Goal: Task Accomplishment & Management: Use online tool/utility

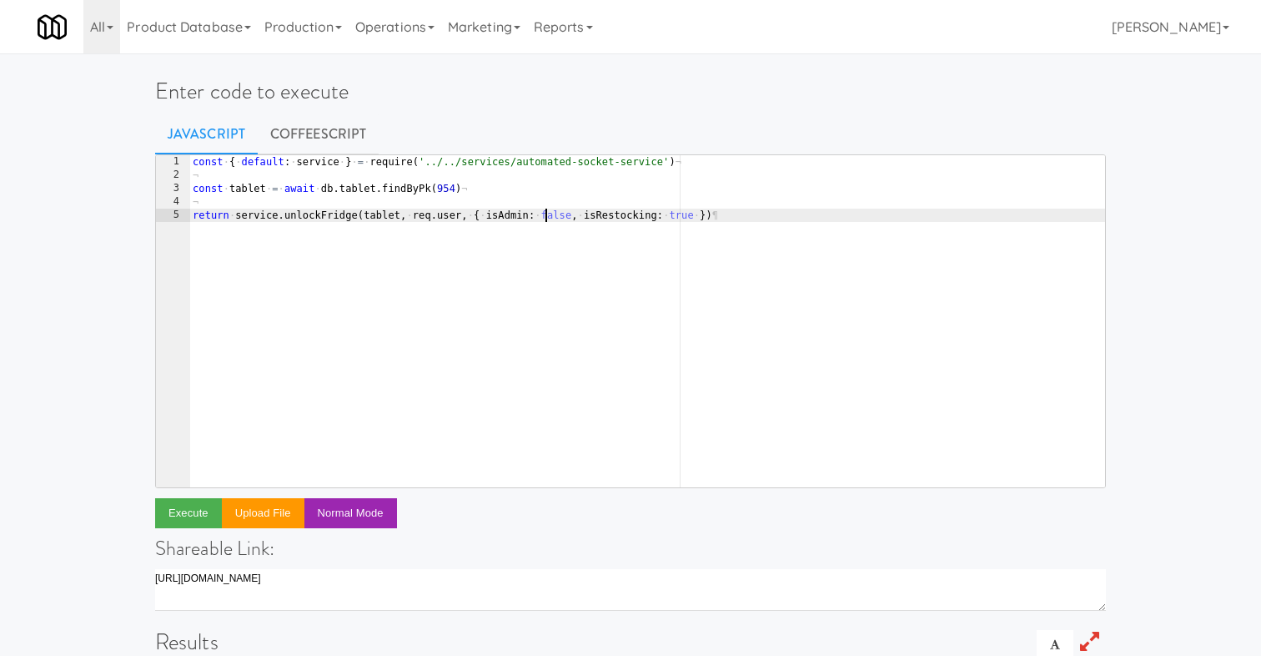
click at [545, 214] on div "const · { · default : · service · } · = · require ( '../../services/automated-s…" at bounding box center [647, 334] width 916 height 359
click at [607, 265] on div "const · { · default : · service · } · = · require ( '../../services/automated-s…" at bounding box center [647, 334] width 916 height 359
click at [451, 188] on div "const · { · default : · service · } · = · require ( '../../services/automated-s…" at bounding box center [647, 334] width 916 height 359
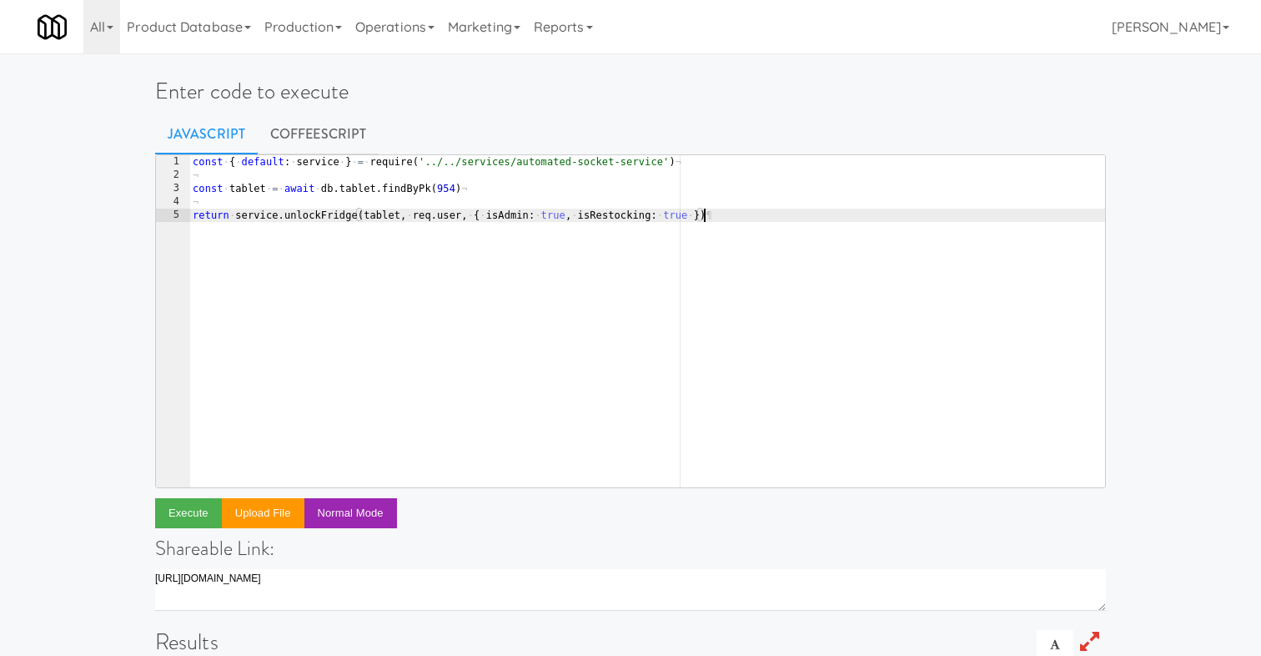
type textarea "const tablet = await db.tablet.findByPk(954)"
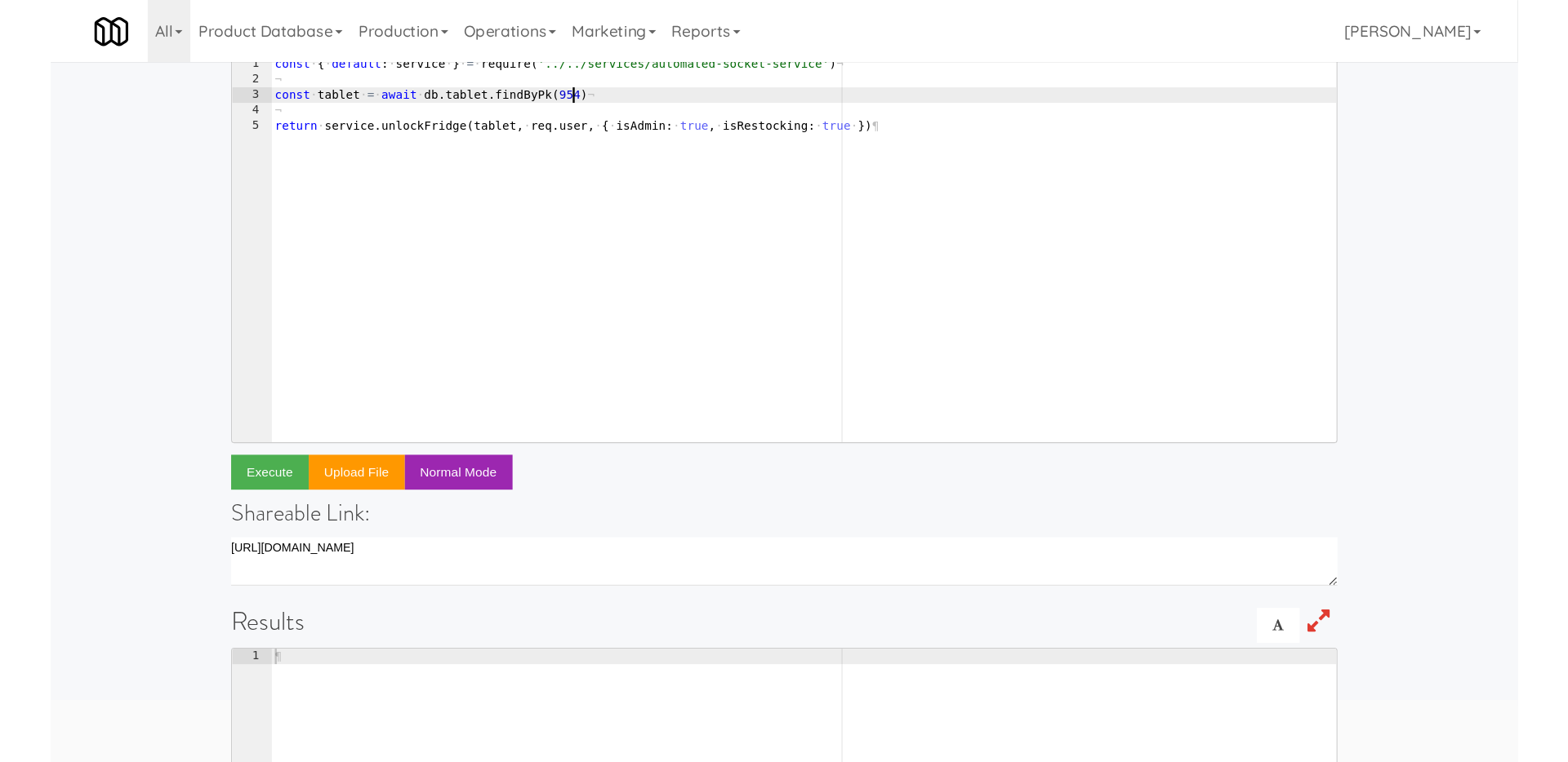
scroll to position [106, 0]
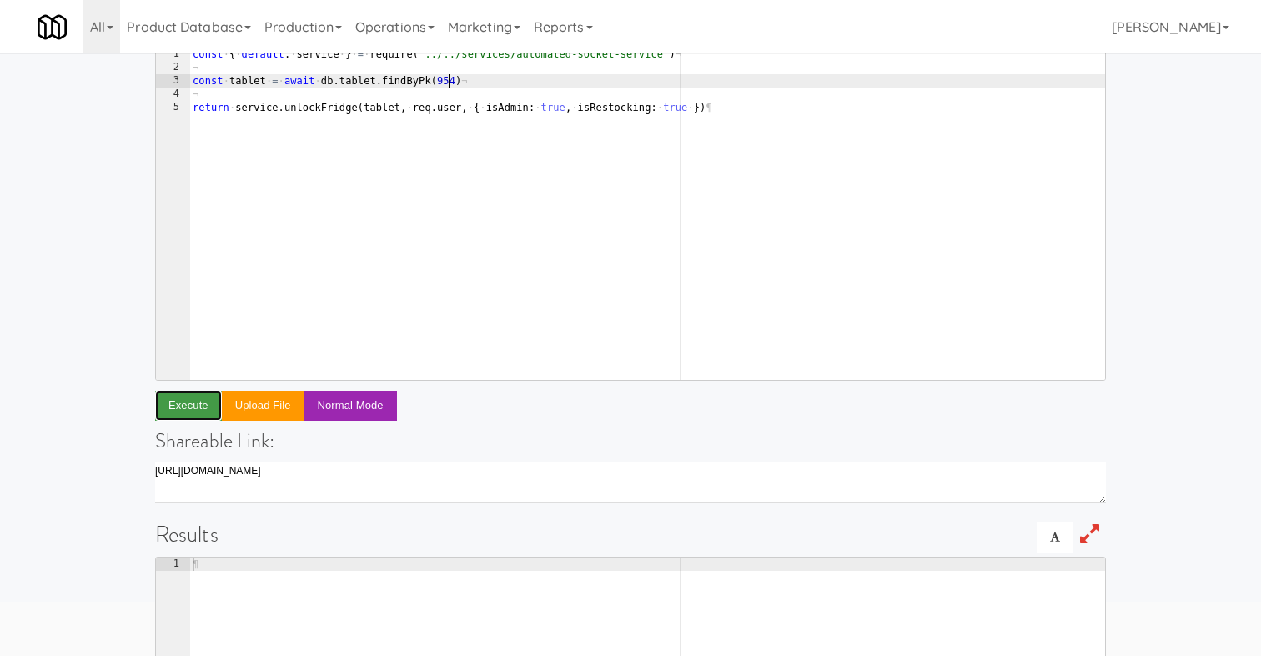
click at [172, 405] on button "Execute" at bounding box center [188, 405] width 67 height 30
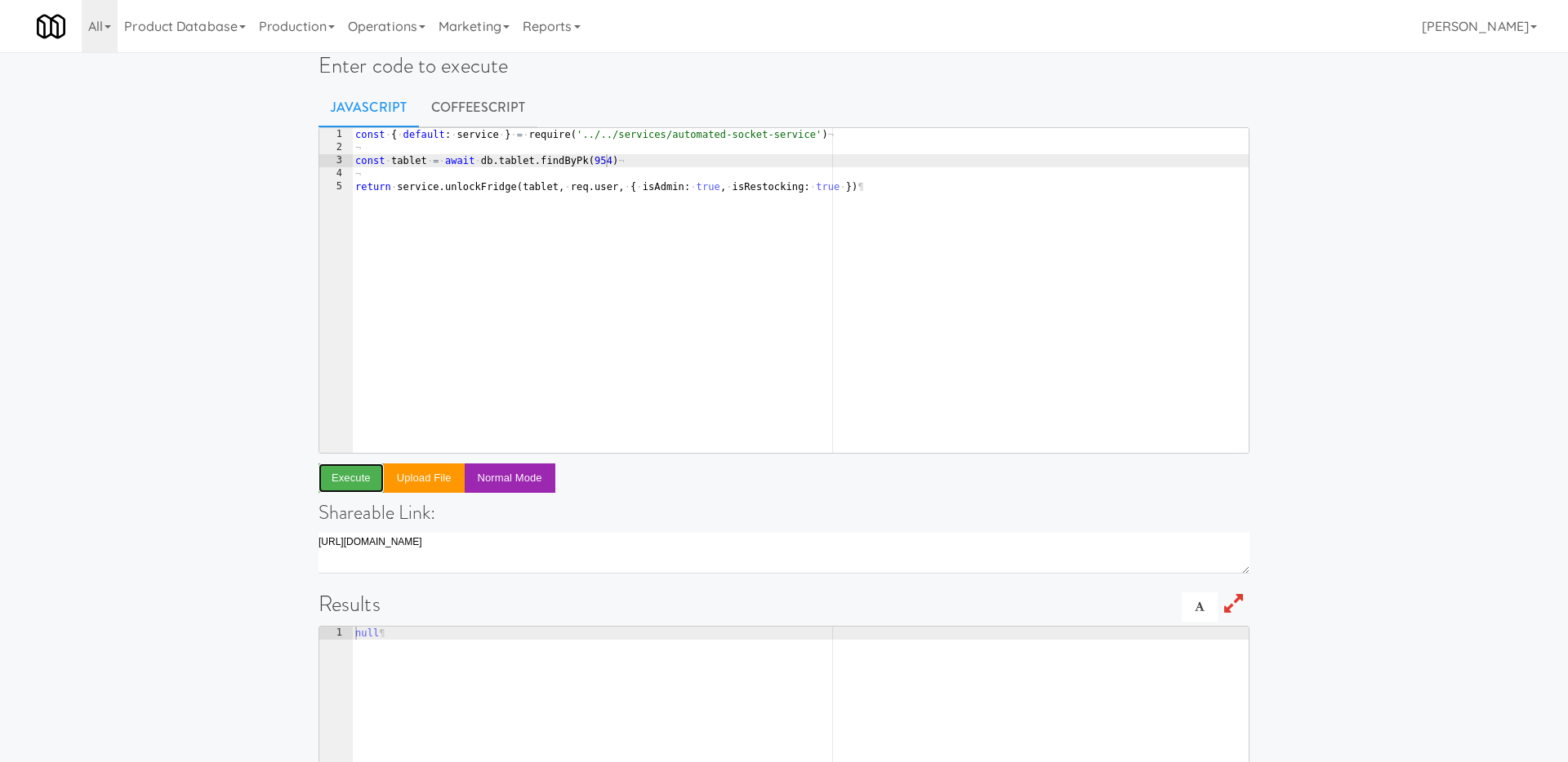
scroll to position [0, 0]
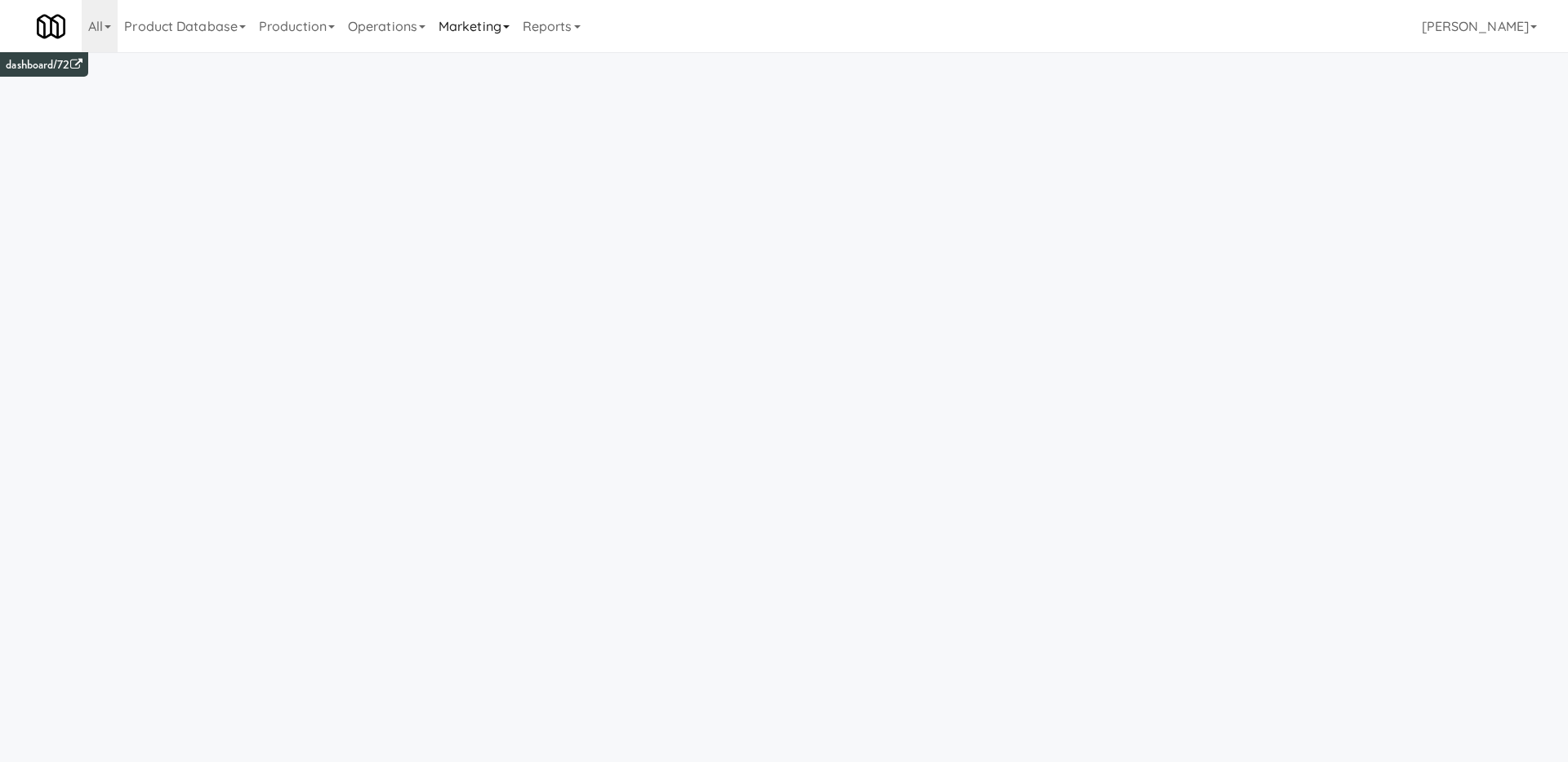
click at [459, 22] on link "Marketing" at bounding box center [474, 25] width 84 height 52
click at [506, 76] on link "Users" at bounding box center [496, 71] width 130 height 29
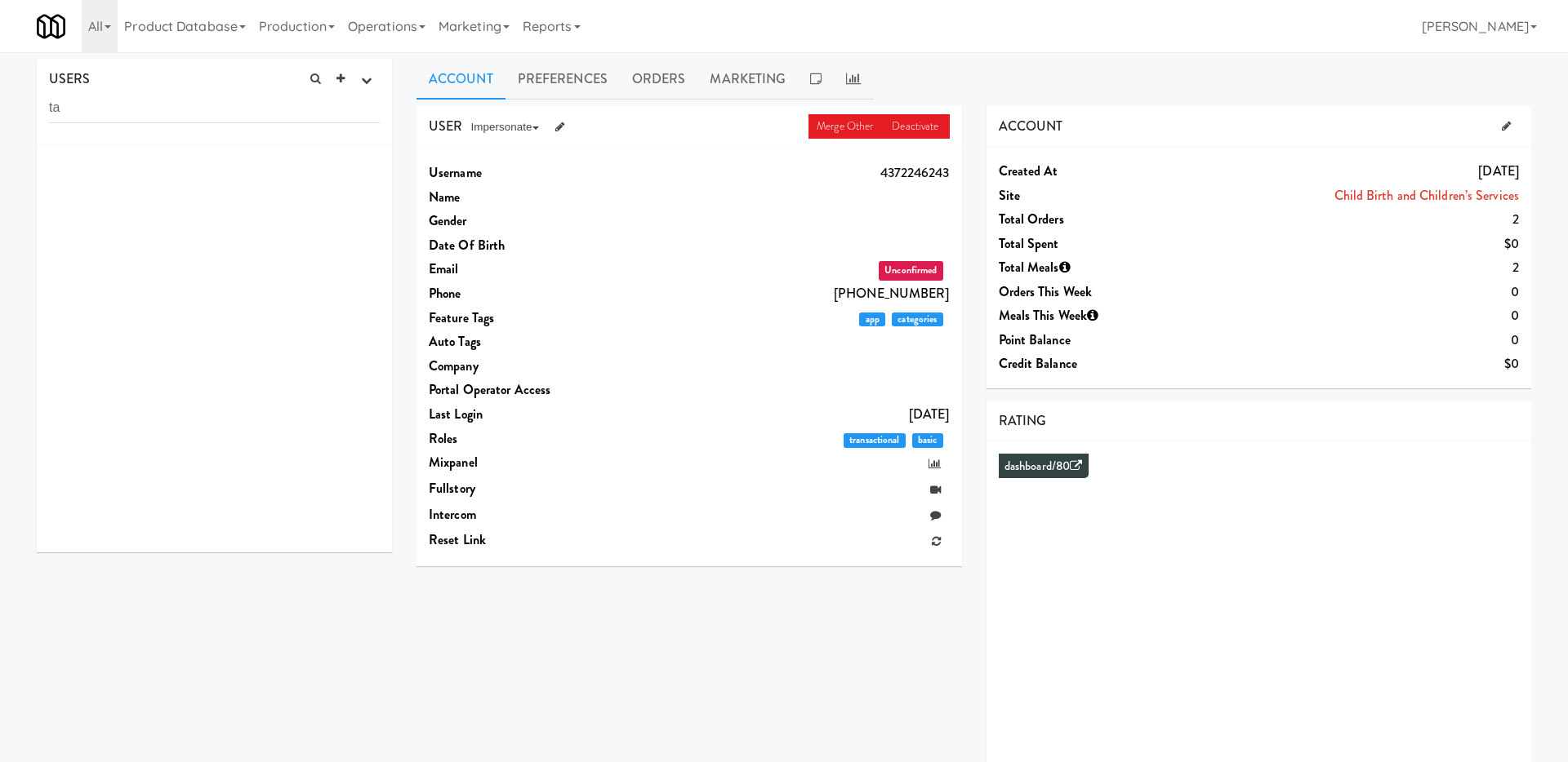
type input "t"
type input "tabletus0408"
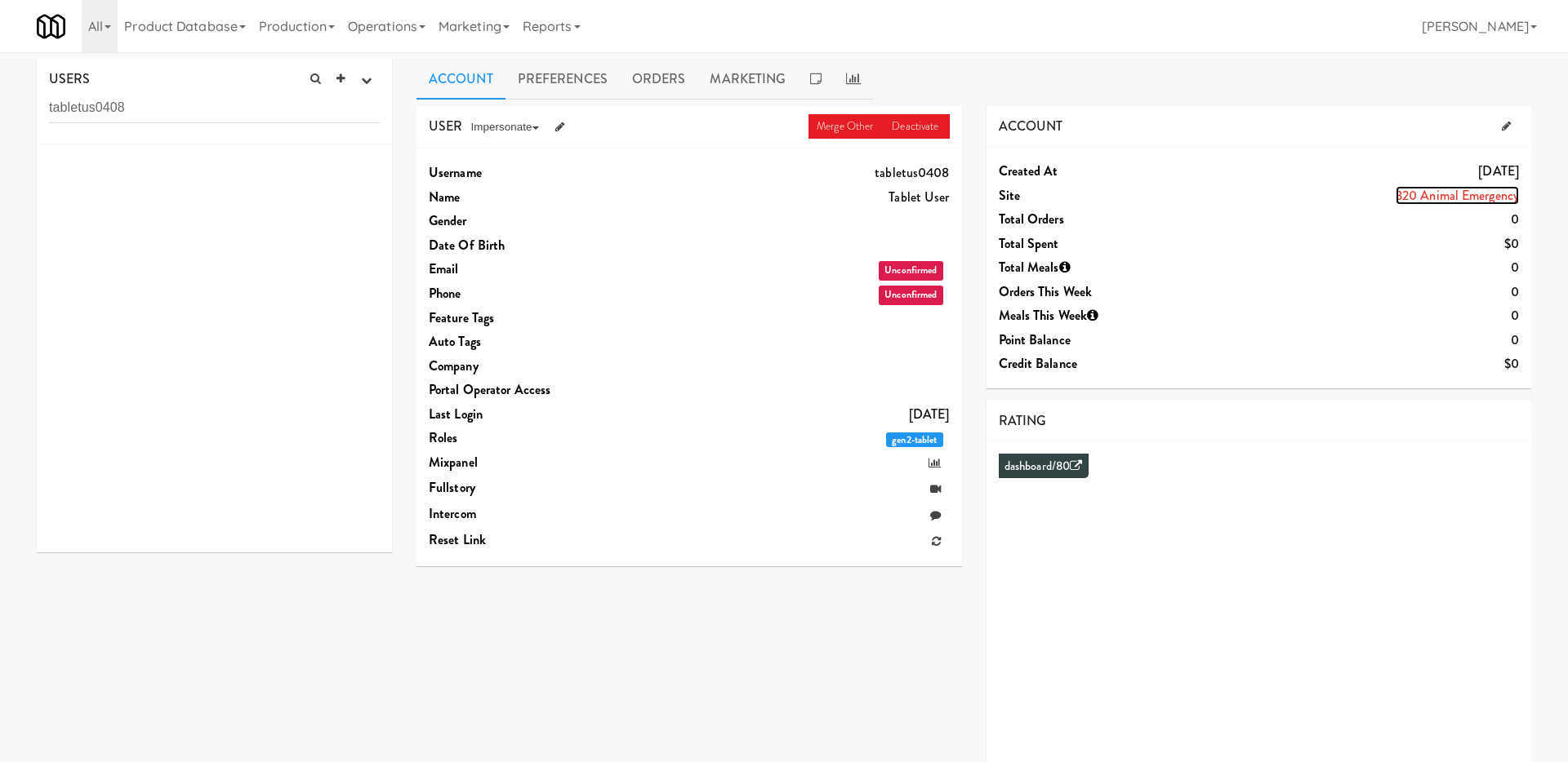
click at [1416, 192] on link "320 Animal Emergency" at bounding box center [1457, 195] width 123 height 19
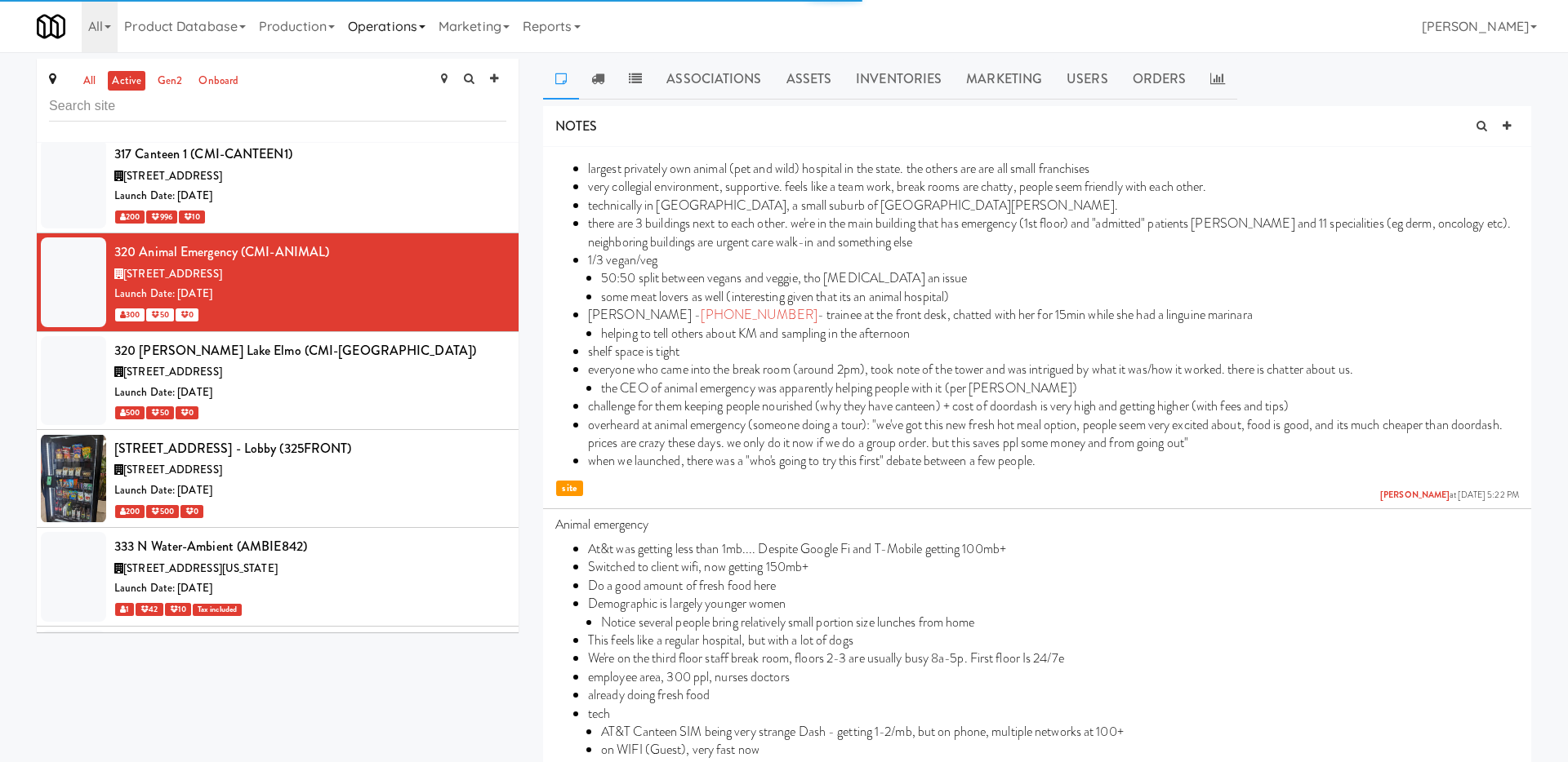
scroll to position [6671, 0]
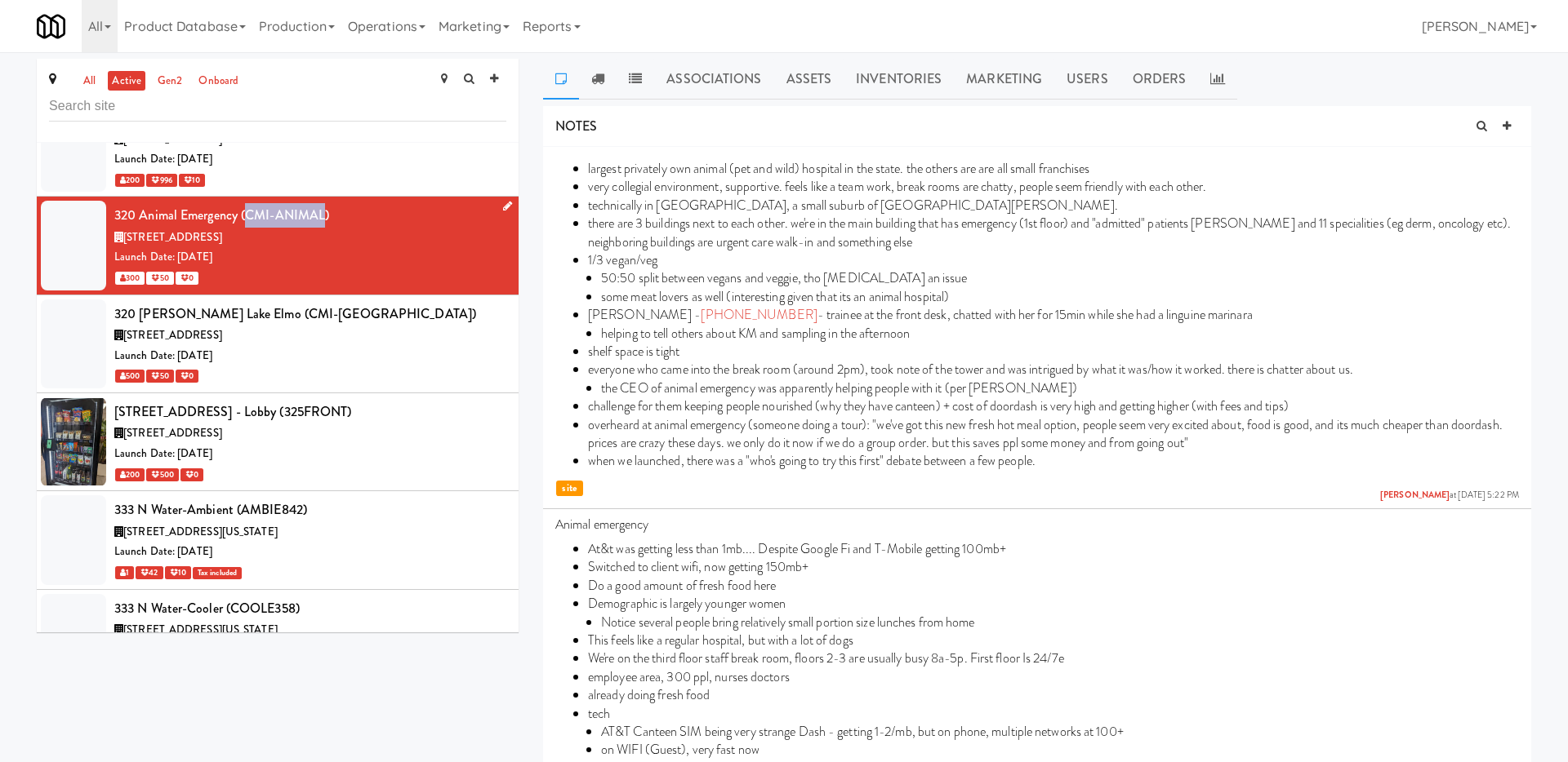
drag, startPoint x: 323, startPoint y: 166, endPoint x: 247, endPoint y: 165, distance: 76.0
click at [247, 203] on div "320 Animal Emergency (CMI-ANIMAL)" at bounding box center [310, 215] width 392 height 24
copy div "CMI-ANIMAL"
click at [374, 19] on link "Operations" at bounding box center [387, 25] width 91 height 52
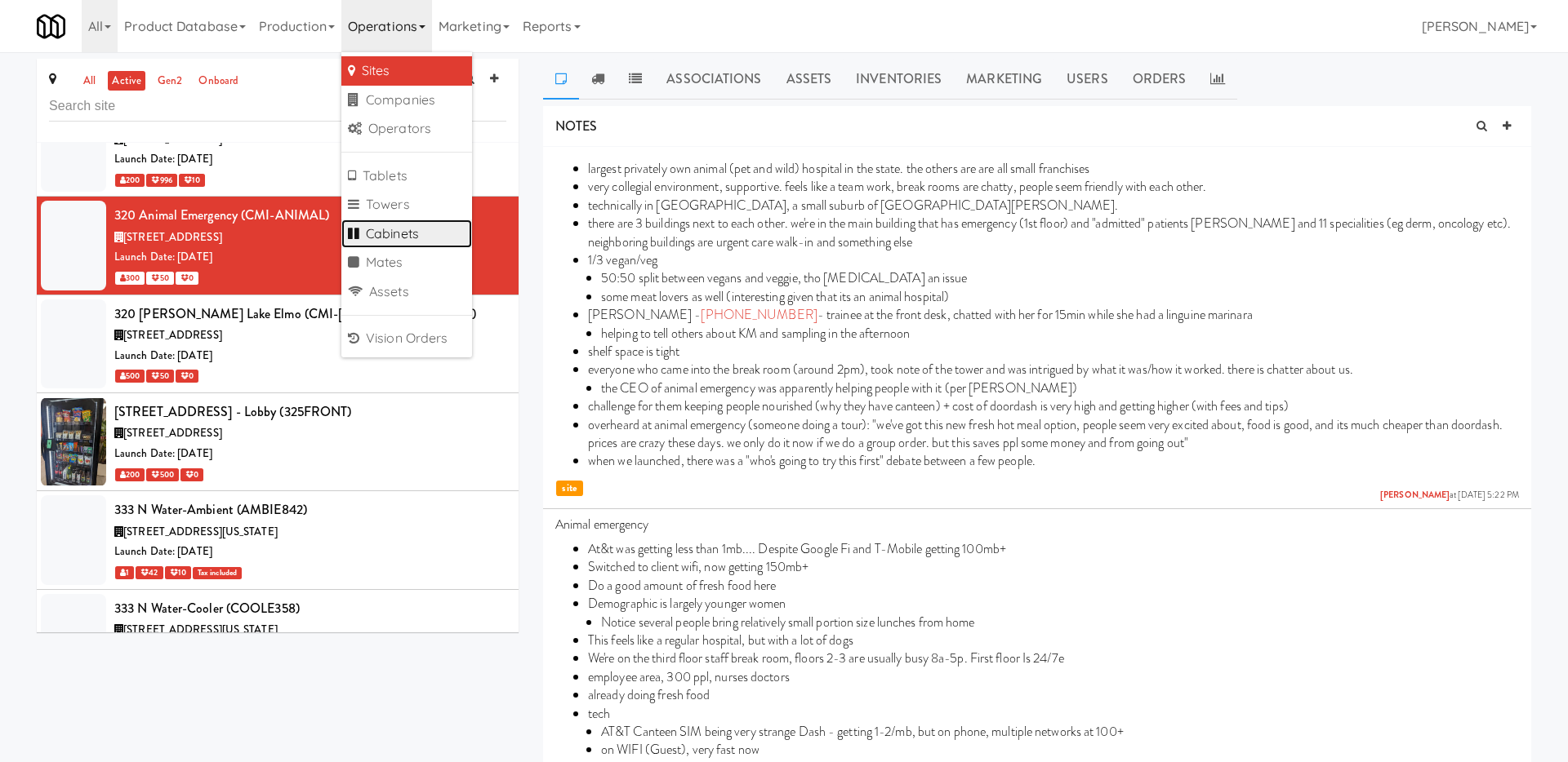
click at [401, 244] on link "Cabinets" at bounding box center [406, 234] width 130 height 29
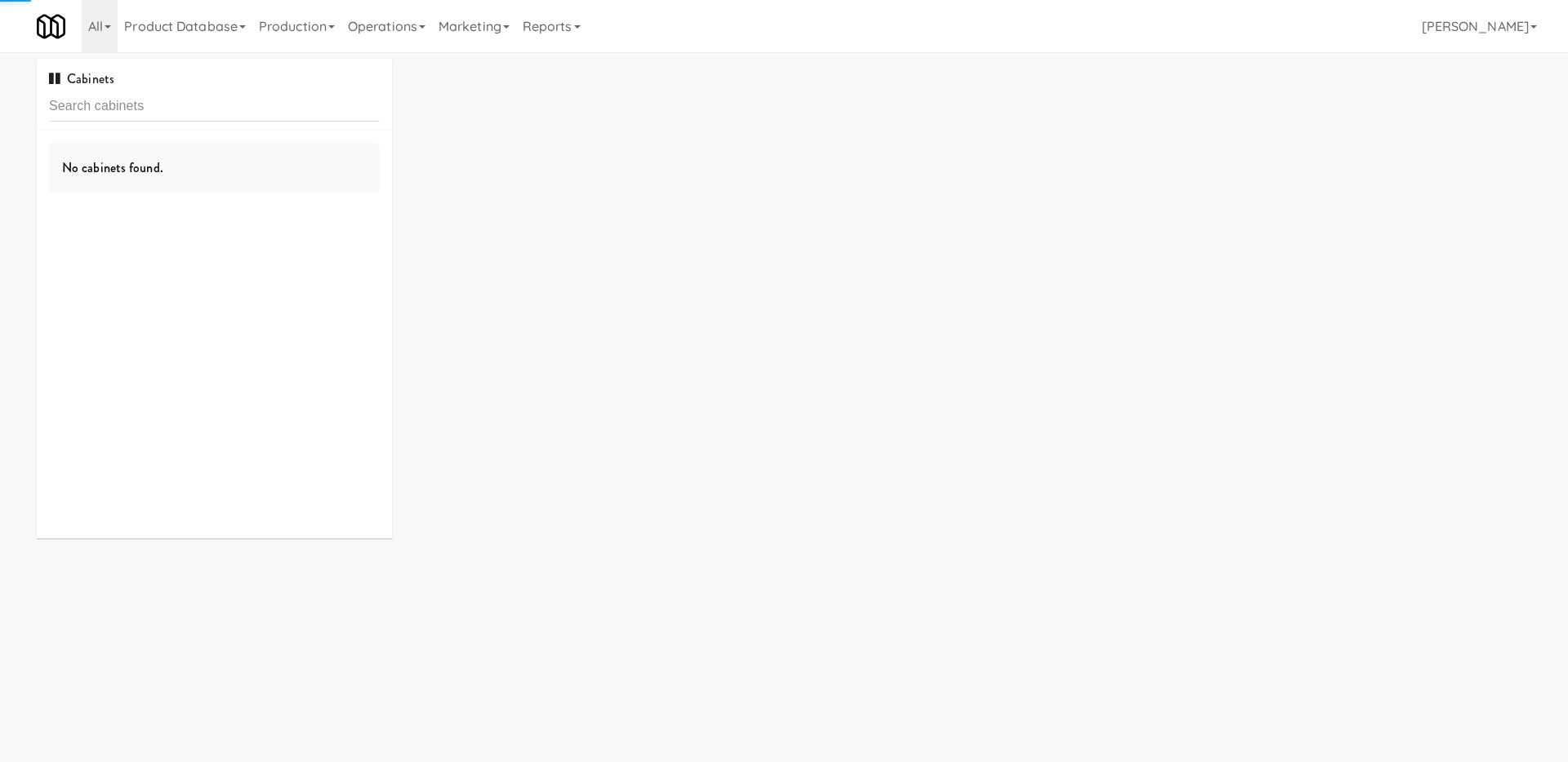
type input "CMI-ANIMAL"
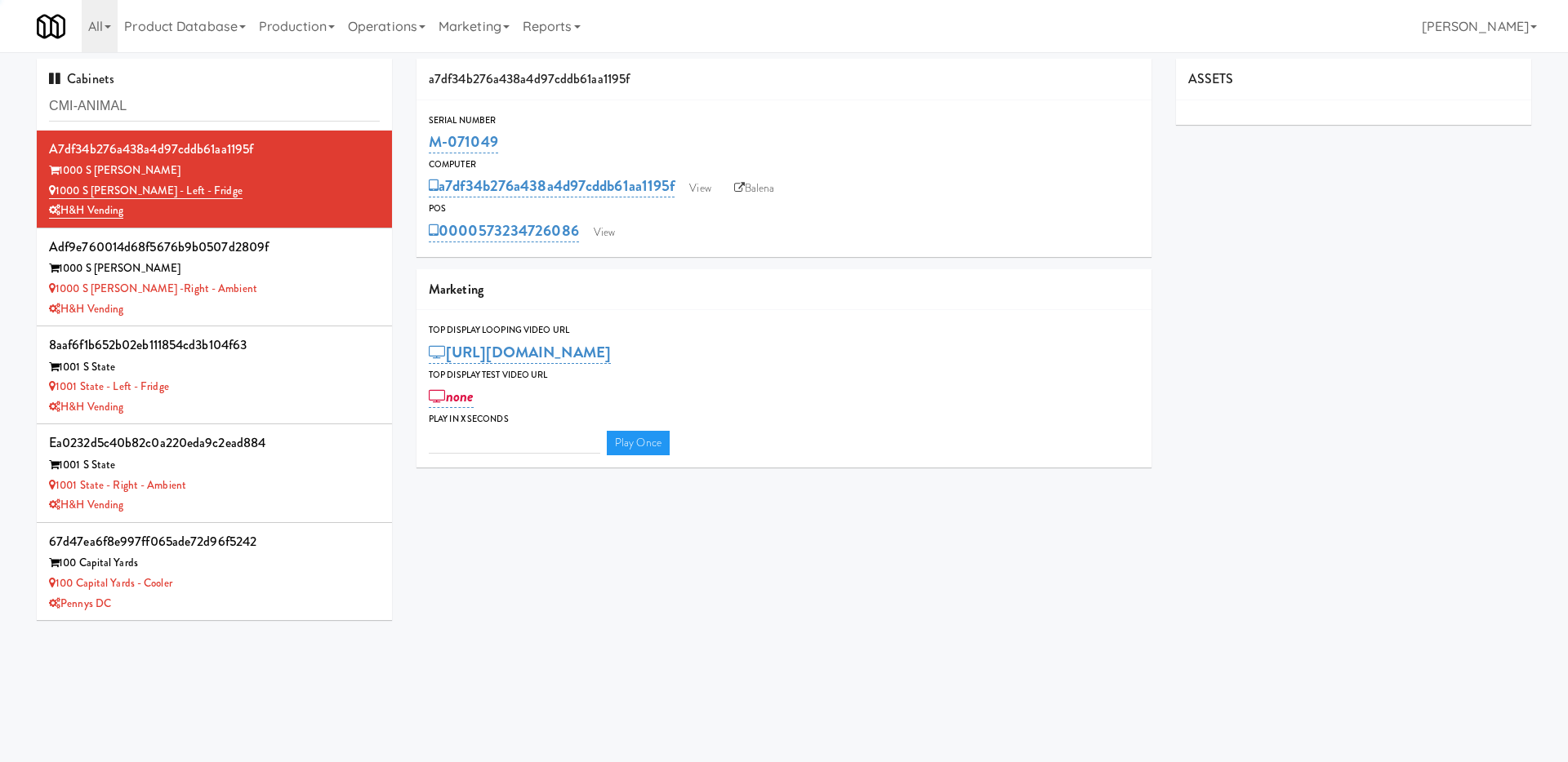
type input "3"
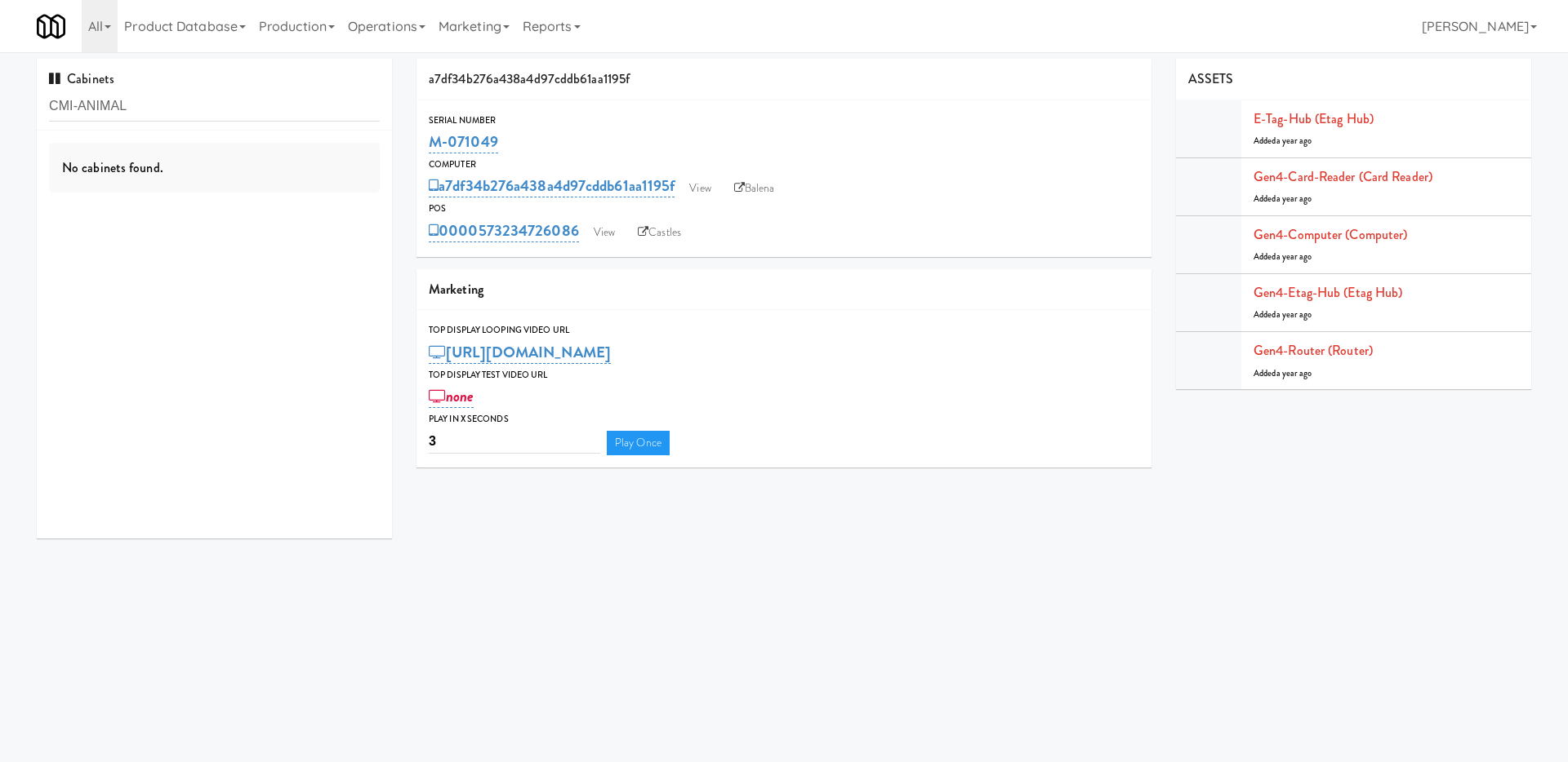
click at [258, 112] on input "CMI-ANIMAL" at bounding box center [214, 106] width 331 height 30
drag, startPoint x: 80, startPoint y: 111, endPoint x: 17, endPoint y: 108, distance: 63.1
click at [17, 108] on div "Cabinets CMI-ANIMAL No cabinets found. a7df34b276a438a4d97cddb61aa1195f Serial …" at bounding box center [784, 304] width 1568 height 492
click at [114, 108] on input "ANIMAL" at bounding box center [214, 106] width 331 height 30
drag, startPoint x: 161, startPoint y: 111, endPoint x: 23, endPoint y: 99, distance: 138.5
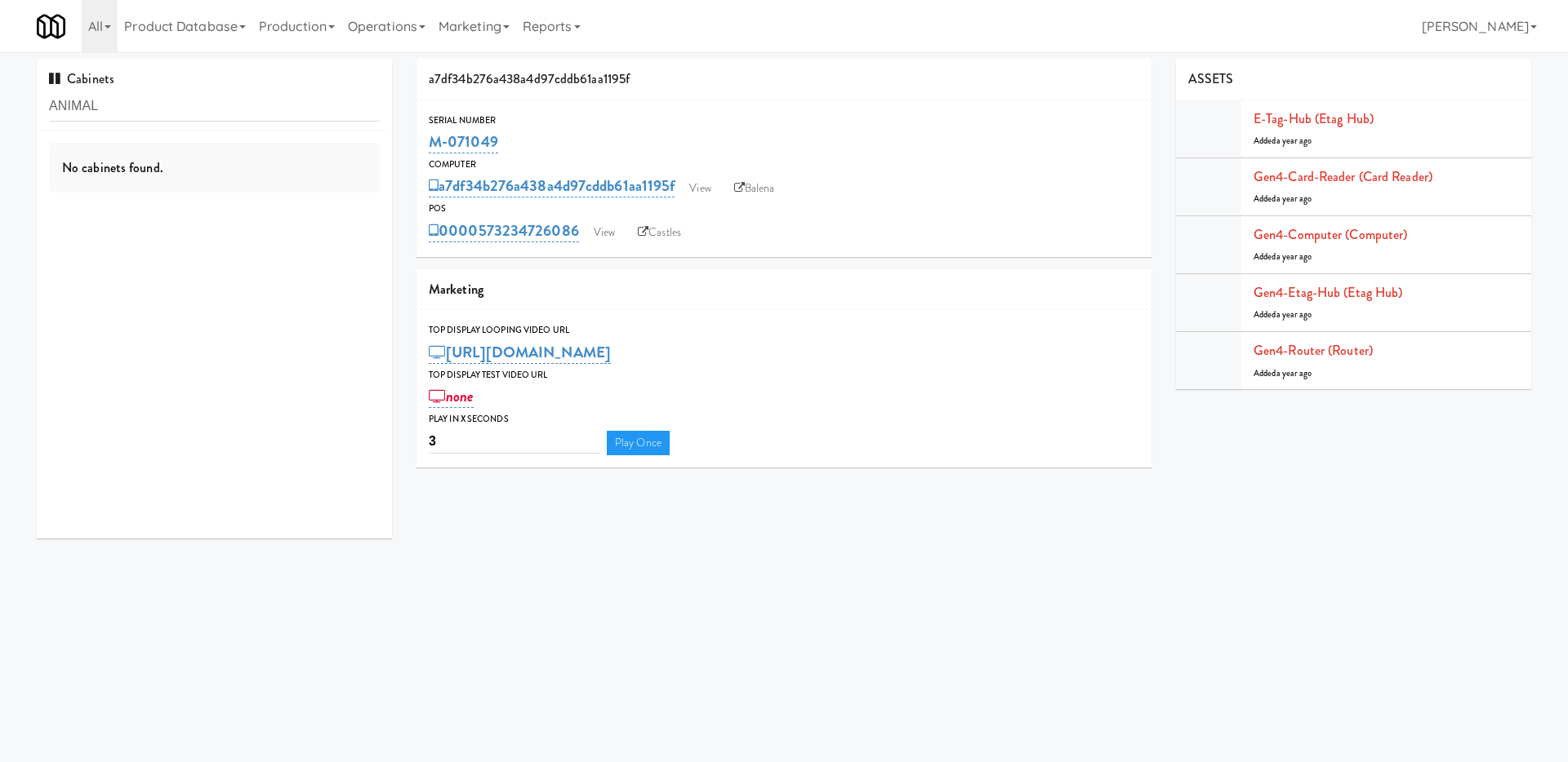
click at [23, 99] on div "Cabinets ANIMAL No cabinets found. a7df34b276a438a4d97cddb61aa1195f Serial Numb…" at bounding box center [784, 304] width 1568 height 492
type input "x"
type input "CM"
click at [215, 205] on div "River City Markets" at bounding box center [214, 210] width 331 height 21
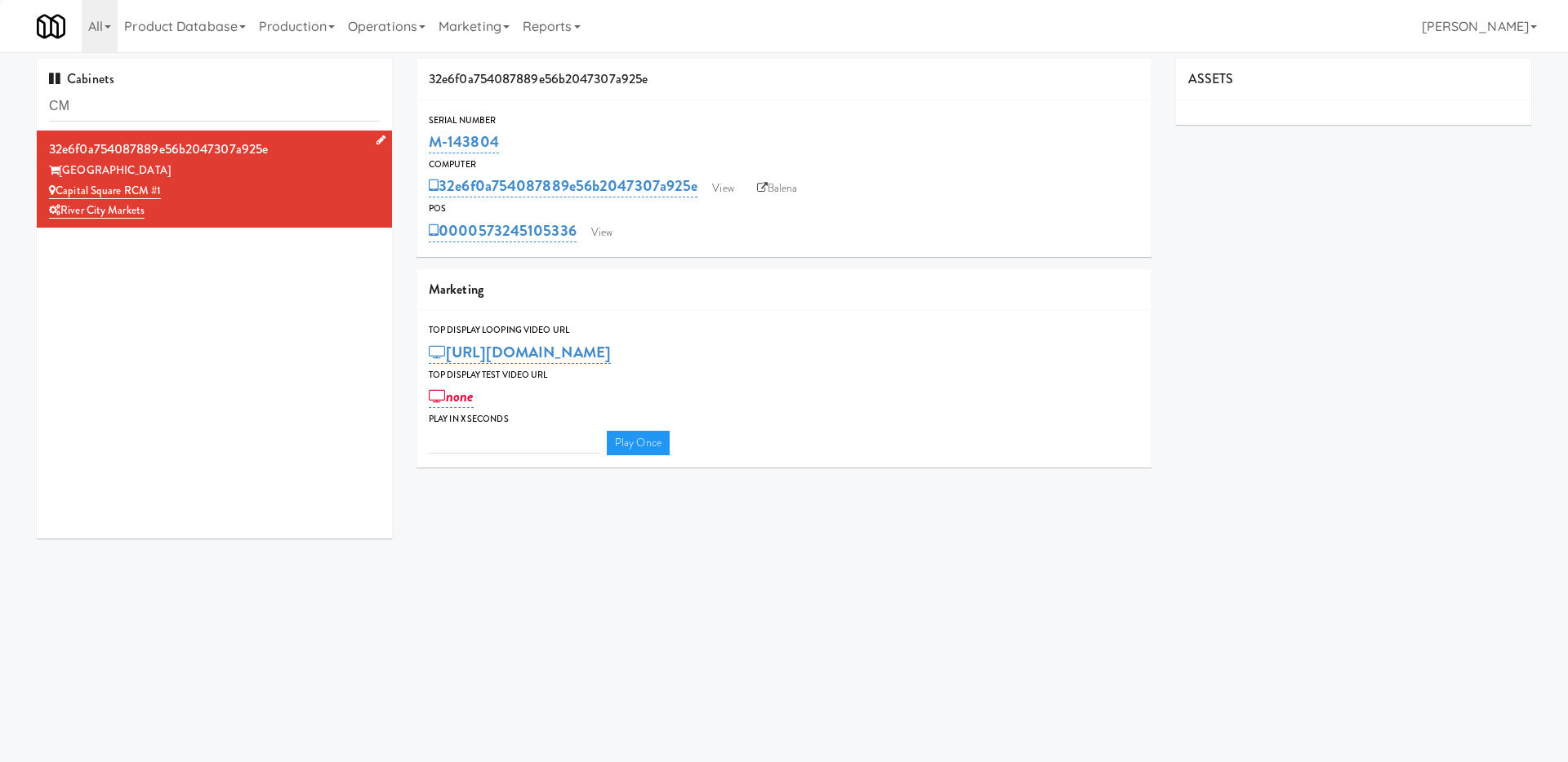
type input "3"
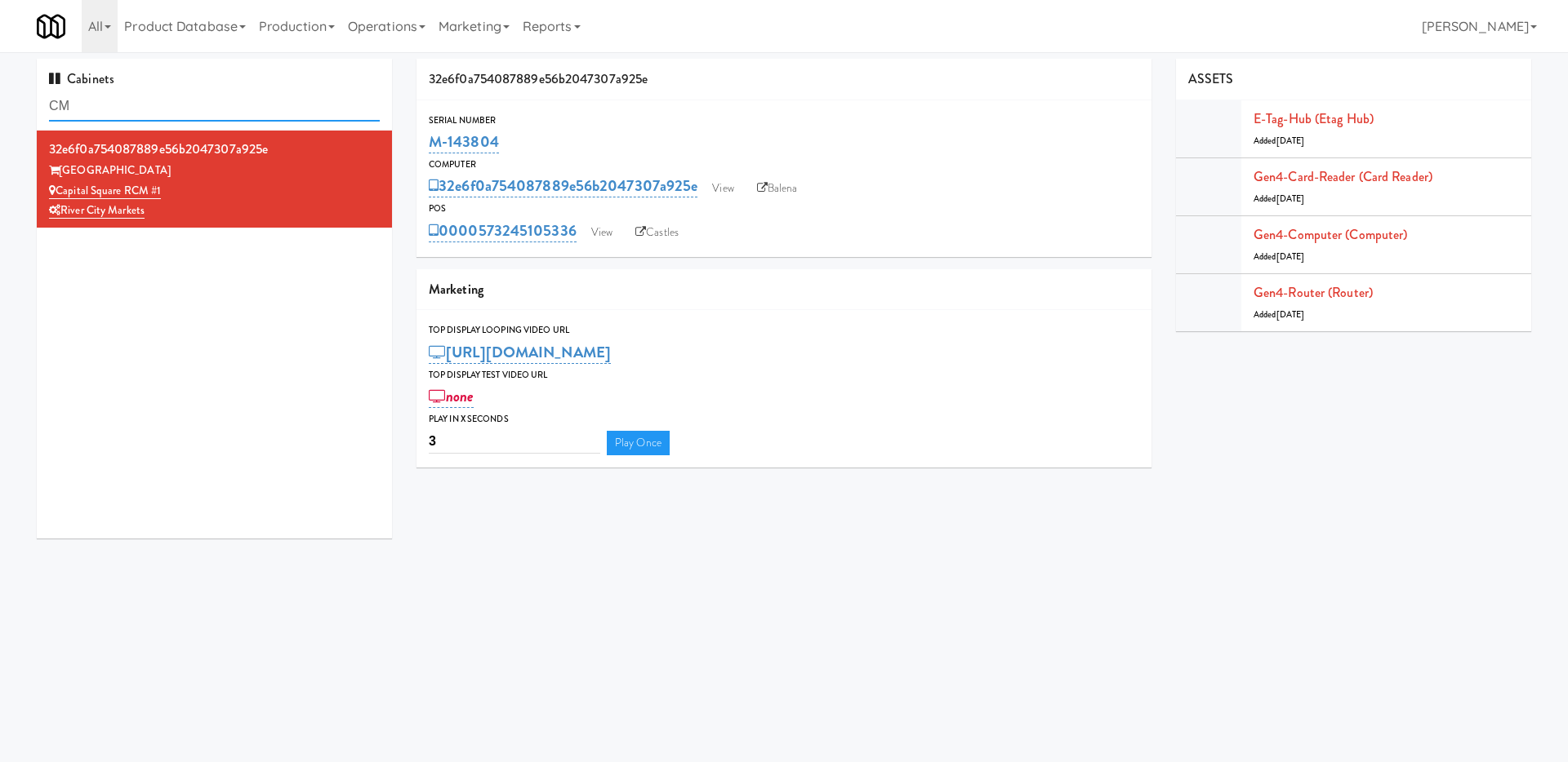
drag, startPoint x: 187, startPoint y: 109, endPoint x: 0, endPoint y: 76, distance: 189.9
click at [0, 75] on div "Cabinets CM 32e6f0a754087889e56b2047307a925e [GEOGRAPHIC_DATA] 32e6f0a754087889…" at bounding box center [784, 304] width 1568 height 492
paste input "[PERSON_NAME]"
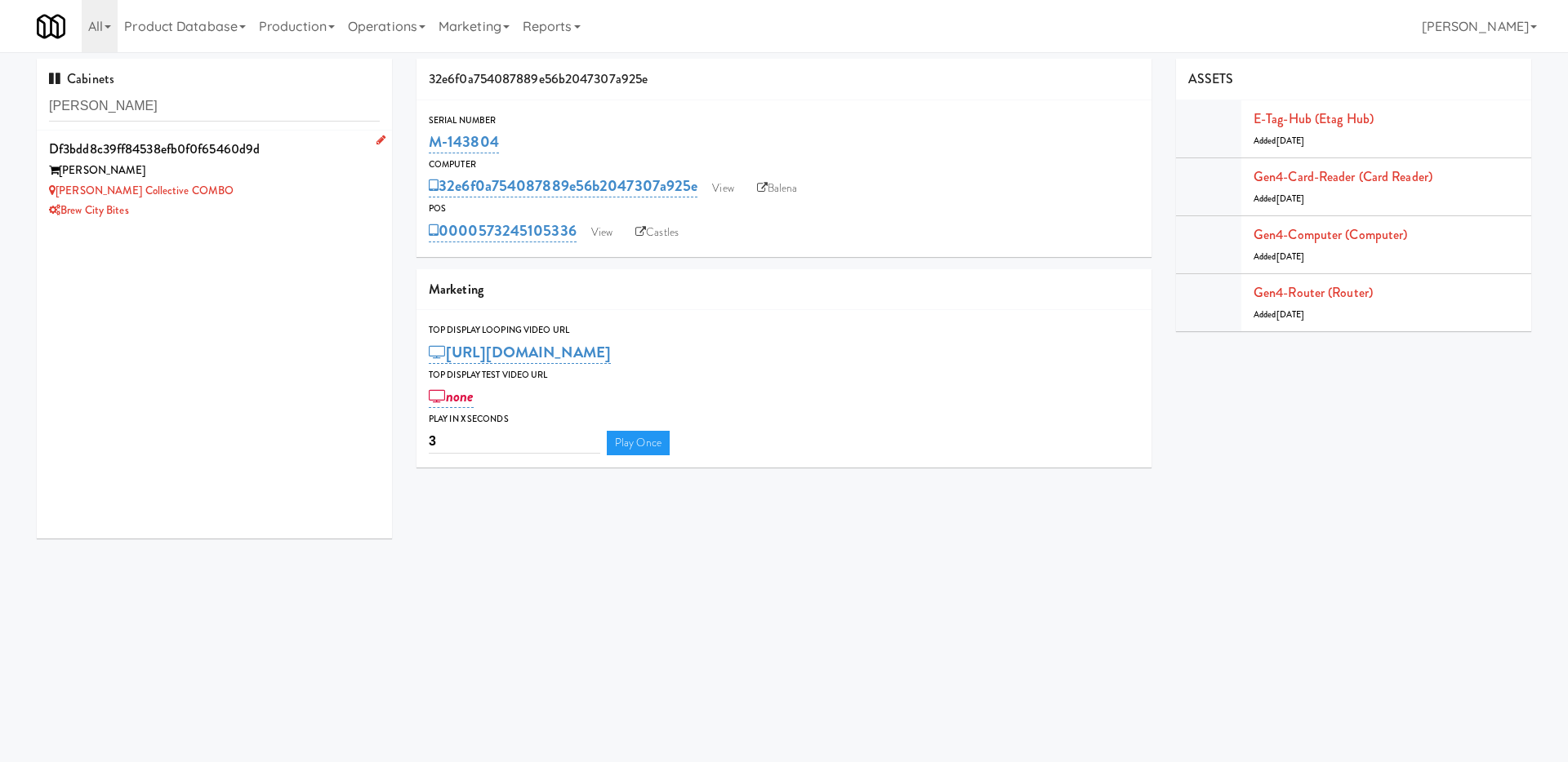
click at [149, 169] on div "[PERSON_NAME]" at bounding box center [214, 170] width 331 height 21
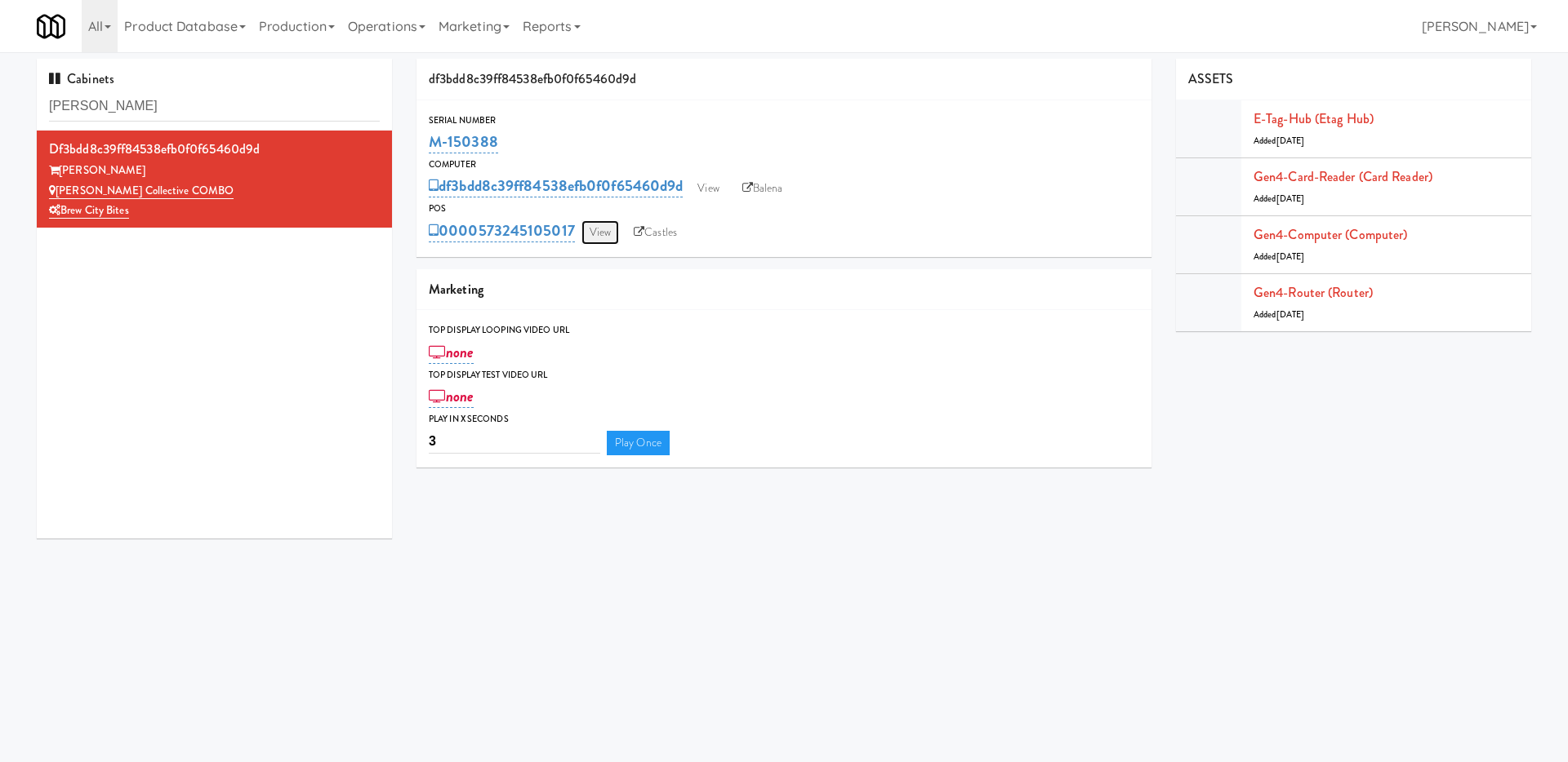
click at [610, 231] on link "View" at bounding box center [600, 232] width 37 height 24
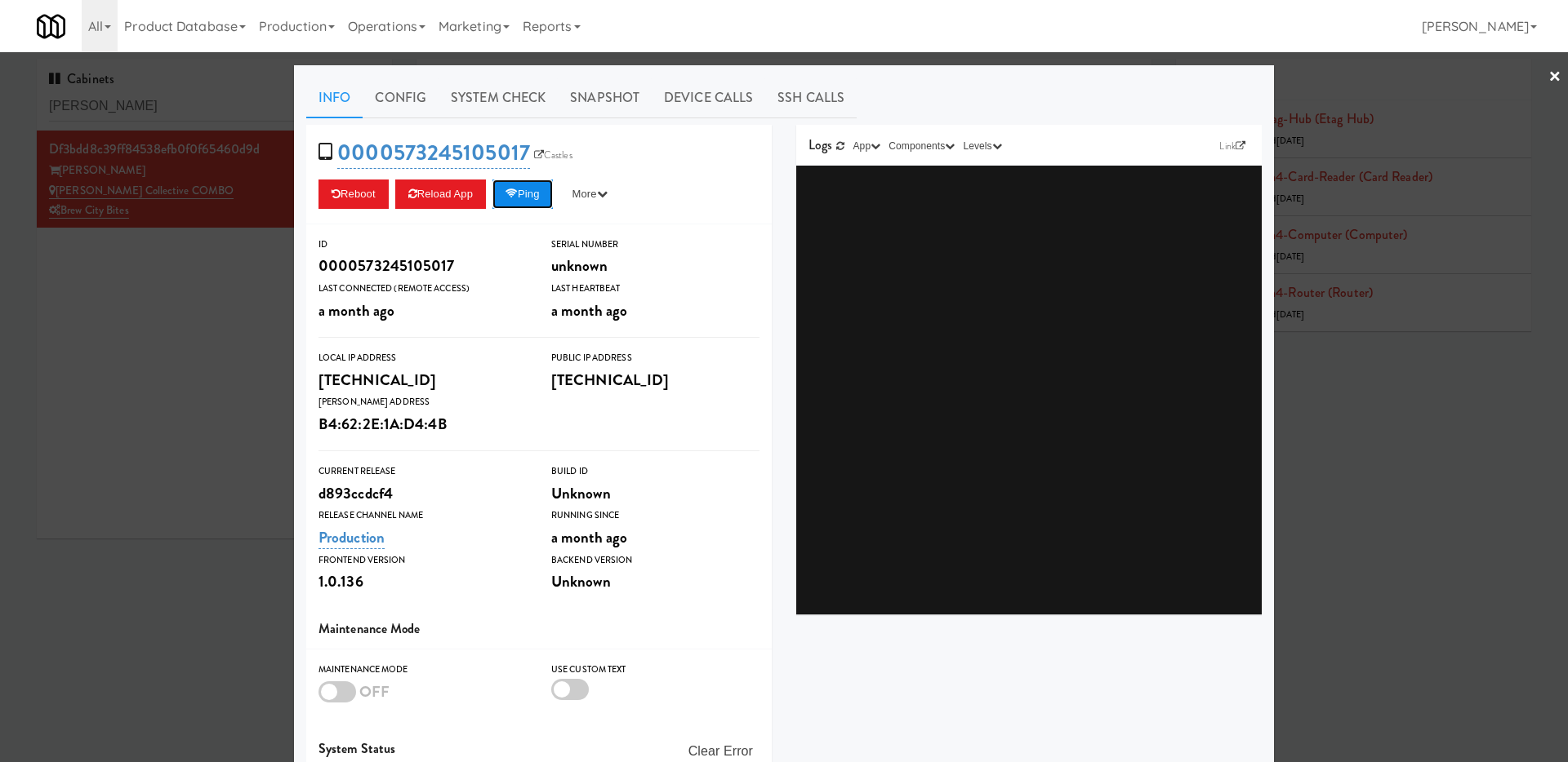
click at [526, 199] on button "Ping" at bounding box center [523, 195] width 61 height 29
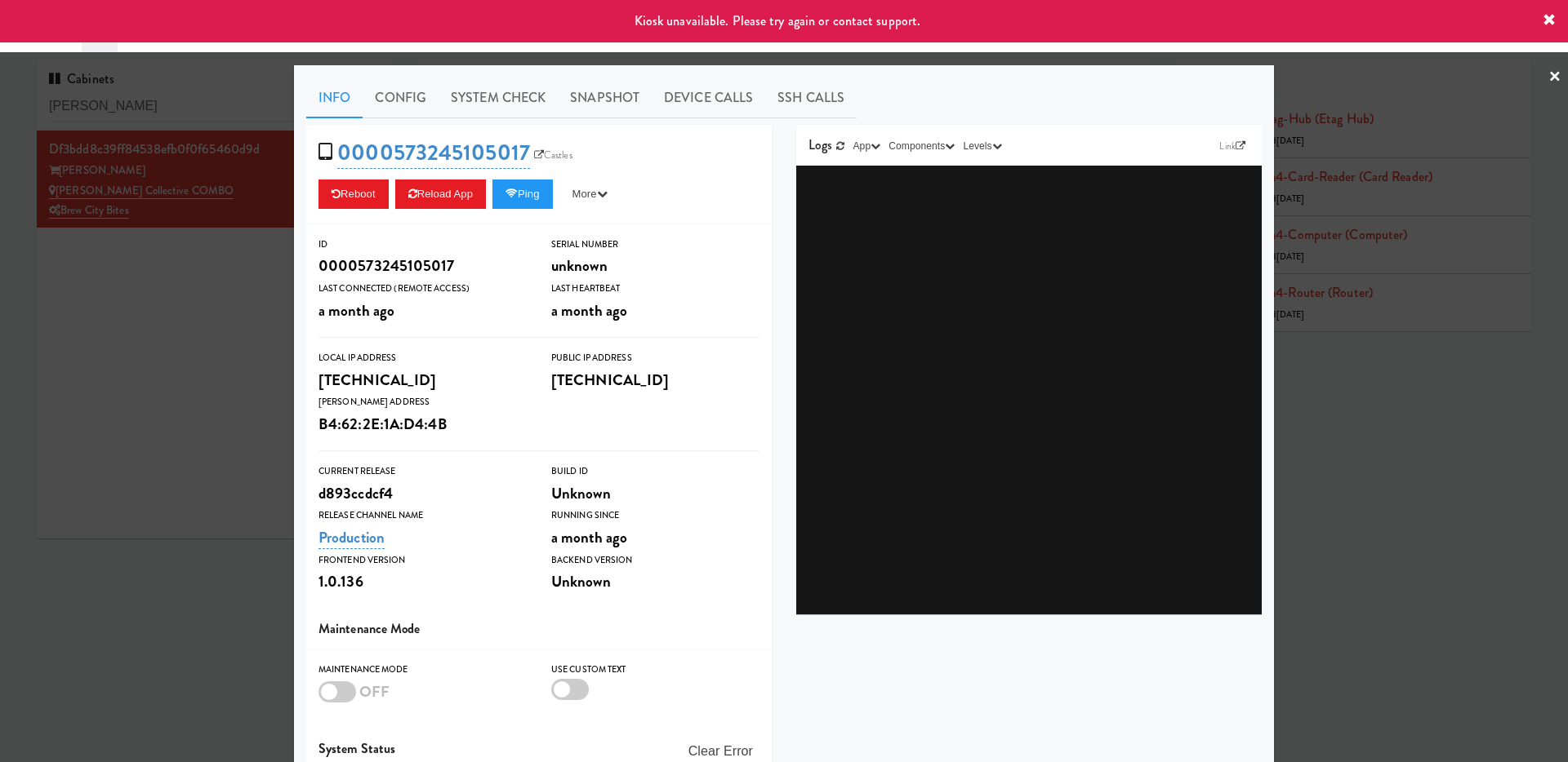
click at [234, 377] on div at bounding box center [784, 381] width 1568 height 762
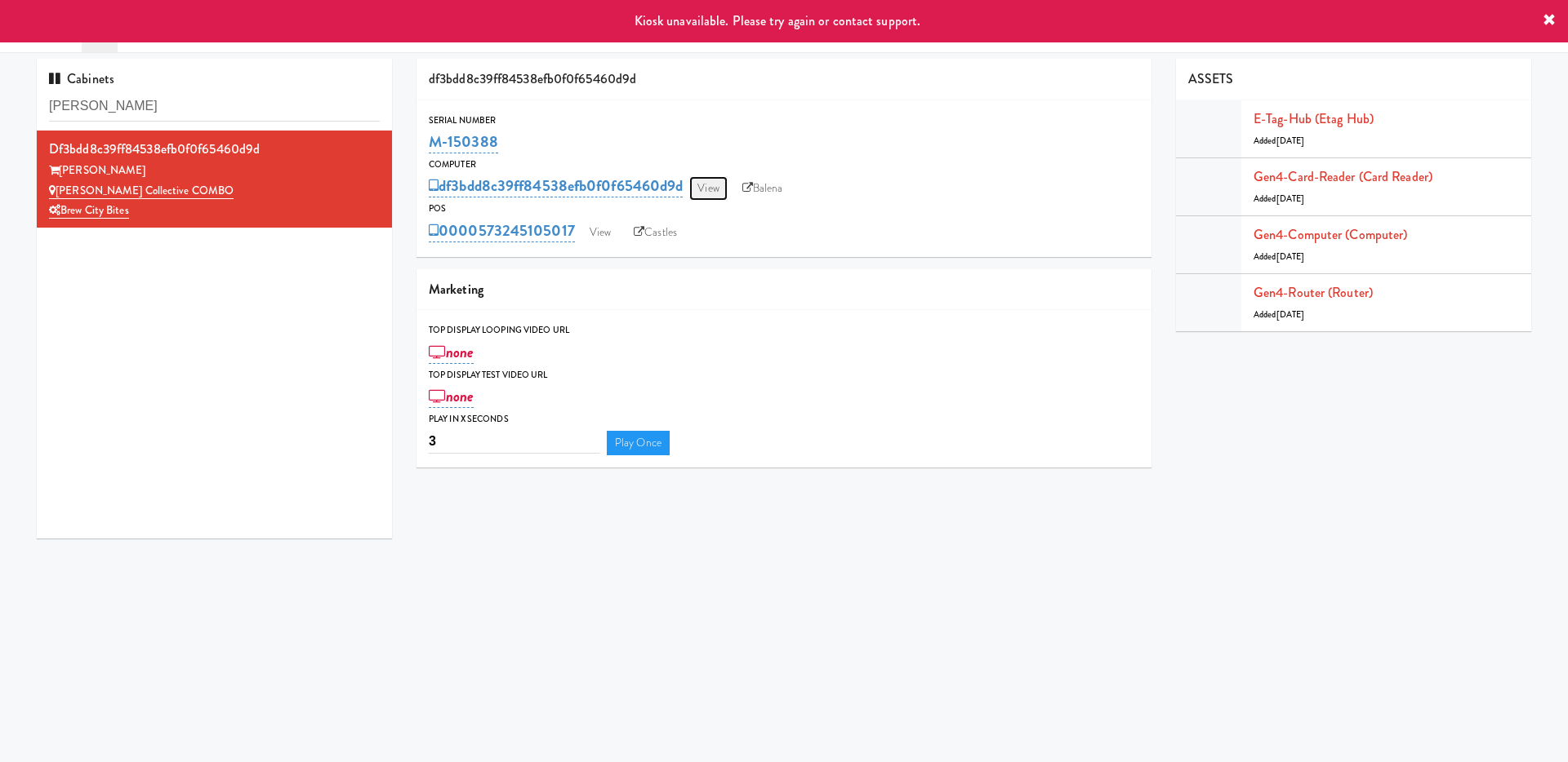
click at [713, 189] on link "View" at bounding box center [708, 188] width 37 height 24
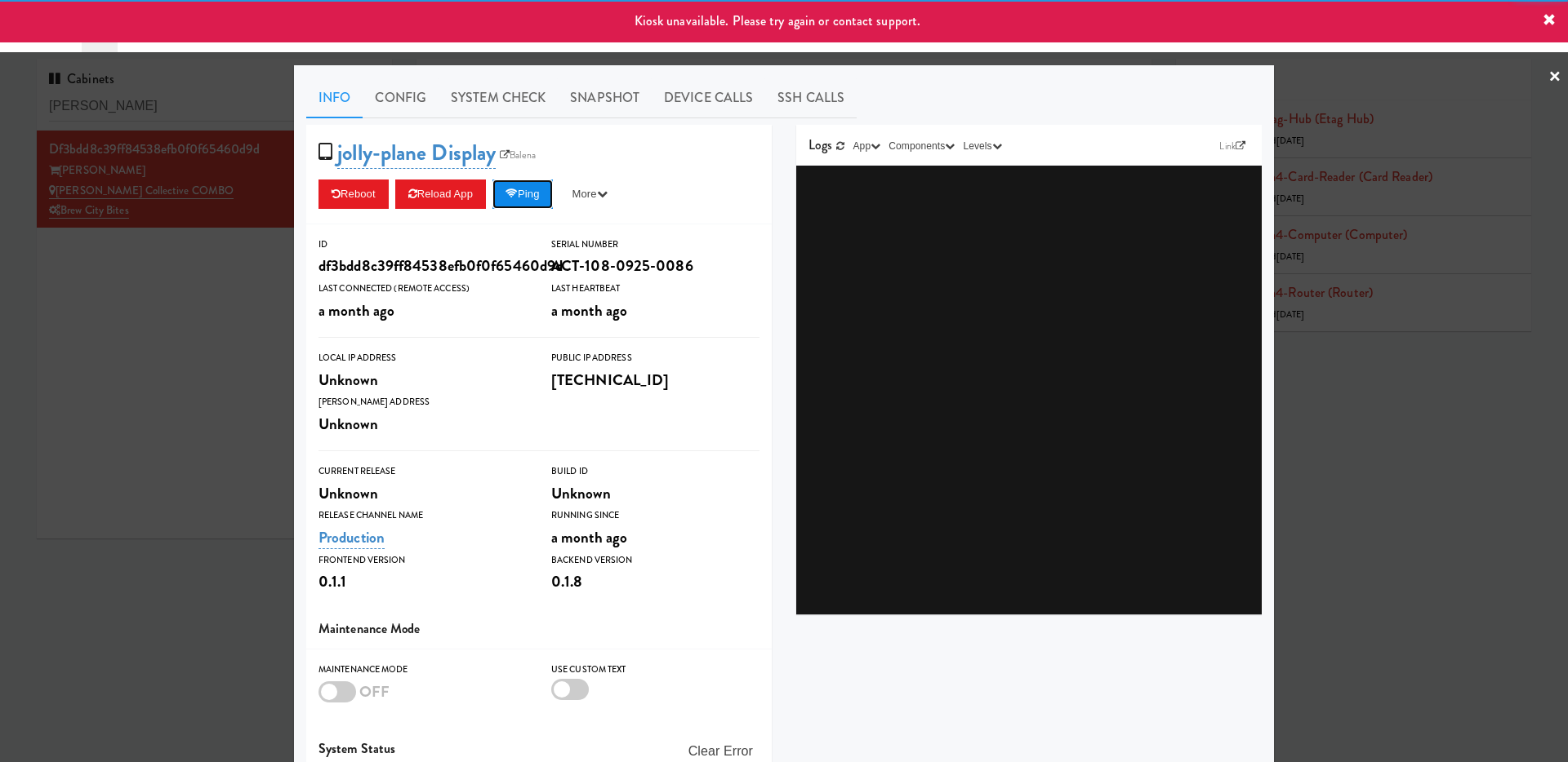
click at [522, 186] on button "Ping" at bounding box center [523, 195] width 61 height 29
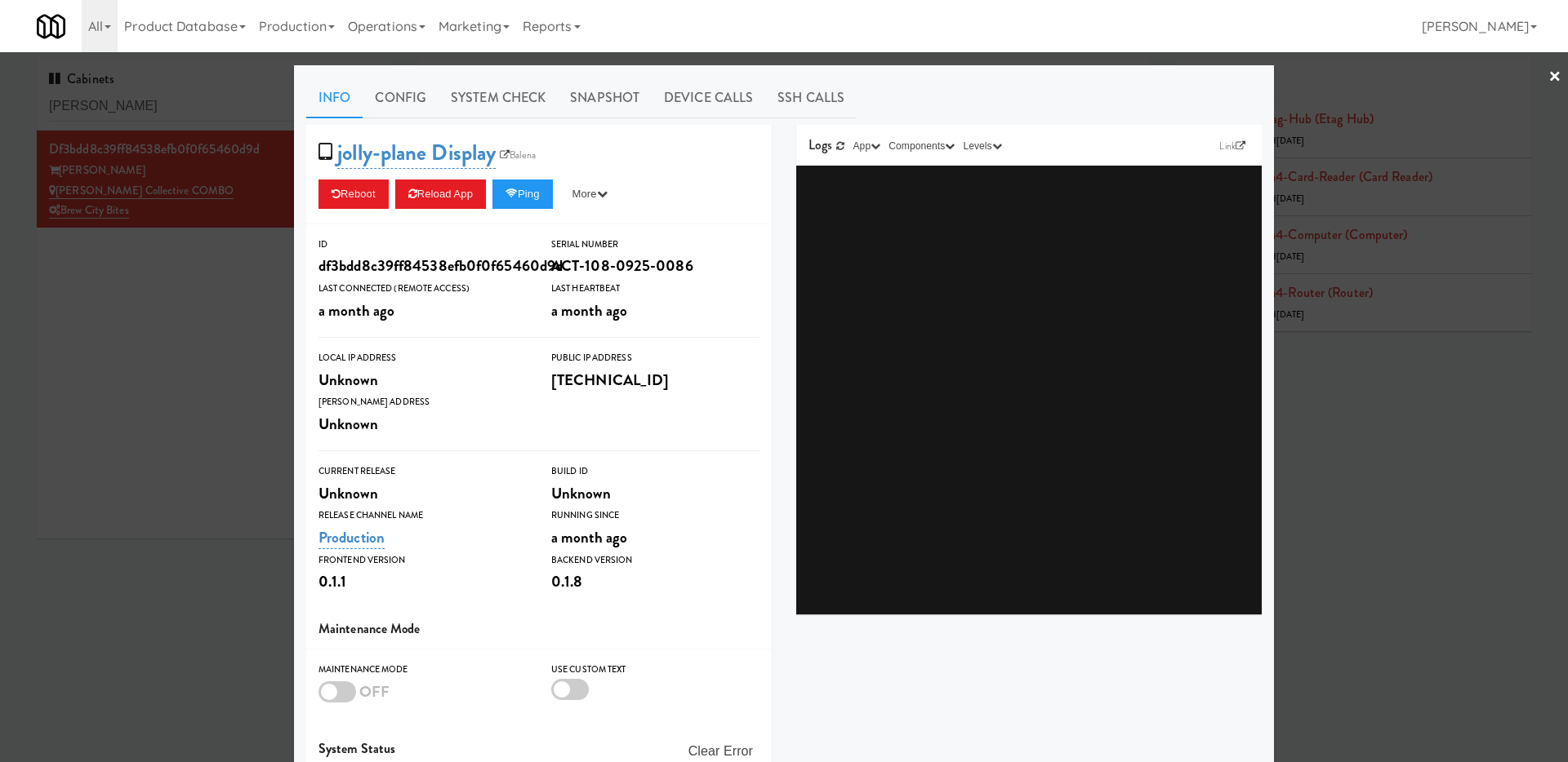
click at [145, 268] on div at bounding box center [784, 381] width 1568 height 762
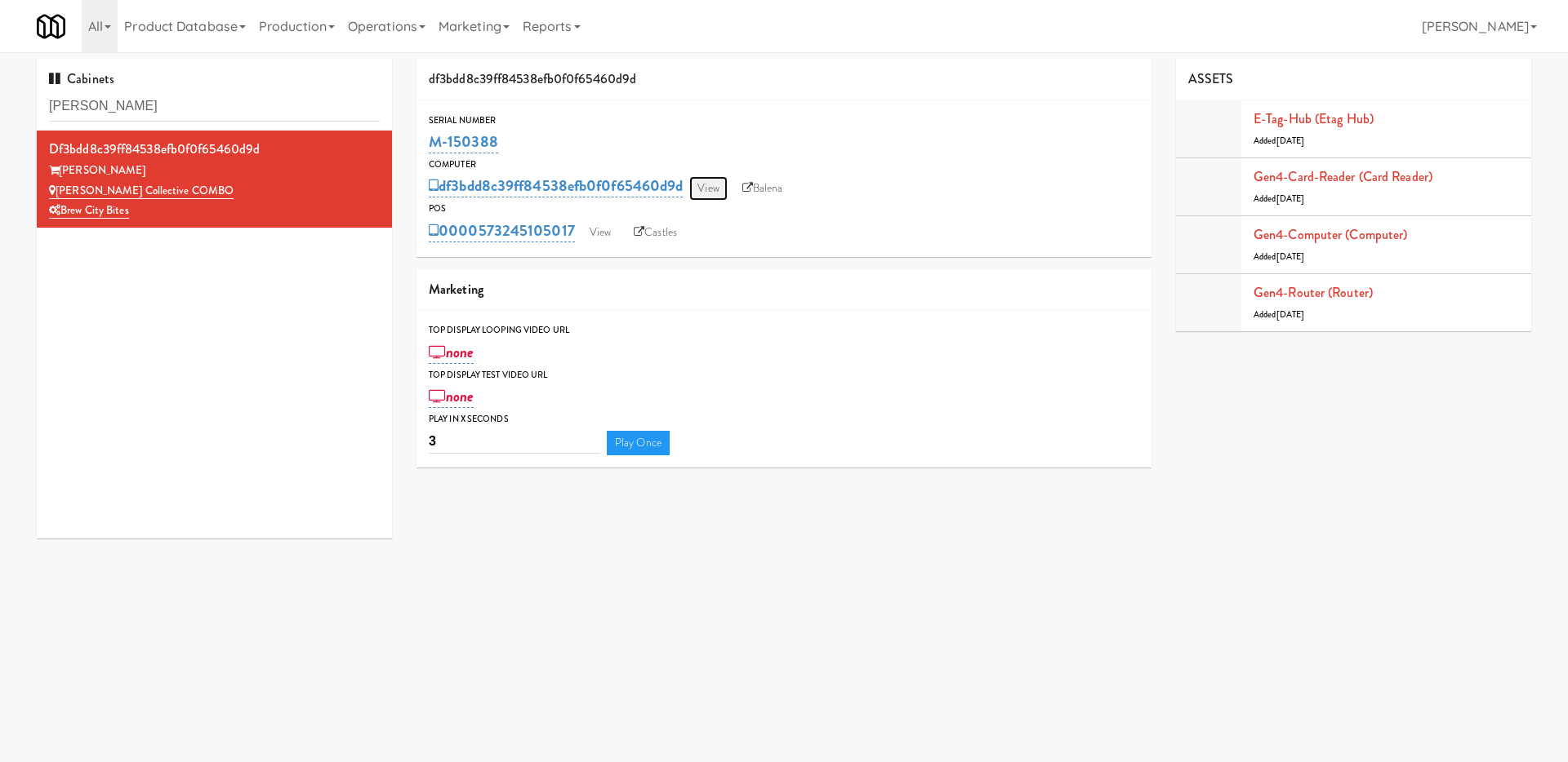
click at [708, 186] on link "View" at bounding box center [708, 188] width 37 height 24
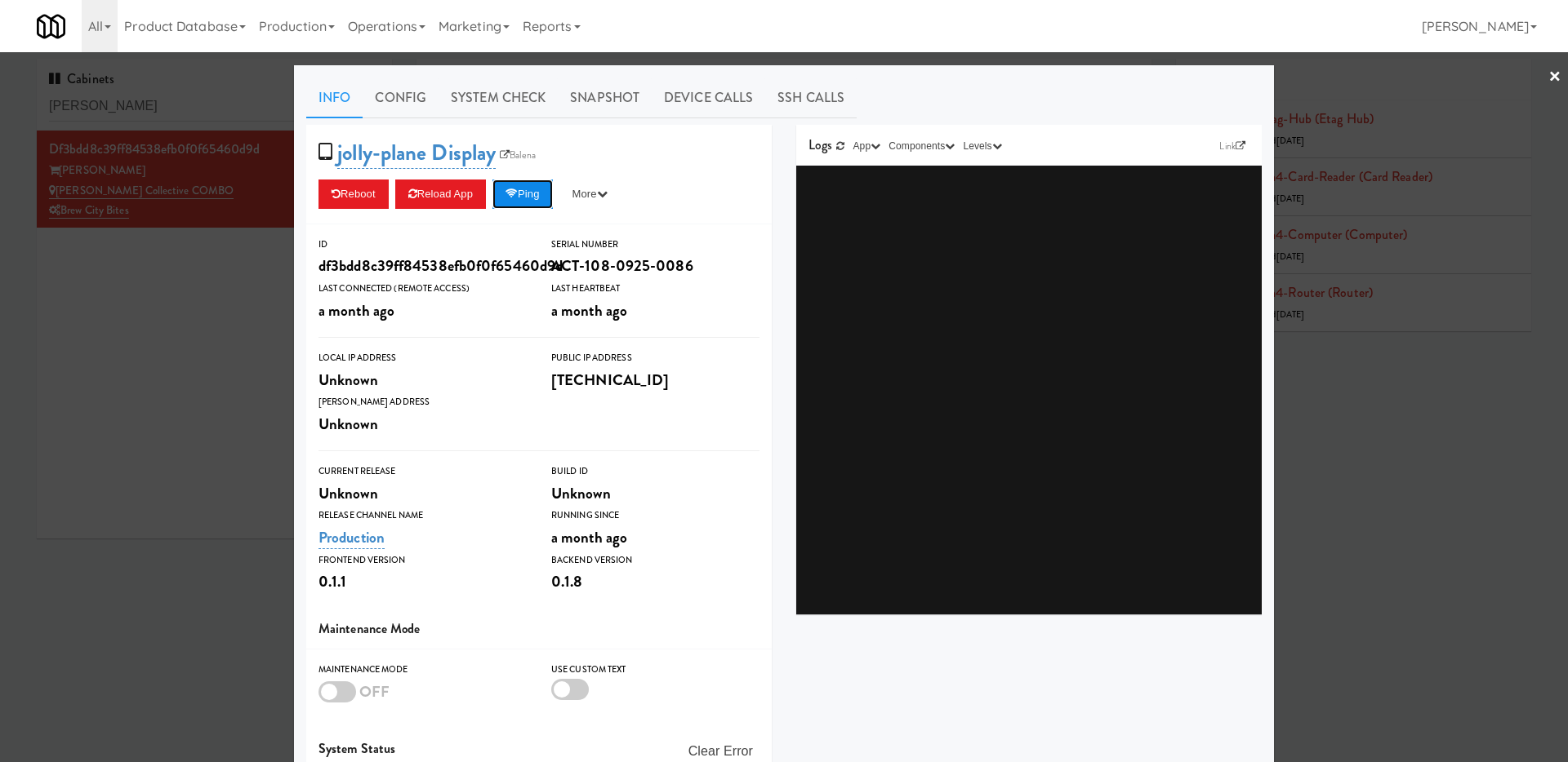
click at [527, 195] on button "Ping" at bounding box center [523, 195] width 61 height 29
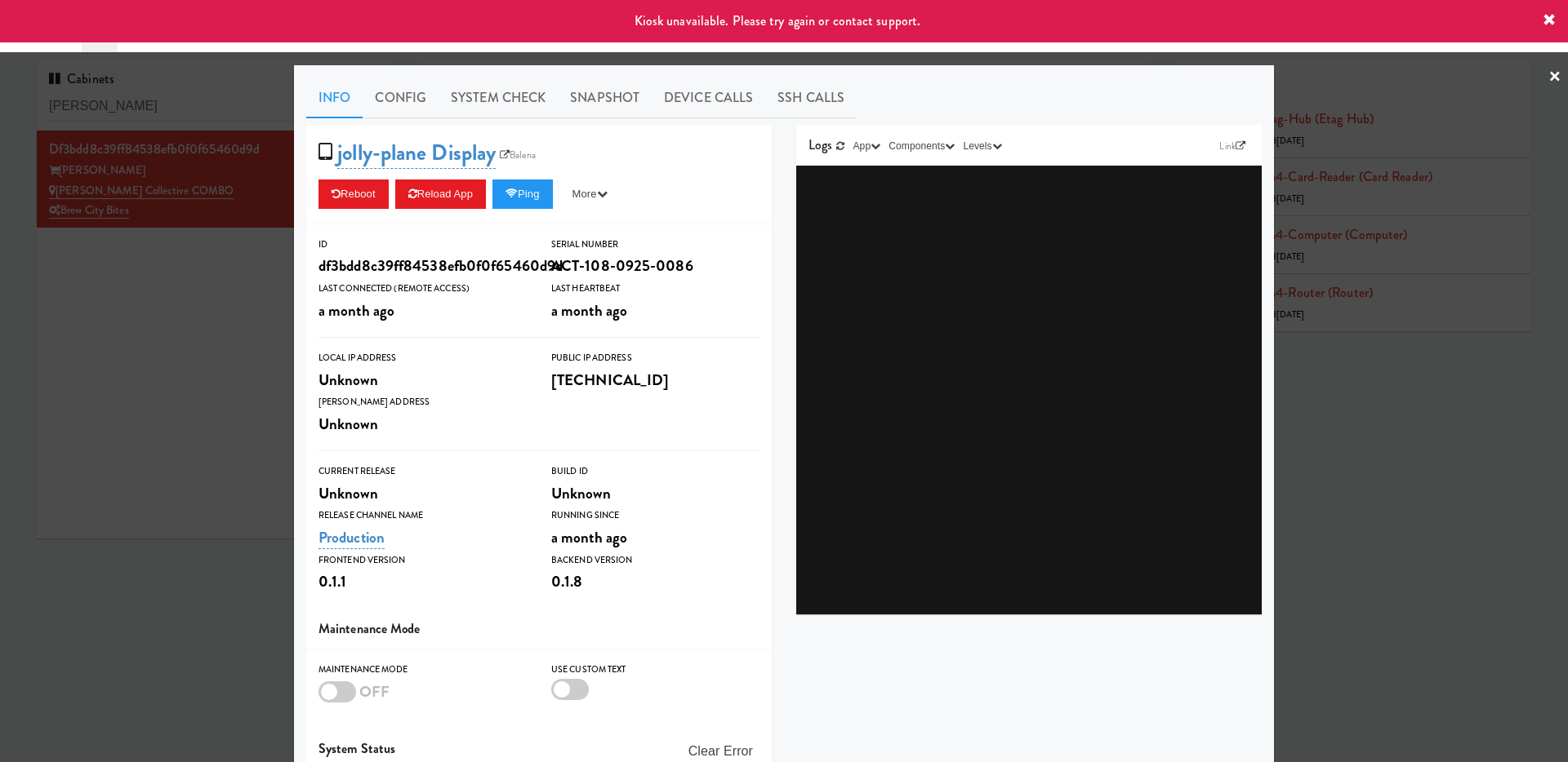
click at [219, 308] on div at bounding box center [784, 381] width 1568 height 762
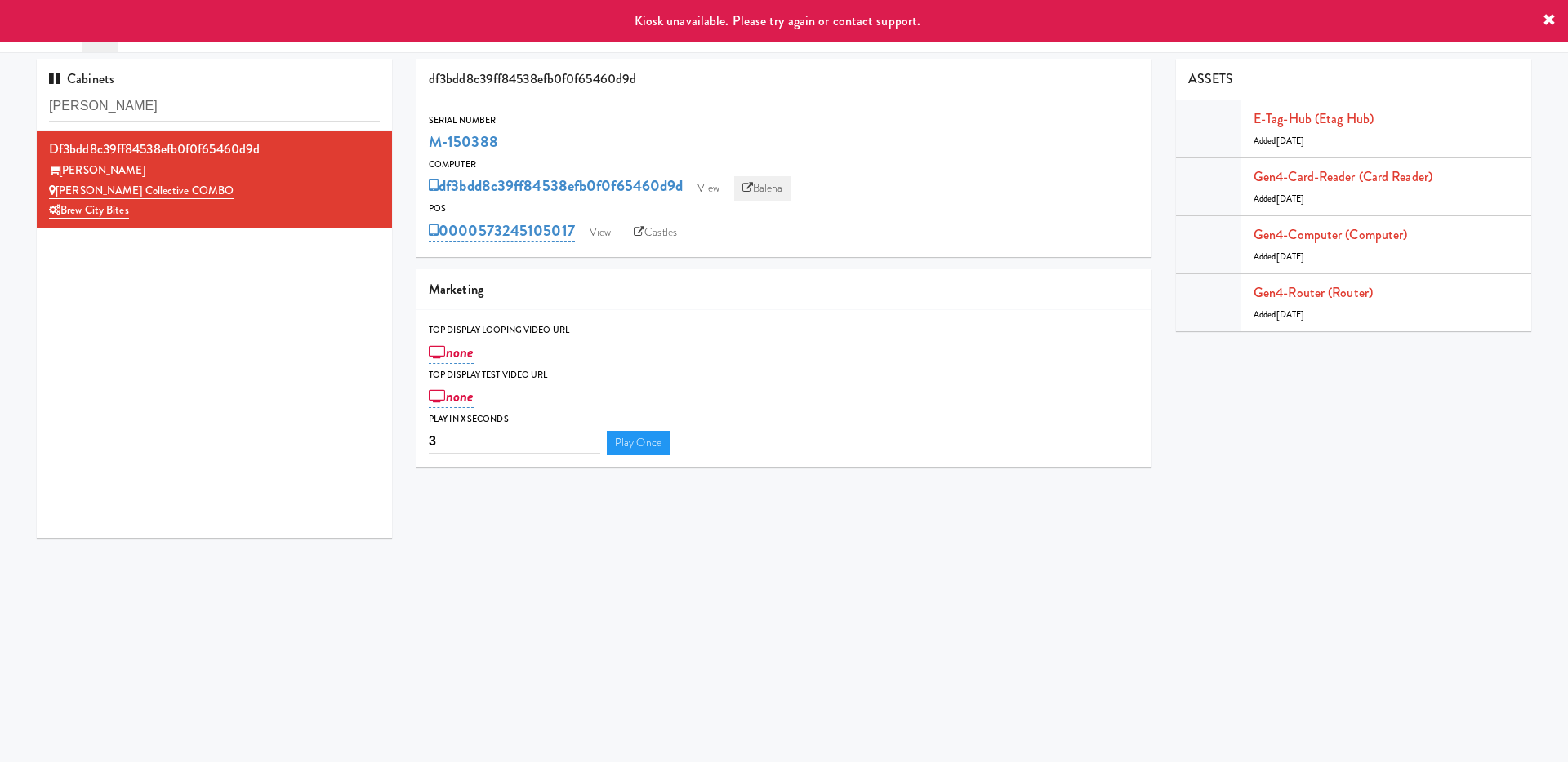
click at [769, 188] on link "Balena" at bounding box center [762, 188] width 57 height 24
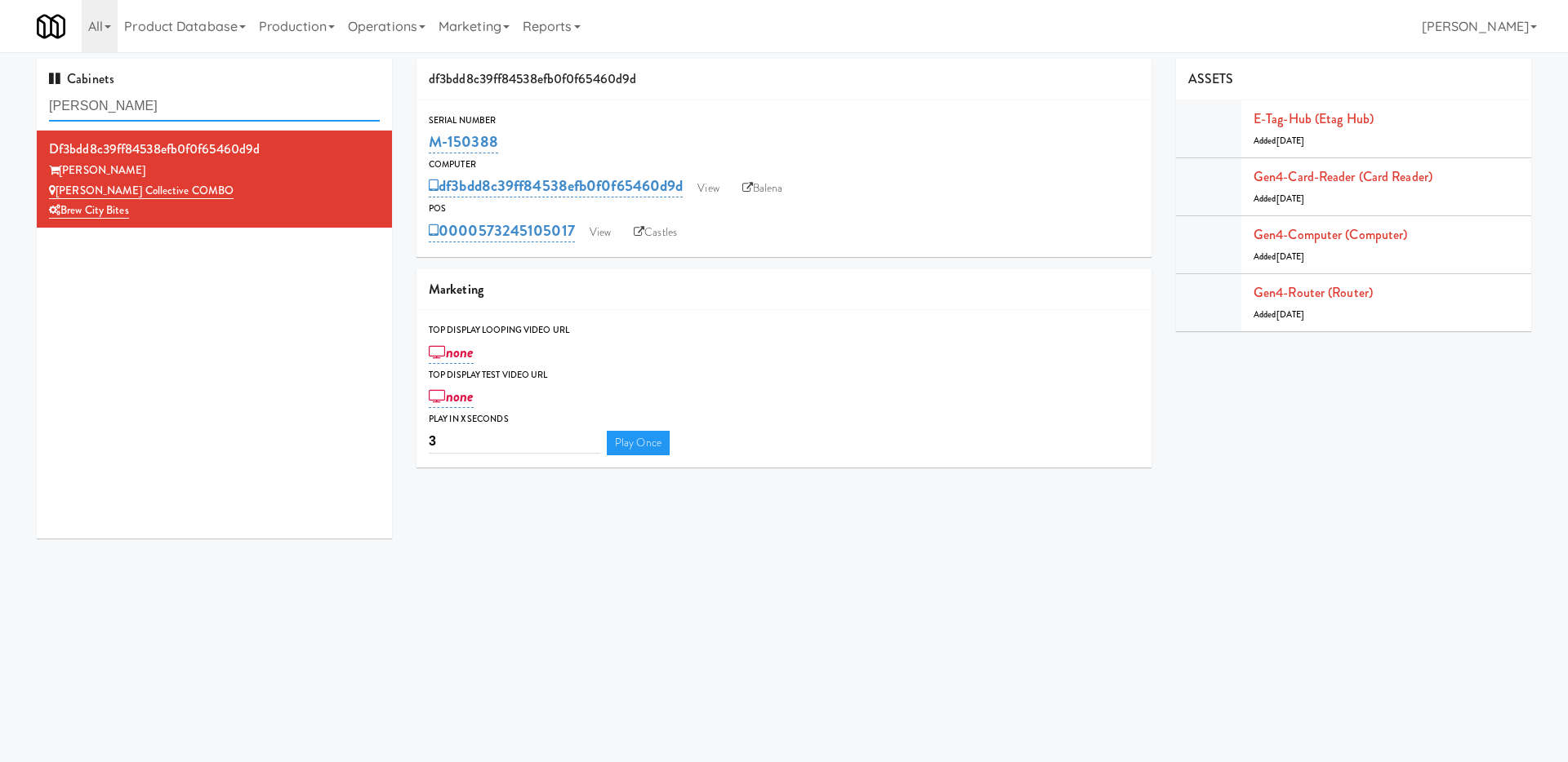
drag, startPoint x: 168, startPoint y: 106, endPoint x: 0, endPoint y: 74, distance: 171.0
click at [0, 74] on div "Cabinets [PERSON_NAME] COMBO df3bdd8c39ff84538efb0f0f65460d9d [PERSON_NAME] COM…" at bounding box center [784, 304] width 1568 height 492
paste input "Dirty Red Automotive"
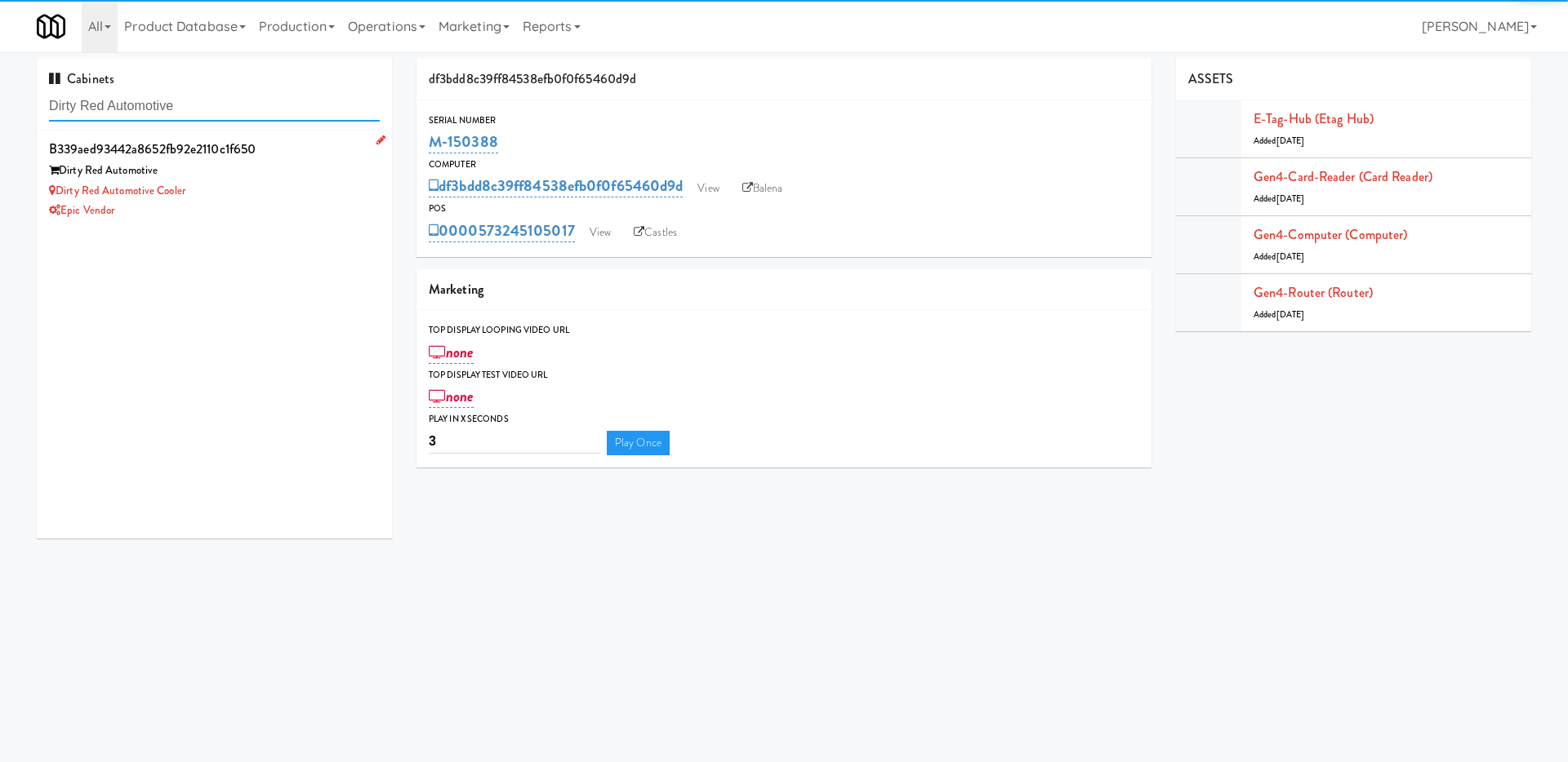
type input "Dirty Red Automotive"
click at [279, 190] on div "Dirty Red Automotive Cooler" at bounding box center [214, 191] width 331 height 21
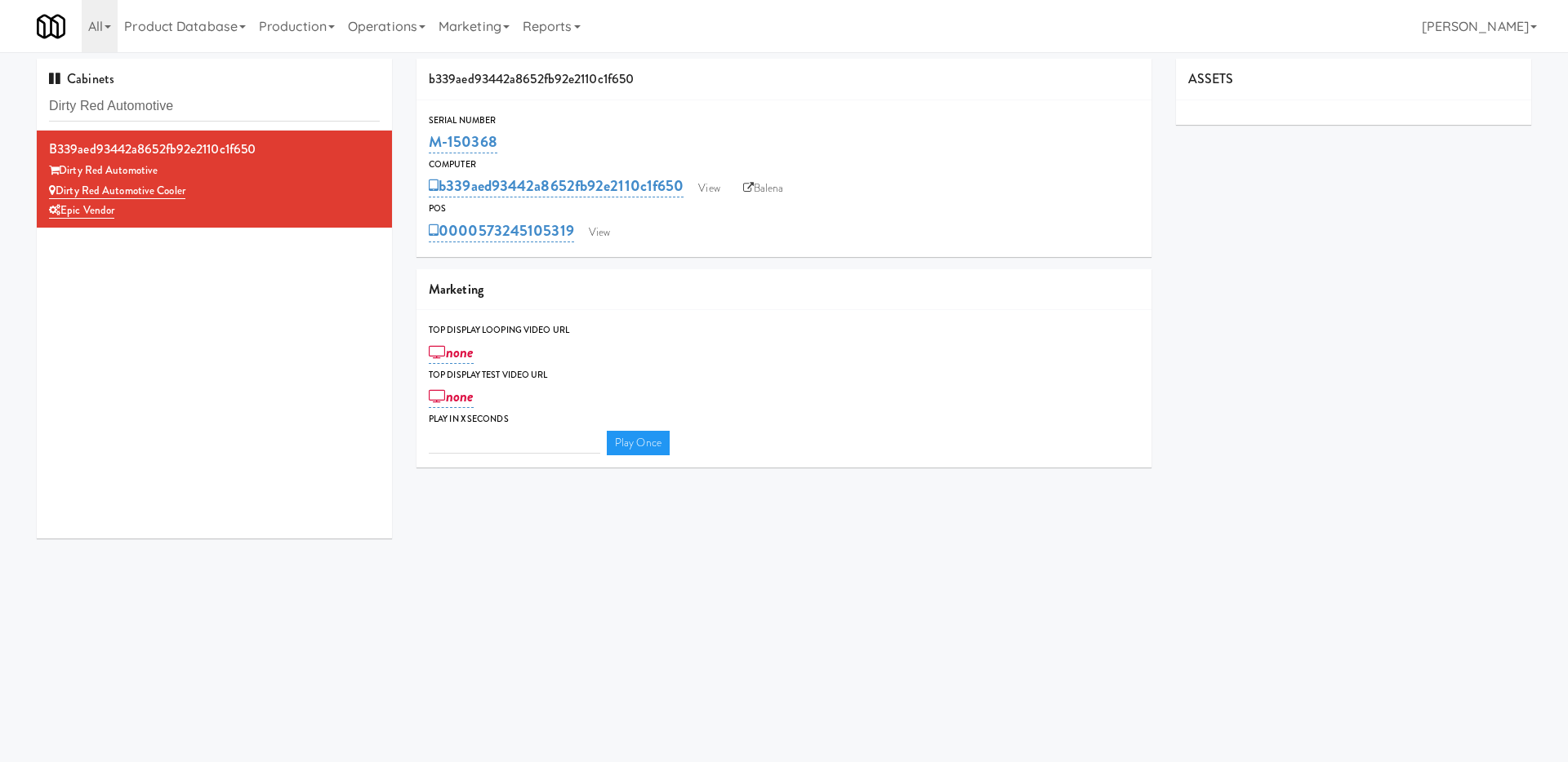
type input "3"
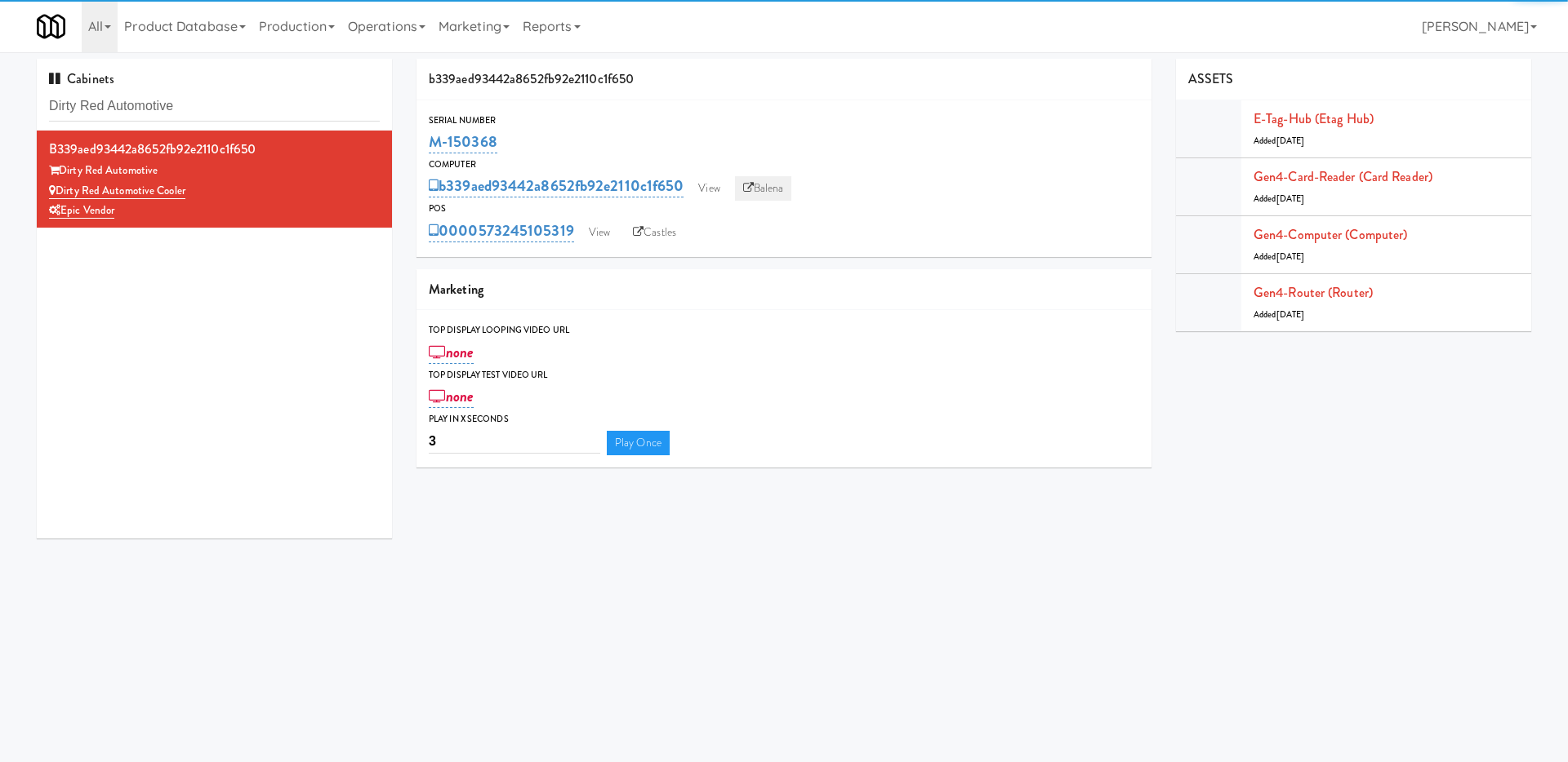
click at [763, 189] on link "Balena" at bounding box center [763, 188] width 57 height 24
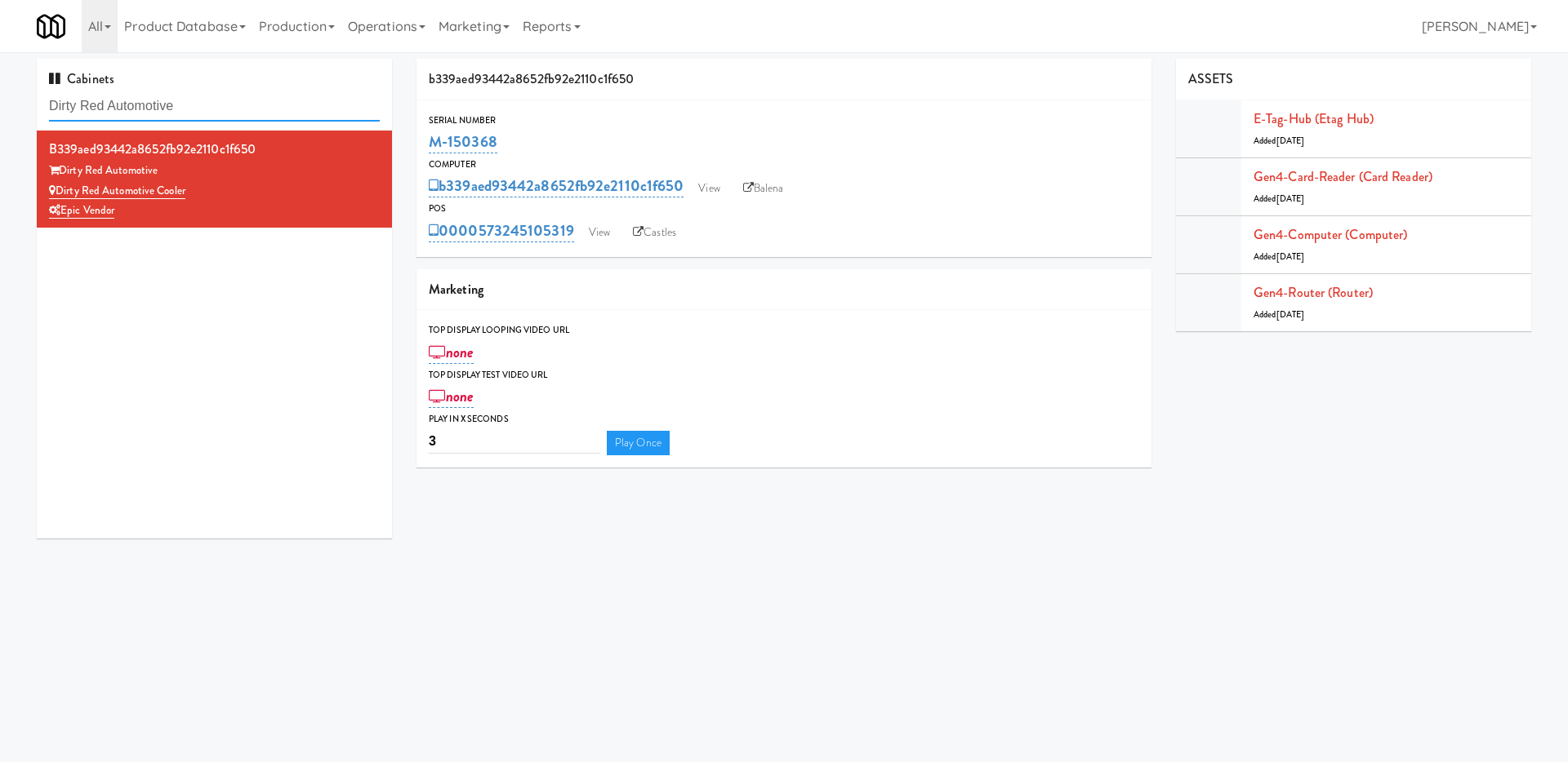
drag, startPoint x: 198, startPoint y: 106, endPoint x: 0, endPoint y: 91, distance: 198.6
click at [0, 91] on div "Cabinets Dirty Red Automotive b339aed93442a8652fb92e2110c1f650 Dirty Red Automo…" at bounding box center [784, 304] width 1568 height 492
paste input "The [PERSON_NAME]"
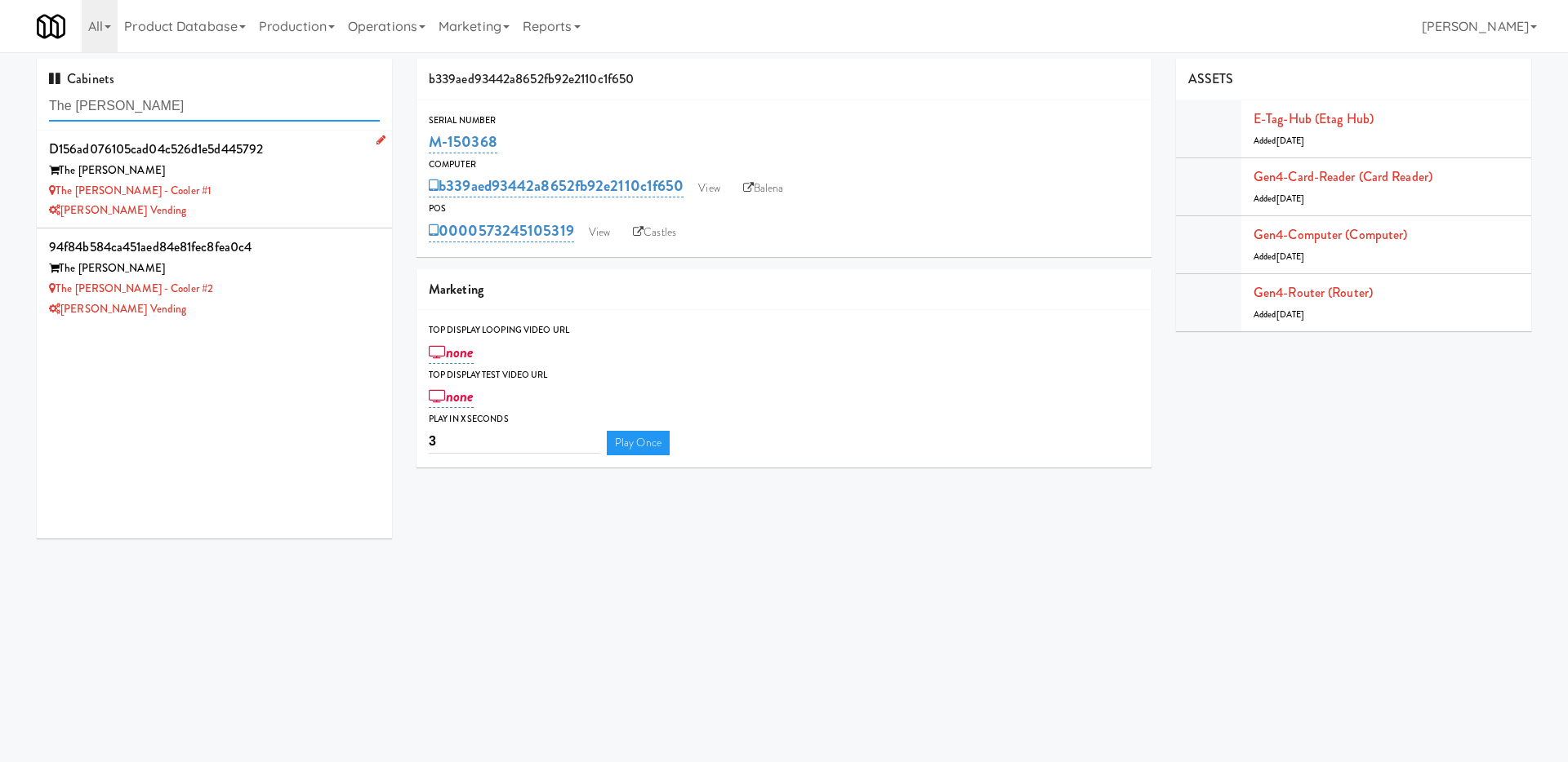
type input "The [PERSON_NAME]"
click at [322, 196] on div "The [PERSON_NAME] - Cooler #1" at bounding box center [214, 191] width 331 height 21
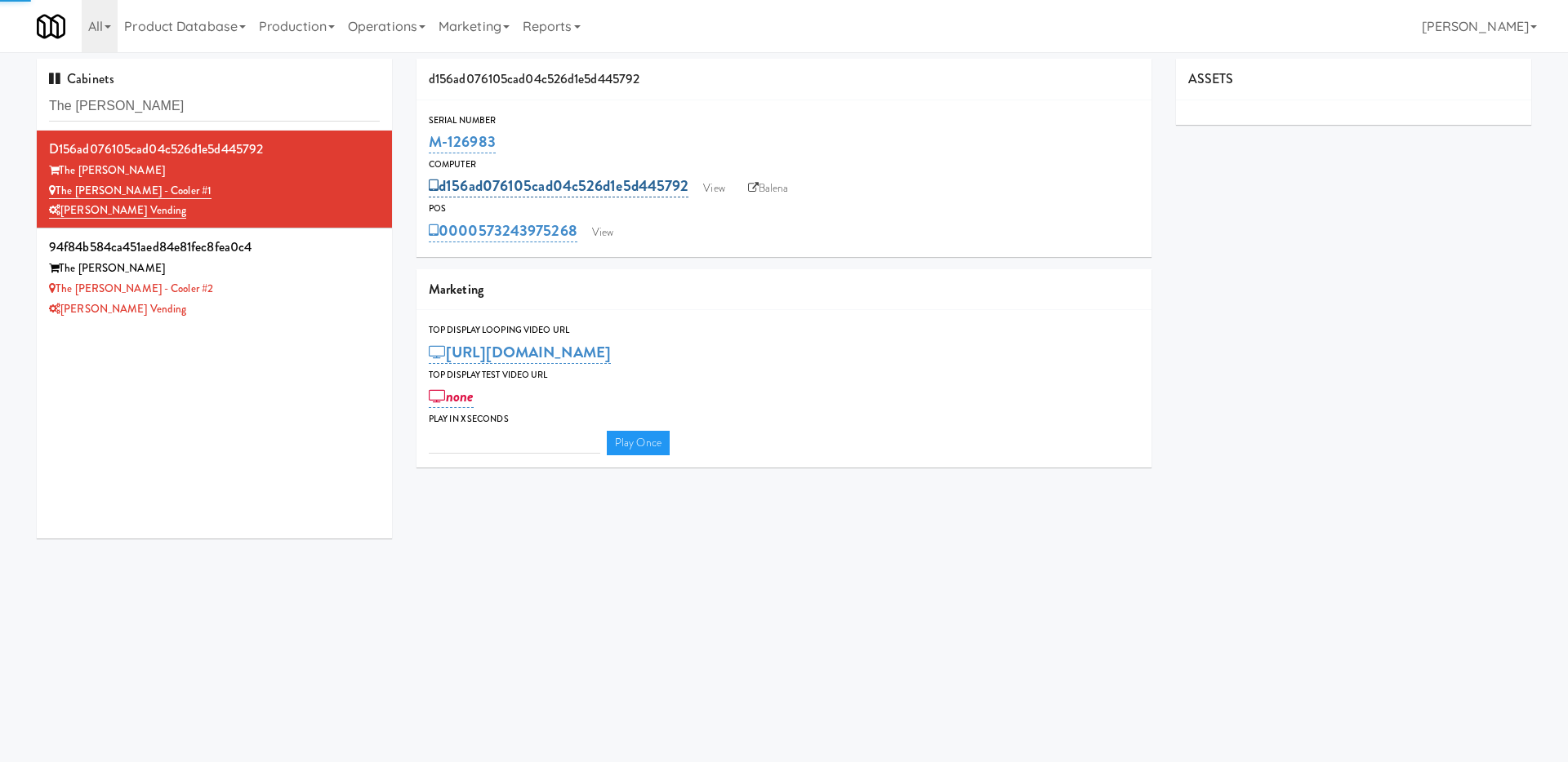
type input "3"
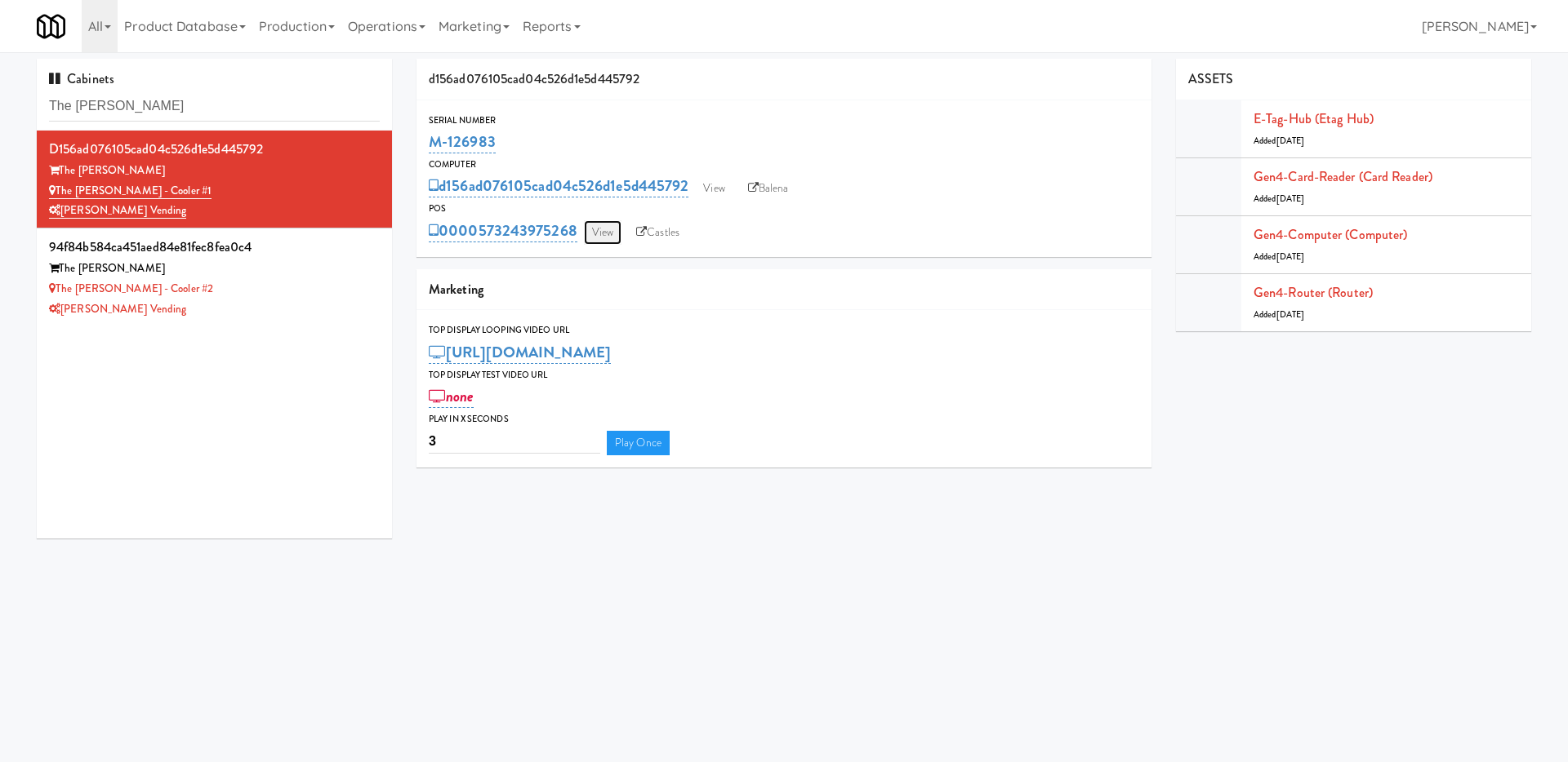
click at [609, 228] on link "View" at bounding box center [603, 232] width 37 height 24
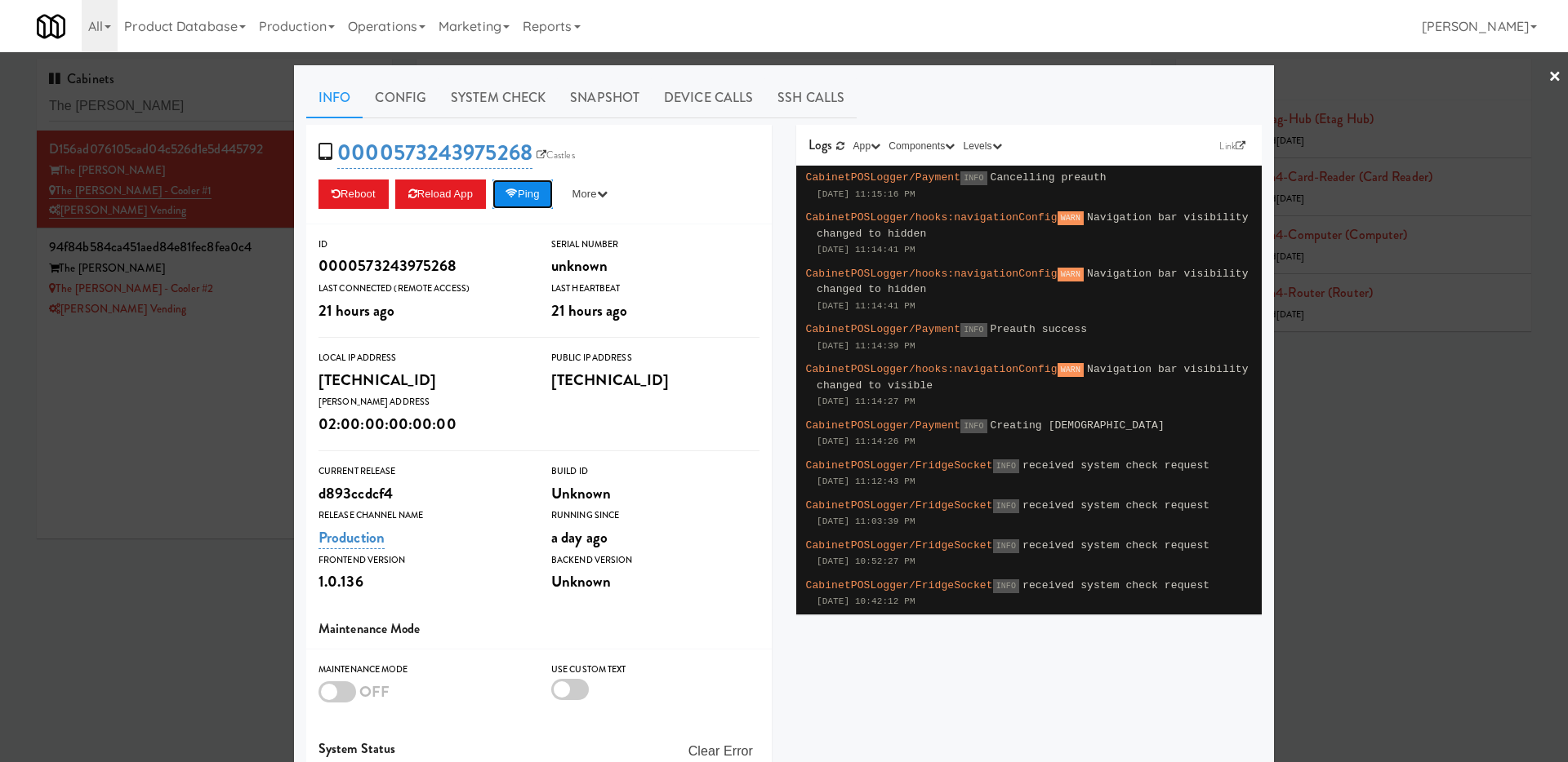
click at [516, 202] on button "Ping" at bounding box center [523, 195] width 61 height 29
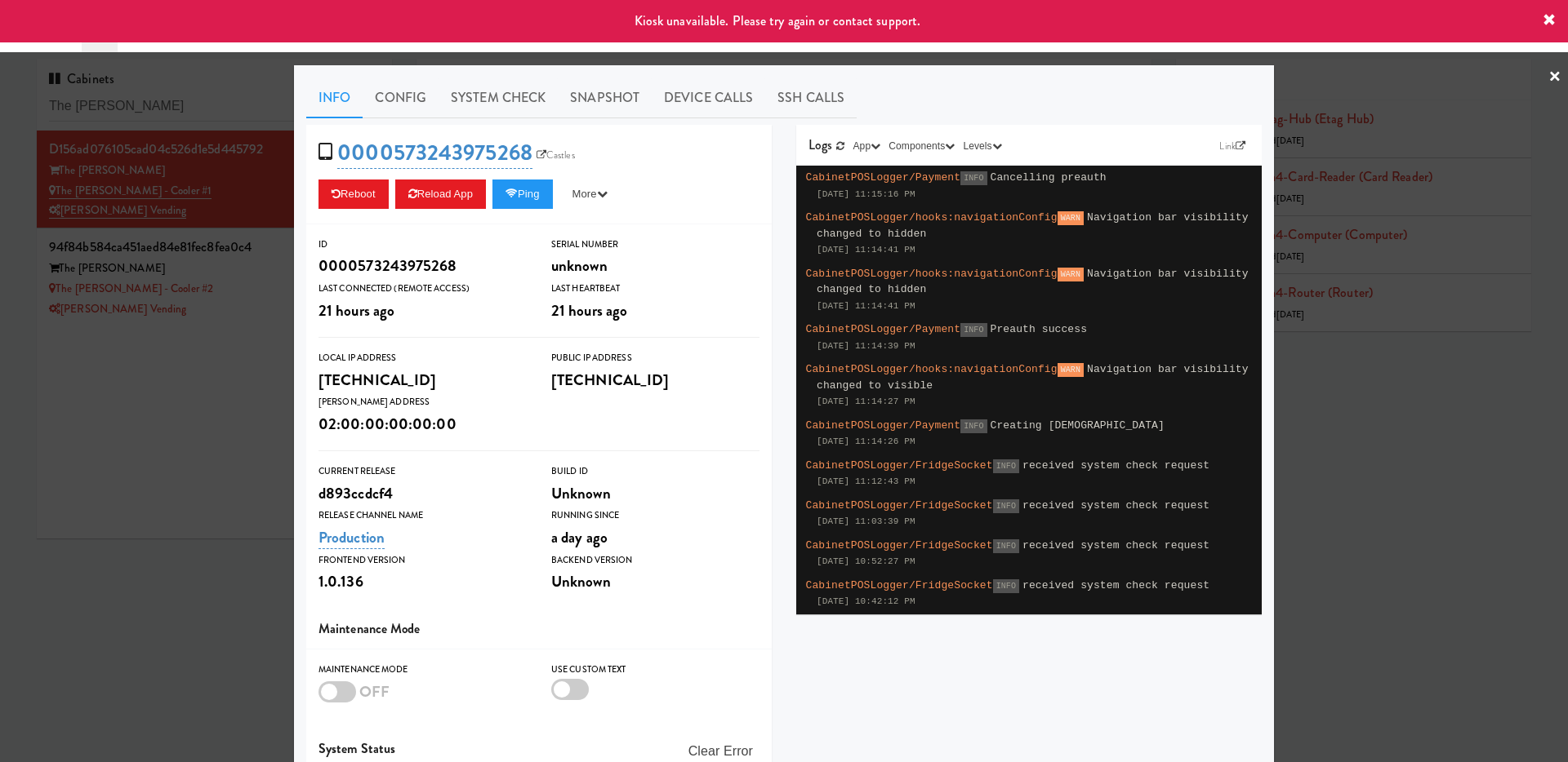
click at [147, 422] on div at bounding box center [784, 381] width 1568 height 762
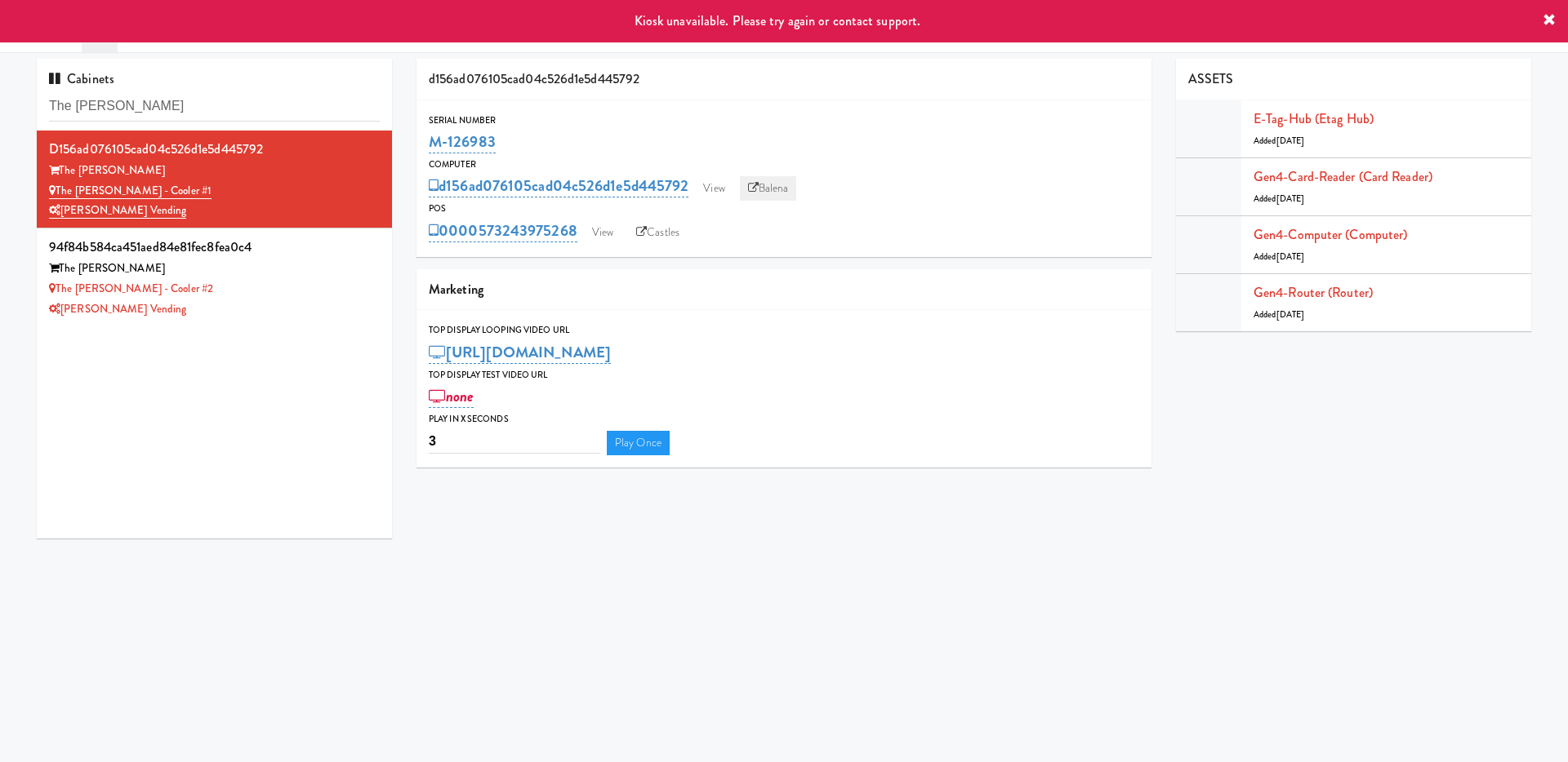
click at [764, 190] on link "Balena" at bounding box center [768, 188] width 57 height 24
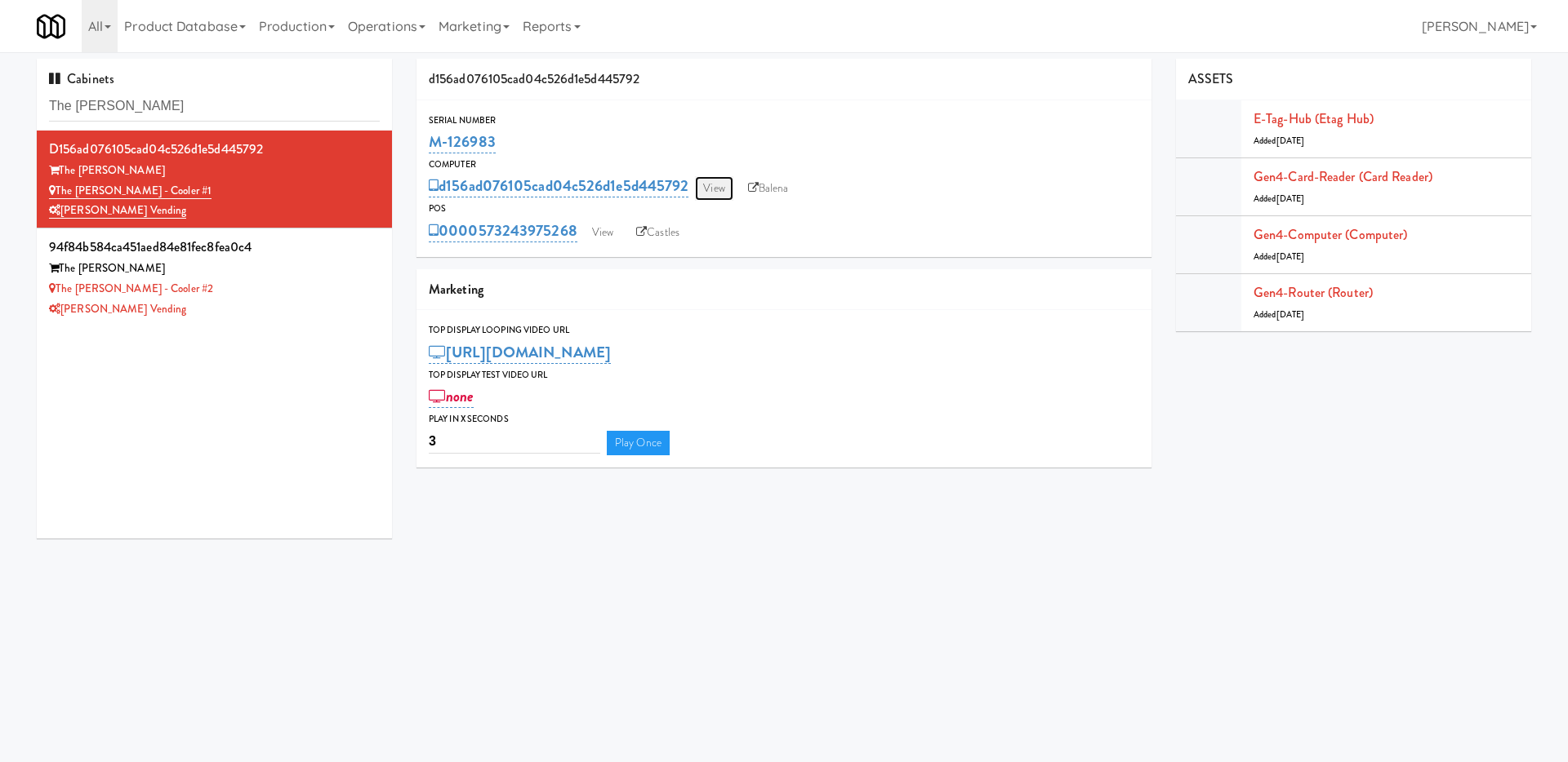
click at [720, 193] on link "View" at bounding box center [714, 188] width 37 height 24
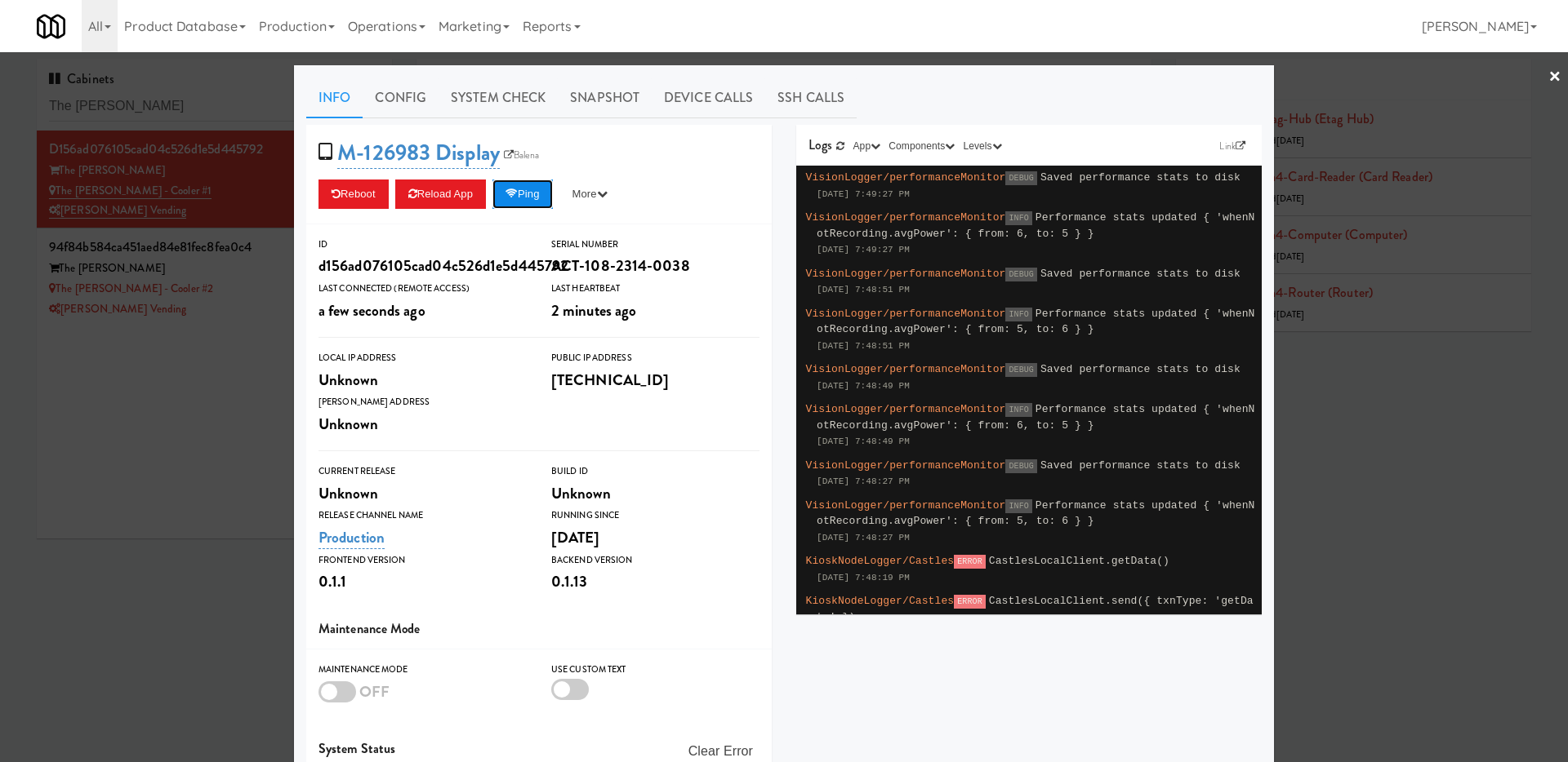
click at [527, 195] on button "Ping" at bounding box center [523, 195] width 61 height 29
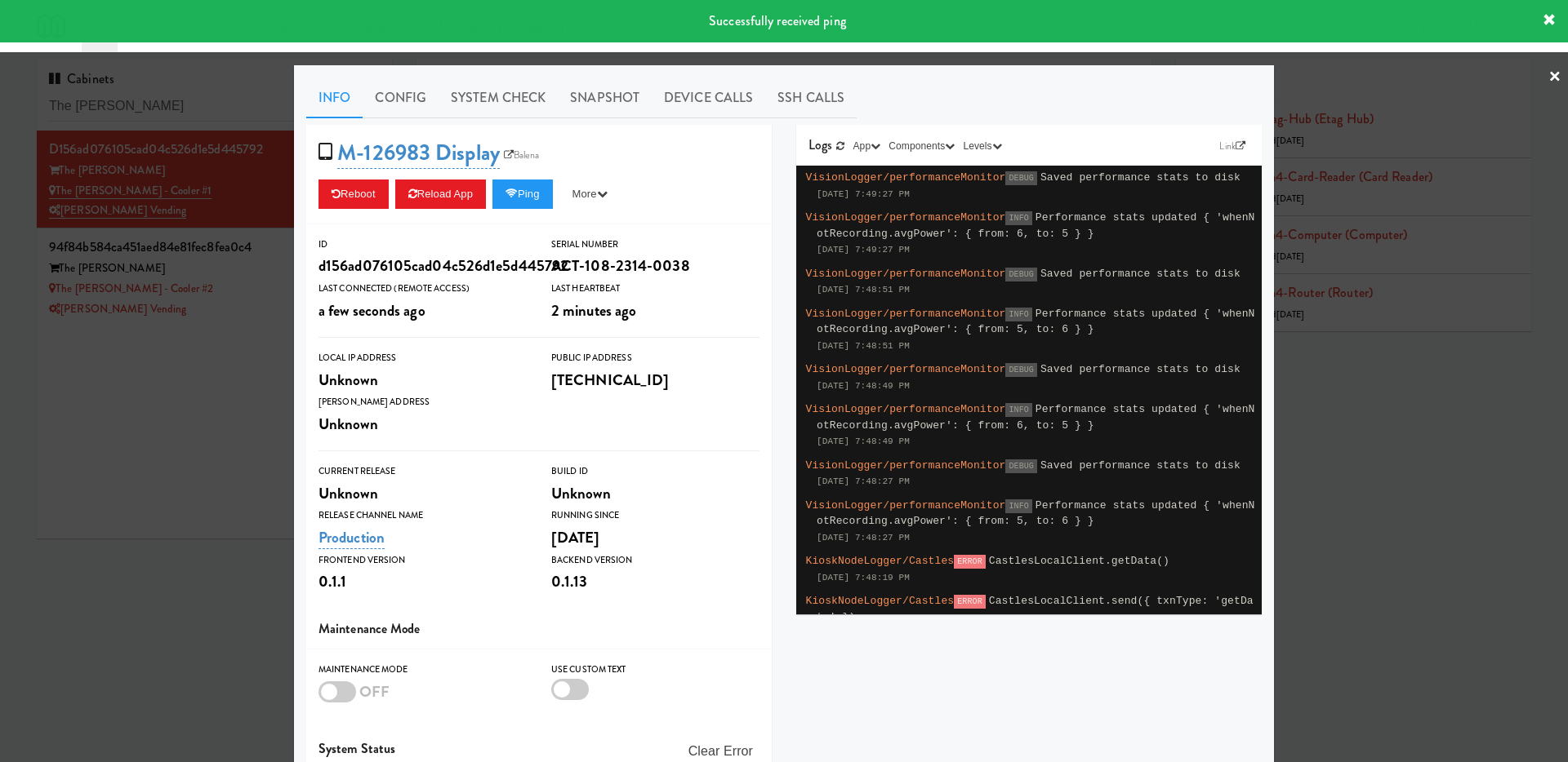
click at [215, 328] on div at bounding box center [784, 381] width 1568 height 762
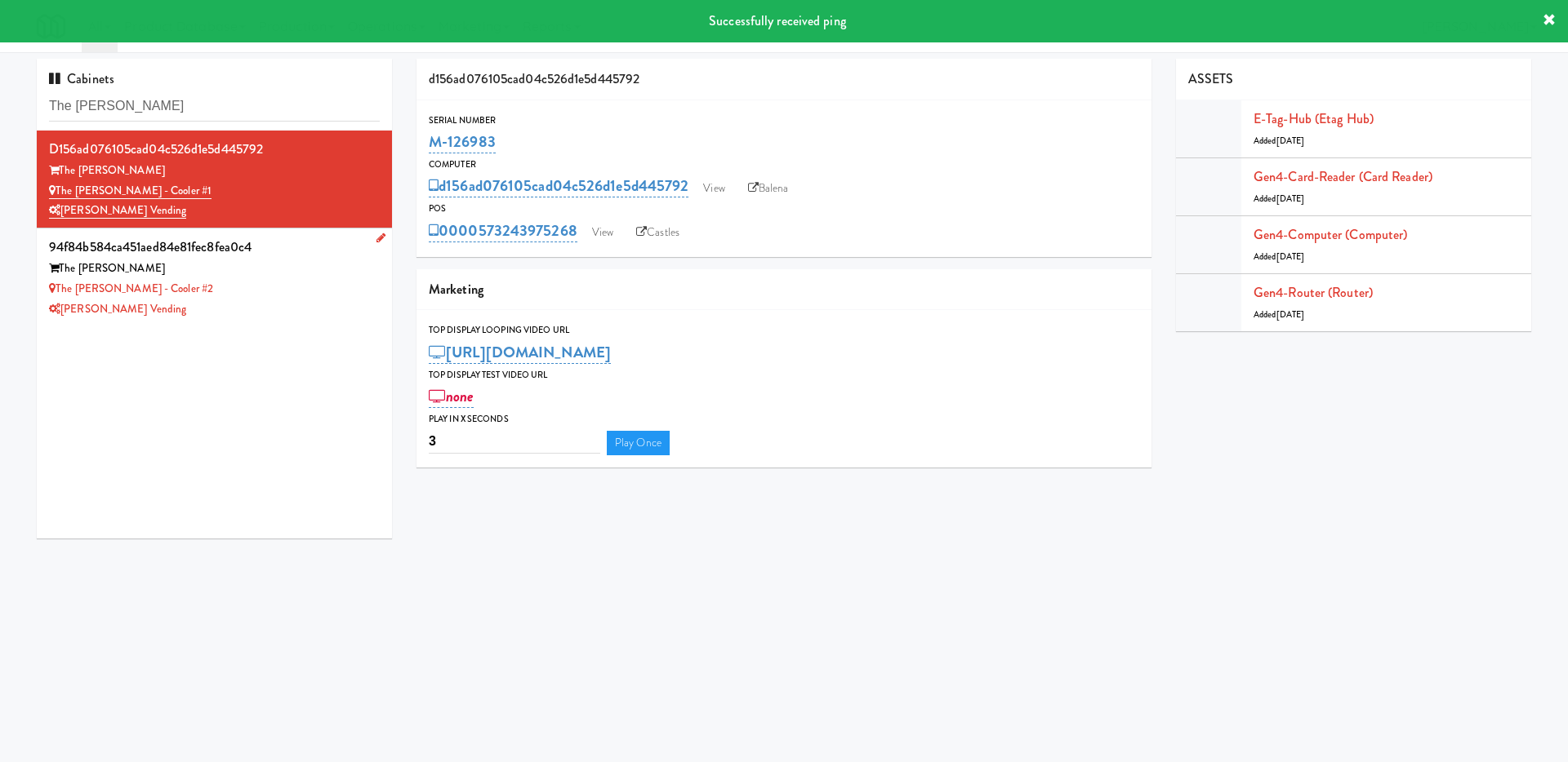
click at [223, 278] on div "The [PERSON_NAME]" at bounding box center [214, 268] width 331 height 21
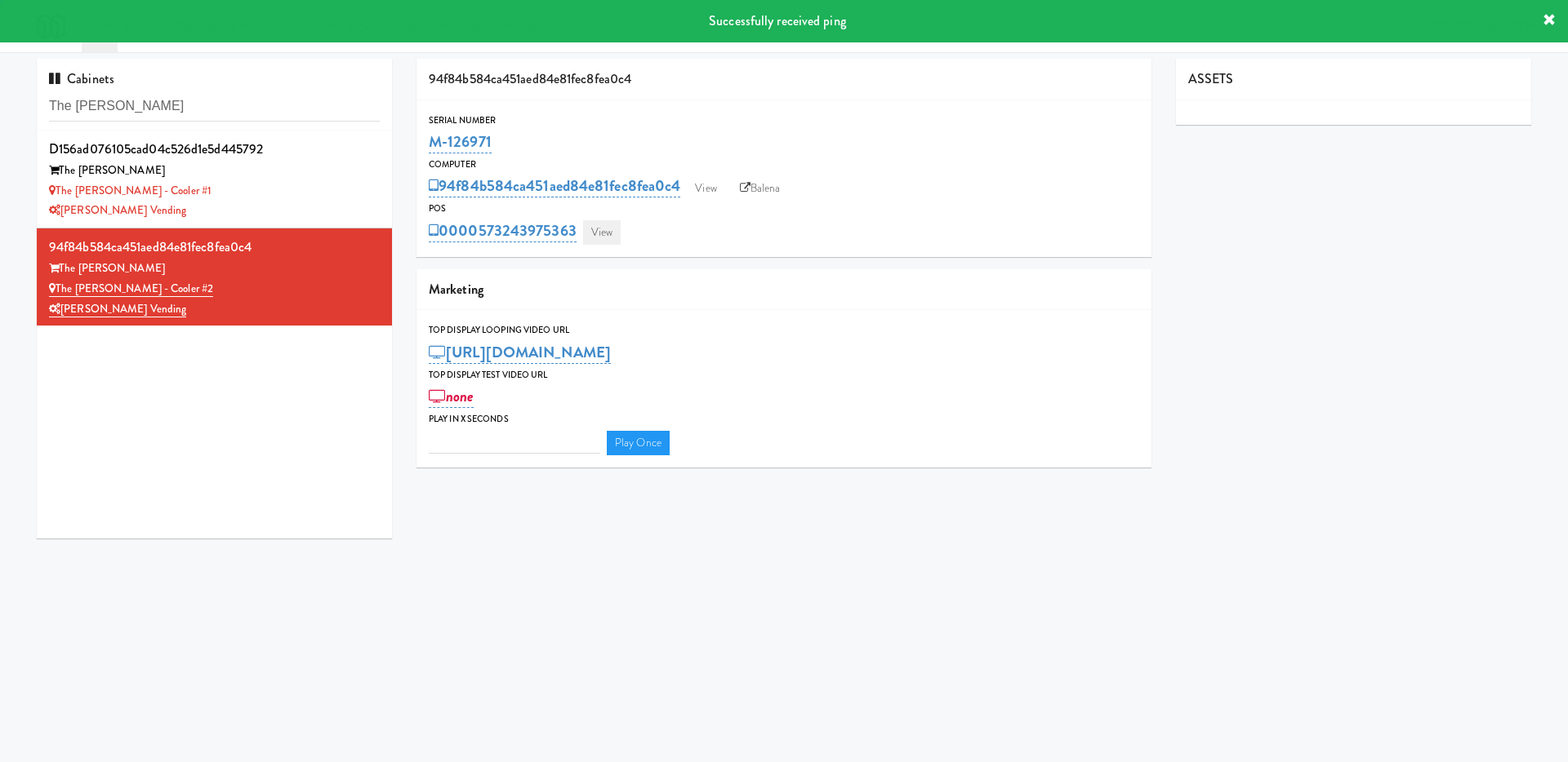
type input "3"
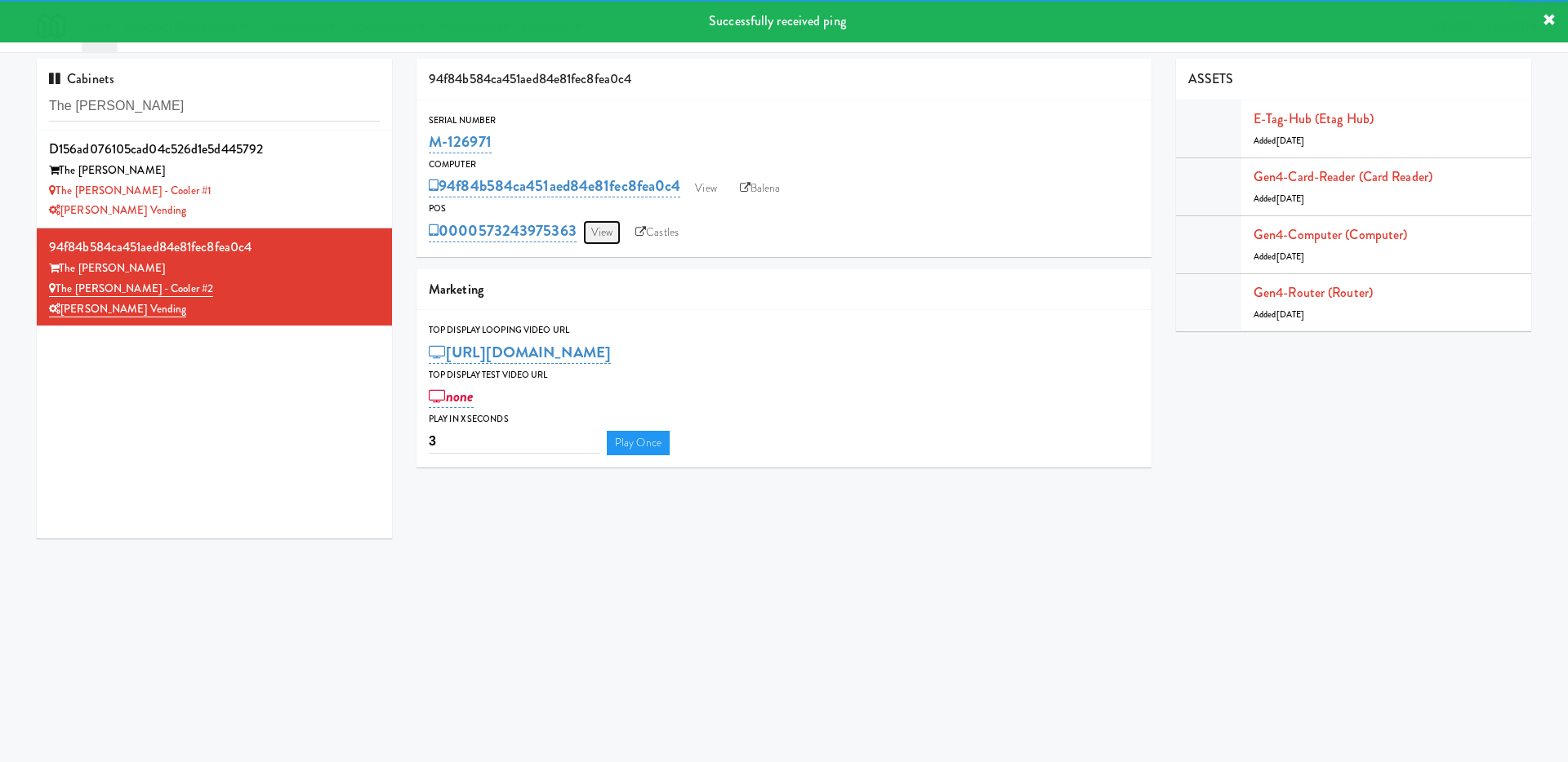
click at [594, 231] on link "View" at bounding box center [602, 232] width 37 height 24
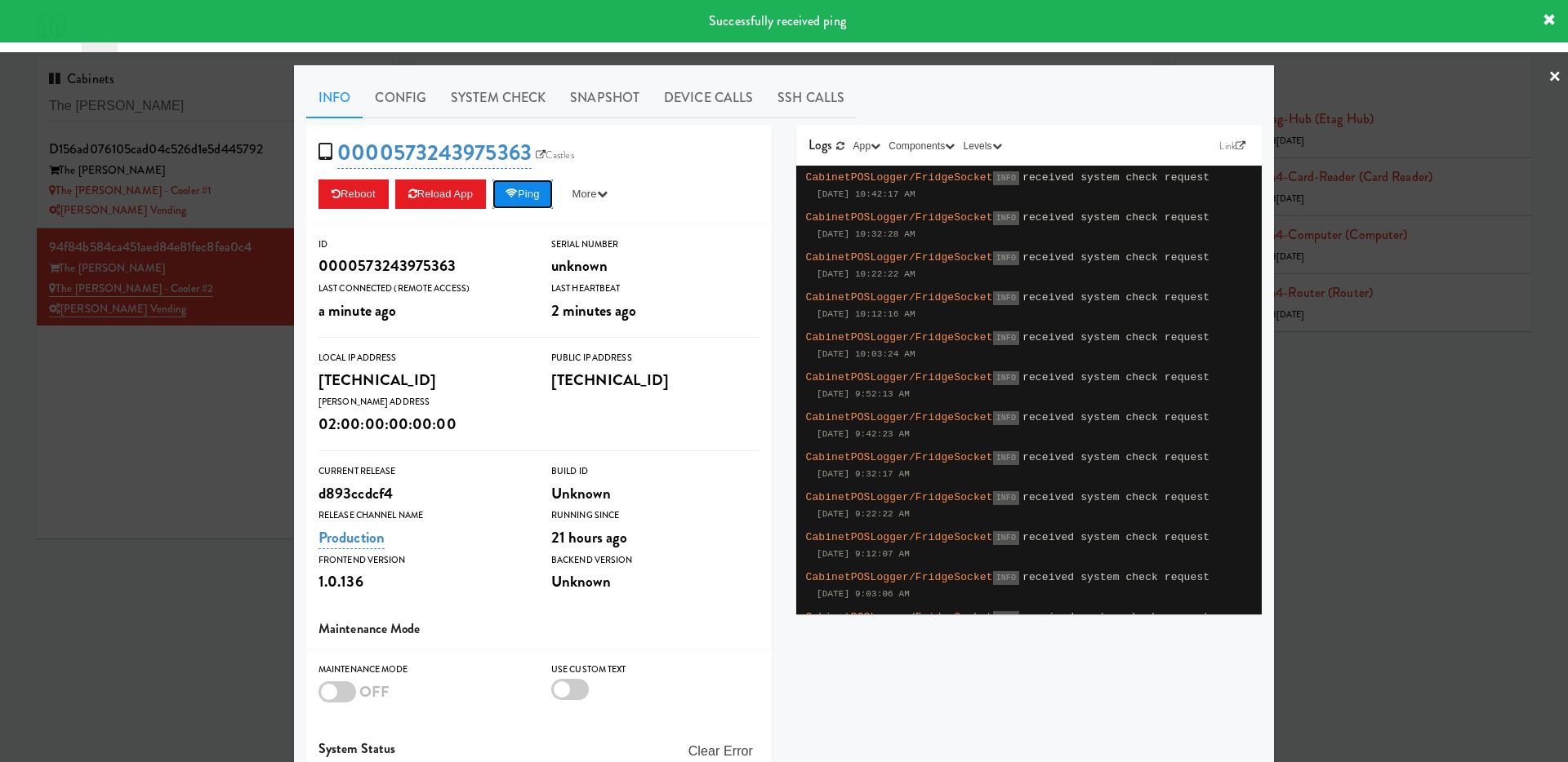
click at [534, 201] on button "Ping" at bounding box center [523, 195] width 61 height 29
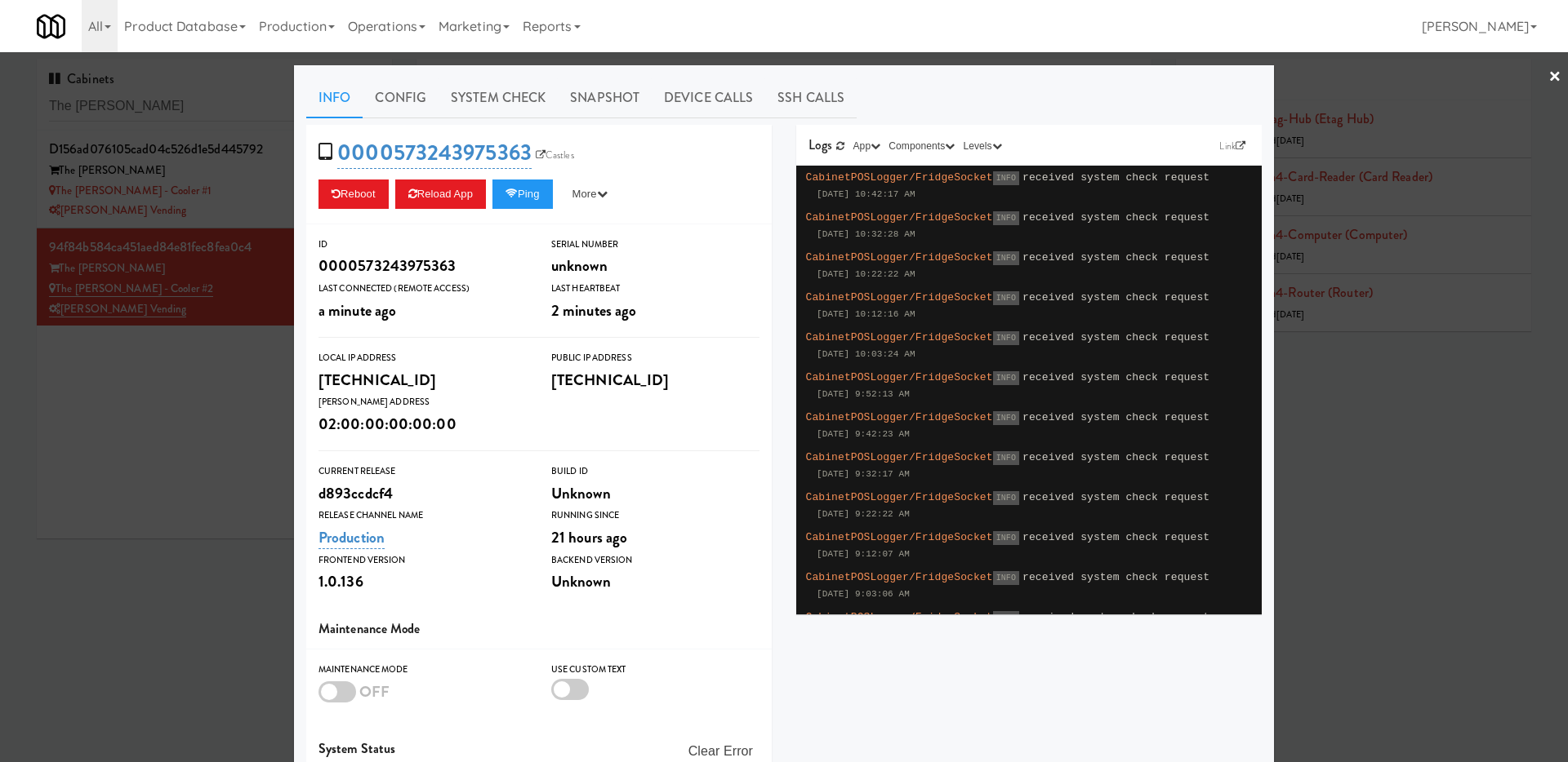
click at [519, 177] on div "0000573243975363 Castles Reboot Reload App Ping More Ping Server Restart Server…" at bounding box center [539, 175] width 466 height 100
click at [518, 191] on icon at bounding box center [511, 194] width 13 height 11
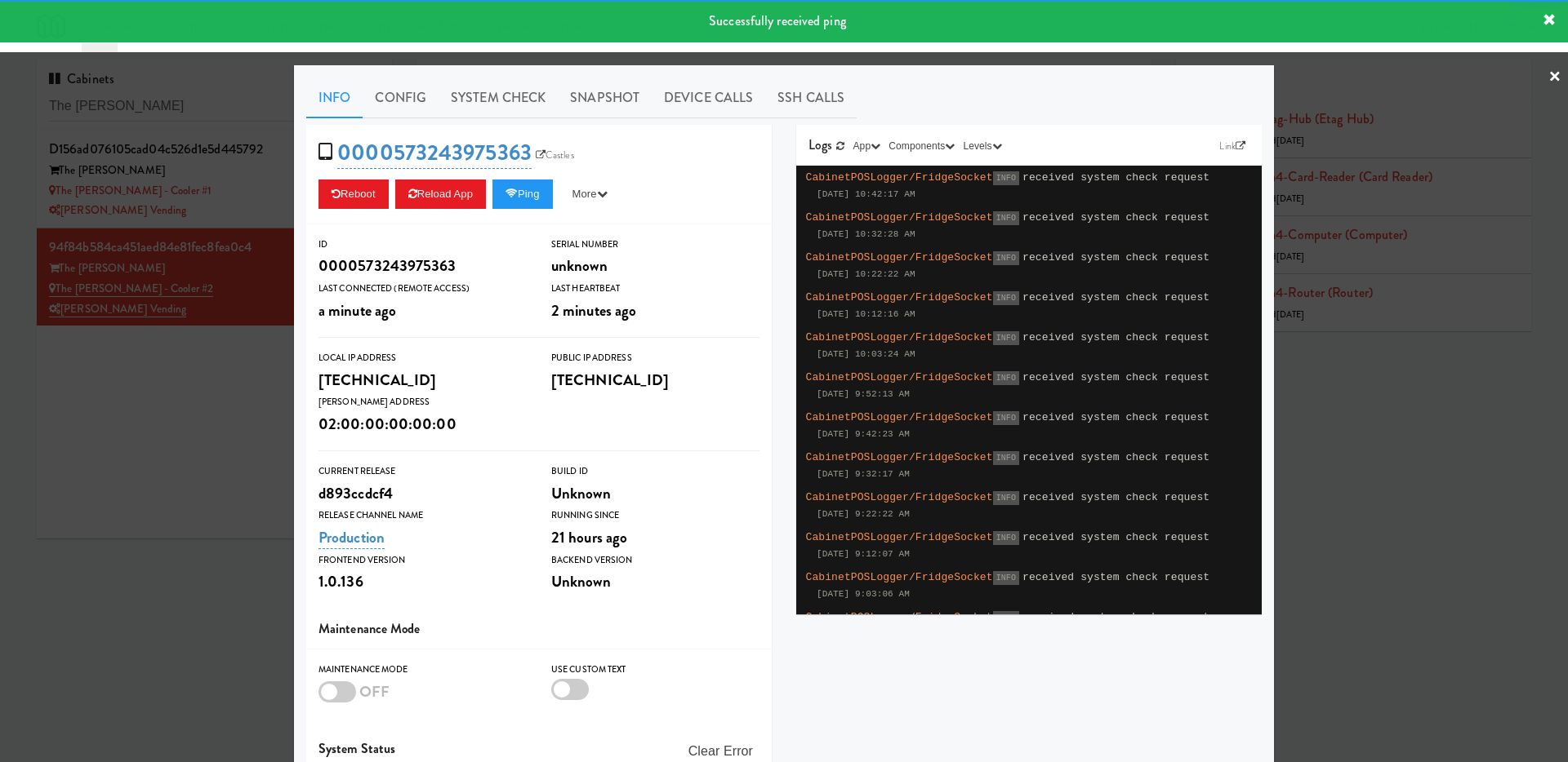
click at [191, 451] on div at bounding box center [784, 381] width 1568 height 762
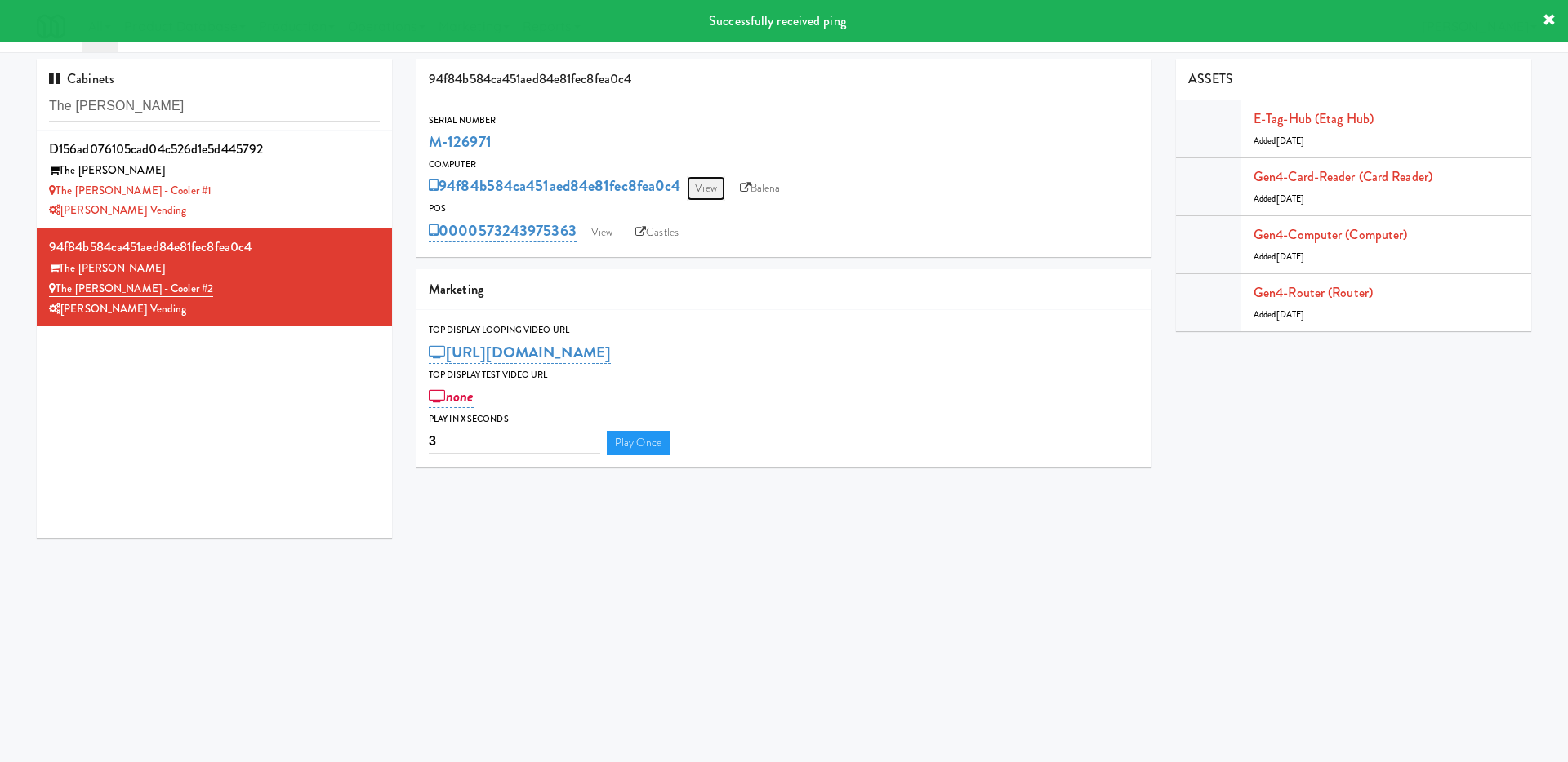
click at [703, 187] on link "View" at bounding box center [706, 188] width 37 height 24
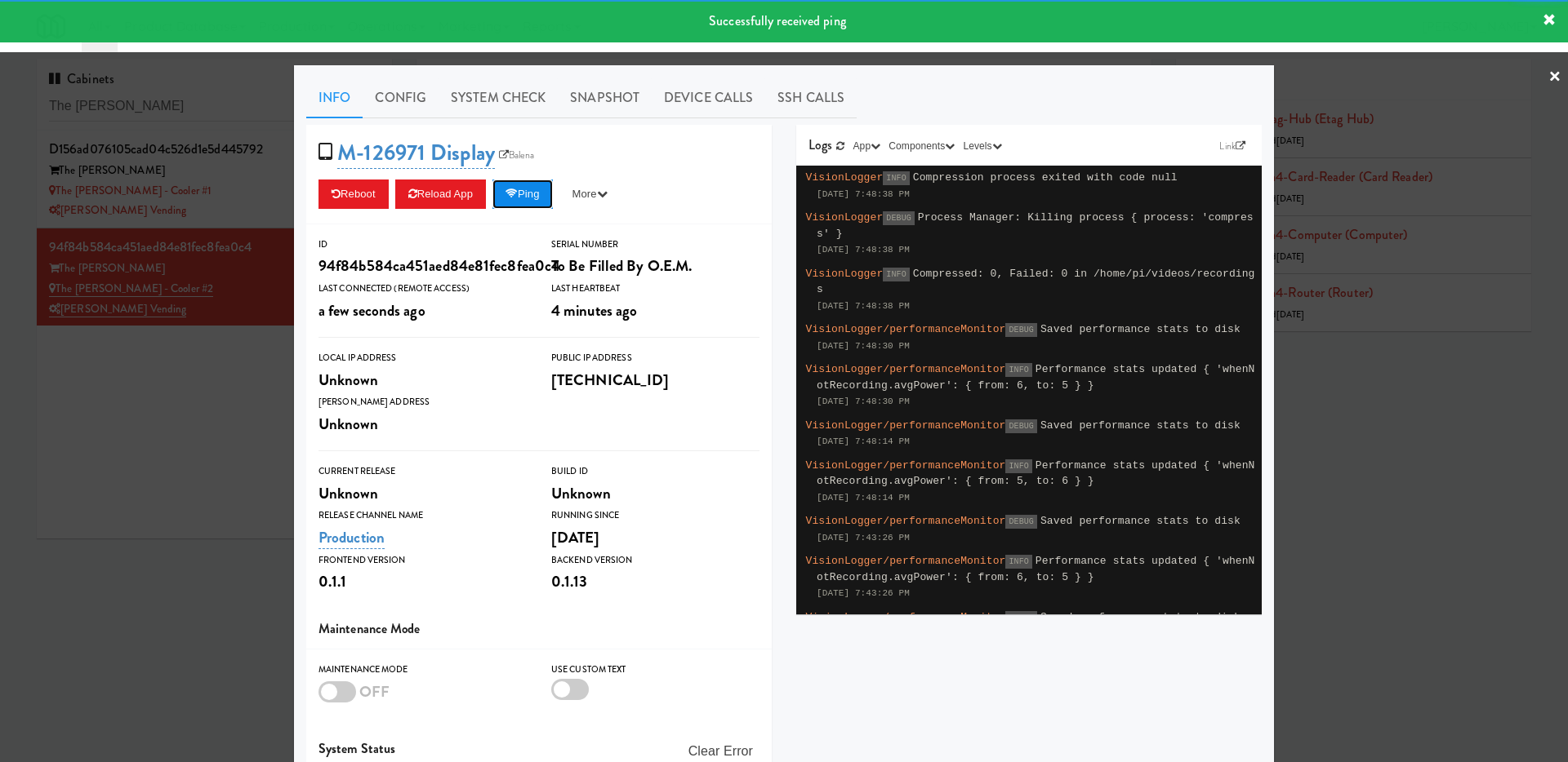
click at [539, 204] on button "Ping" at bounding box center [523, 195] width 61 height 29
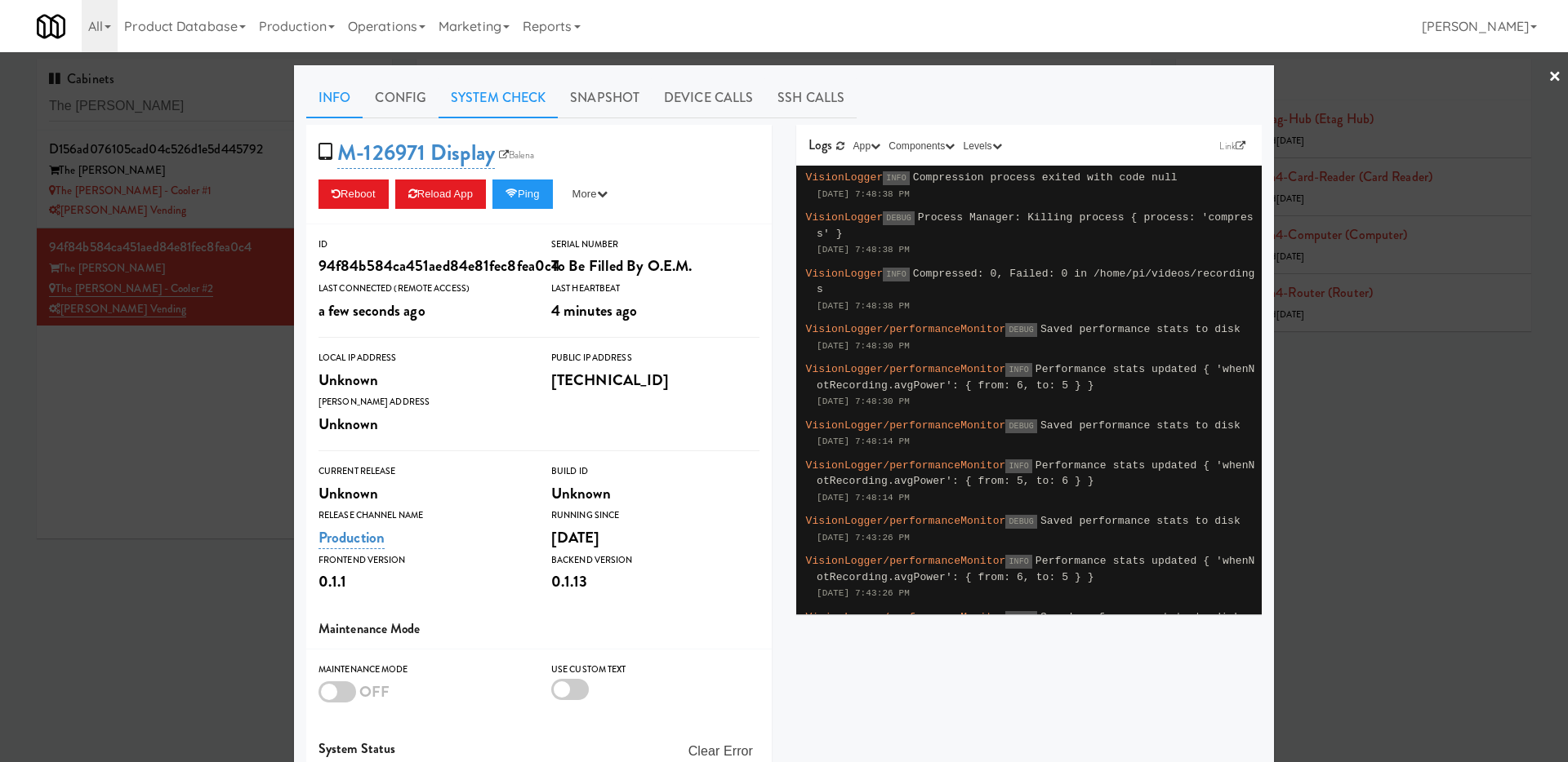
click at [507, 96] on link "System Check" at bounding box center [498, 98] width 119 height 41
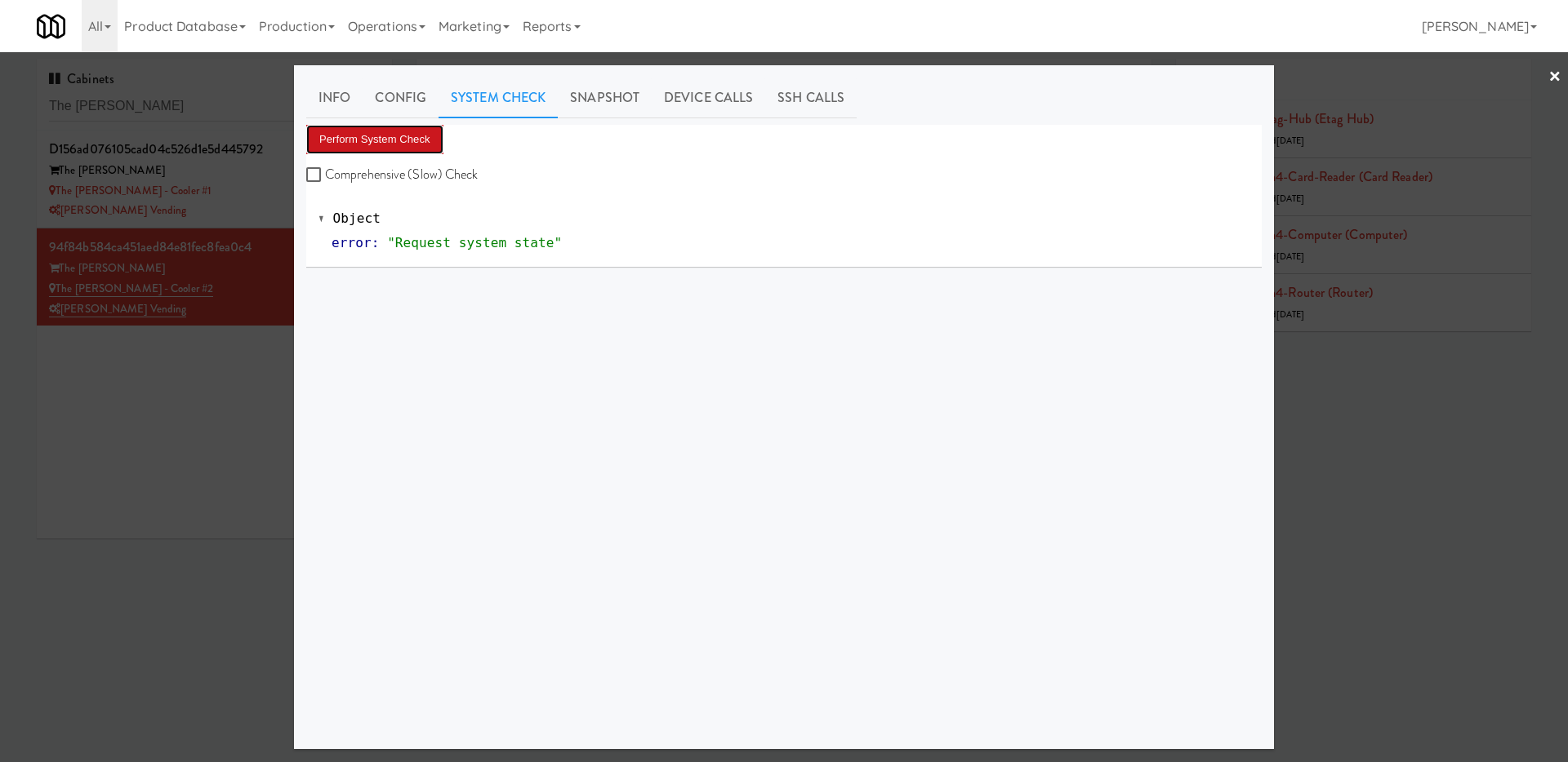
click at [439, 141] on button "Perform System Check" at bounding box center [375, 140] width 137 height 29
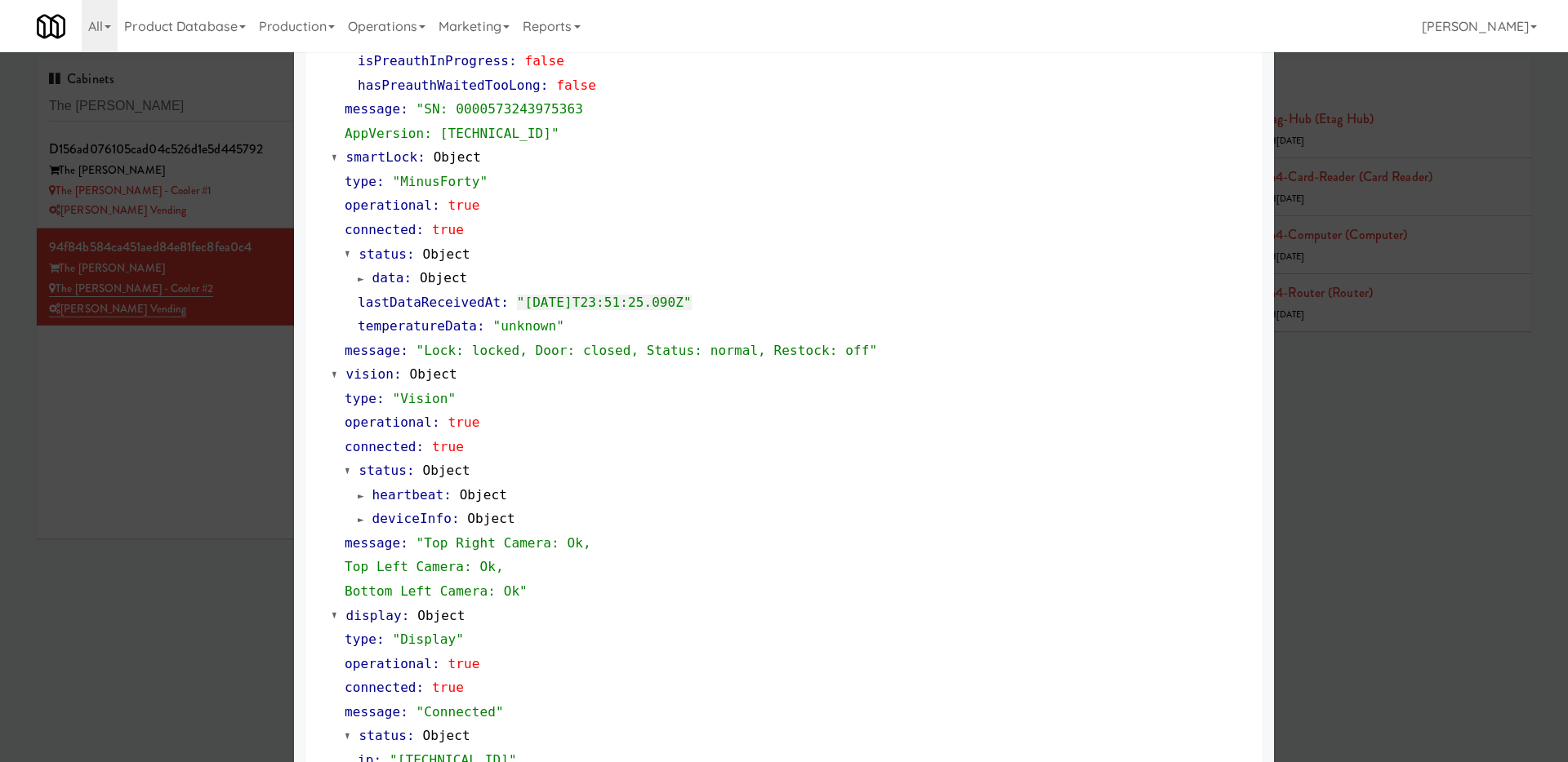
scroll to position [529, 0]
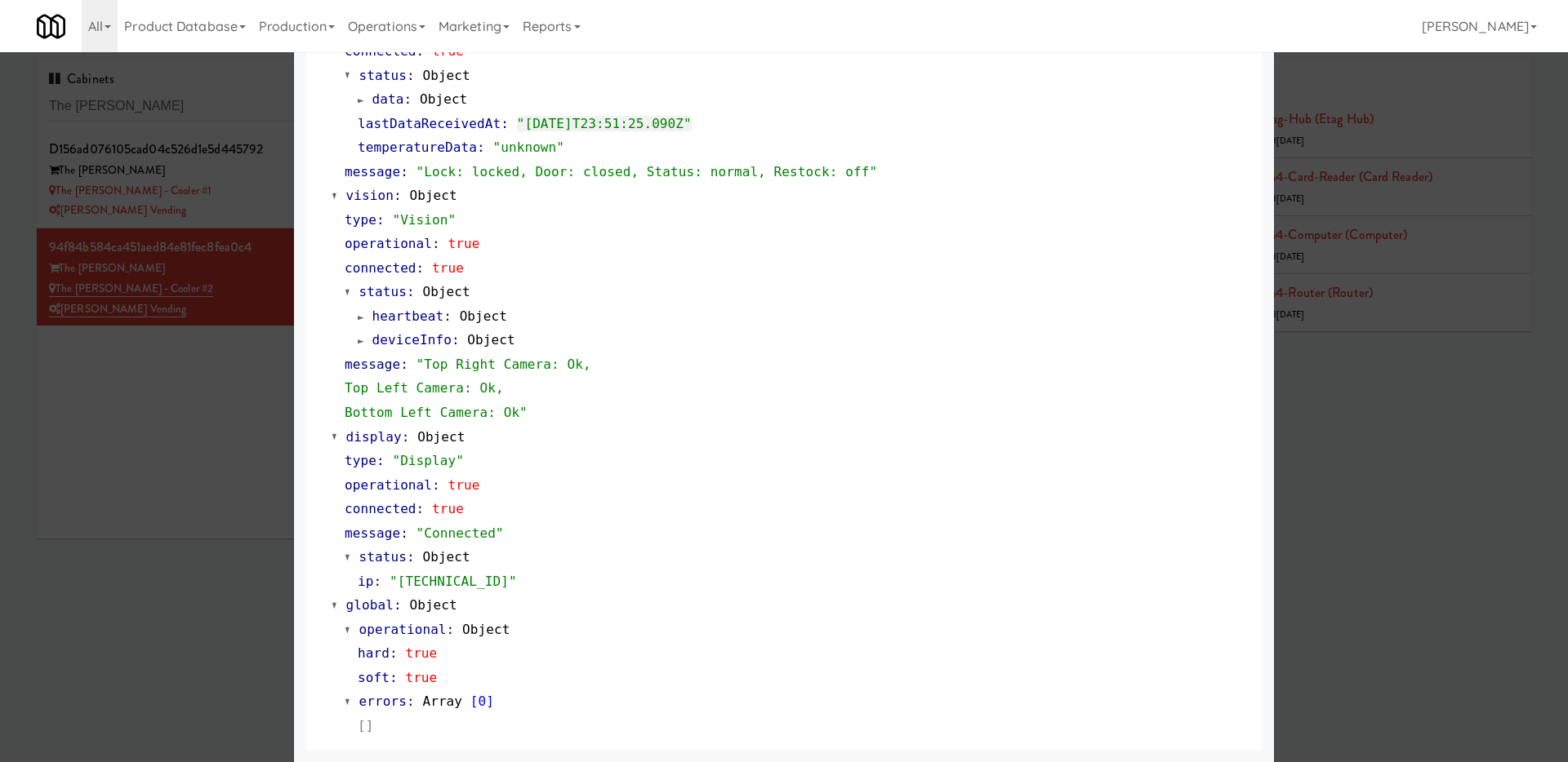
click at [239, 500] on div at bounding box center [784, 381] width 1568 height 762
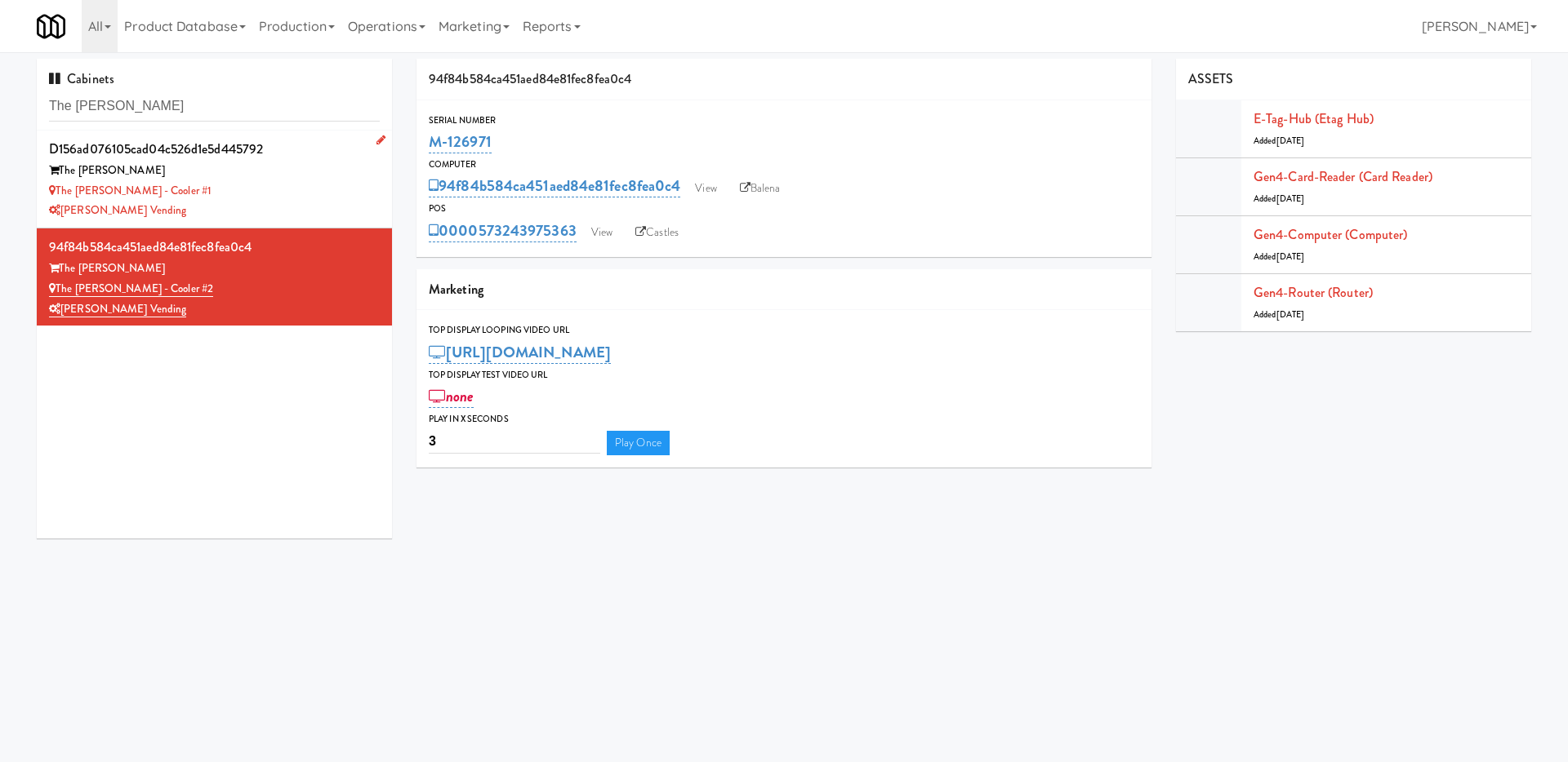
click at [273, 172] on div "The [PERSON_NAME]" at bounding box center [214, 170] width 331 height 21
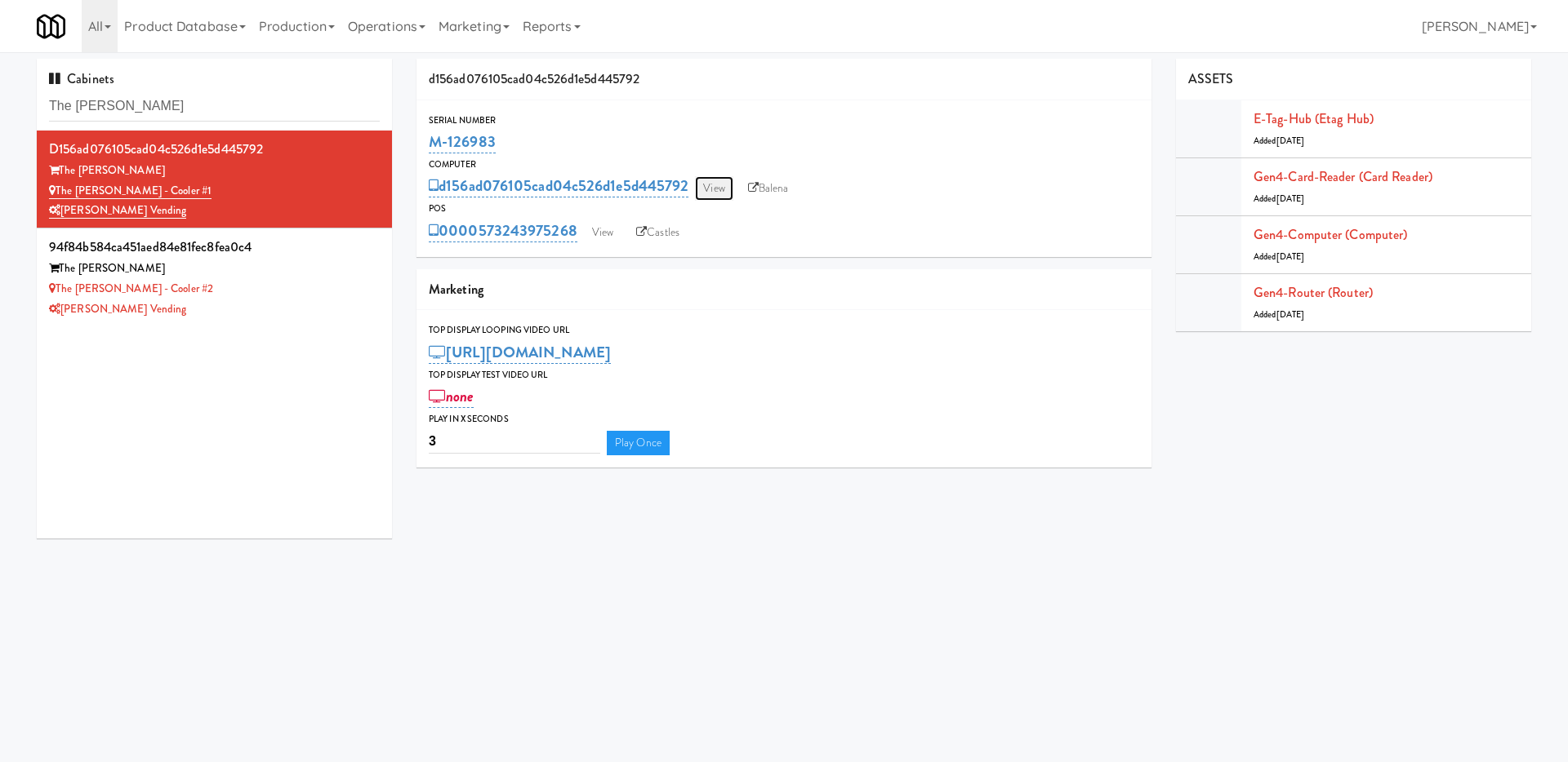
click at [722, 185] on link "View" at bounding box center [714, 188] width 37 height 24
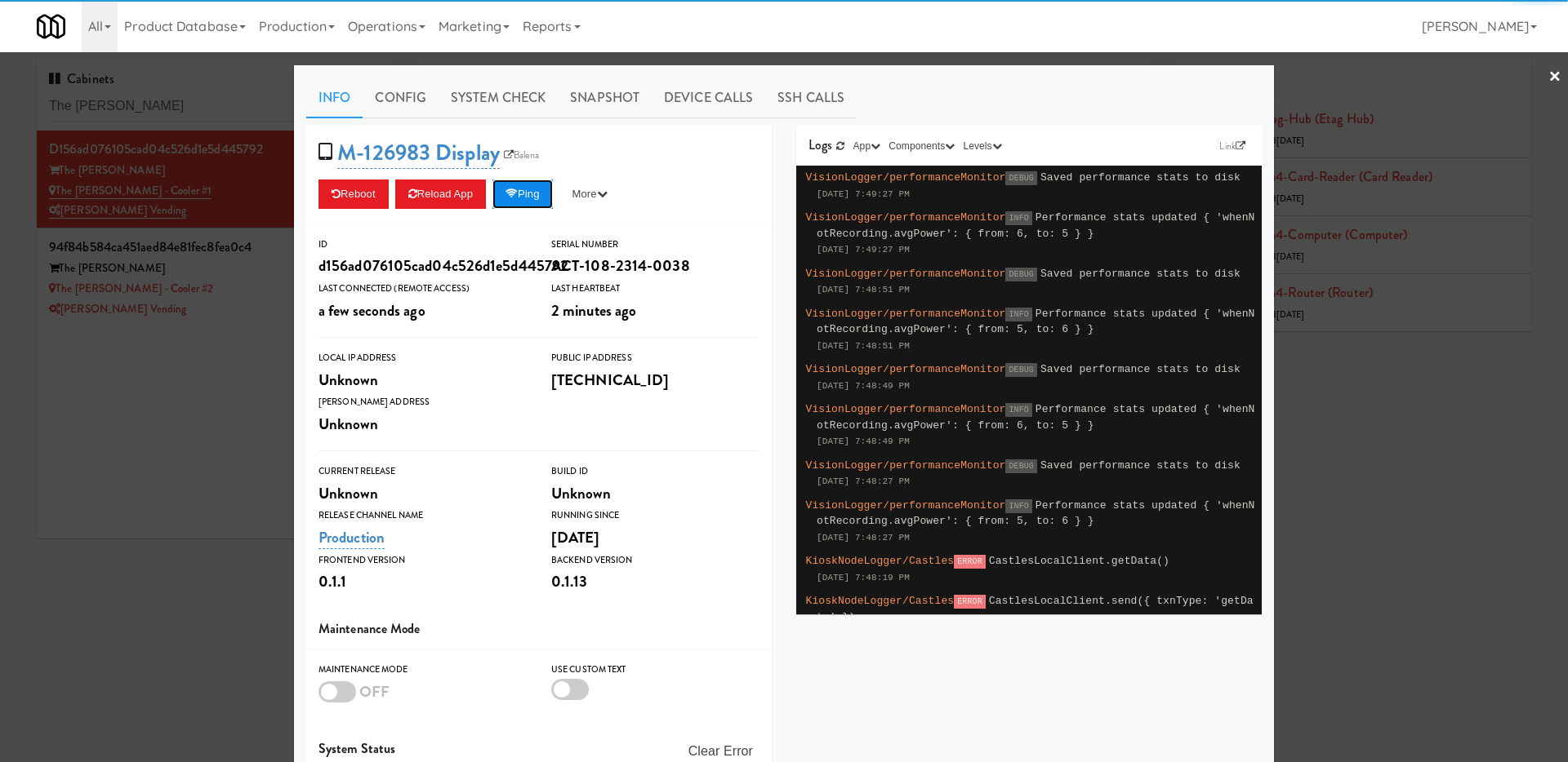
click at [531, 197] on button "Ping" at bounding box center [523, 195] width 61 height 29
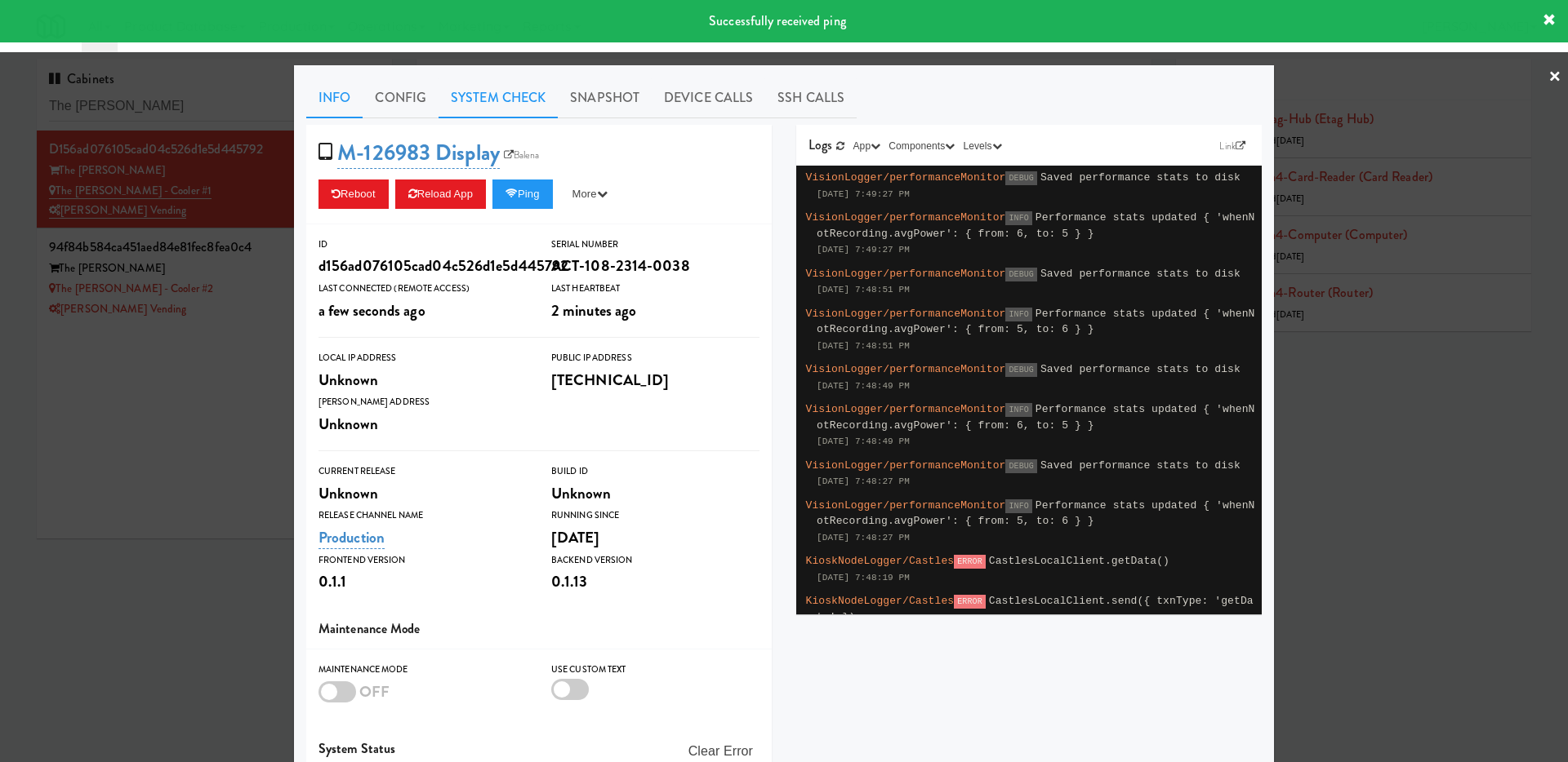
click at [497, 114] on link "System Check" at bounding box center [498, 98] width 119 height 41
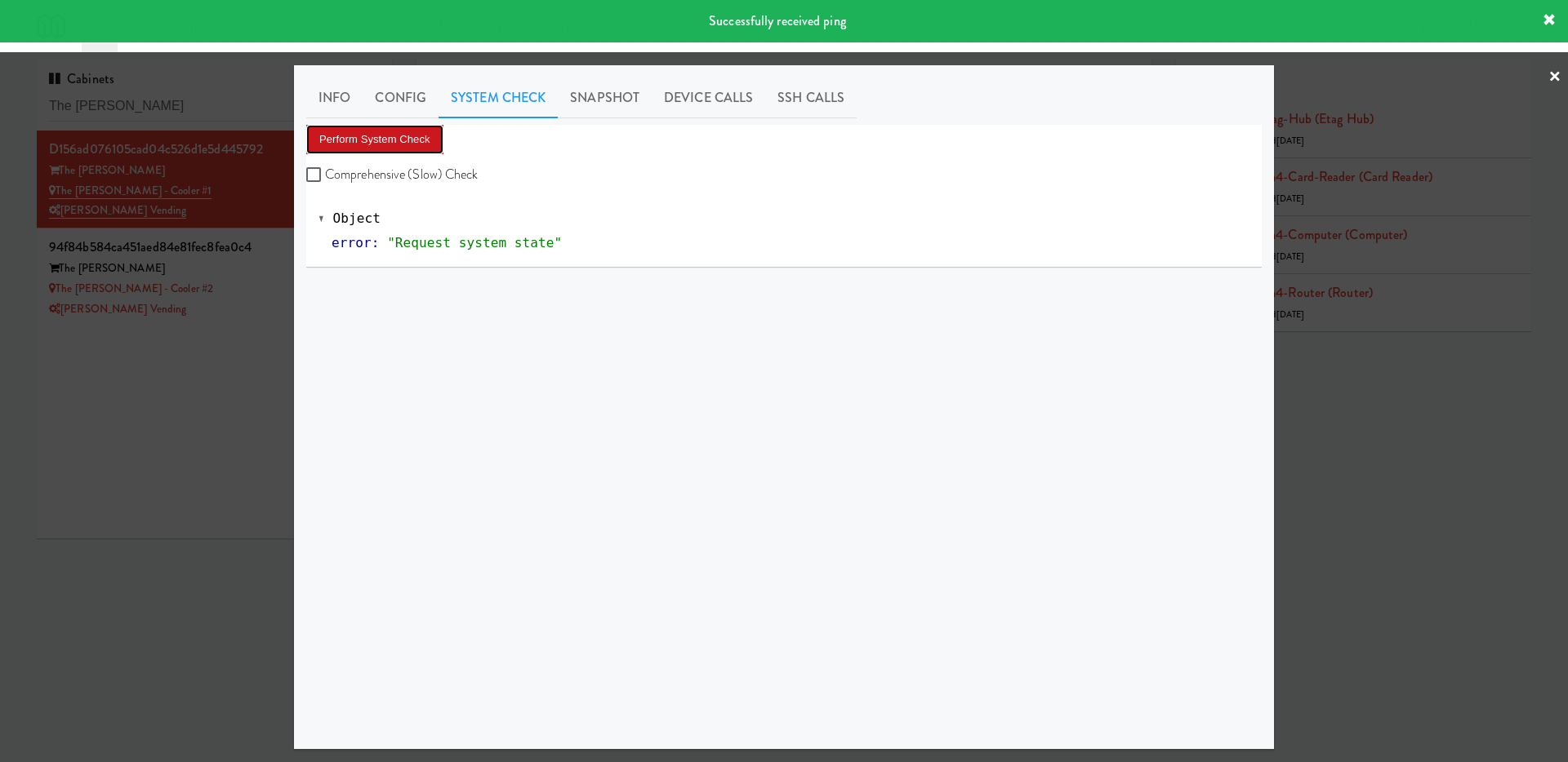
click at [419, 146] on button "Perform System Check" at bounding box center [375, 140] width 137 height 29
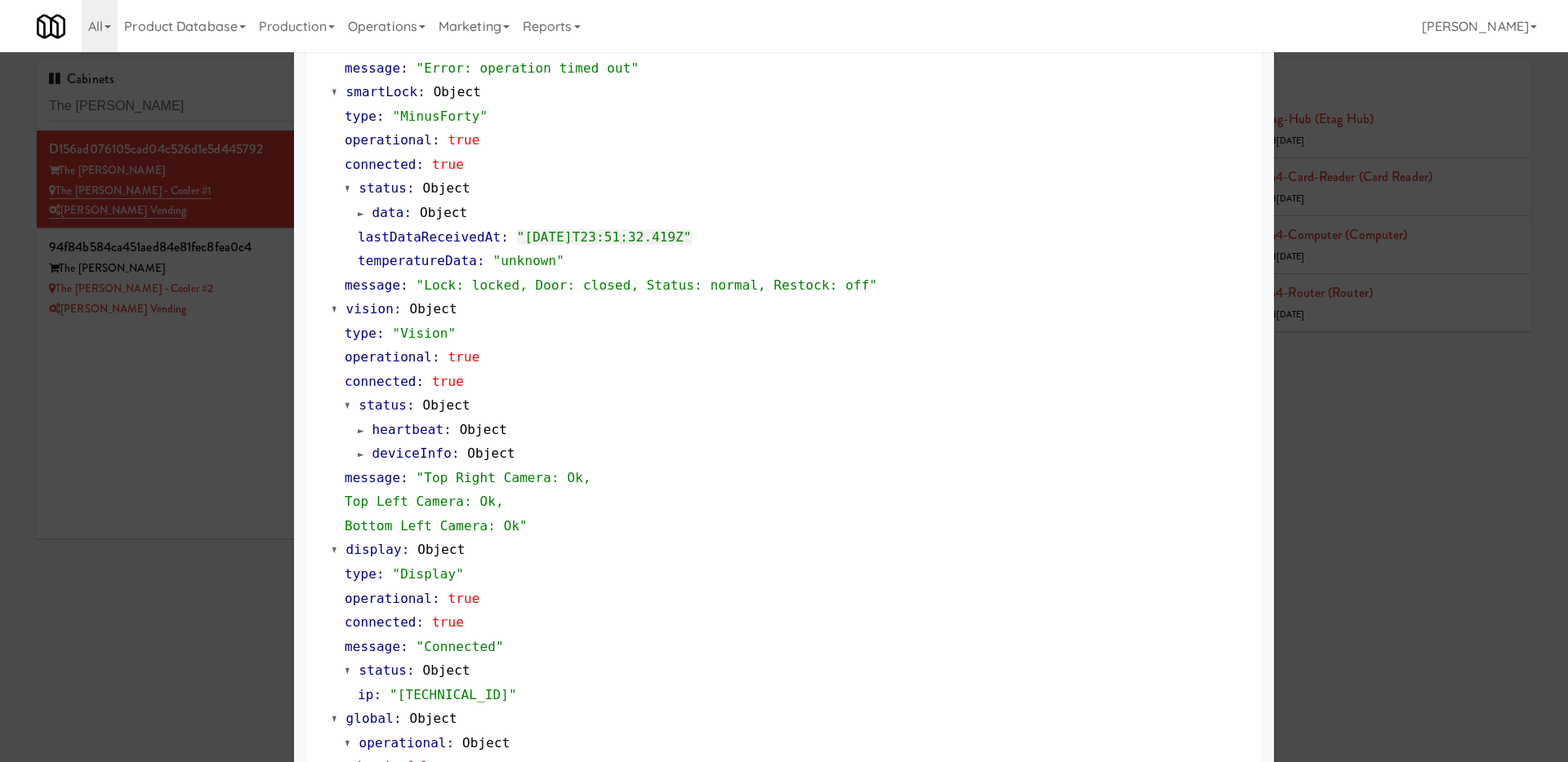
scroll to position [358, 0]
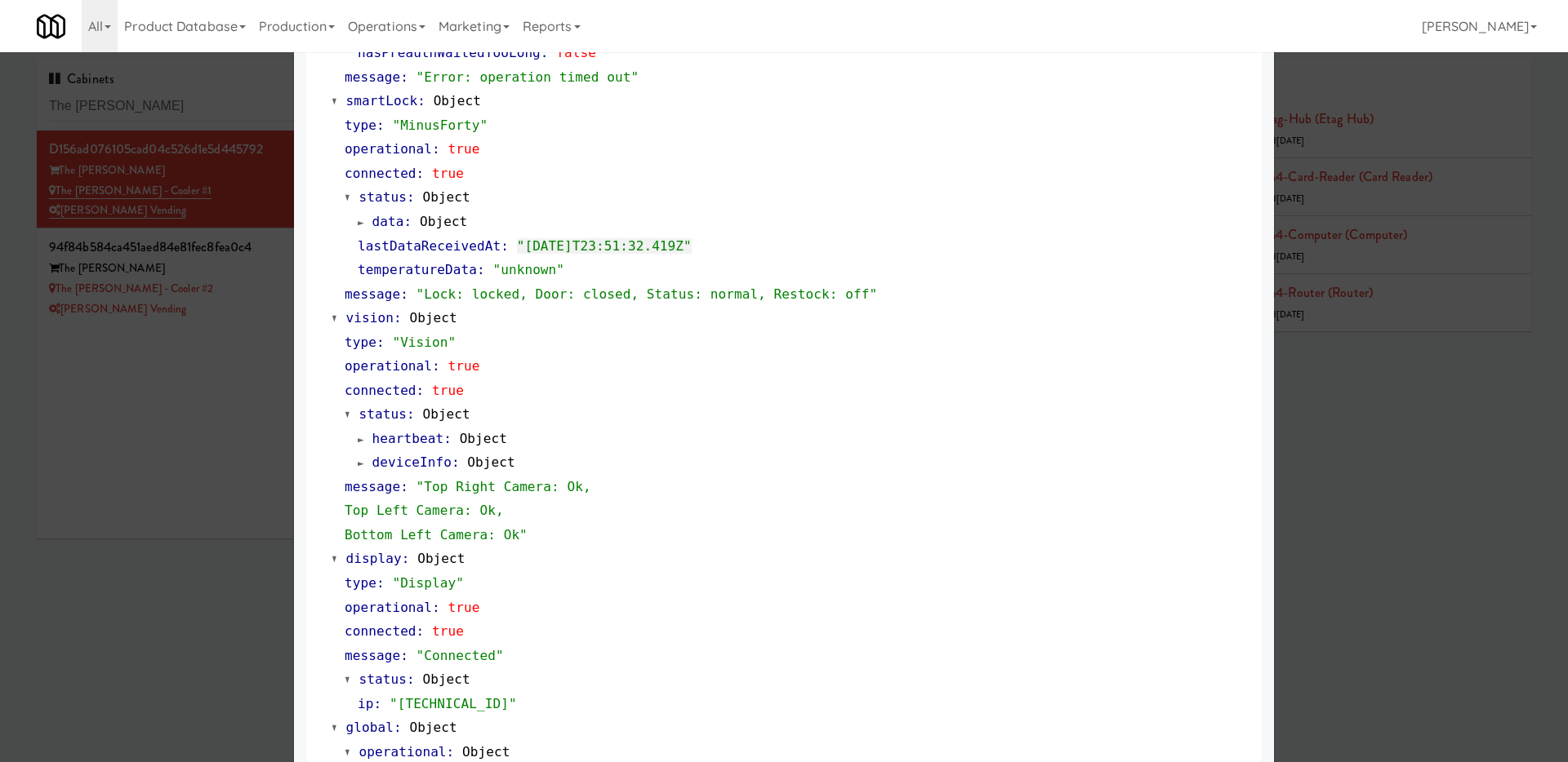
click at [114, 444] on div at bounding box center [784, 381] width 1568 height 762
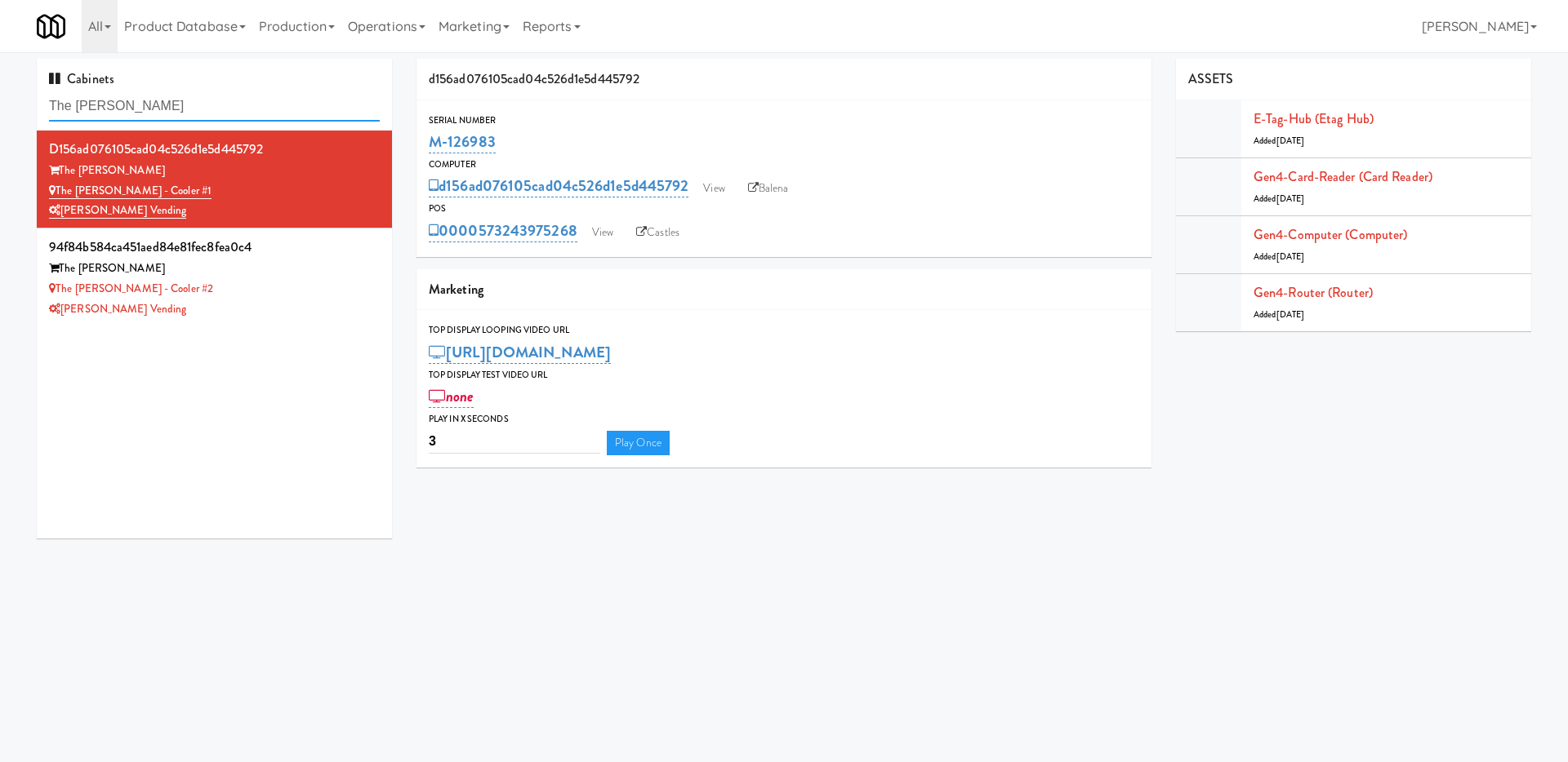
drag, startPoint x: 147, startPoint y: 103, endPoint x: 0, endPoint y: 101, distance: 147.0
click at [0, 101] on div "Cabinets The [PERSON_NAME] d156ad076105cad04c526d1e5d445792 The [PERSON_NAME] T…" at bounding box center [784, 304] width 1568 height 492
paste input "Eleven55 [PERSON_NAME]"
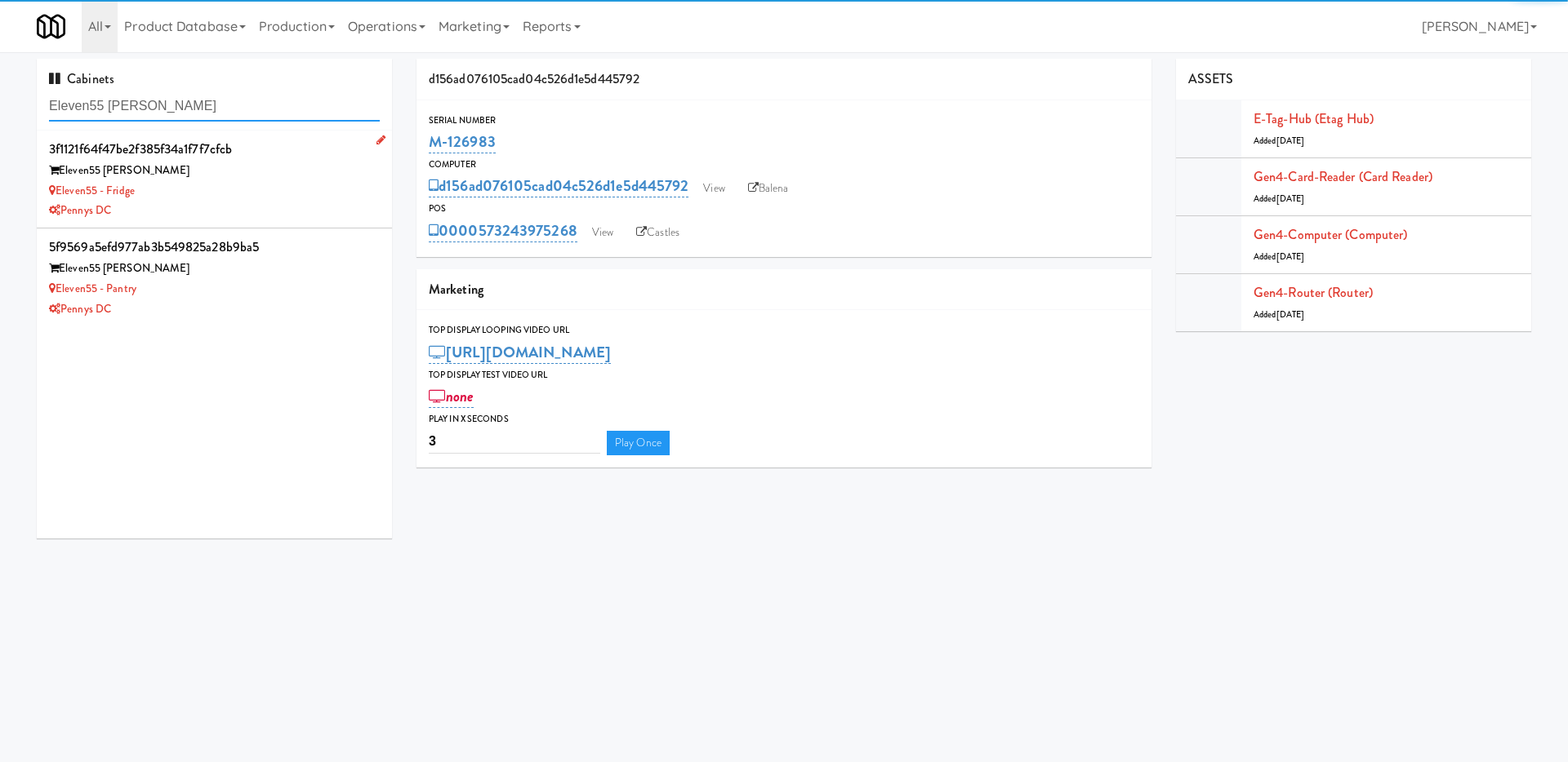
type input "Eleven55 [PERSON_NAME]"
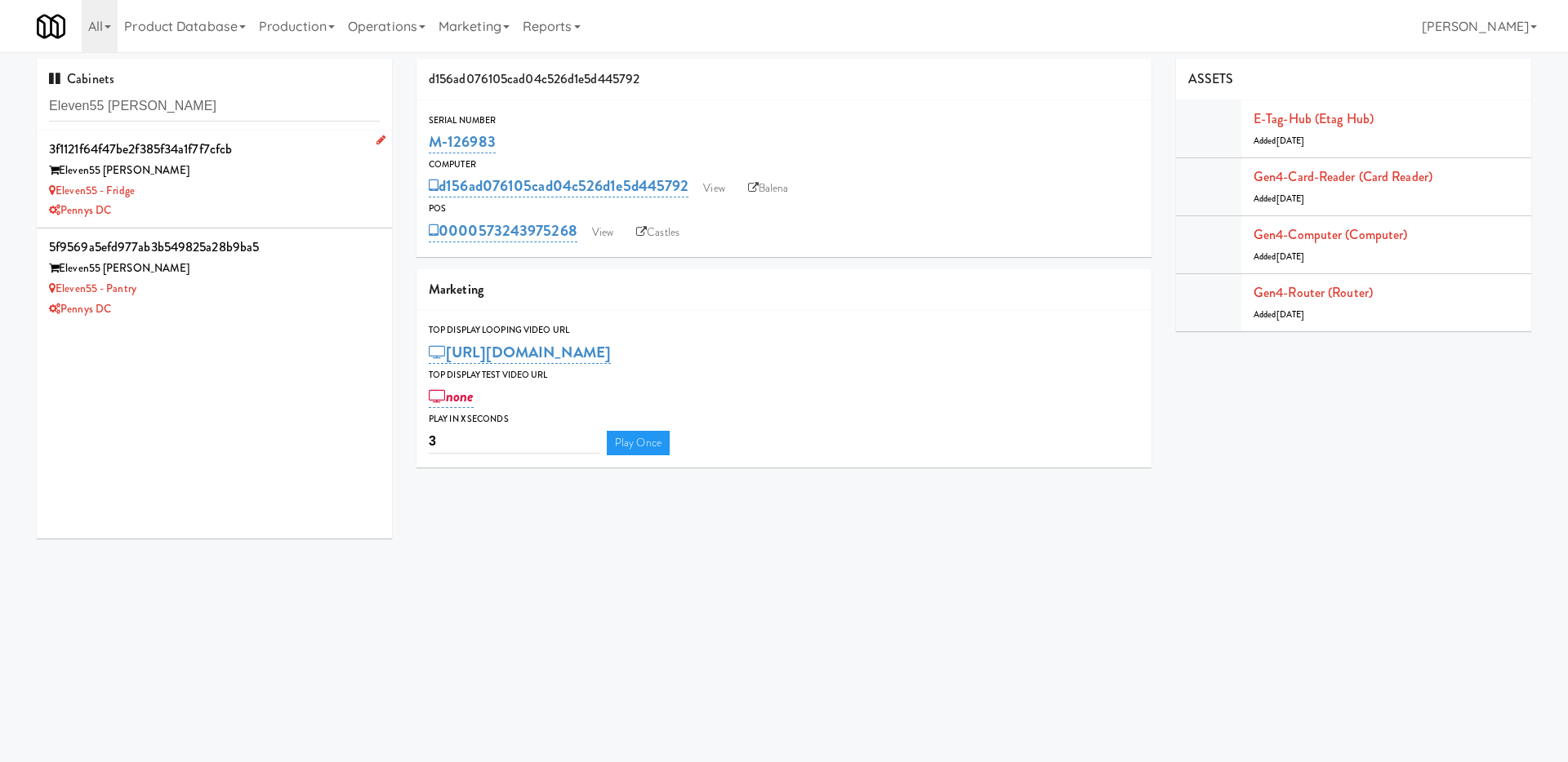
click at [292, 186] on div "Eleven55 - Fridge" at bounding box center [214, 191] width 331 height 21
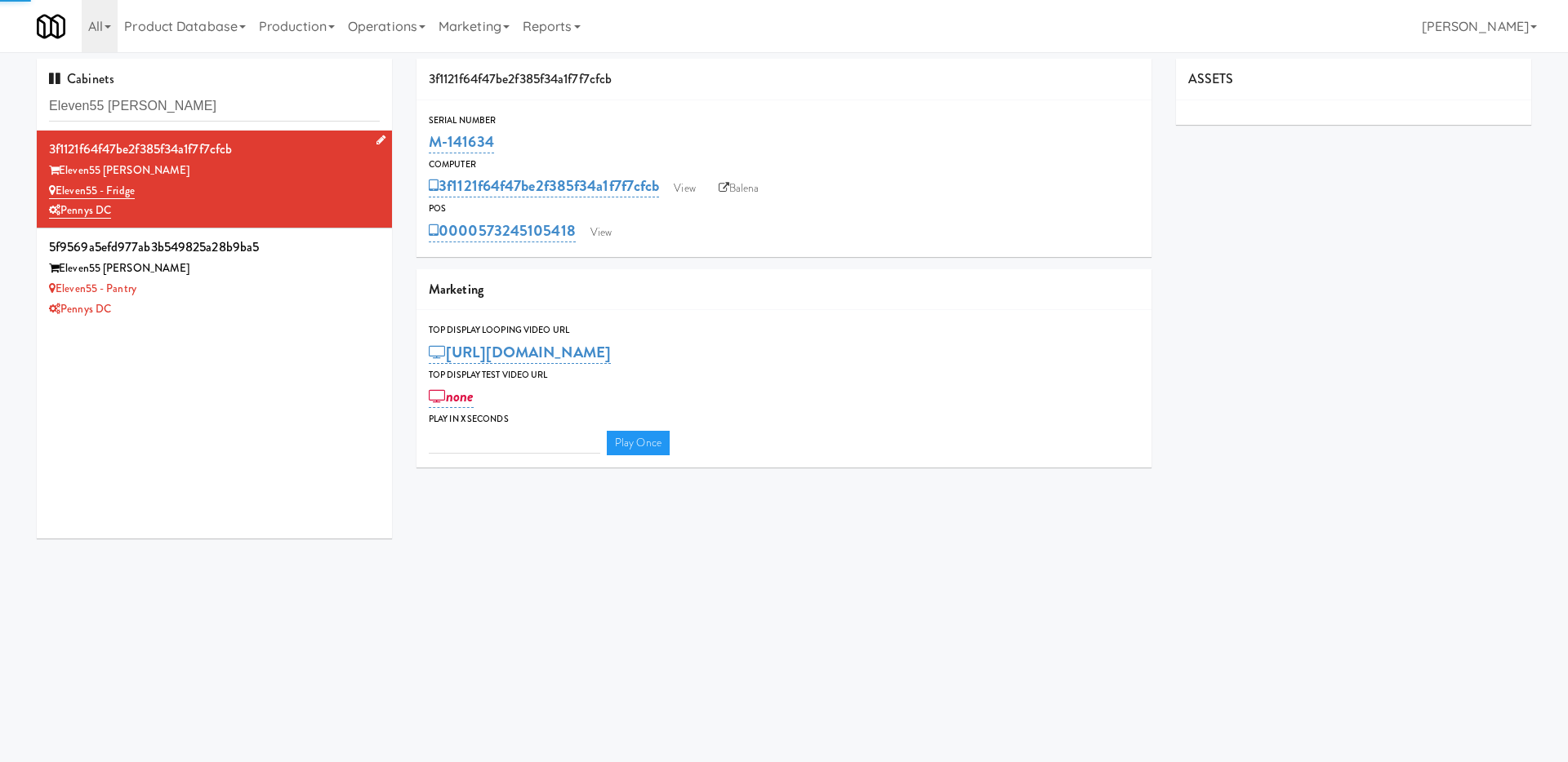
type input "3"
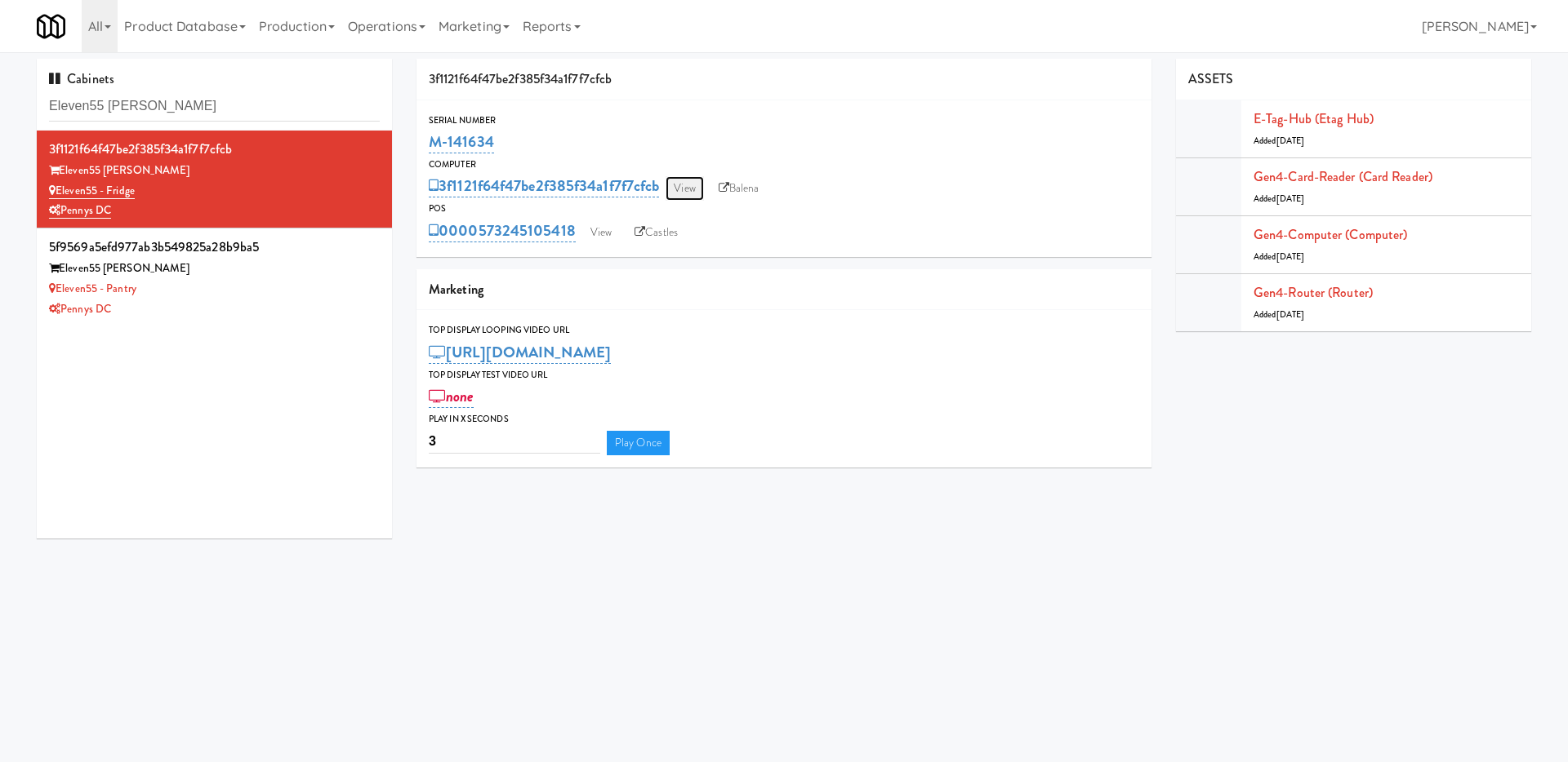
click at [698, 188] on link "View" at bounding box center [684, 188] width 37 height 24
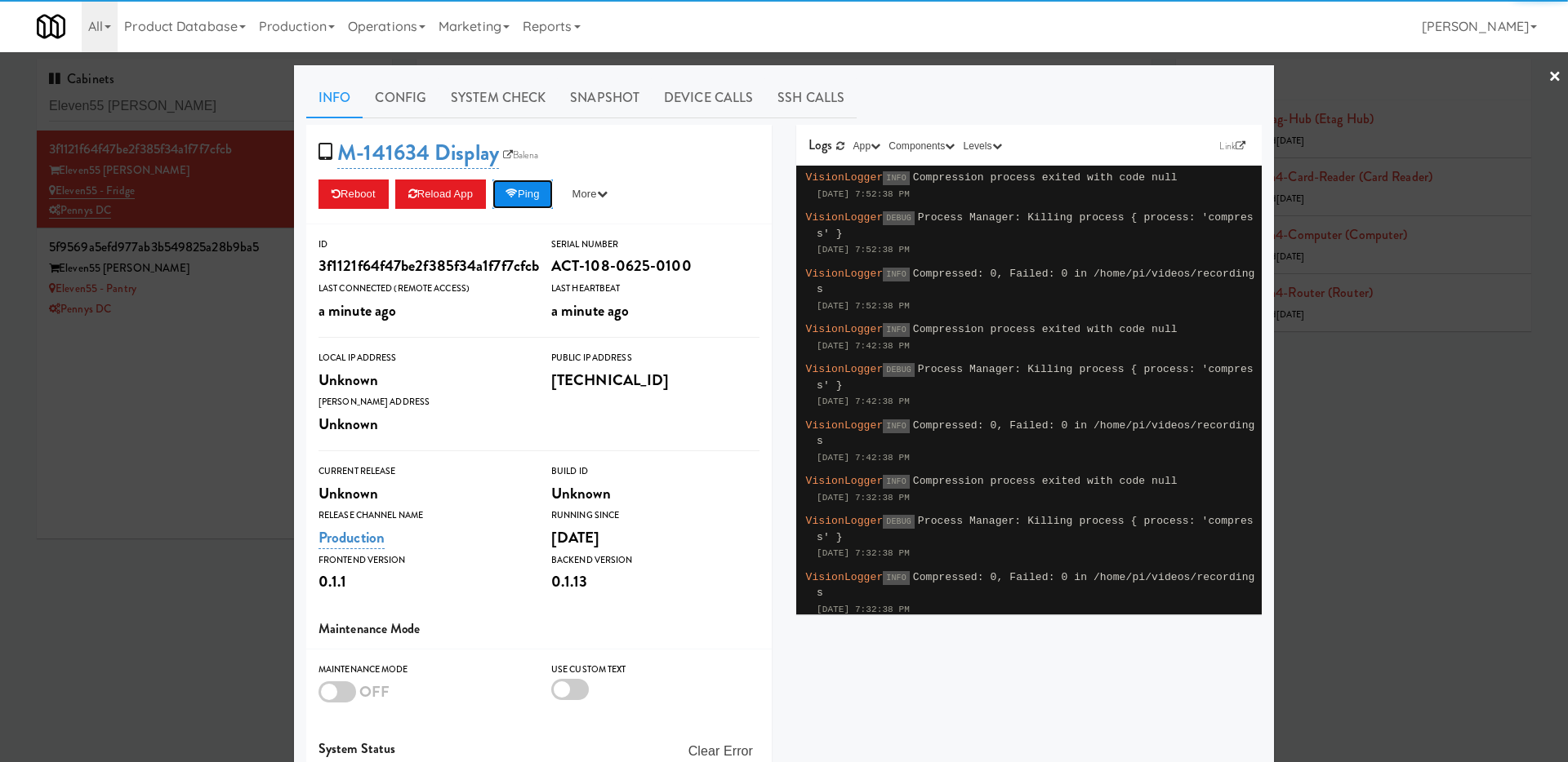
click at [548, 203] on button "Ping" at bounding box center [523, 195] width 61 height 29
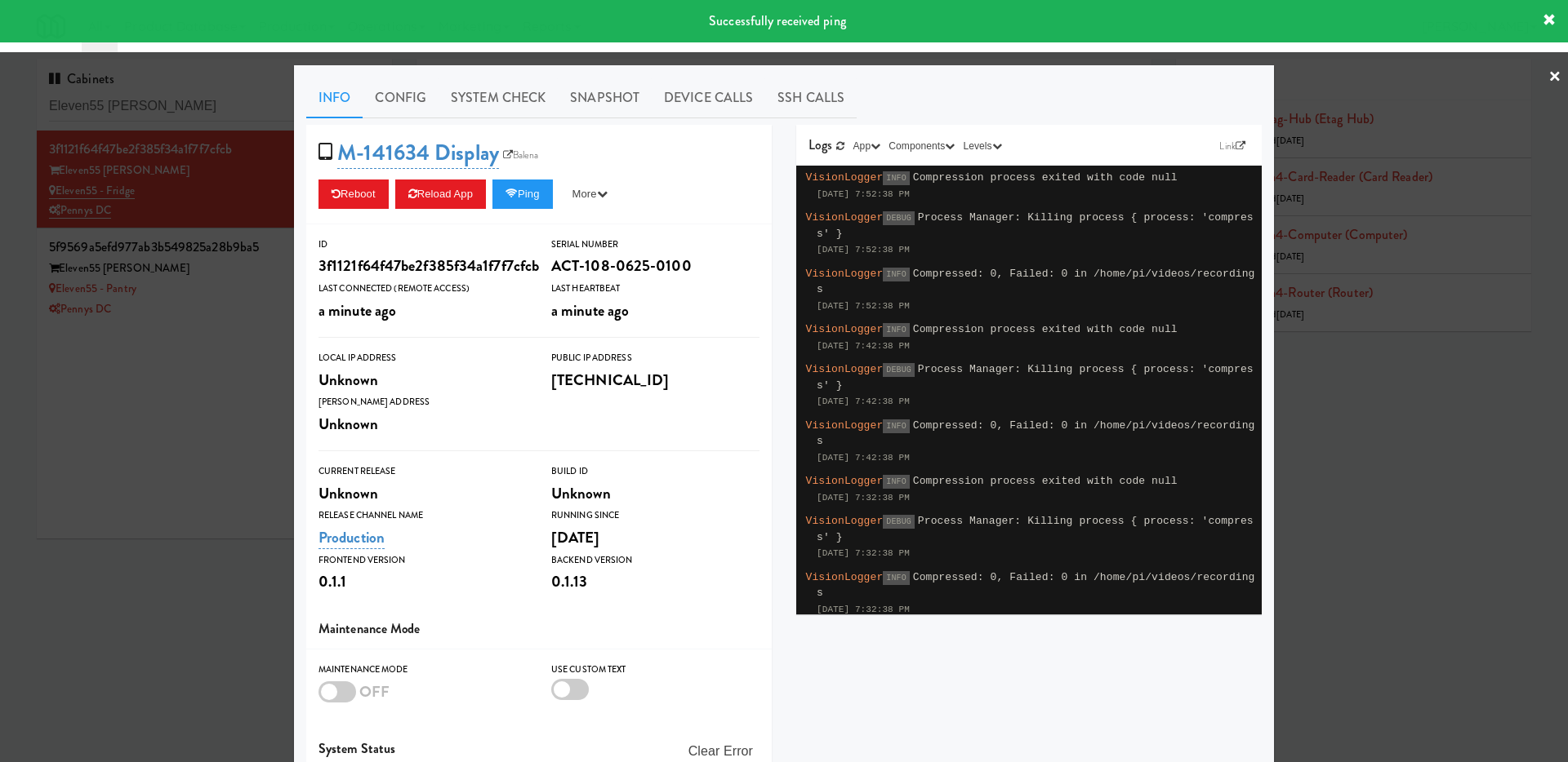
click at [252, 364] on div at bounding box center [784, 381] width 1568 height 762
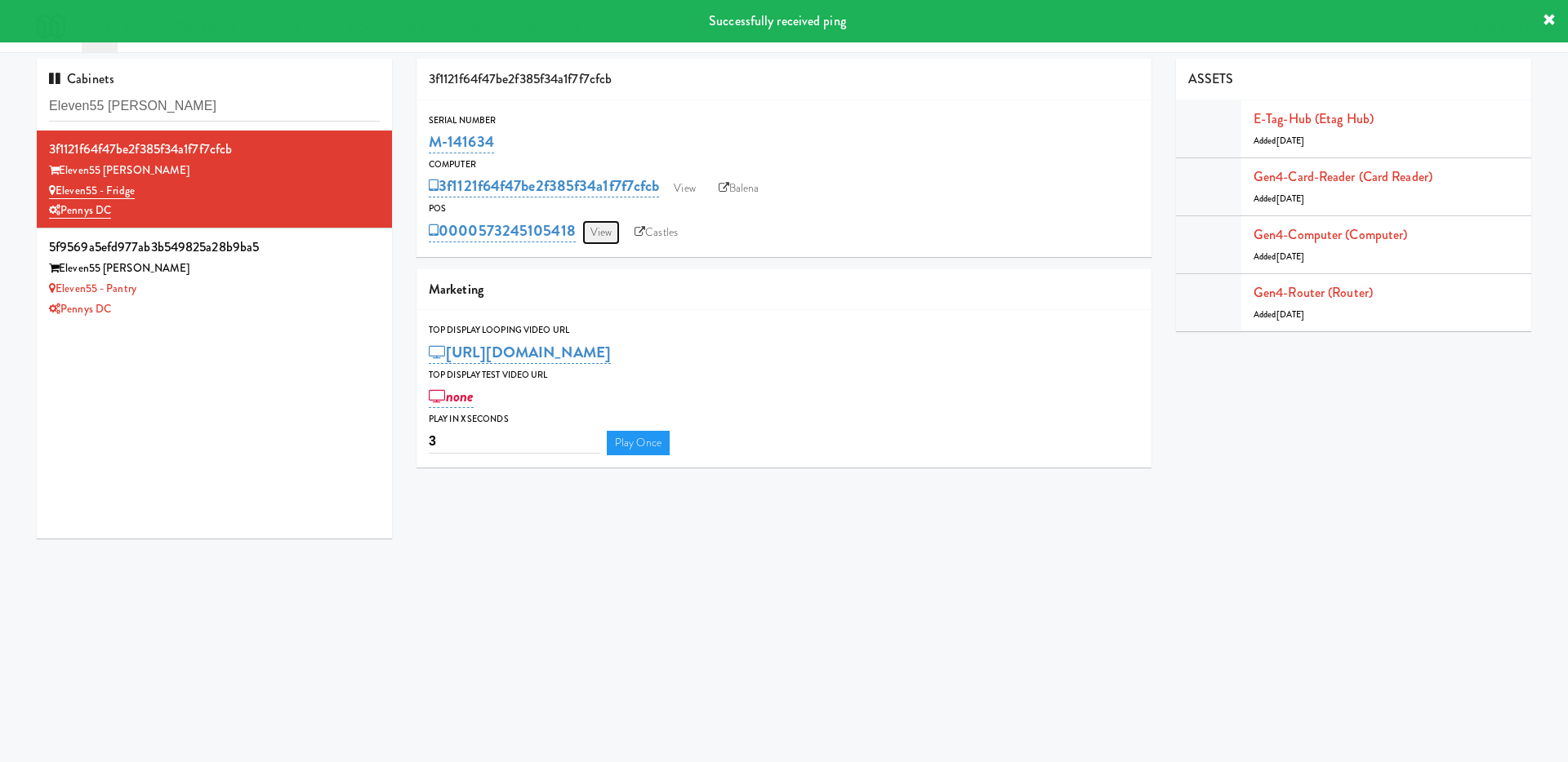
click at [611, 238] on link "View" at bounding box center [601, 232] width 37 height 24
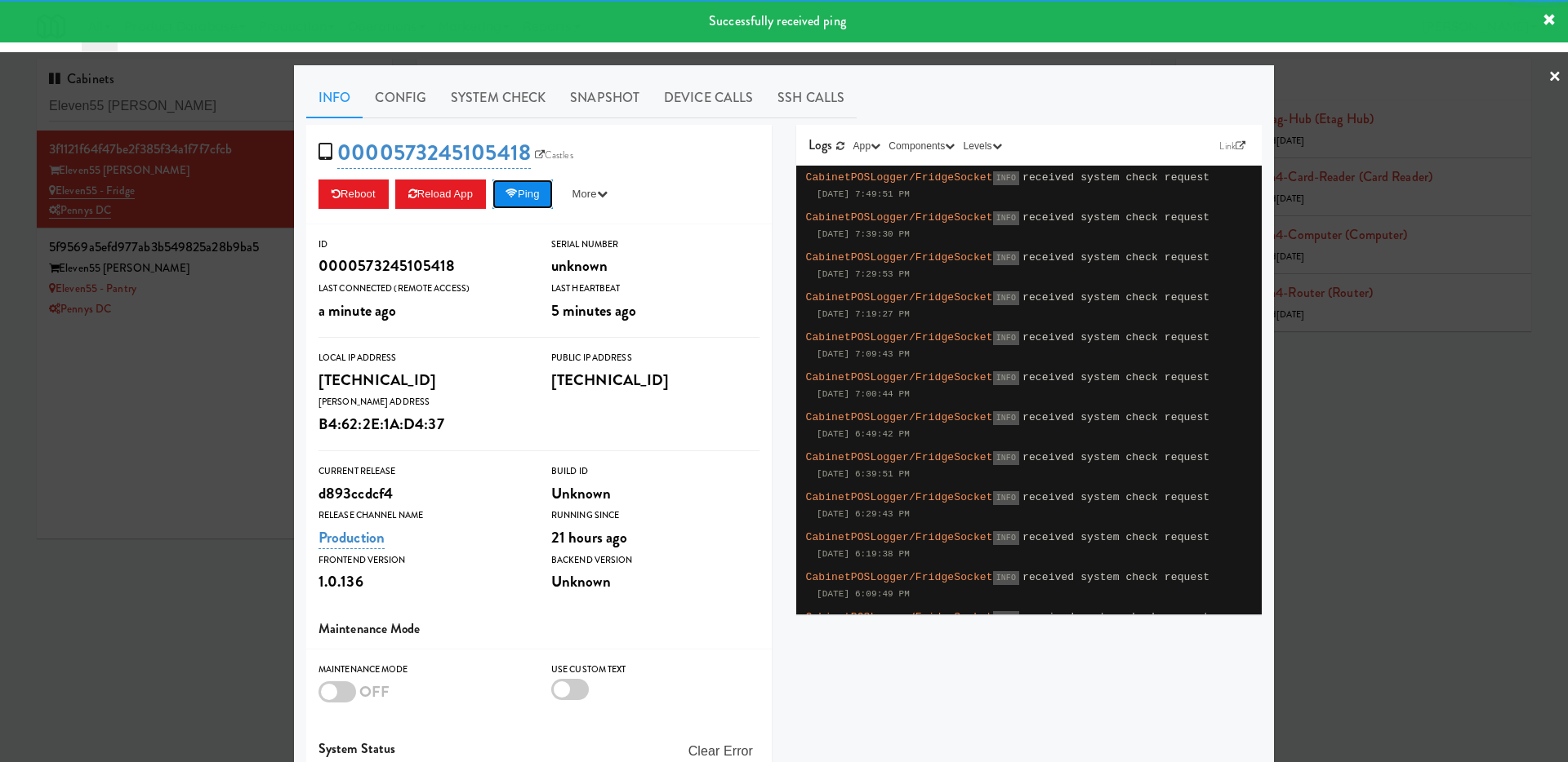
click at [553, 202] on button "Ping" at bounding box center [523, 195] width 61 height 29
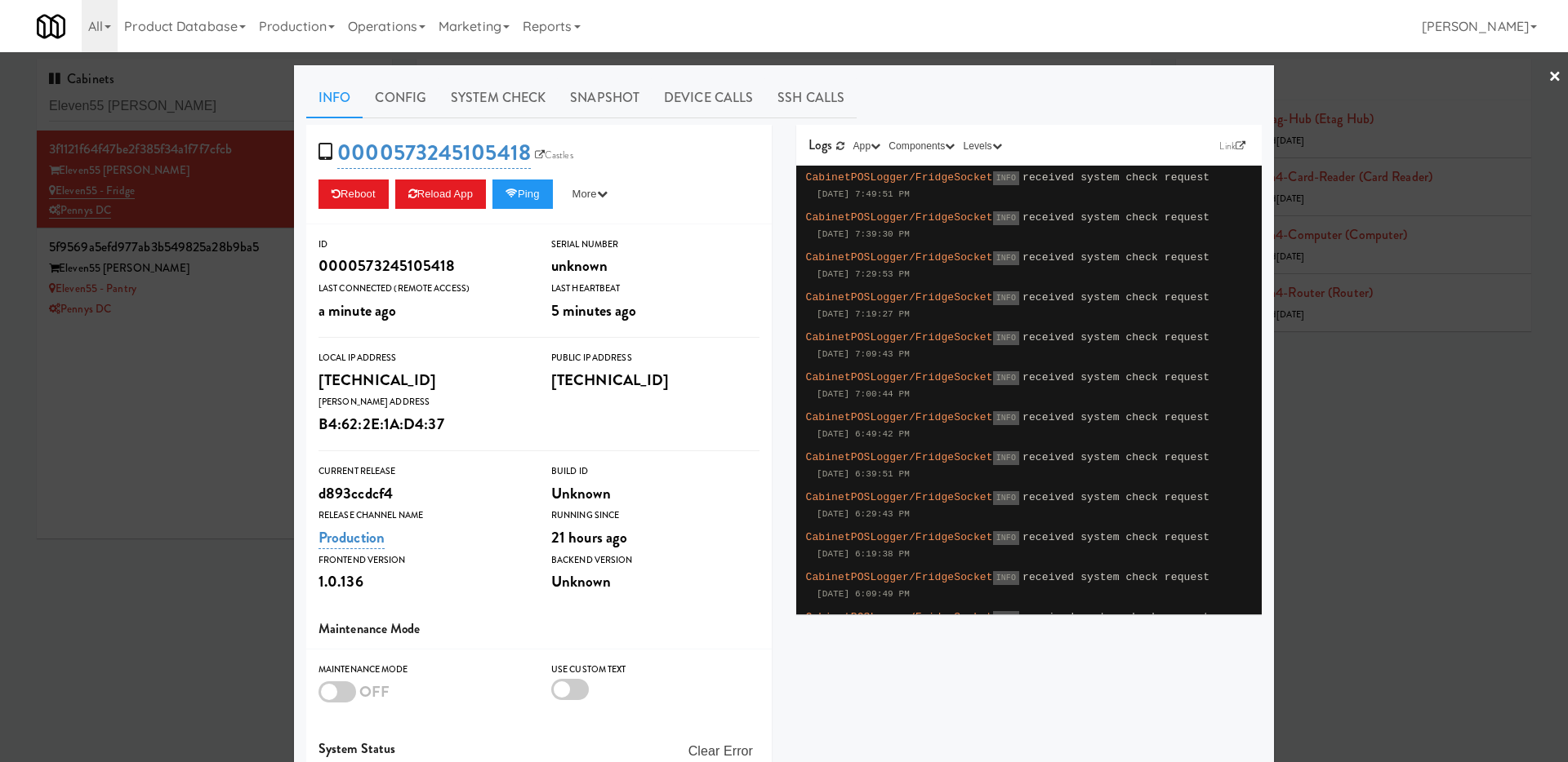
click at [200, 332] on div at bounding box center [784, 381] width 1568 height 762
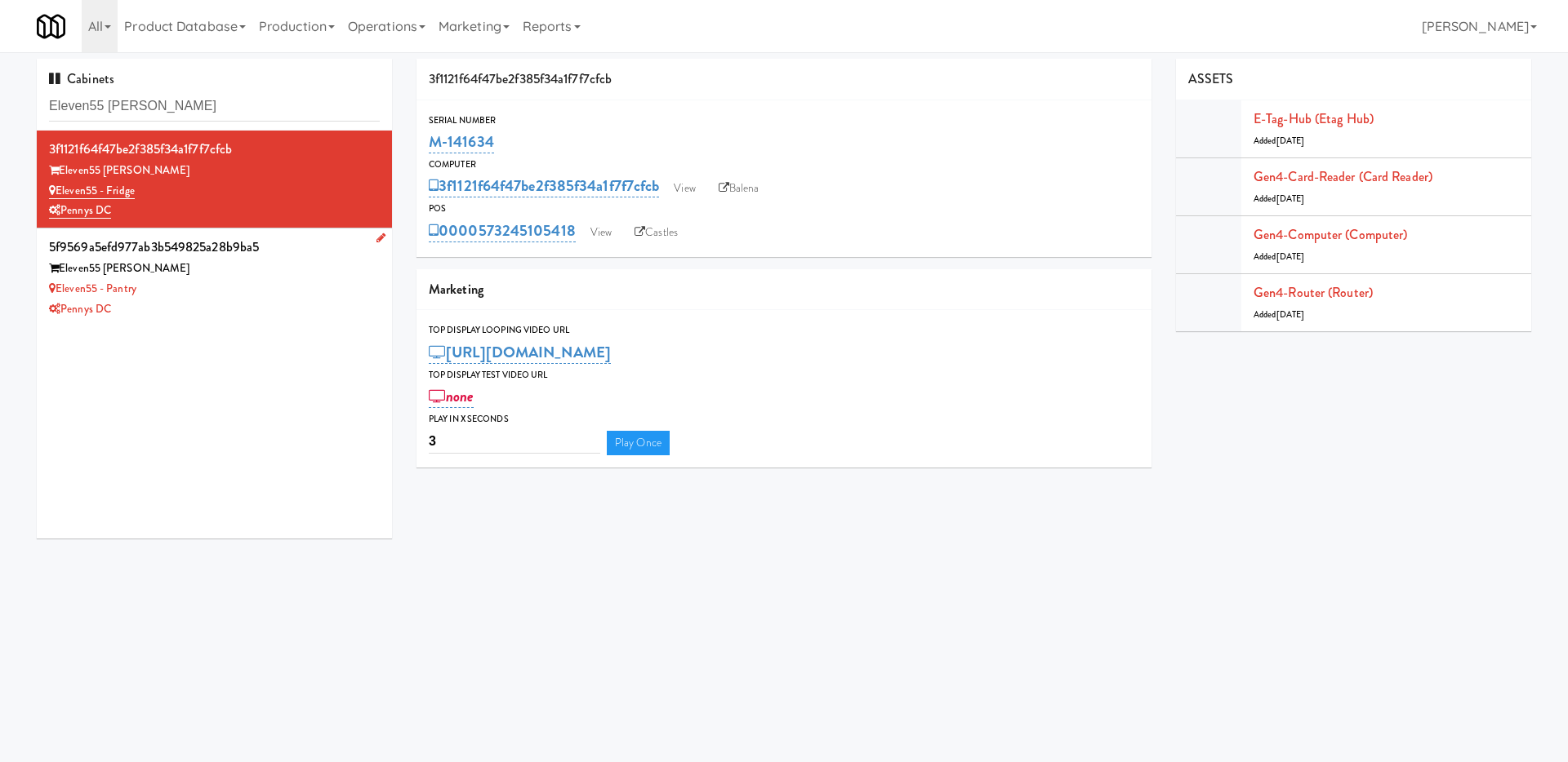
click at [208, 270] on div "Eleven55 [PERSON_NAME]" at bounding box center [214, 268] width 331 height 21
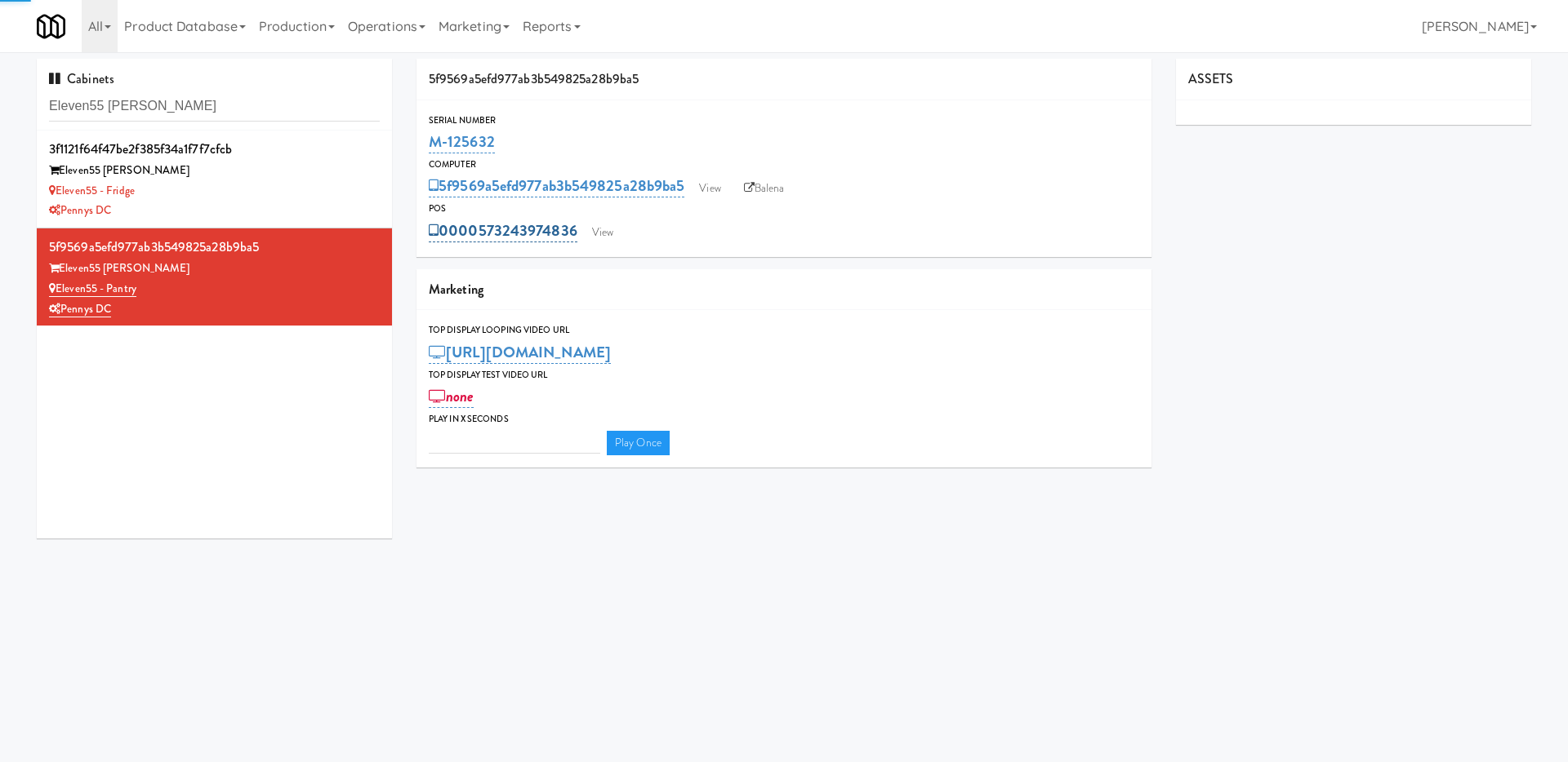
type input "3"
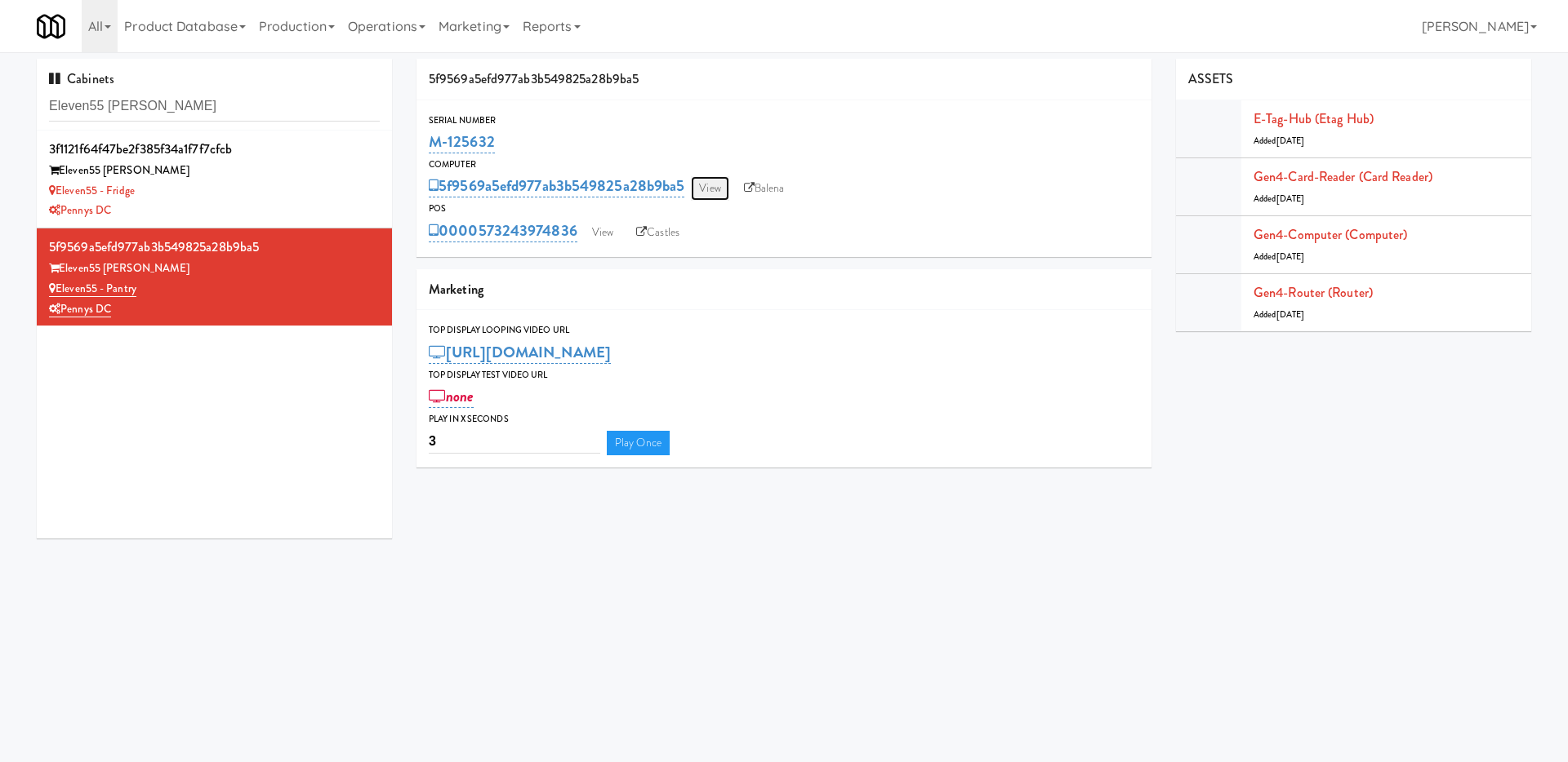
click at [715, 199] on link "View" at bounding box center [710, 188] width 37 height 24
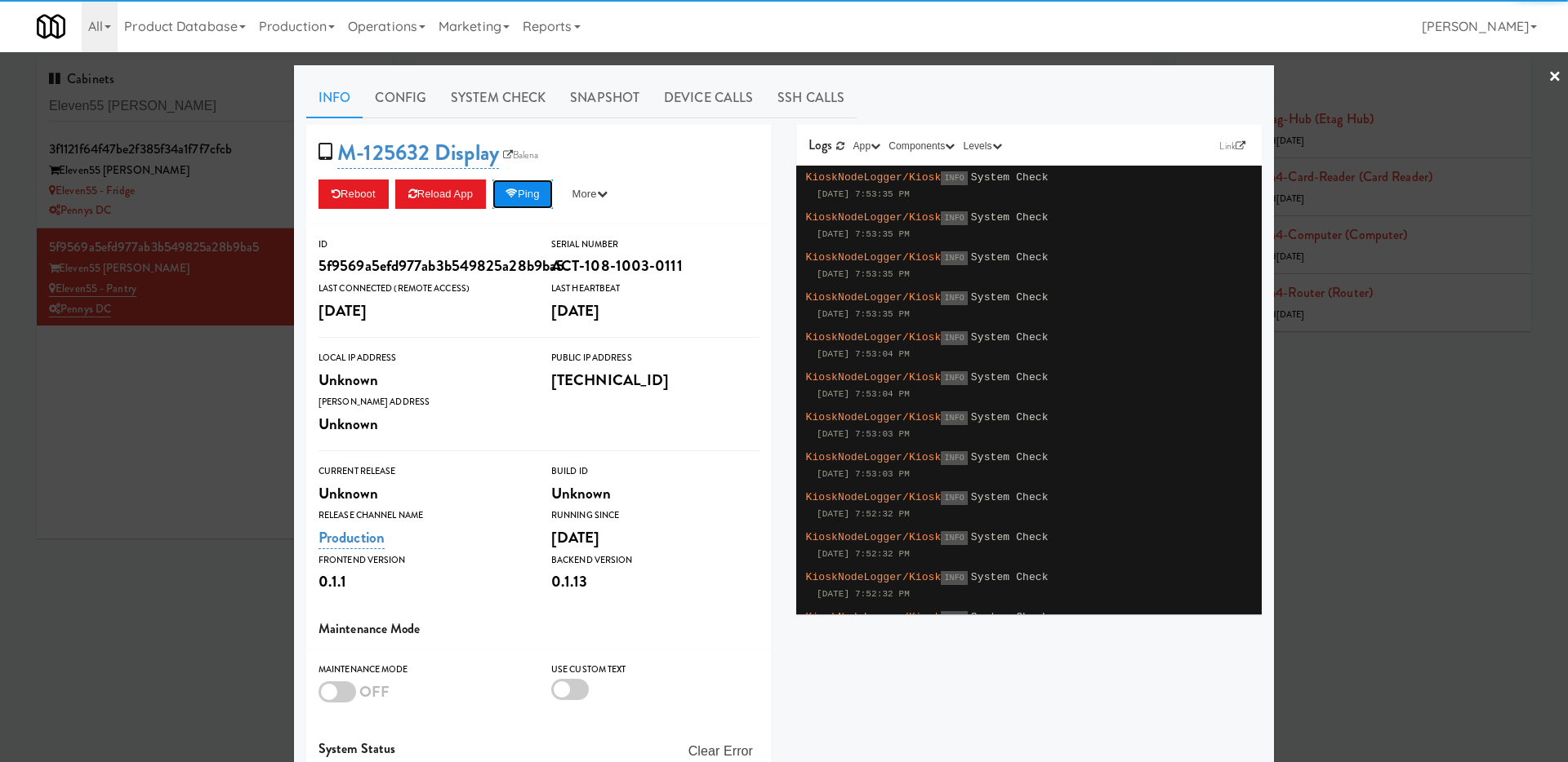
click at [518, 196] on icon at bounding box center [511, 194] width 13 height 11
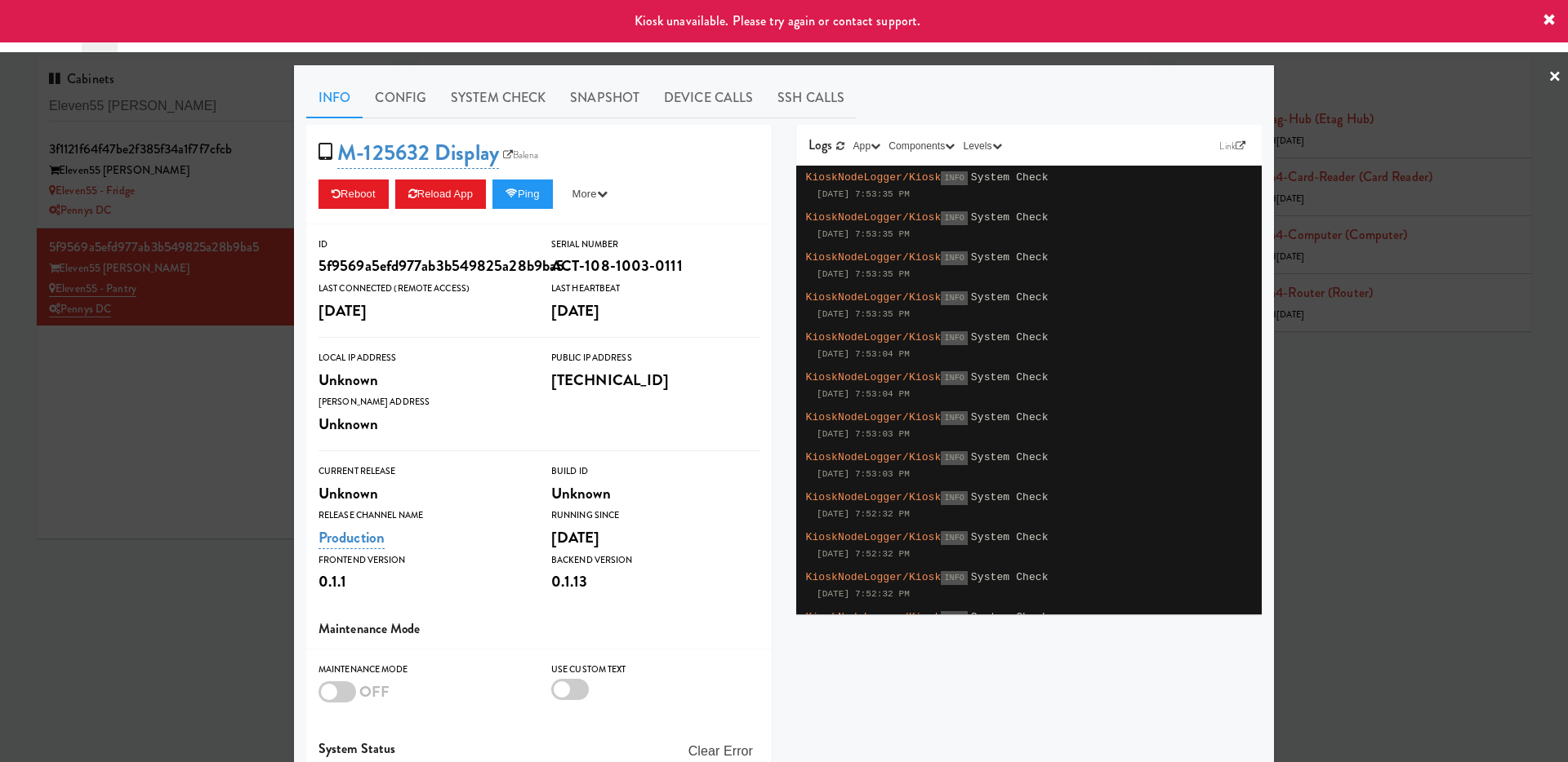
click at [227, 405] on div at bounding box center [784, 381] width 1568 height 762
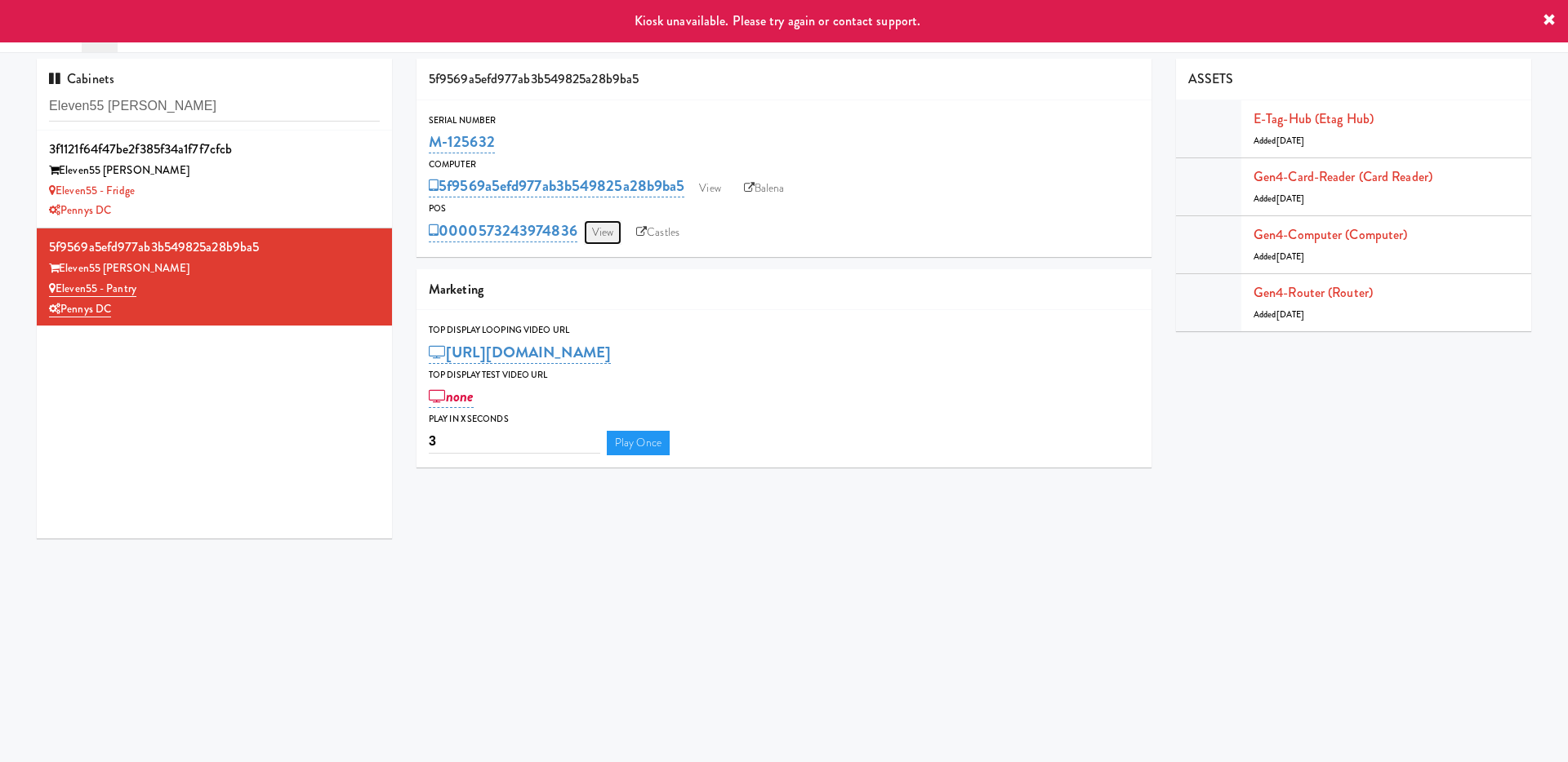
click at [603, 235] on link "View" at bounding box center [603, 232] width 37 height 24
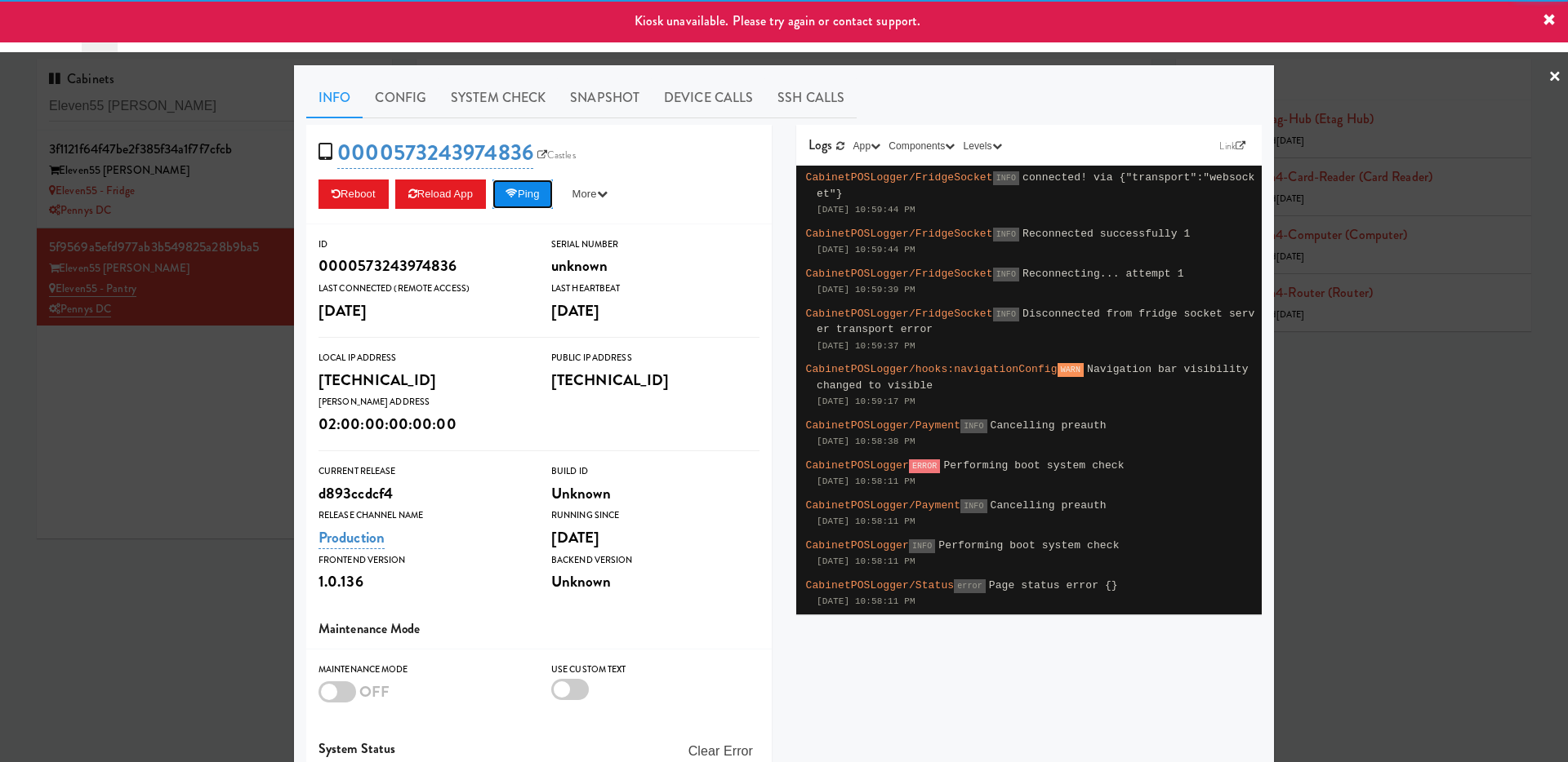
click at [532, 204] on button "Ping" at bounding box center [523, 195] width 61 height 29
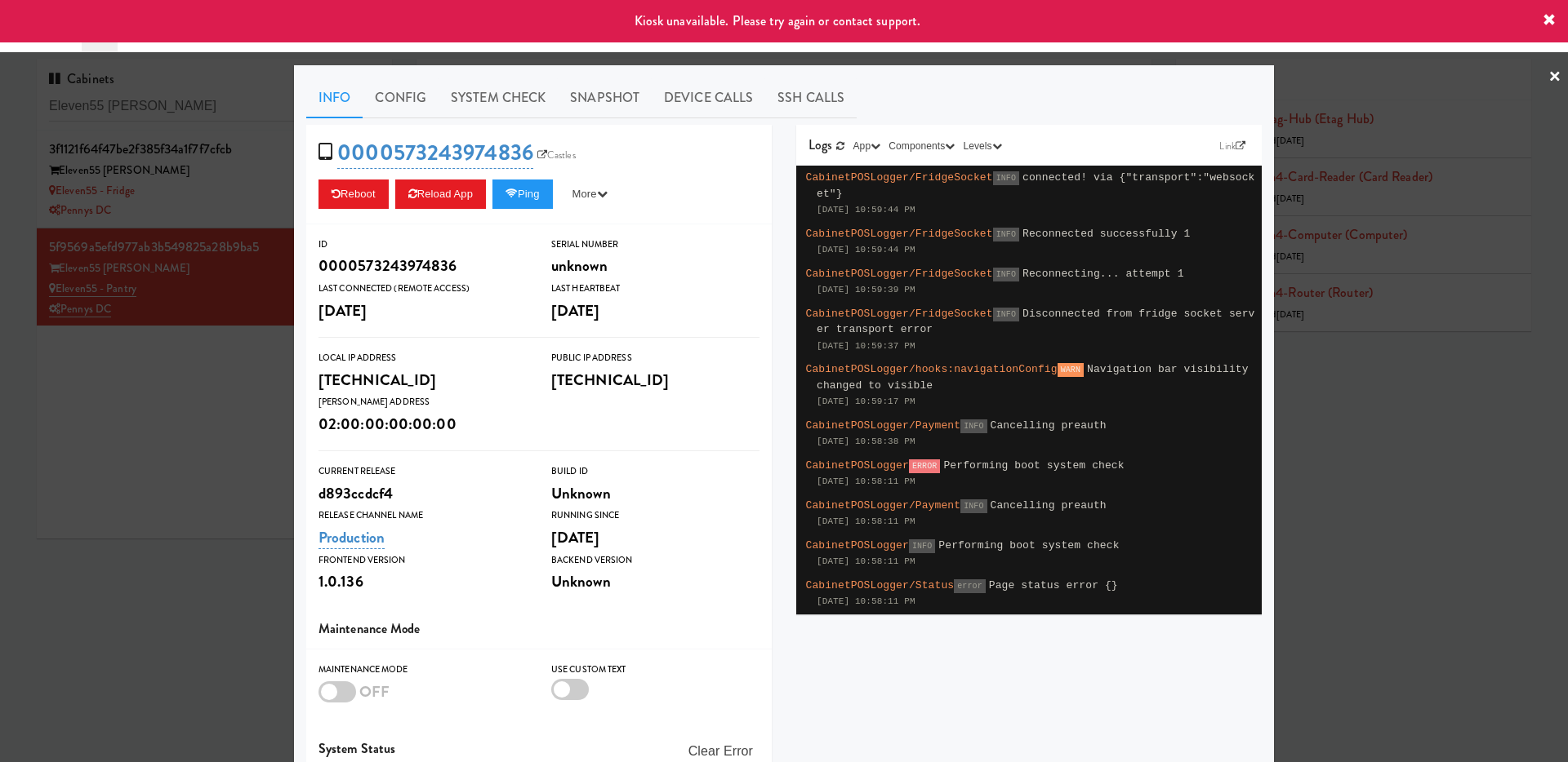
click at [188, 444] on div at bounding box center [784, 381] width 1568 height 762
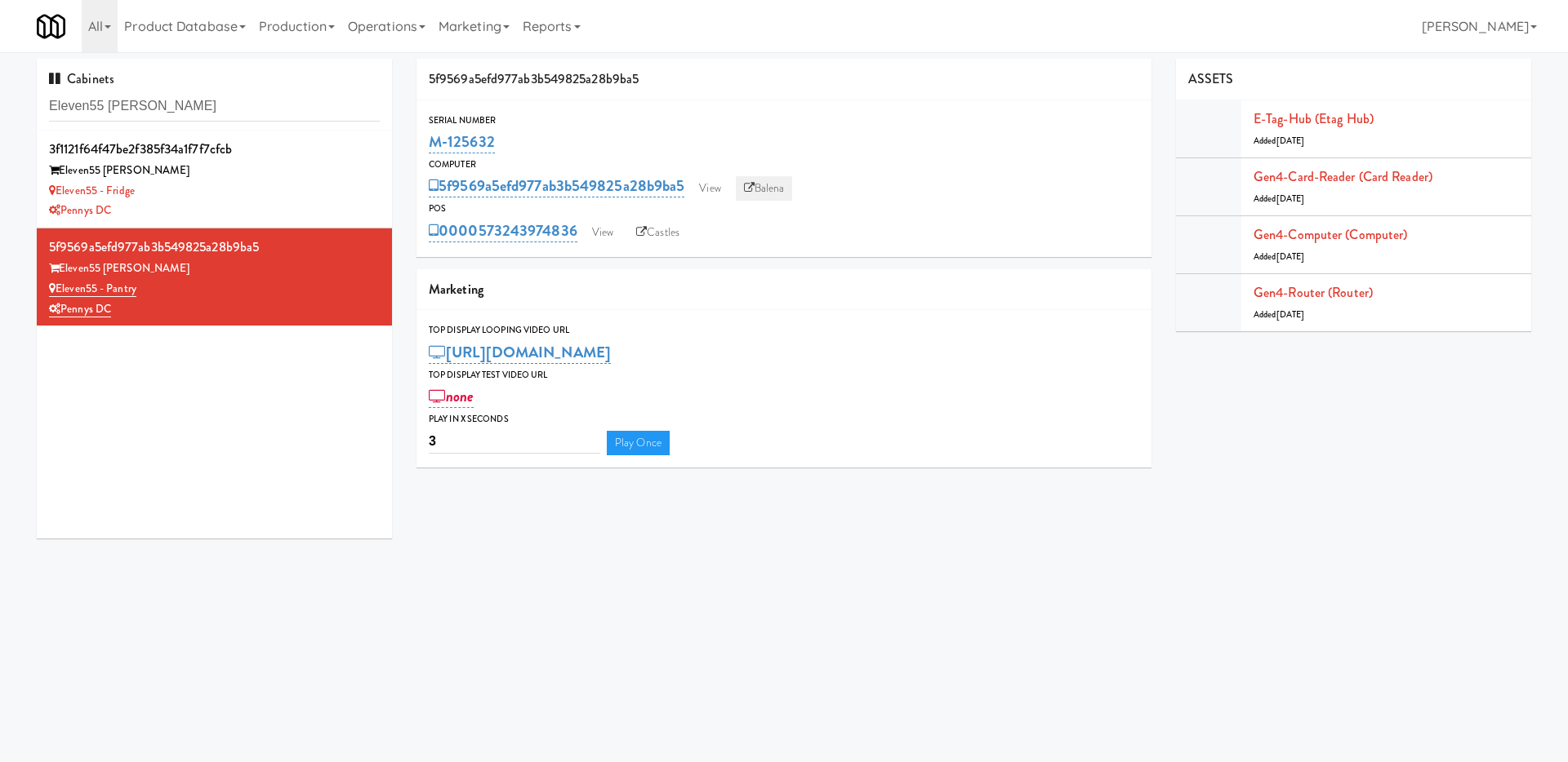
click at [753, 189] on icon at bounding box center [749, 188] width 11 height 11
click at [721, 183] on link "View" at bounding box center [710, 188] width 37 height 24
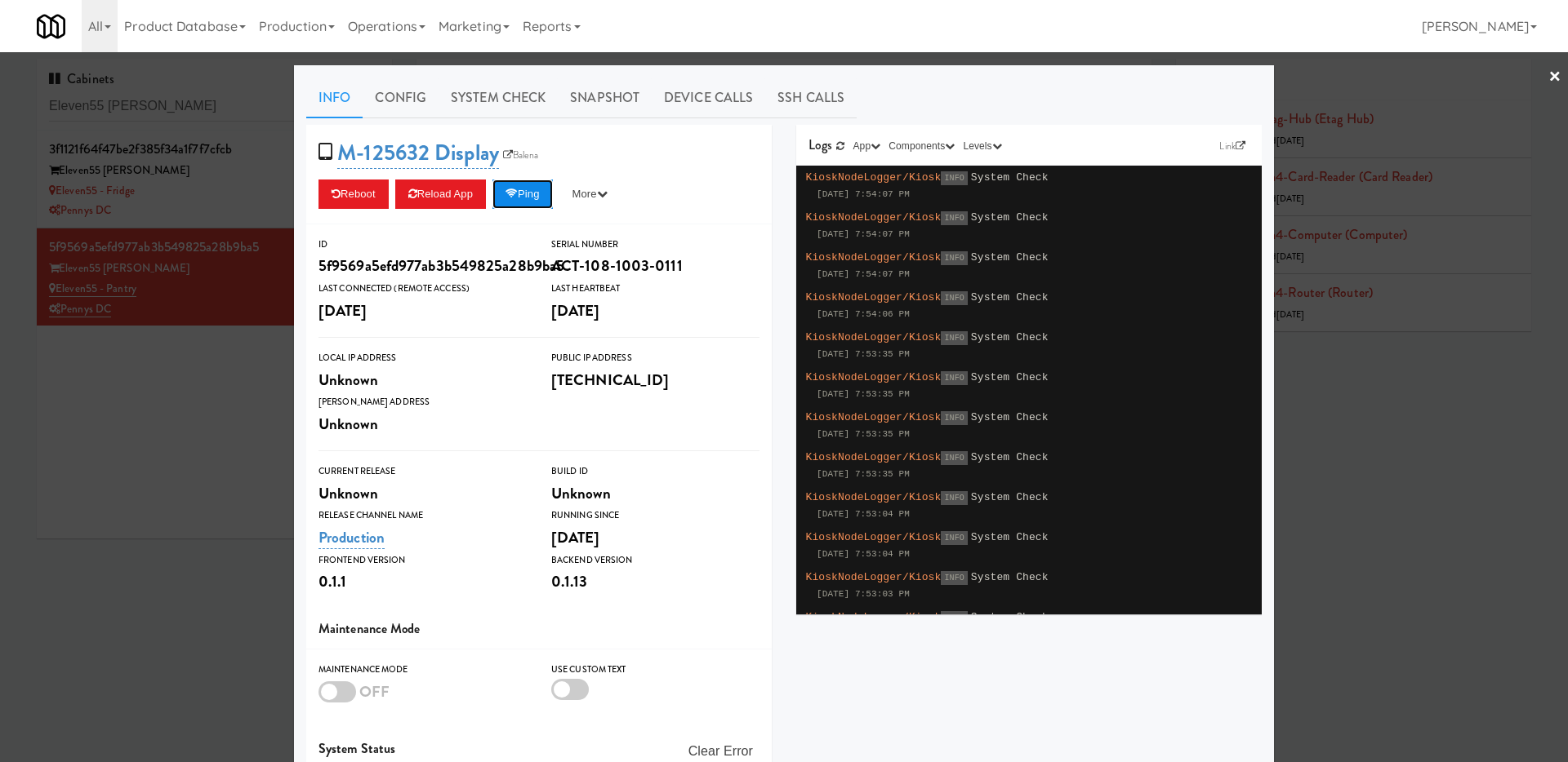
click at [530, 188] on button "Ping" at bounding box center [523, 195] width 61 height 29
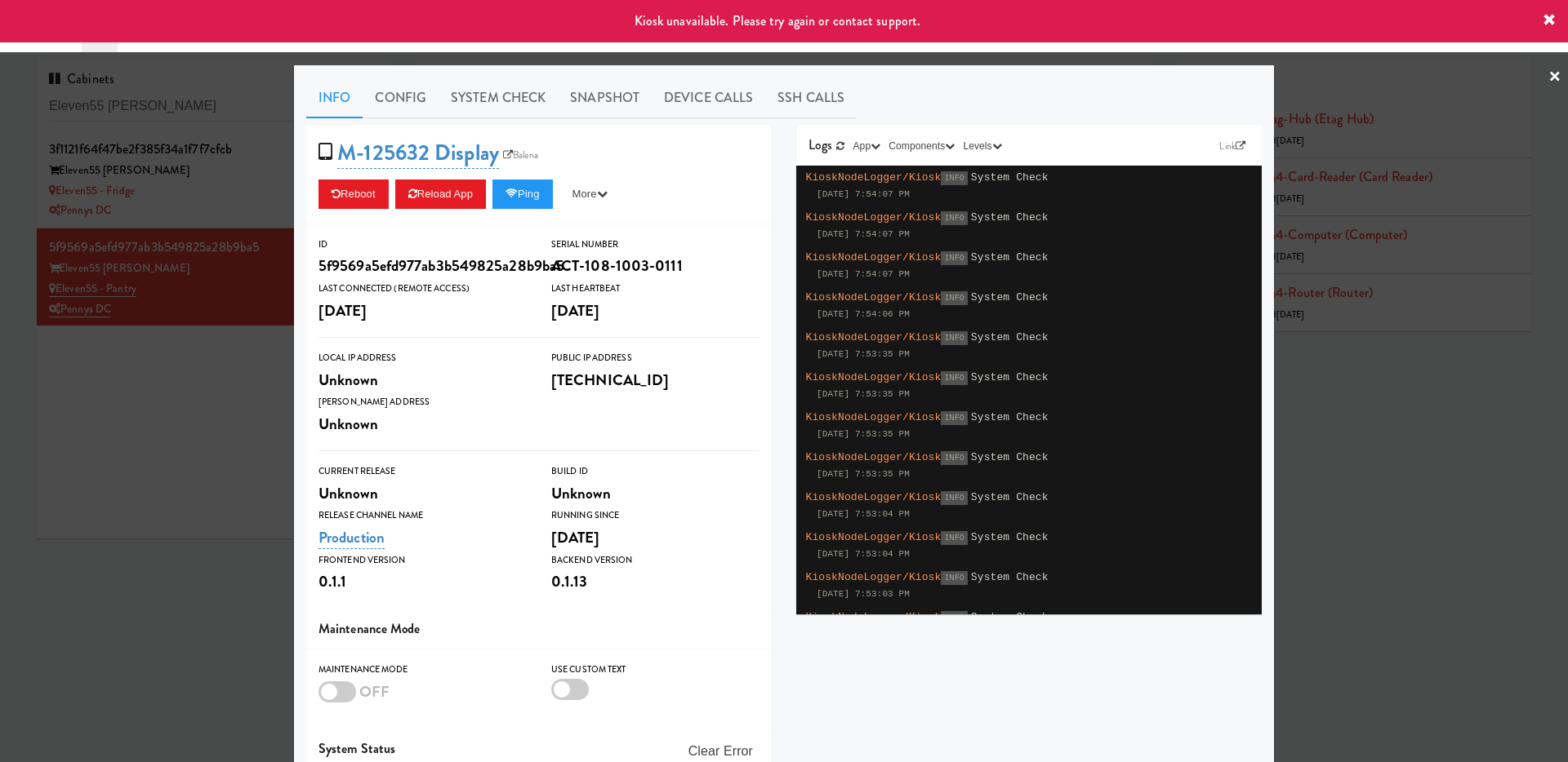
click at [227, 426] on div at bounding box center [784, 381] width 1568 height 762
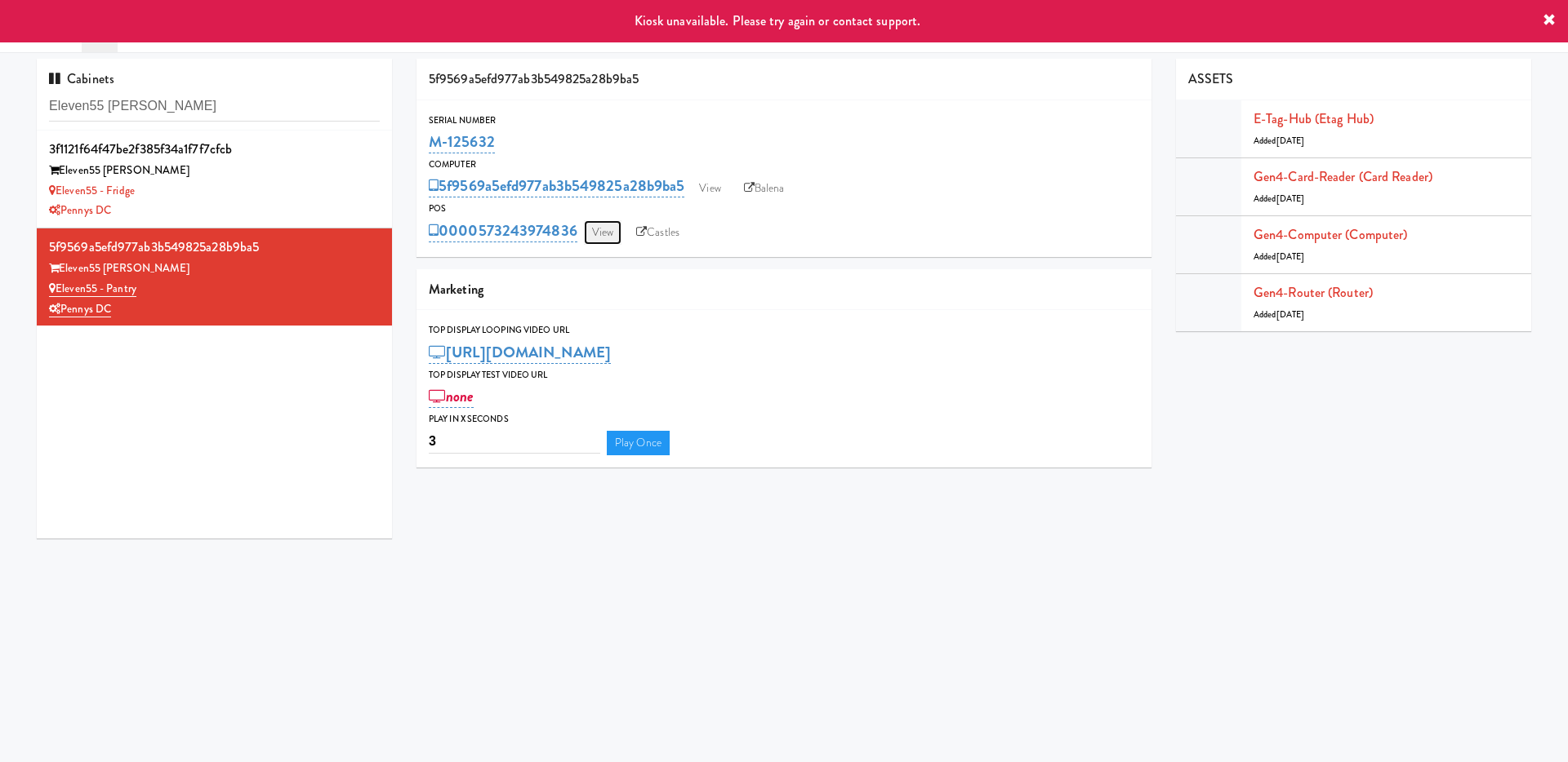
click at [609, 229] on link "View" at bounding box center [603, 232] width 37 height 24
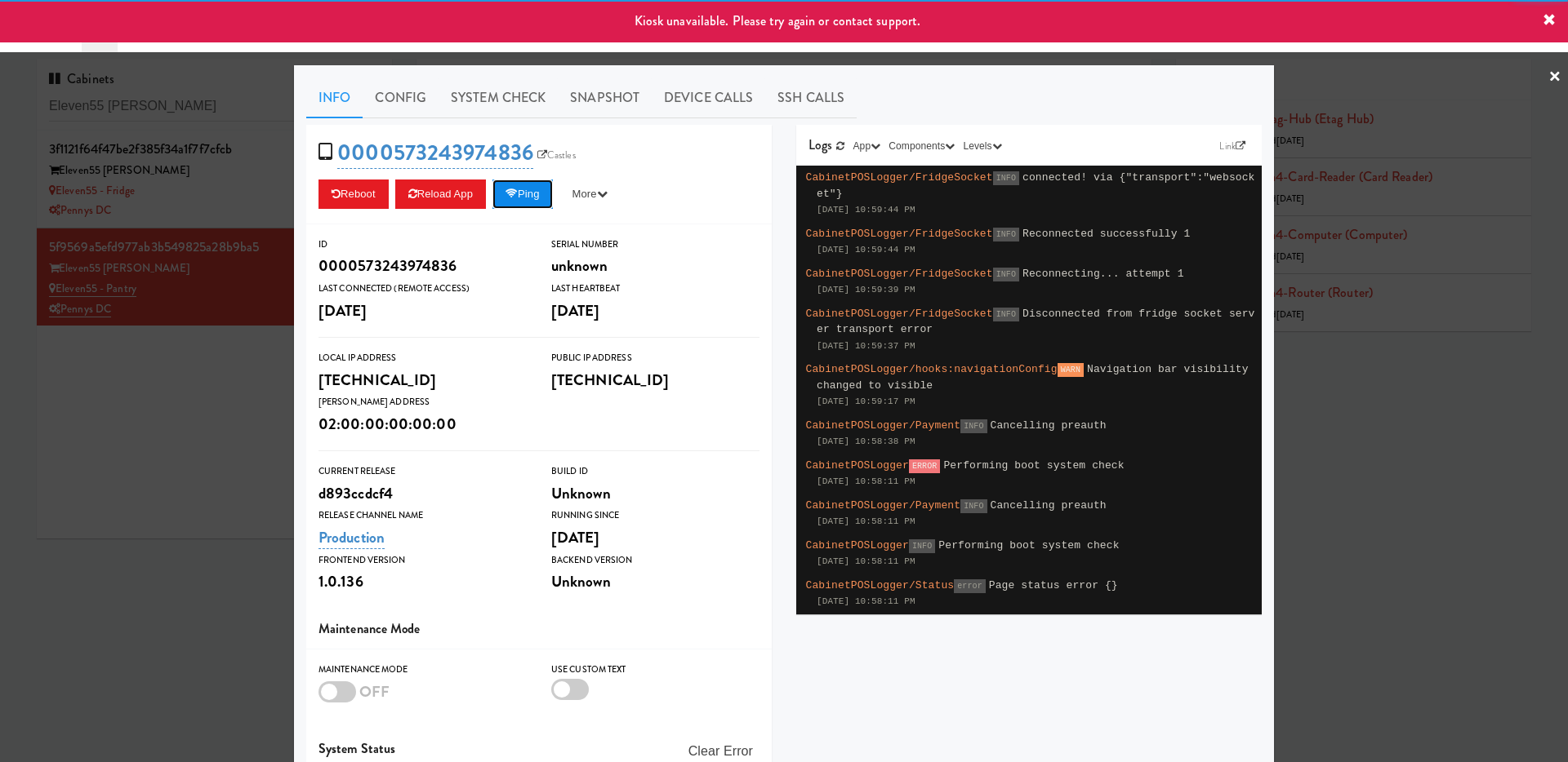
click at [549, 190] on button "Ping" at bounding box center [523, 195] width 61 height 29
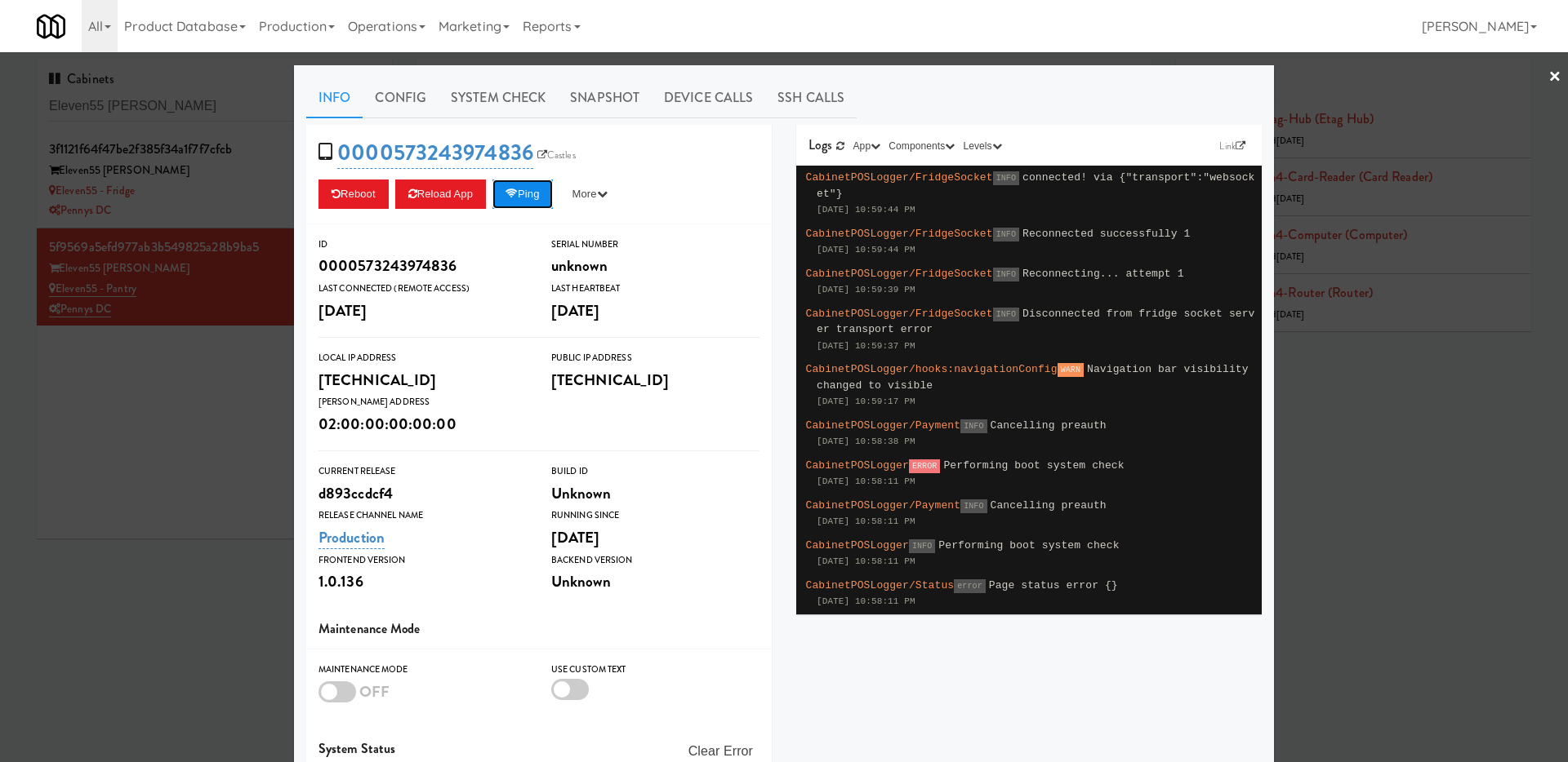
click at [532, 185] on button "Ping" at bounding box center [523, 195] width 61 height 29
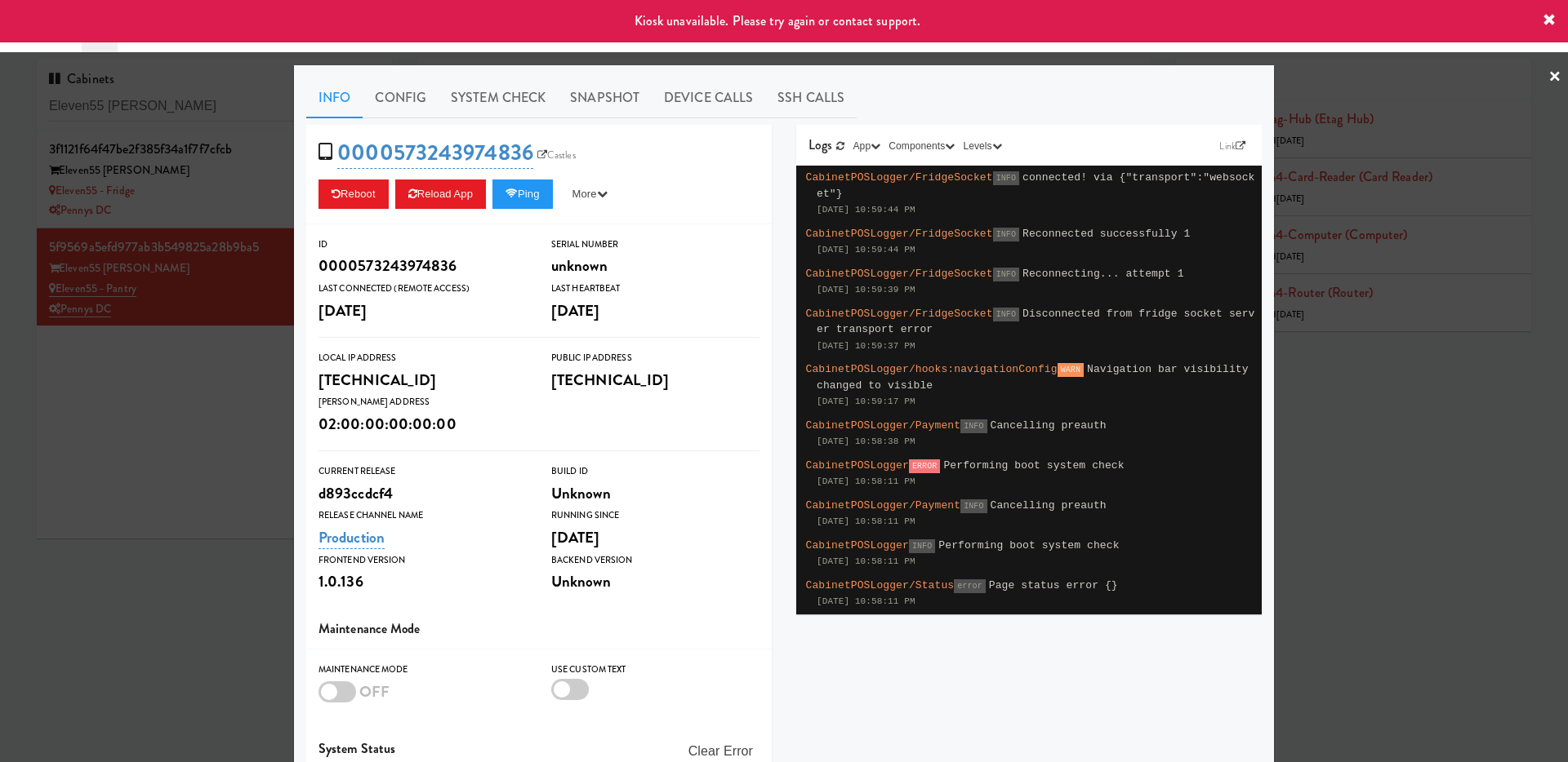
click at [160, 436] on div at bounding box center [784, 381] width 1568 height 762
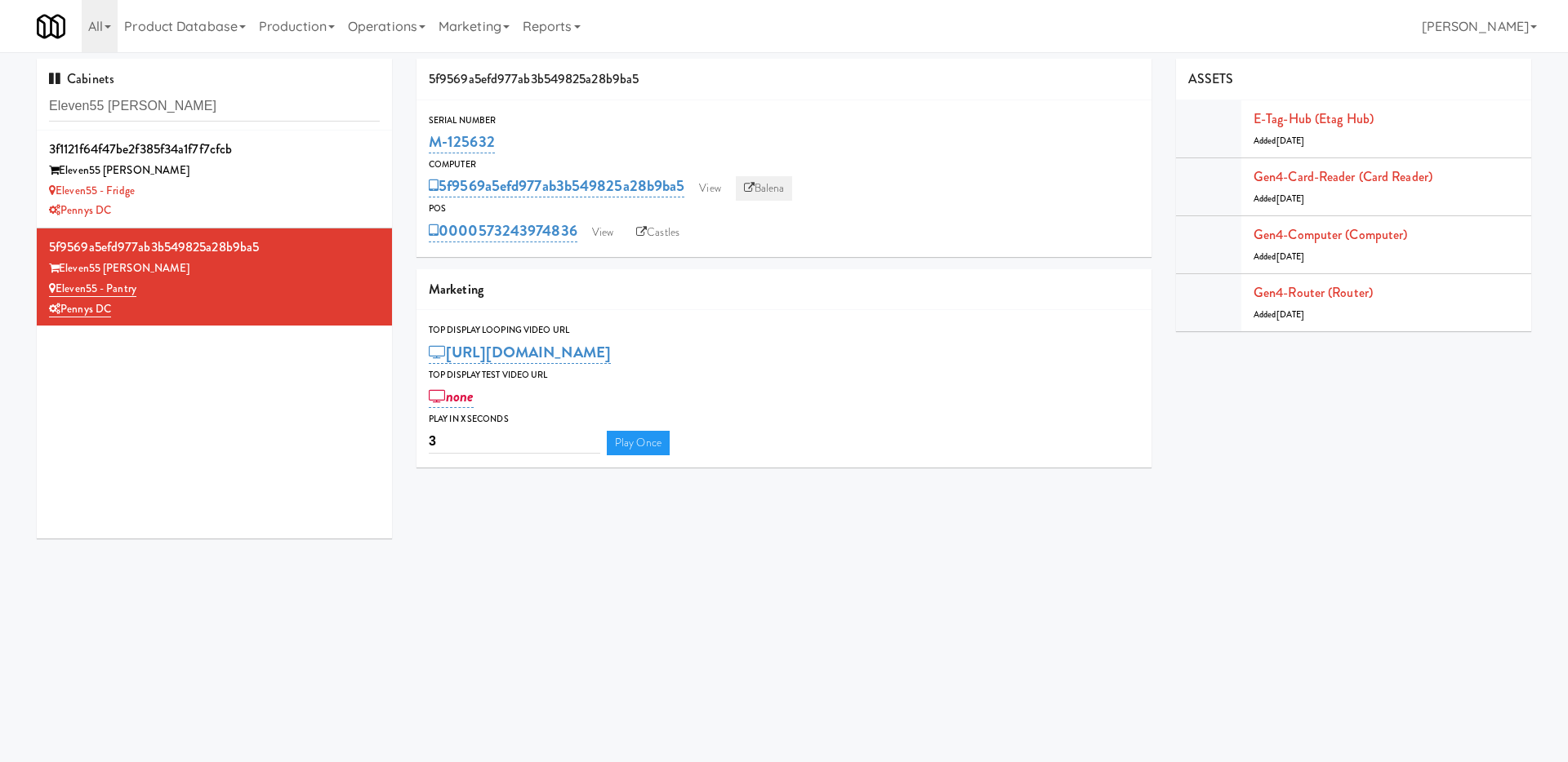
click at [775, 178] on link "Balena" at bounding box center [764, 188] width 57 height 24
drag, startPoint x: 161, startPoint y: 106, endPoint x: 0, endPoint y: 46, distance: 171.8
click at [0, 52] on body "Okay Okay Select date: previous 2025-Oct next Su Mo Tu We Th Fr Sa 28 29 30 1 2…" at bounding box center [784, 432] width 1568 height 762
type input "70 capital yards"
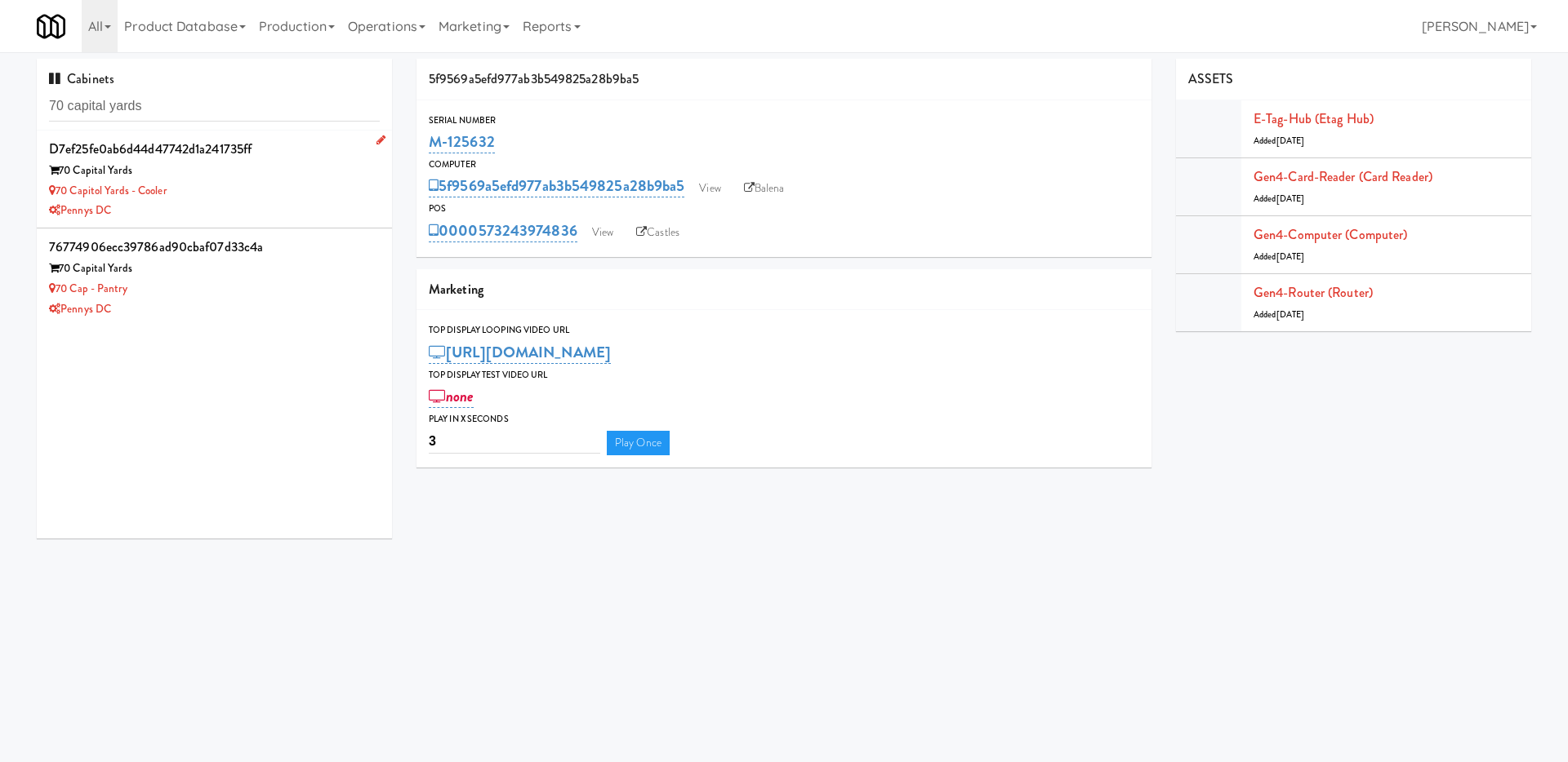
click at [268, 176] on div "70 Capital Yards" at bounding box center [214, 170] width 331 height 21
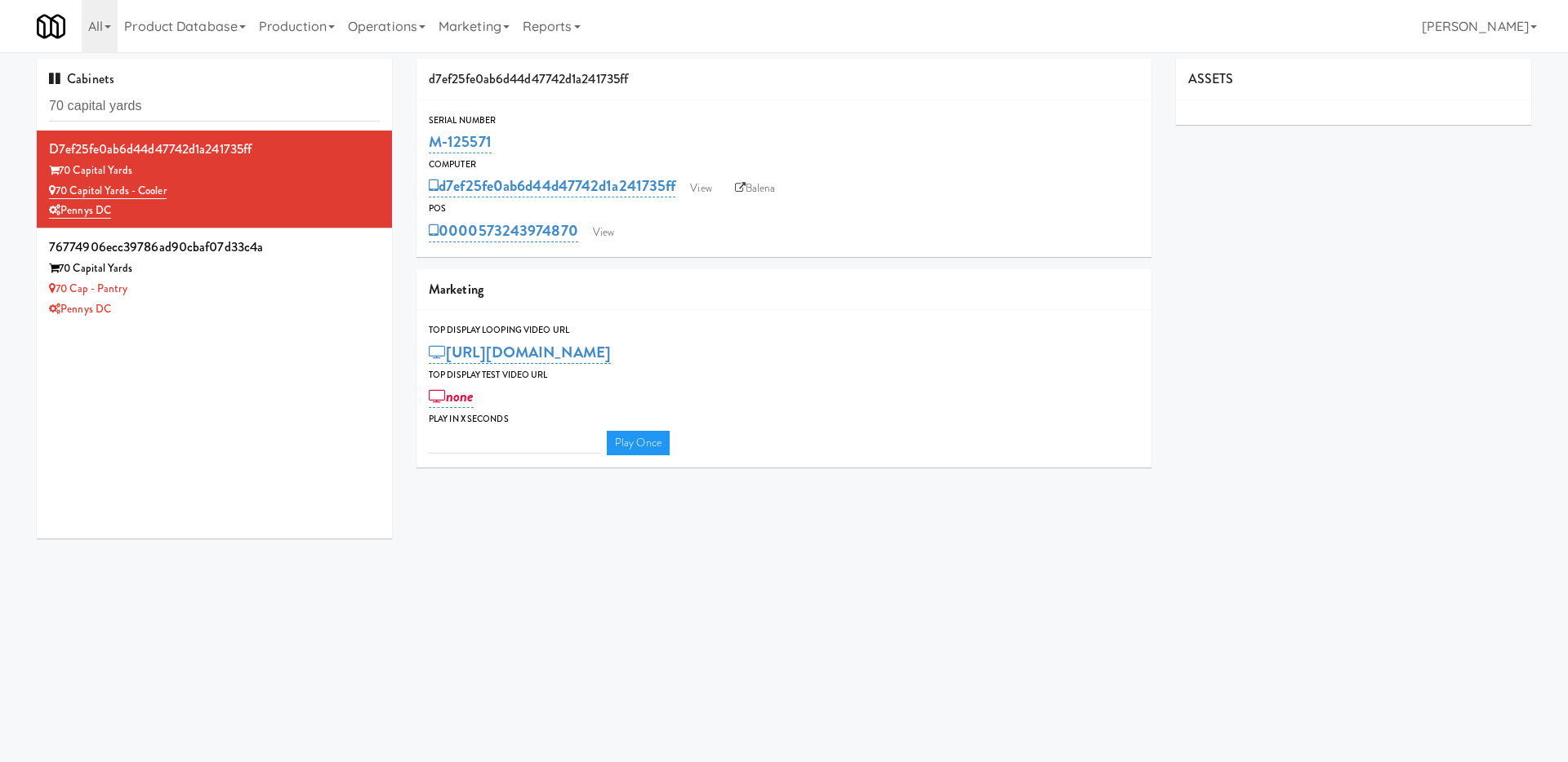
type input "3"
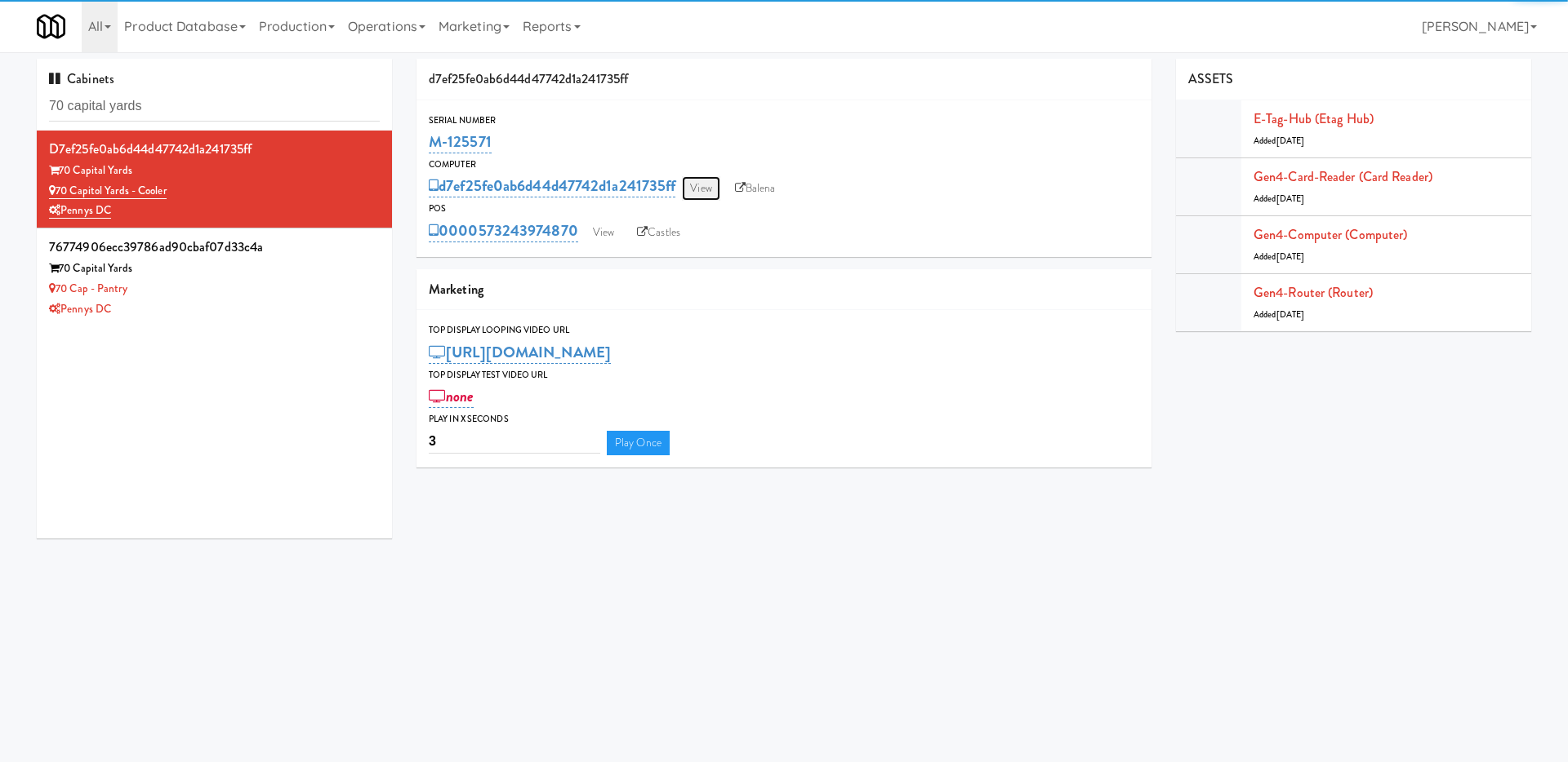
click at [708, 190] on link "View" at bounding box center [701, 188] width 37 height 24
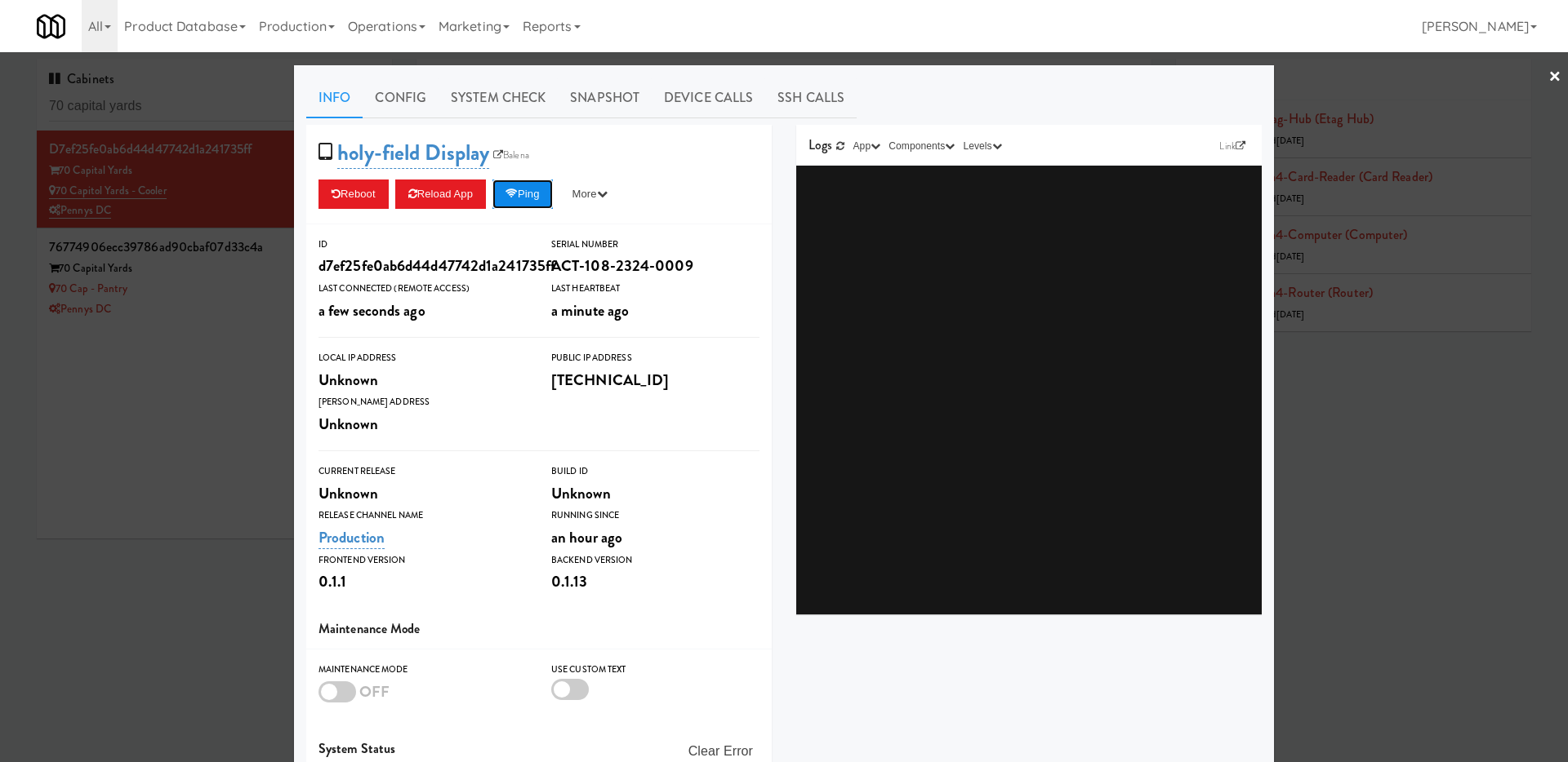
click at [537, 204] on button "Ping" at bounding box center [523, 195] width 61 height 29
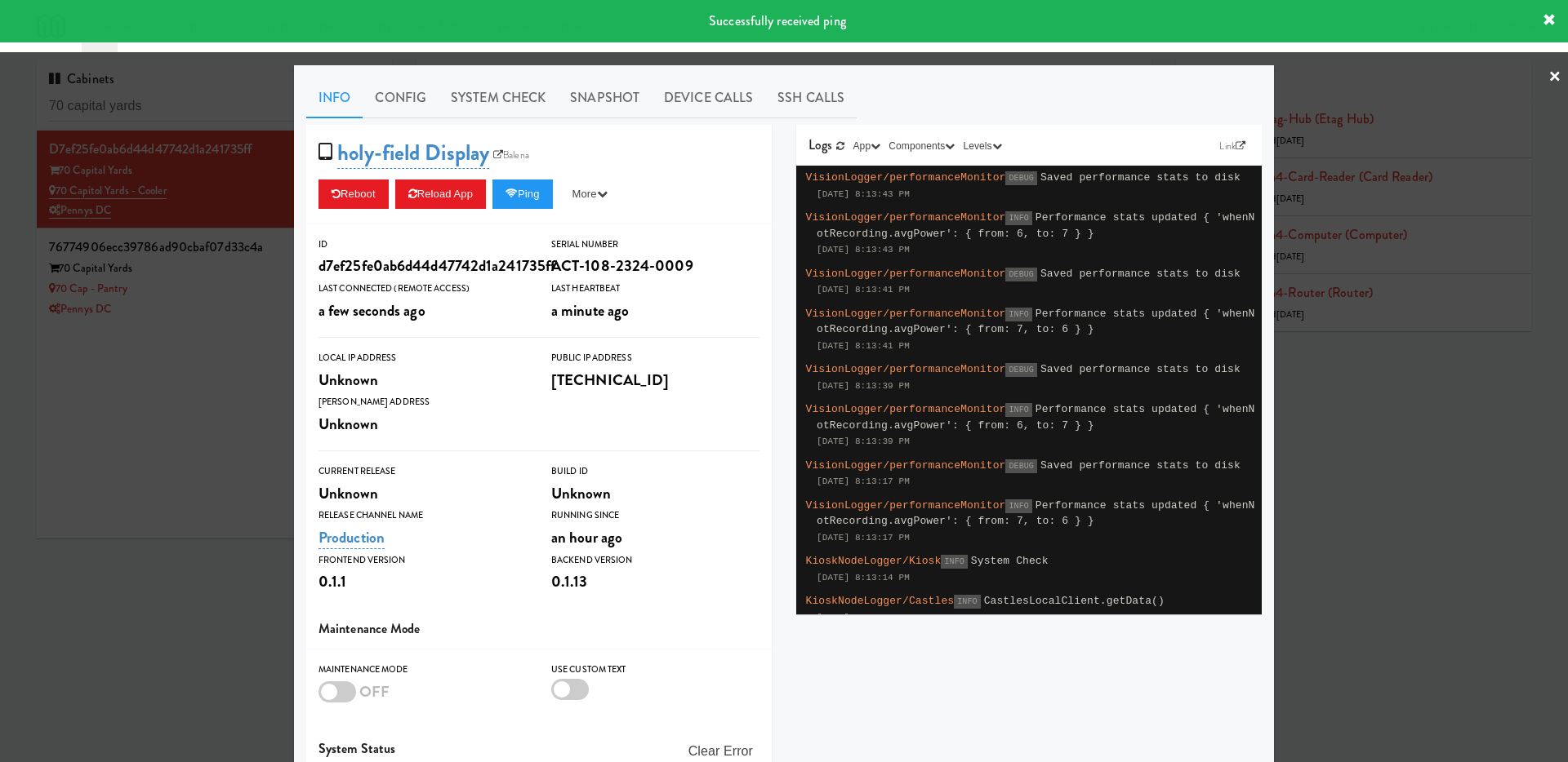
click at [188, 380] on div at bounding box center [784, 381] width 1568 height 762
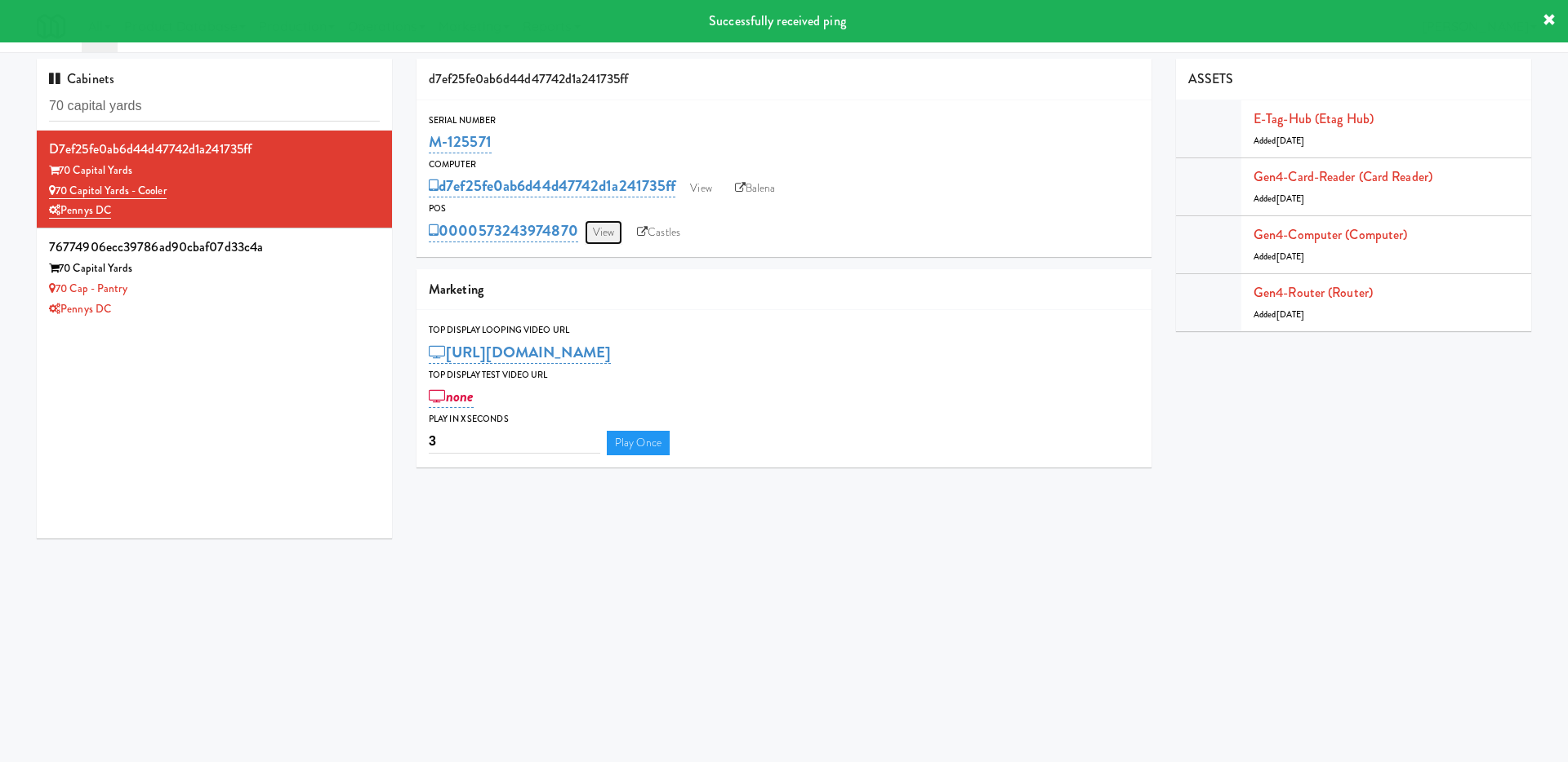
click at [609, 233] on link "View" at bounding box center [603, 232] width 37 height 24
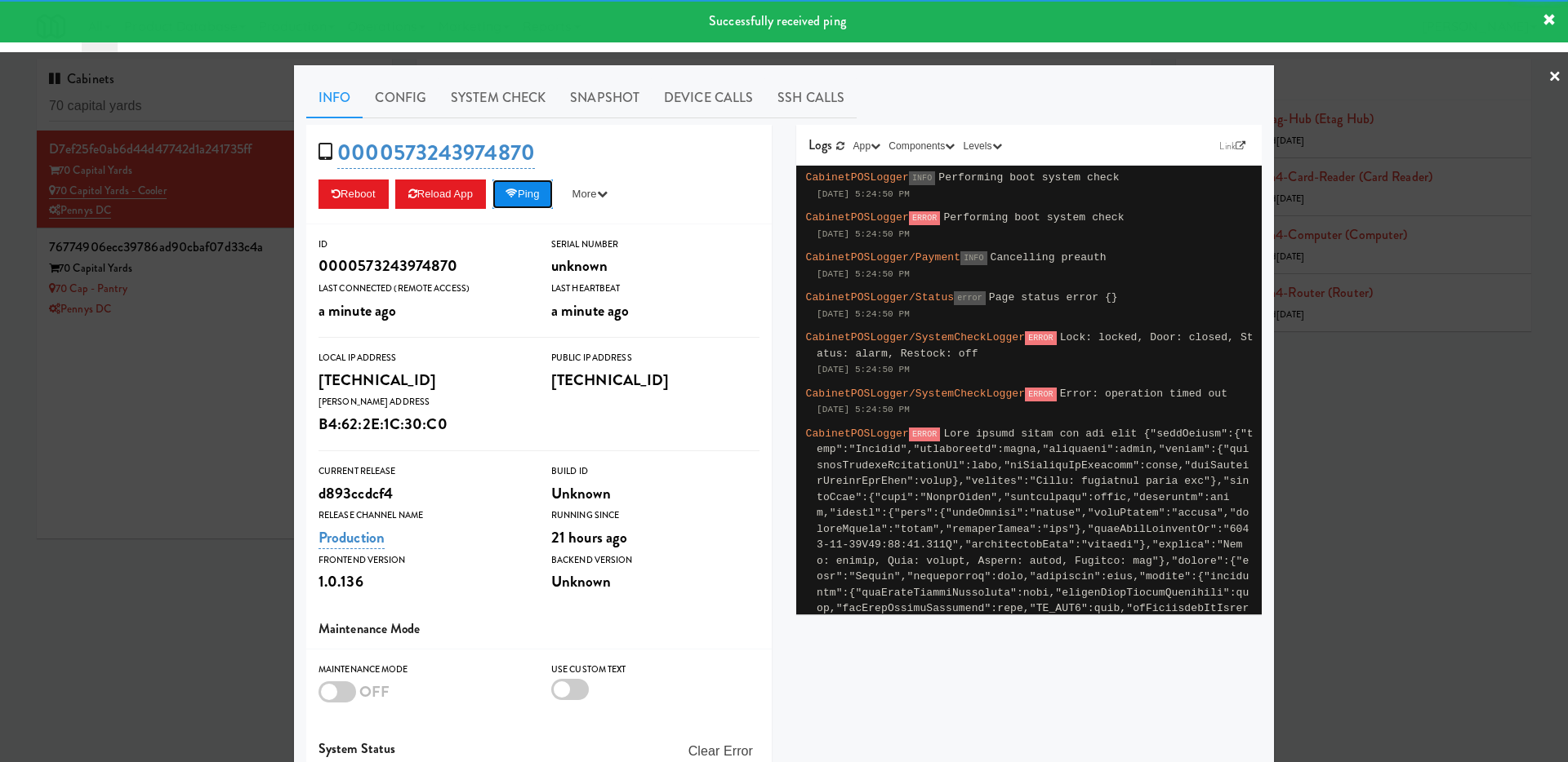
click at [535, 191] on button "Ping" at bounding box center [523, 195] width 61 height 29
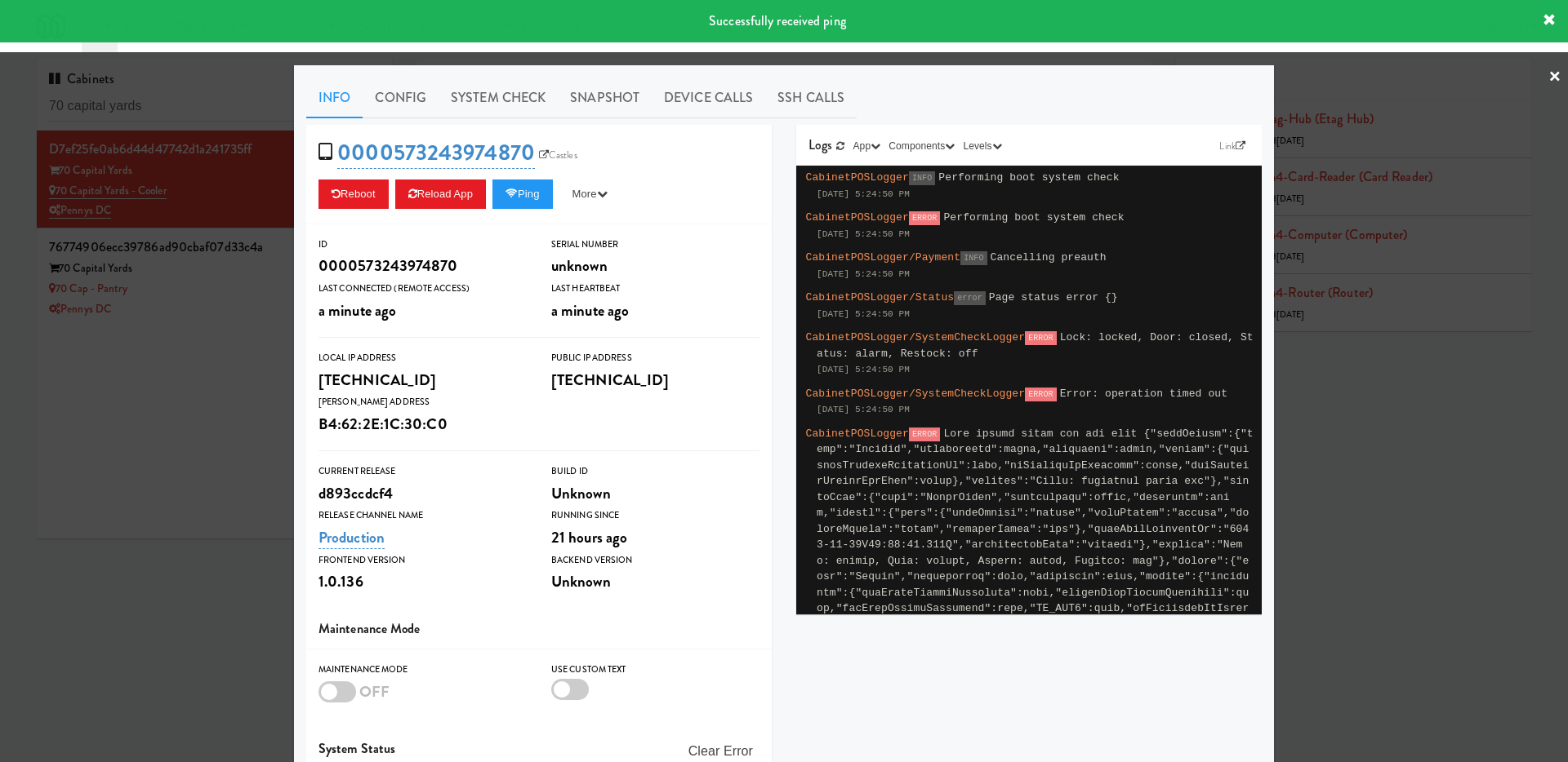
click at [132, 470] on div at bounding box center [784, 381] width 1568 height 762
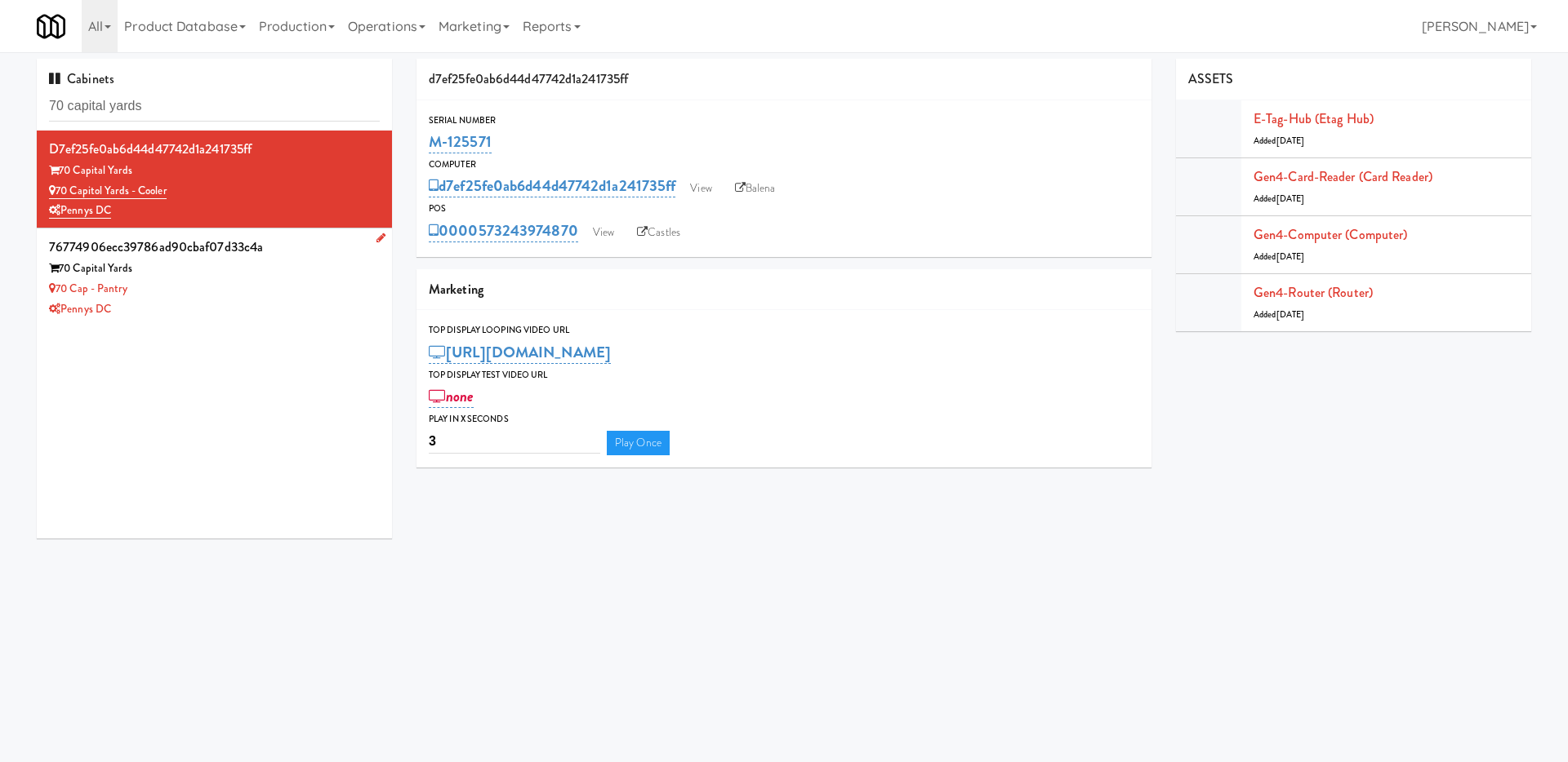
click at [260, 278] on div "70 Capital Yards" at bounding box center [214, 268] width 331 height 21
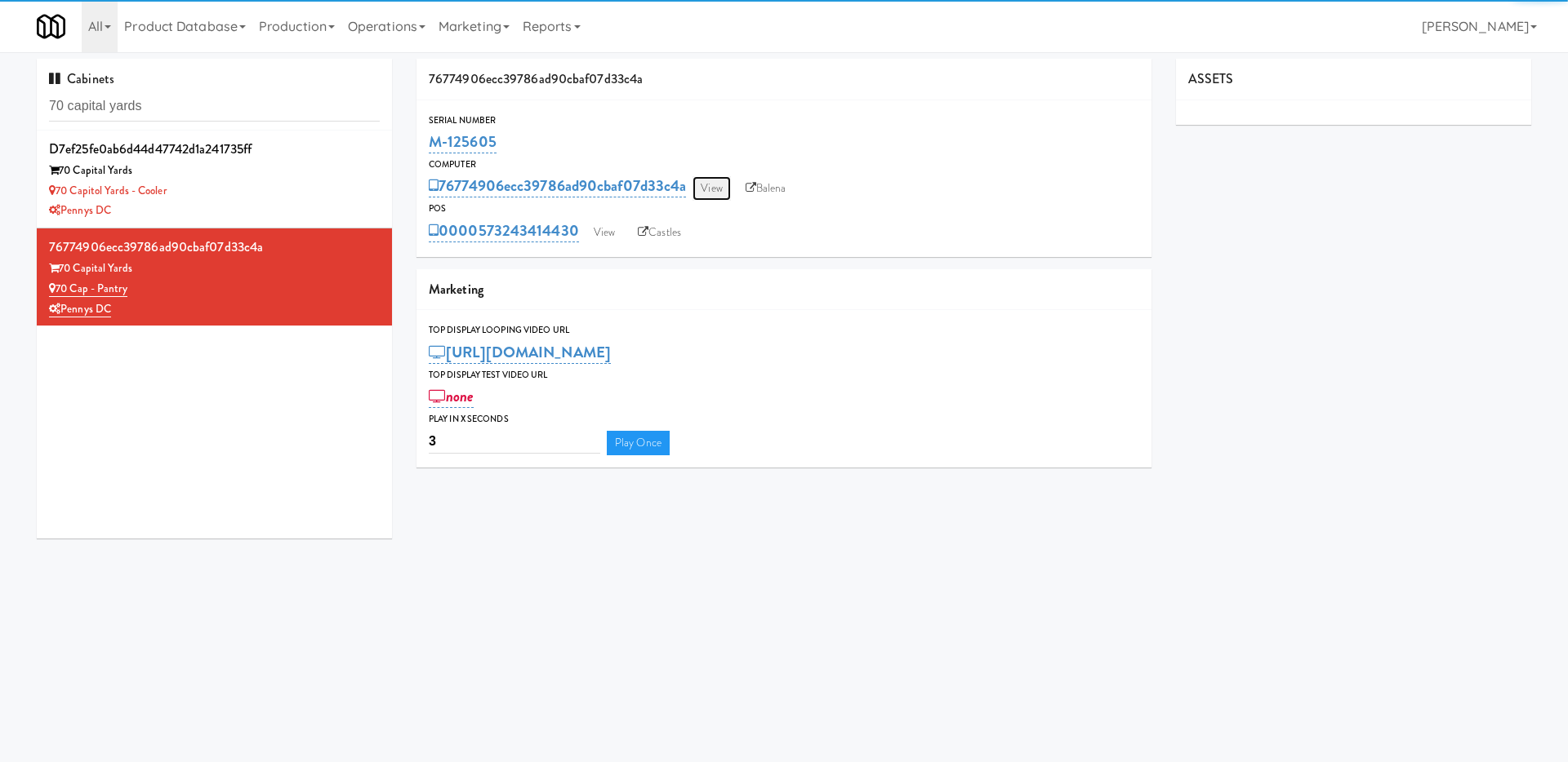
click at [720, 190] on link "View" at bounding box center [711, 188] width 37 height 24
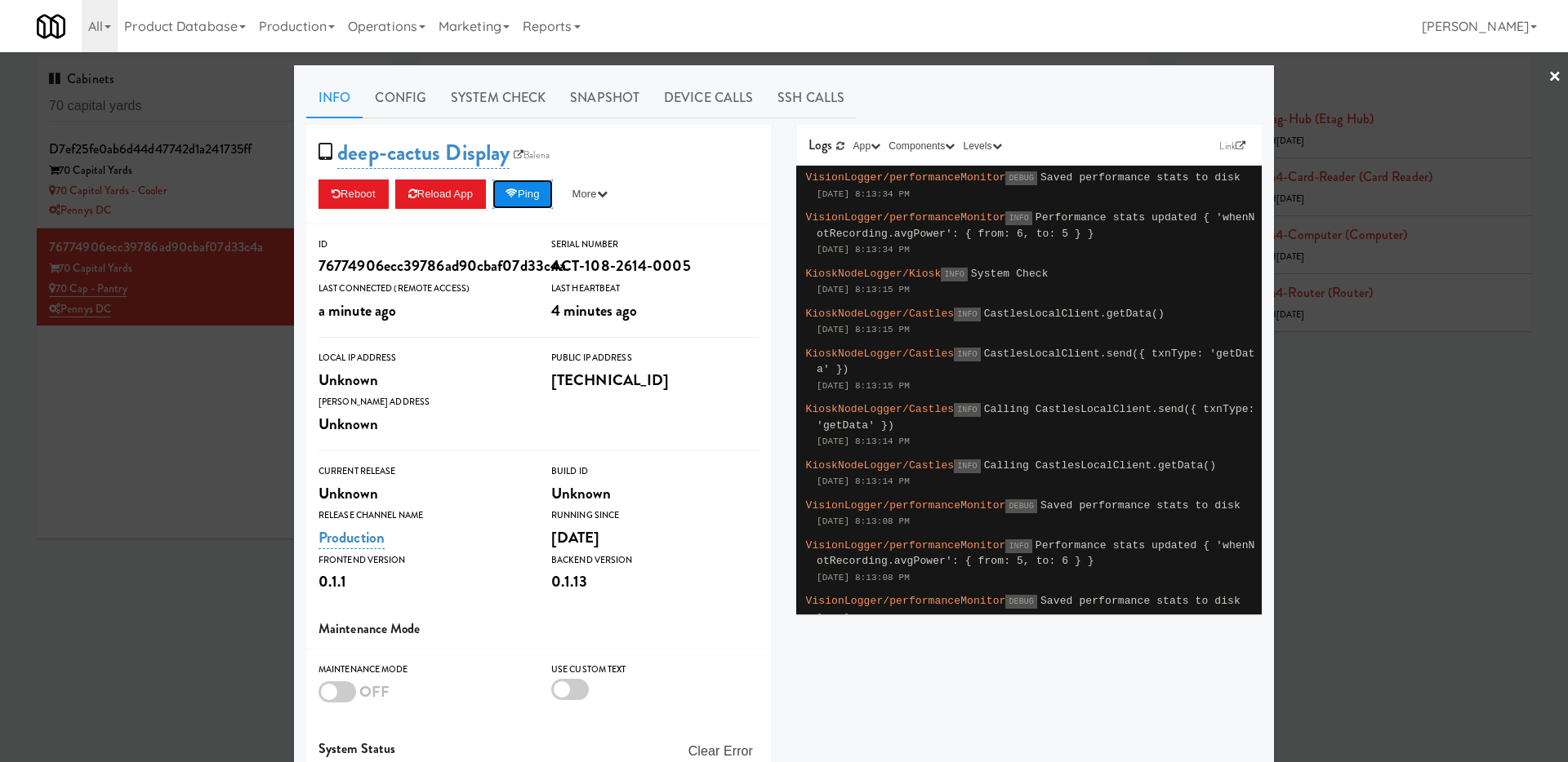
click at [526, 195] on button "Ping" at bounding box center [523, 195] width 61 height 29
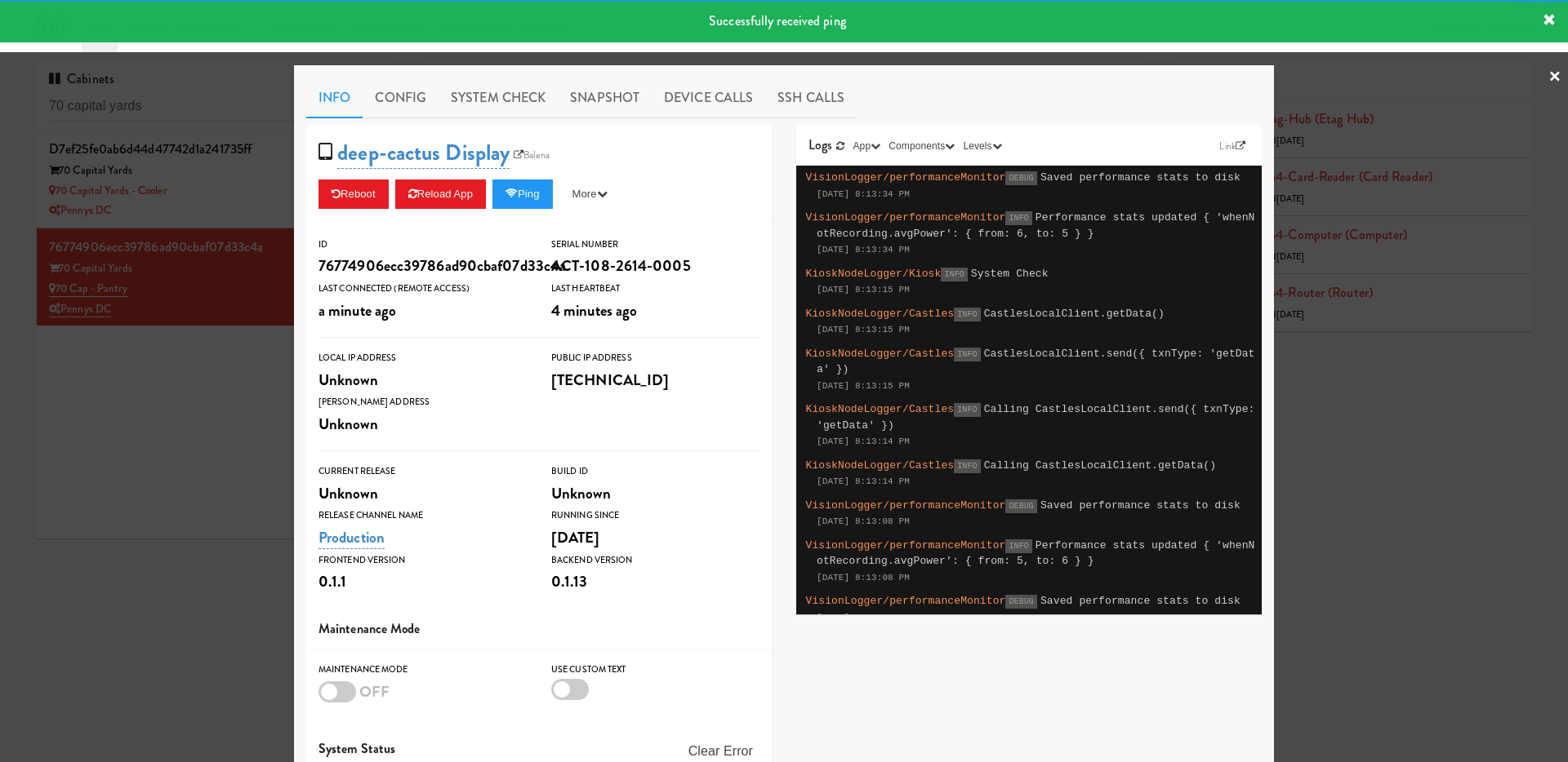
click at [200, 429] on div at bounding box center [784, 381] width 1568 height 762
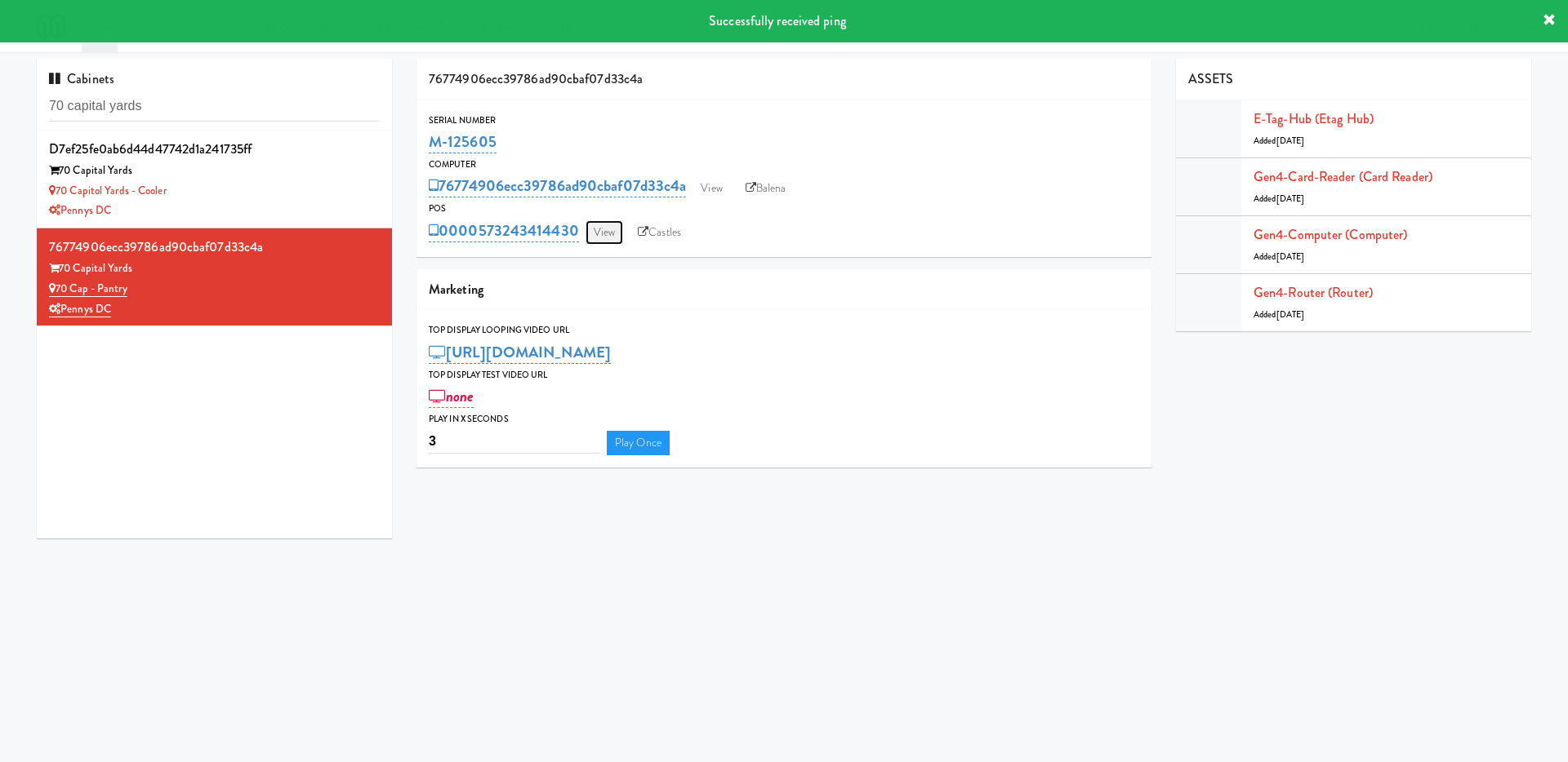
click at [607, 226] on link "View" at bounding box center [604, 232] width 37 height 24
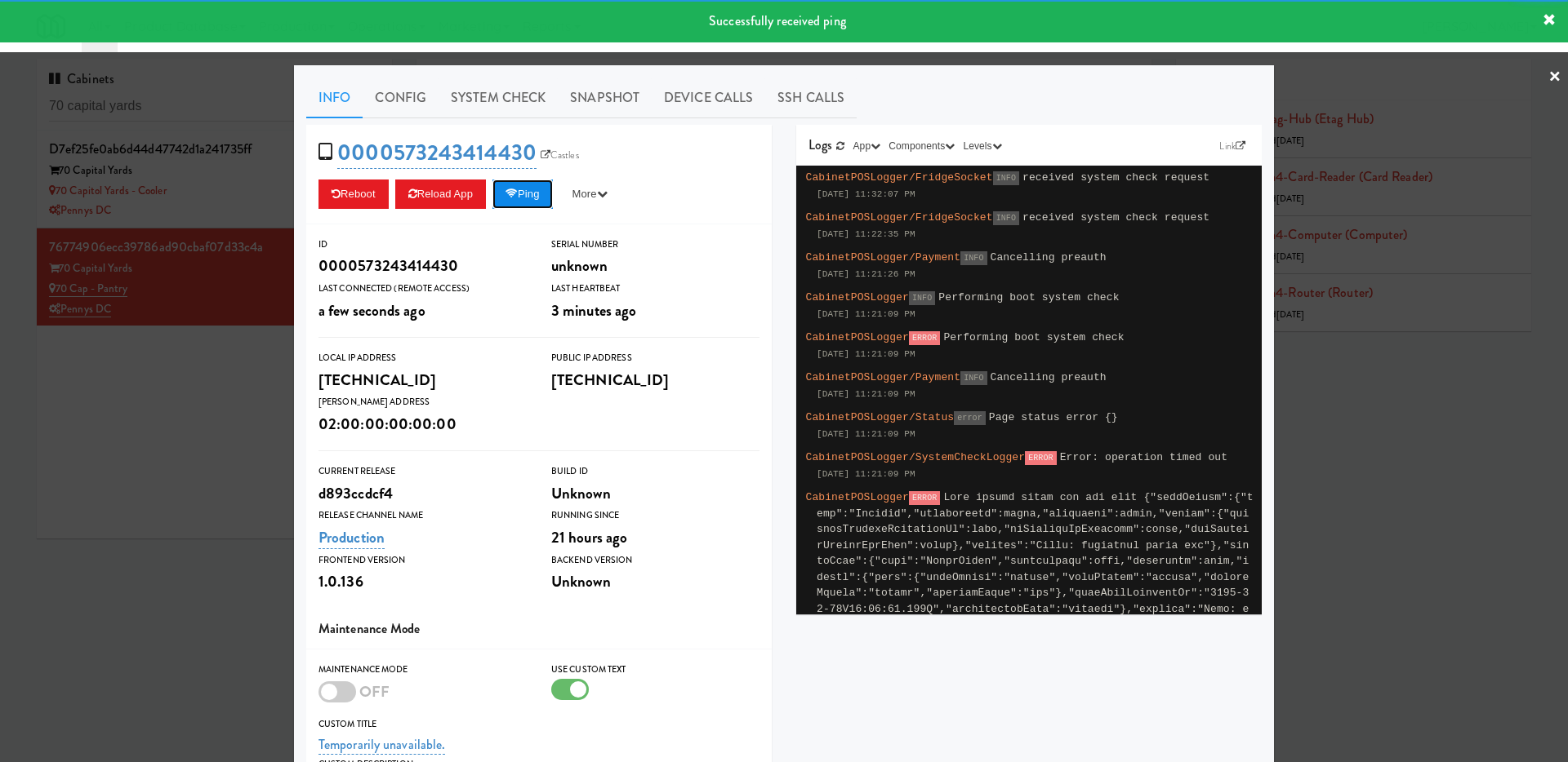
click at [505, 195] on button "Ping" at bounding box center [523, 195] width 61 height 29
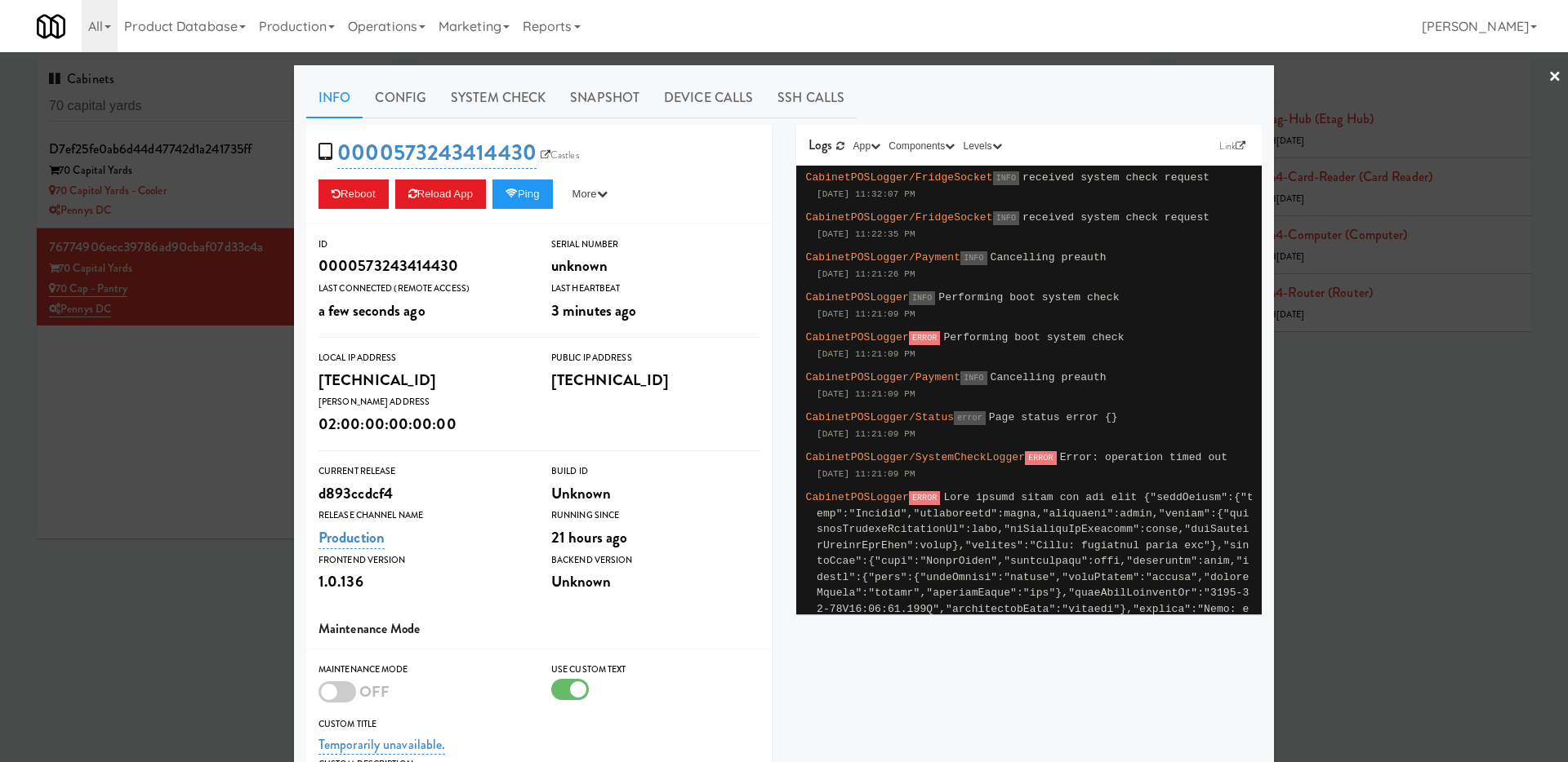
click at [182, 445] on div at bounding box center [784, 381] width 1568 height 762
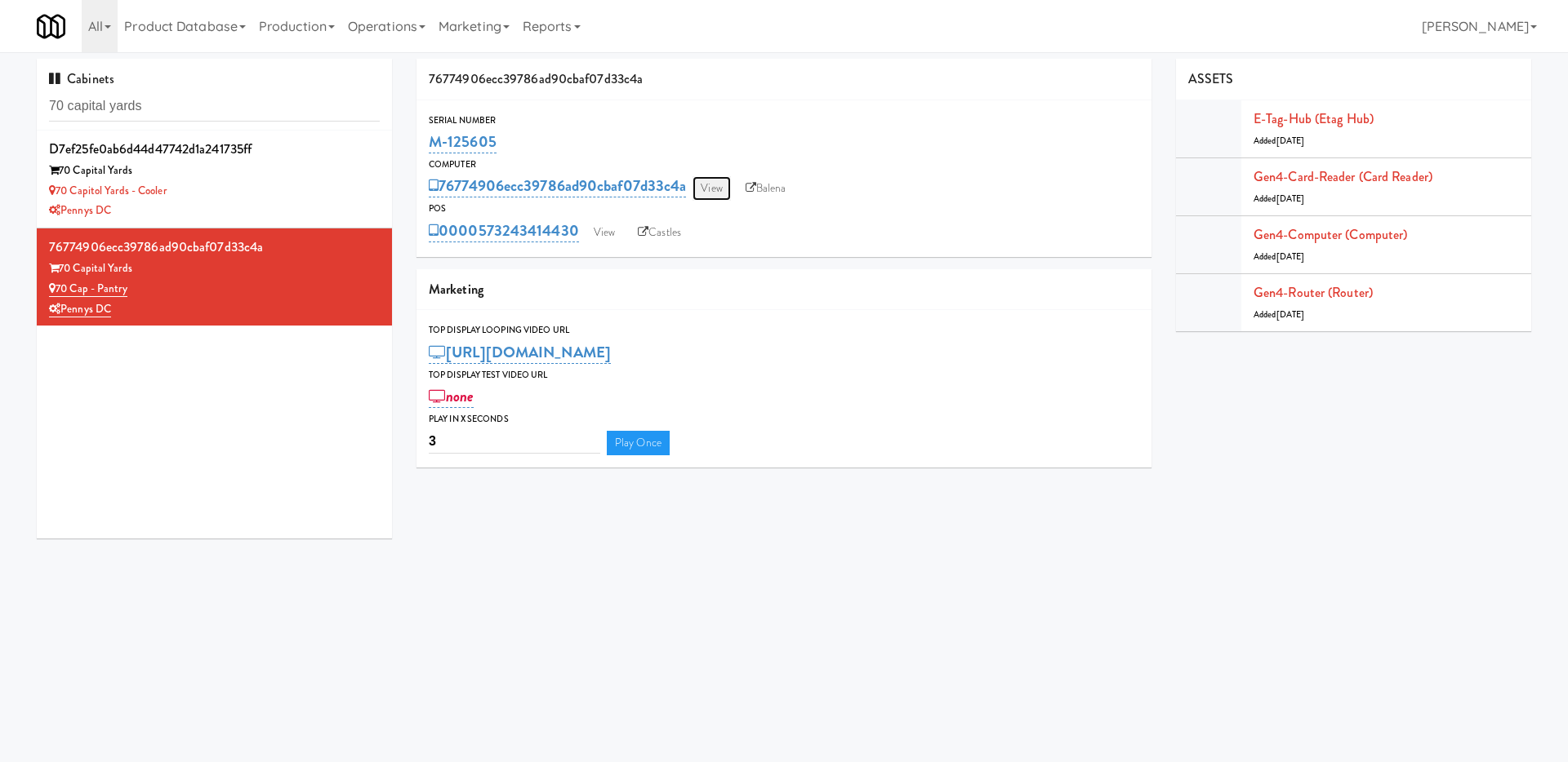
click at [727, 190] on link "View" at bounding box center [711, 188] width 37 height 24
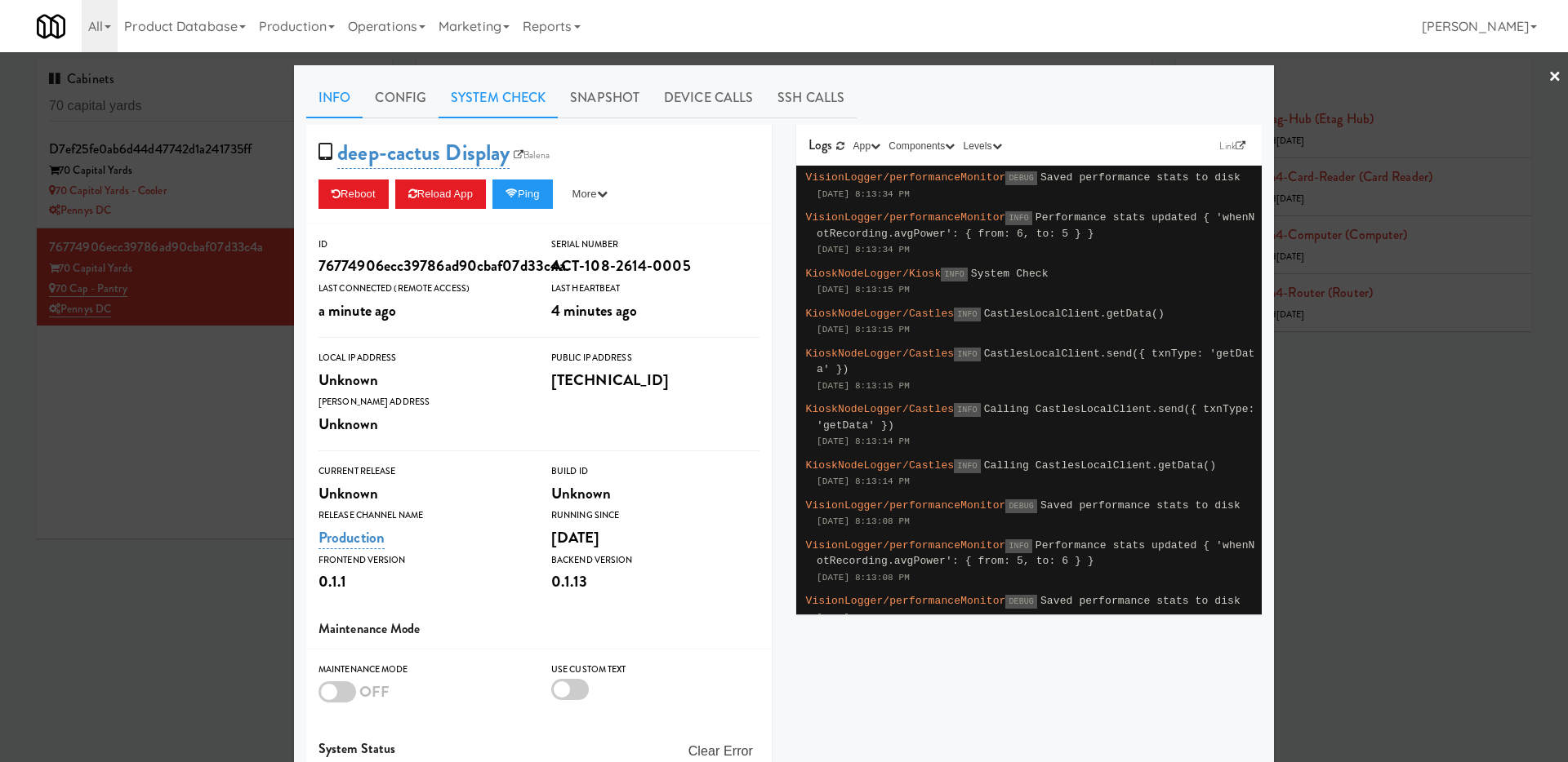
click at [497, 89] on link "System Check" at bounding box center [498, 98] width 119 height 41
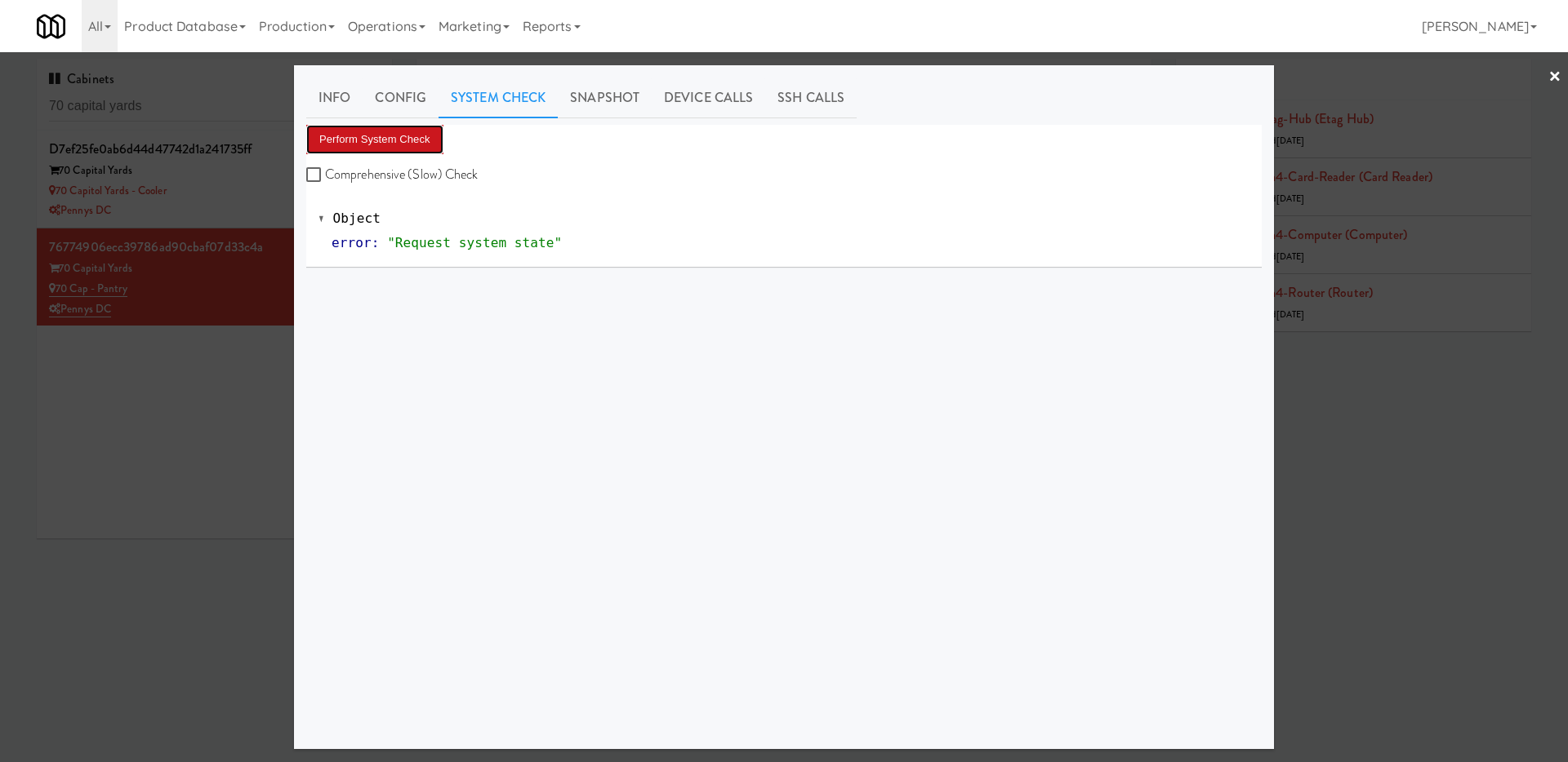
click at [407, 125] on button "Perform System Check" at bounding box center [375, 140] width 137 height 29
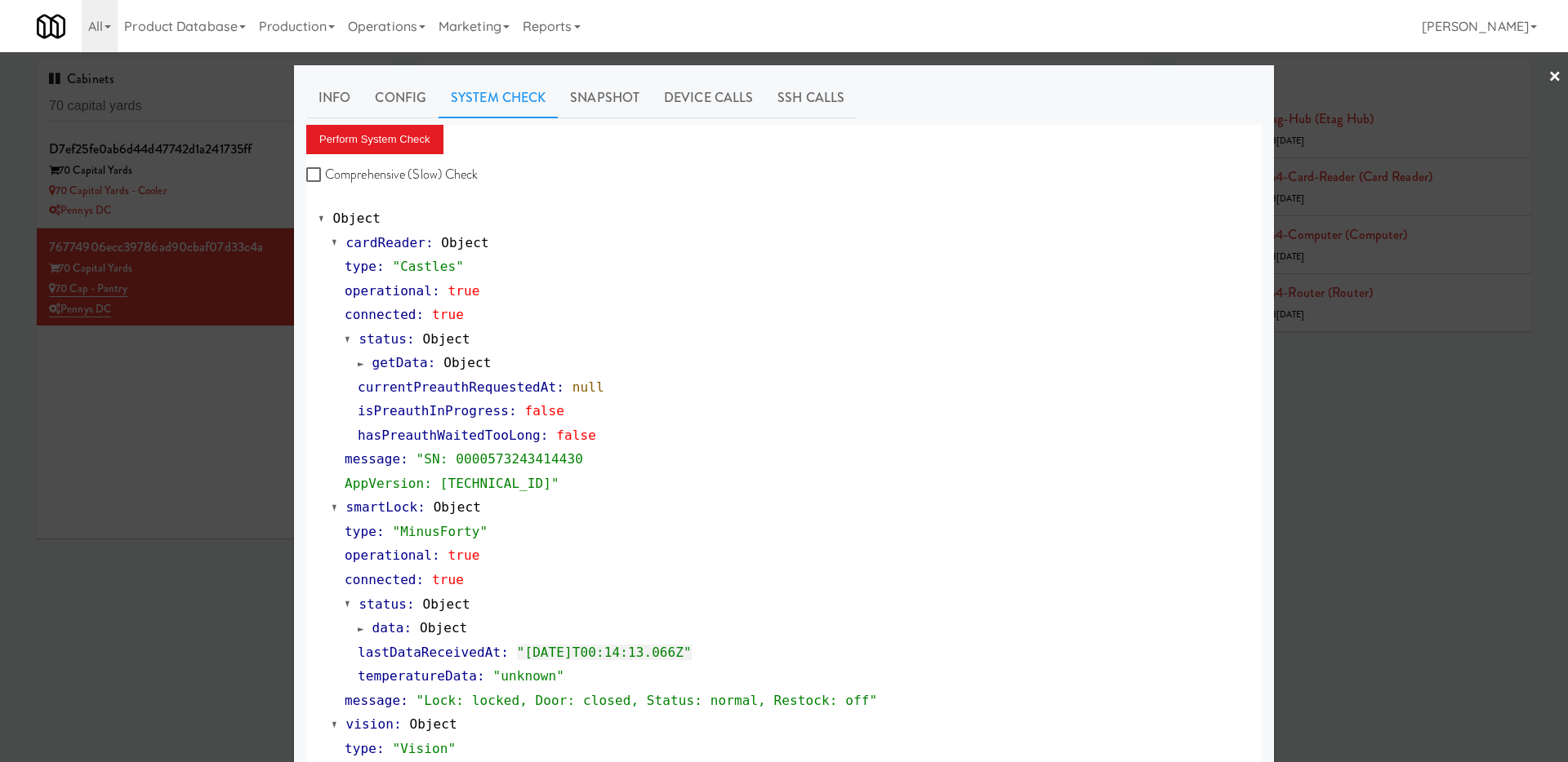
scroll to position [529, 0]
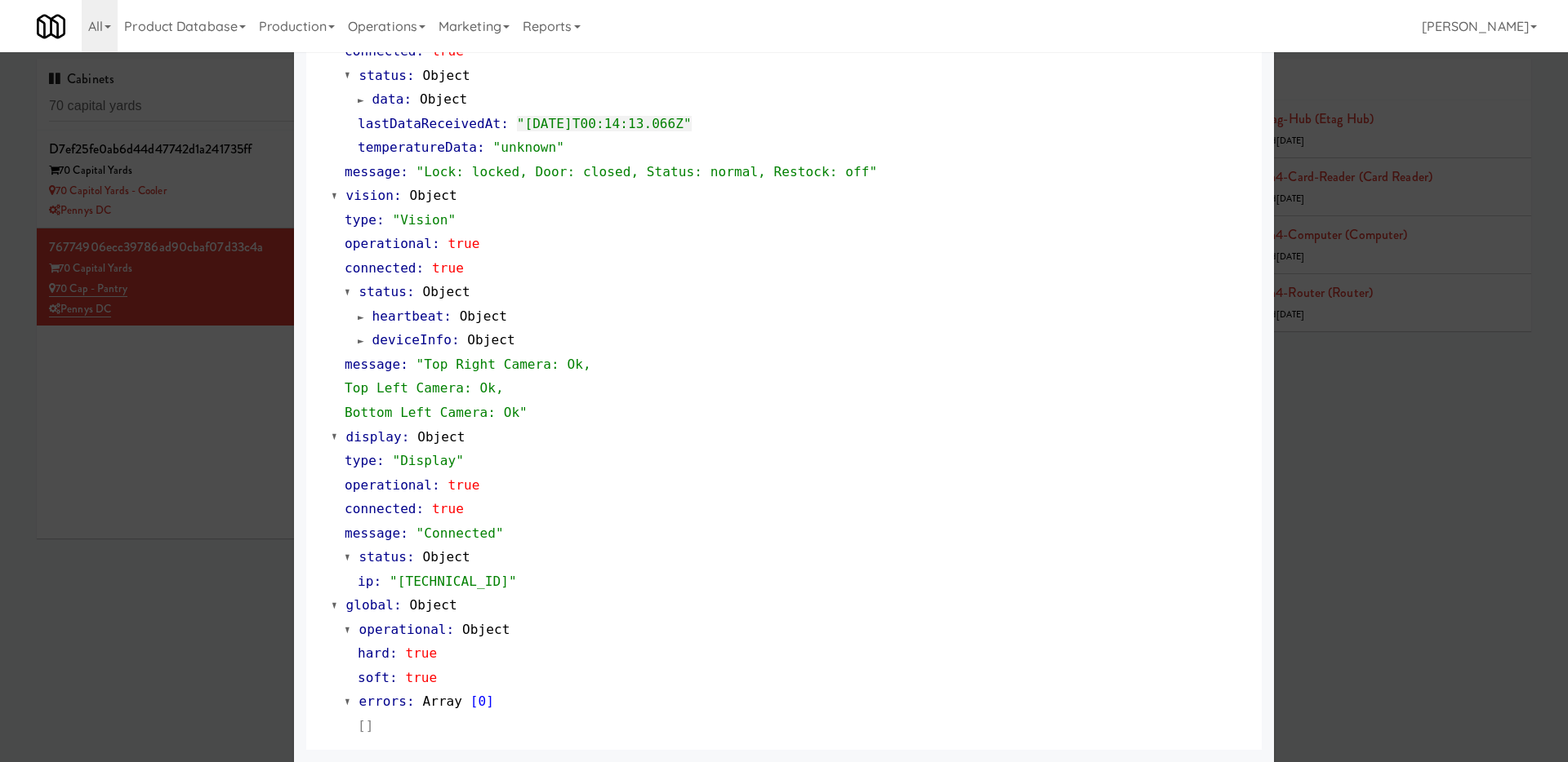
click at [240, 461] on div at bounding box center [784, 381] width 1568 height 762
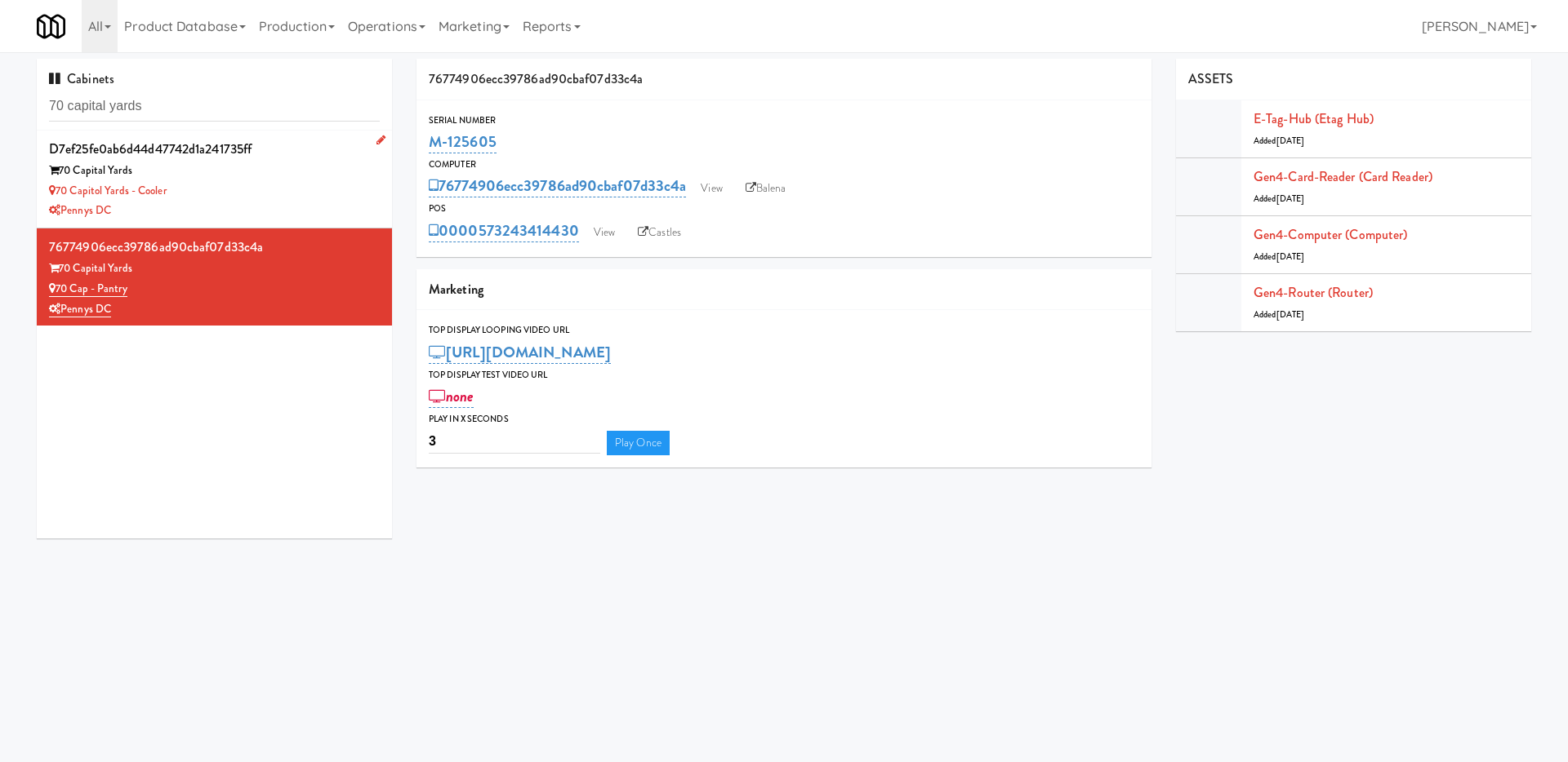
click at [303, 189] on div "70 Capitol Yards - Cooler" at bounding box center [214, 191] width 331 height 21
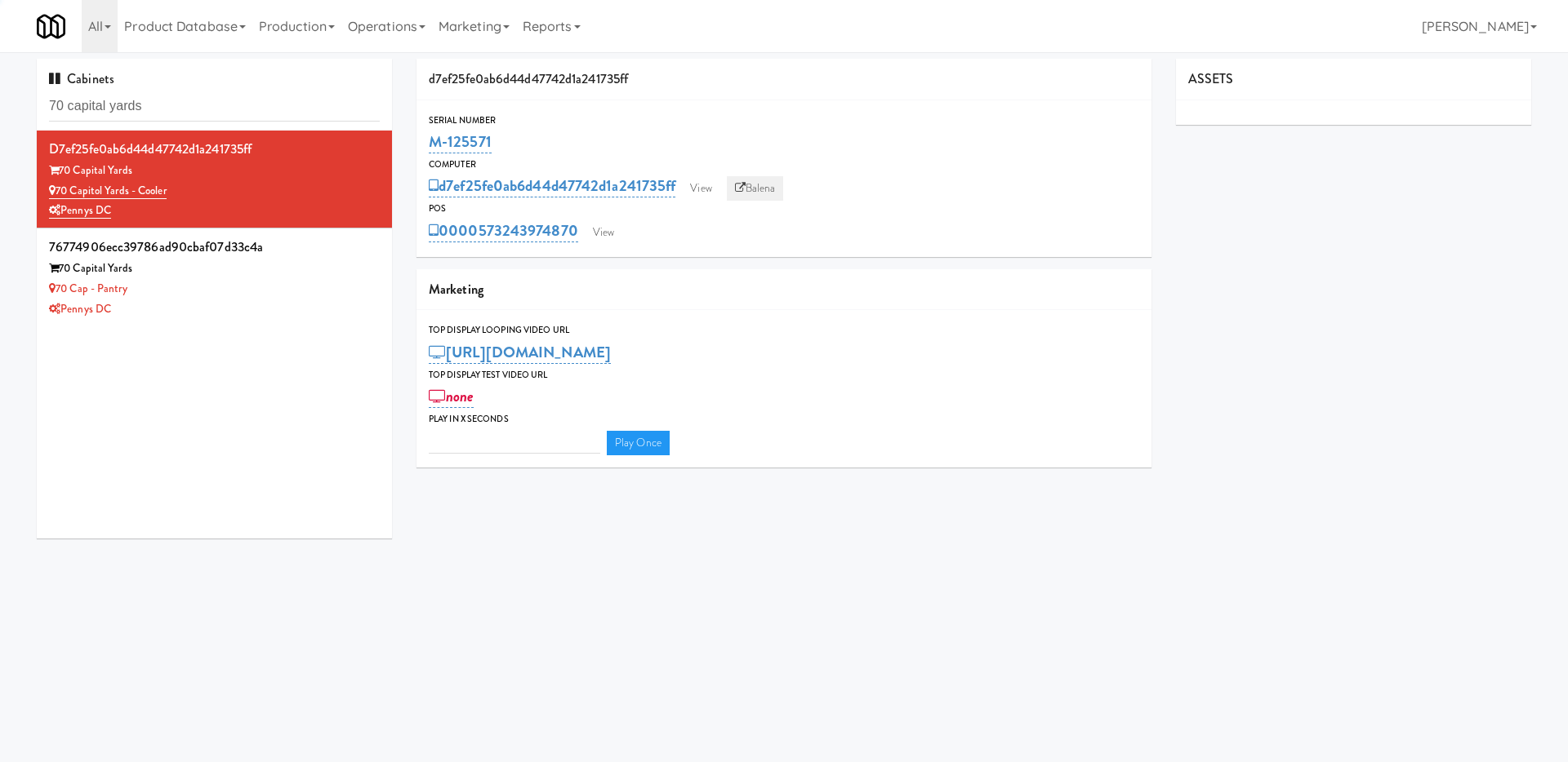
type input "3"
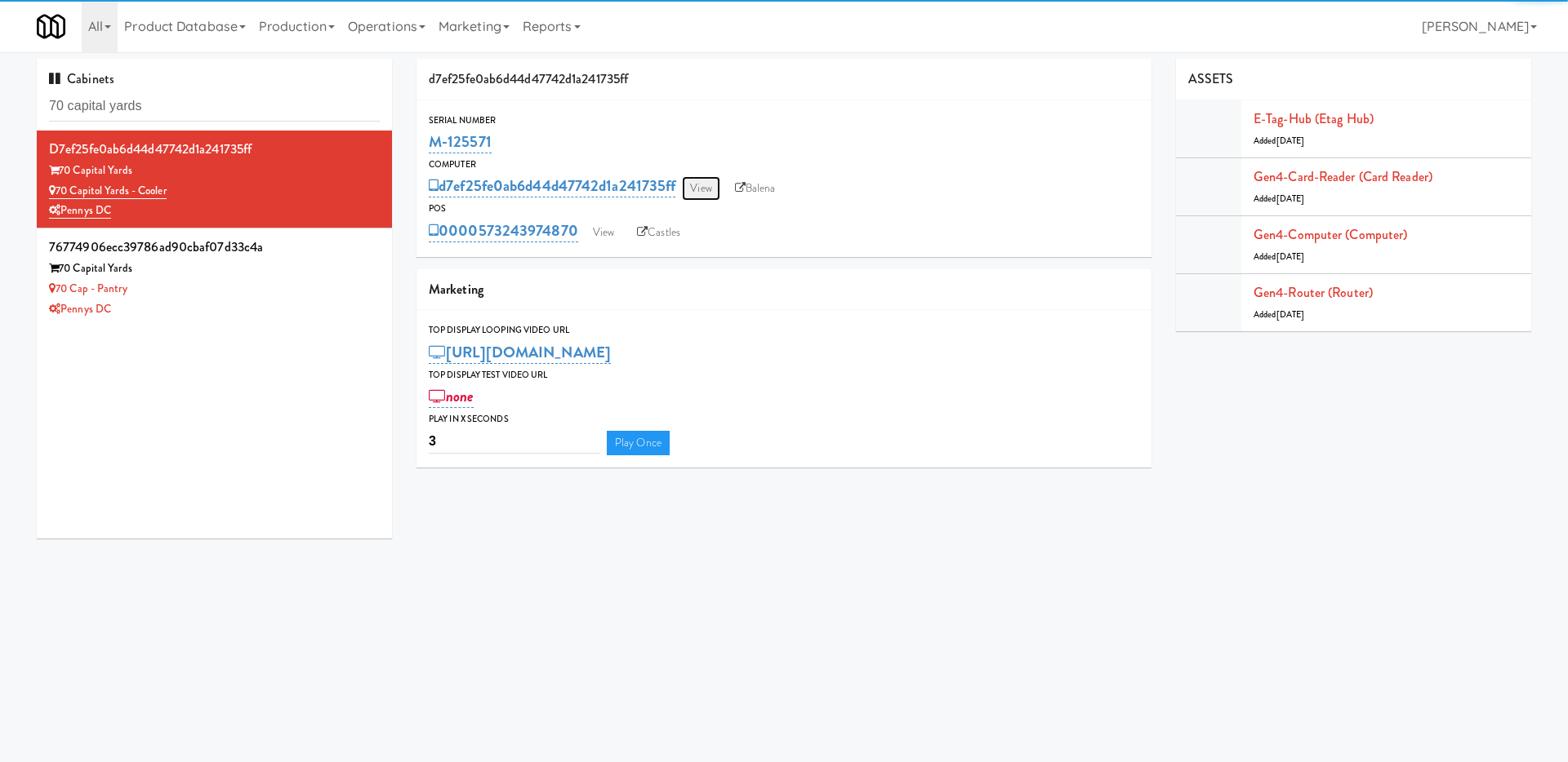
click at [703, 185] on link "View" at bounding box center [701, 188] width 37 height 24
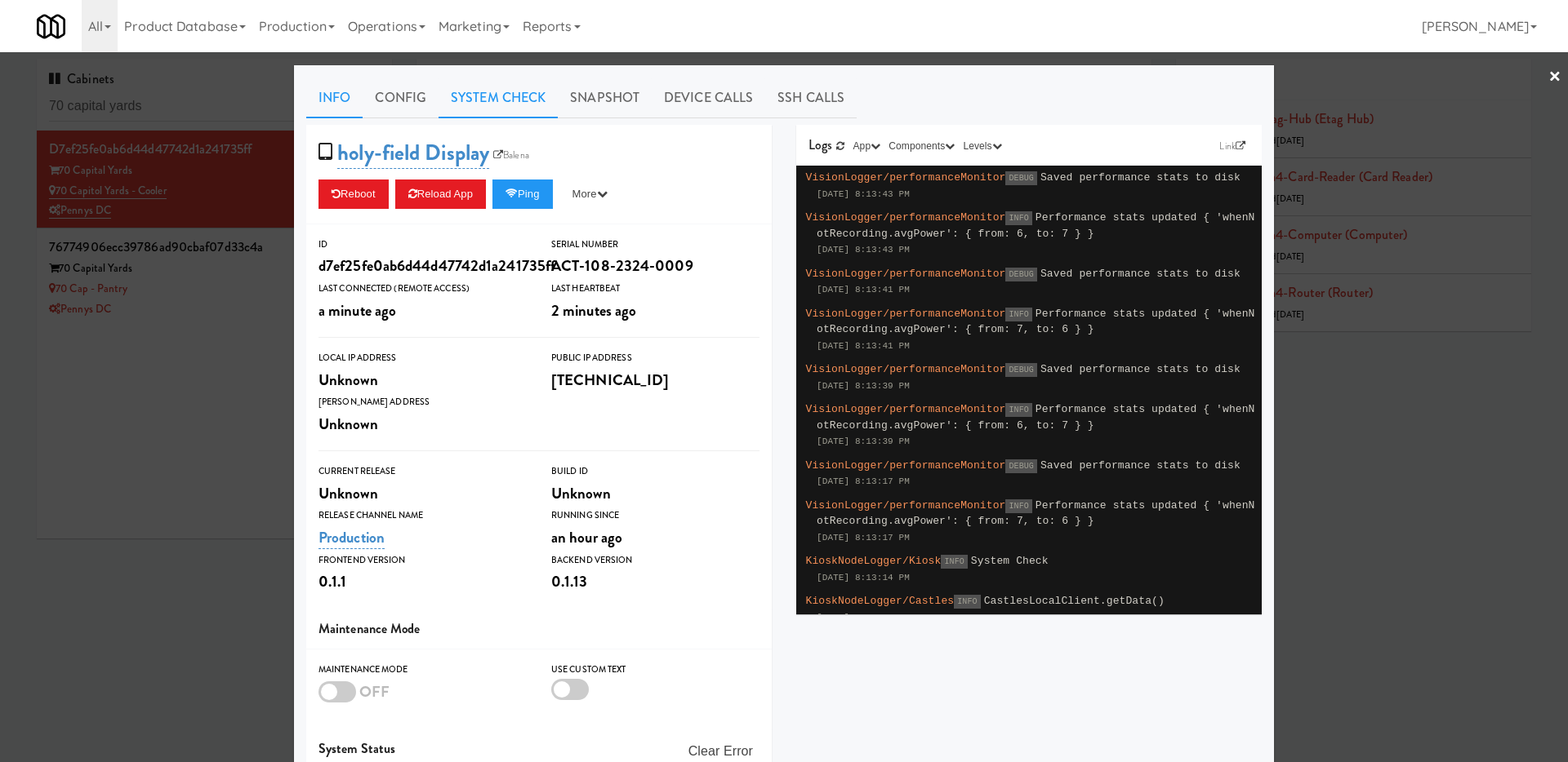
click at [505, 108] on link "System Check" at bounding box center [498, 98] width 119 height 41
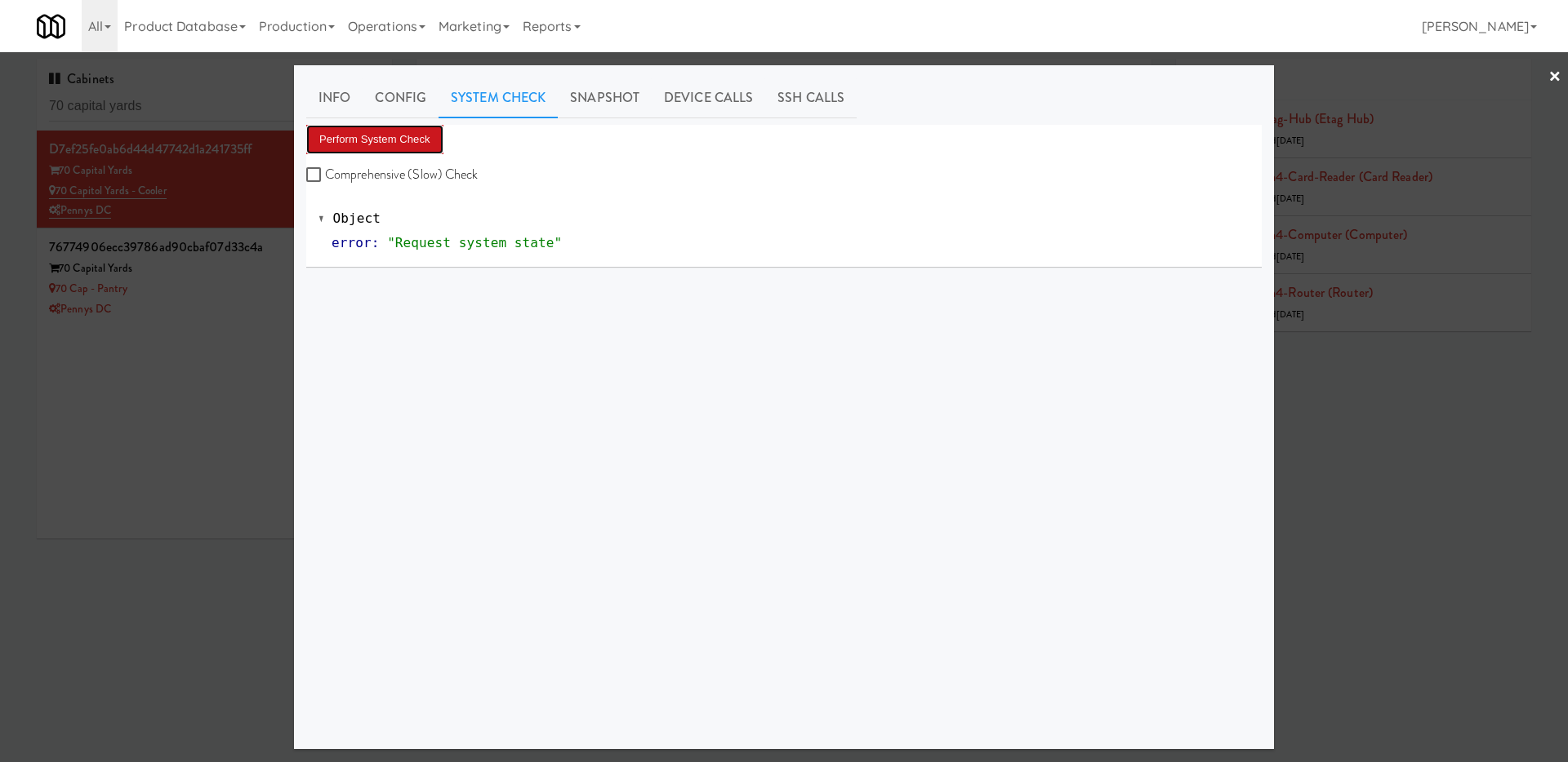
click at [409, 146] on button "Perform System Check" at bounding box center [375, 140] width 137 height 29
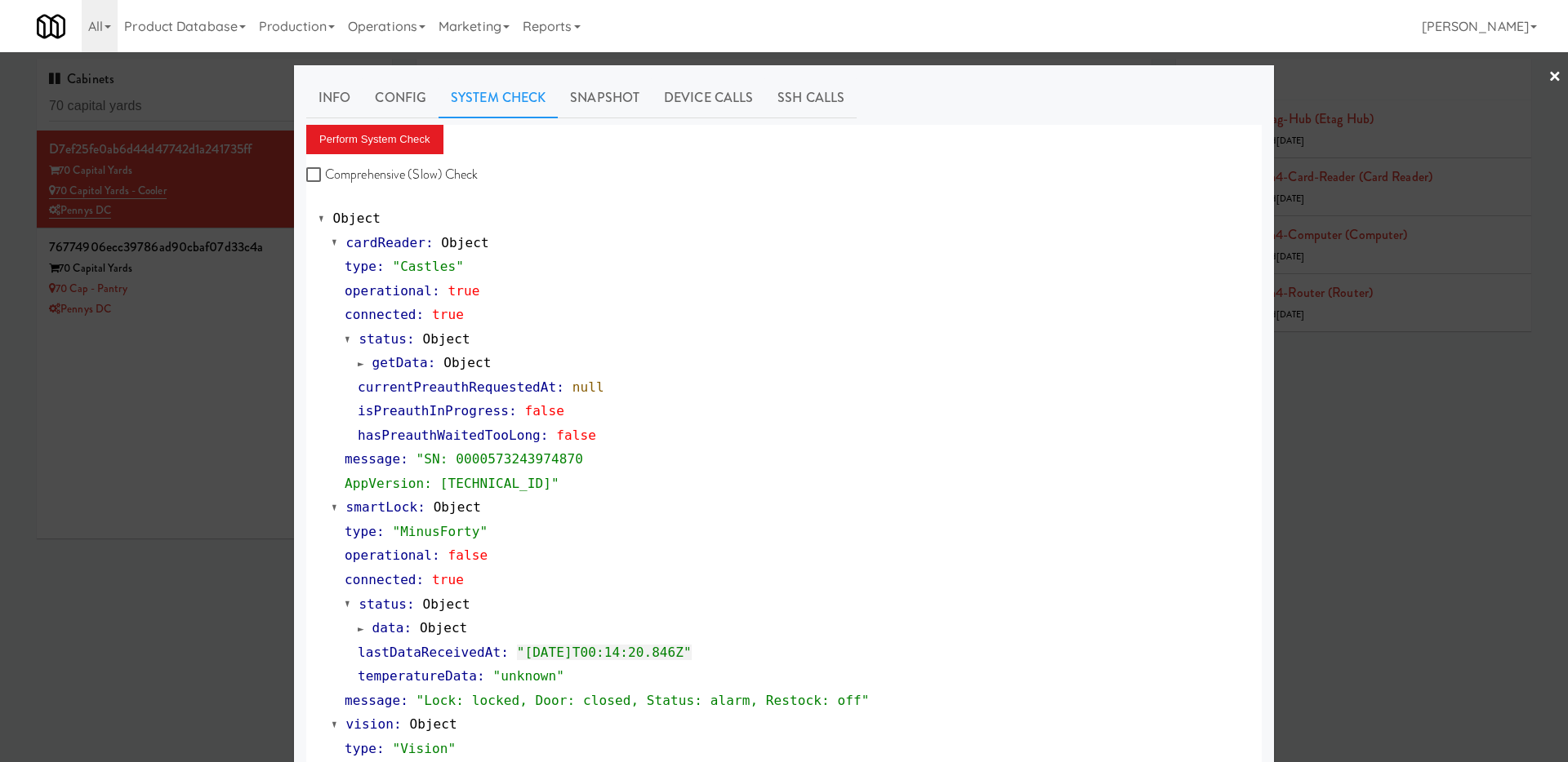
click at [161, 371] on div at bounding box center [784, 381] width 1568 height 762
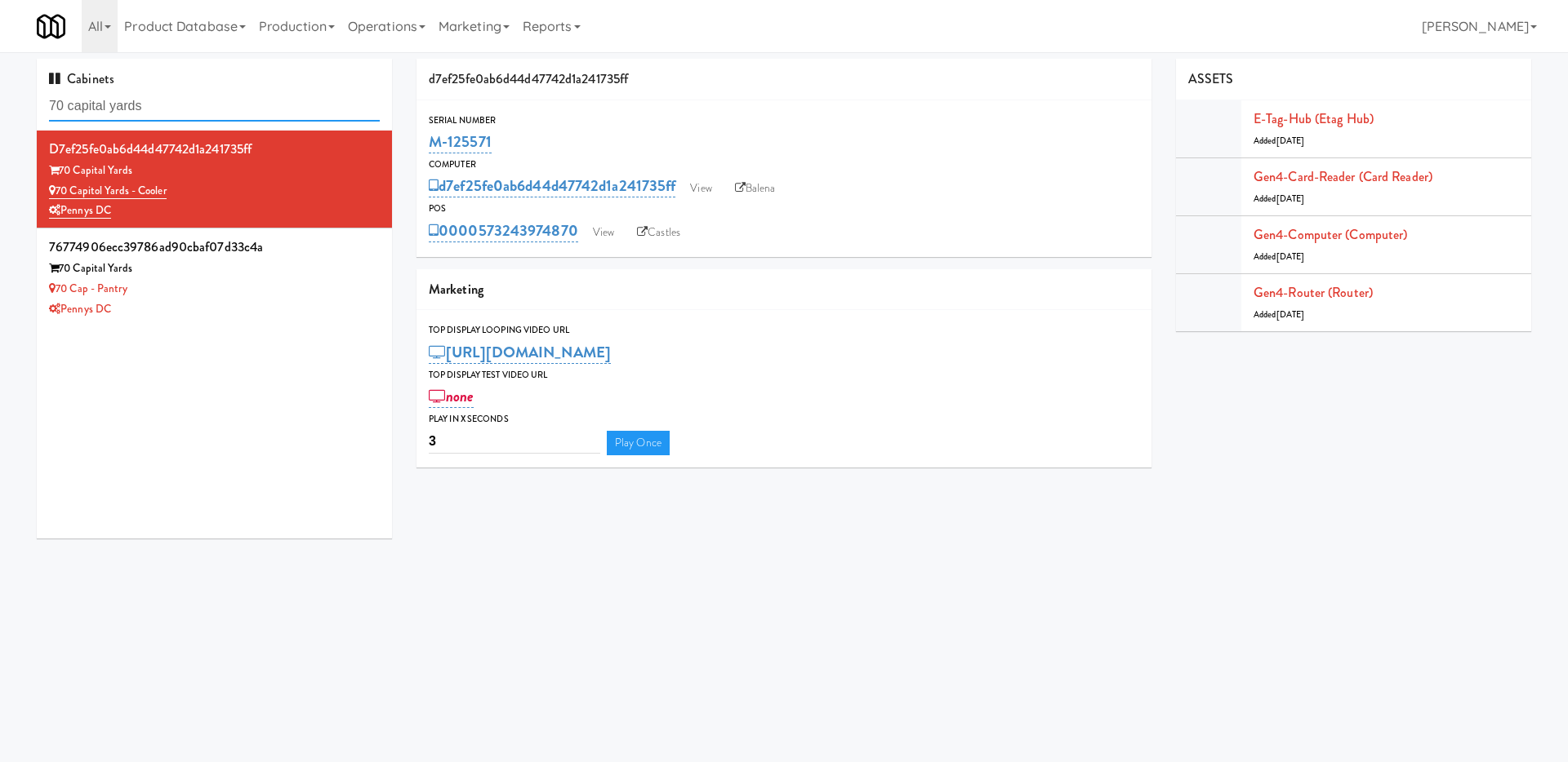
drag, startPoint x: 163, startPoint y: 108, endPoint x: 0, endPoint y: 106, distance: 163.0
click at [0, 106] on div "Cabinets 70 capital yards d7ef25fe0ab6d44d47742d1a241735ff 70 Capital Yards 70 …" at bounding box center [784, 304] width 1568 height 492
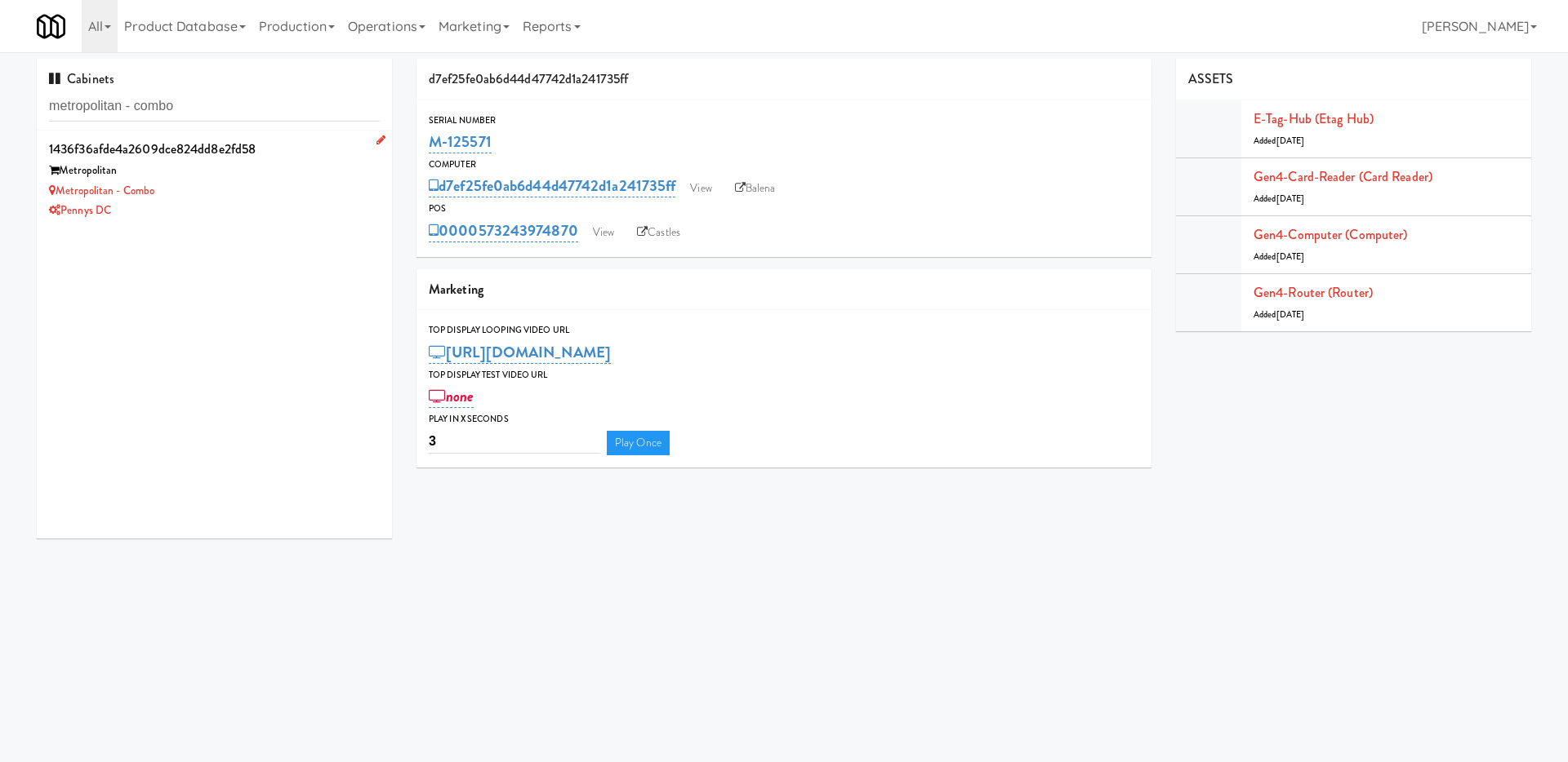
click at [224, 202] on div "Pennys DC" at bounding box center [214, 210] width 331 height 21
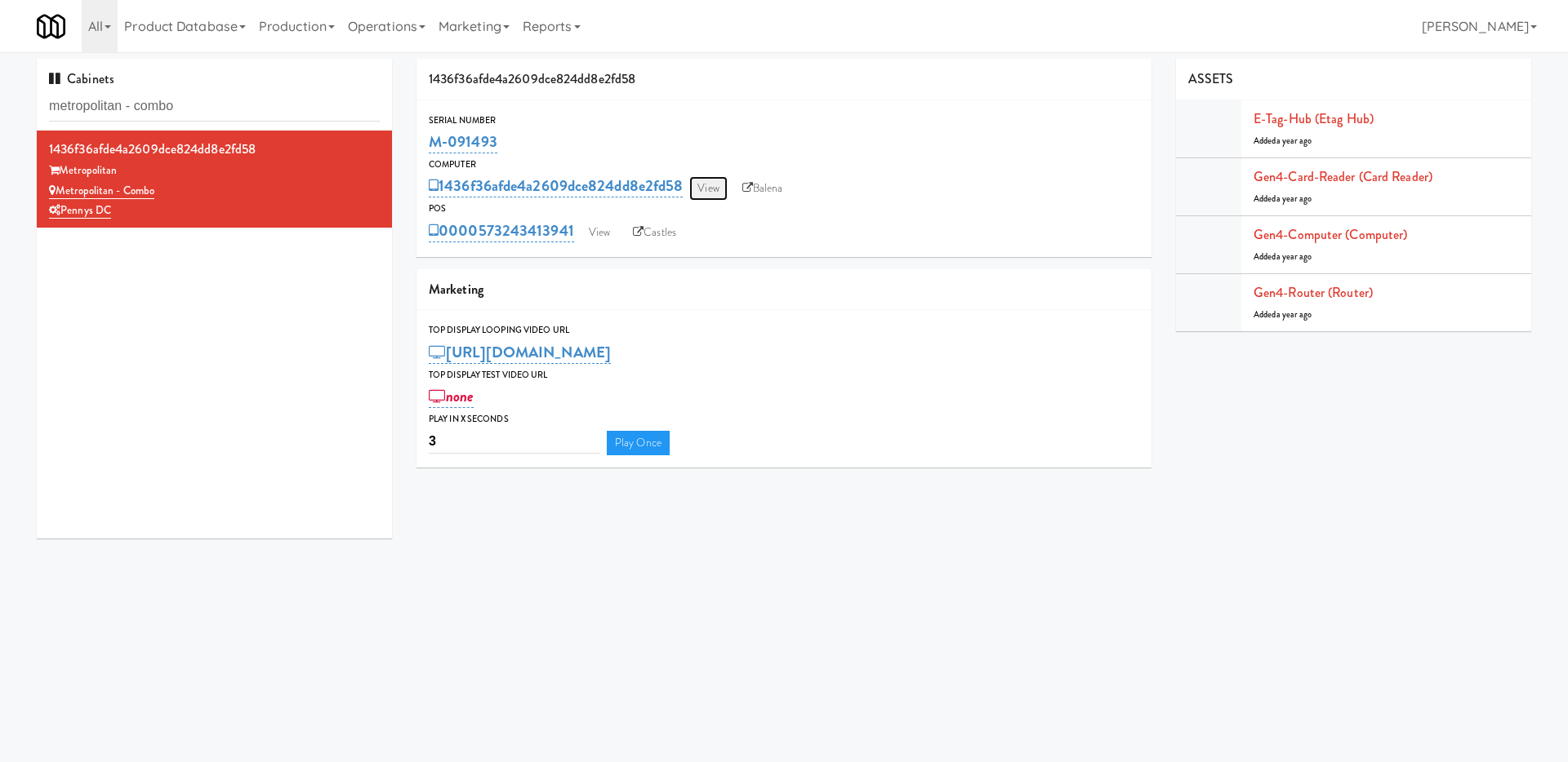
click at [721, 193] on link "View" at bounding box center [708, 188] width 37 height 24
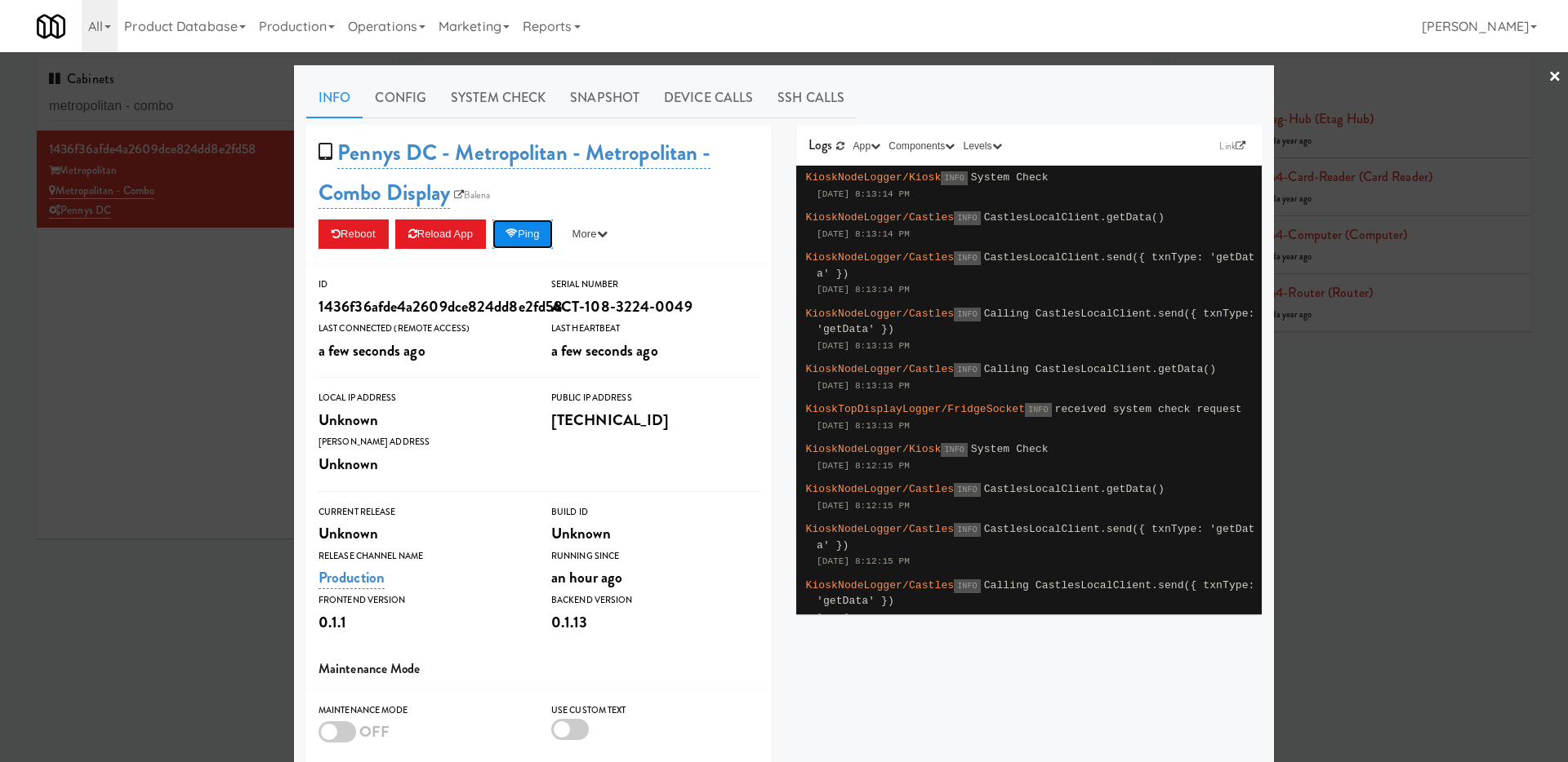
click at [553, 246] on button "Ping" at bounding box center [523, 234] width 61 height 29
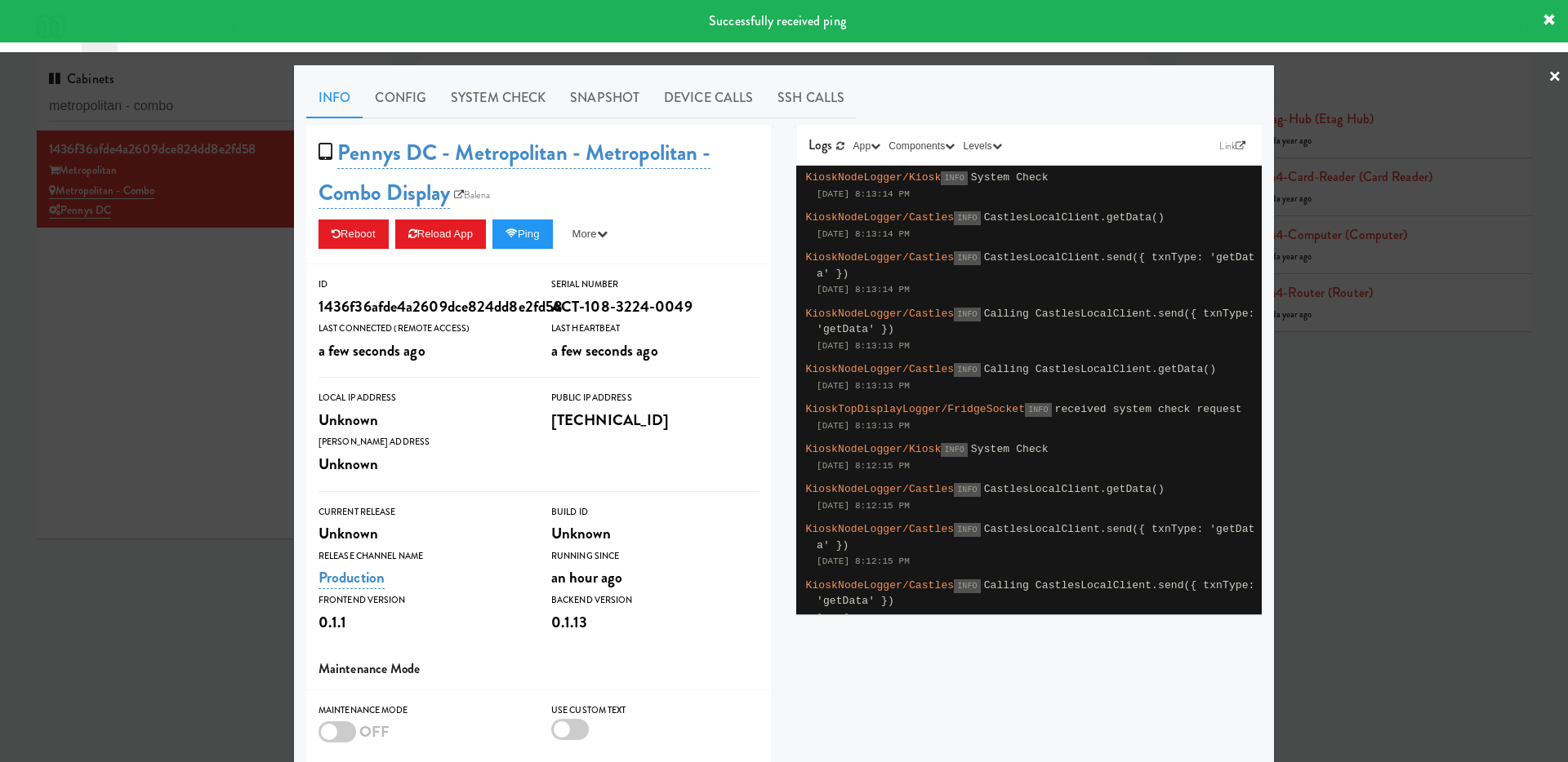
click at [256, 261] on div at bounding box center [784, 381] width 1568 height 762
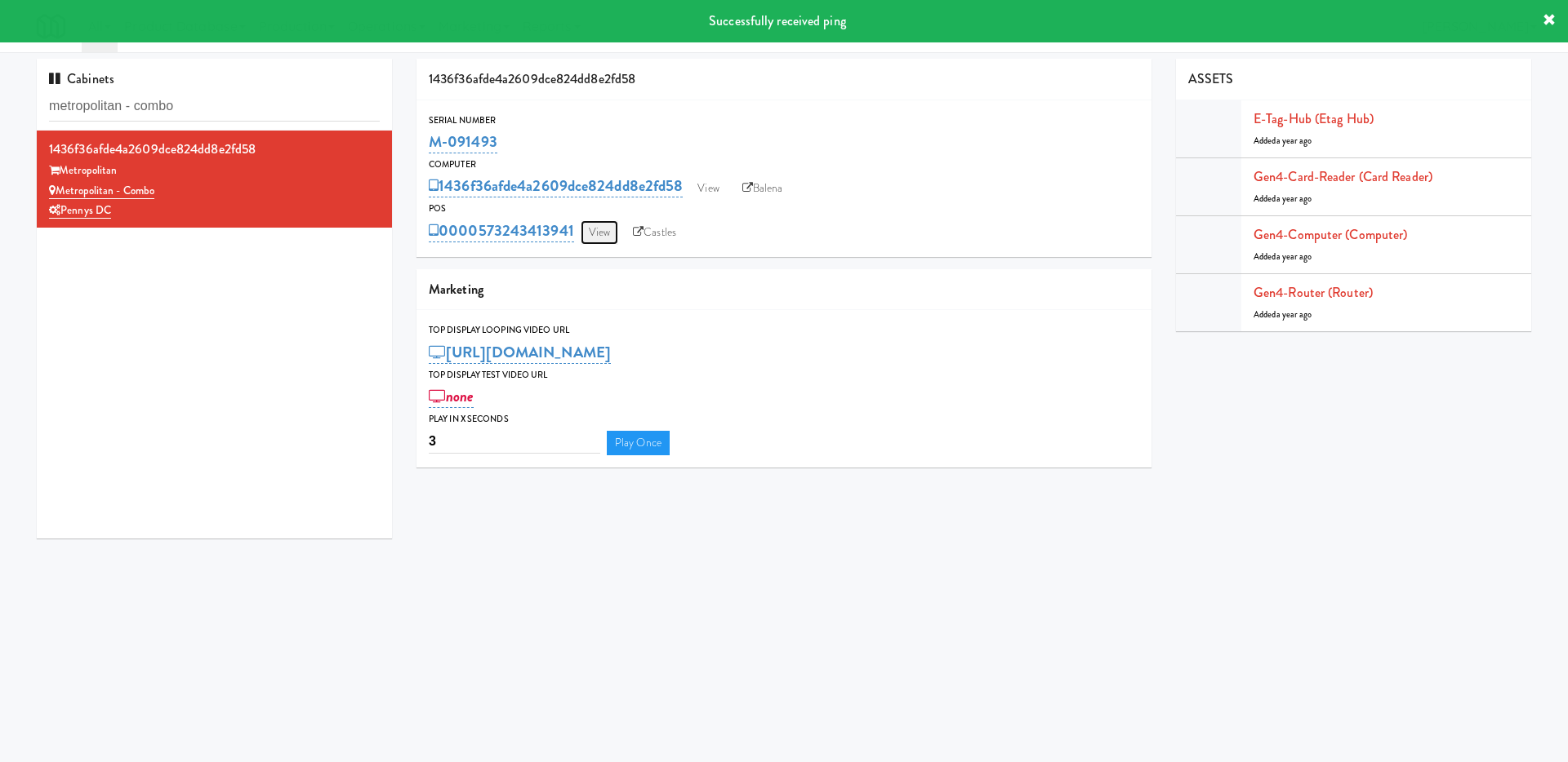
click at [594, 228] on link "View" at bounding box center [599, 232] width 37 height 24
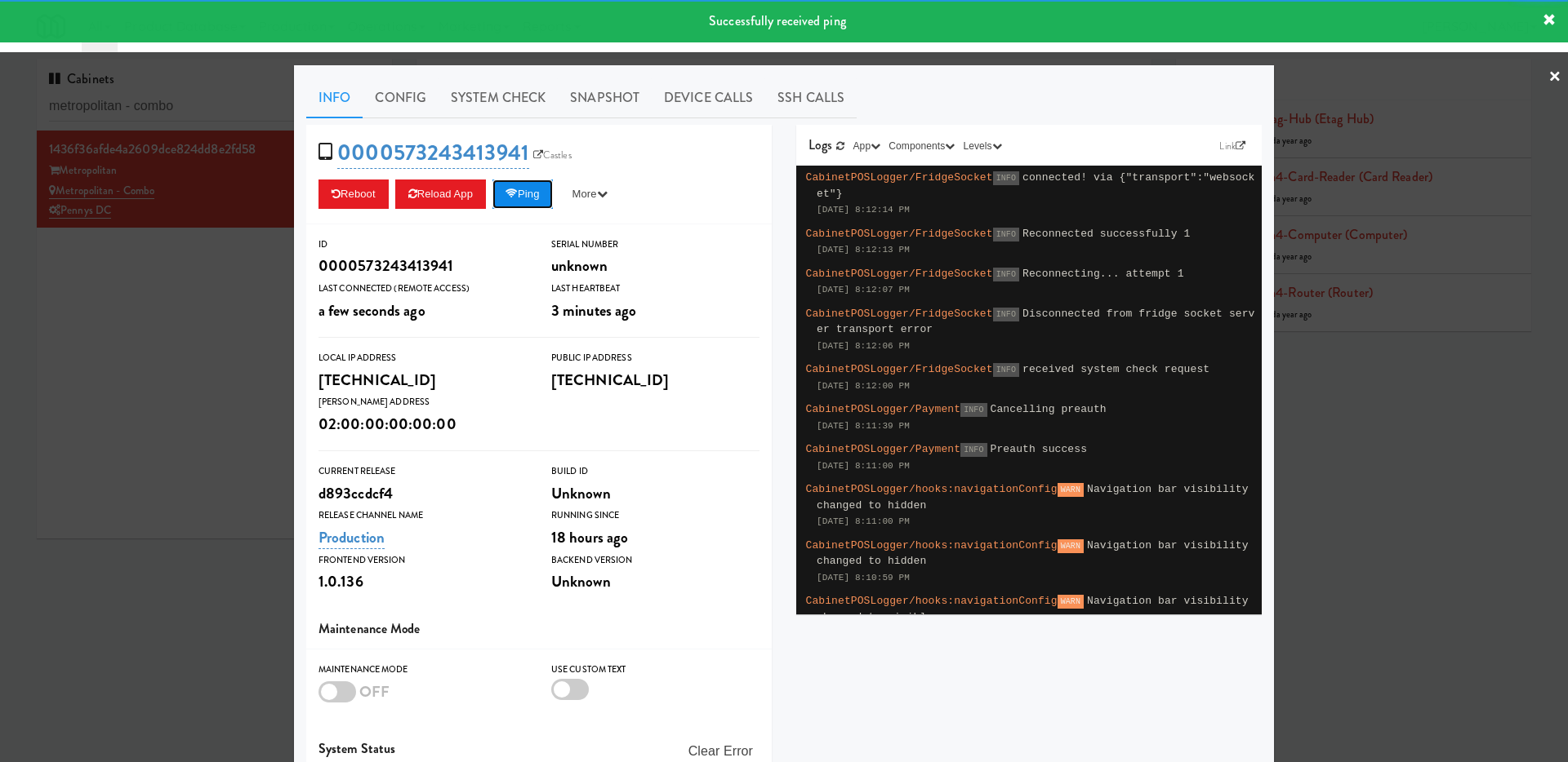
click at [530, 195] on button "Ping" at bounding box center [523, 195] width 61 height 29
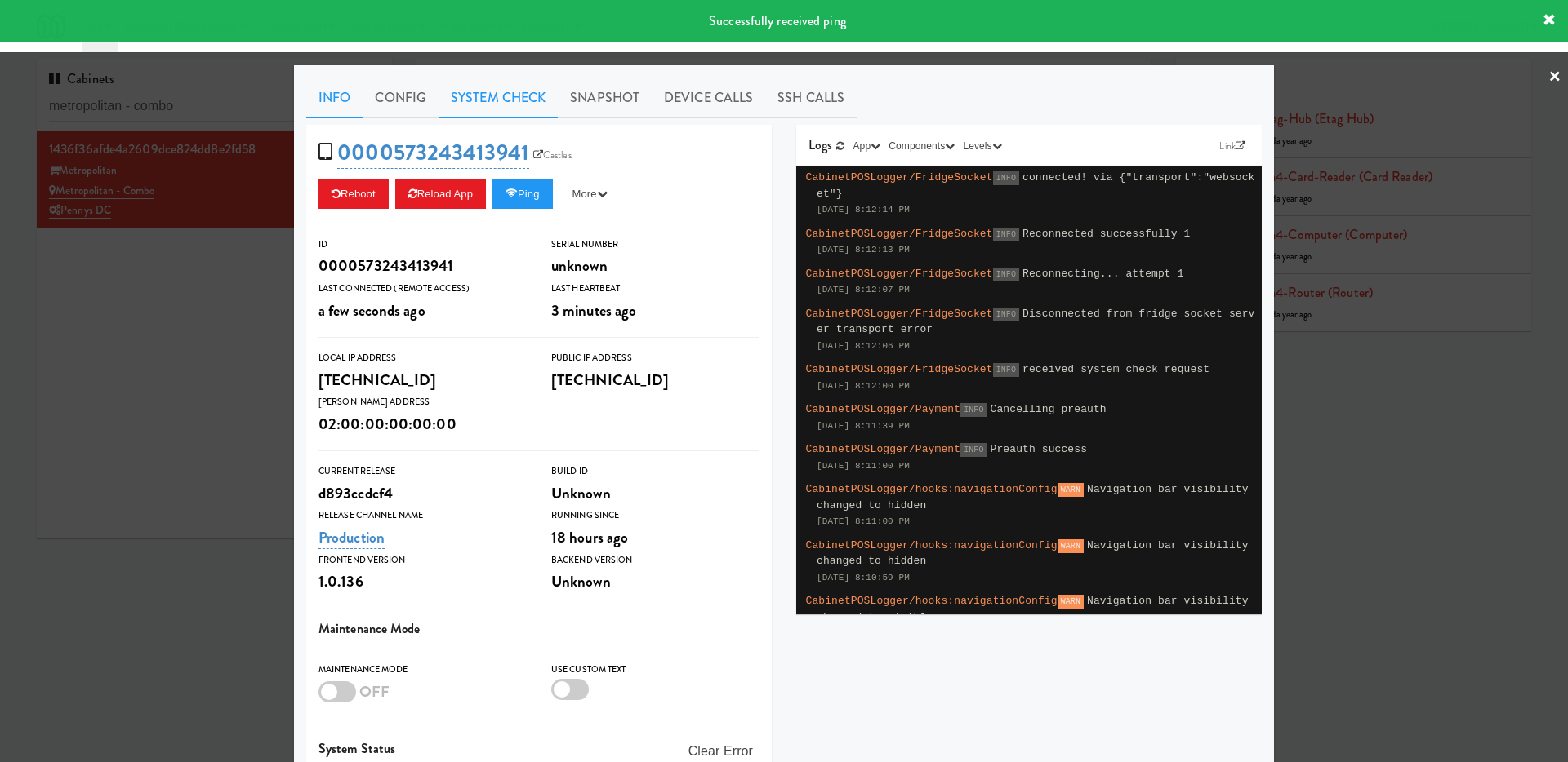
click at [478, 109] on link "System Check" at bounding box center [498, 98] width 119 height 41
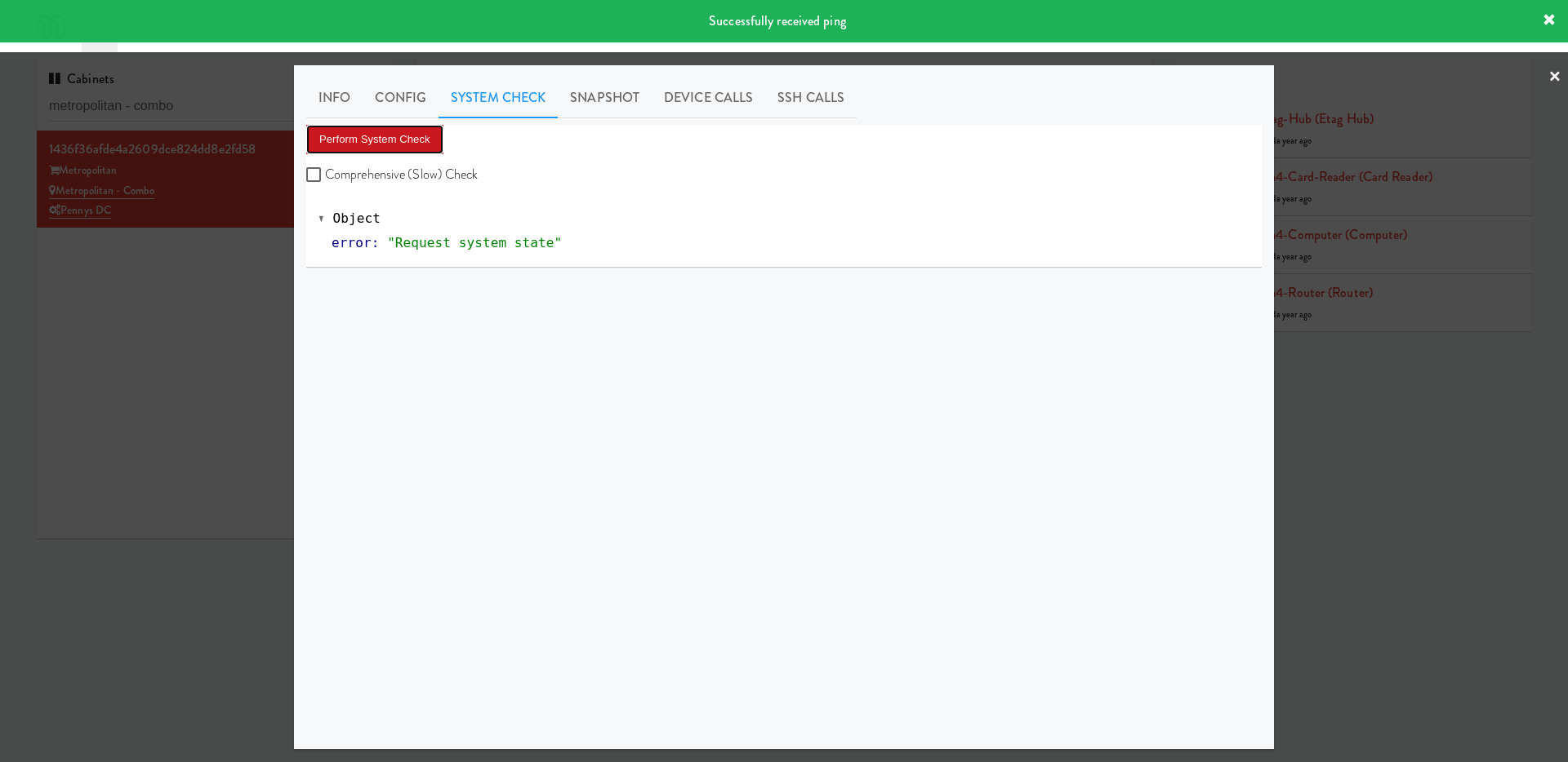
click at [413, 130] on button "Perform System Check" at bounding box center [375, 140] width 137 height 29
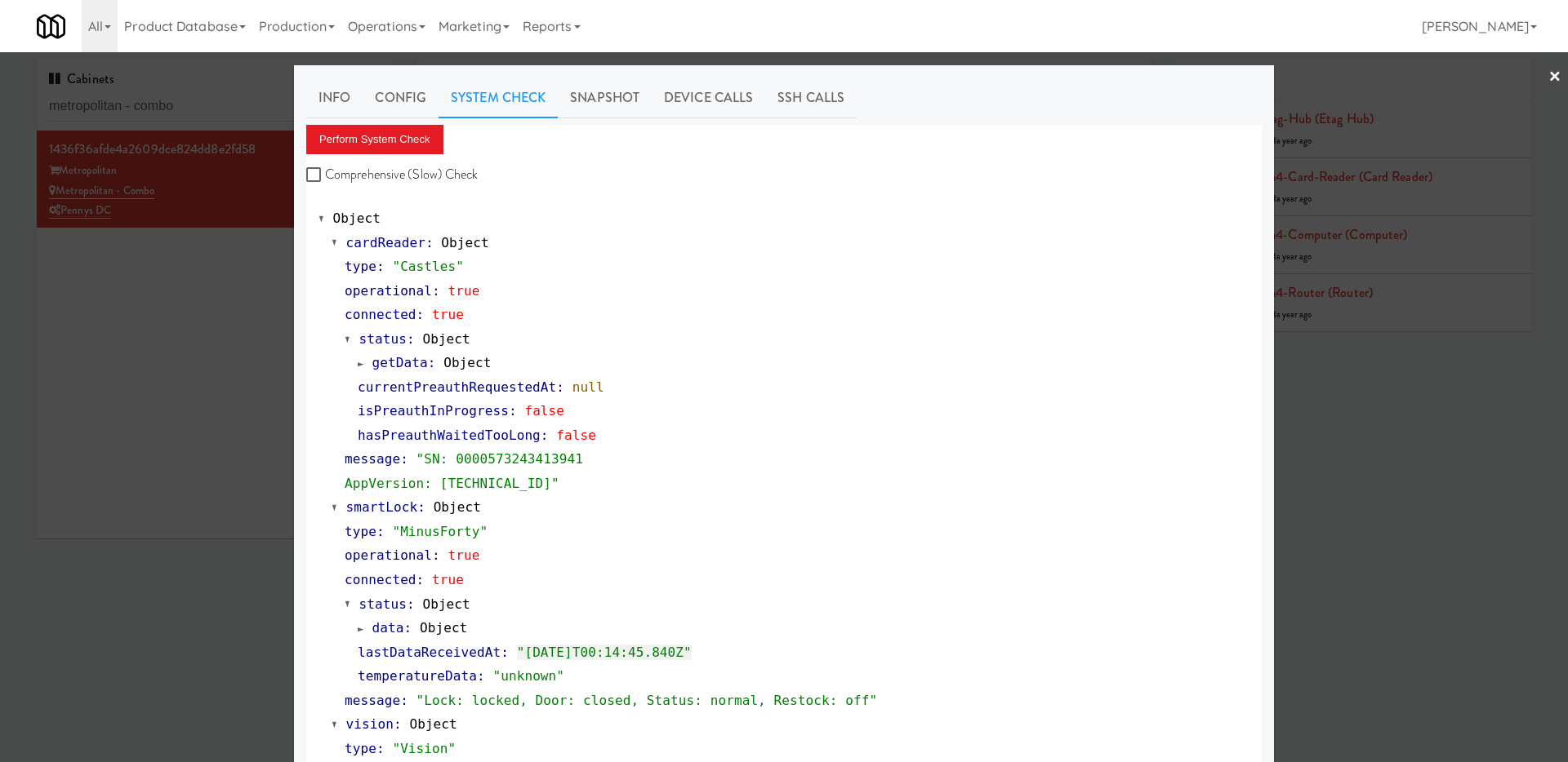
scroll to position [529, 0]
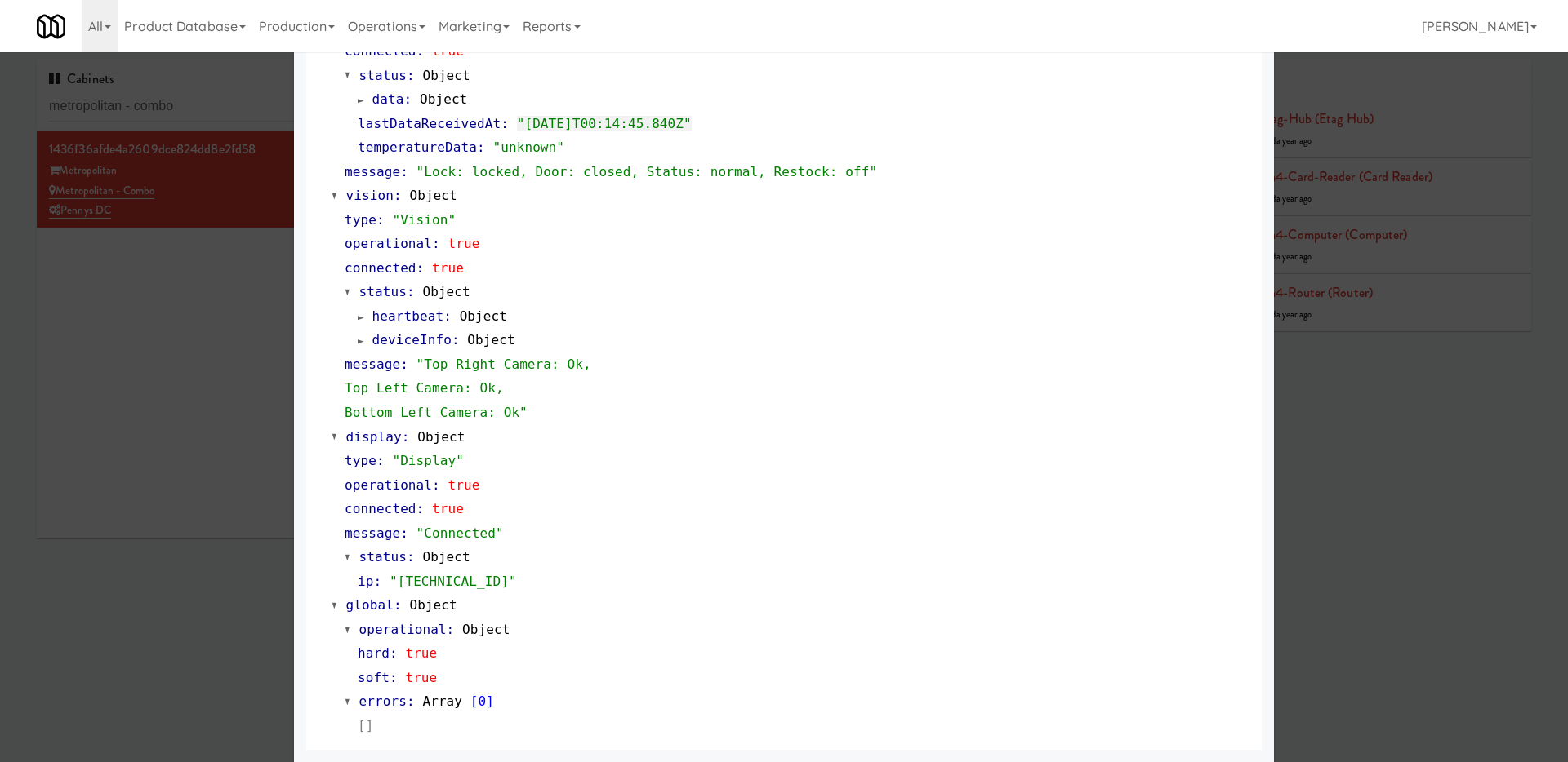
click at [166, 450] on div at bounding box center [784, 381] width 1568 height 762
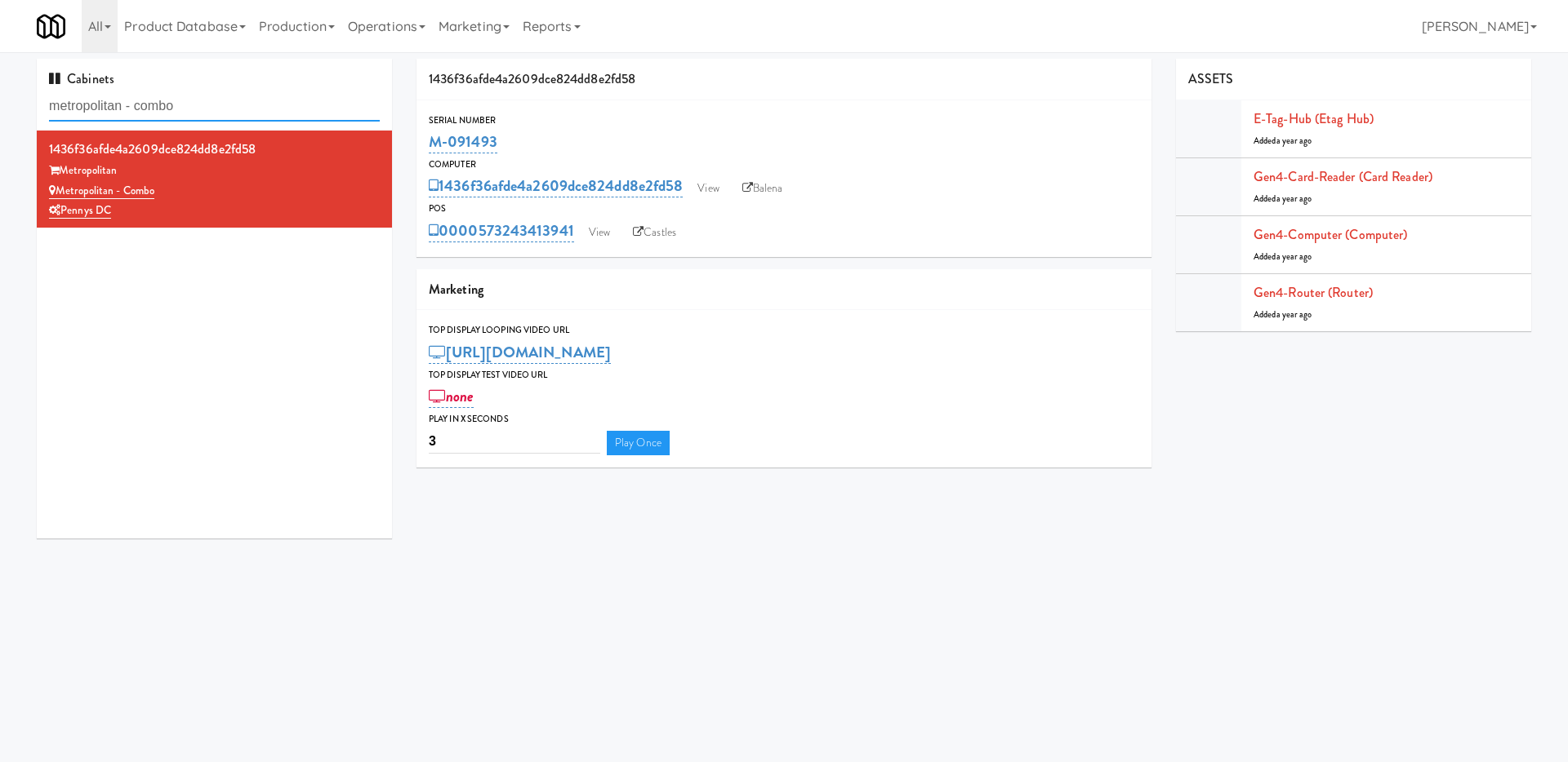
drag, startPoint x: 232, startPoint y: 102, endPoint x: 0, endPoint y: 86, distance: 232.6
click at [0, 86] on div "Cabinets metropolitan - combo 1436f36afde4a2609dce824dd8e2fd58 Metropolitan Met…" at bounding box center [784, 304] width 1568 height 492
type input "a"
type input "v"
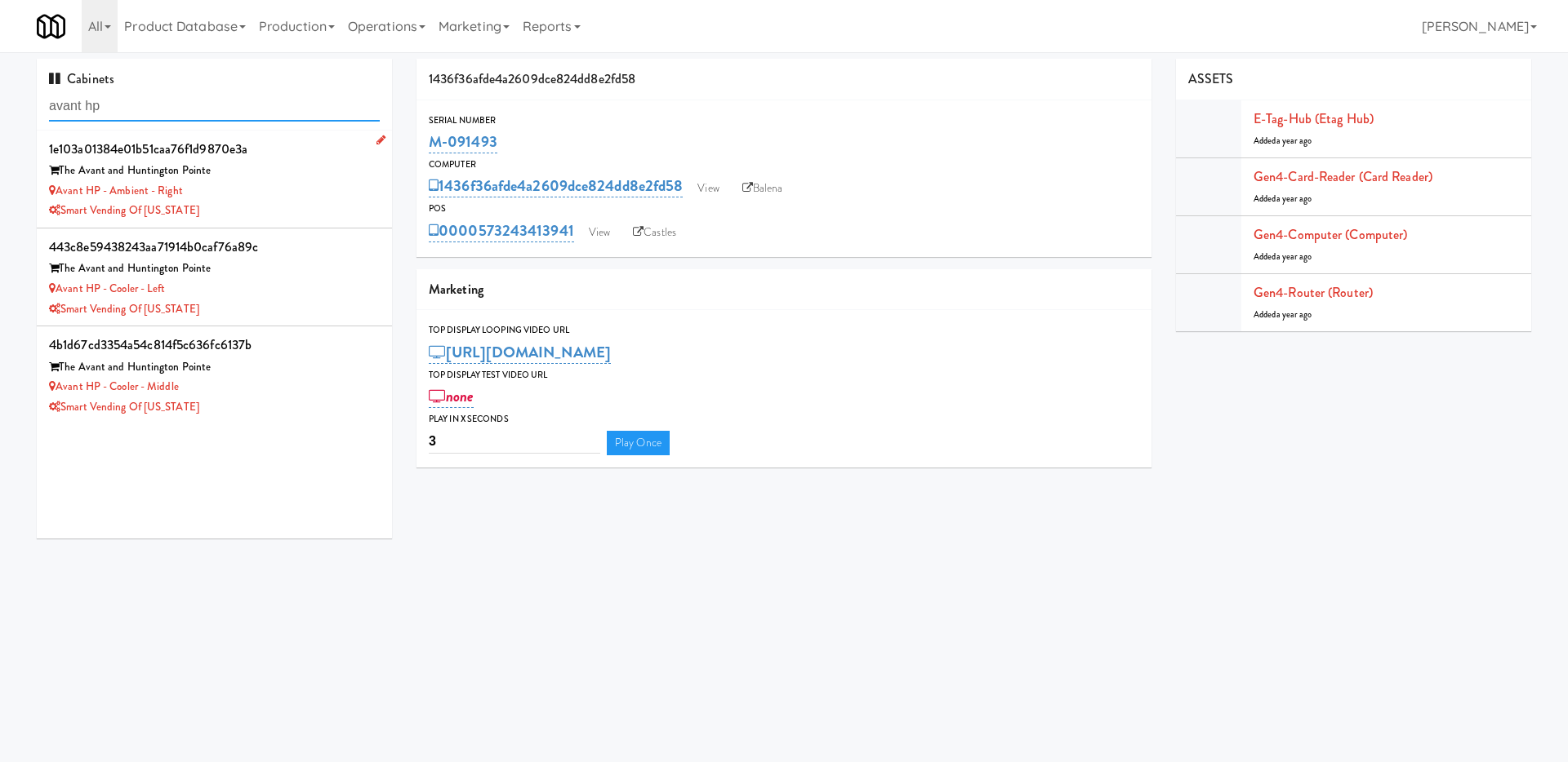
type input "avant hp"
click at [310, 194] on div "Avant HP - Ambient - Right" at bounding box center [214, 191] width 331 height 21
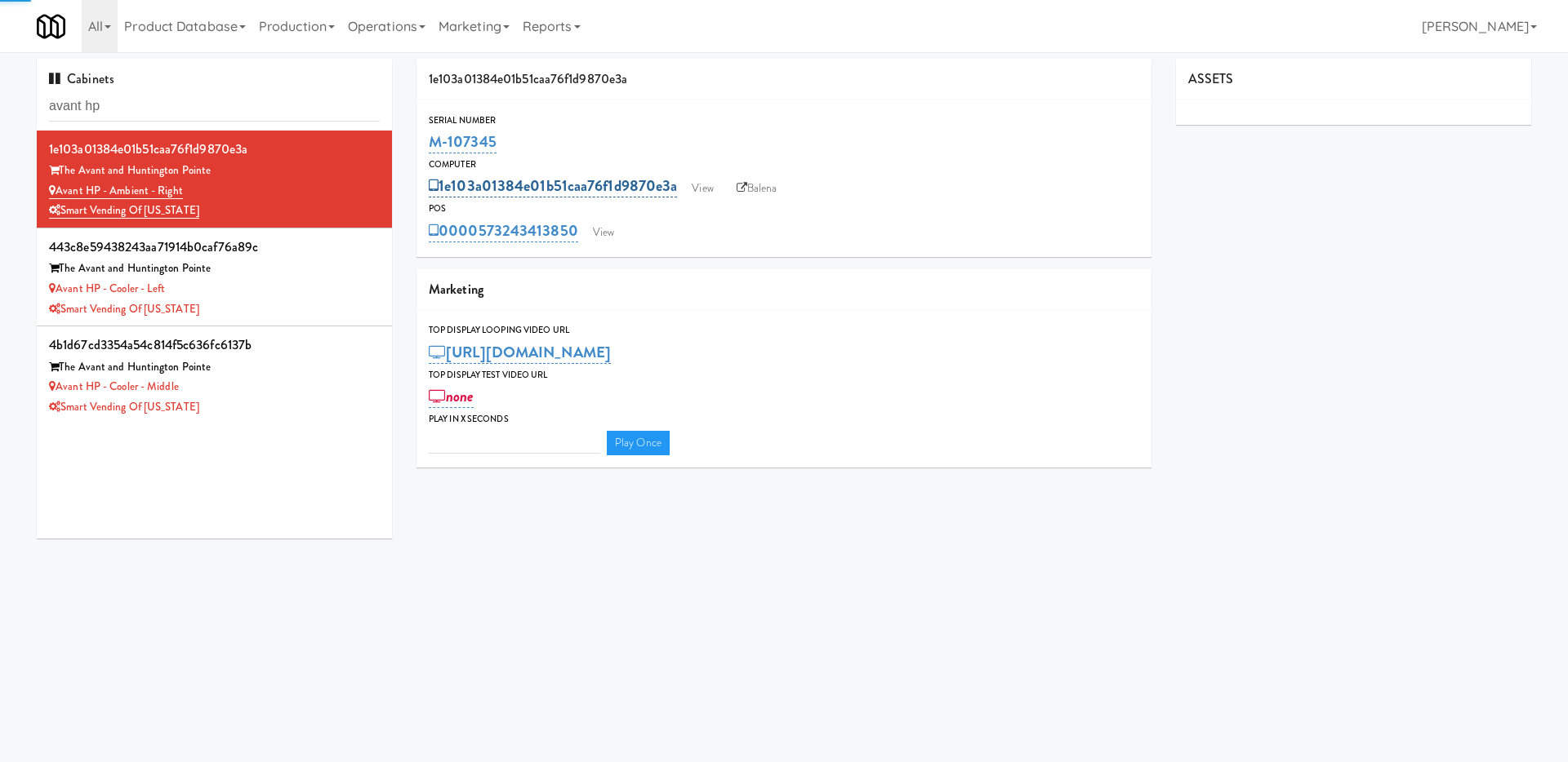
type input "3"
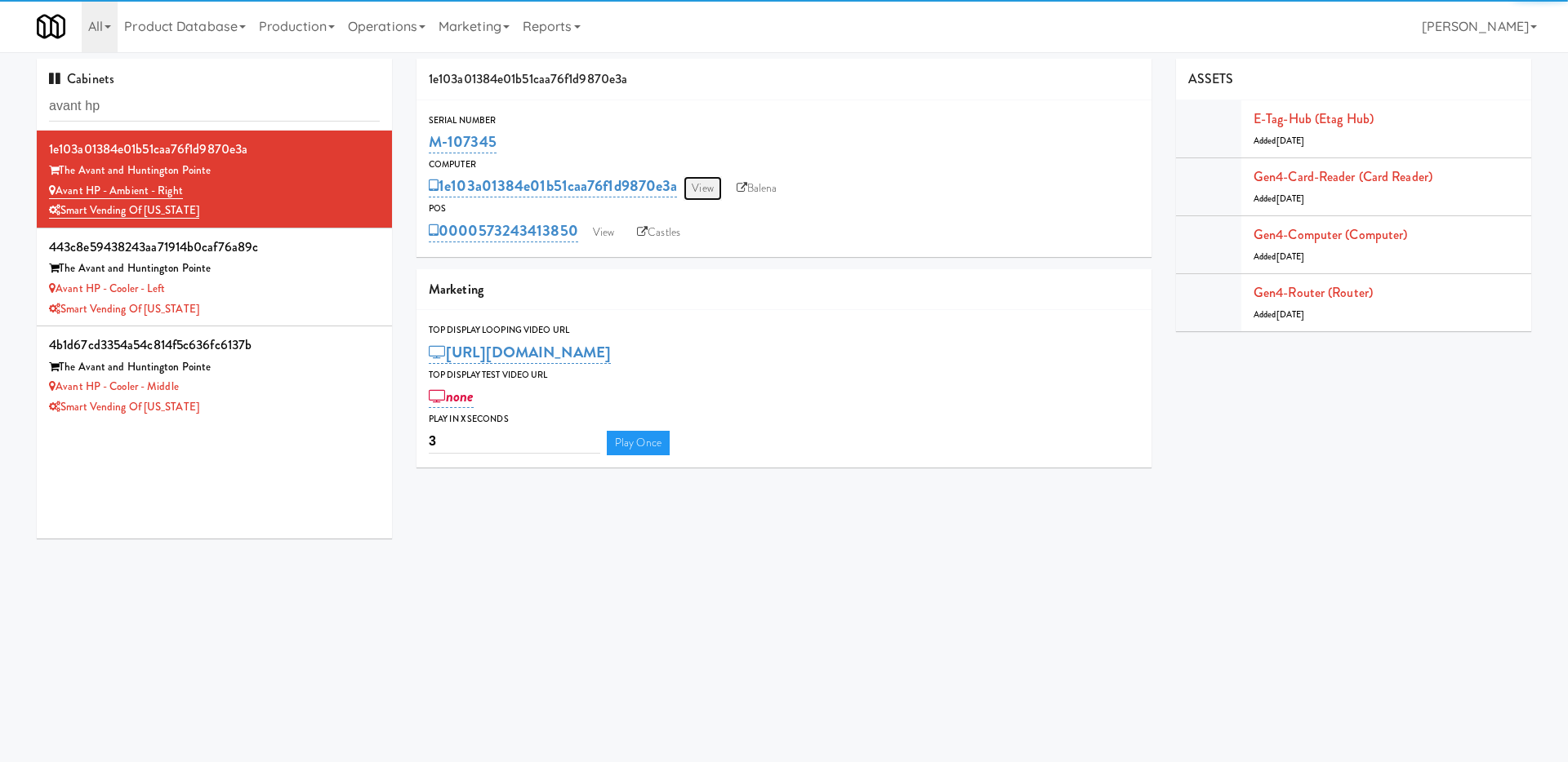
click at [701, 190] on link "View" at bounding box center [702, 188] width 37 height 24
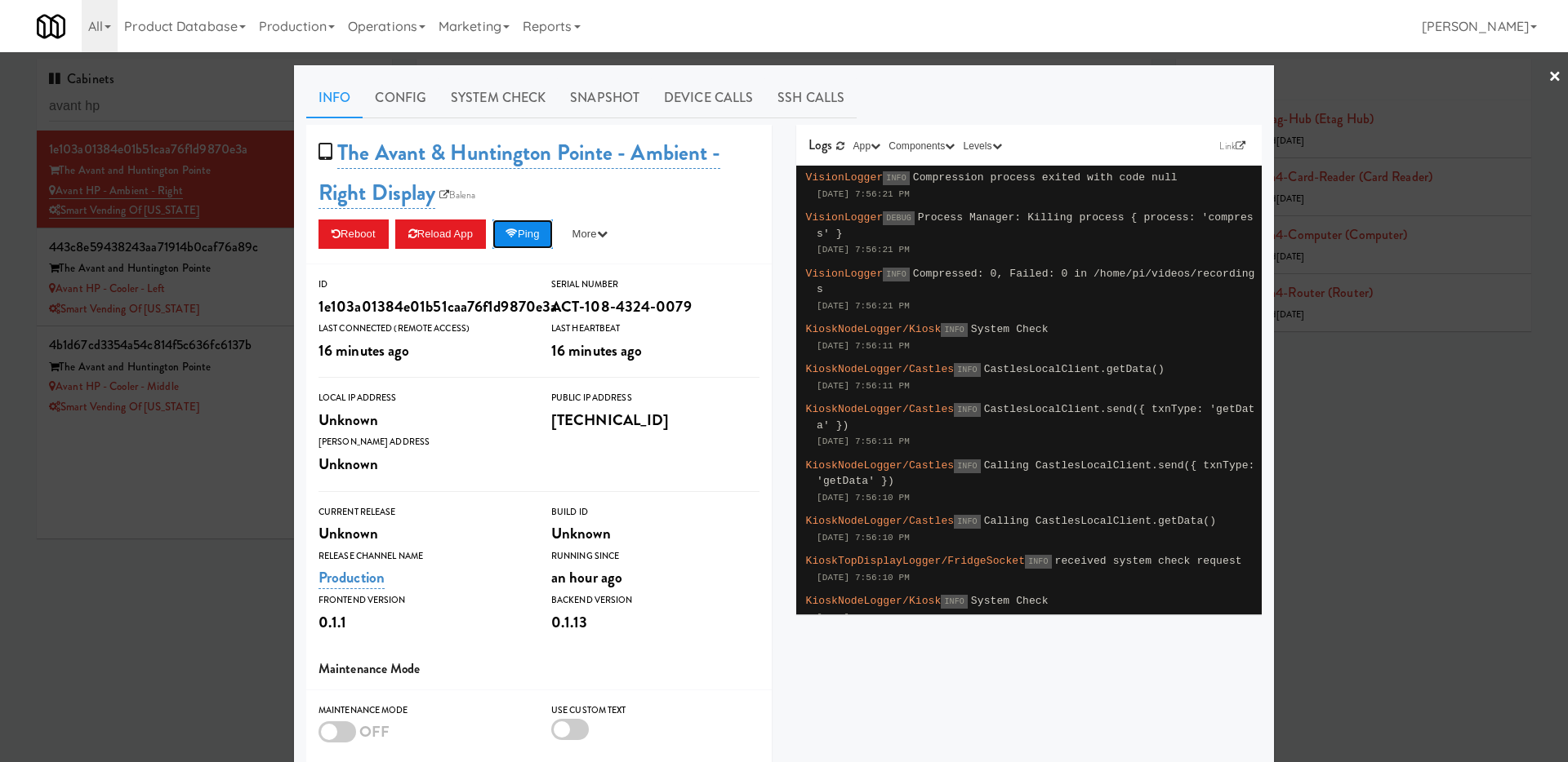
click at [538, 239] on button "Ping" at bounding box center [523, 234] width 61 height 29
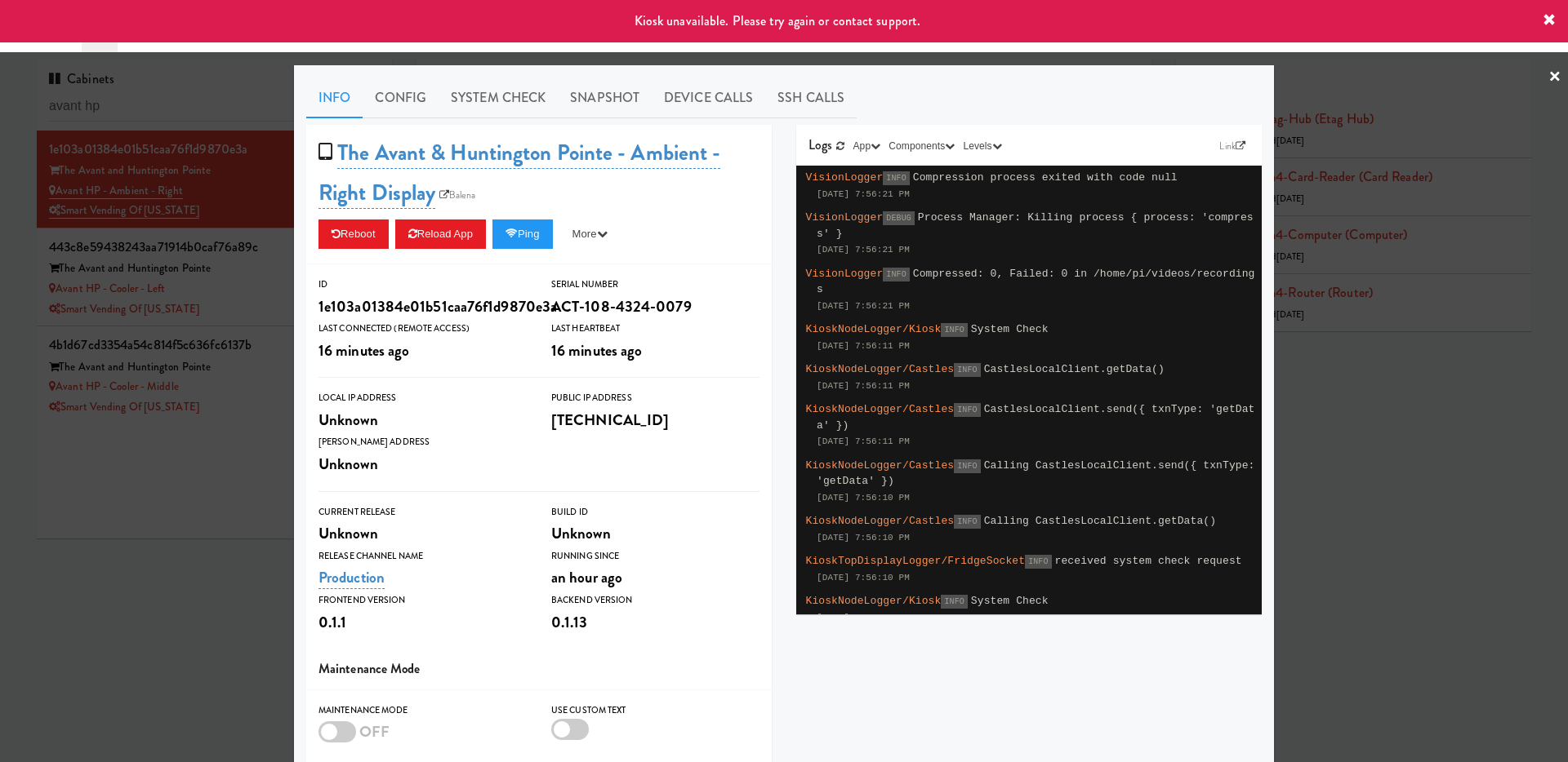
click at [224, 479] on div at bounding box center [784, 381] width 1568 height 762
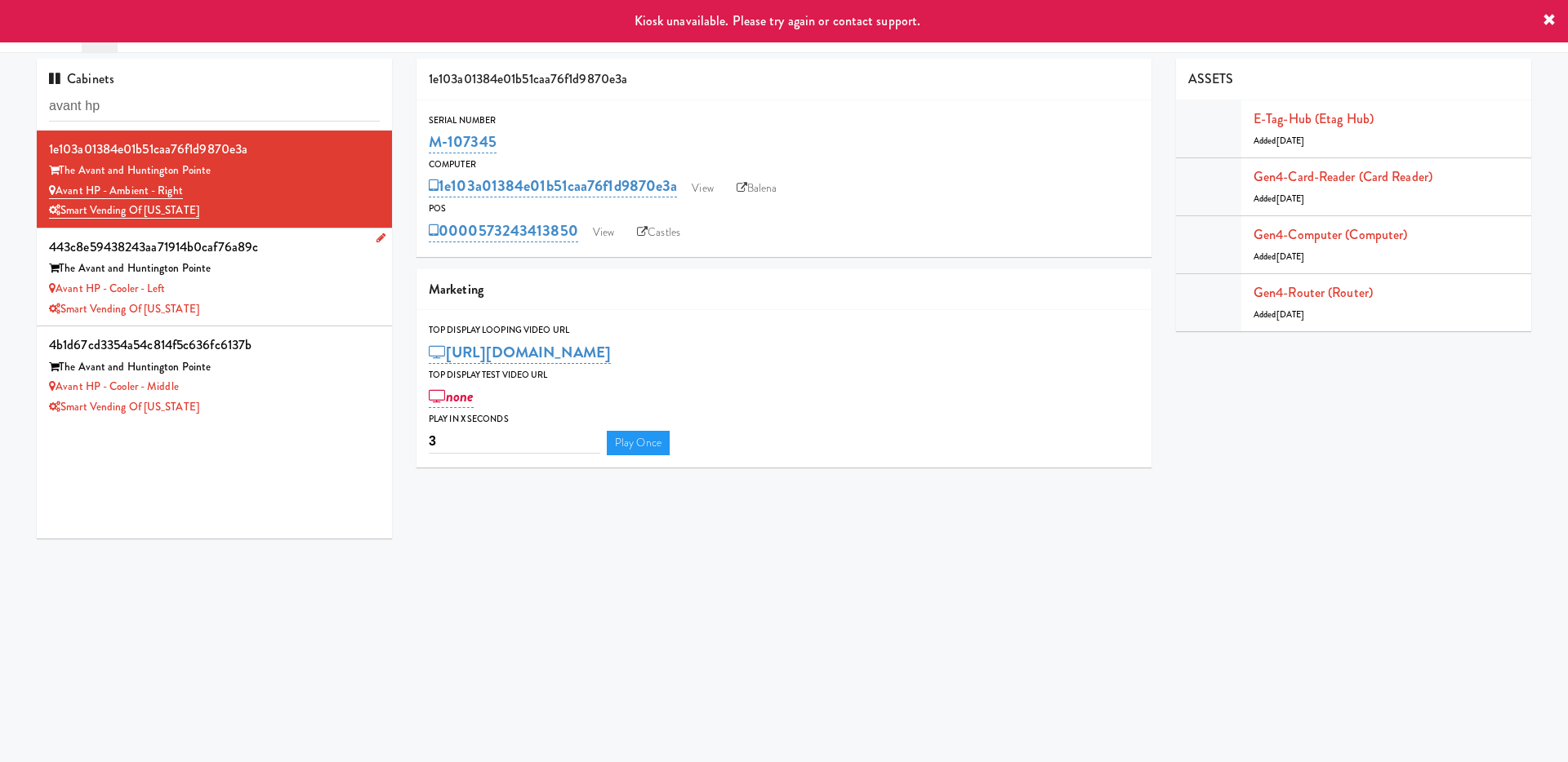
click at [262, 296] on div "Avant HP - Cooler - Left" at bounding box center [214, 289] width 331 height 21
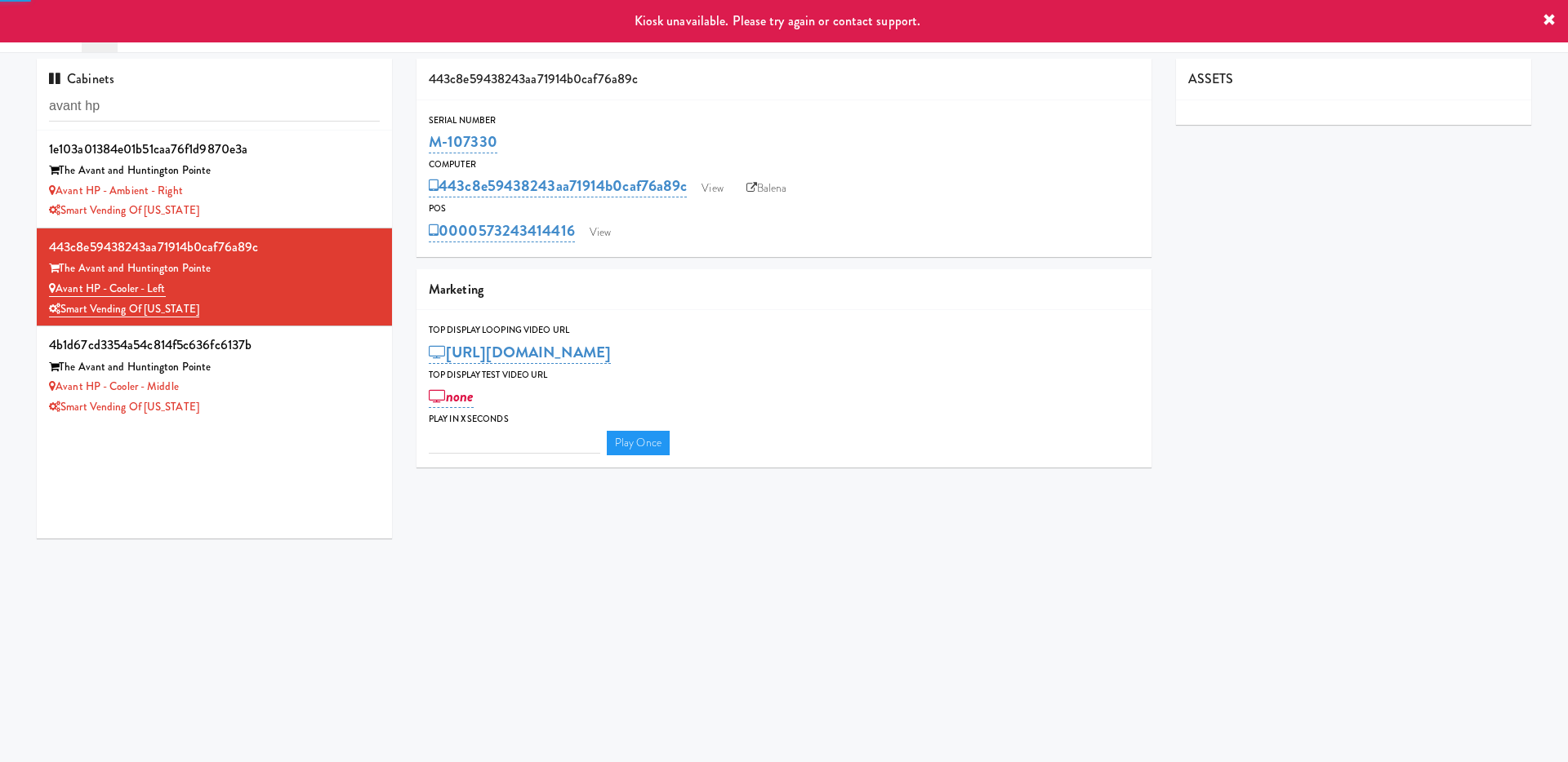
type input "3"
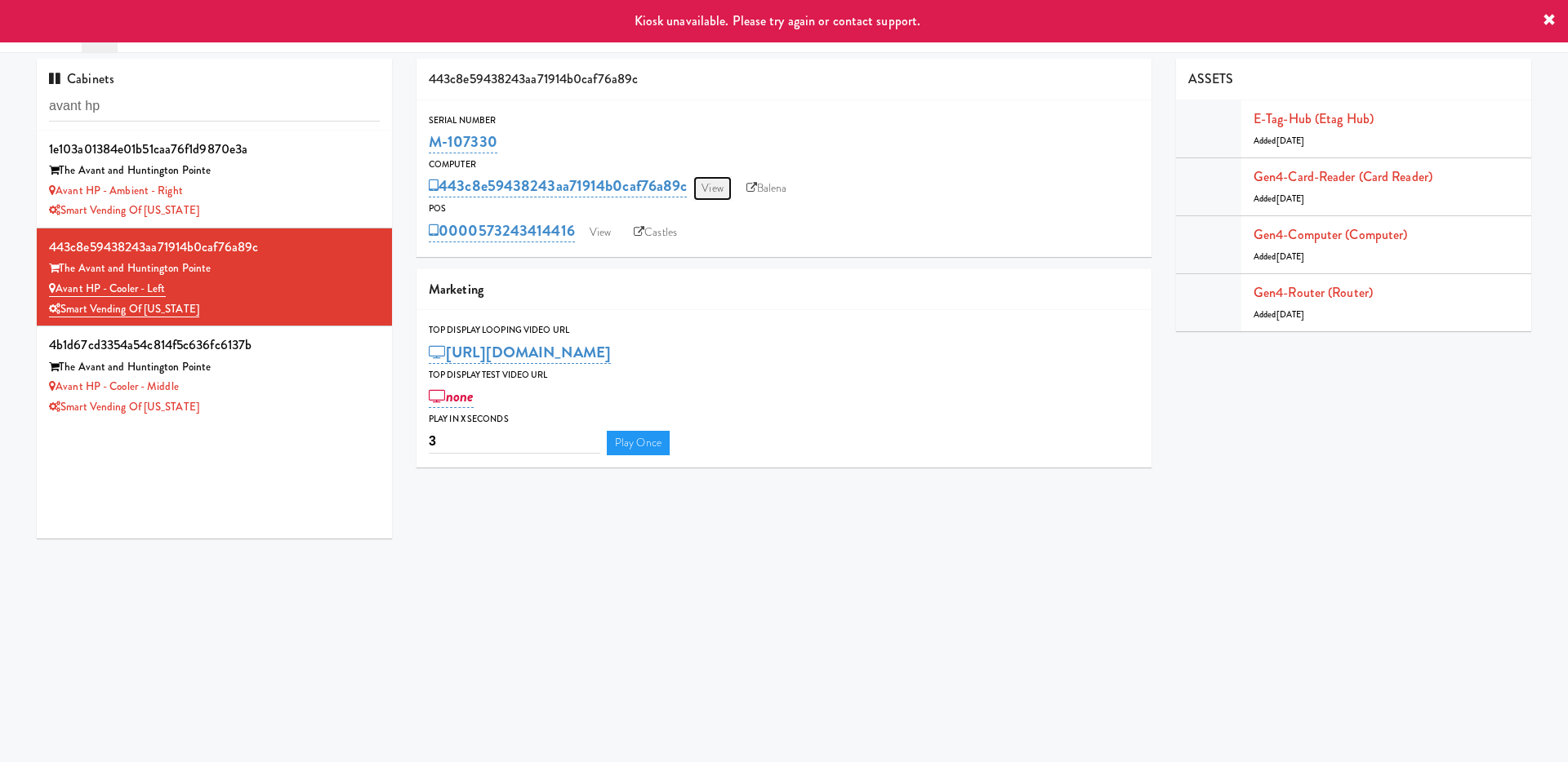
click at [719, 185] on link "View" at bounding box center [712, 188] width 37 height 24
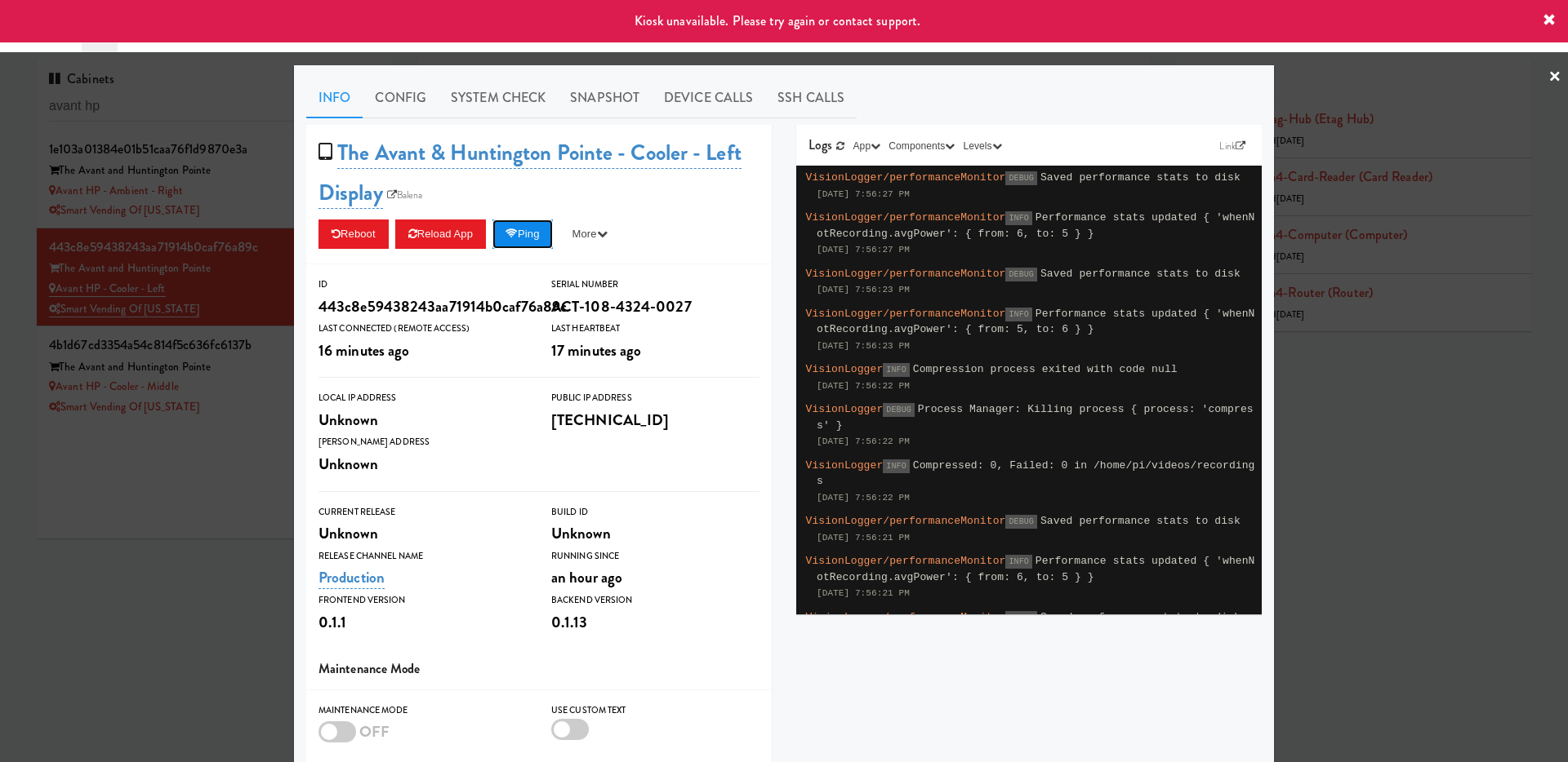
click at [536, 240] on button "Ping" at bounding box center [523, 234] width 61 height 29
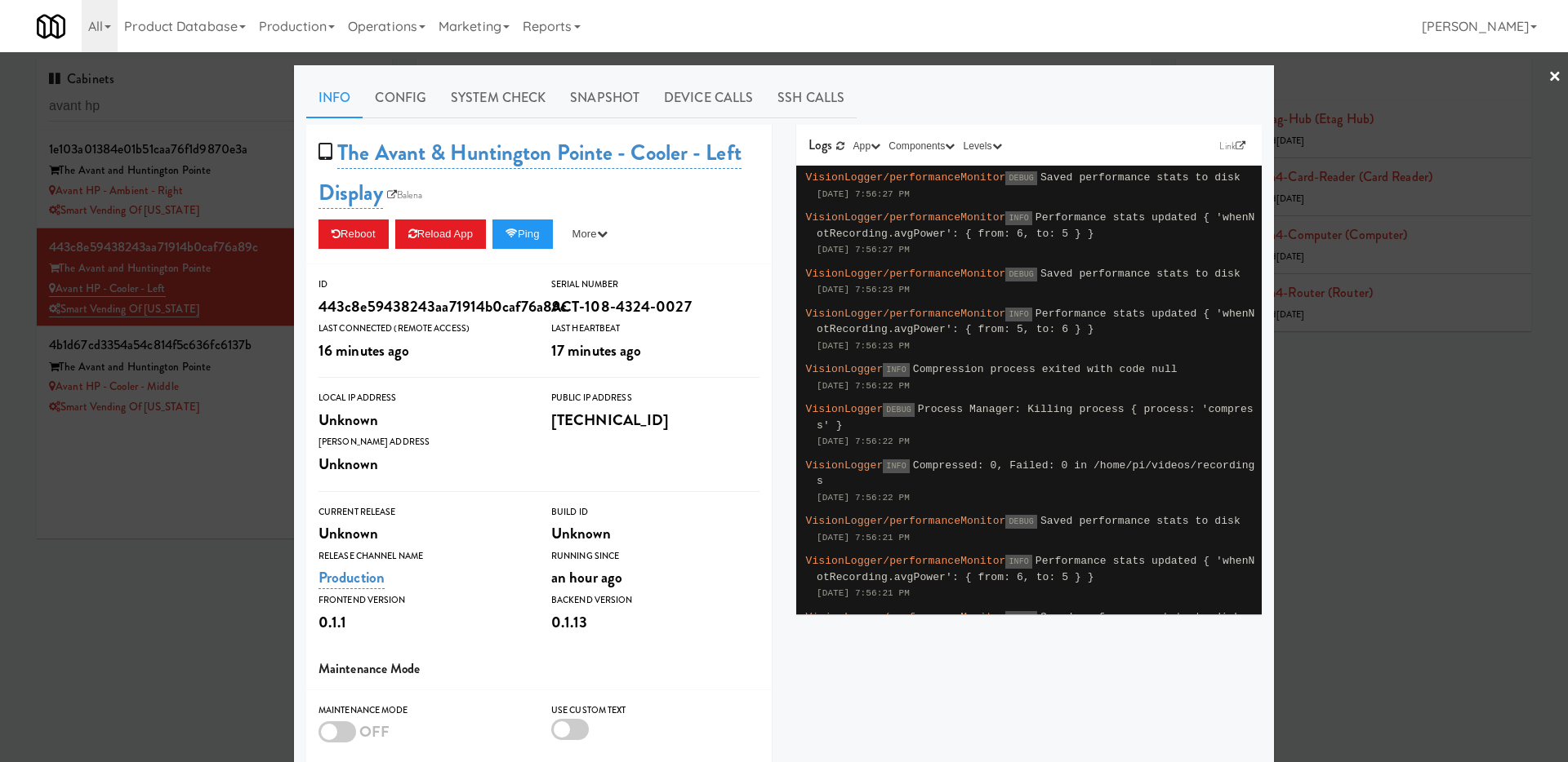
click at [245, 194] on div at bounding box center [784, 381] width 1568 height 762
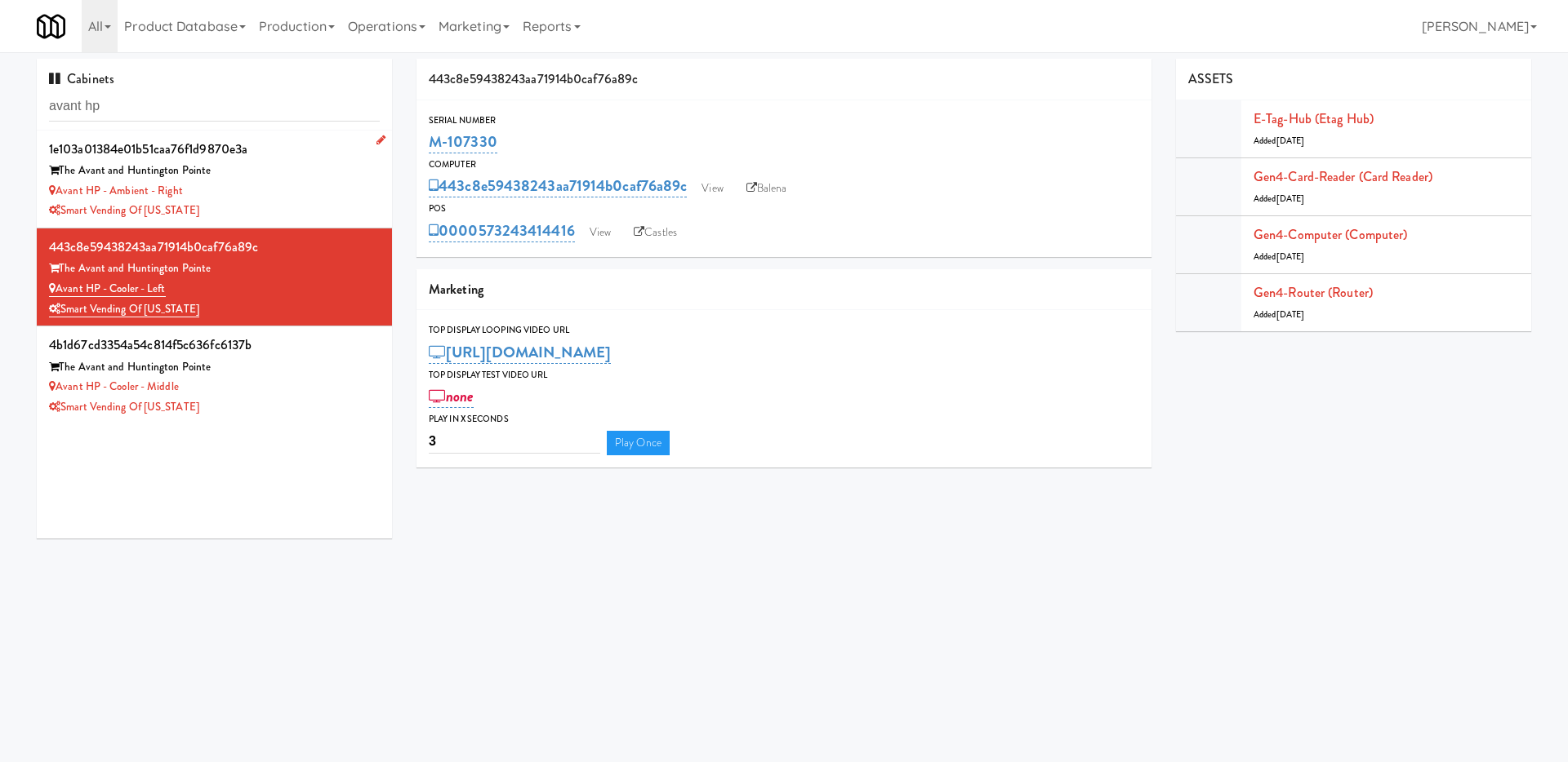
click at [265, 200] on div "Avant HP - Ambient - Right" at bounding box center [214, 191] width 331 height 21
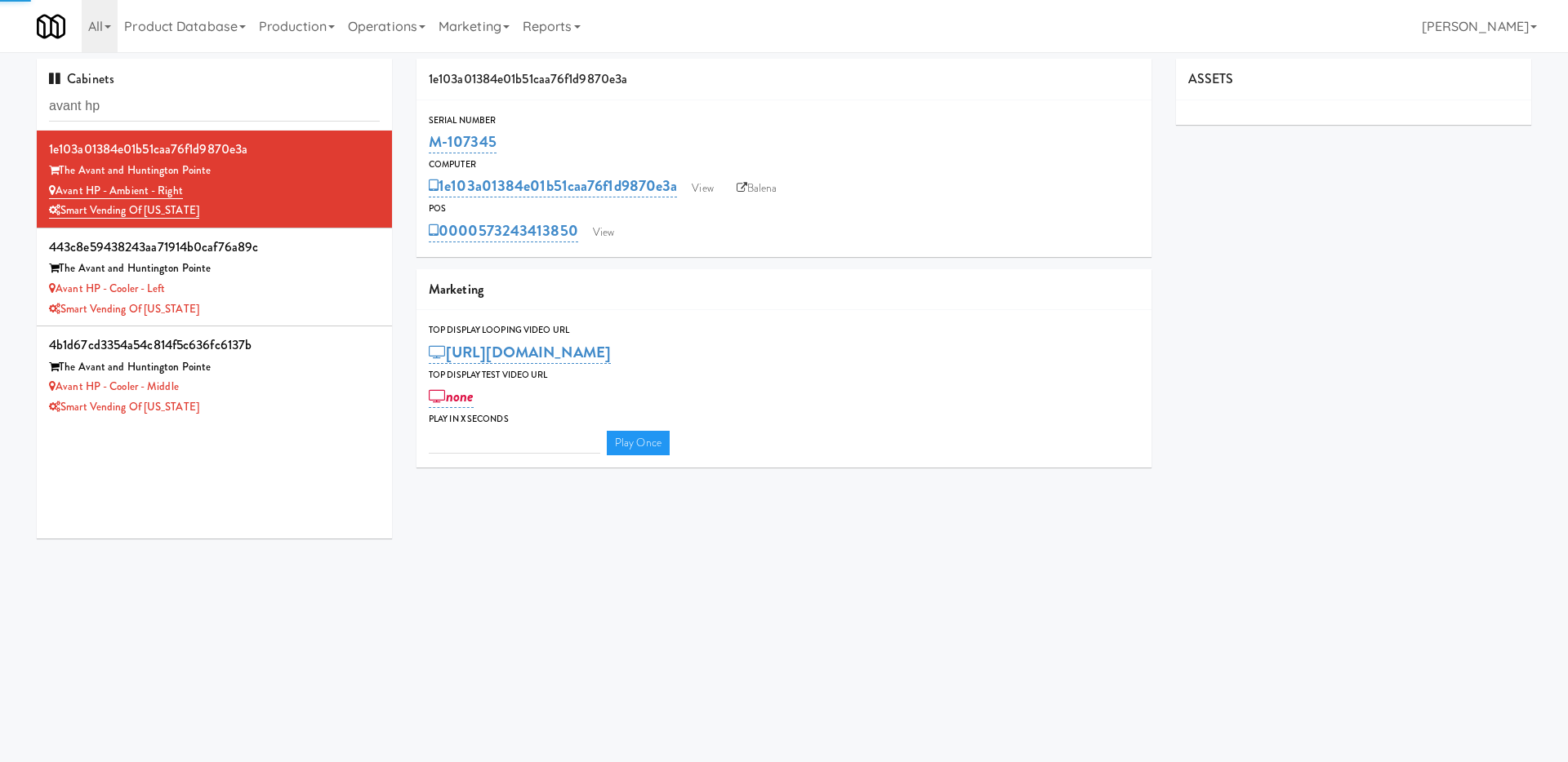
type input "3"
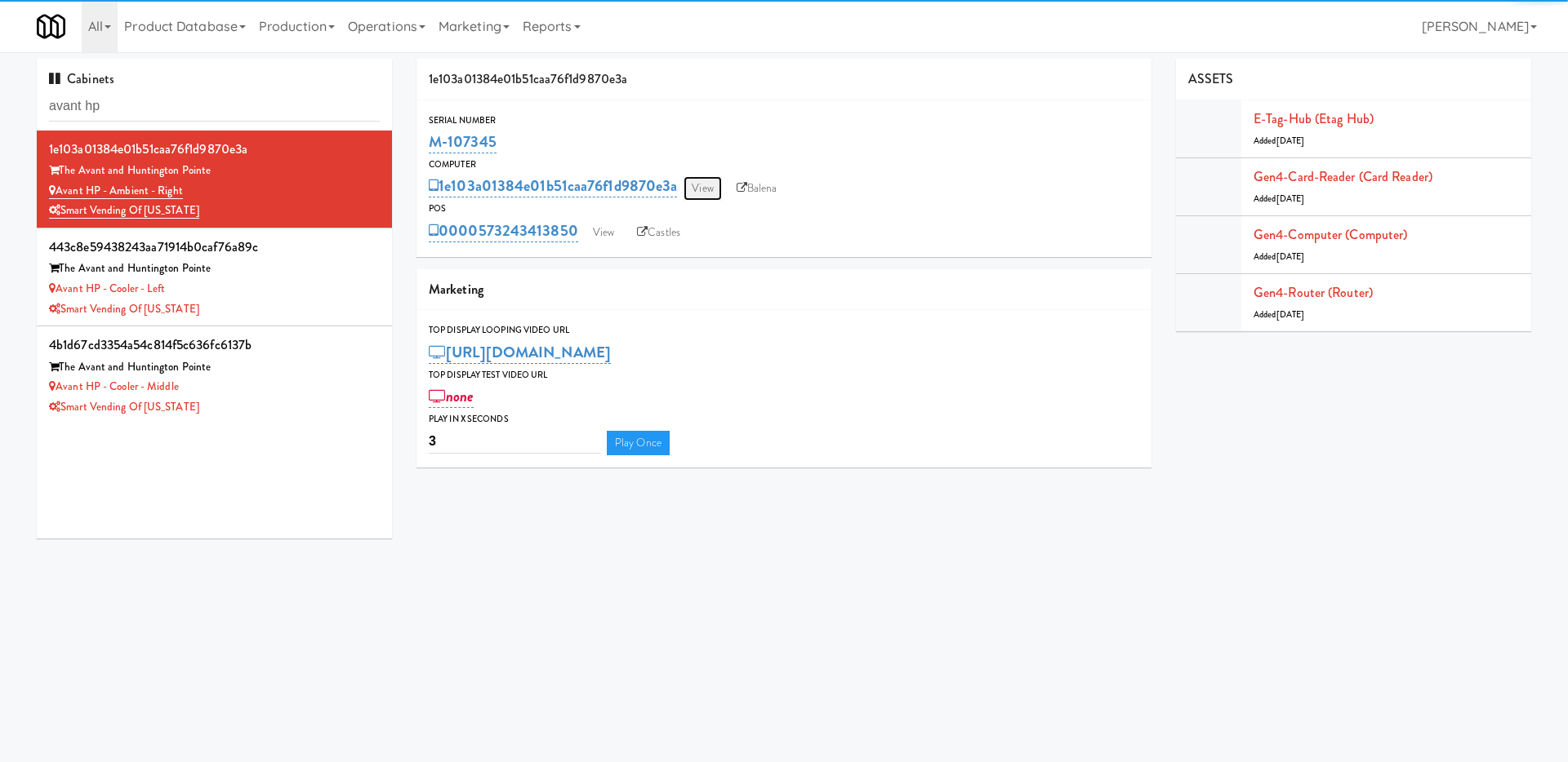
click at [716, 182] on link "View" at bounding box center [702, 188] width 37 height 24
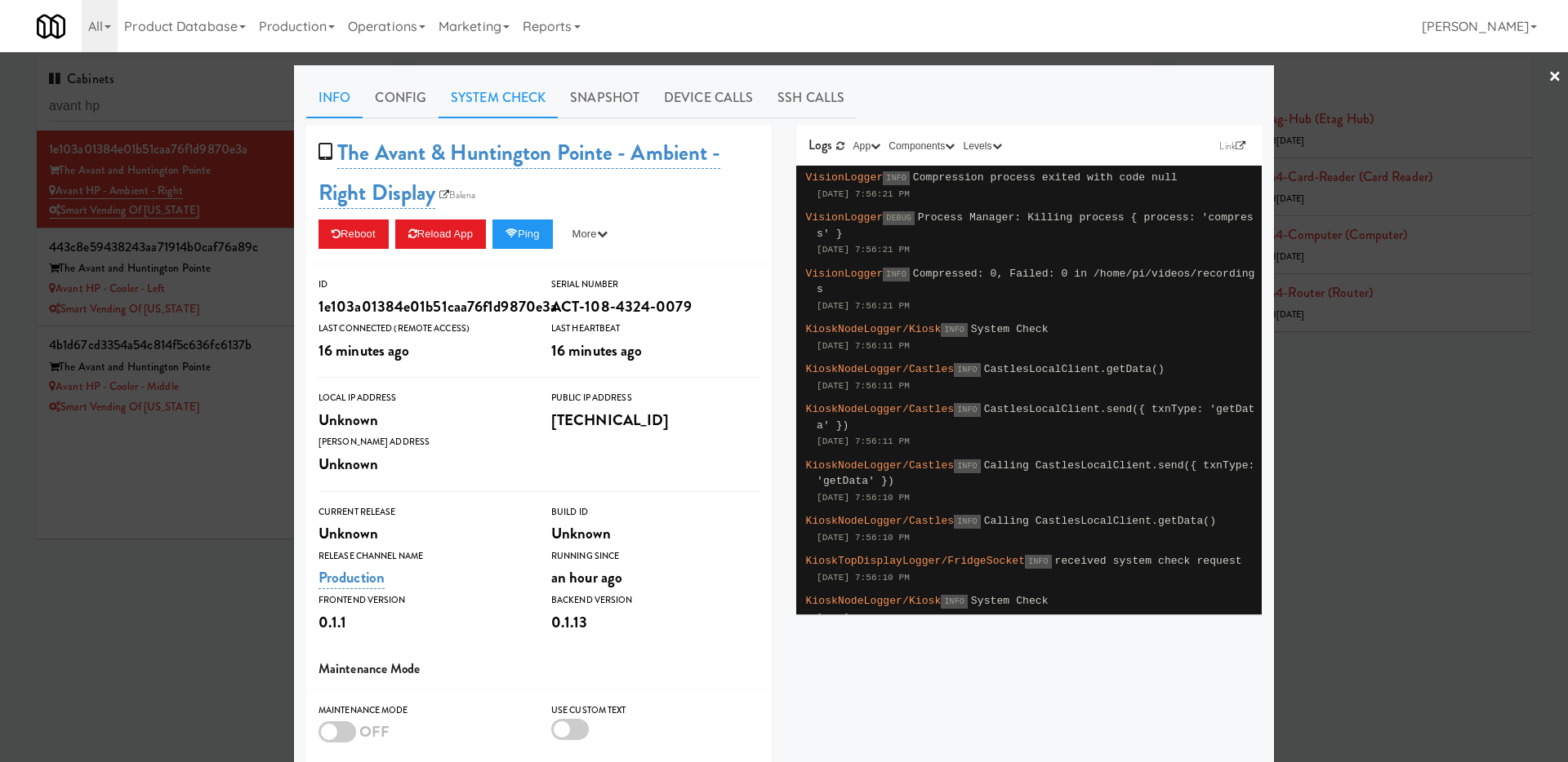
click at [510, 96] on link "System Check" at bounding box center [498, 98] width 119 height 41
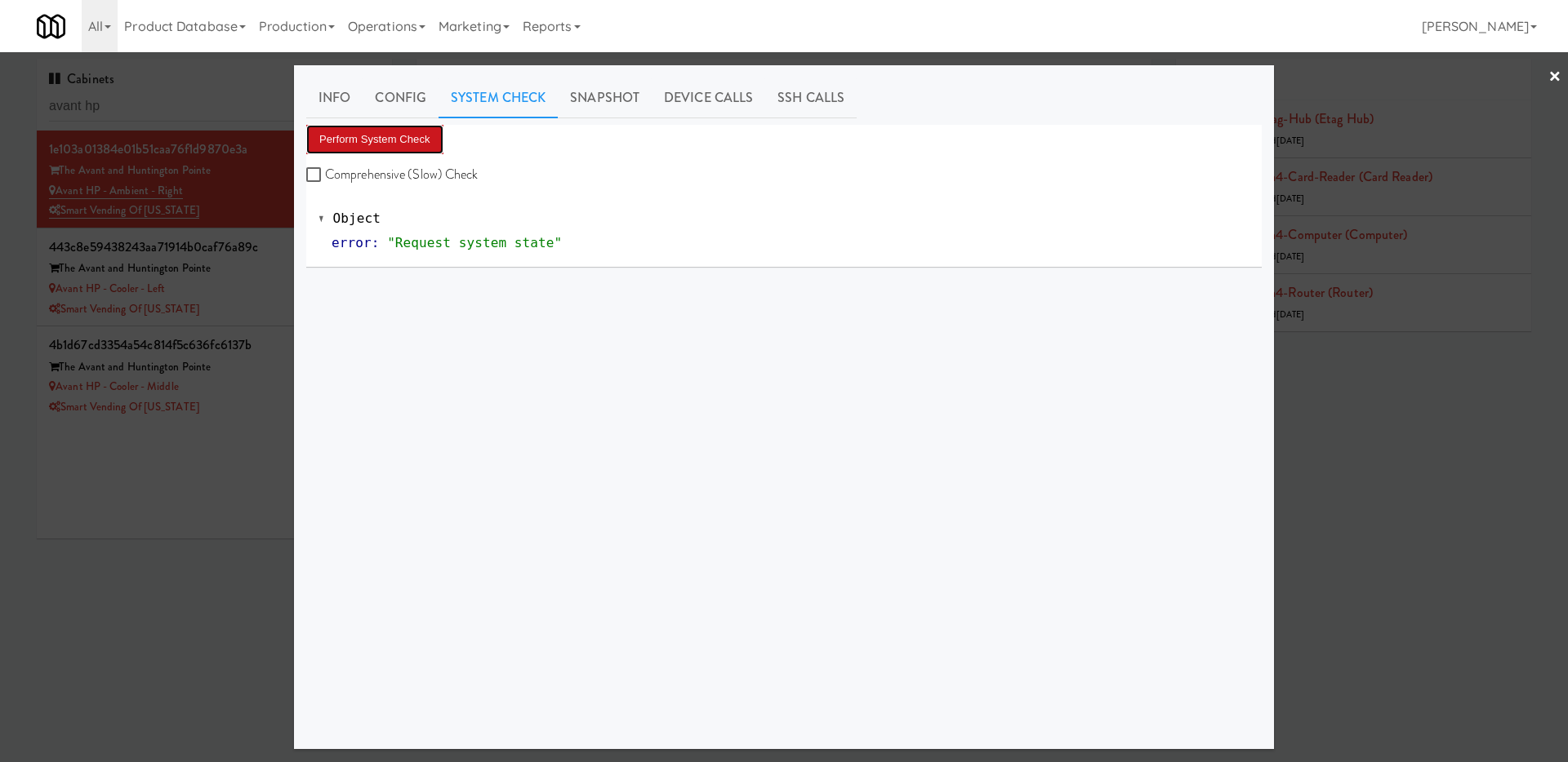
click at [401, 130] on button "Perform System Check" at bounding box center [375, 140] width 137 height 29
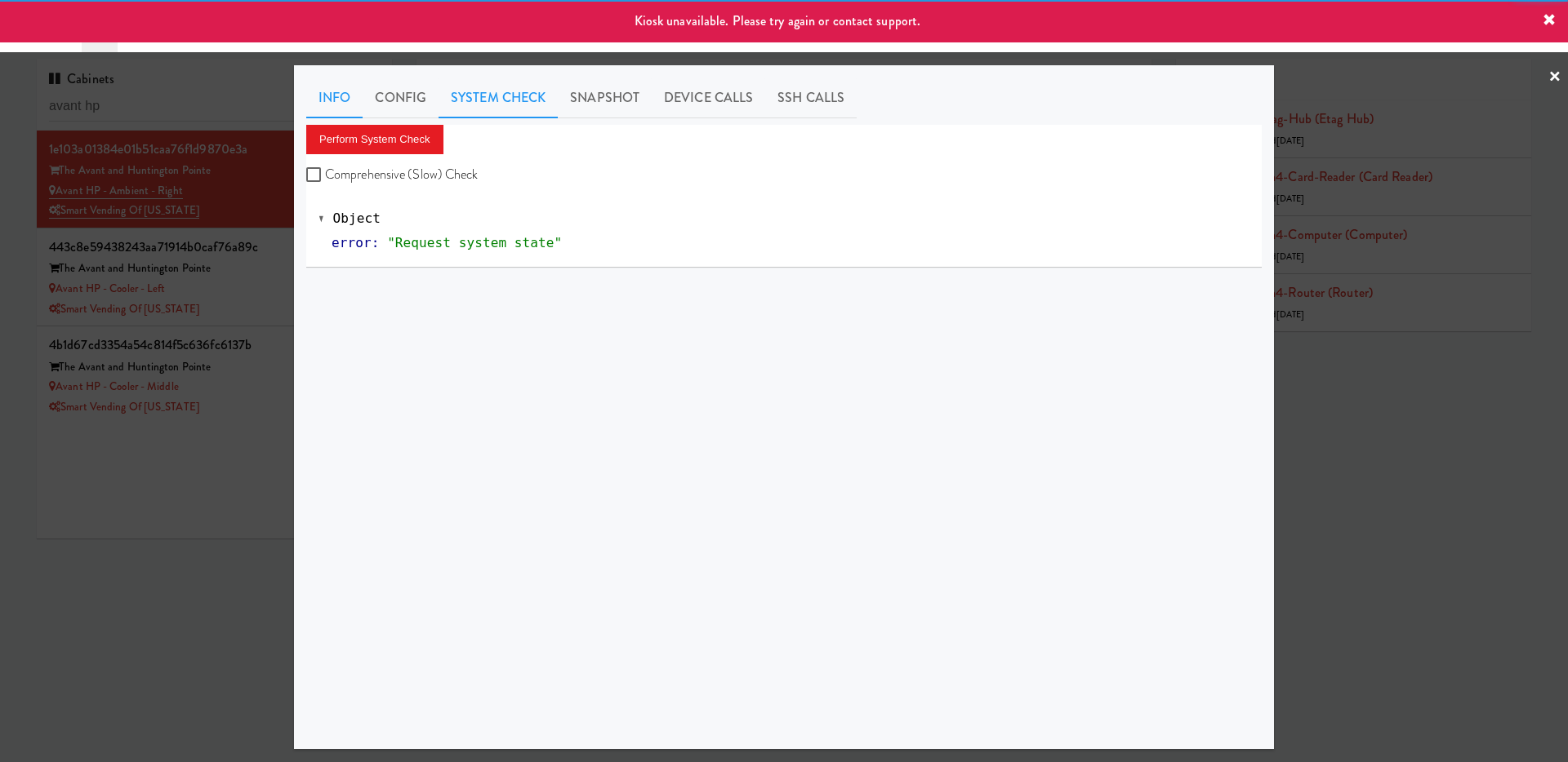
click at [328, 101] on link "Info" at bounding box center [335, 98] width 57 height 41
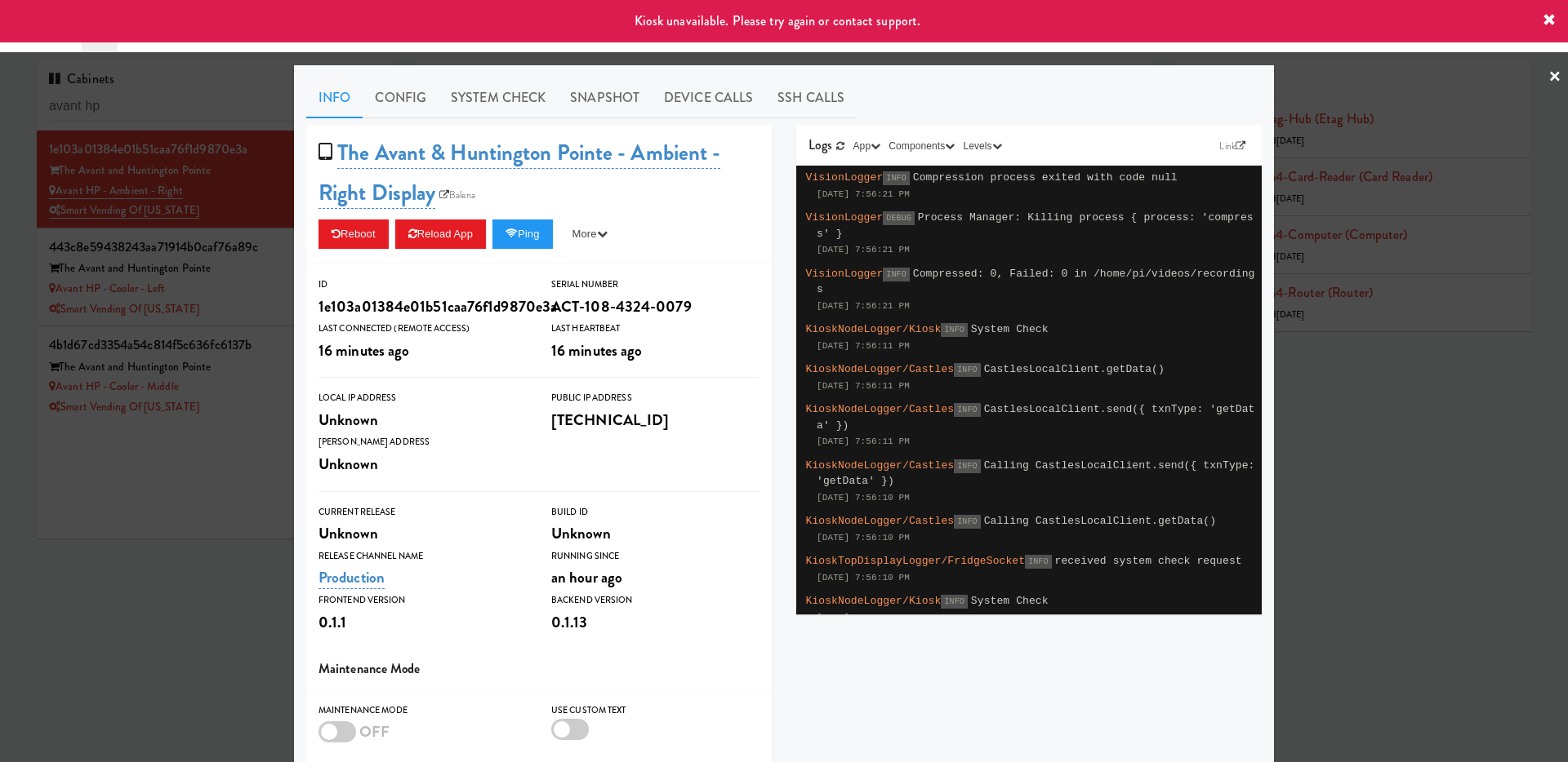
click at [234, 297] on div at bounding box center [784, 381] width 1568 height 762
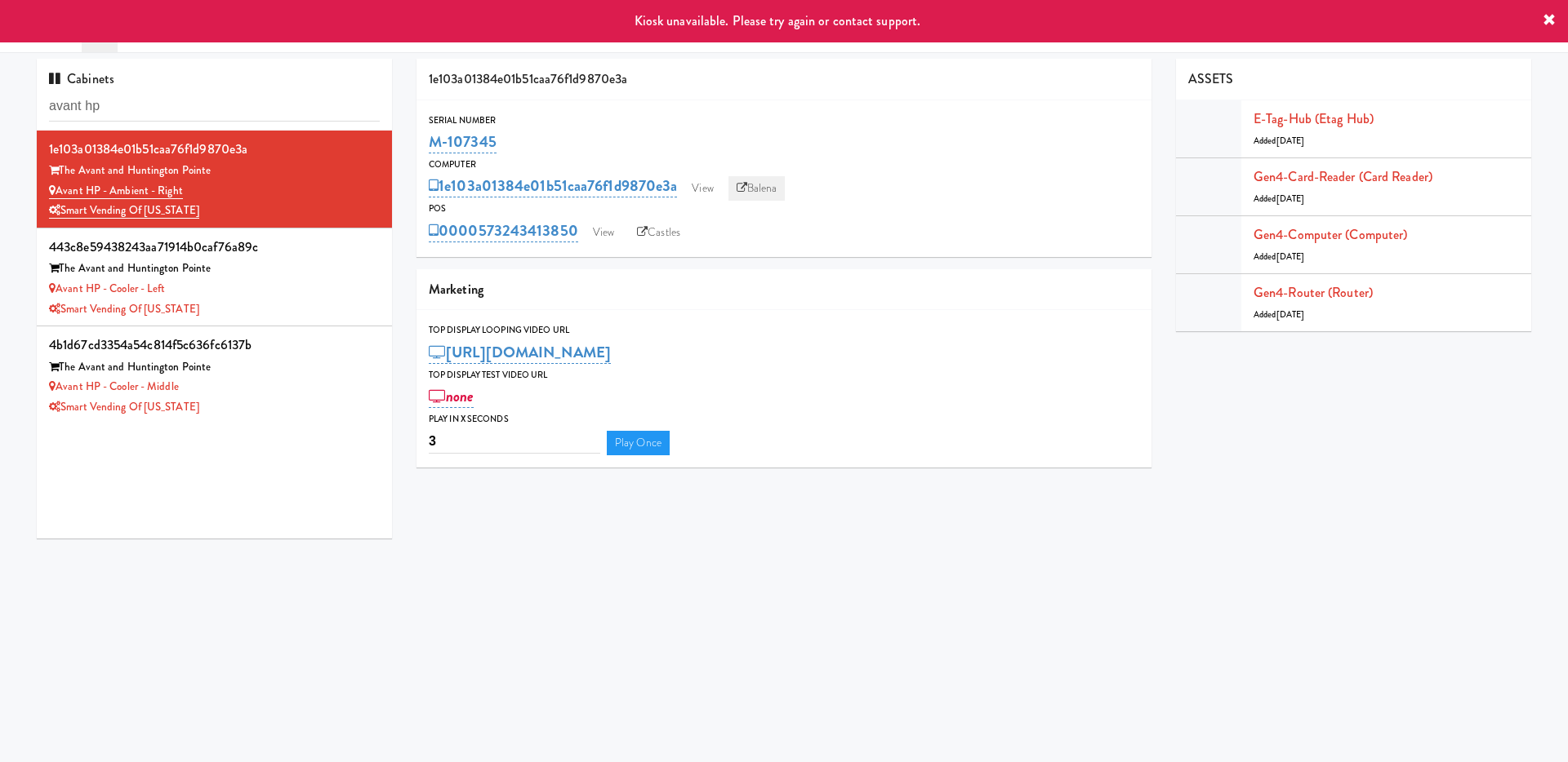
click at [763, 185] on link "Balena" at bounding box center [757, 188] width 57 height 24
click at [316, 406] on div "Smart Vending of [US_STATE]" at bounding box center [214, 407] width 331 height 21
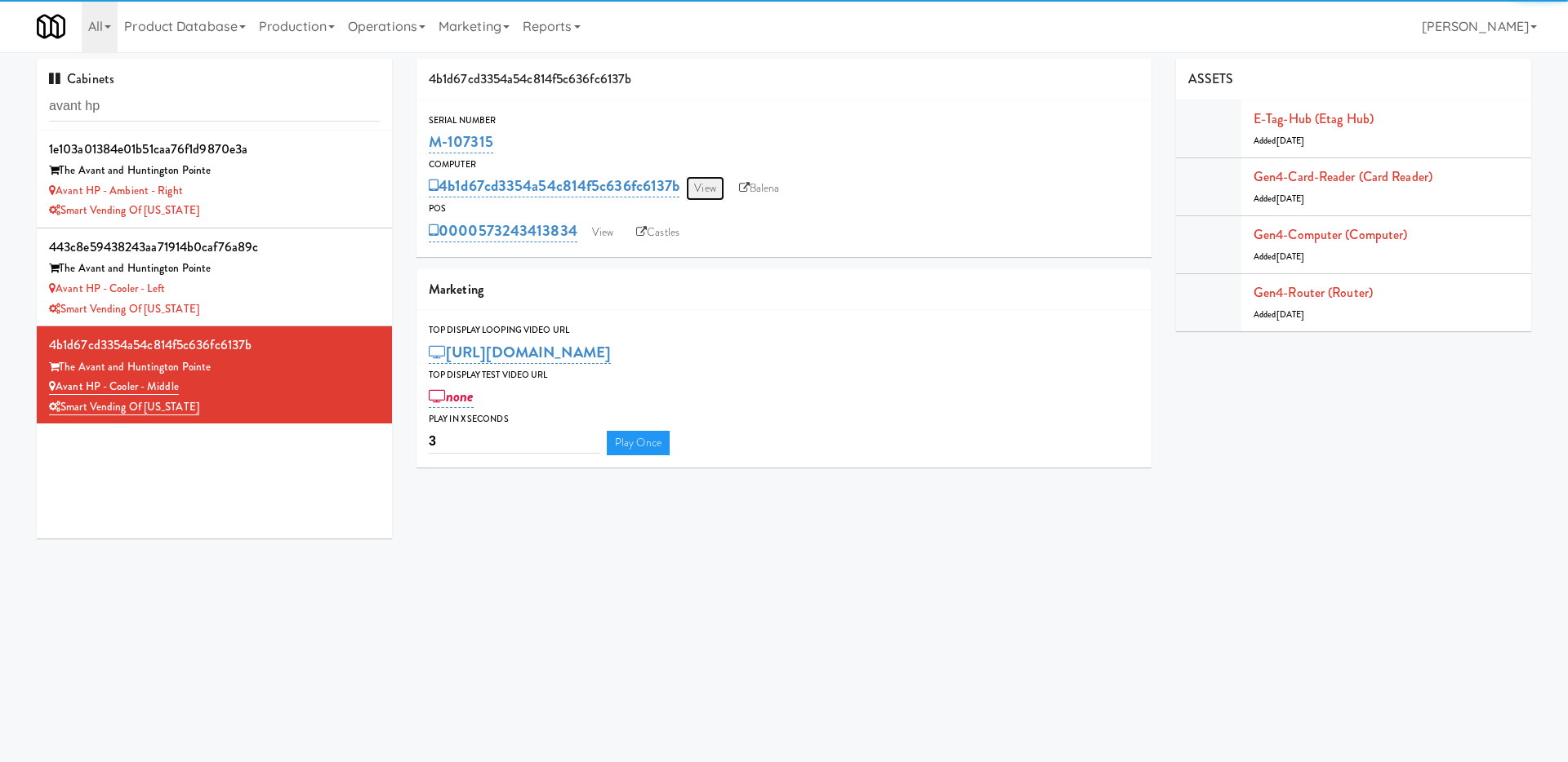
click at [708, 183] on link "View" at bounding box center [705, 188] width 37 height 24
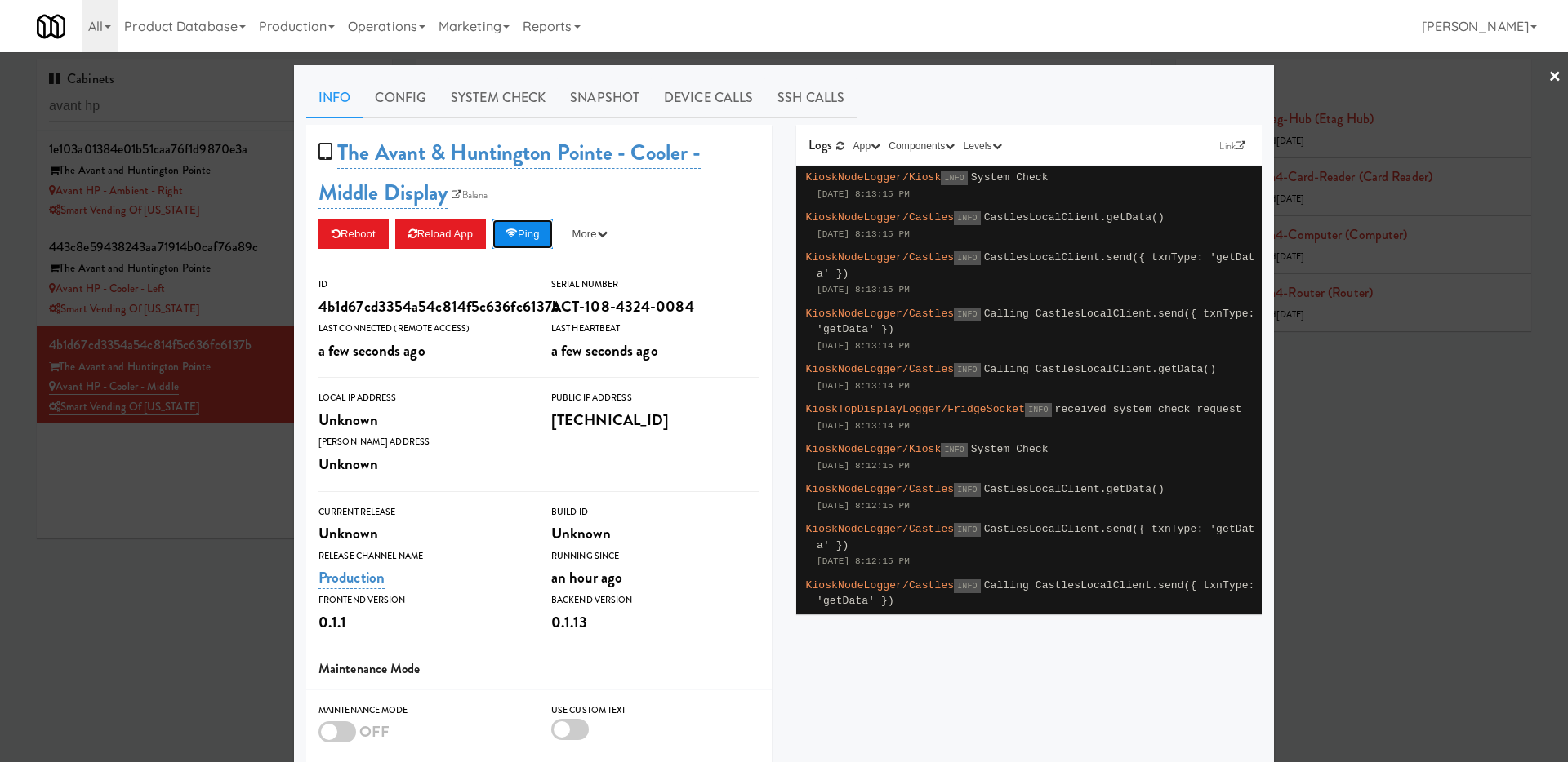
click at [543, 231] on button "Ping" at bounding box center [523, 234] width 61 height 29
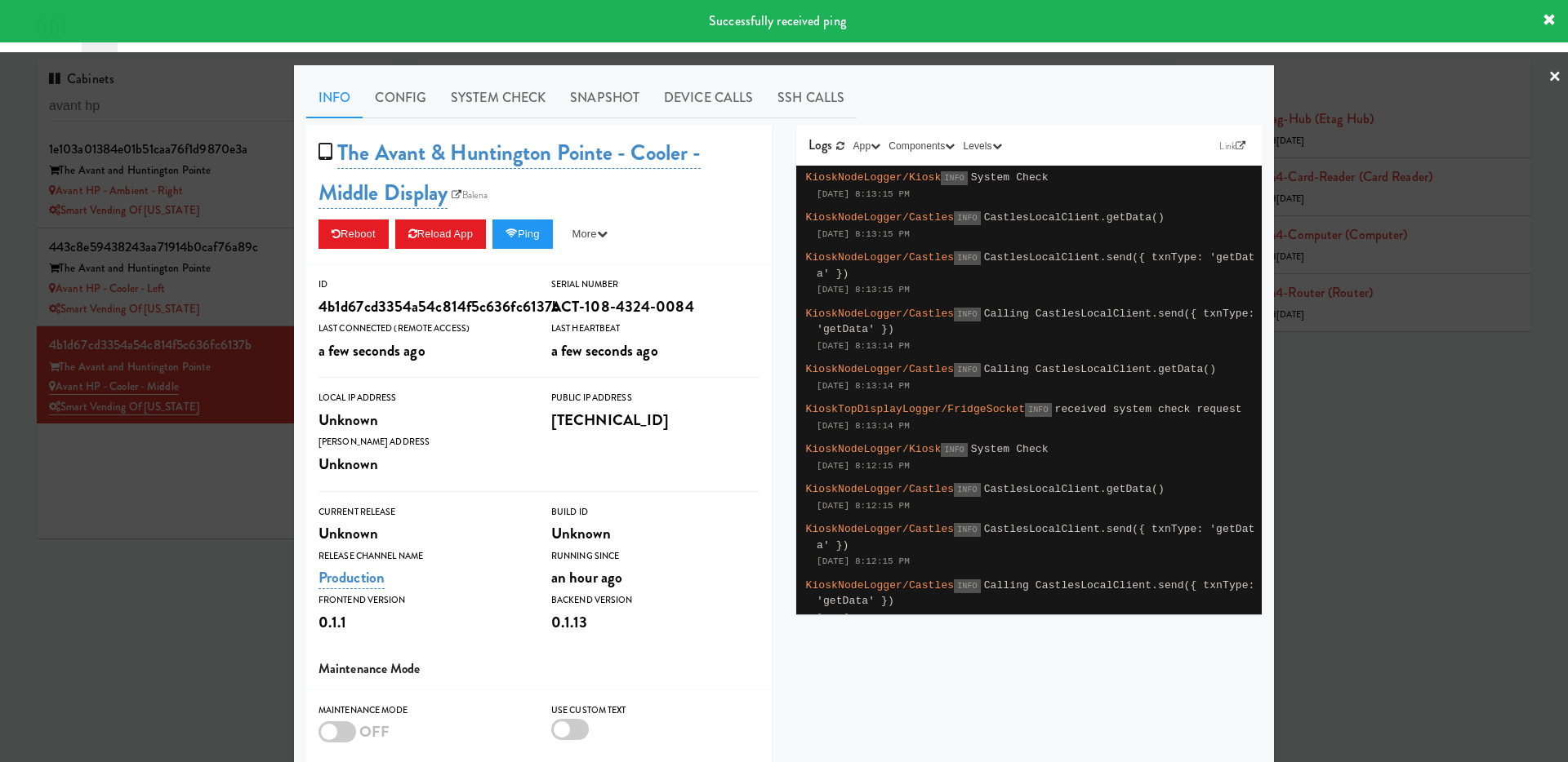
click at [214, 499] on div at bounding box center [784, 381] width 1568 height 762
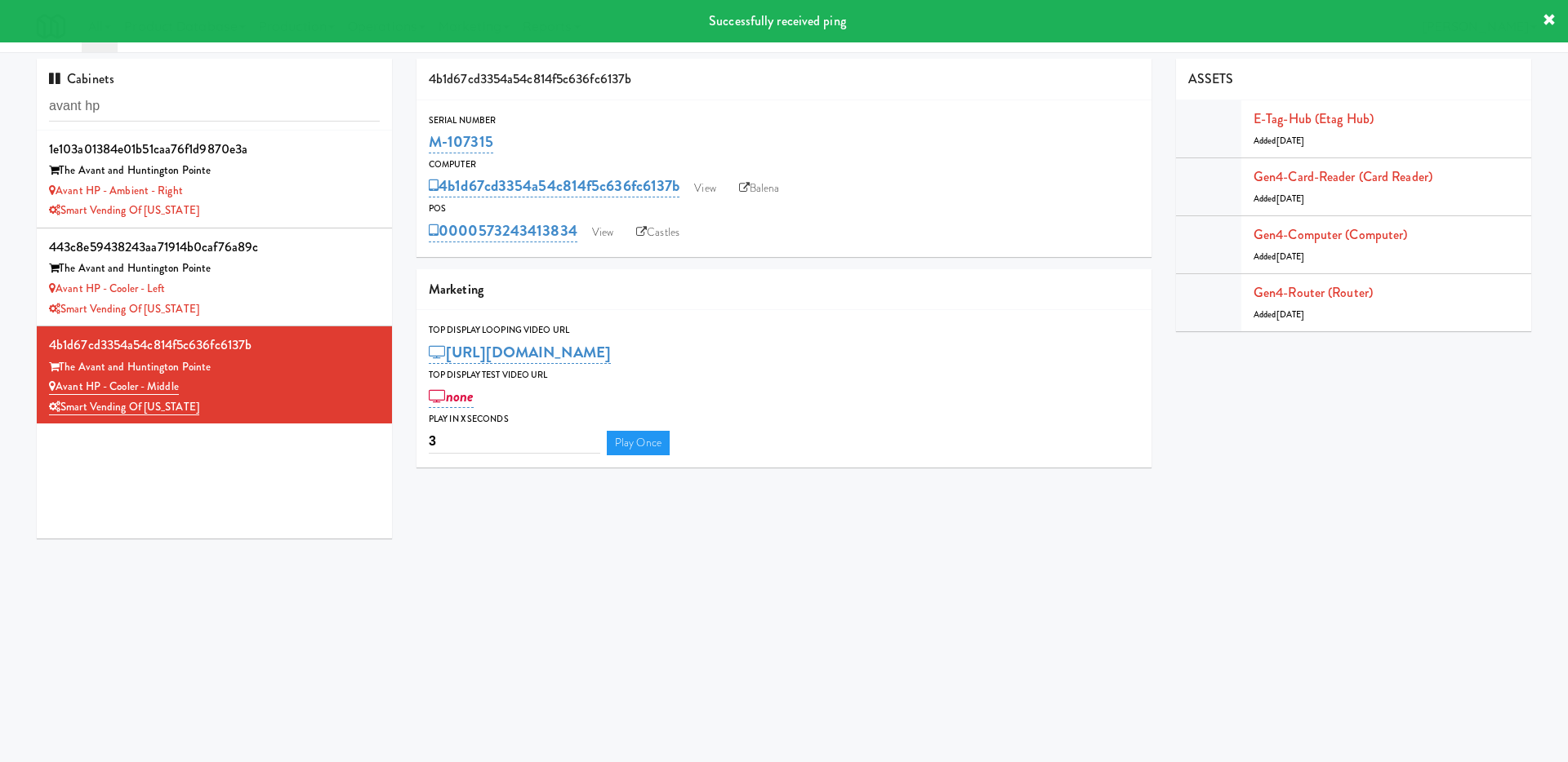
click at [611, 246] on div "Serial Number M-107315 Computer 4b1d67cd3354a54c814f5c636fc6137b View Balena PO…" at bounding box center [783, 179] width 735 height 157
click at [603, 233] on link "View" at bounding box center [603, 232] width 37 height 24
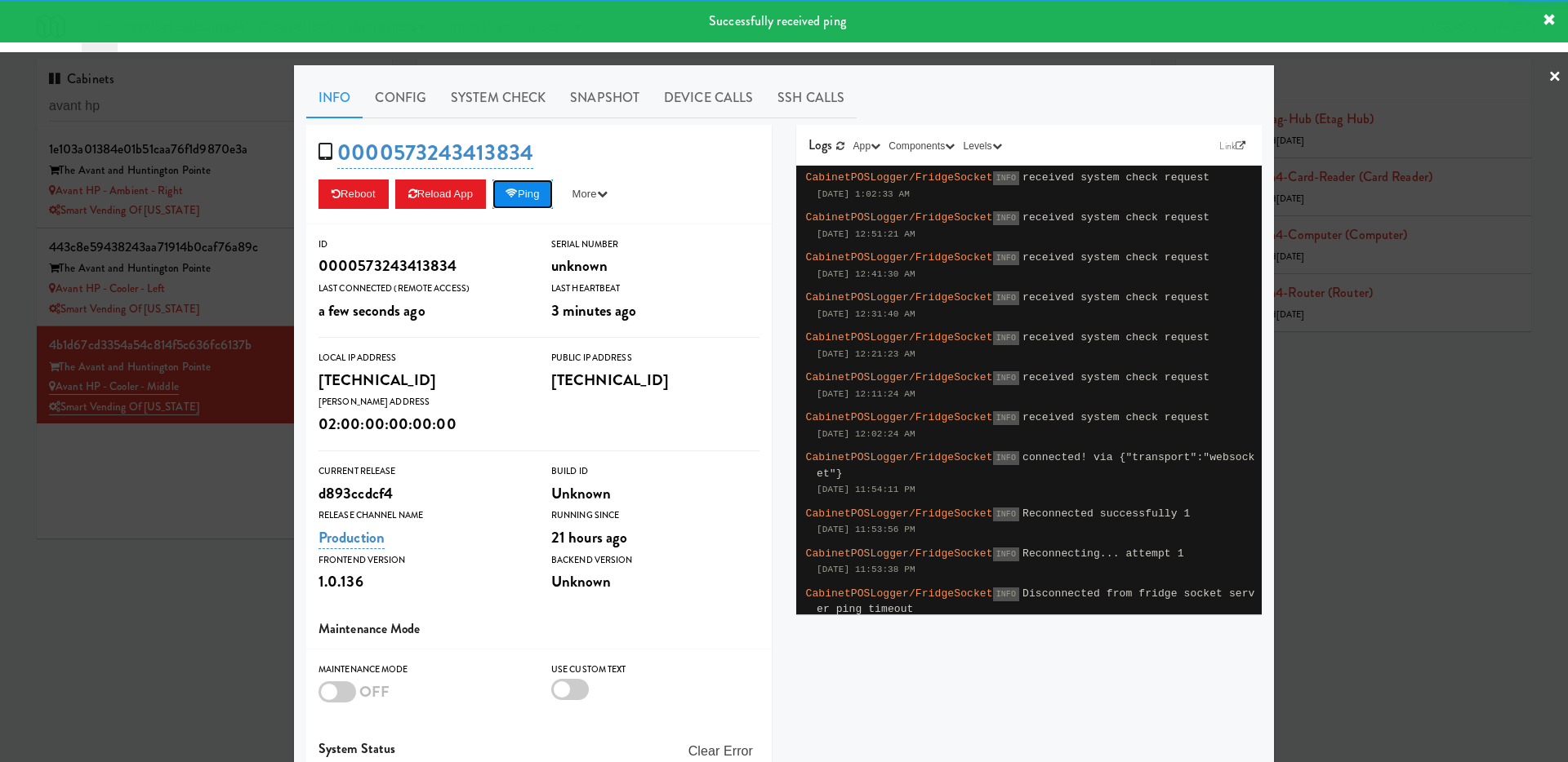
click at [546, 193] on button "Ping" at bounding box center [523, 195] width 61 height 29
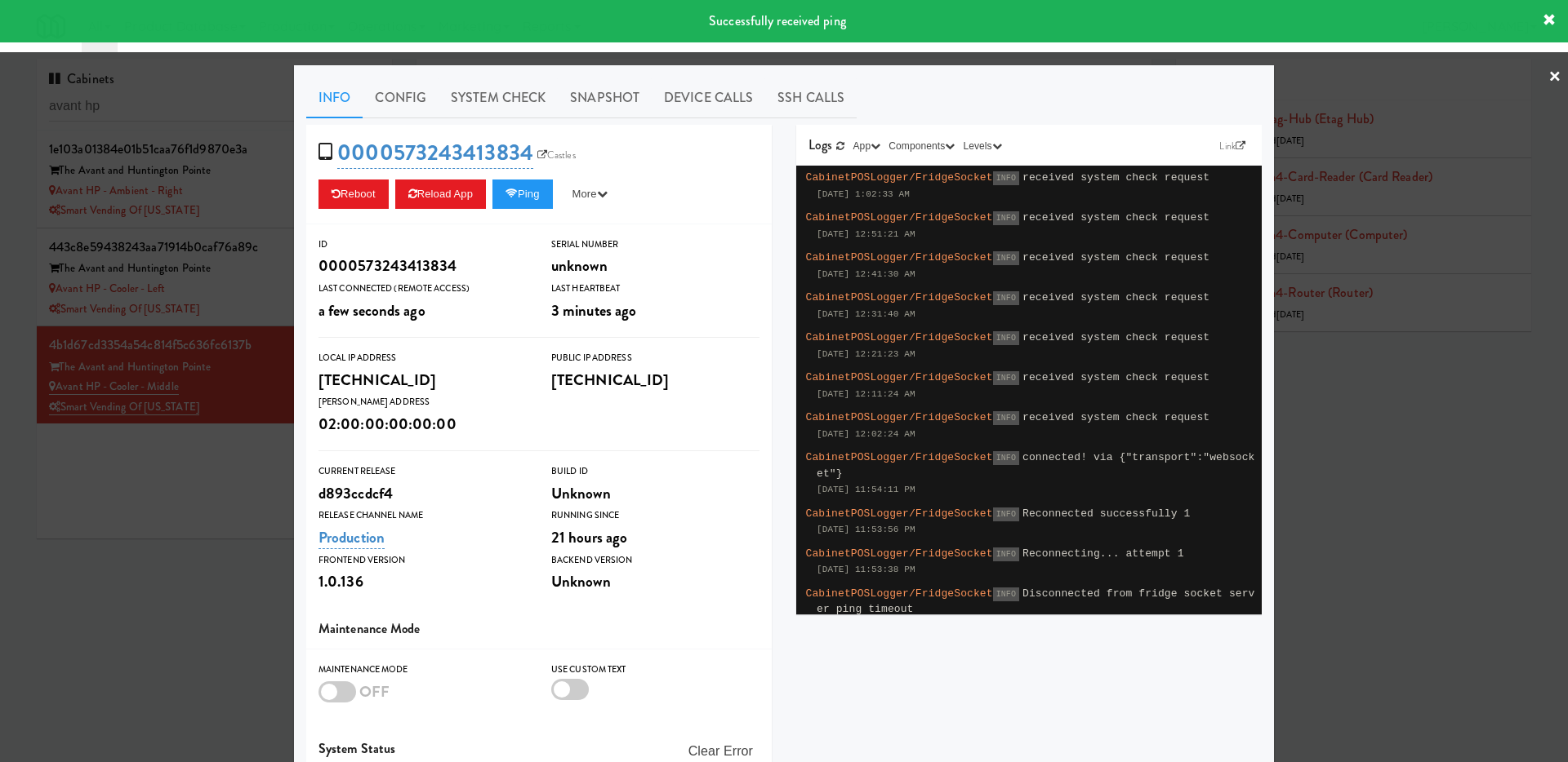
click at [182, 559] on div at bounding box center [784, 381] width 1568 height 762
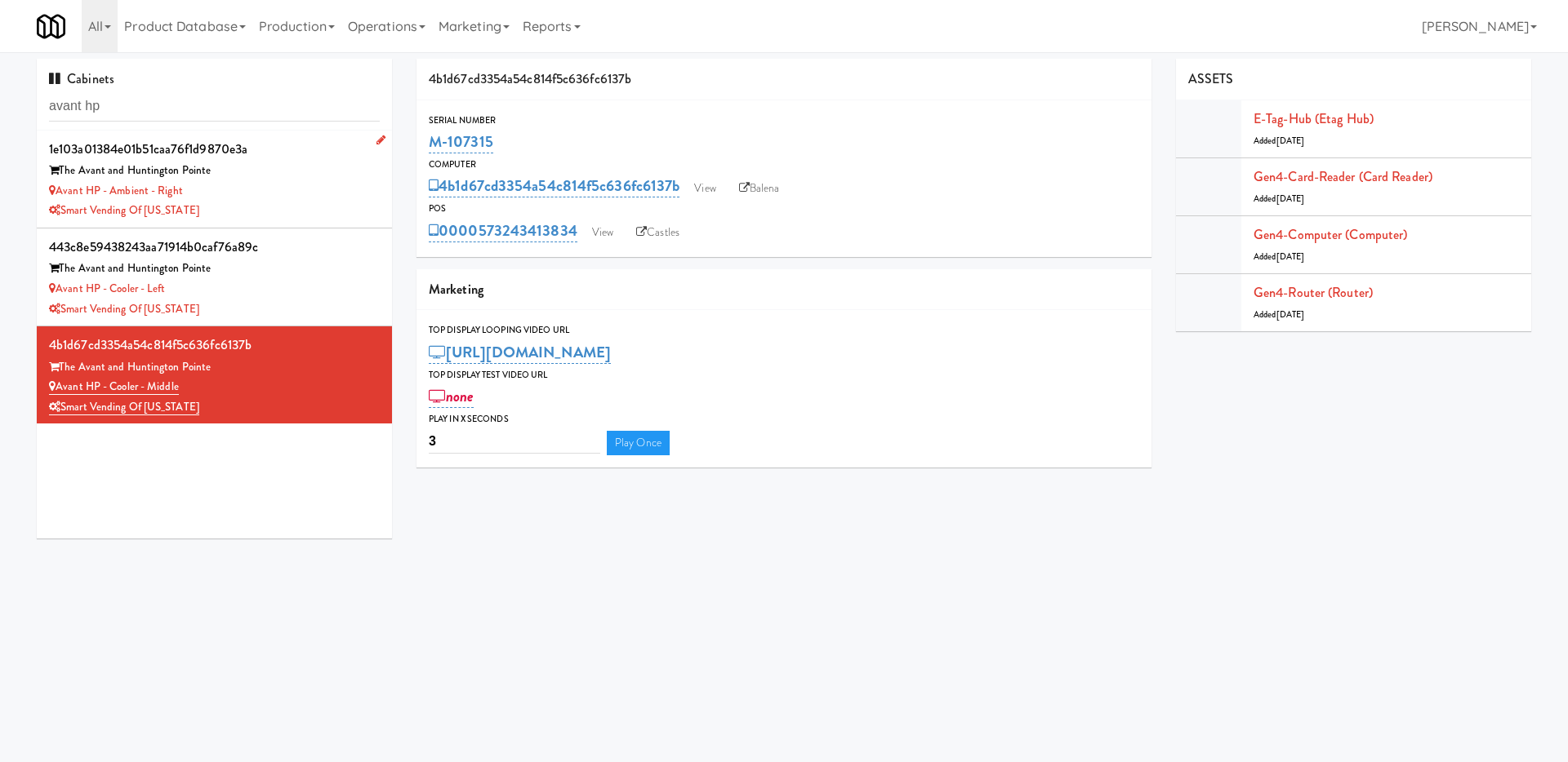
click at [347, 202] on div "Smart Vending of [US_STATE]" at bounding box center [214, 210] width 331 height 21
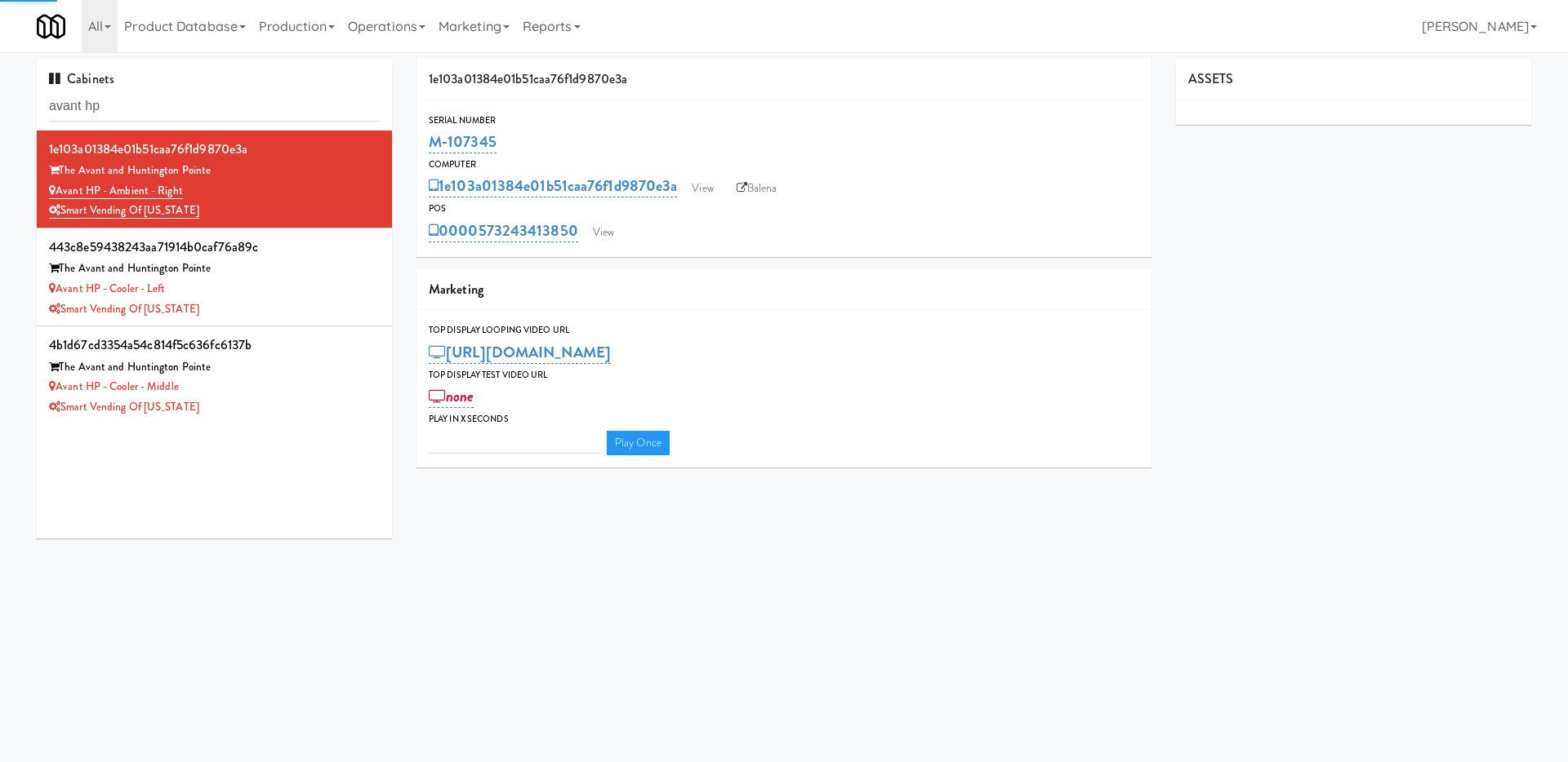
type input "3"
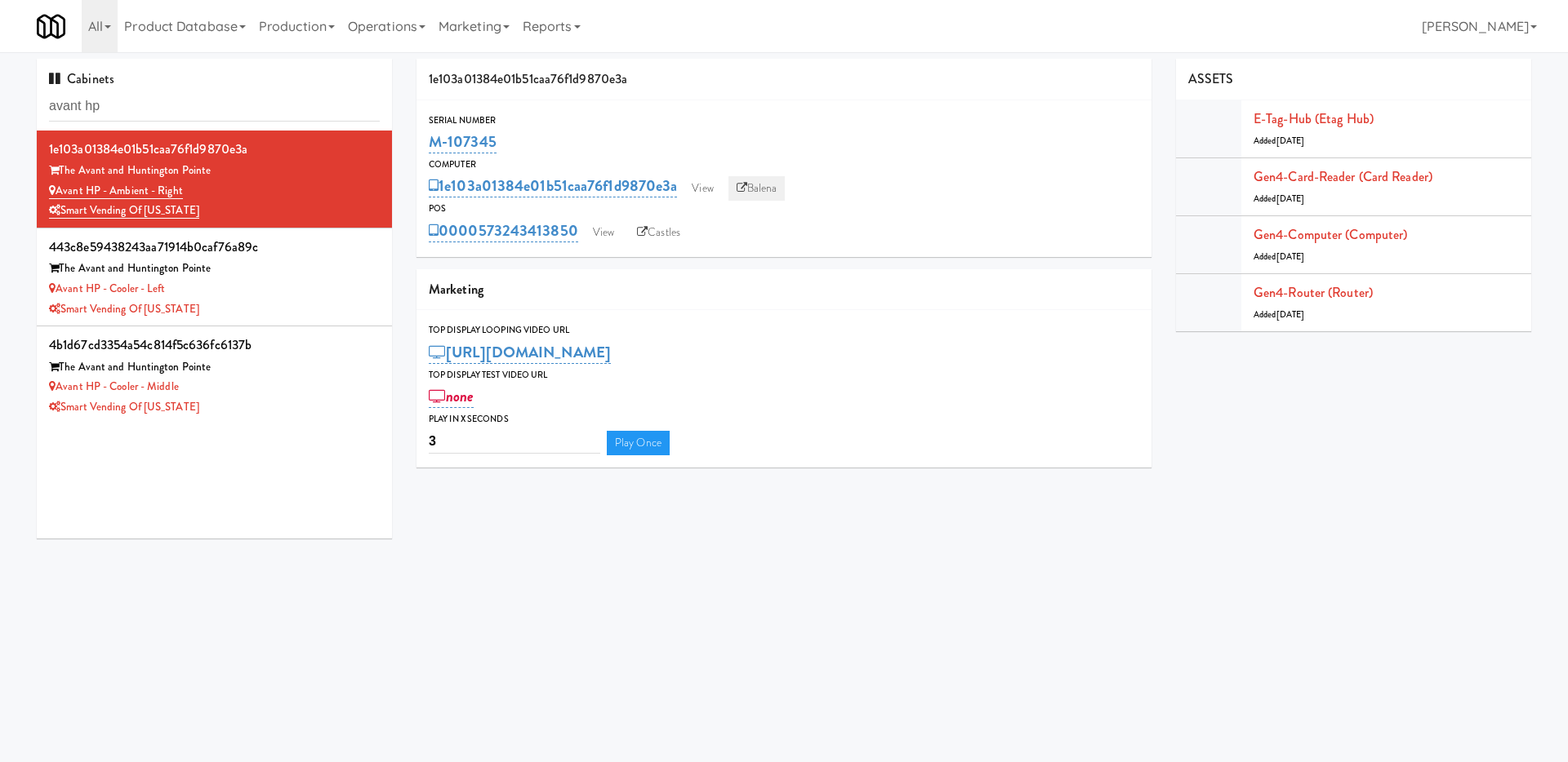
click at [763, 187] on link "Balena" at bounding box center [757, 188] width 57 height 24
click at [283, 310] on div "Smart Vending of [US_STATE]" at bounding box center [214, 309] width 331 height 21
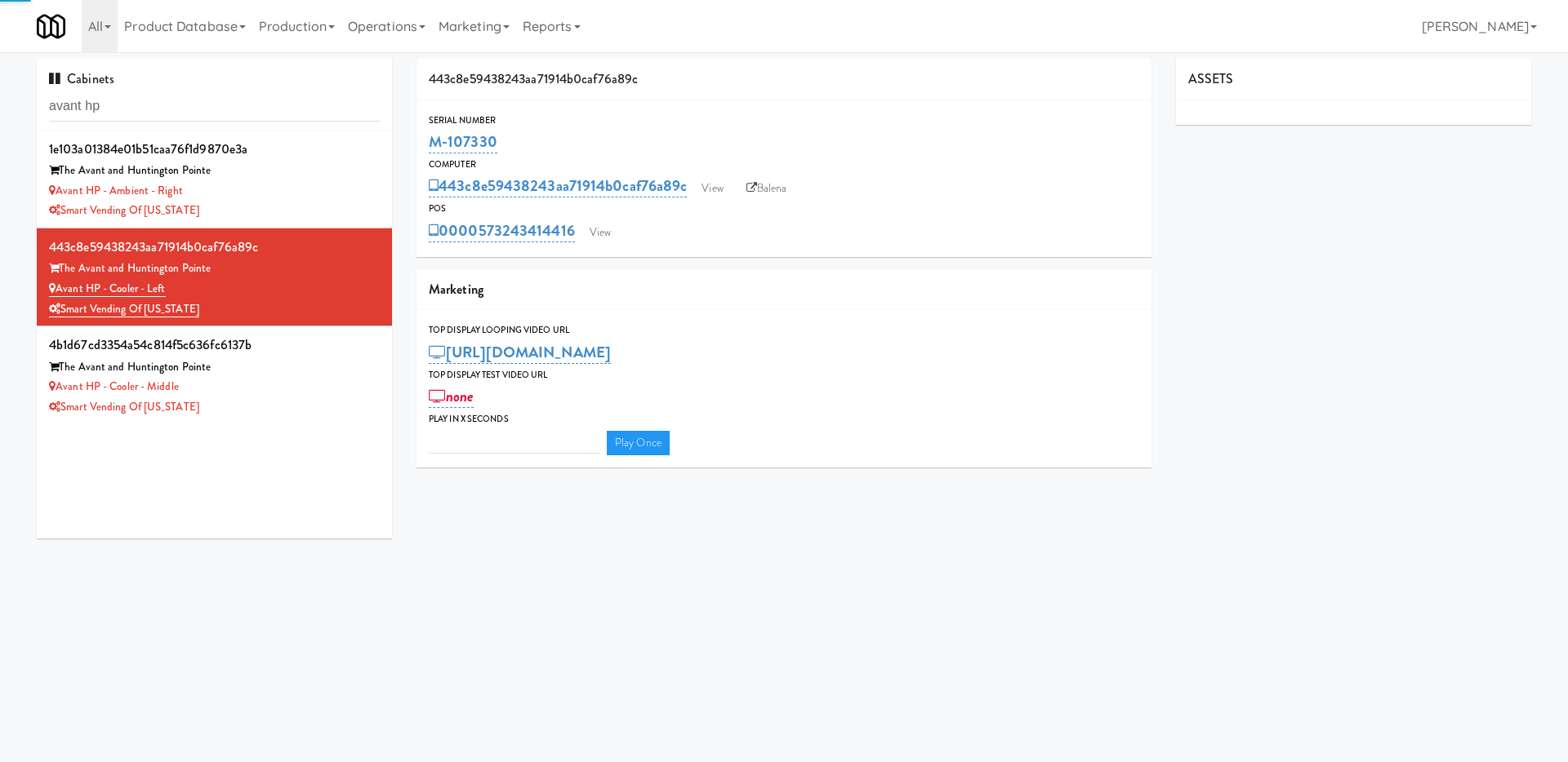
type input "3"
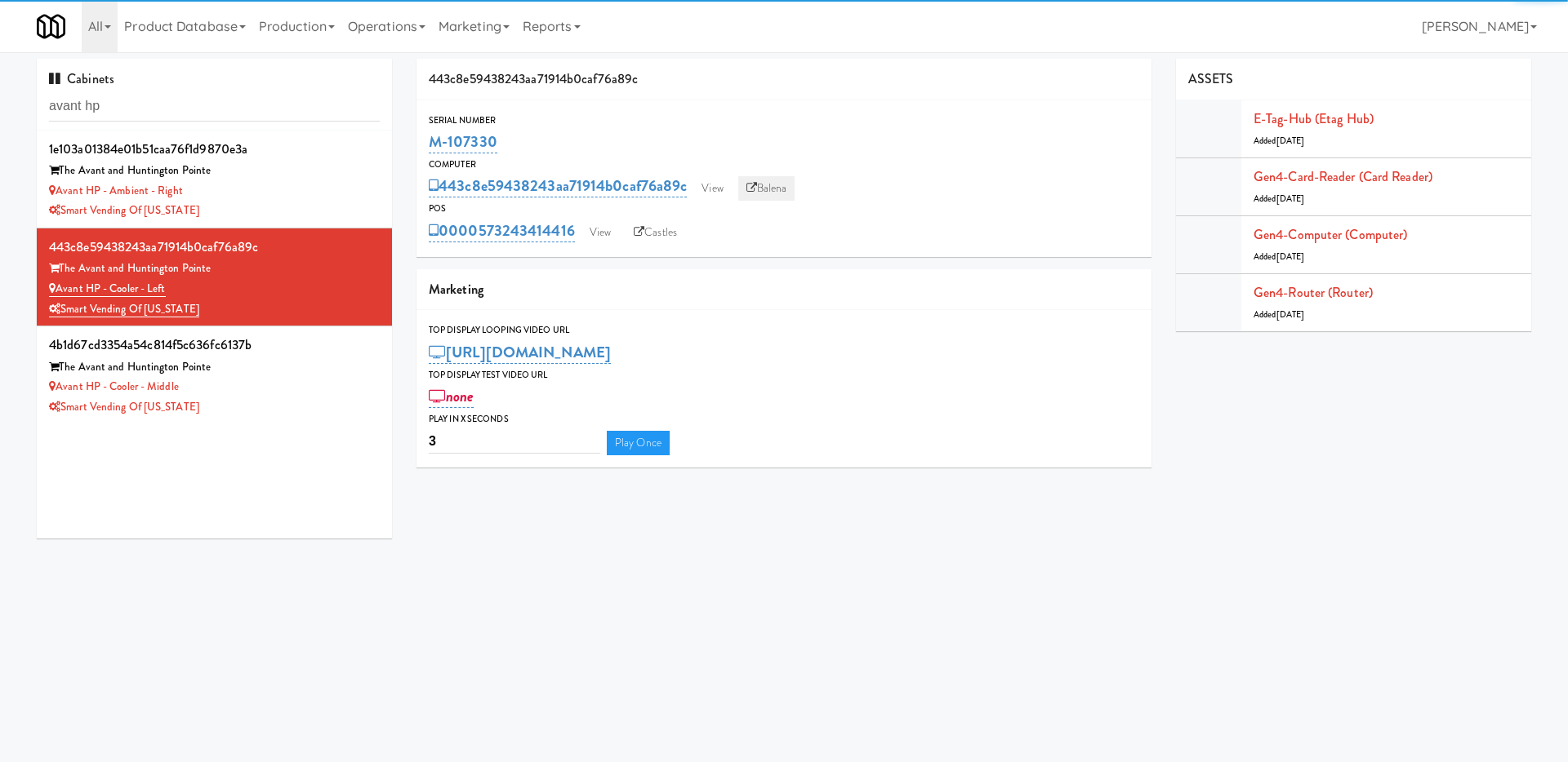
click at [770, 181] on link "Balena" at bounding box center [766, 188] width 57 height 24
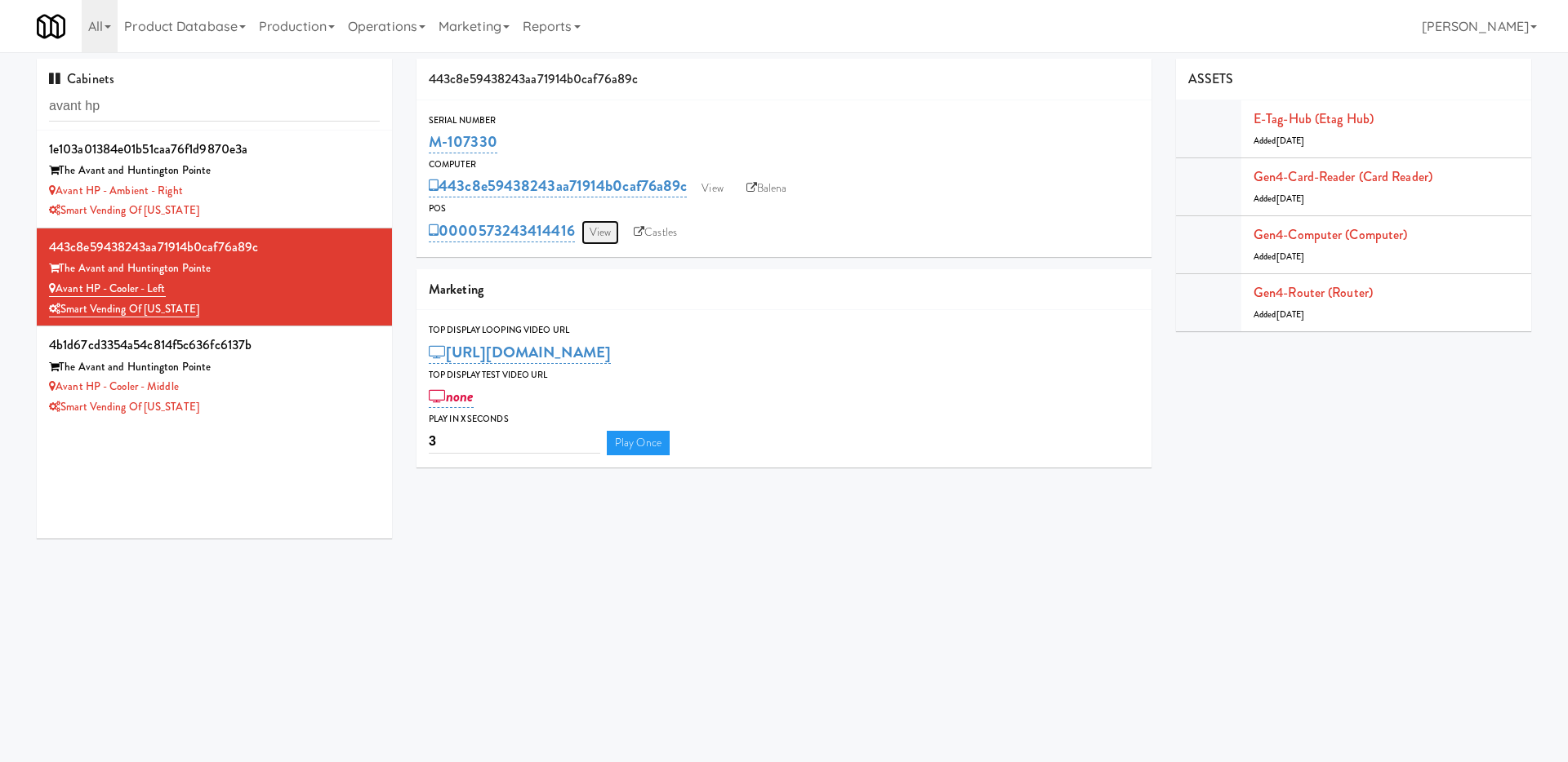
click at [609, 226] on link "View" at bounding box center [600, 232] width 37 height 24
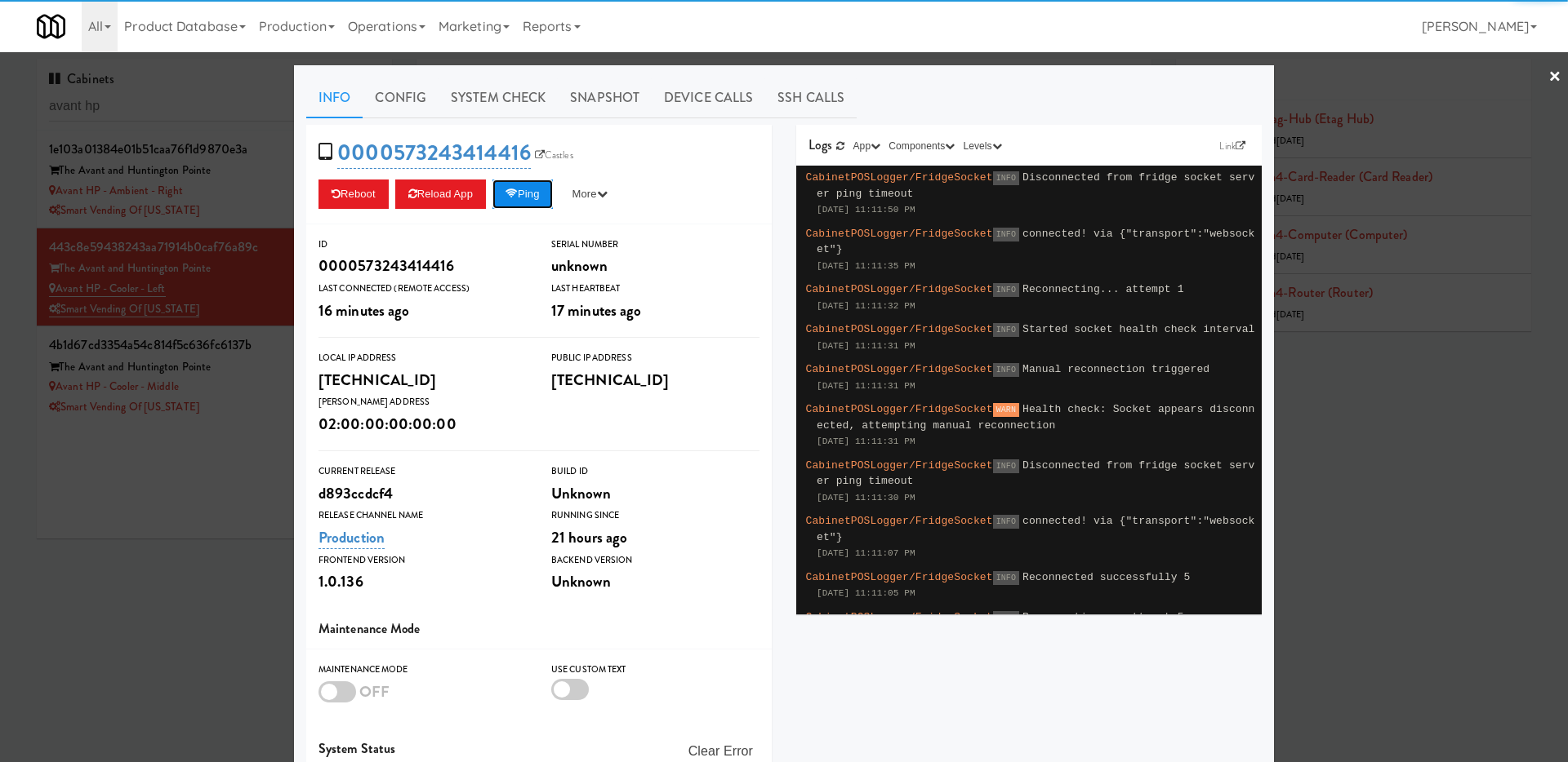
click at [530, 207] on button "Ping" at bounding box center [523, 195] width 61 height 29
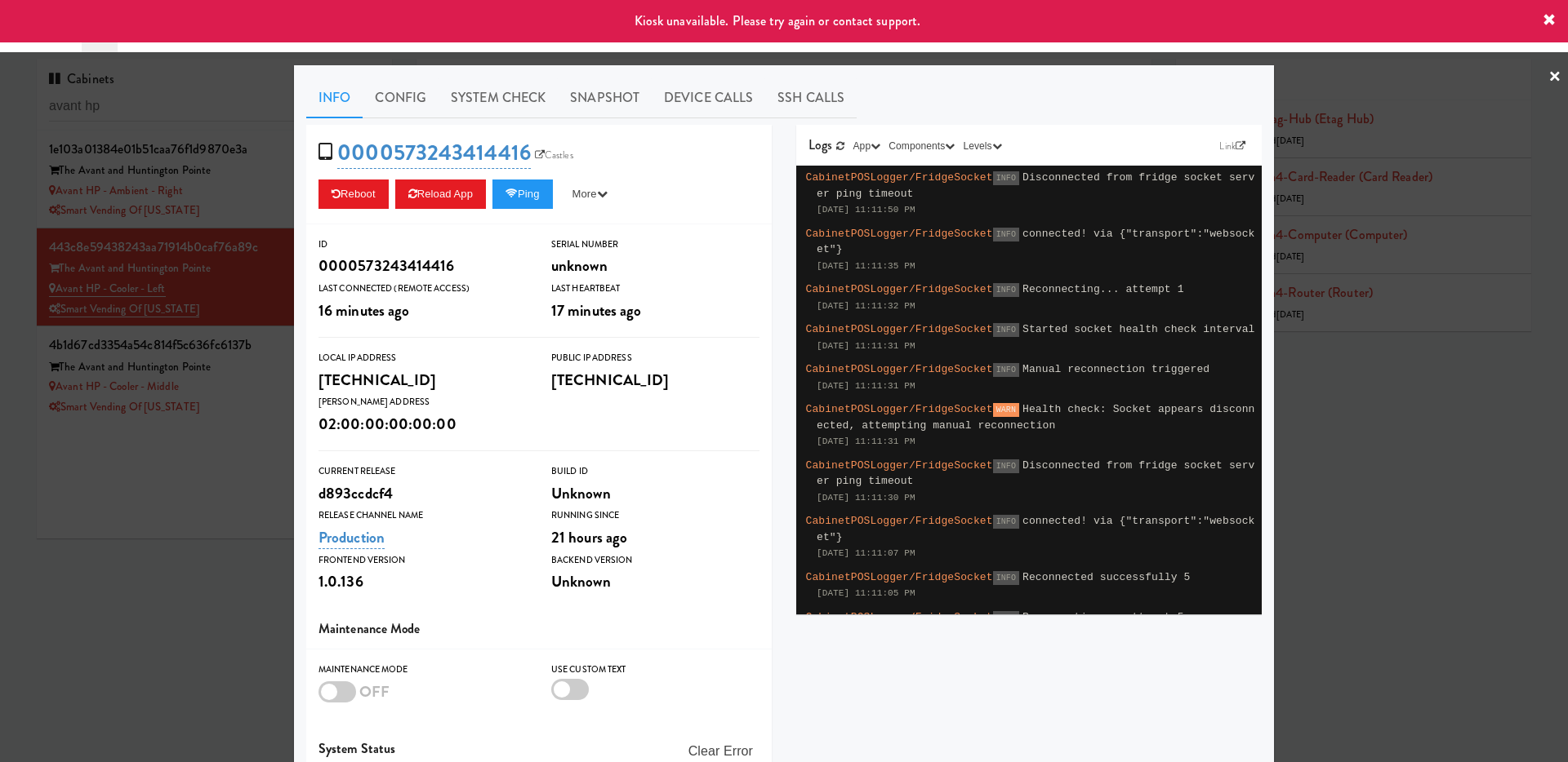
click at [190, 295] on div at bounding box center [784, 381] width 1568 height 762
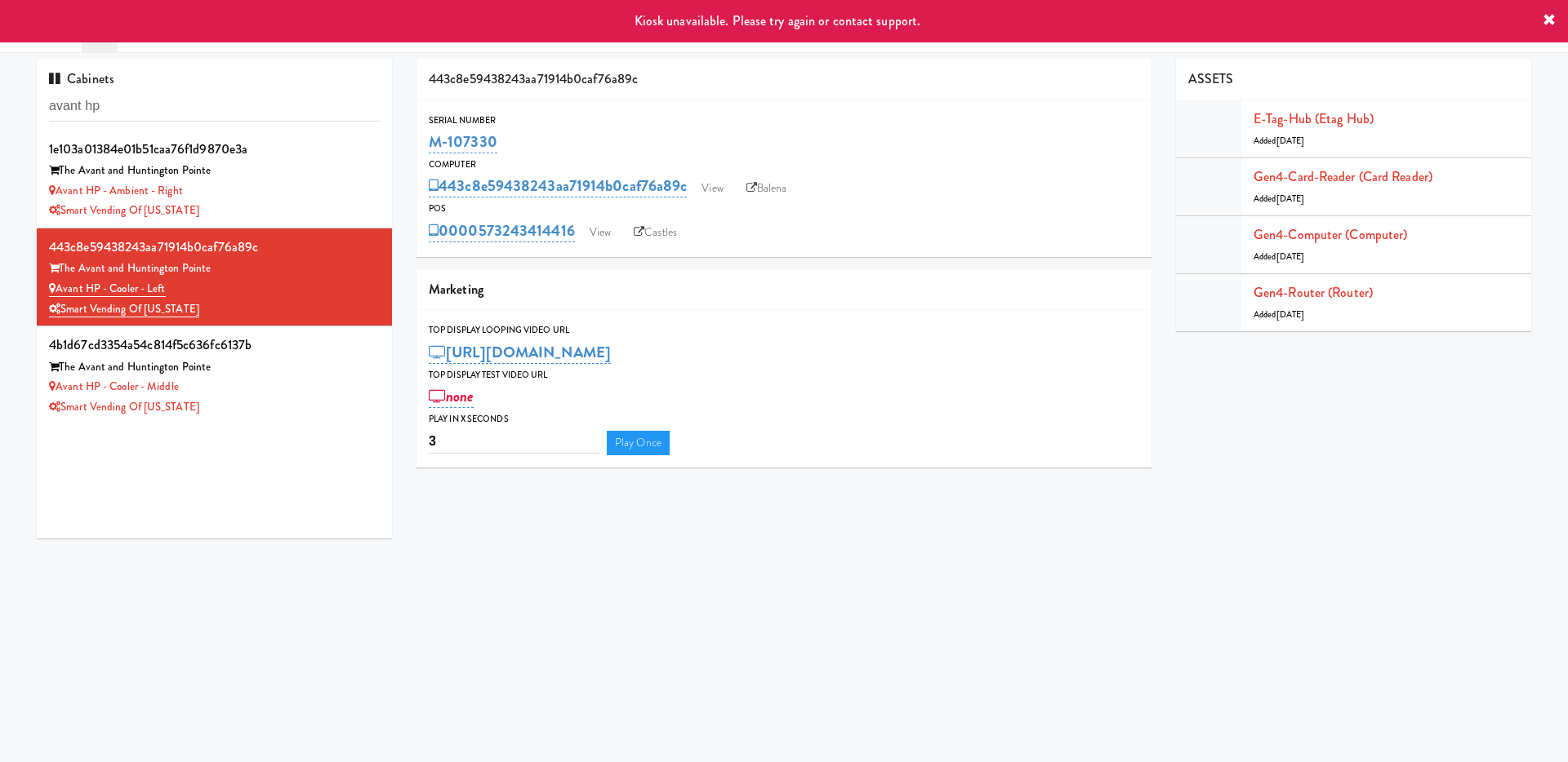
click at [717, 201] on div "POS" at bounding box center [784, 208] width 711 height 17
click at [717, 179] on link "View" at bounding box center [712, 188] width 37 height 24
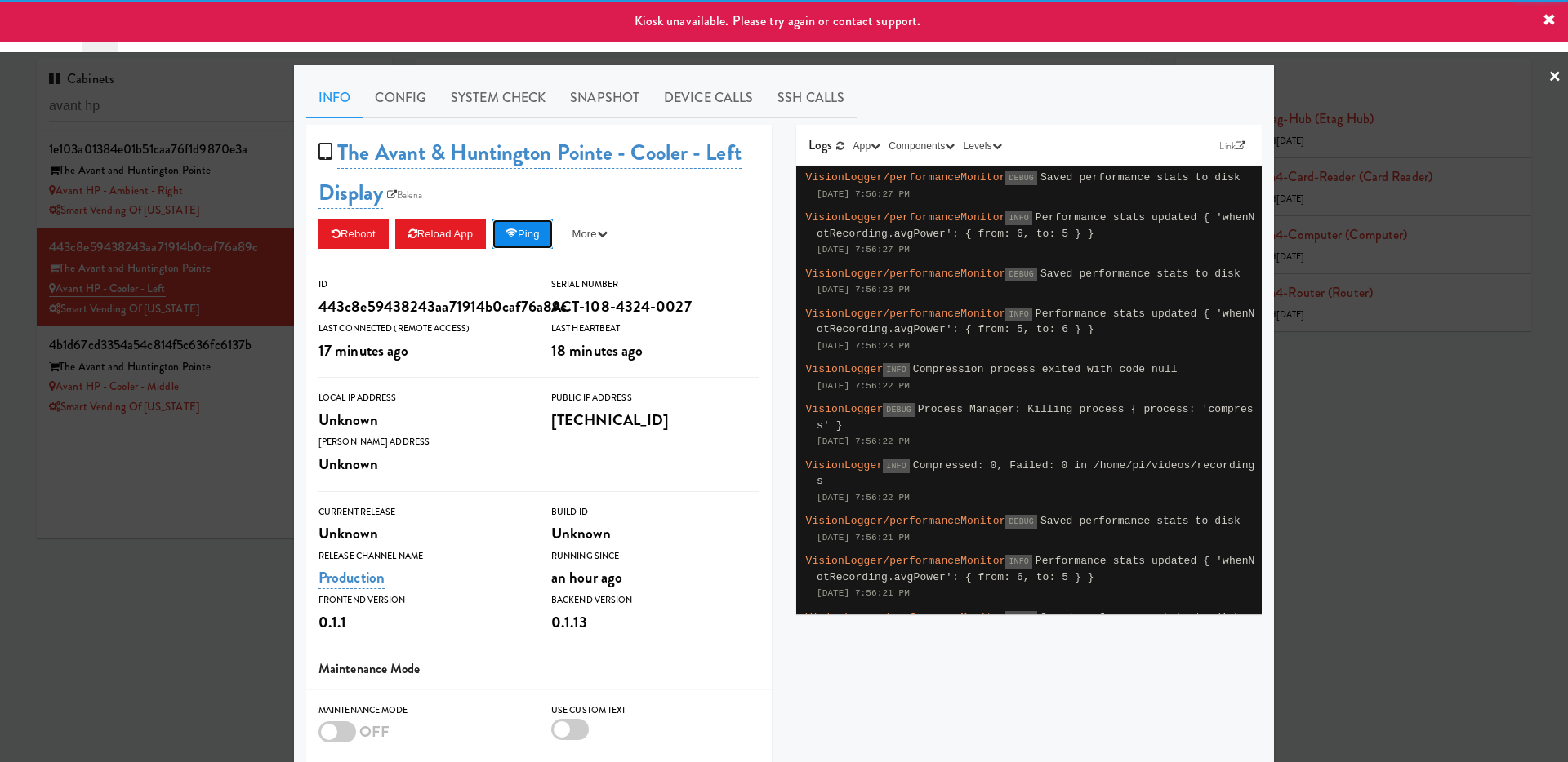
click at [544, 235] on button "Ping" at bounding box center [523, 234] width 61 height 29
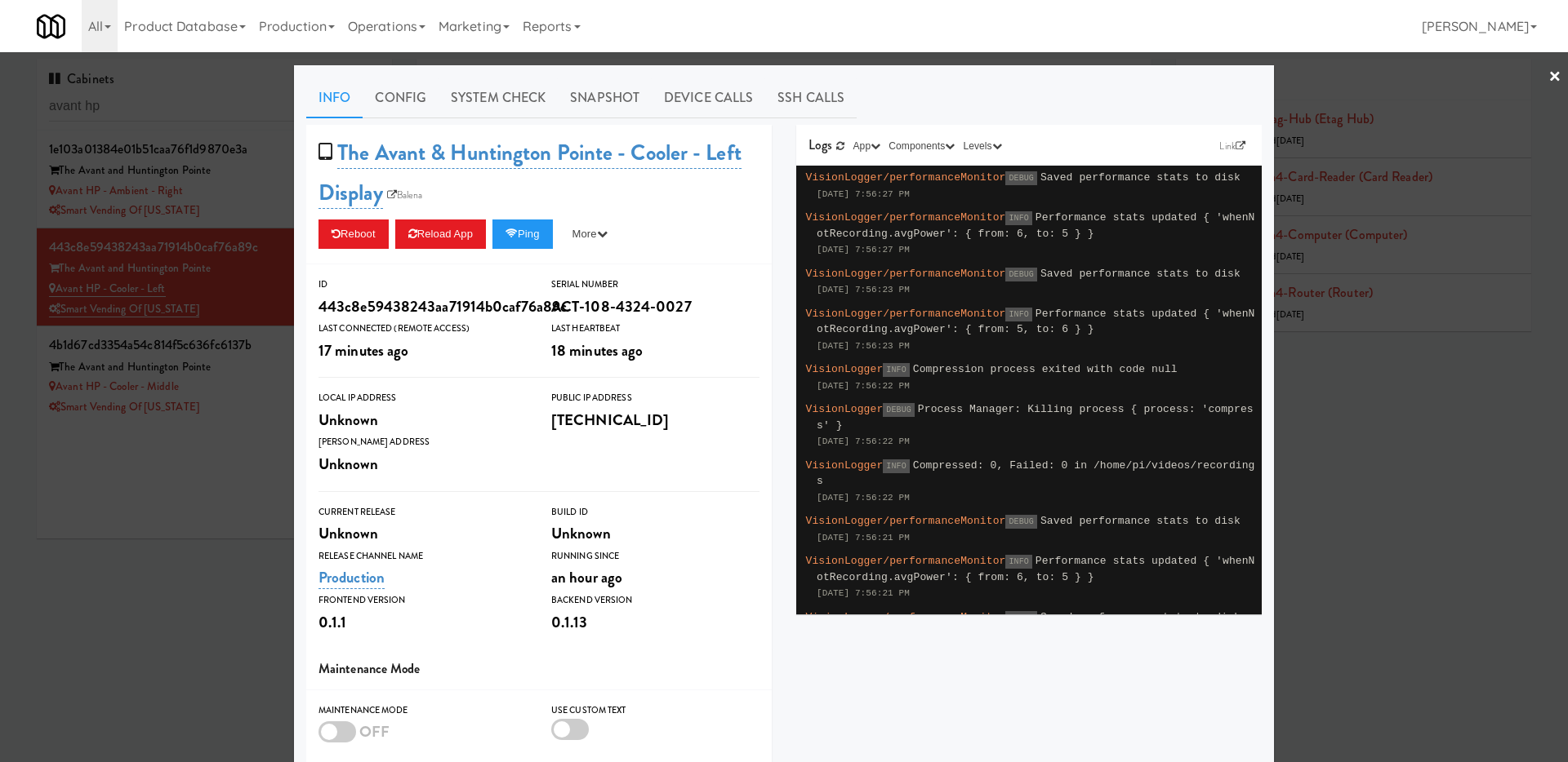
click at [87, 179] on div at bounding box center [784, 381] width 1568 height 762
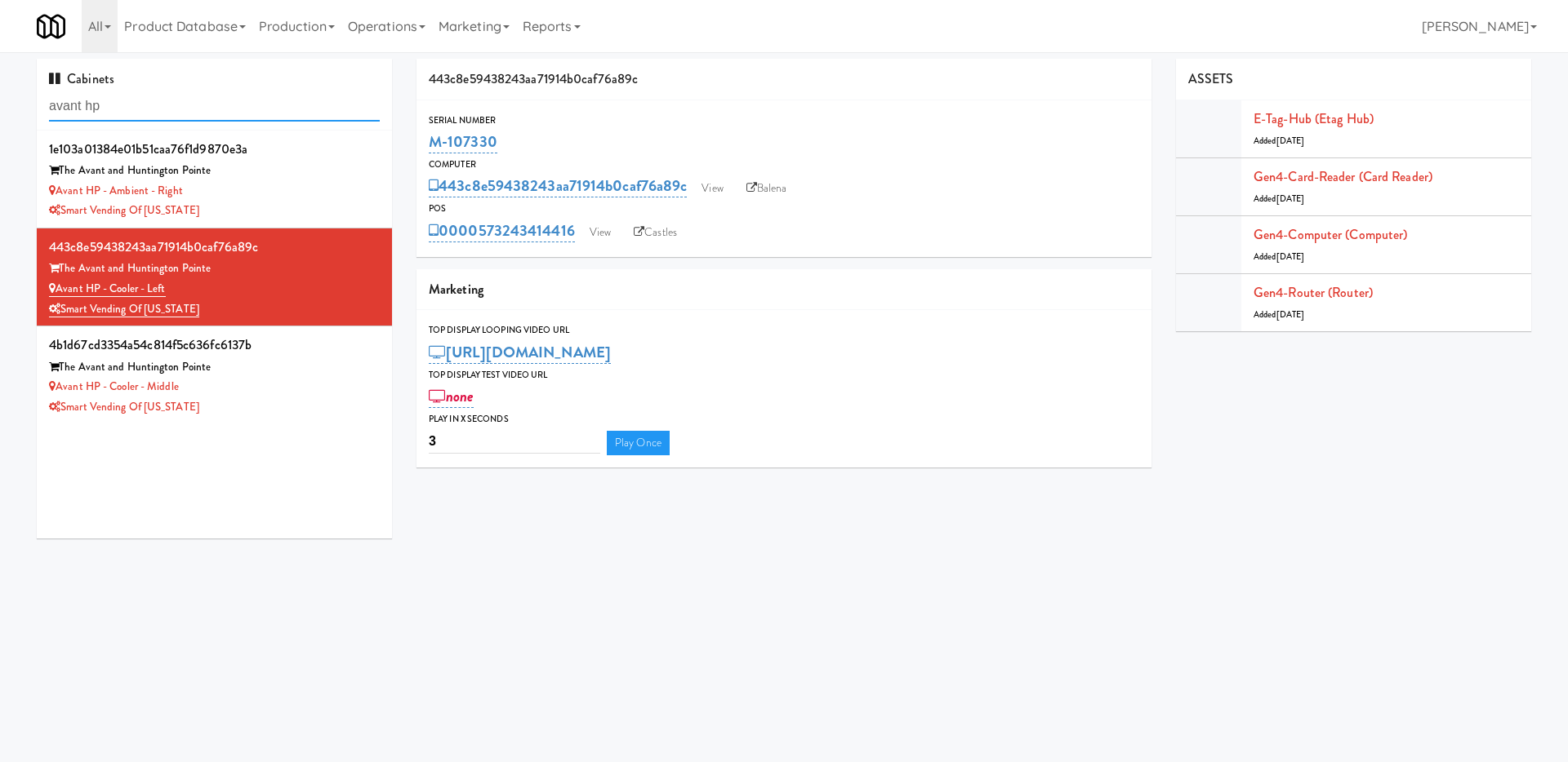
drag, startPoint x: 119, startPoint y: 106, endPoint x: 0, endPoint y: 91, distance: 119.9
click at [0, 91] on div "Cabinets avant hp 1e103a01384e01b51caa76f1d9870e3a The Avant and Huntington Poi…" at bounding box center [784, 304] width 1568 height 492
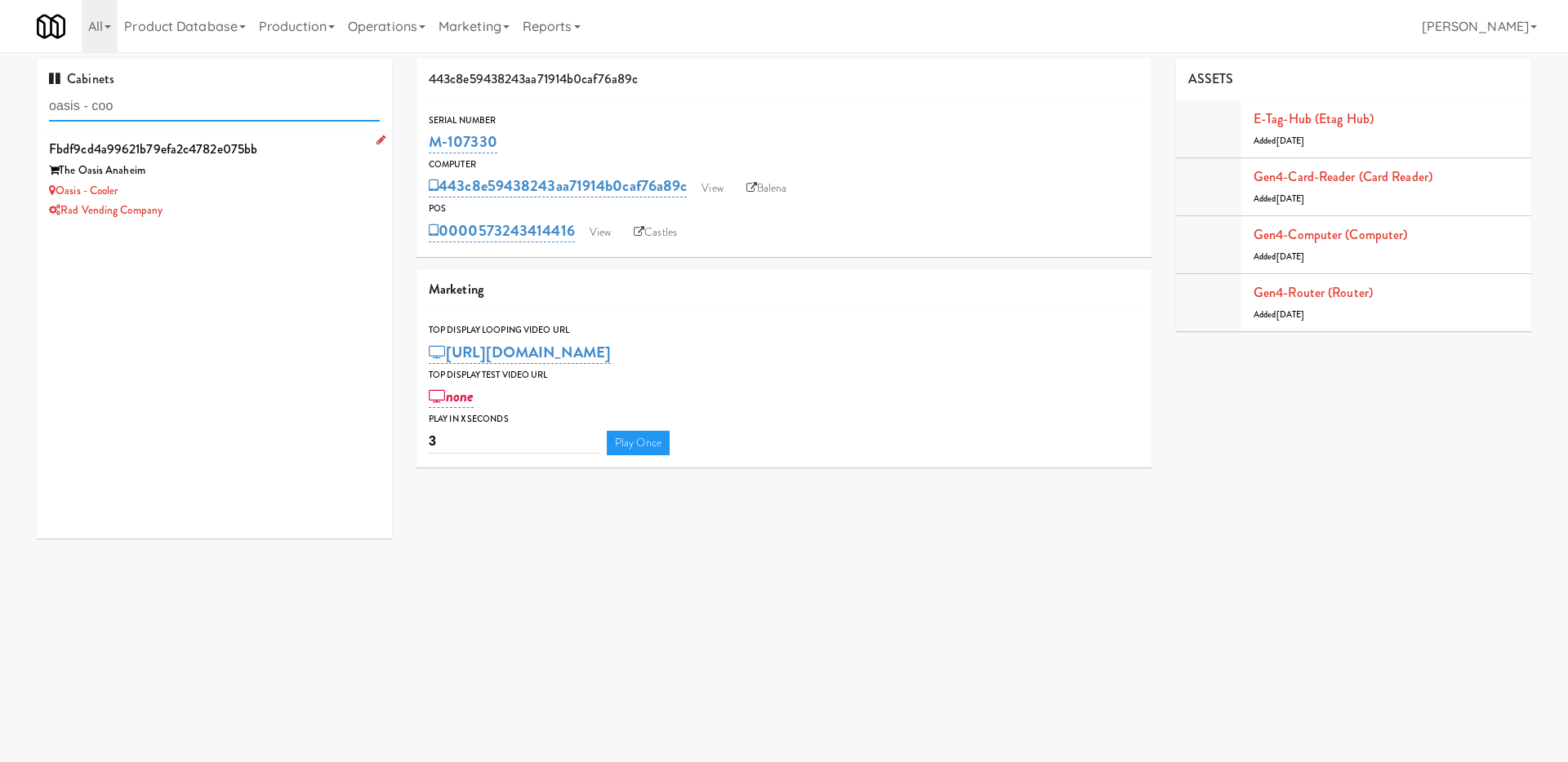
type input "oasis - coo"
click at [254, 178] on div "The Oasis Anaheim" at bounding box center [214, 170] width 331 height 21
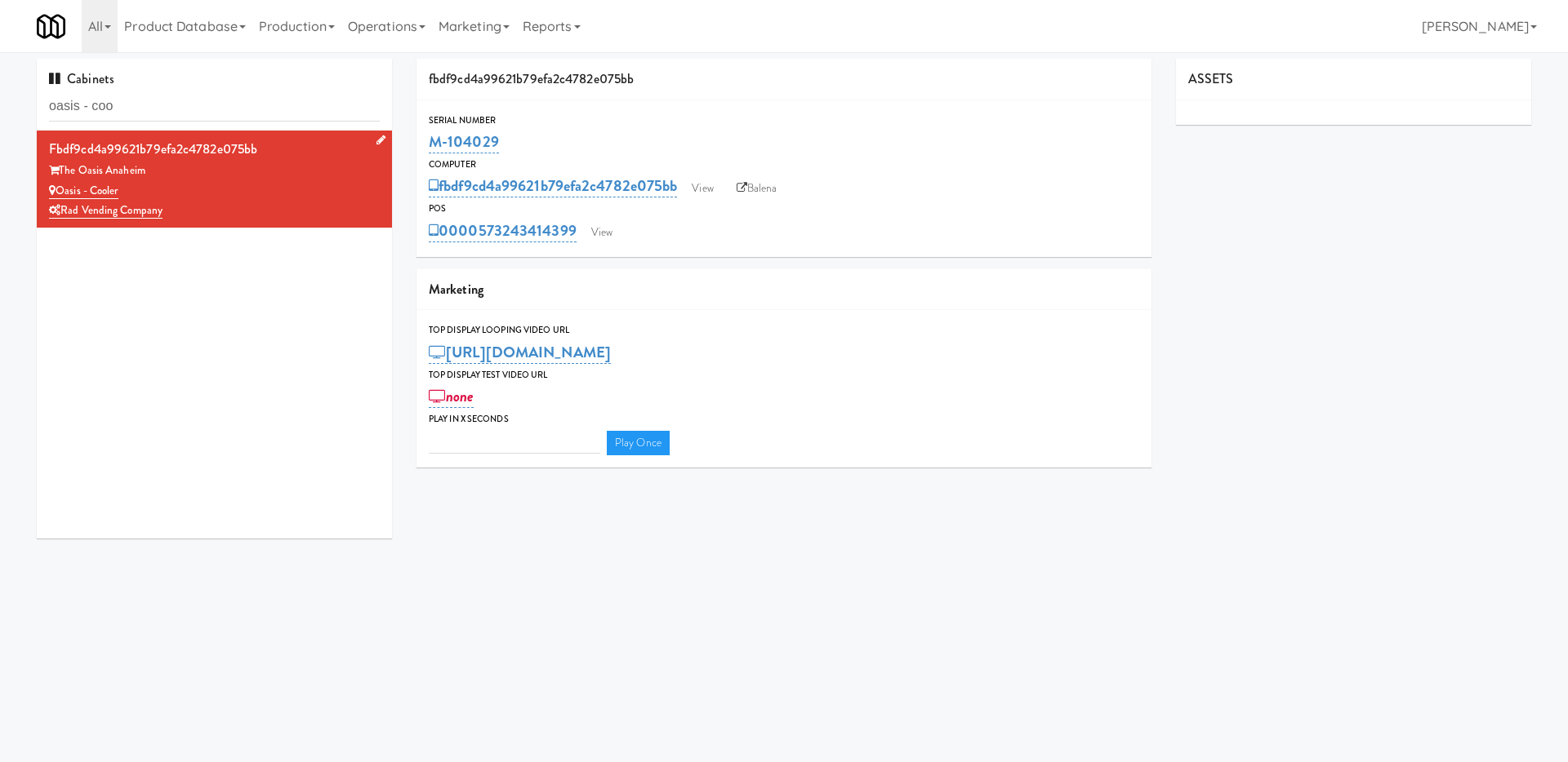
type input "3"
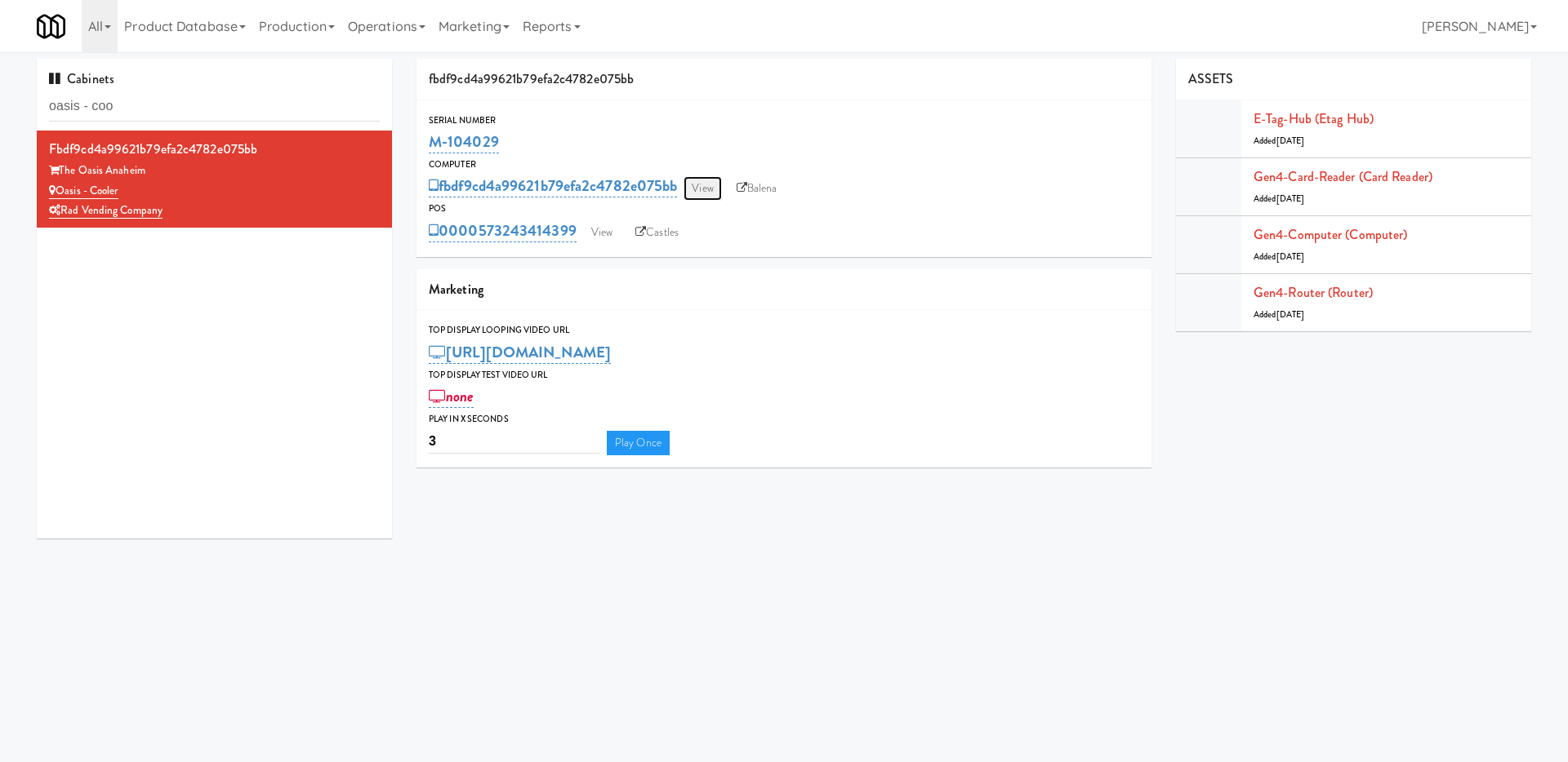
click at [715, 193] on link "View" at bounding box center [702, 188] width 37 height 24
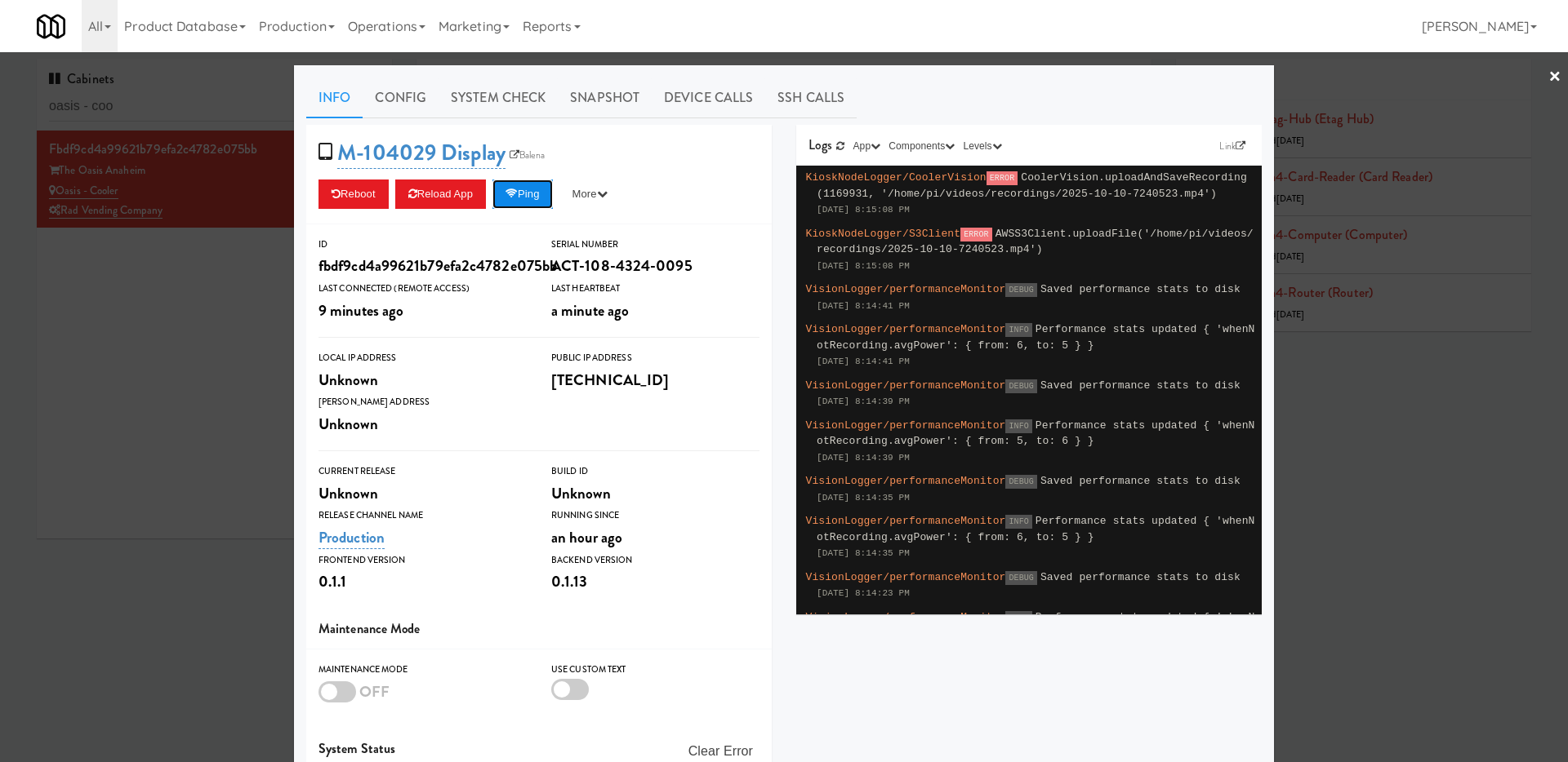
click at [541, 193] on button "Ping" at bounding box center [523, 195] width 61 height 29
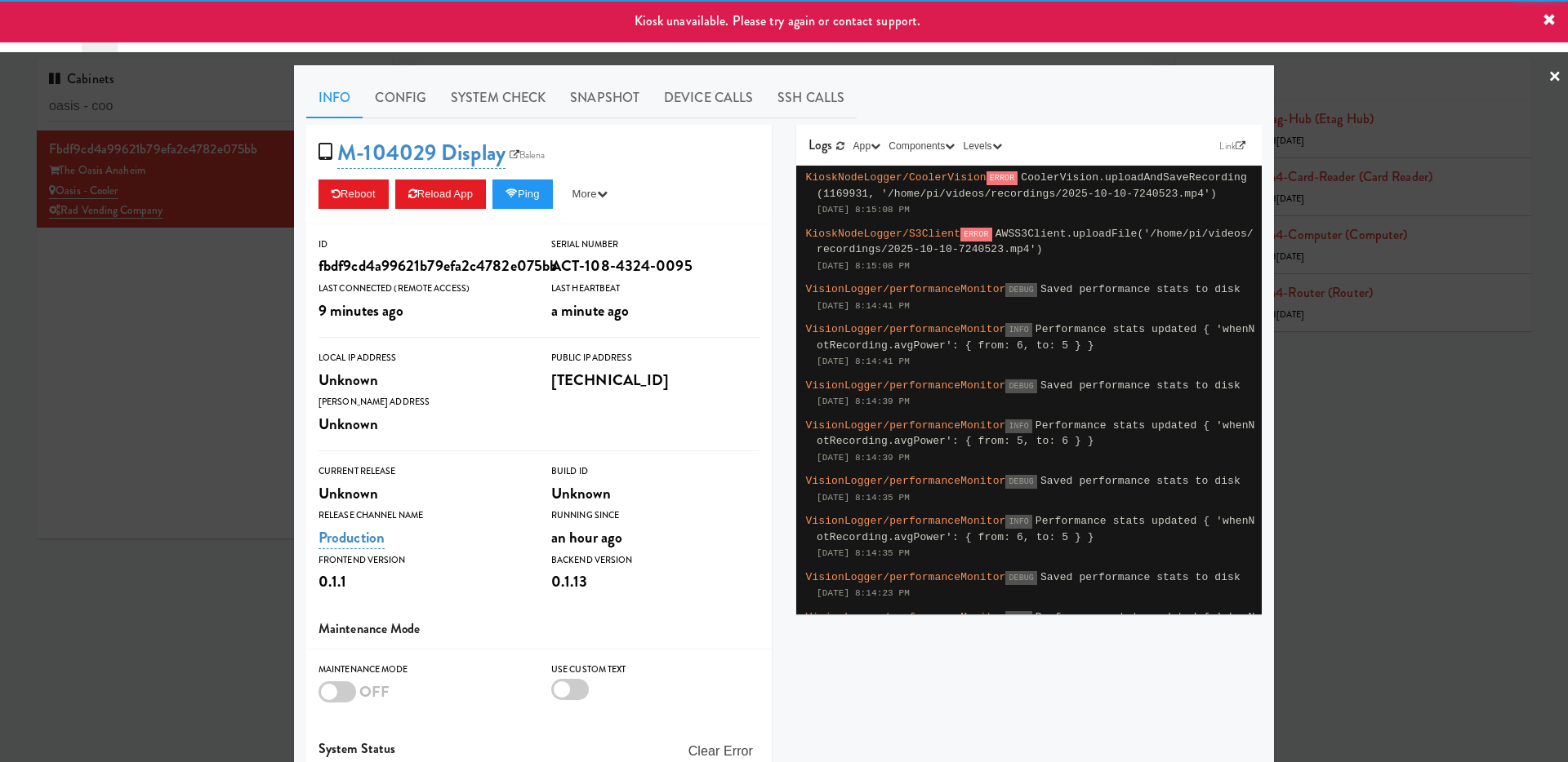
click at [171, 322] on div at bounding box center [784, 381] width 1568 height 762
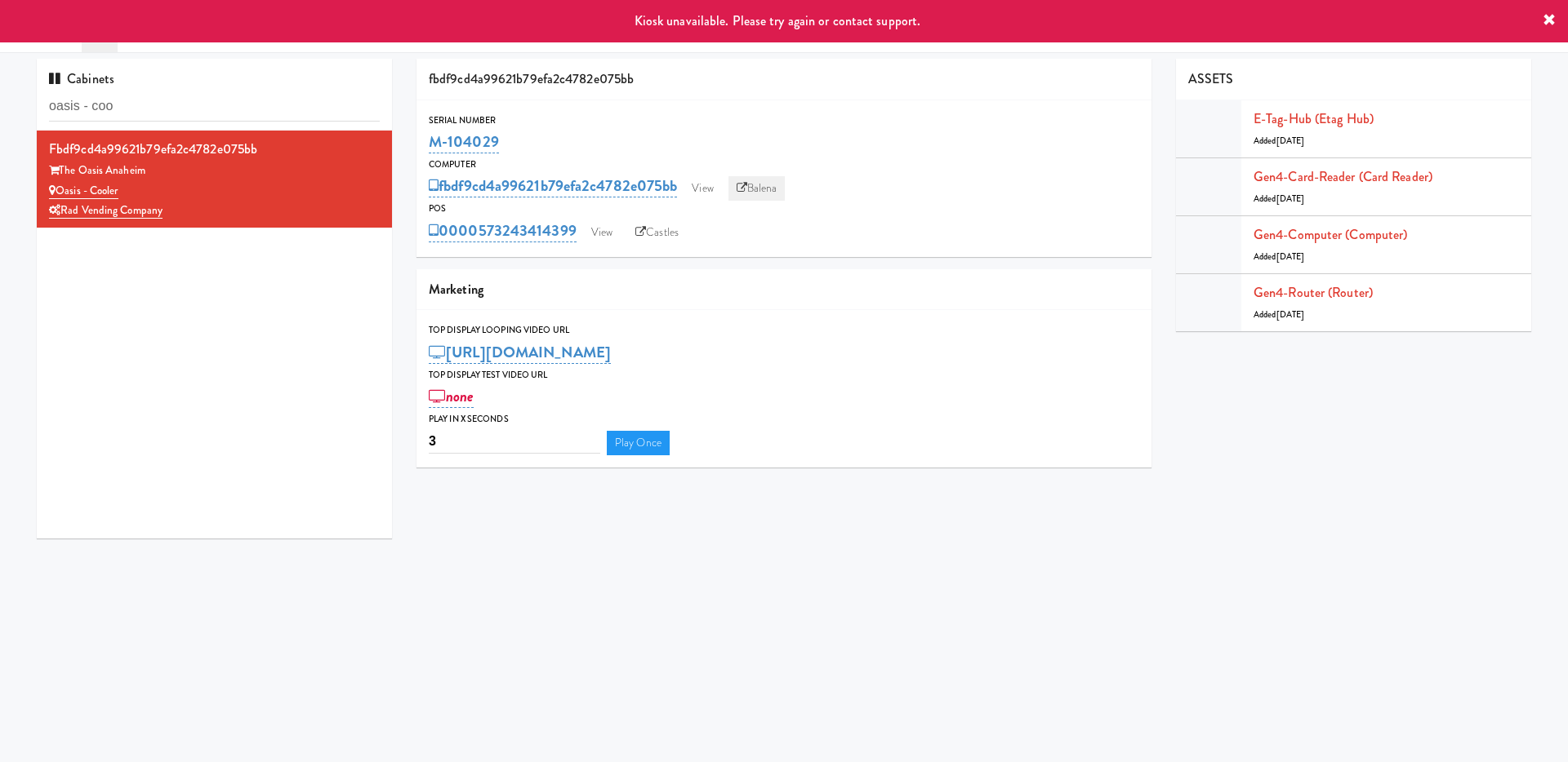
click at [761, 196] on link "Balena" at bounding box center [757, 188] width 57 height 24
click at [608, 233] on link "View" at bounding box center [602, 232] width 37 height 24
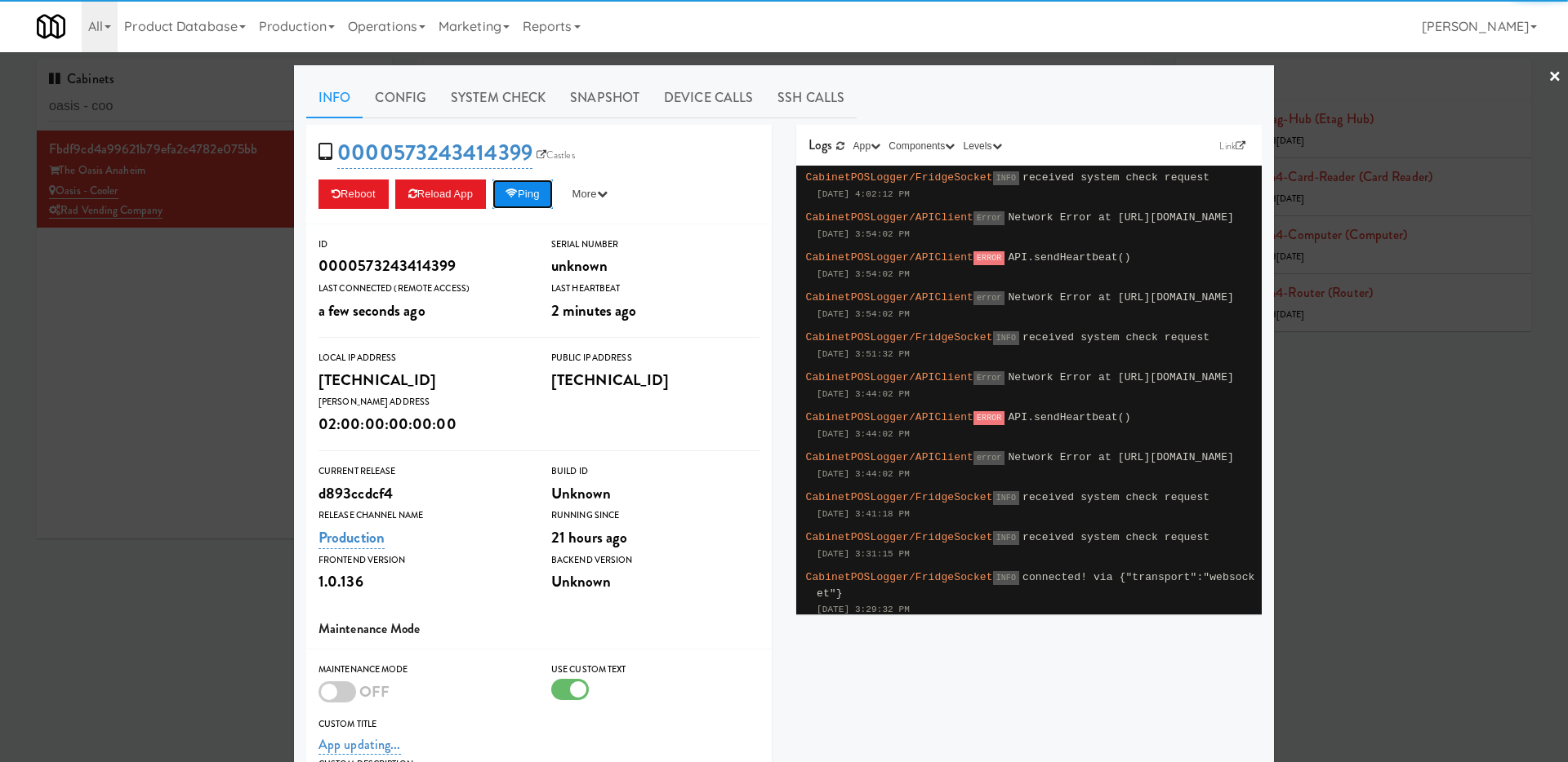
click at [548, 199] on button "Ping" at bounding box center [523, 195] width 61 height 29
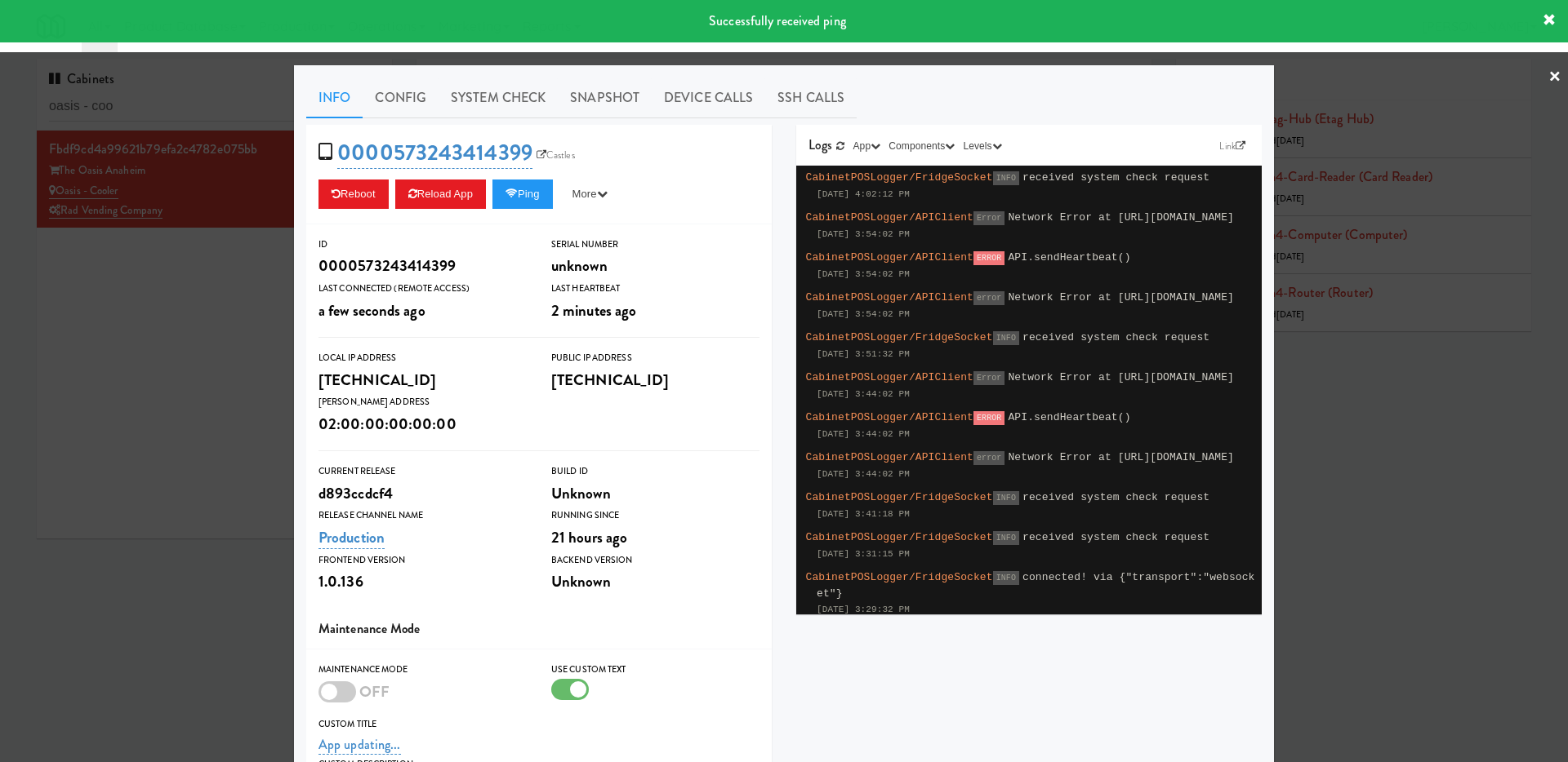
click at [219, 327] on div at bounding box center [784, 381] width 1568 height 762
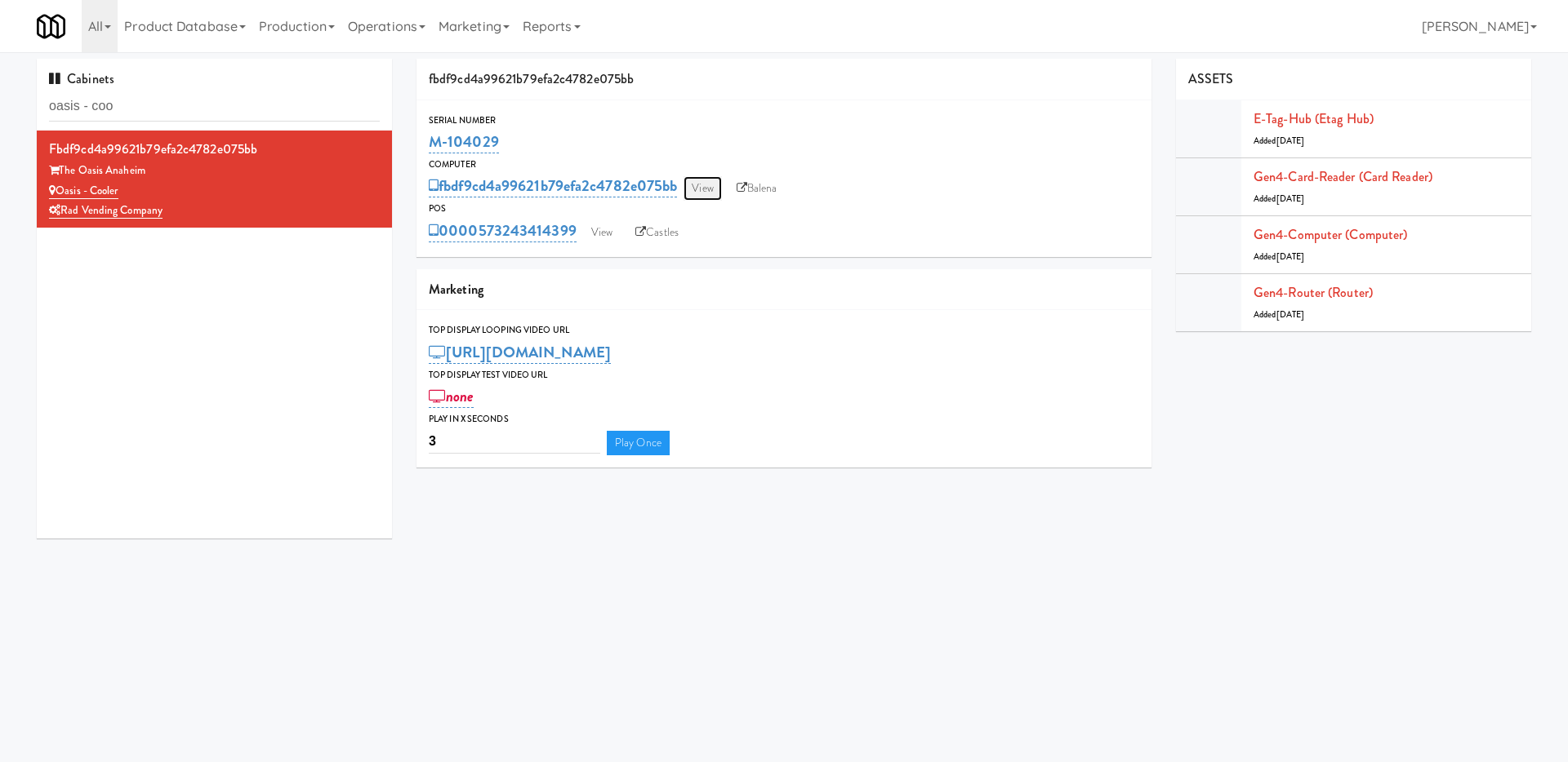
click at [715, 192] on link "View" at bounding box center [702, 188] width 37 height 24
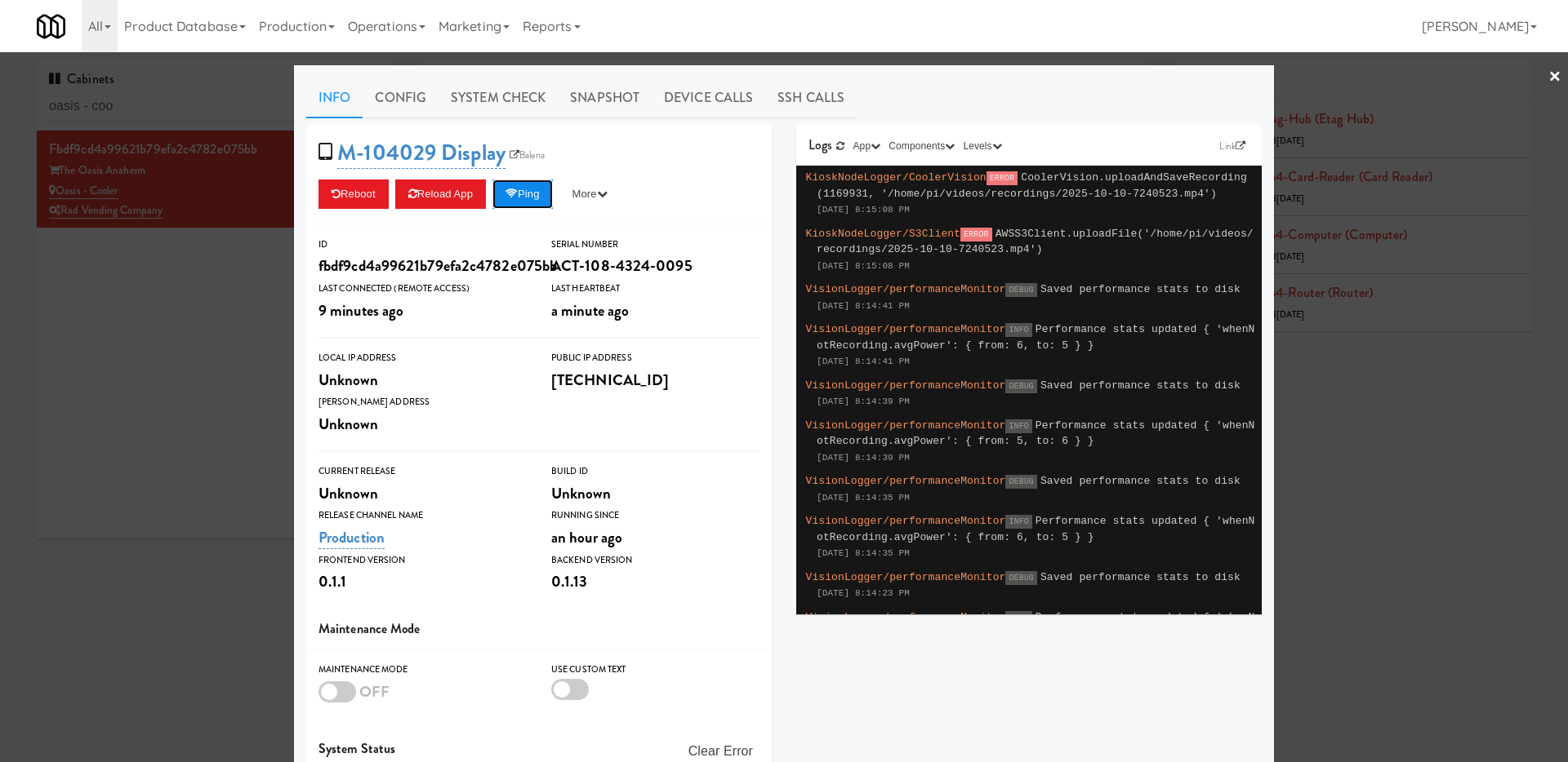
click at [530, 191] on button "Ping" at bounding box center [523, 195] width 61 height 29
click at [553, 195] on button "Ping" at bounding box center [523, 195] width 61 height 29
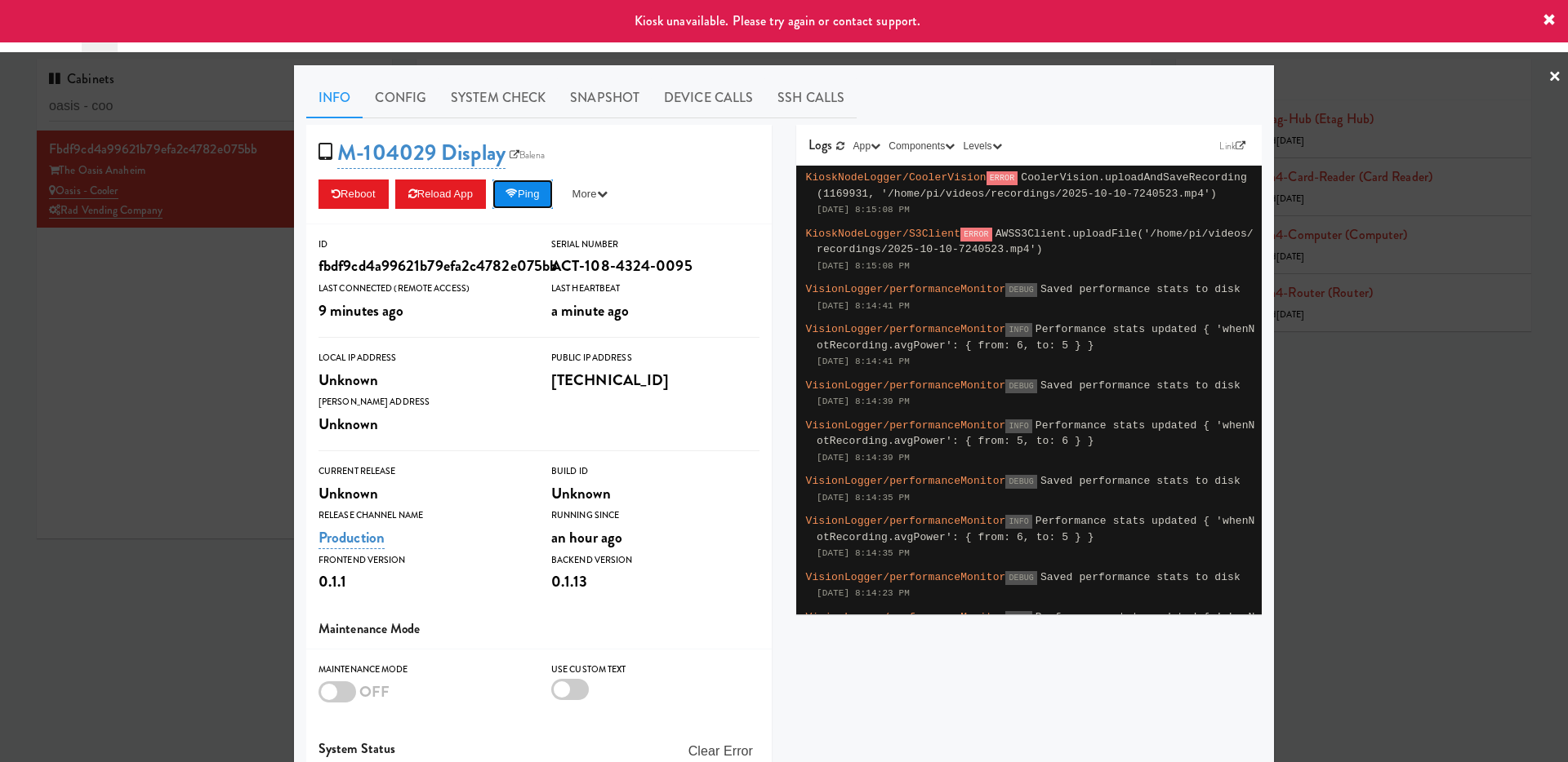
click at [518, 195] on icon at bounding box center [511, 194] width 13 height 11
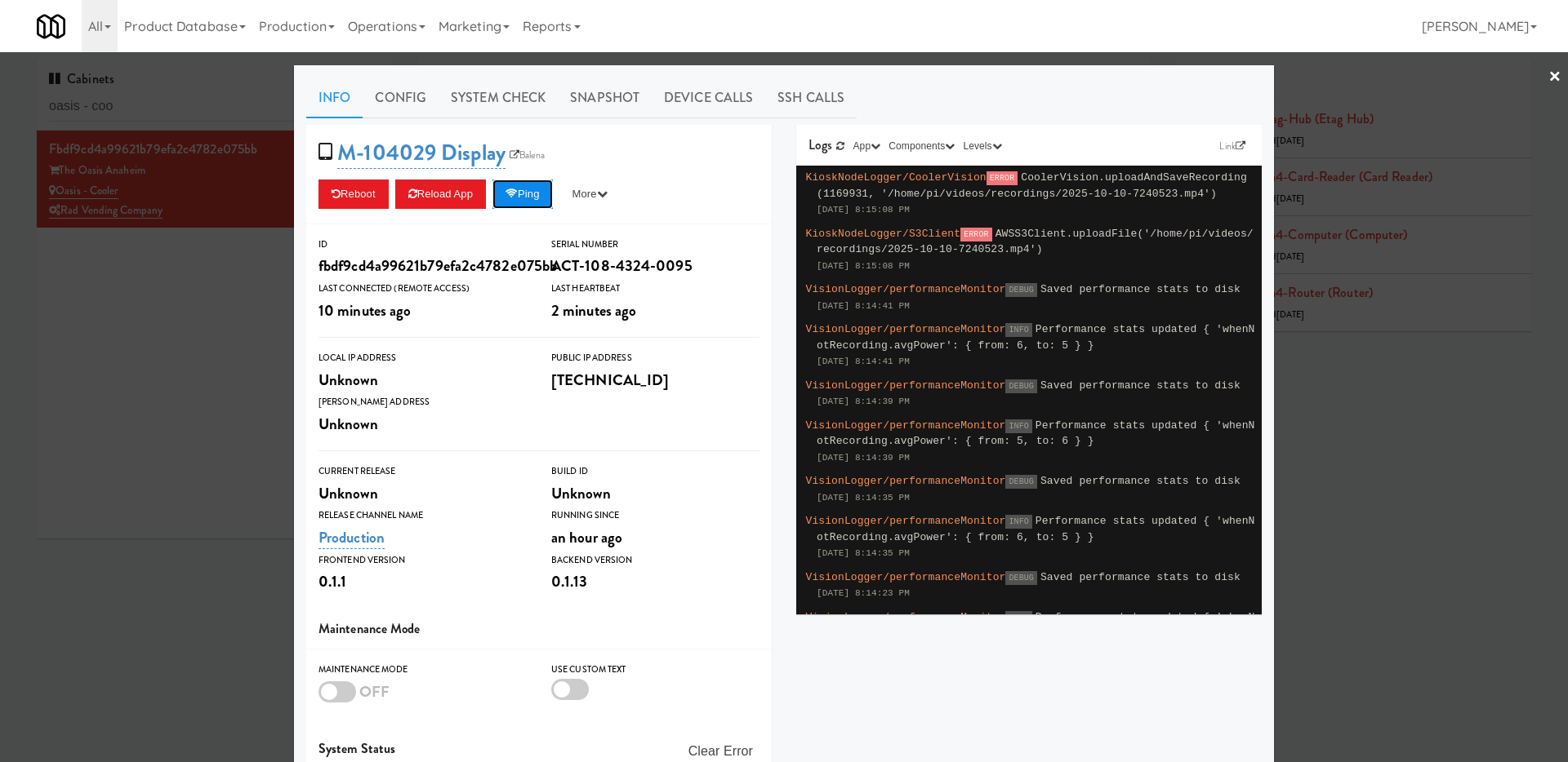
click at [549, 200] on button "Ping" at bounding box center [523, 195] width 61 height 29
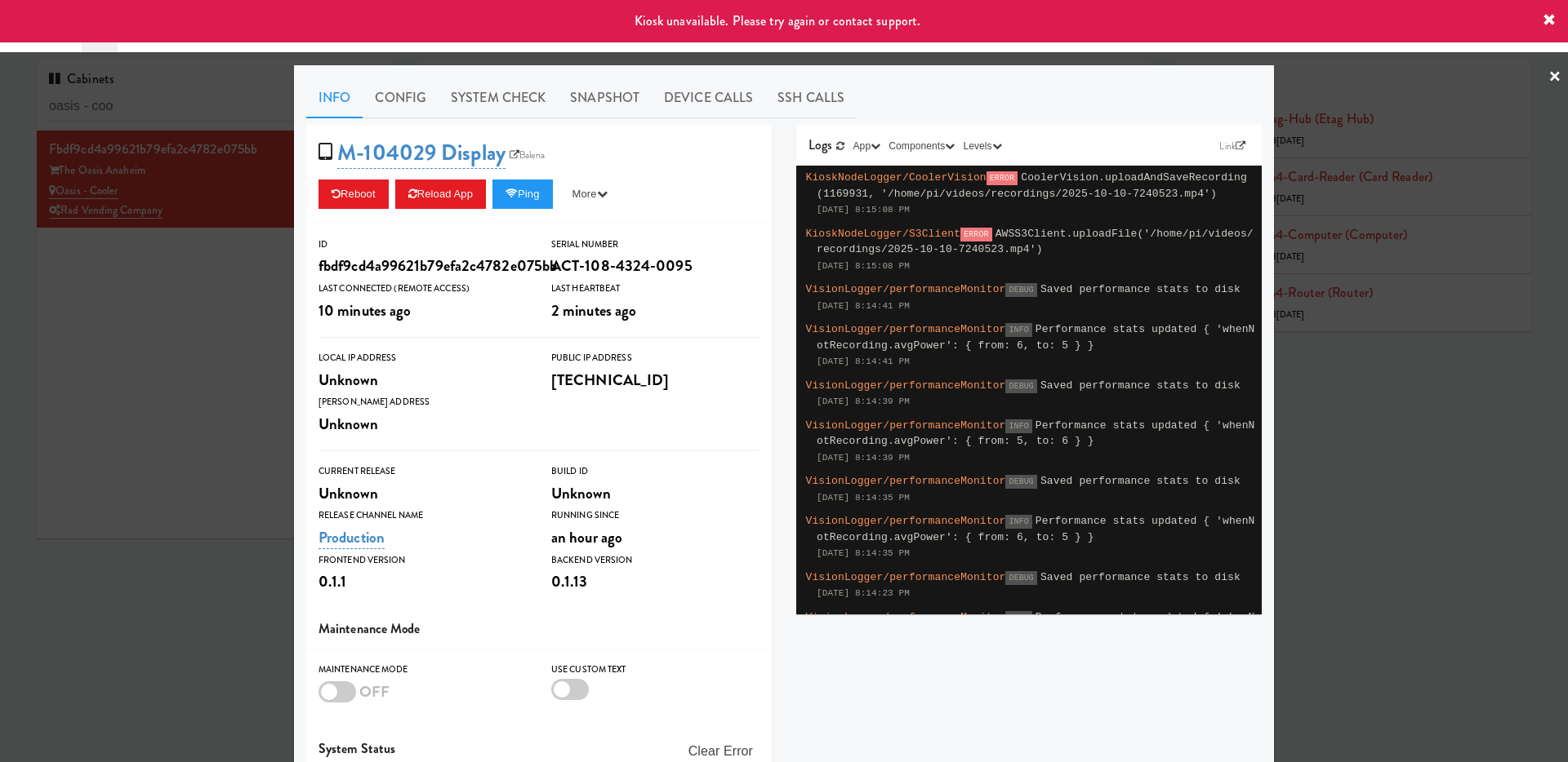
click at [52, 357] on div at bounding box center [784, 381] width 1568 height 762
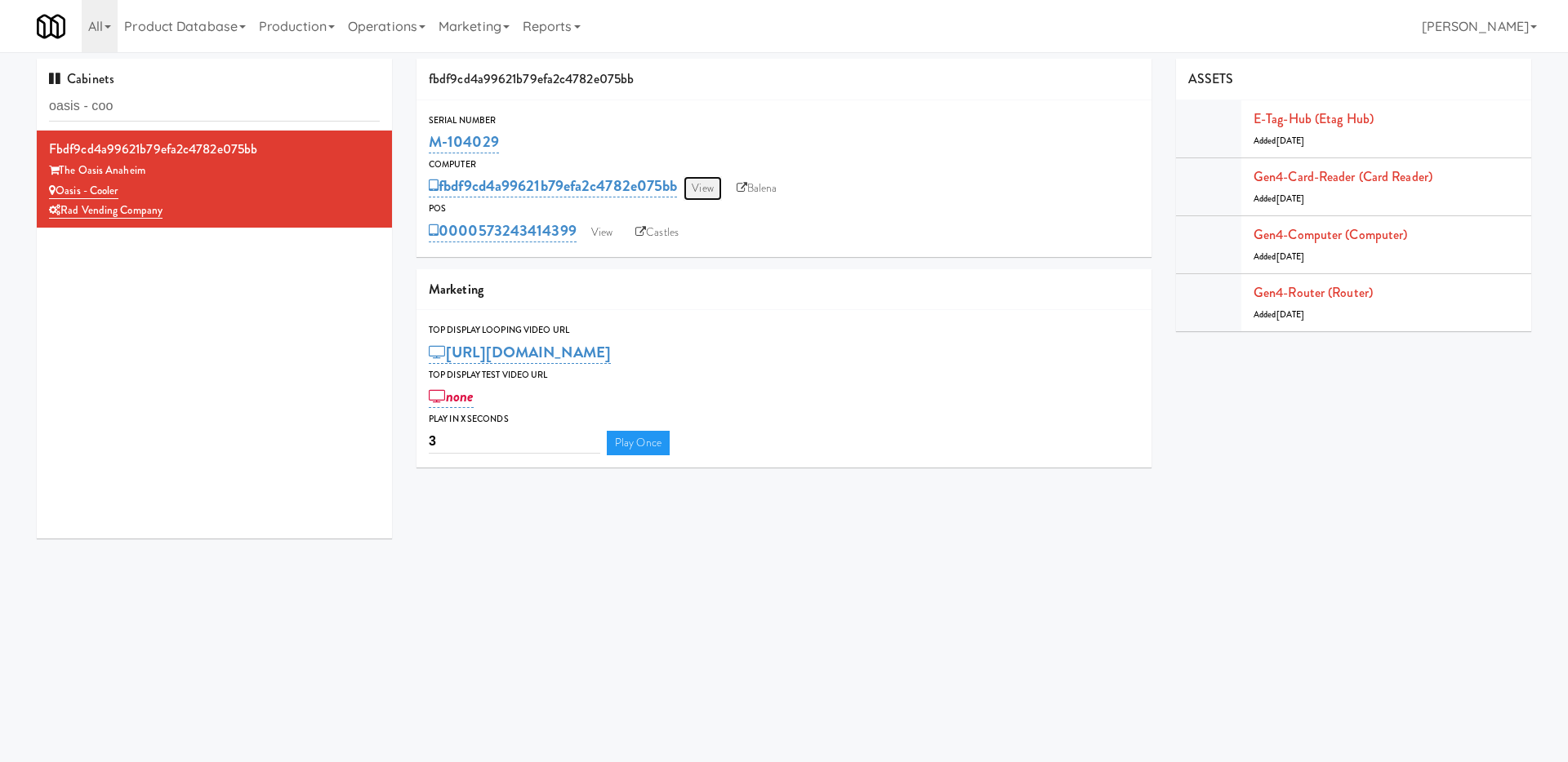
click at [715, 188] on link "View" at bounding box center [702, 188] width 37 height 24
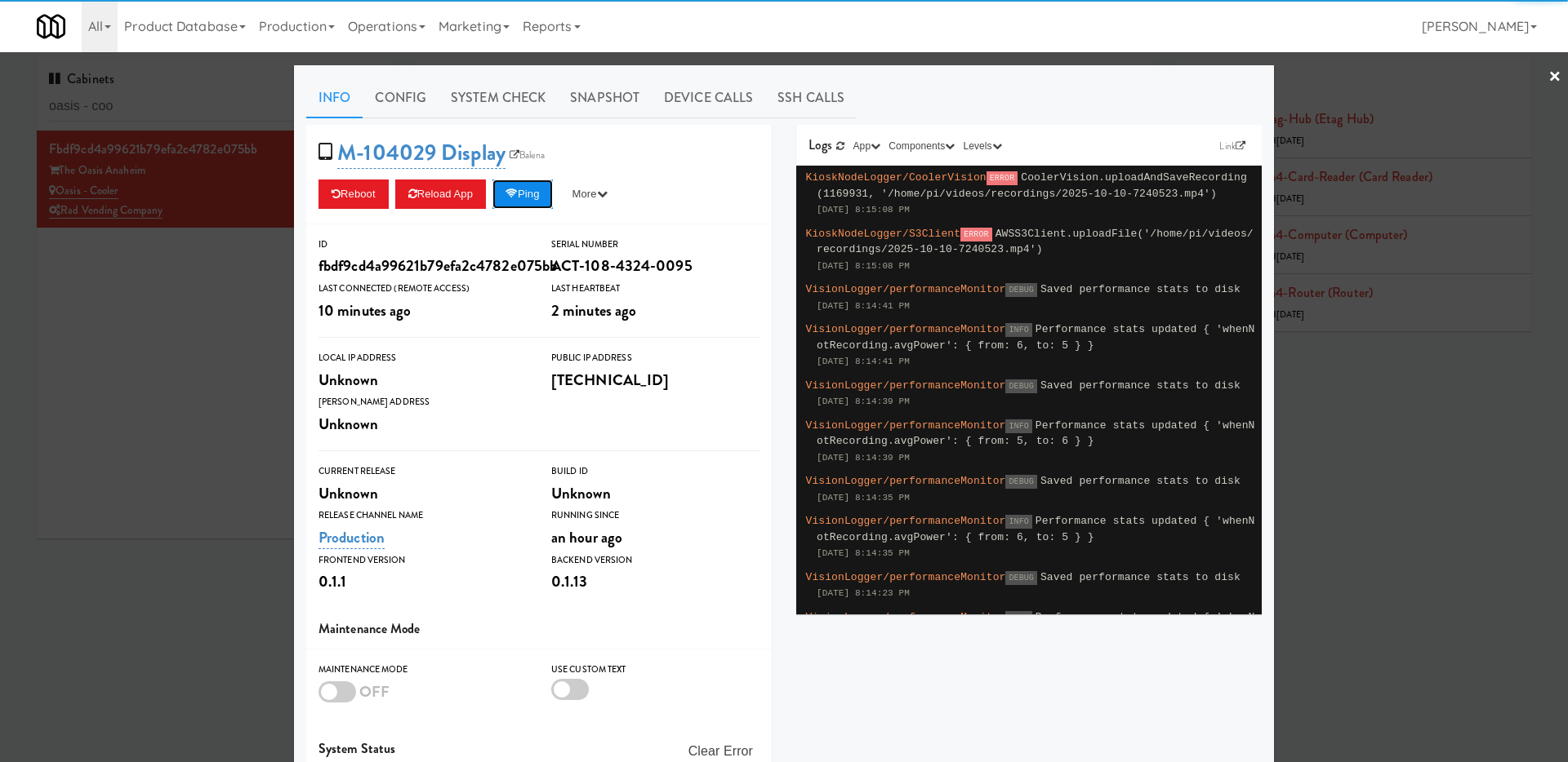
click at [529, 185] on button "Ping" at bounding box center [523, 195] width 61 height 29
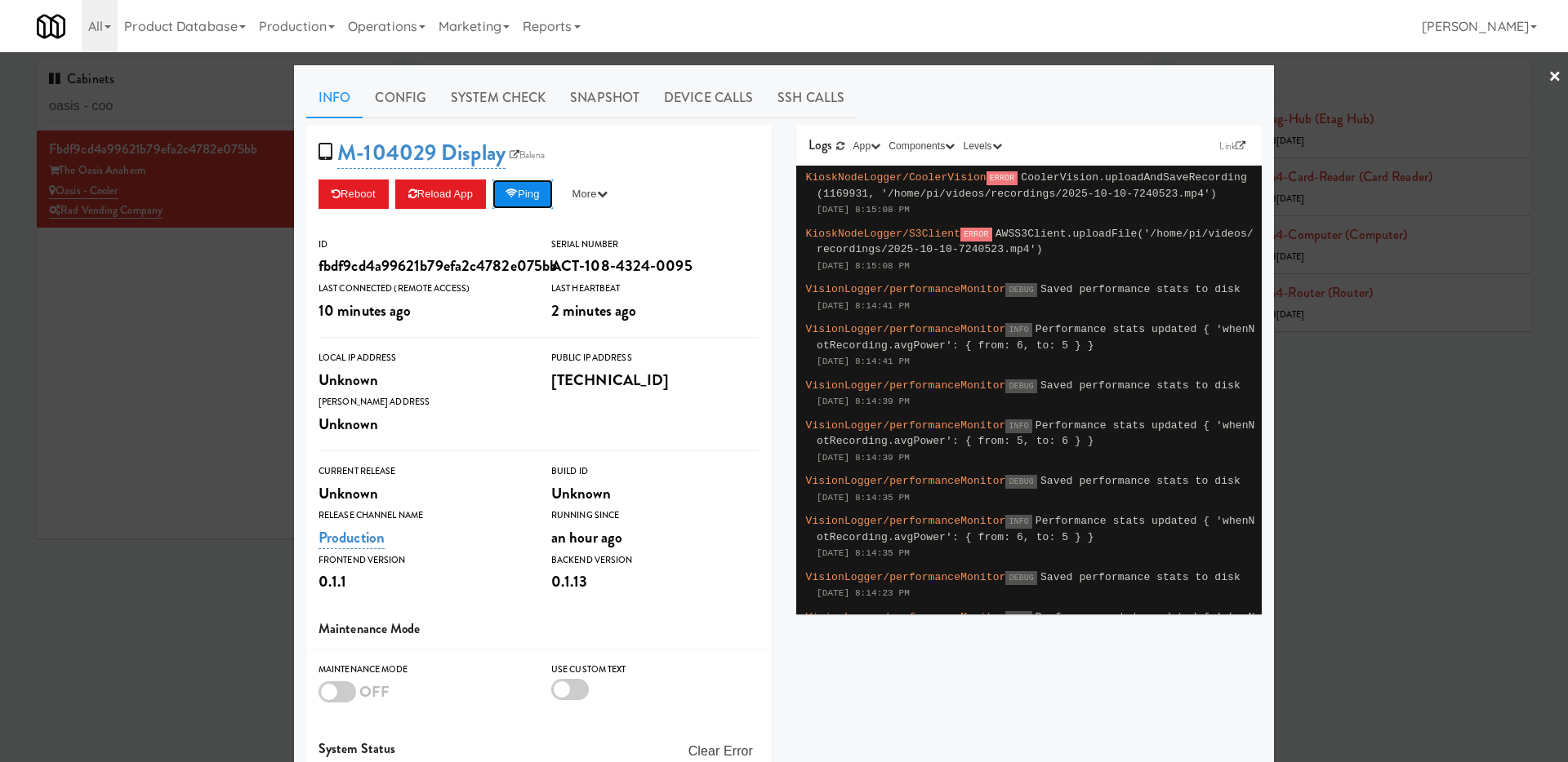
click at [520, 185] on button "Ping" at bounding box center [523, 195] width 61 height 29
click at [518, 190] on icon at bounding box center [511, 194] width 13 height 11
click at [553, 195] on button "Ping" at bounding box center [523, 195] width 61 height 29
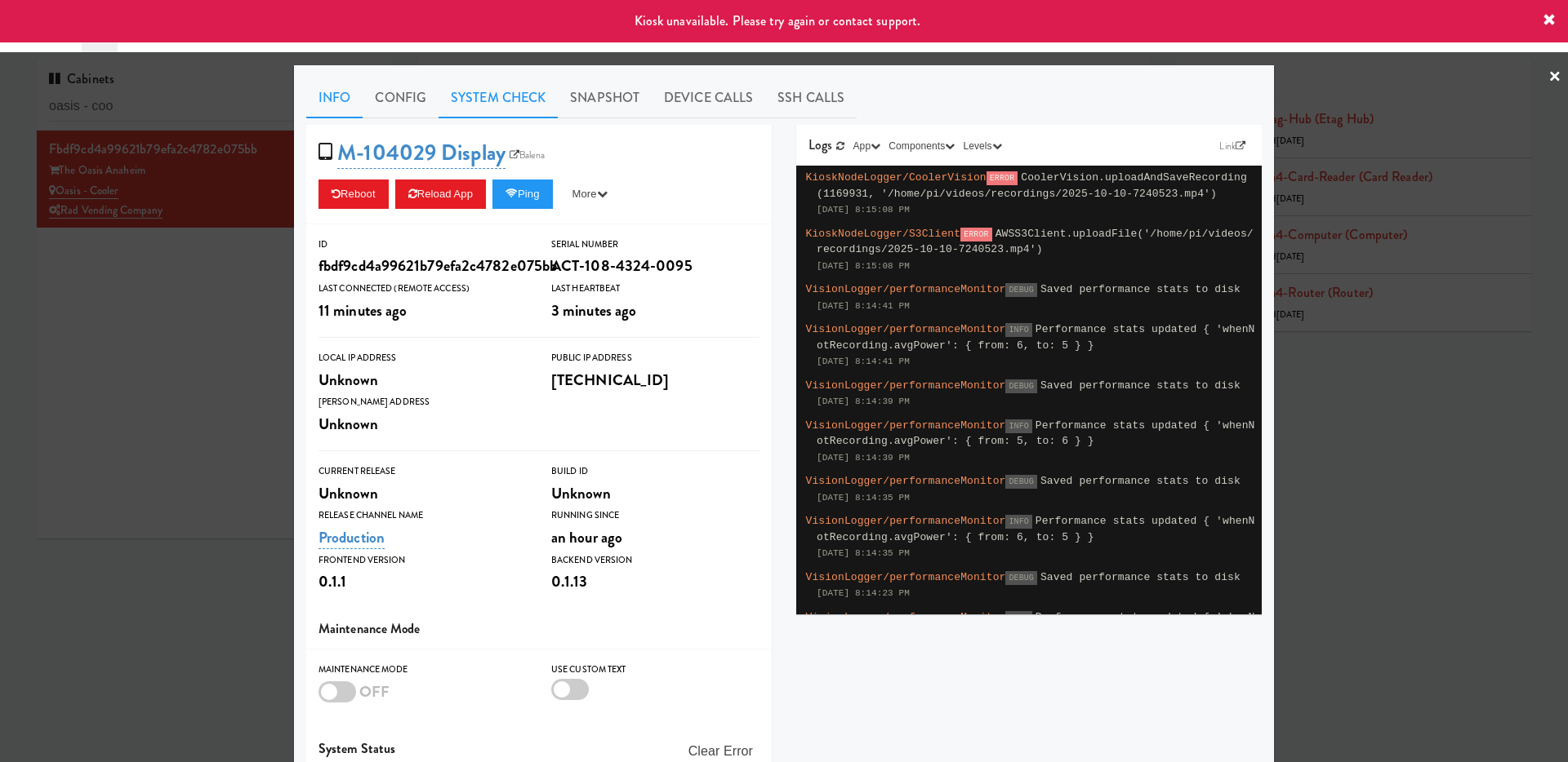
click at [496, 108] on link "System Check" at bounding box center [498, 98] width 119 height 41
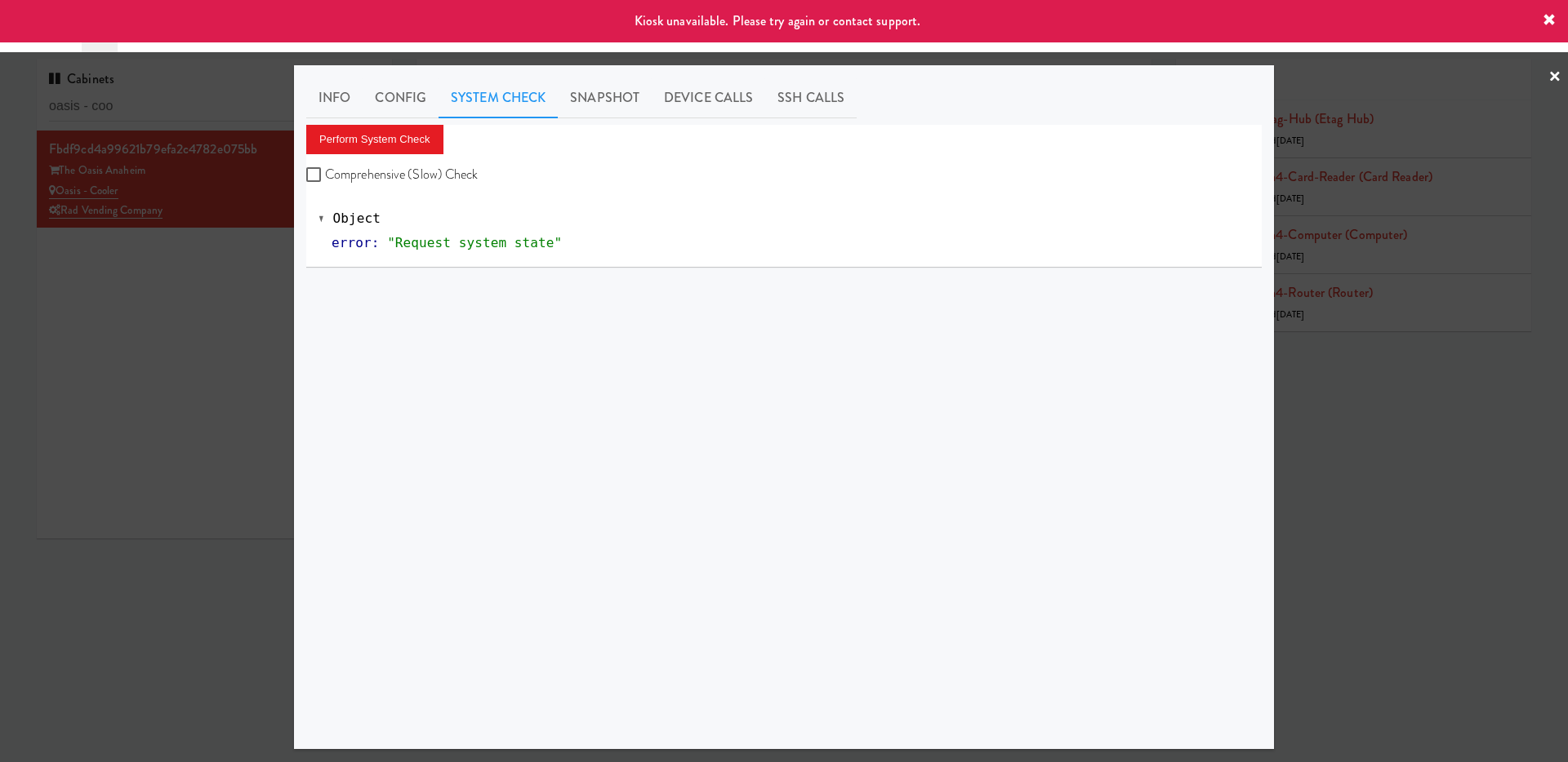
click at [454, 146] on div "Perform System Check Comprehensive (Slow) Check" at bounding box center [784, 156] width 955 height 62
click at [421, 146] on button "Perform System Check" at bounding box center [375, 140] width 137 height 29
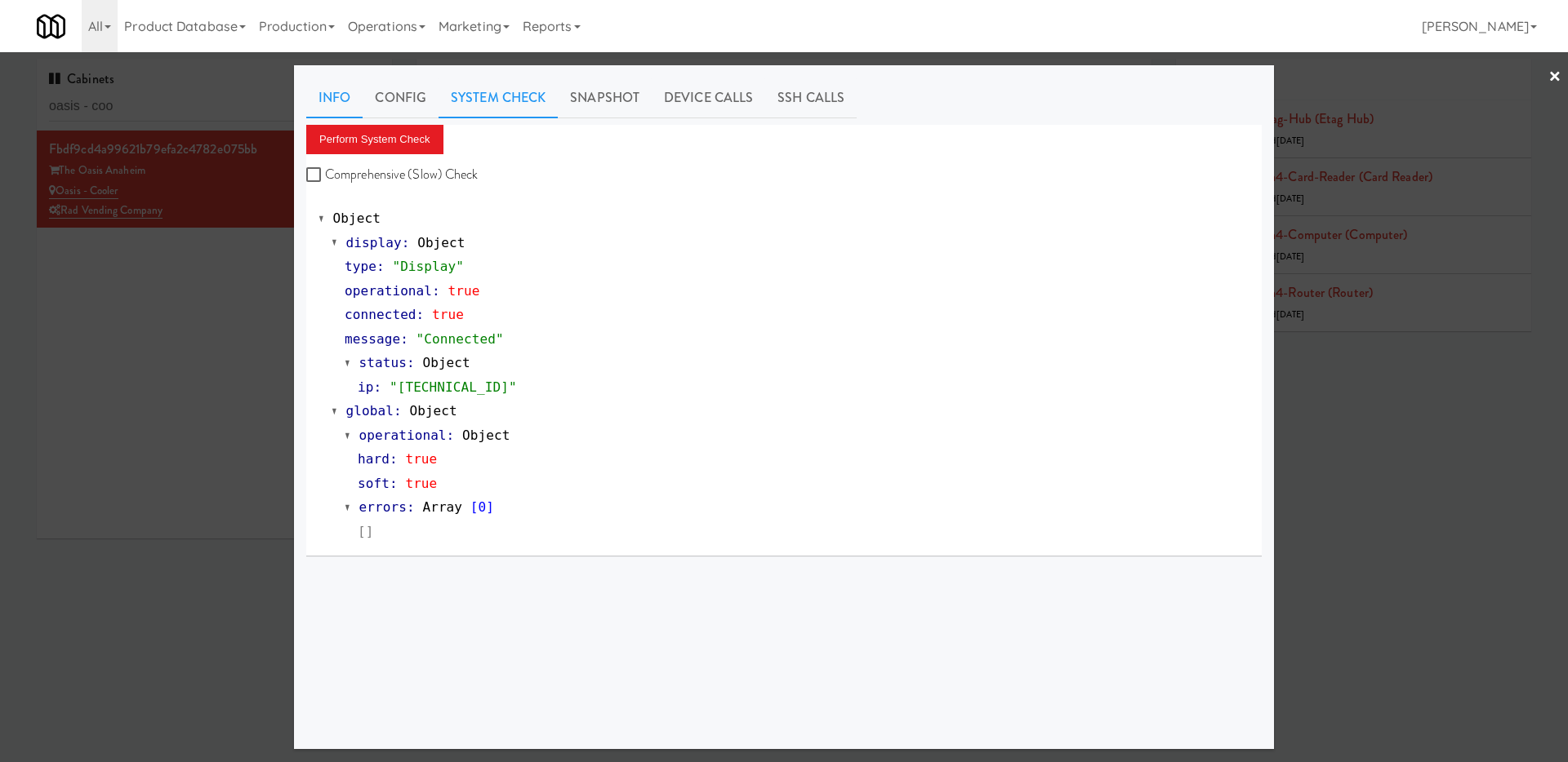
click at [350, 93] on link "Info" at bounding box center [335, 98] width 57 height 41
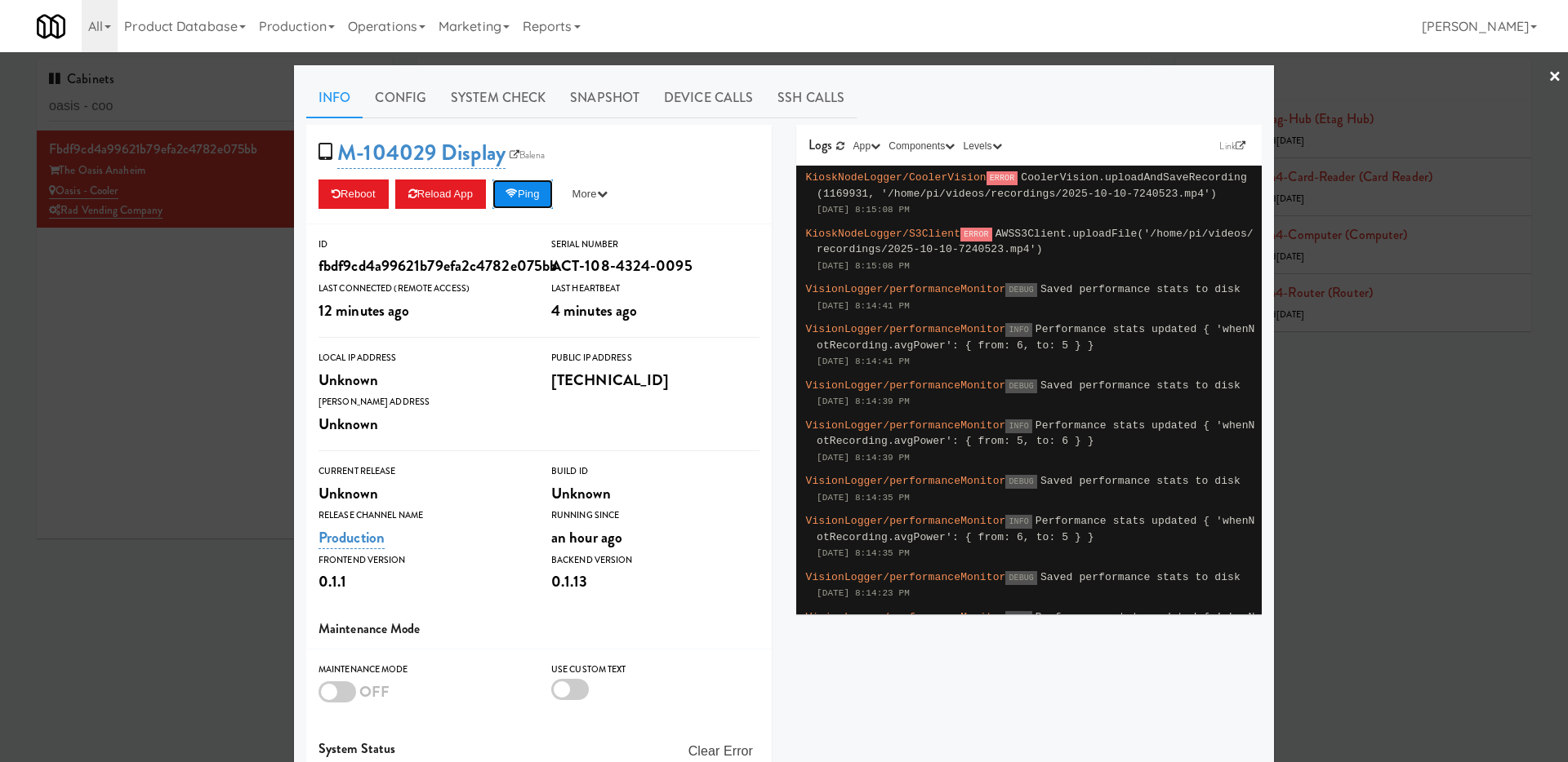
click at [516, 191] on icon at bounding box center [511, 194] width 13 height 11
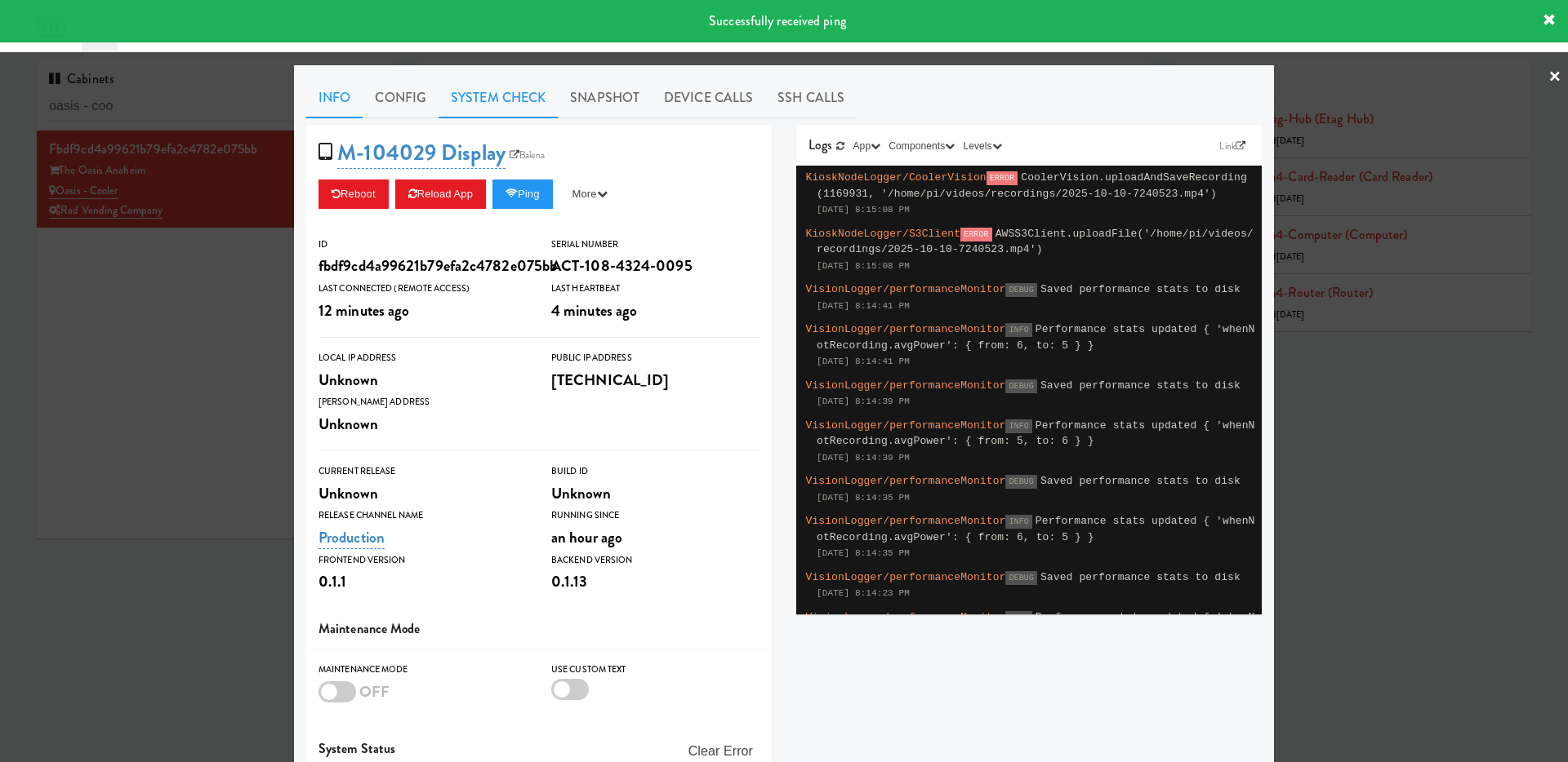
click at [503, 83] on link "System Check" at bounding box center [498, 98] width 119 height 41
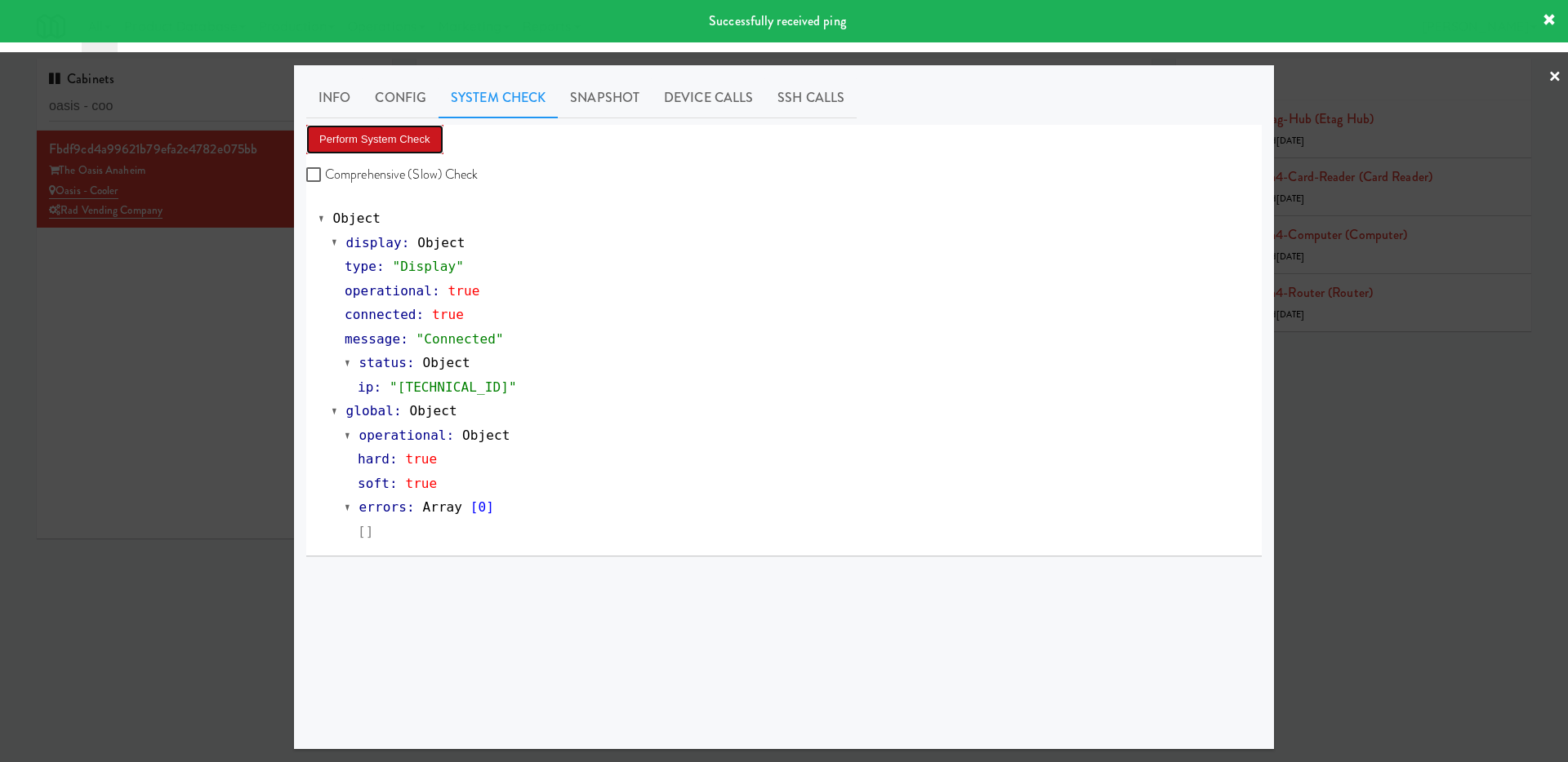
click at [414, 135] on button "Perform System Check" at bounding box center [375, 140] width 137 height 29
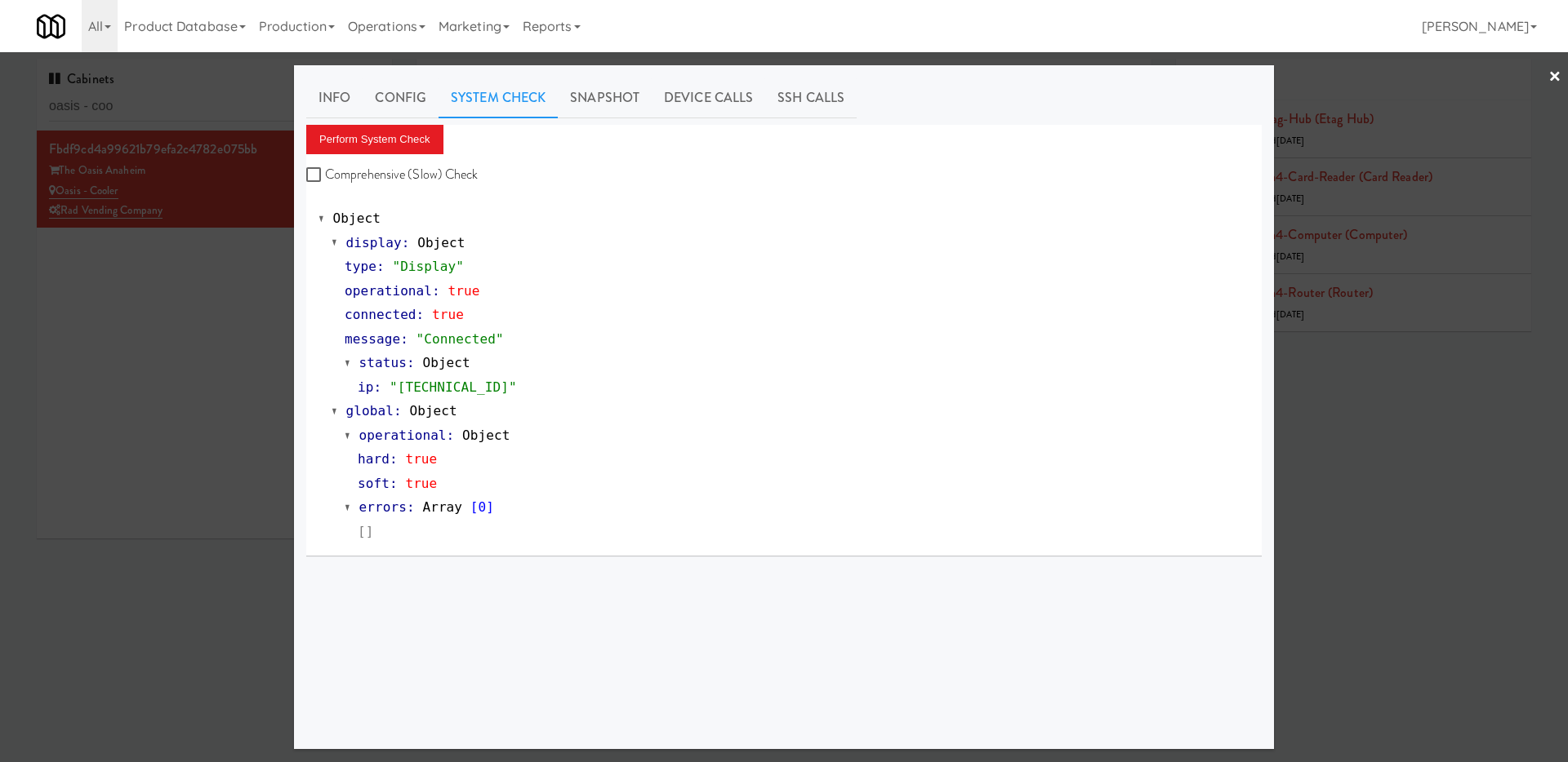
click at [229, 495] on div at bounding box center [784, 381] width 1568 height 762
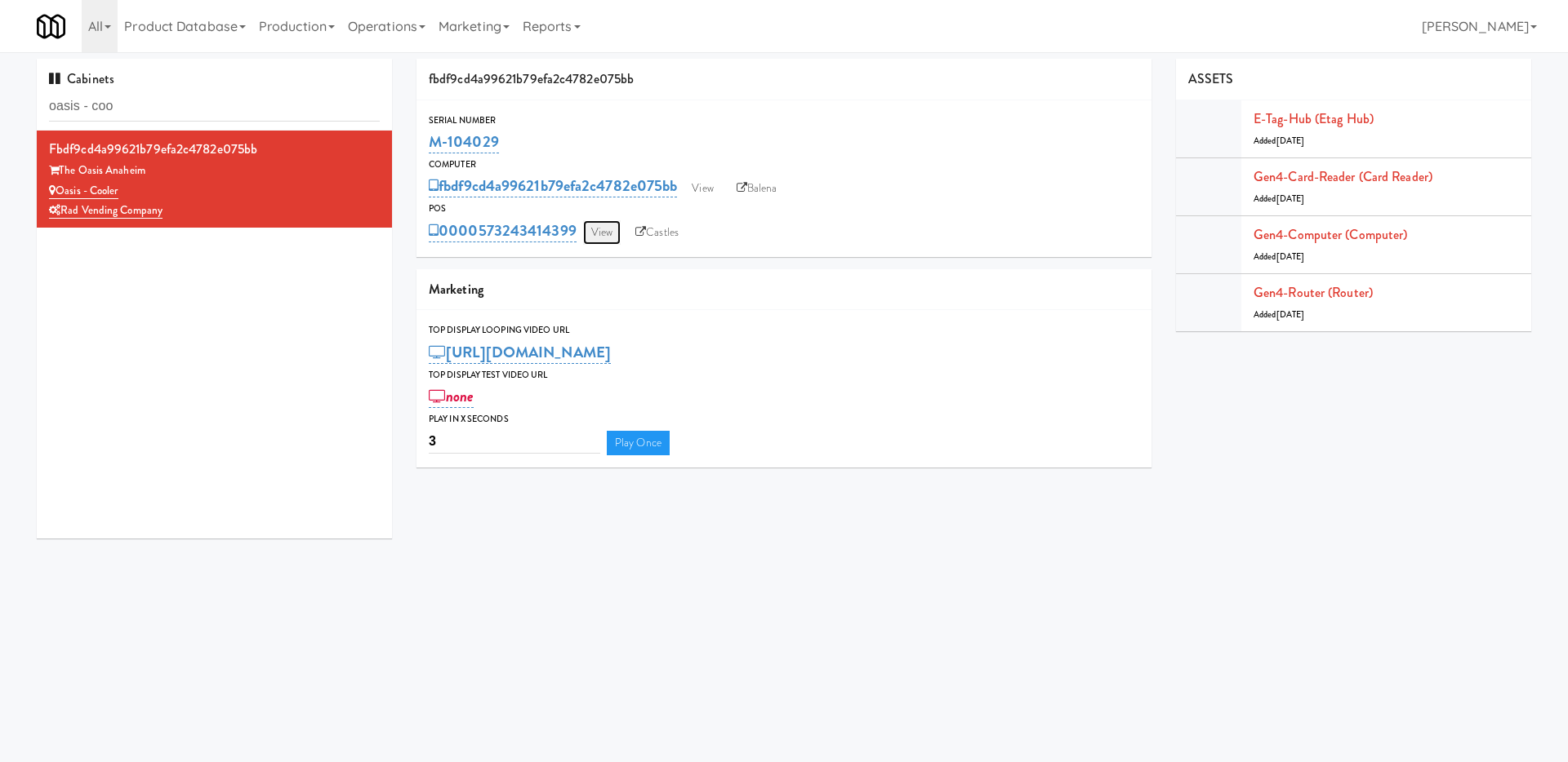
click at [608, 230] on link "View" at bounding box center [602, 232] width 37 height 24
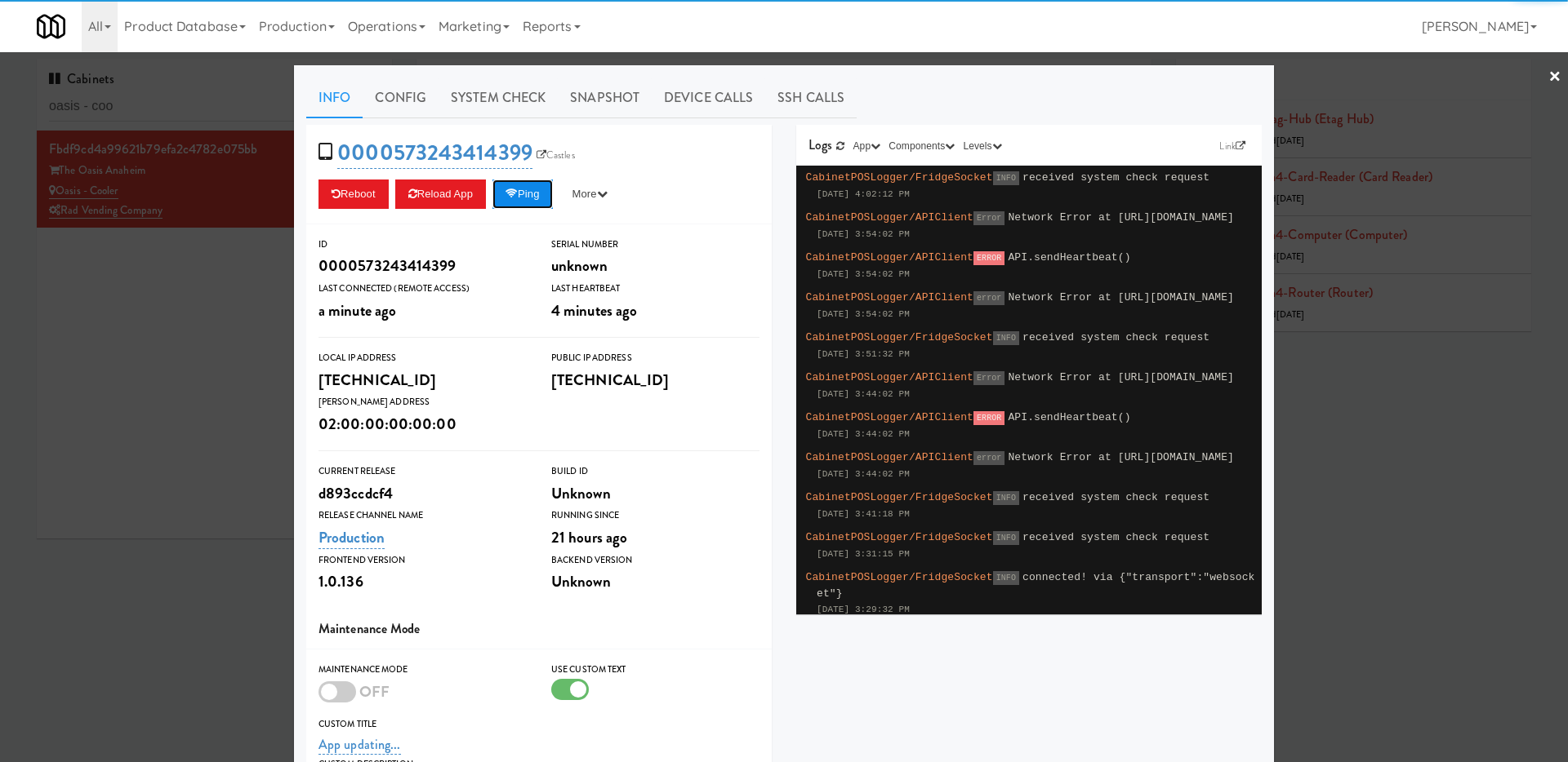
click at [530, 204] on button "Ping" at bounding box center [523, 195] width 61 height 29
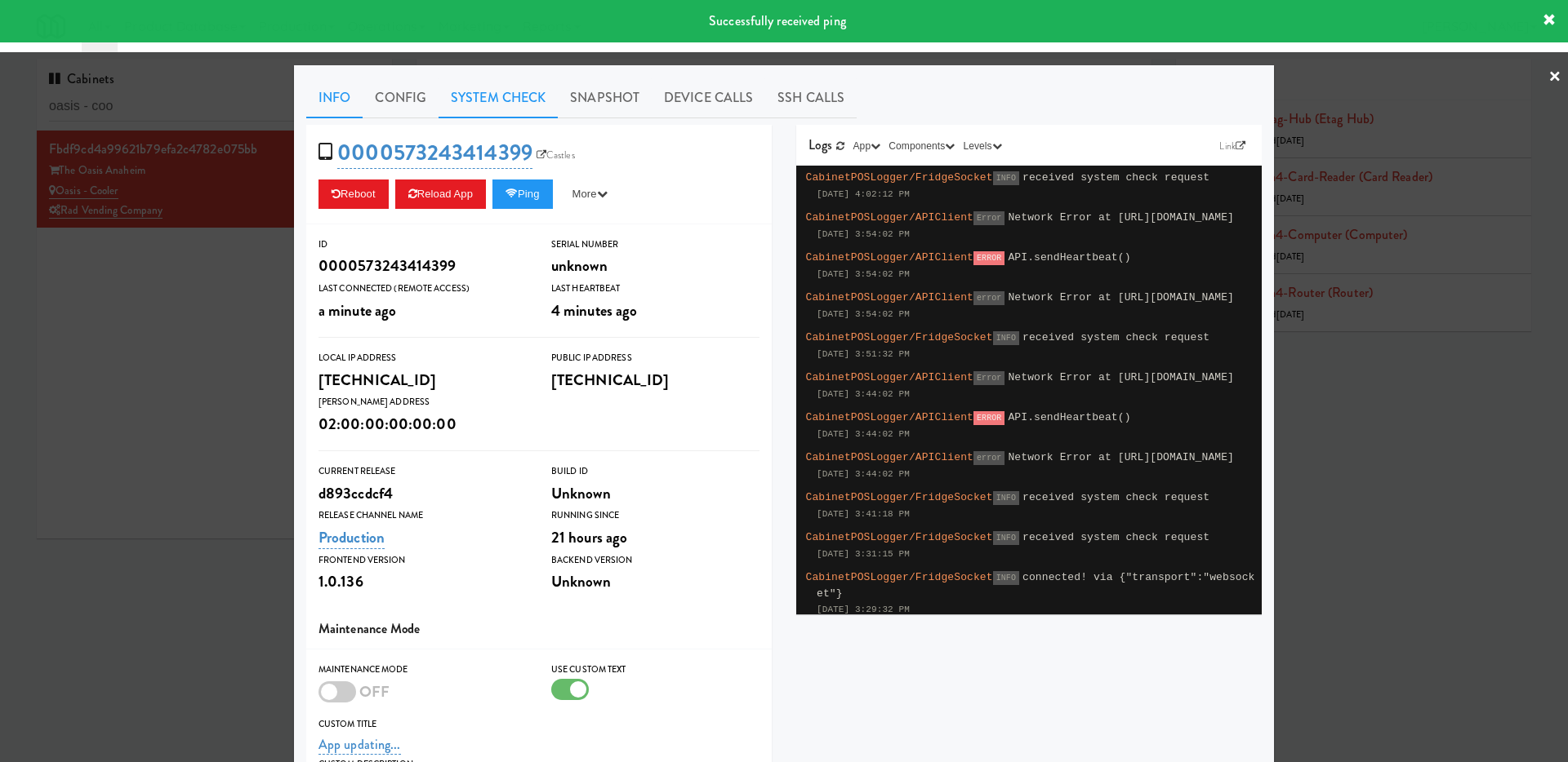
click at [518, 107] on link "System Check" at bounding box center [498, 98] width 119 height 41
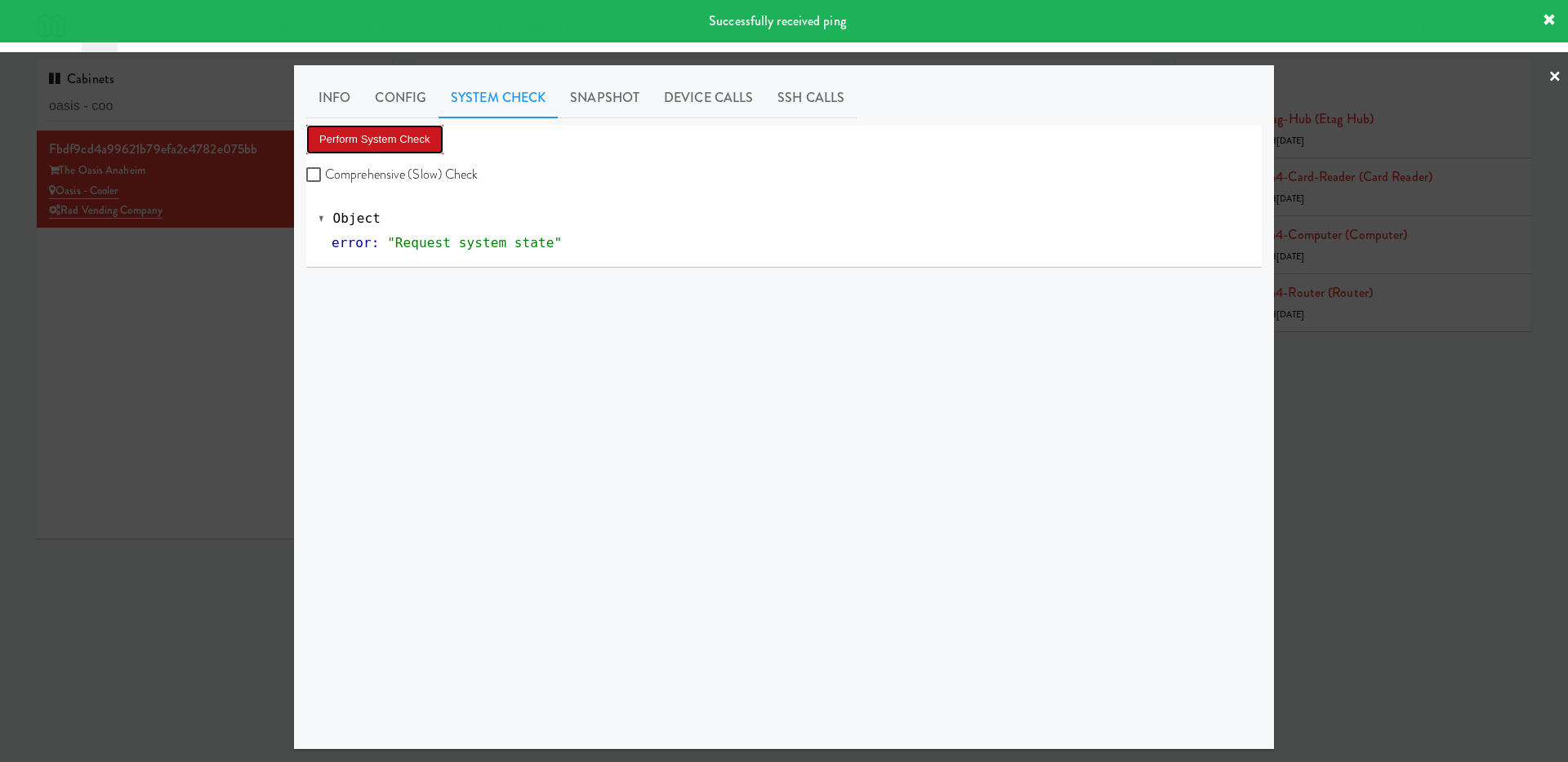
click at [400, 149] on button "Perform System Check" at bounding box center [375, 140] width 137 height 29
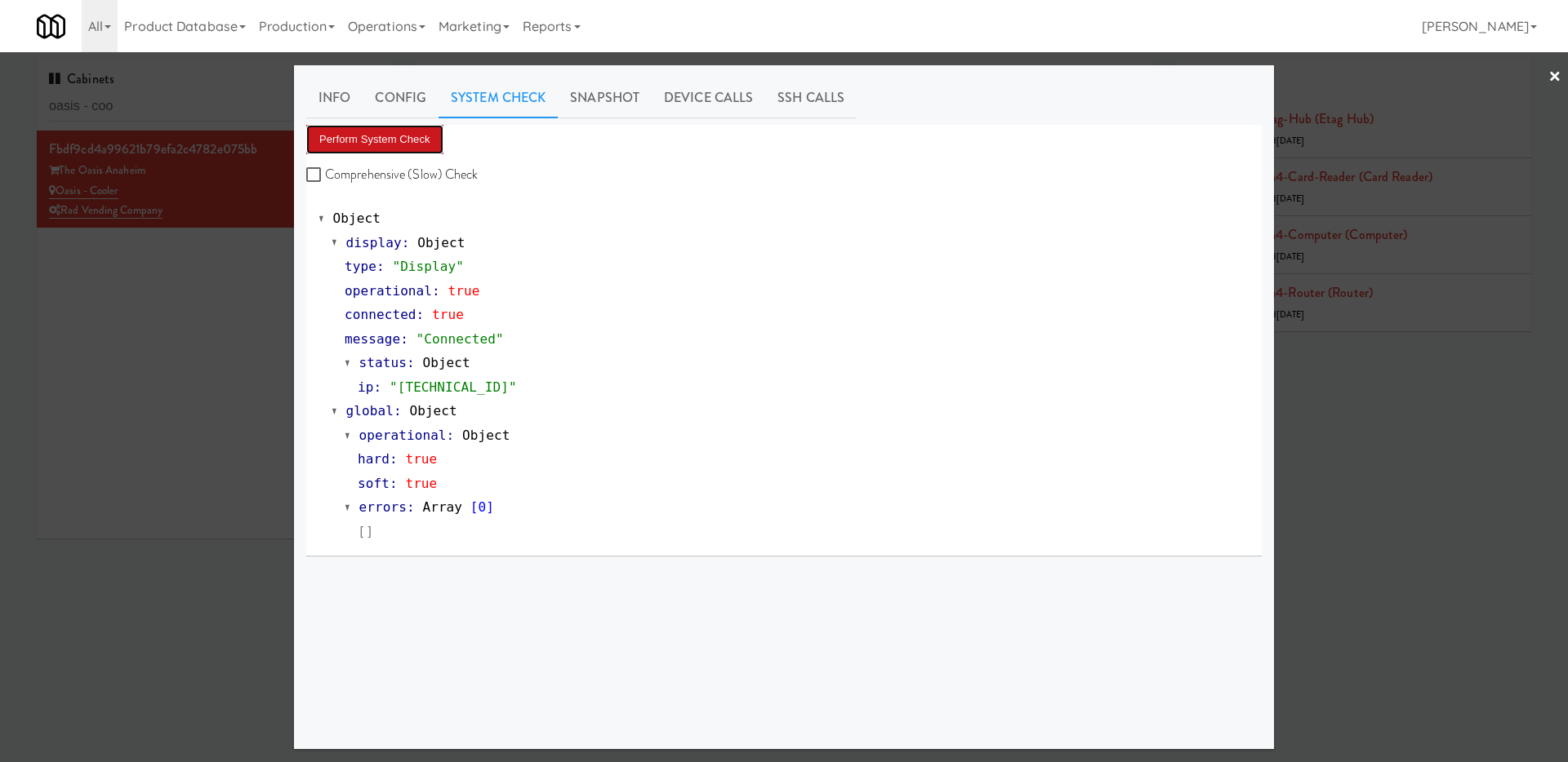
click at [361, 146] on button "Perform System Check" at bounding box center [375, 140] width 137 height 29
click at [371, 135] on button "Perform System Check" at bounding box center [375, 140] width 137 height 29
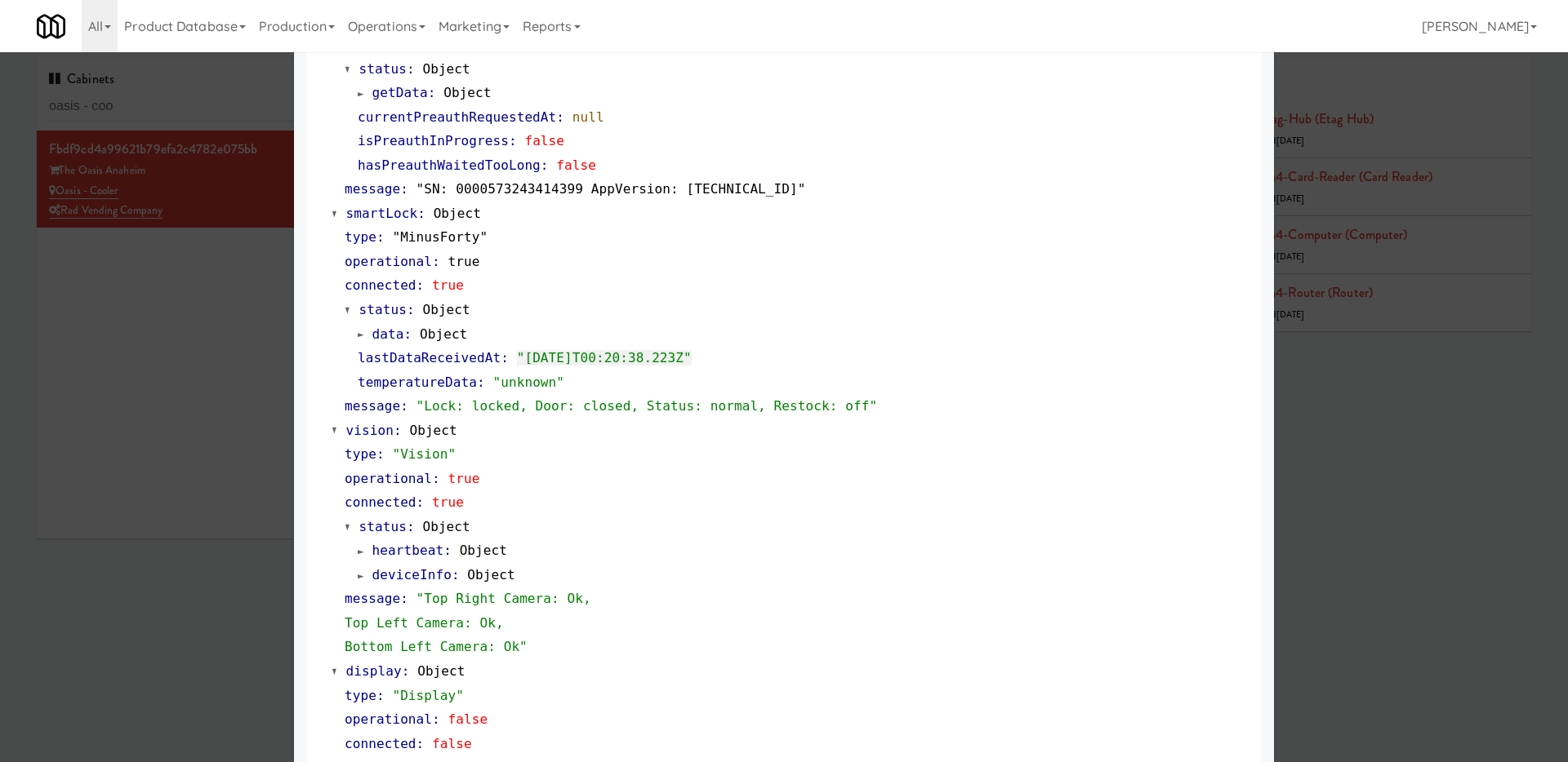
scroll to position [505, 0]
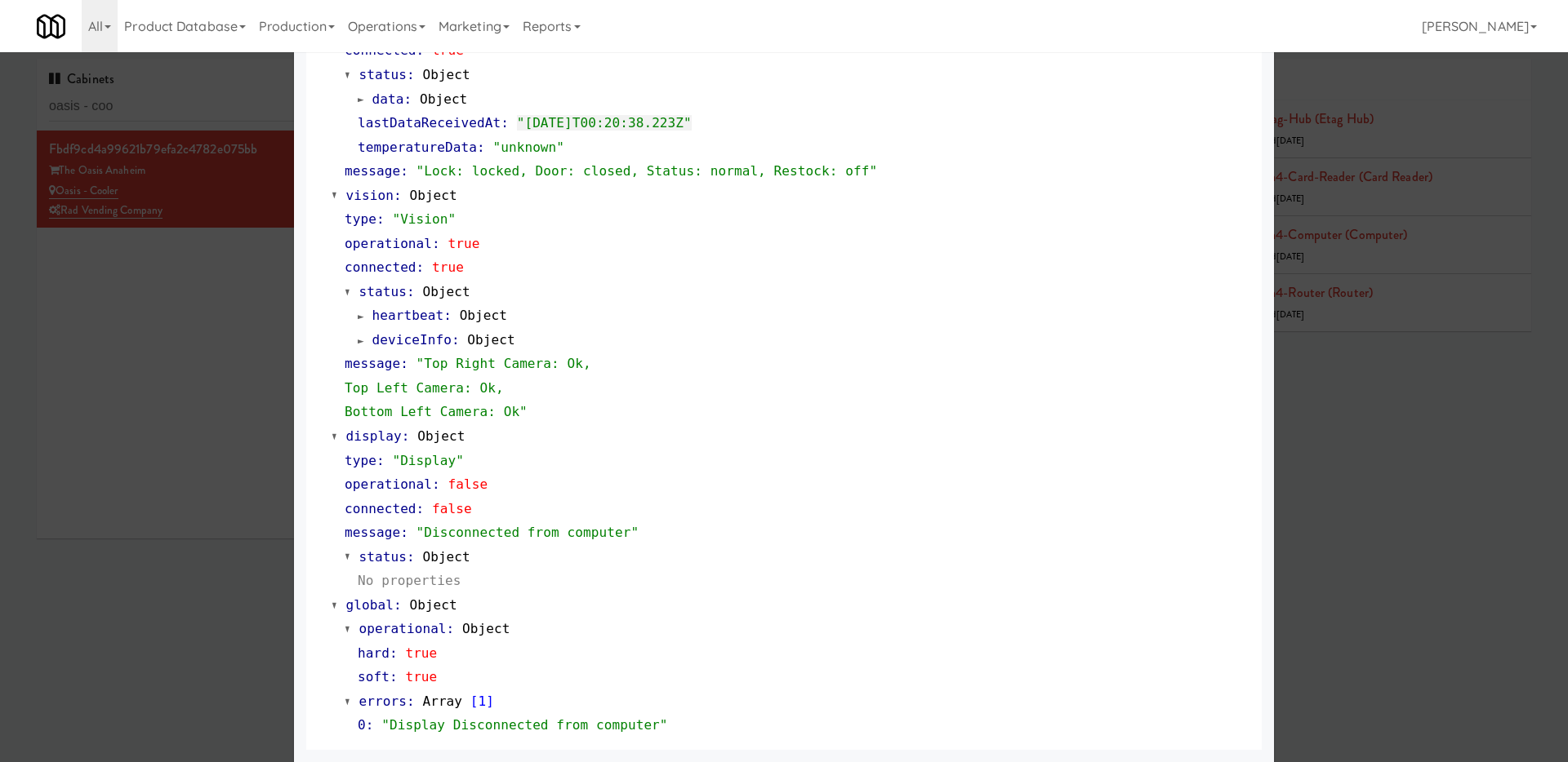
click at [223, 425] on div at bounding box center [784, 381] width 1568 height 762
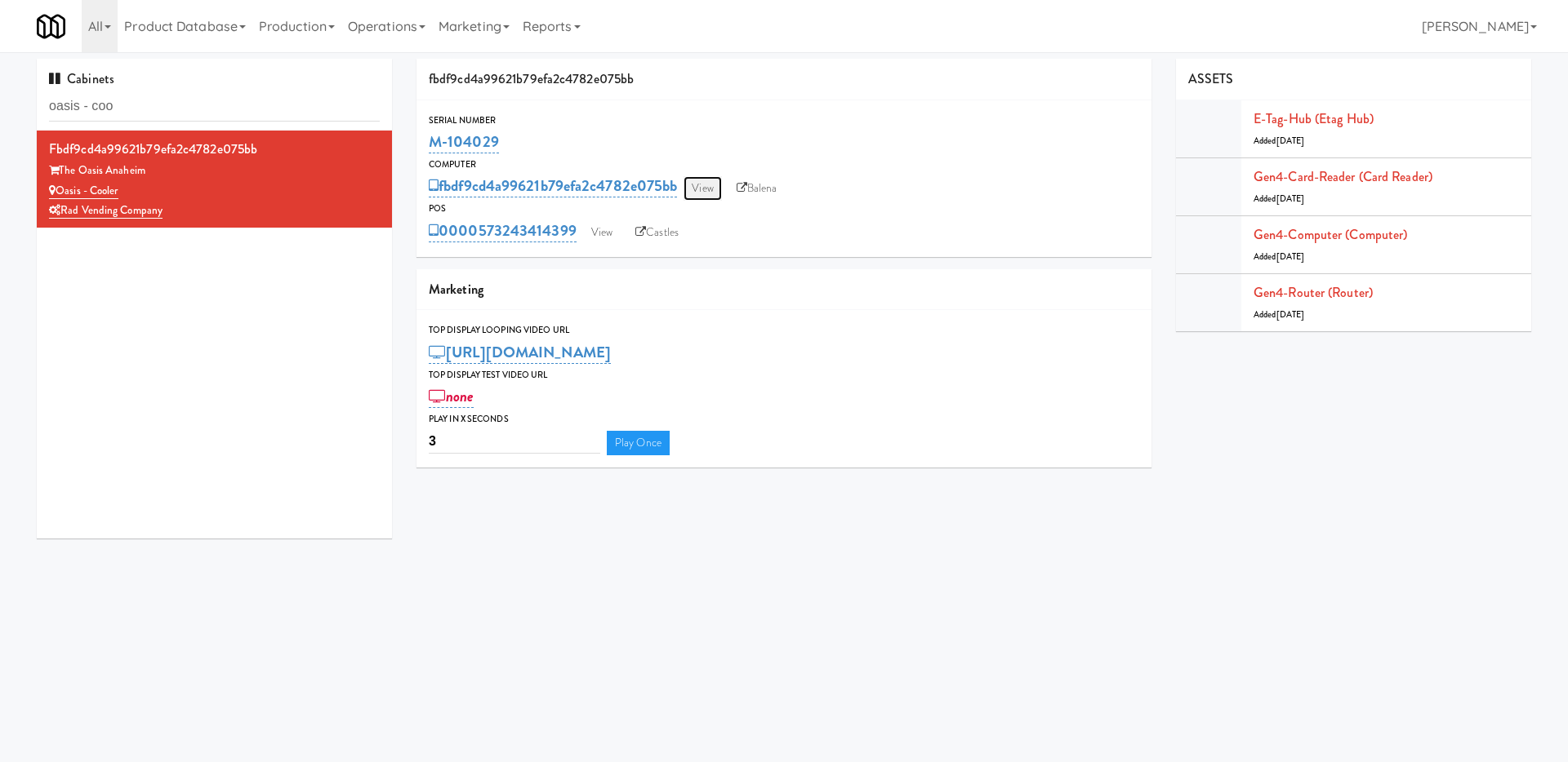
click at [713, 186] on link "View" at bounding box center [702, 188] width 37 height 24
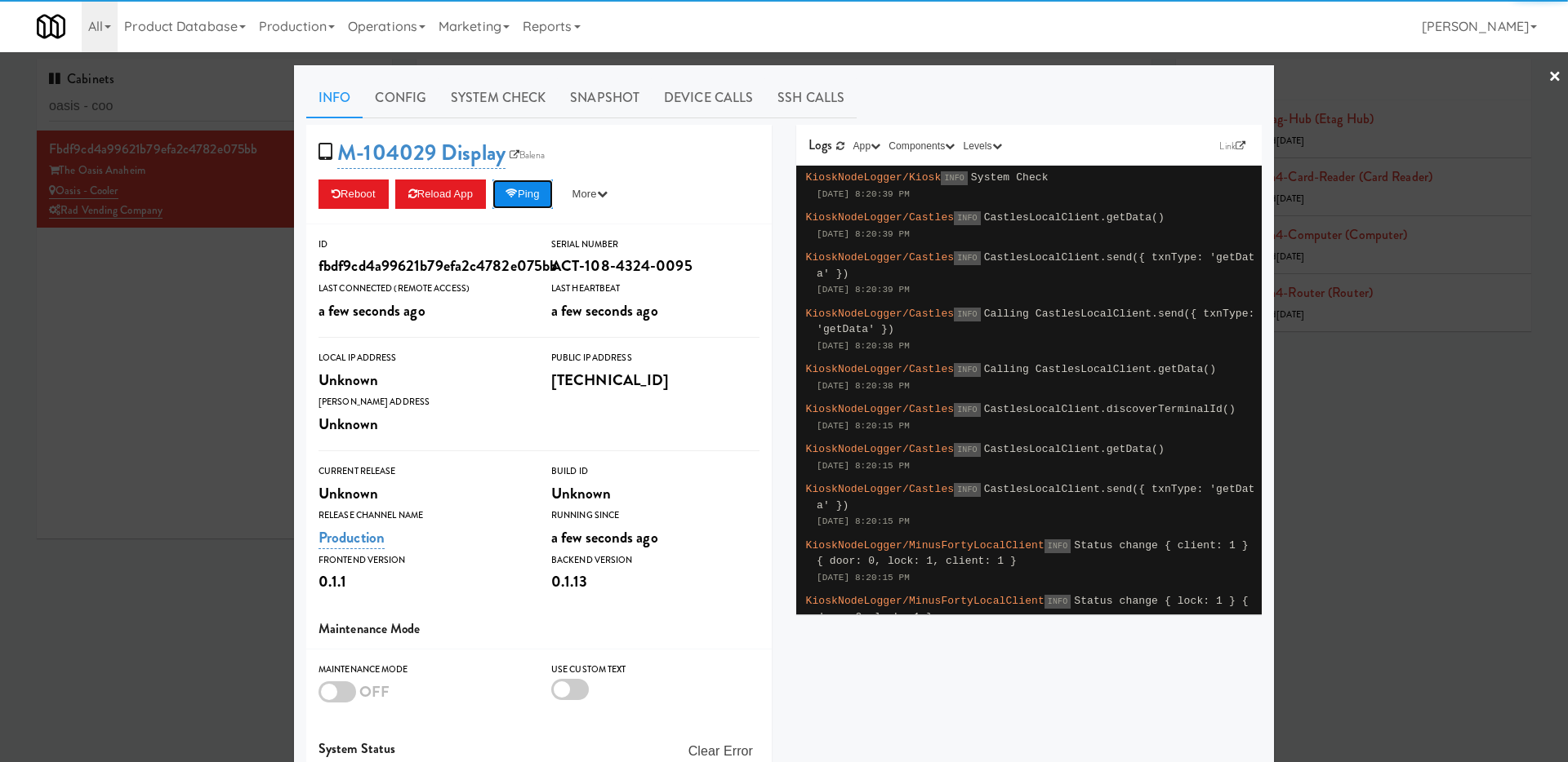
click at [514, 186] on button "Ping" at bounding box center [523, 195] width 61 height 29
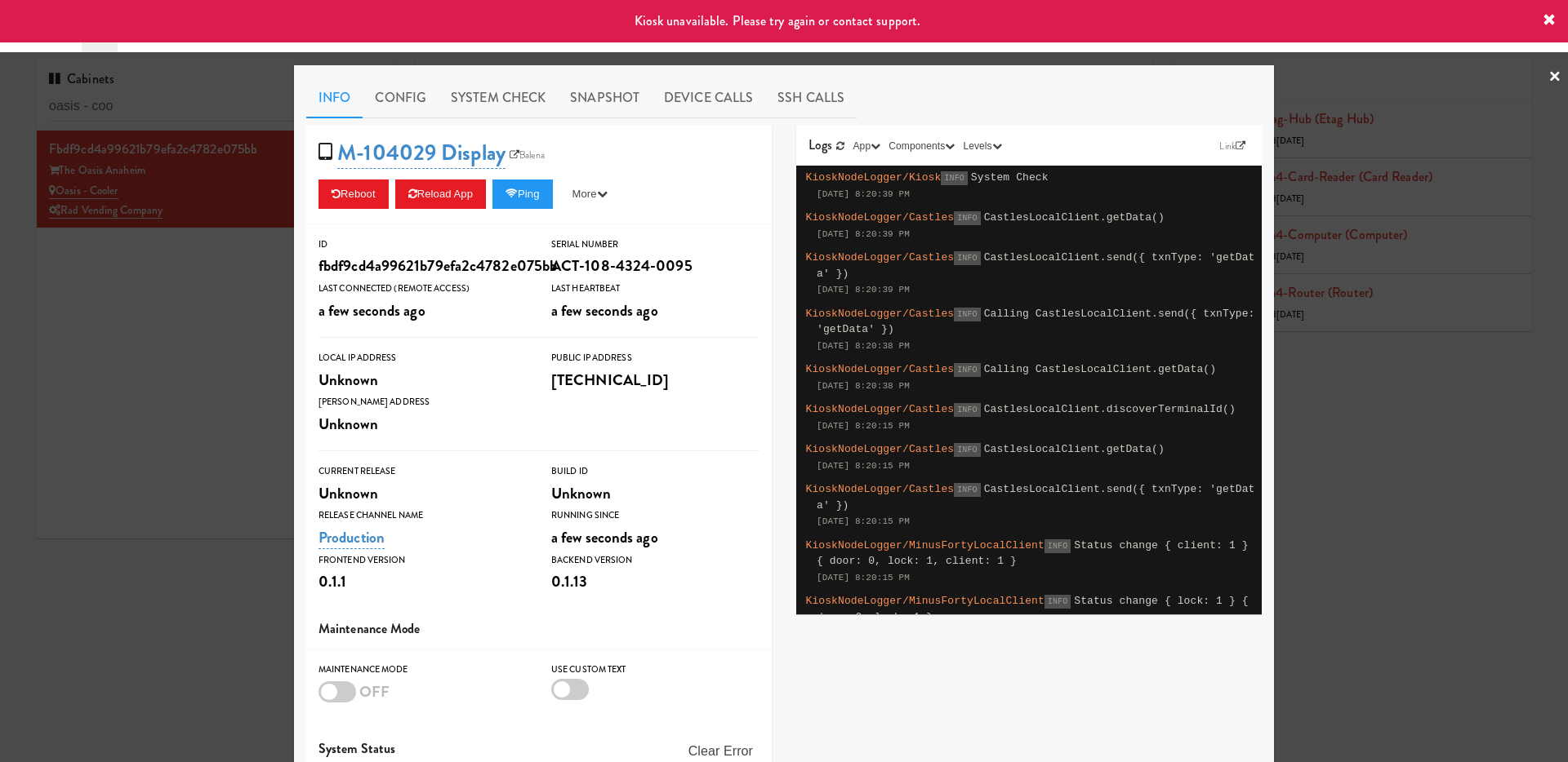
click at [160, 332] on div at bounding box center [784, 381] width 1568 height 762
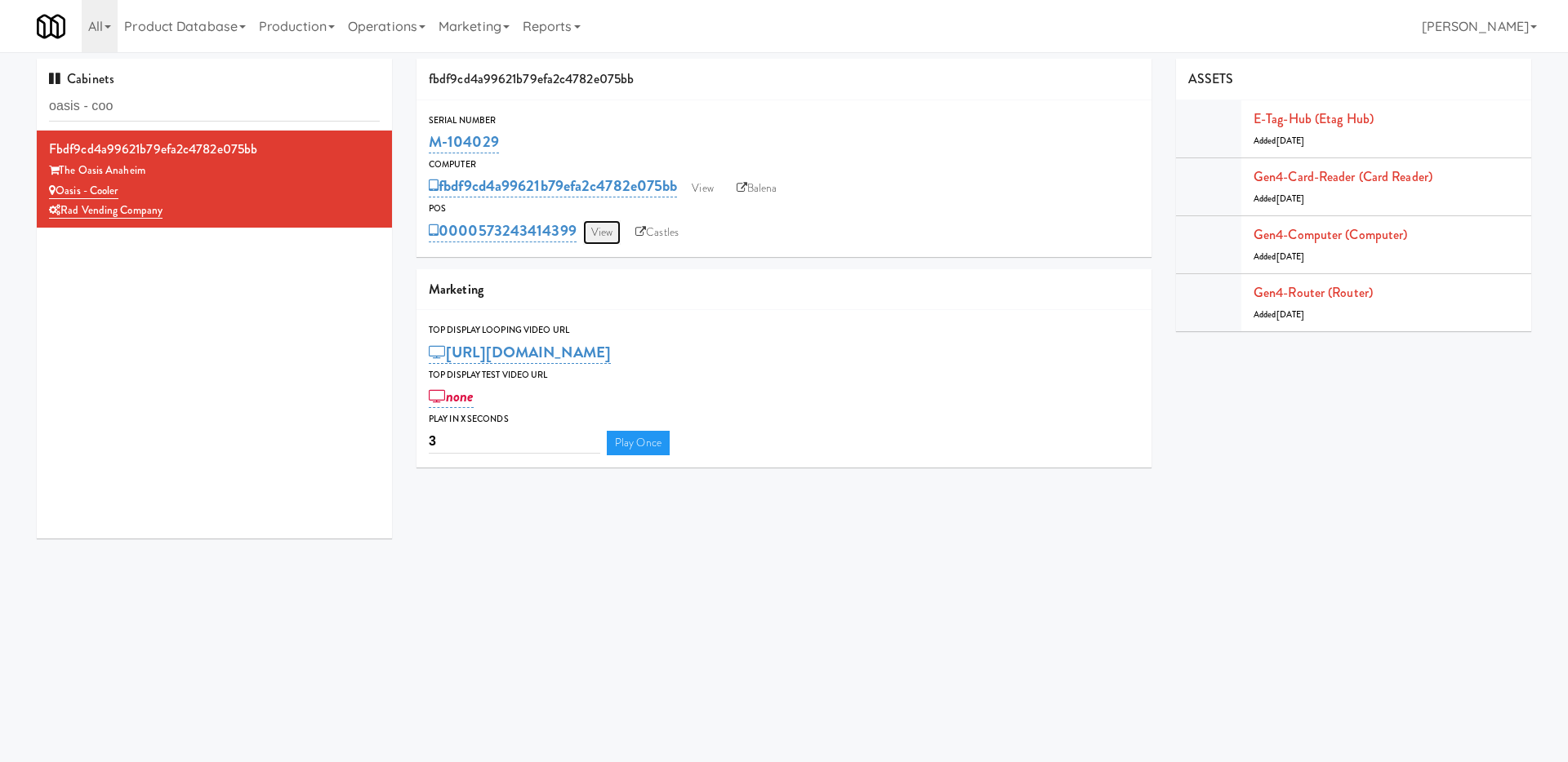
click at [598, 229] on link "View" at bounding box center [602, 232] width 37 height 24
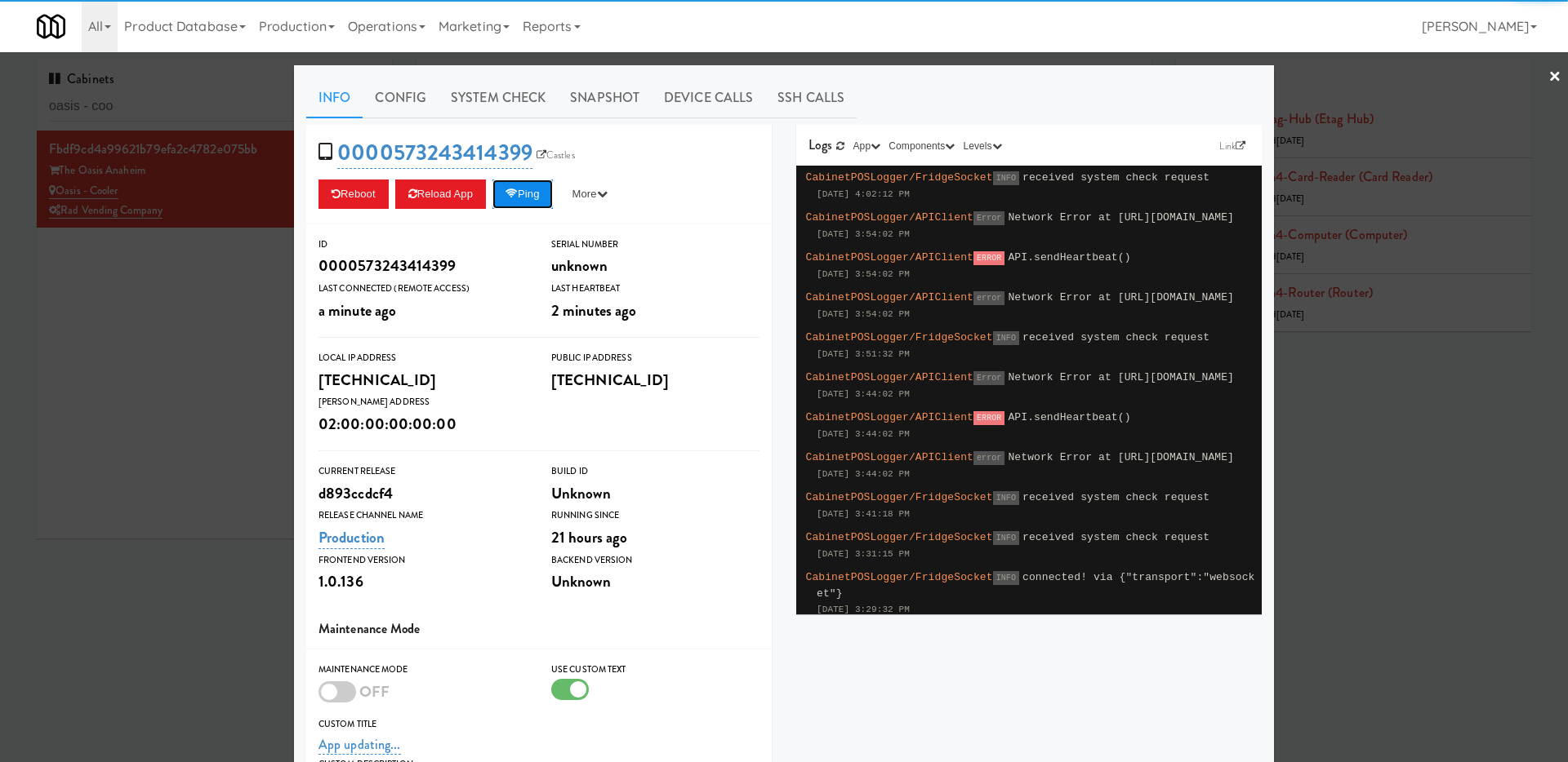
click at [541, 194] on button "Ping" at bounding box center [523, 195] width 61 height 29
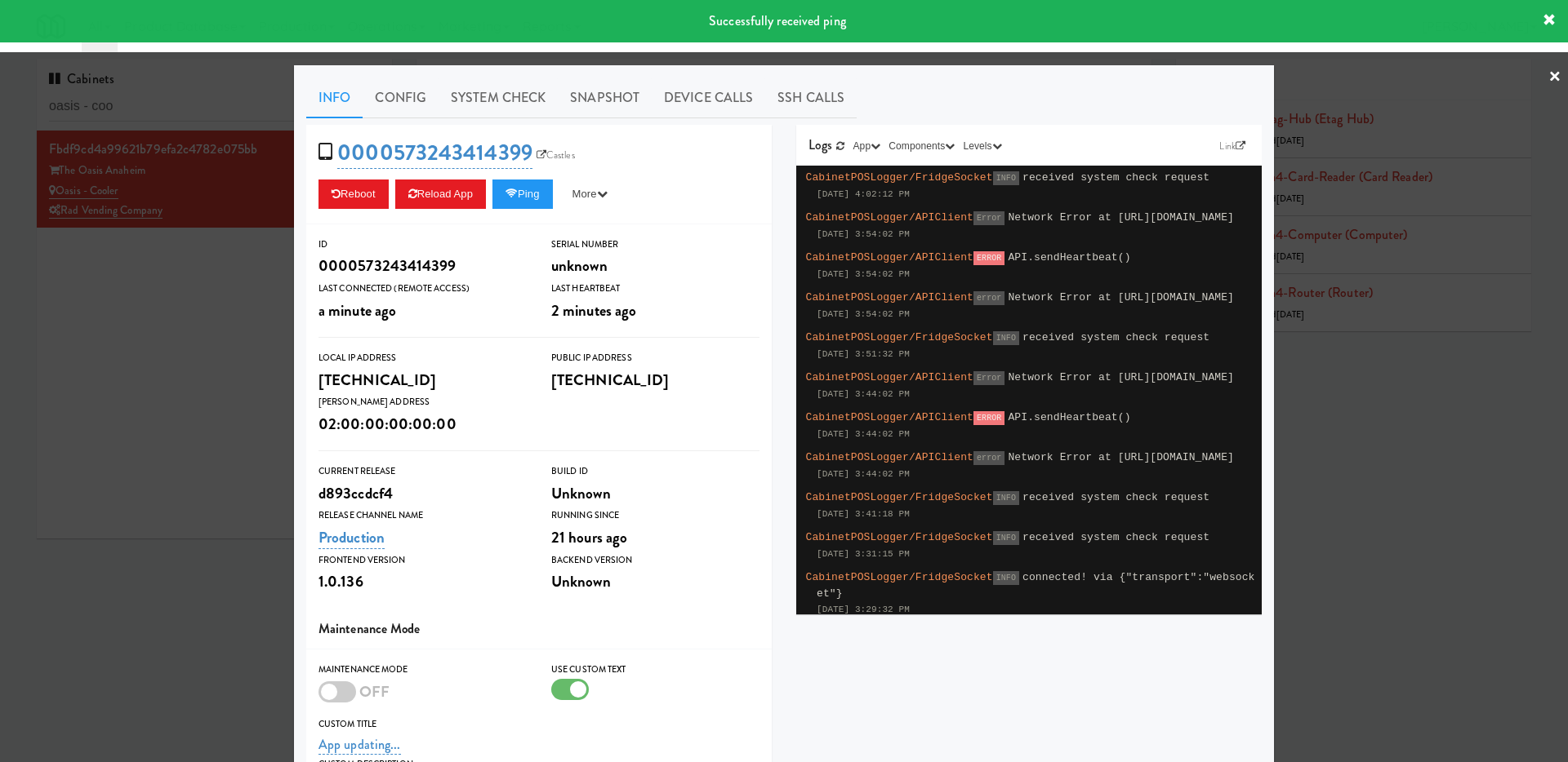
click at [156, 391] on div at bounding box center [784, 381] width 1568 height 762
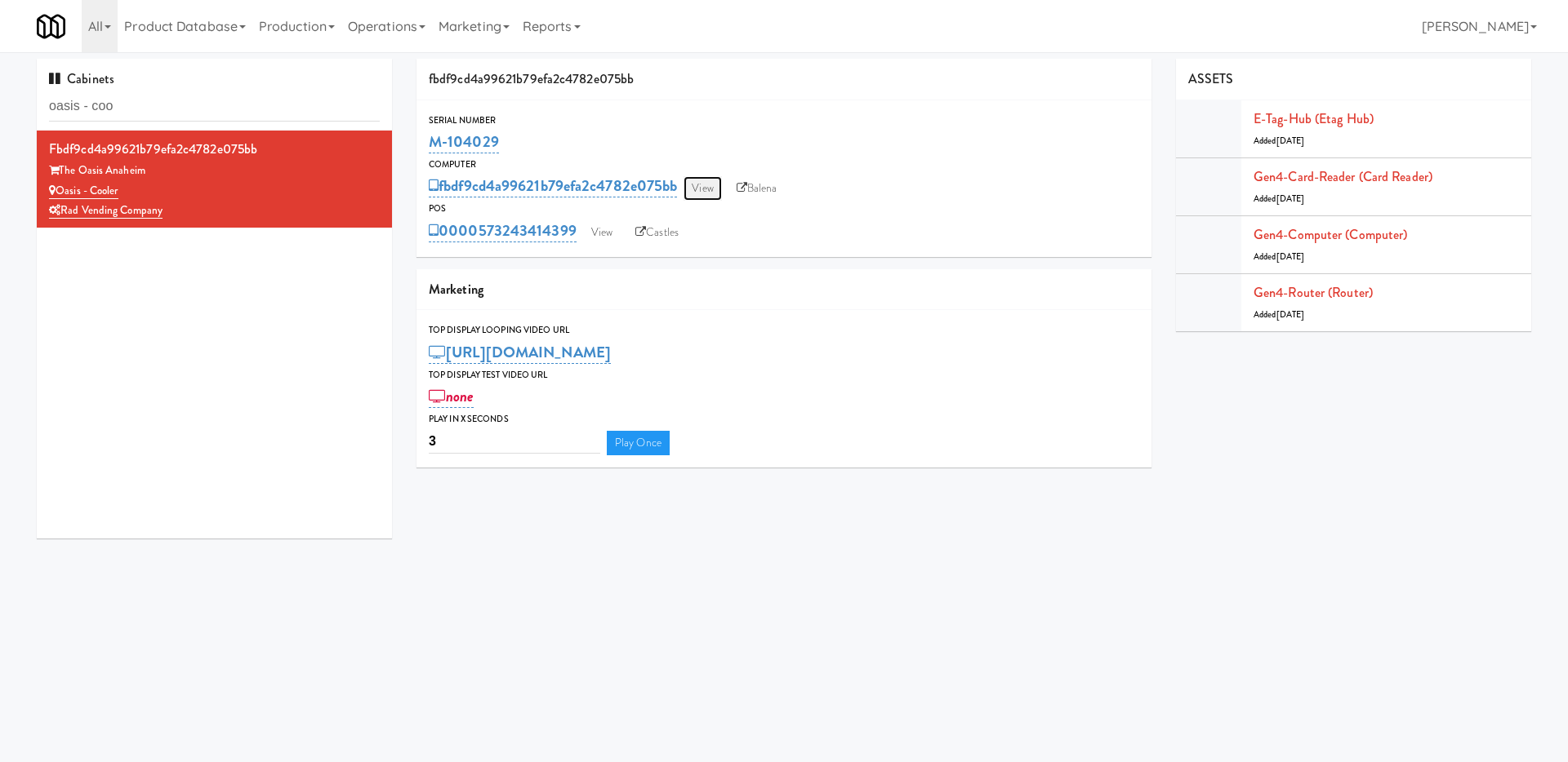
click at [708, 186] on link "View" at bounding box center [702, 188] width 37 height 24
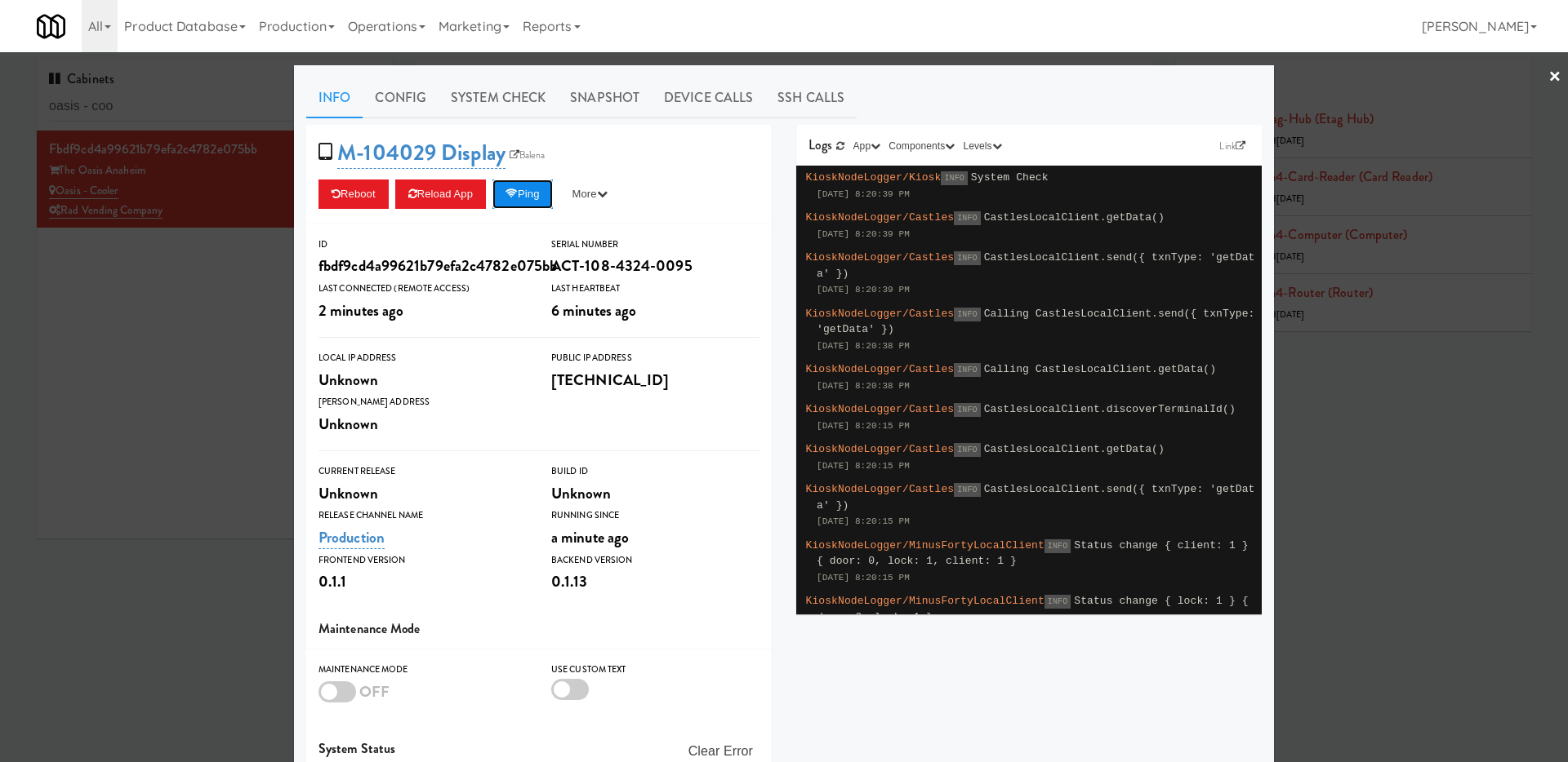
click at [530, 197] on button "Ping" at bounding box center [523, 195] width 61 height 29
click at [520, 200] on button "Ping" at bounding box center [523, 195] width 61 height 29
click at [528, 200] on button "Ping" at bounding box center [523, 195] width 61 height 29
click at [507, 86] on link "System Check" at bounding box center [498, 98] width 119 height 41
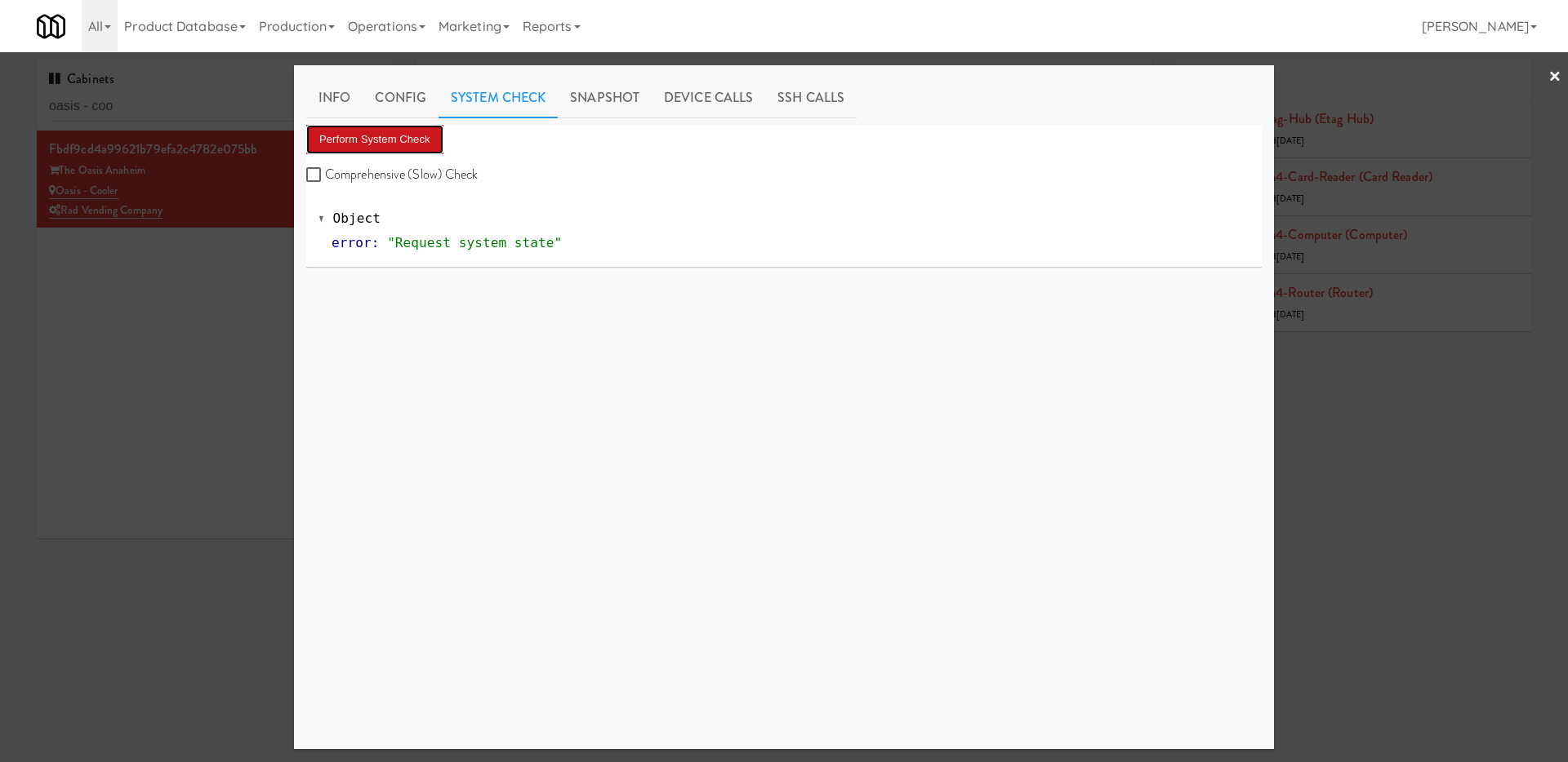
click at [409, 154] on button "Perform System Check" at bounding box center [375, 140] width 137 height 29
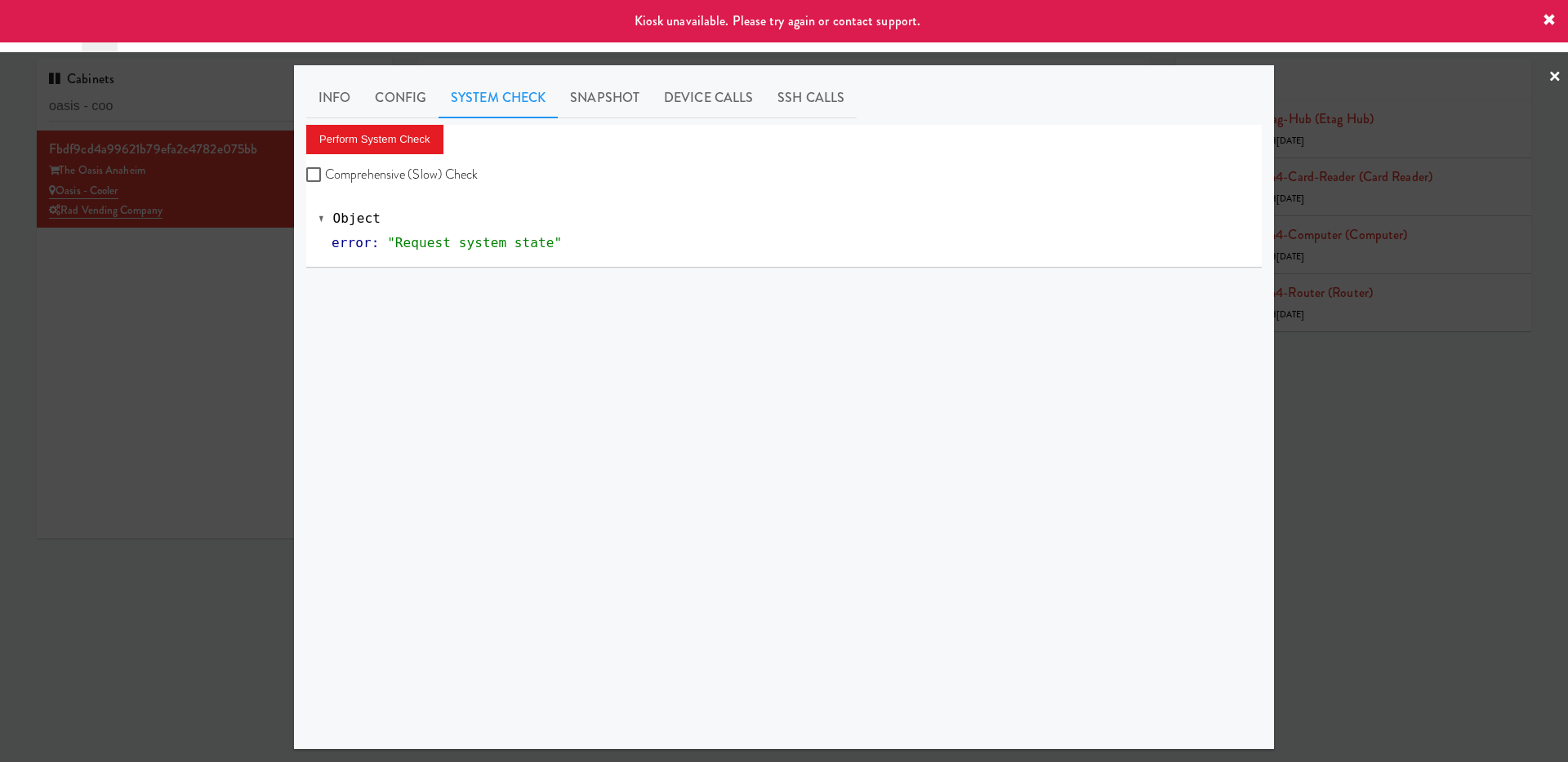
click at [234, 367] on div at bounding box center [784, 381] width 1568 height 762
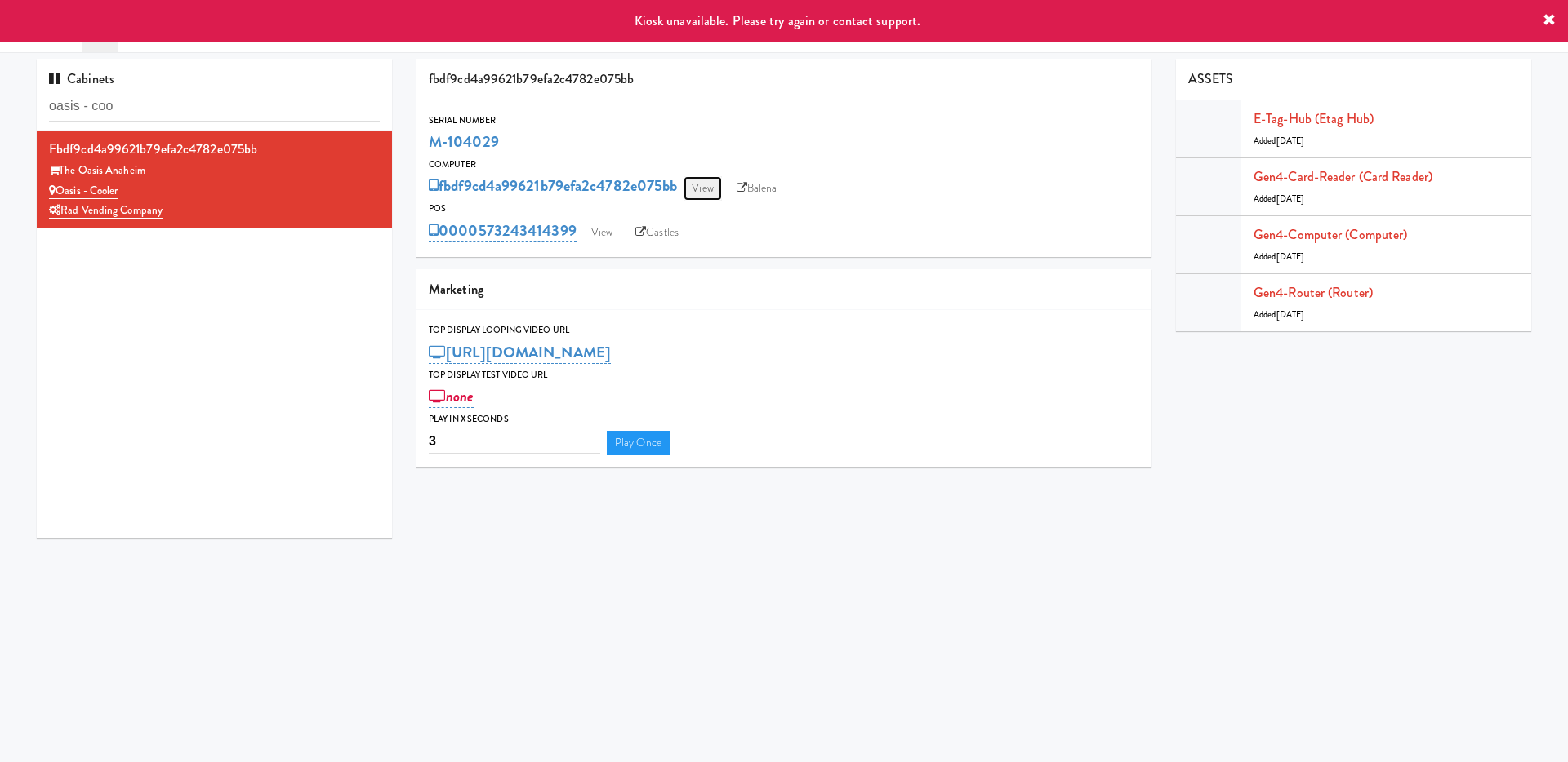
click at [713, 183] on link "View" at bounding box center [702, 188] width 37 height 24
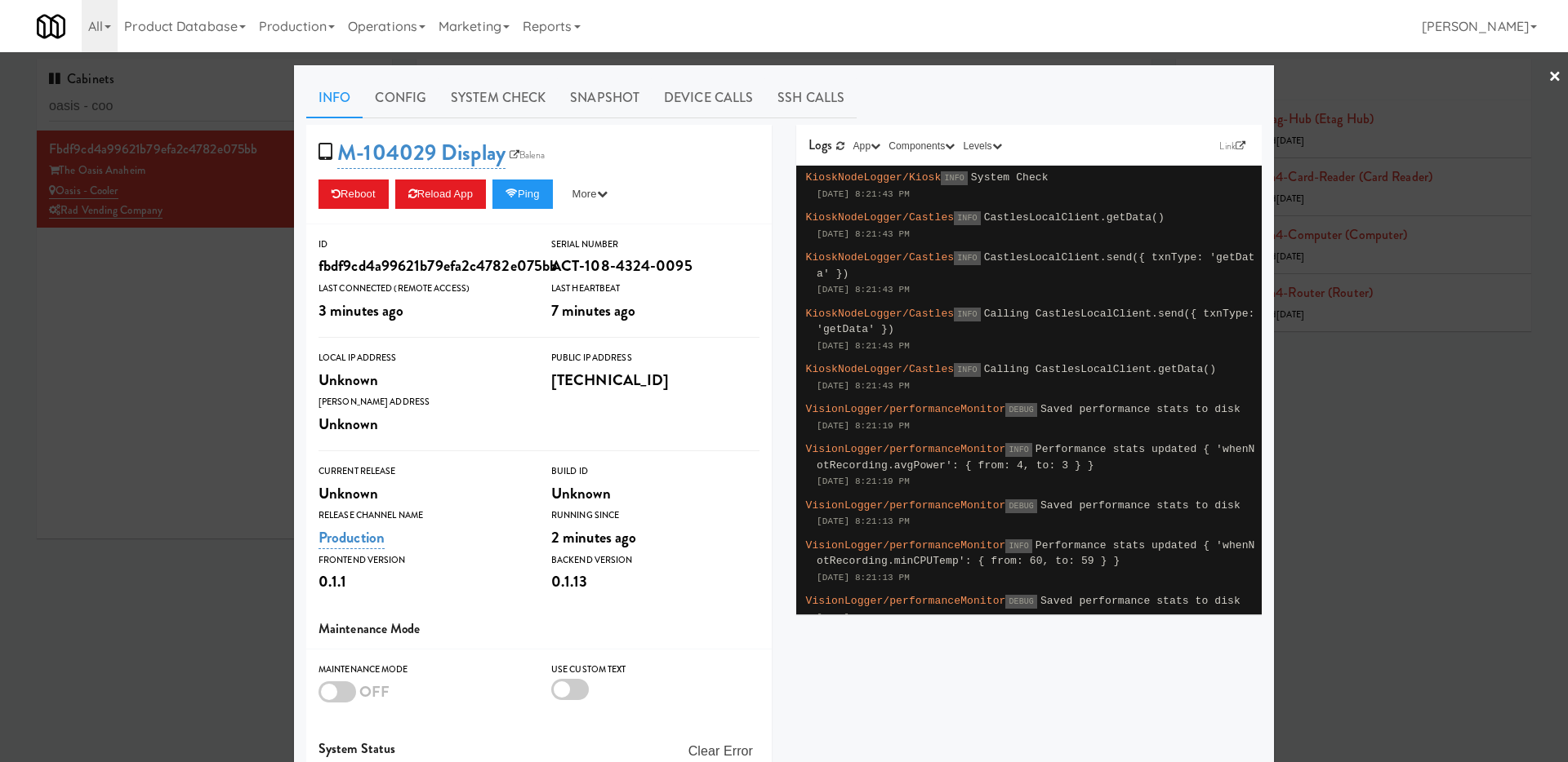
click at [178, 352] on div at bounding box center [784, 381] width 1568 height 762
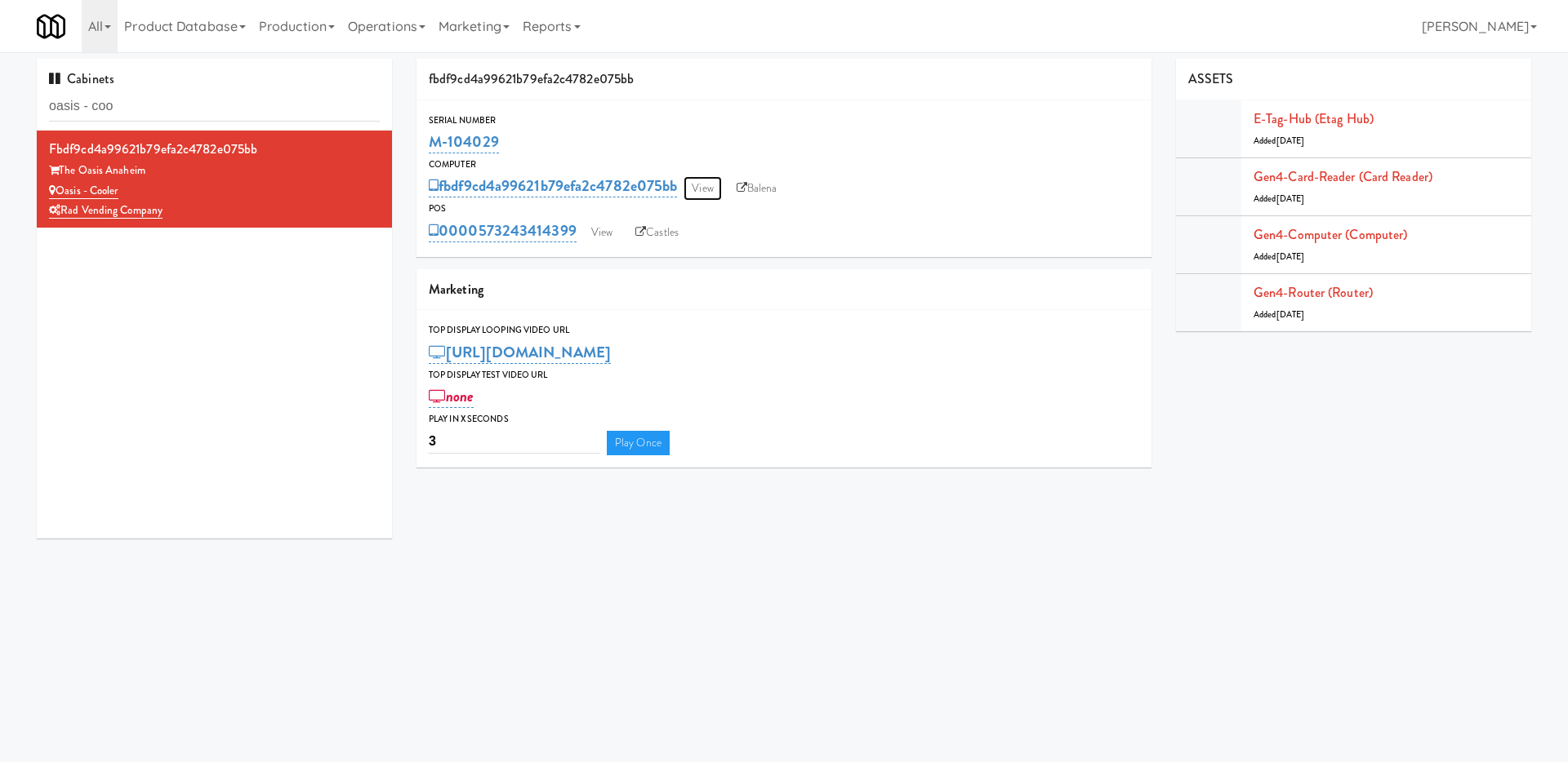
click at [721, 196] on link "View" at bounding box center [702, 188] width 37 height 24
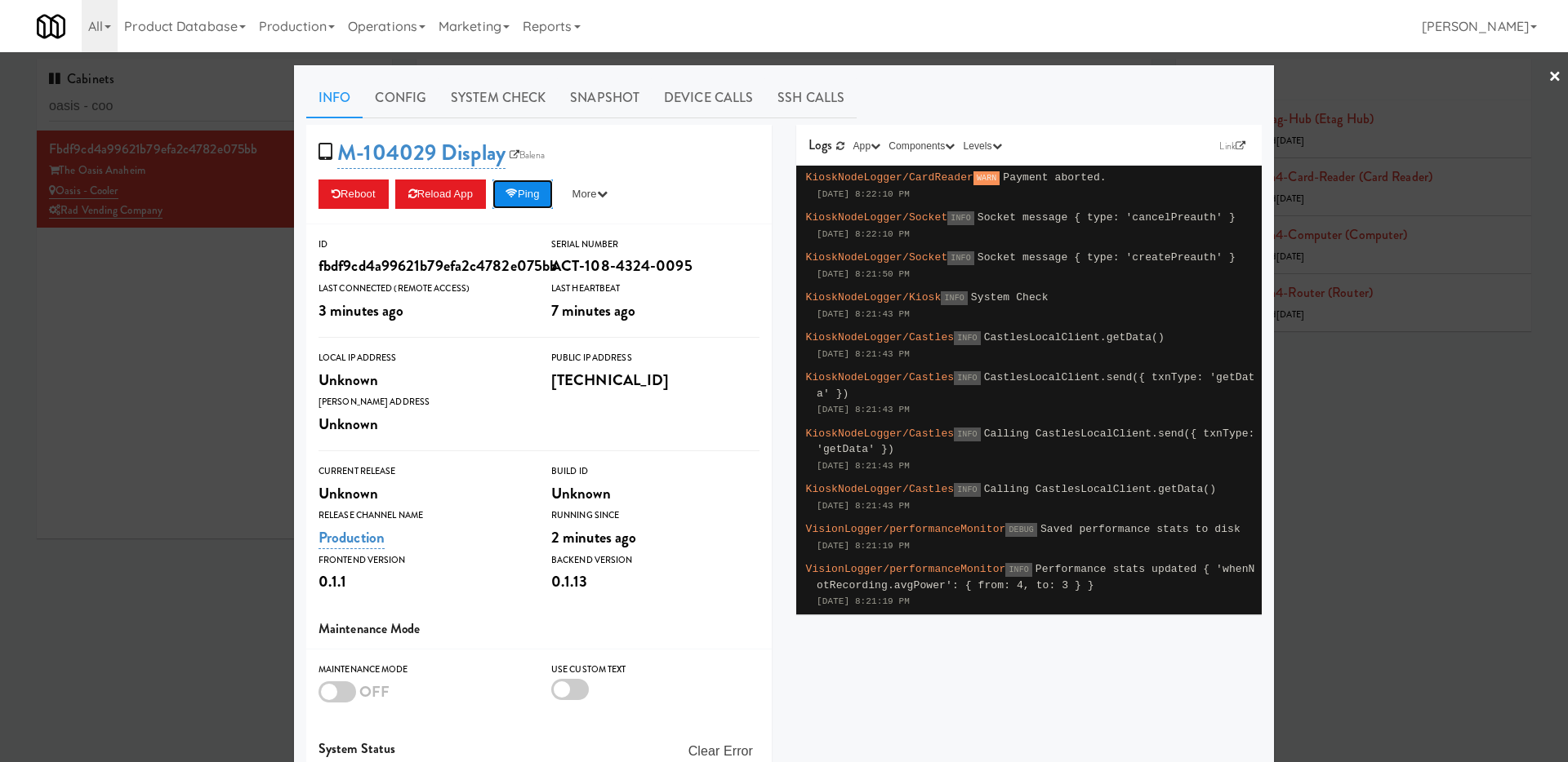
click at [525, 187] on button "Ping" at bounding box center [523, 195] width 61 height 29
click at [553, 183] on button "Ping" at bounding box center [523, 195] width 61 height 29
click at [518, 195] on icon at bounding box center [511, 194] width 13 height 11
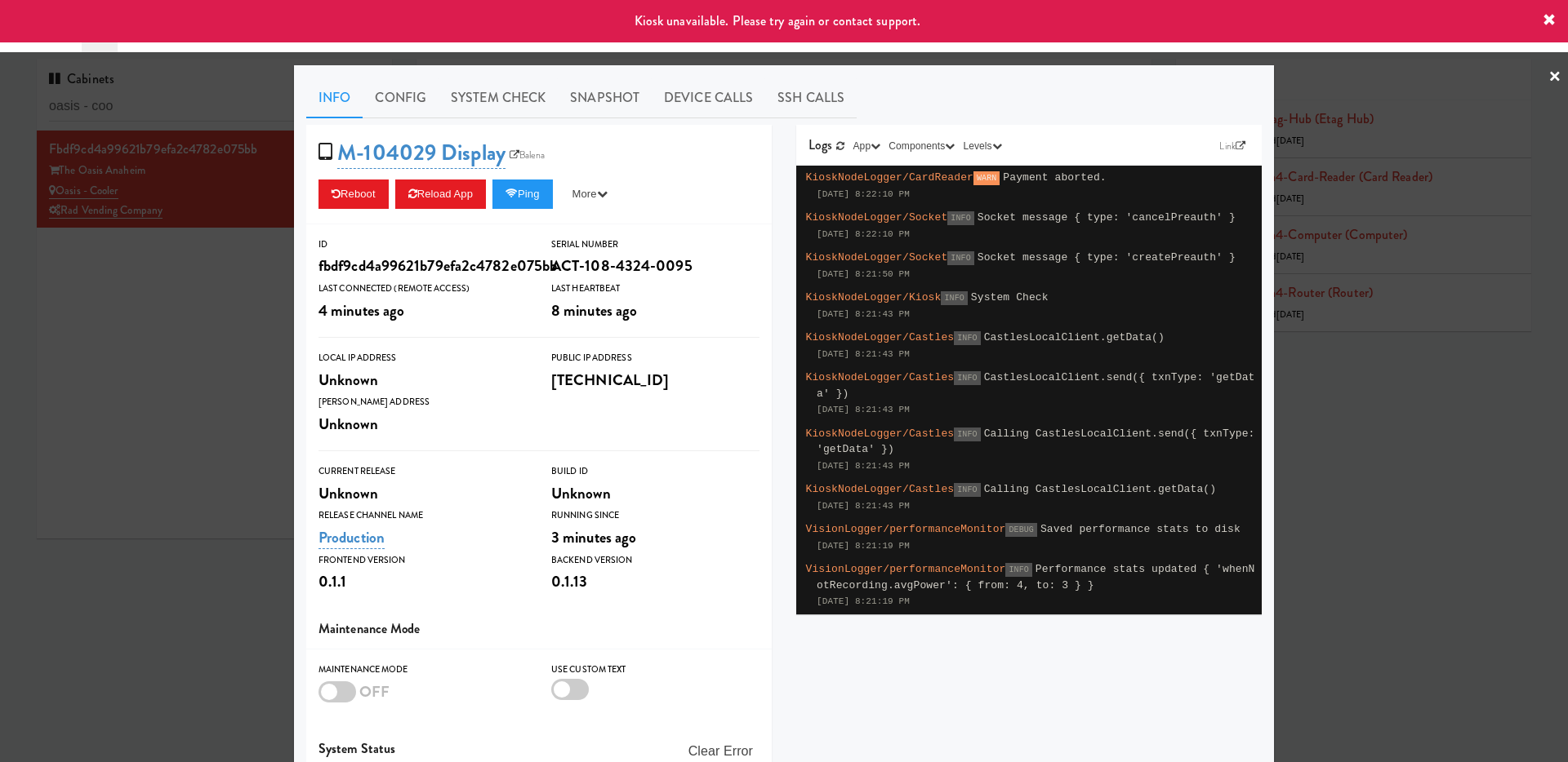
click at [216, 340] on div at bounding box center [784, 381] width 1568 height 762
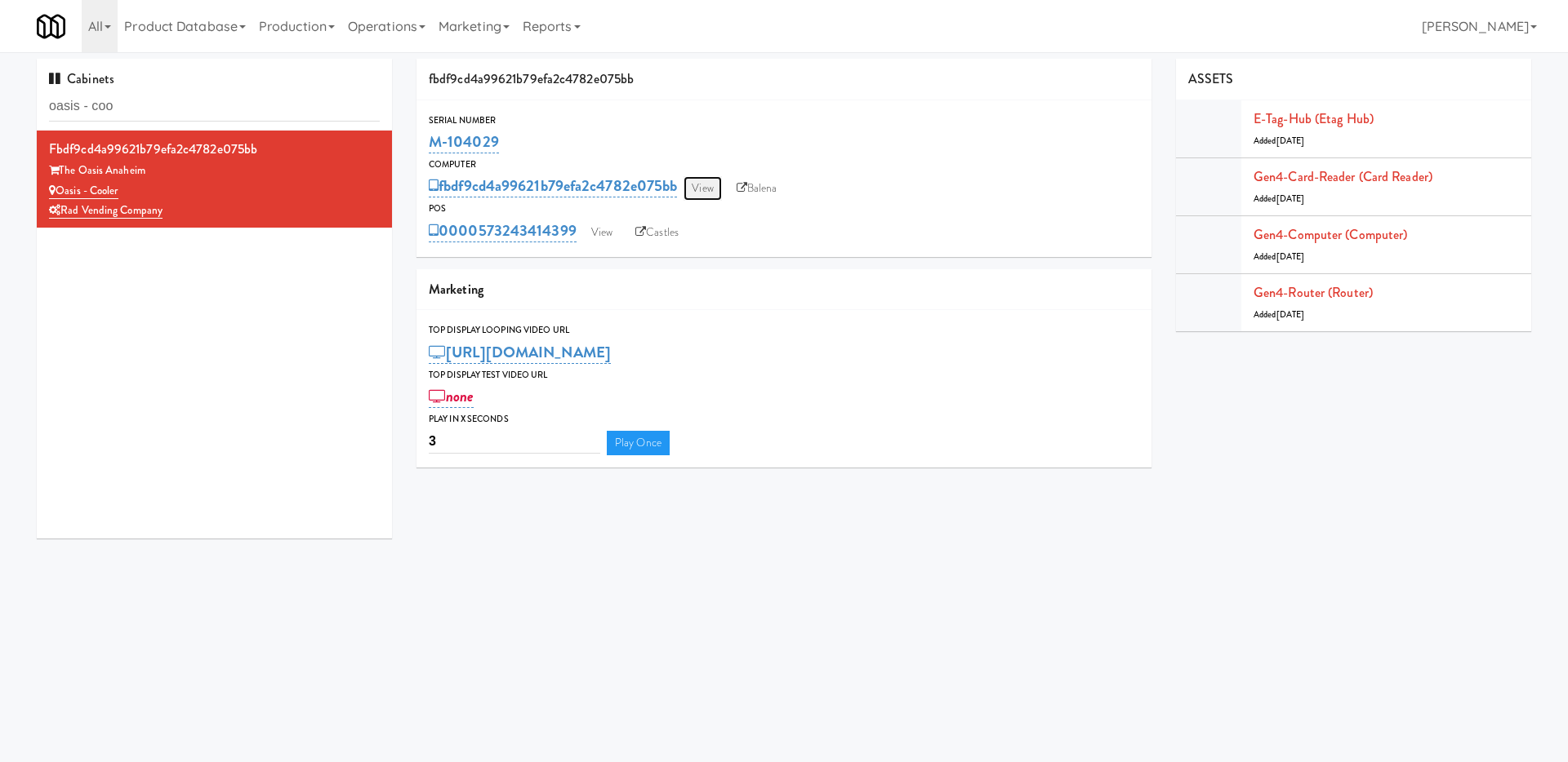
click at [704, 193] on link "View" at bounding box center [702, 188] width 37 height 24
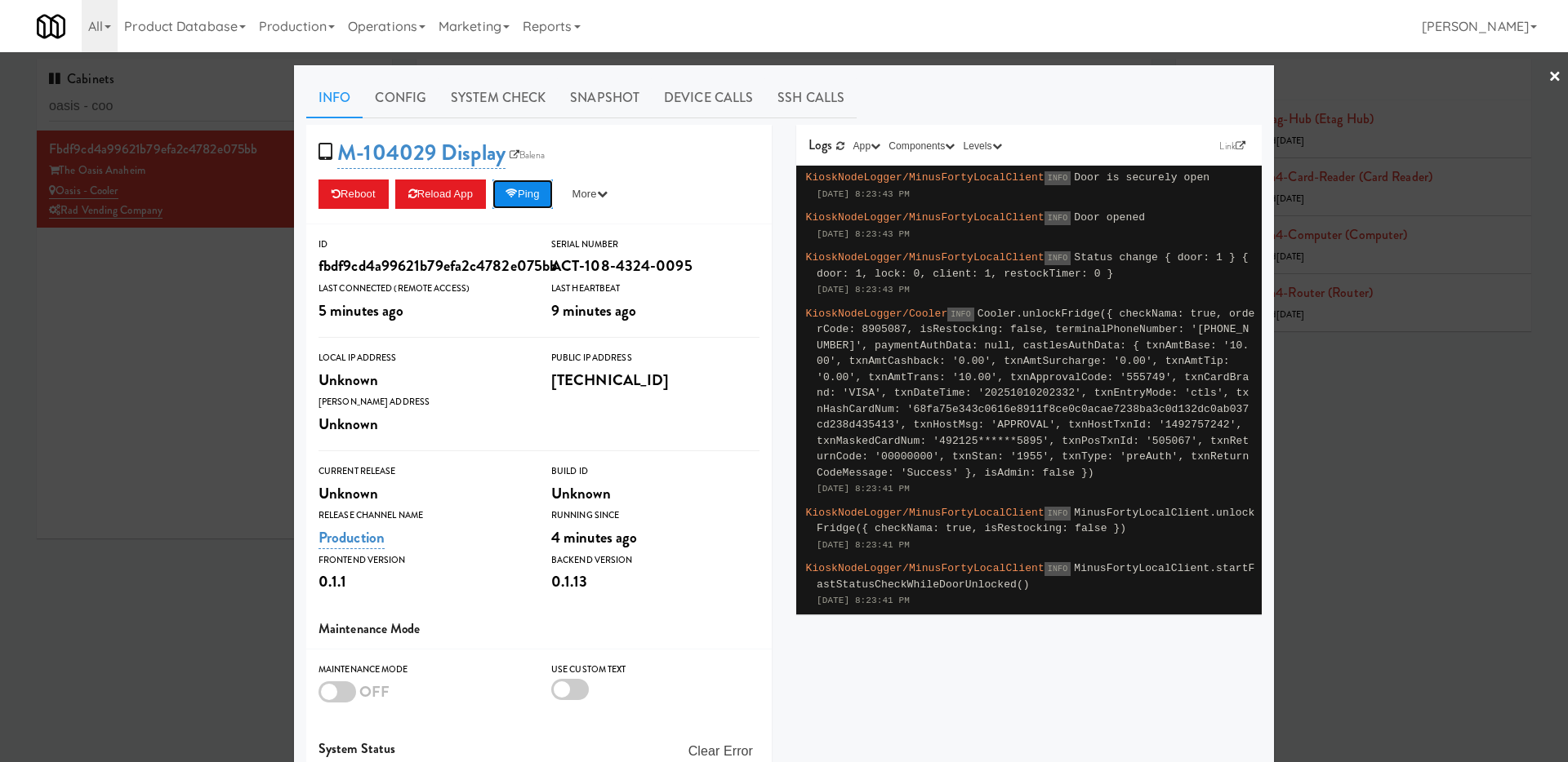
click at [530, 185] on button "Ping" at bounding box center [523, 195] width 61 height 29
click at [522, 205] on button "Ping" at bounding box center [523, 195] width 61 height 29
click at [528, 195] on button "Ping" at bounding box center [523, 195] width 61 height 29
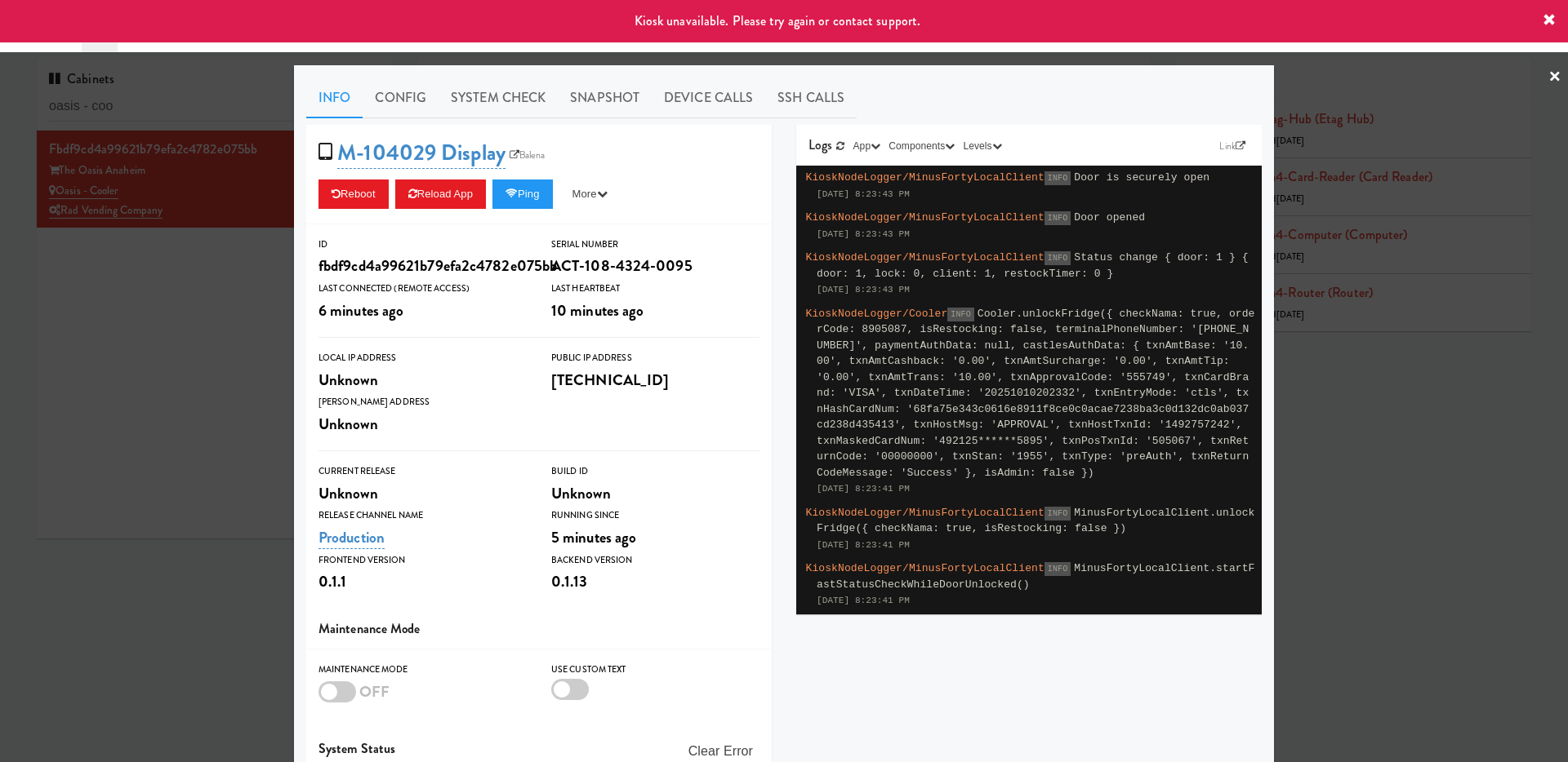
click at [179, 308] on div at bounding box center [784, 381] width 1568 height 762
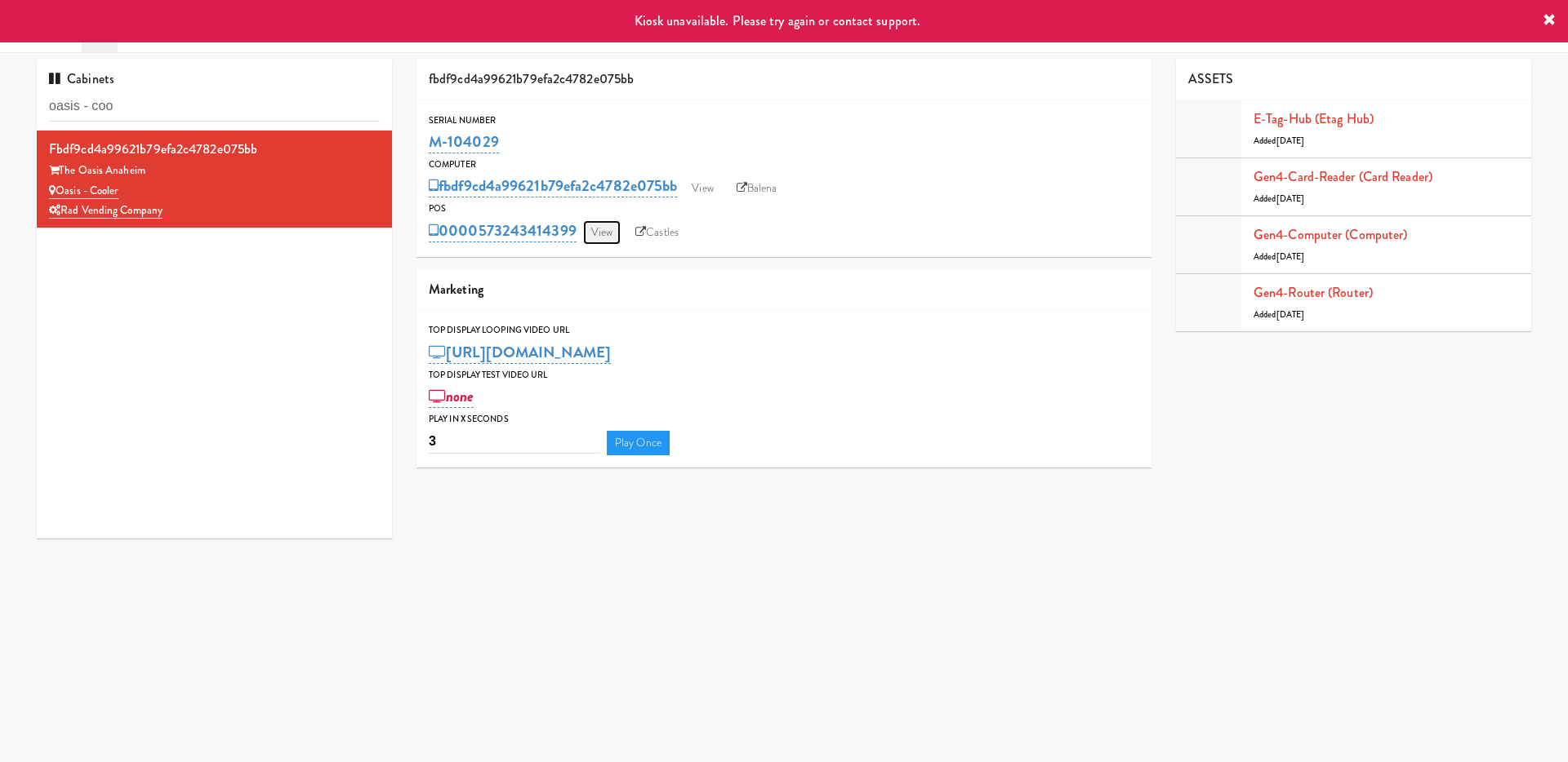
click at [594, 229] on link "View" at bounding box center [602, 232] width 37 height 24
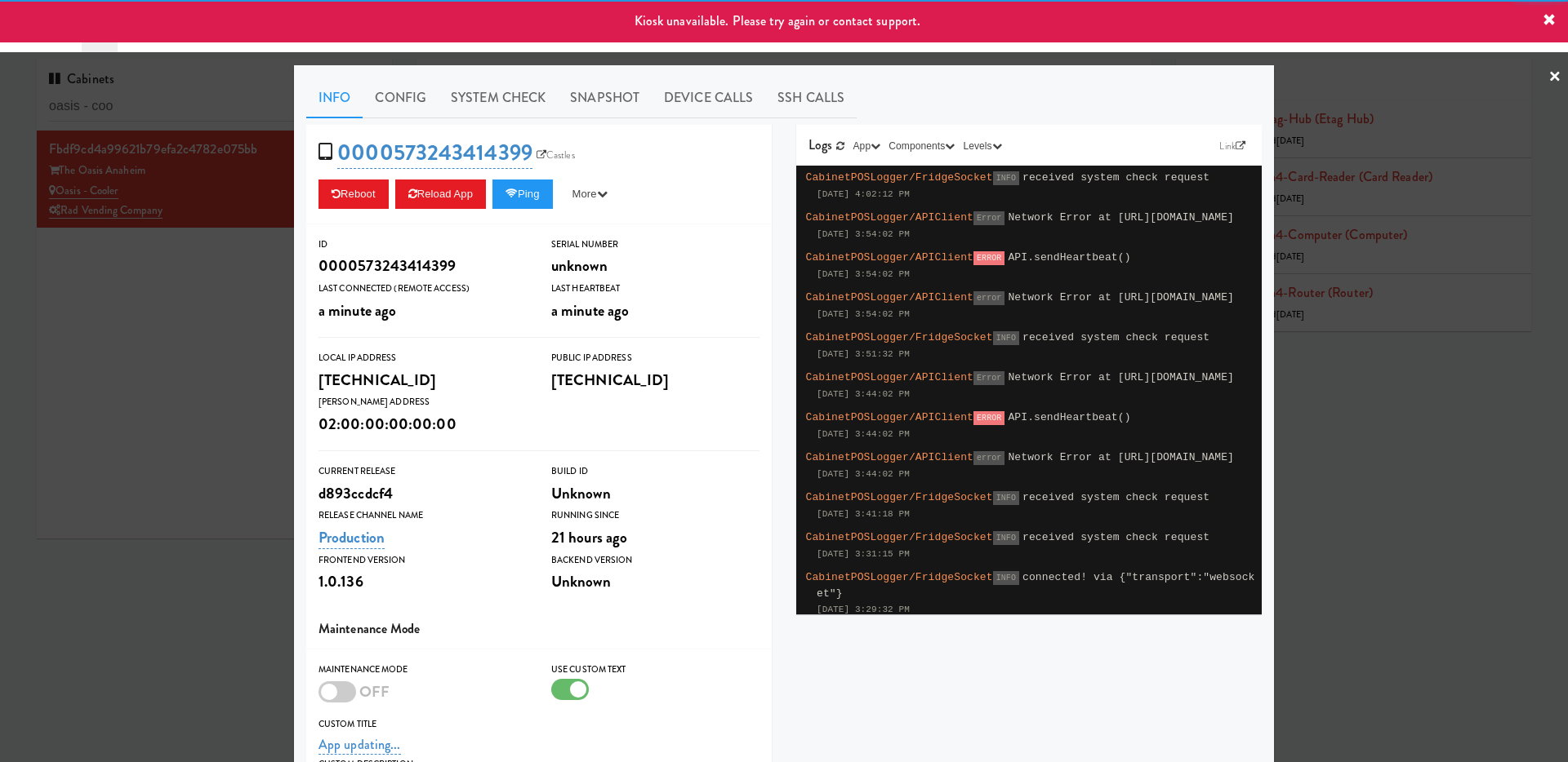
click at [552, 210] on div "0000573243414399 Castles Reboot Reload App Ping More Ping Server Restart Server…" at bounding box center [539, 175] width 466 height 100
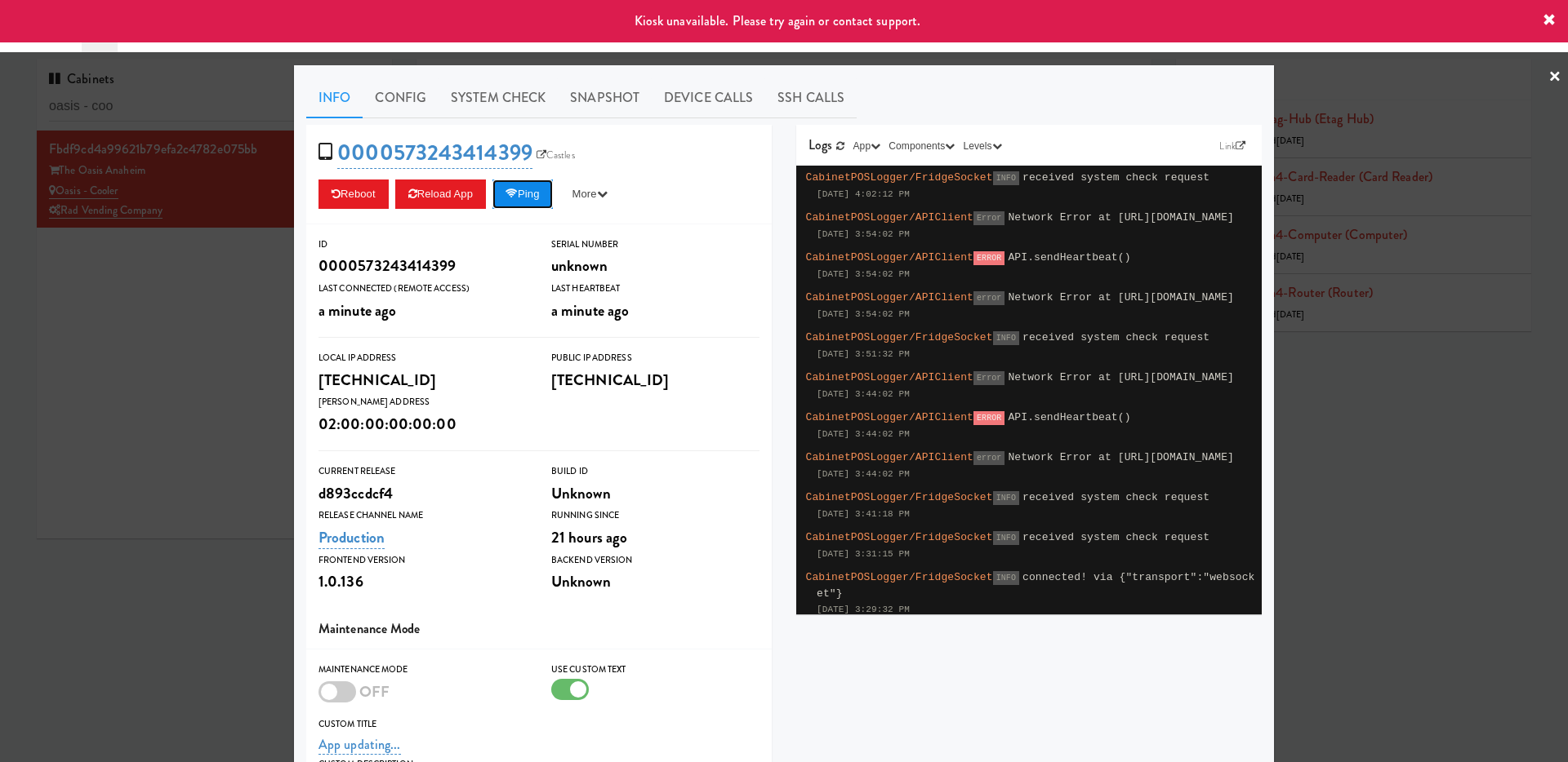
click at [540, 183] on button "Ping" at bounding box center [523, 195] width 61 height 29
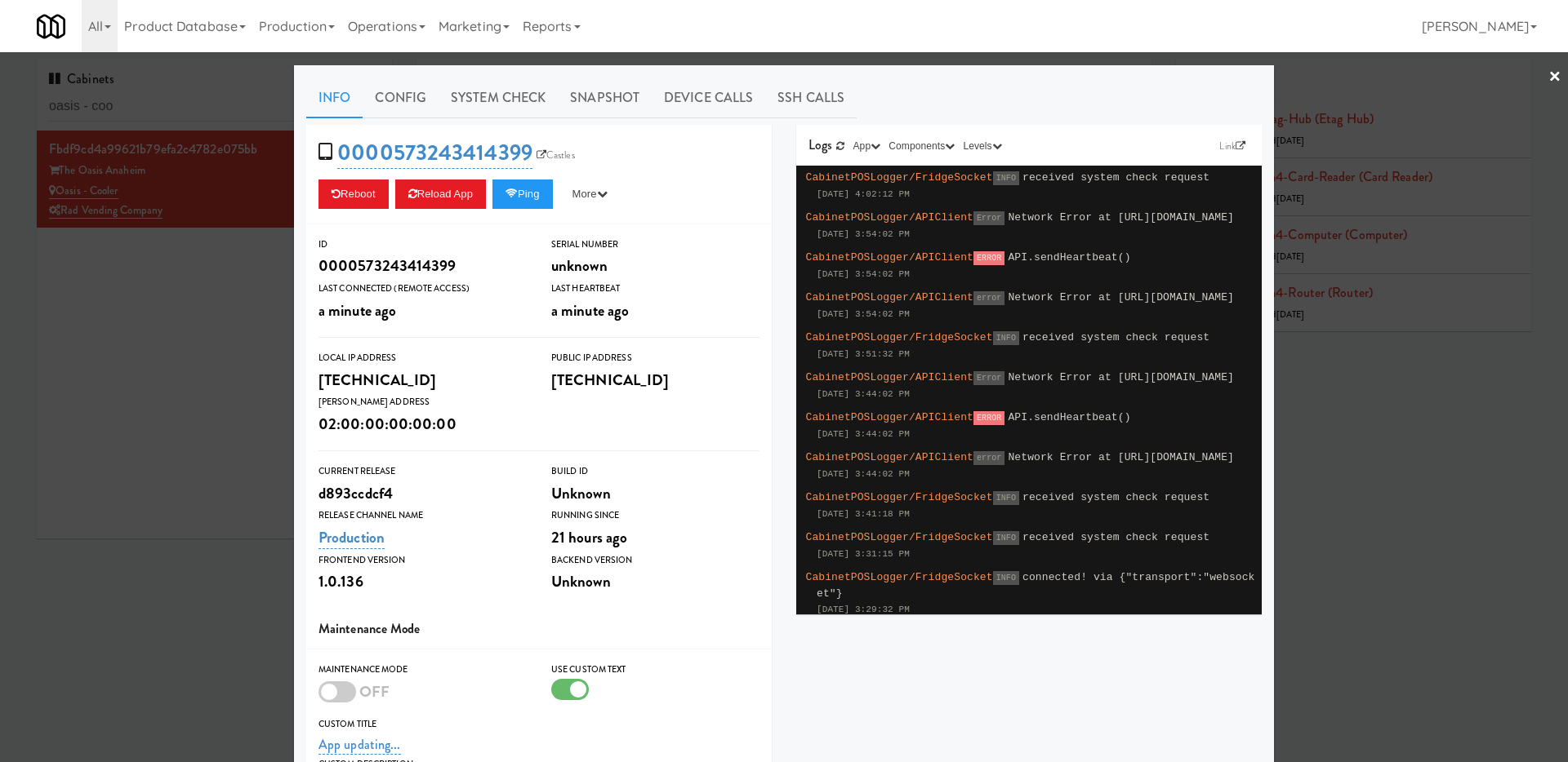
click at [136, 336] on div at bounding box center [784, 381] width 1568 height 762
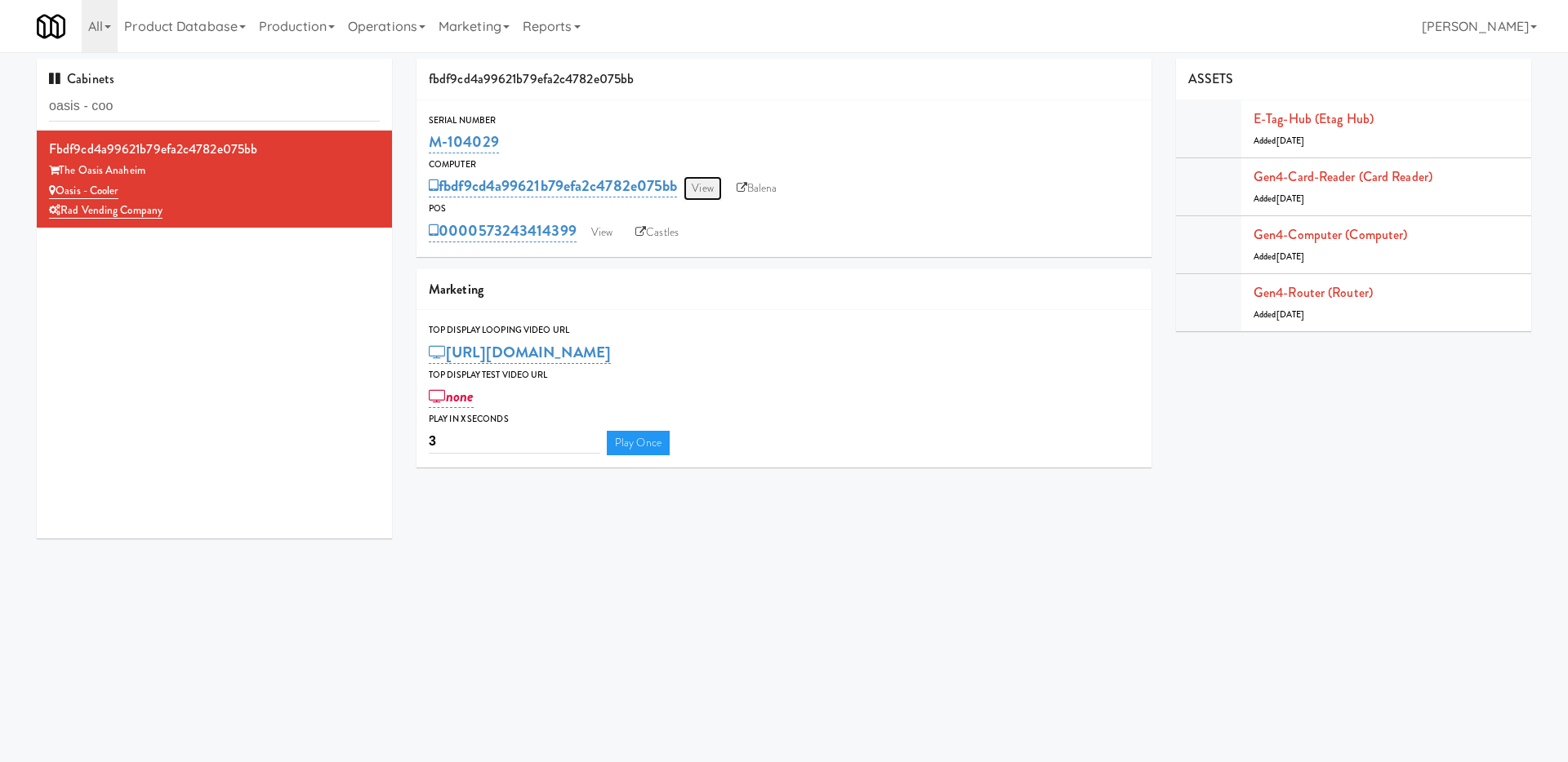
click at [703, 190] on link "View" at bounding box center [702, 188] width 37 height 24
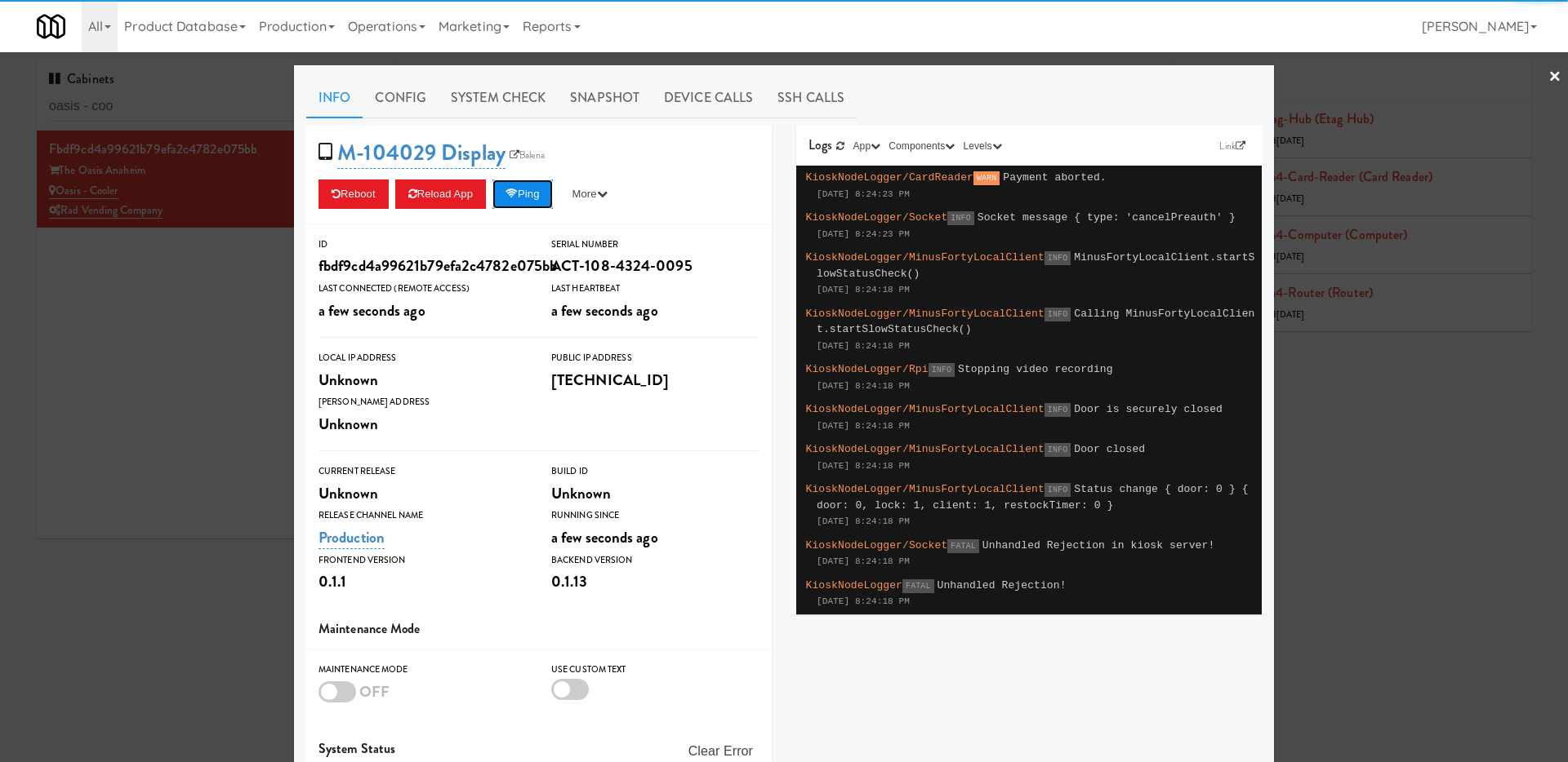
click at [511, 190] on button "Ping" at bounding box center [523, 195] width 61 height 29
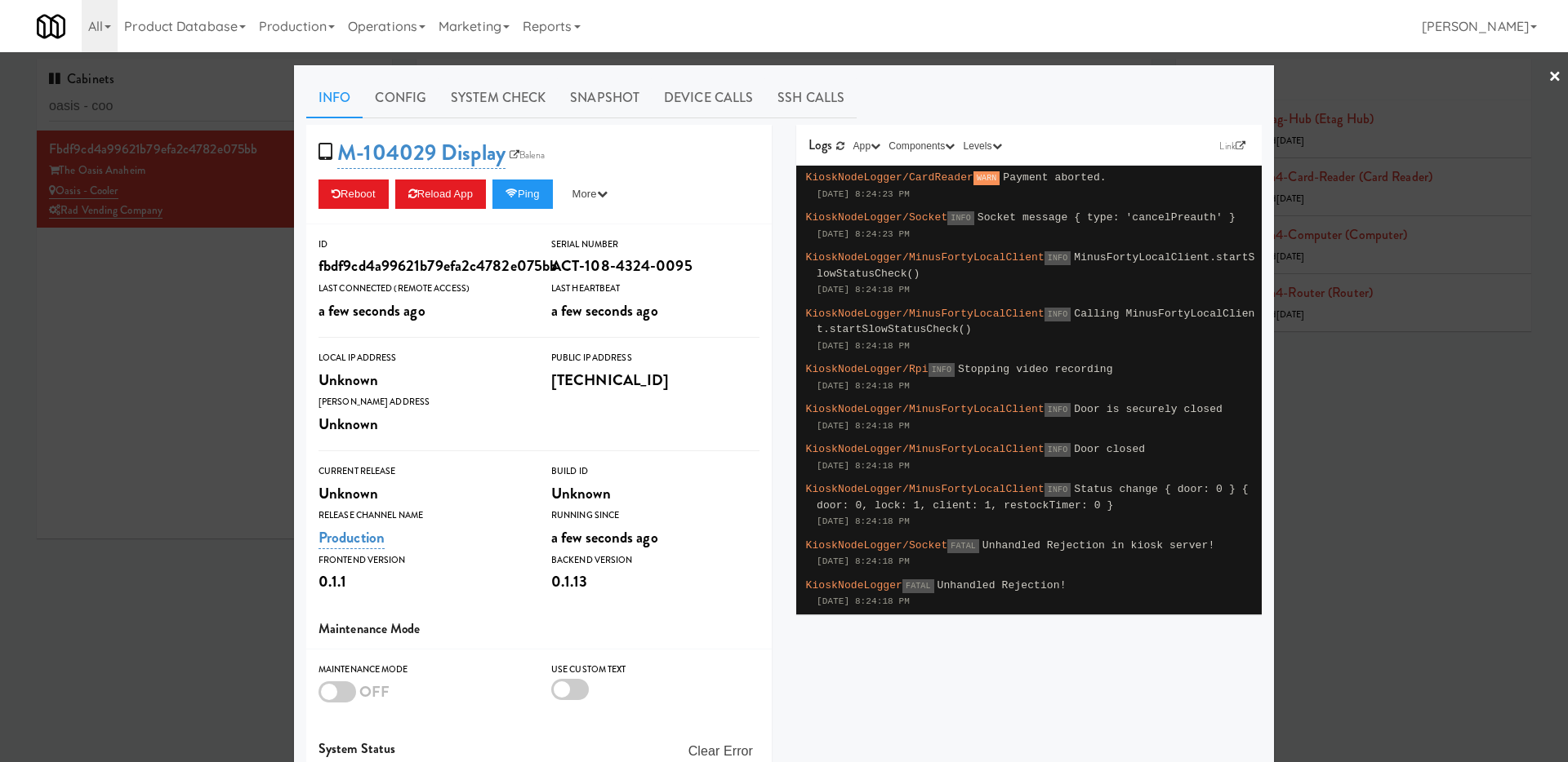
click at [529, 173] on div "M-104029 Display Balena Reboot Reload App Ping More Ping Server Restart Server …" at bounding box center [539, 175] width 466 height 100
click at [529, 188] on button "Ping" at bounding box center [523, 195] width 61 height 29
click at [518, 192] on icon at bounding box center [511, 194] width 13 height 11
click at [571, 198] on button "More" at bounding box center [590, 195] width 62 height 29
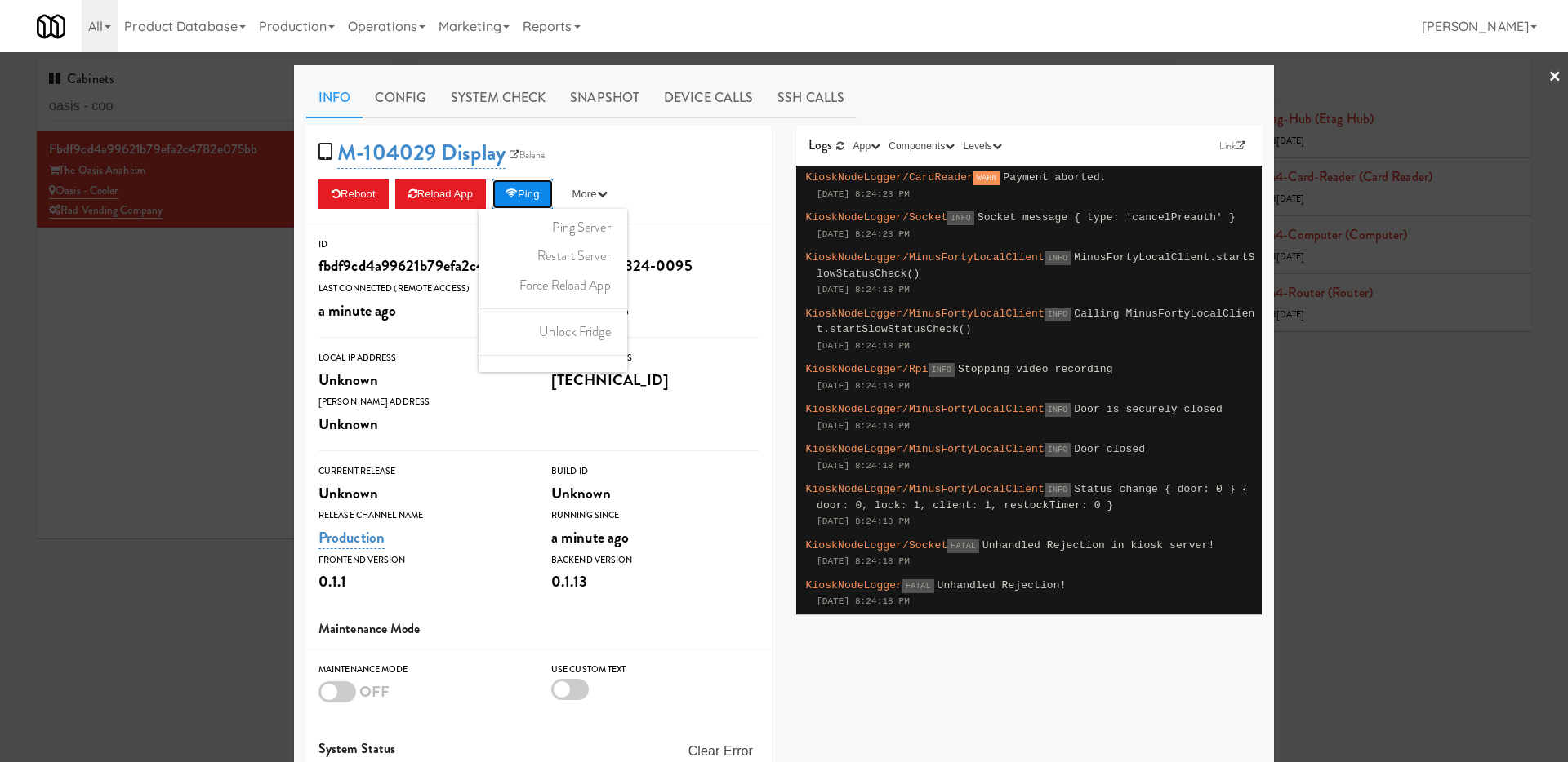
click at [539, 192] on button "Ping" at bounding box center [523, 195] width 61 height 29
click at [542, 187] on button "Ping" at bounding box center [523, 195] width 61 height 29
click at [530, 184] on button "Ping" at bounding box center [523, 195] width 61 height 29
click at [544, 181] on button "Ping" at bounding box center [523, 195] width 61 height 29
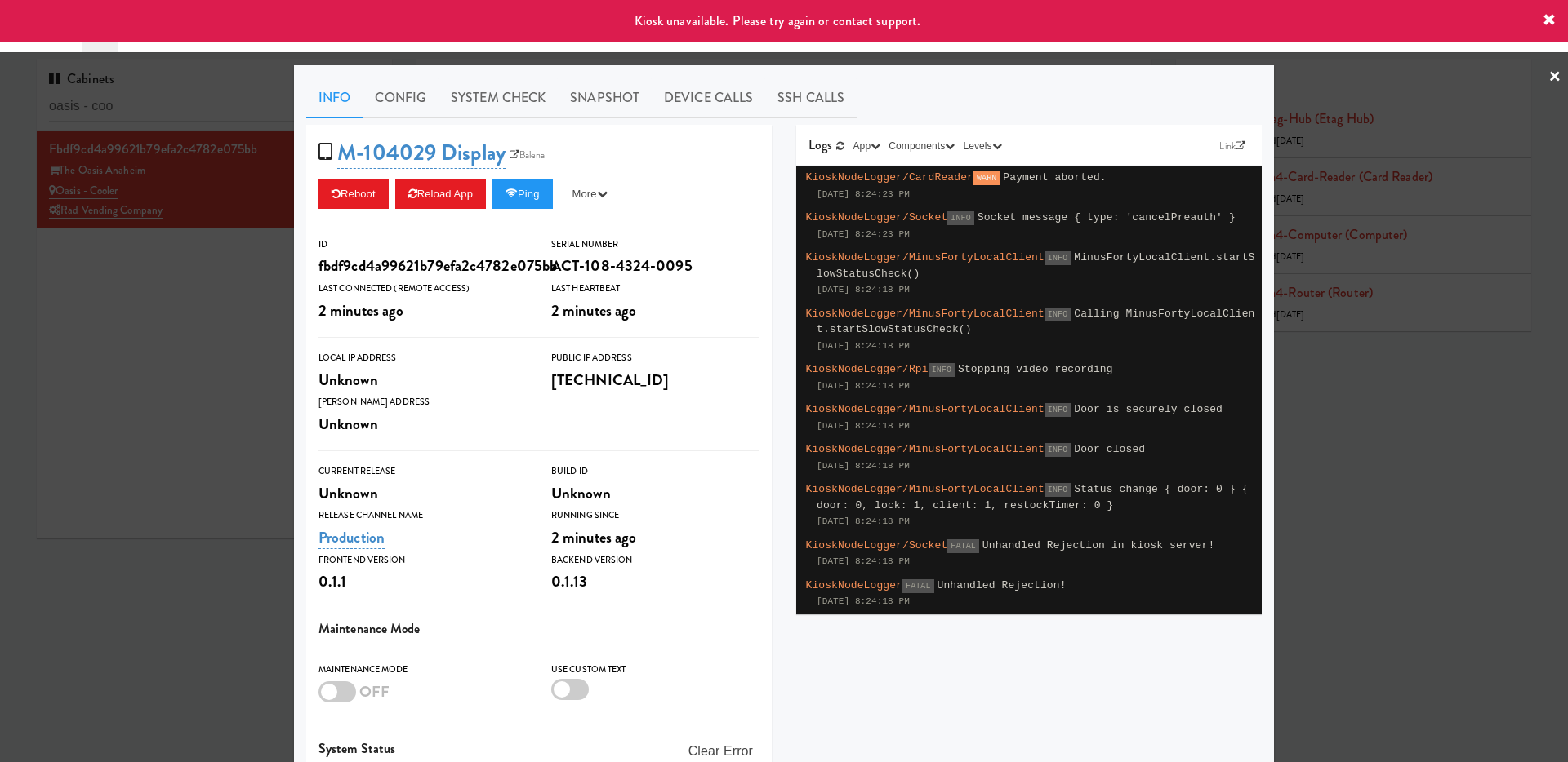
click at [212, 292] on div at bounding box center [784, 381] width 1568 height 762
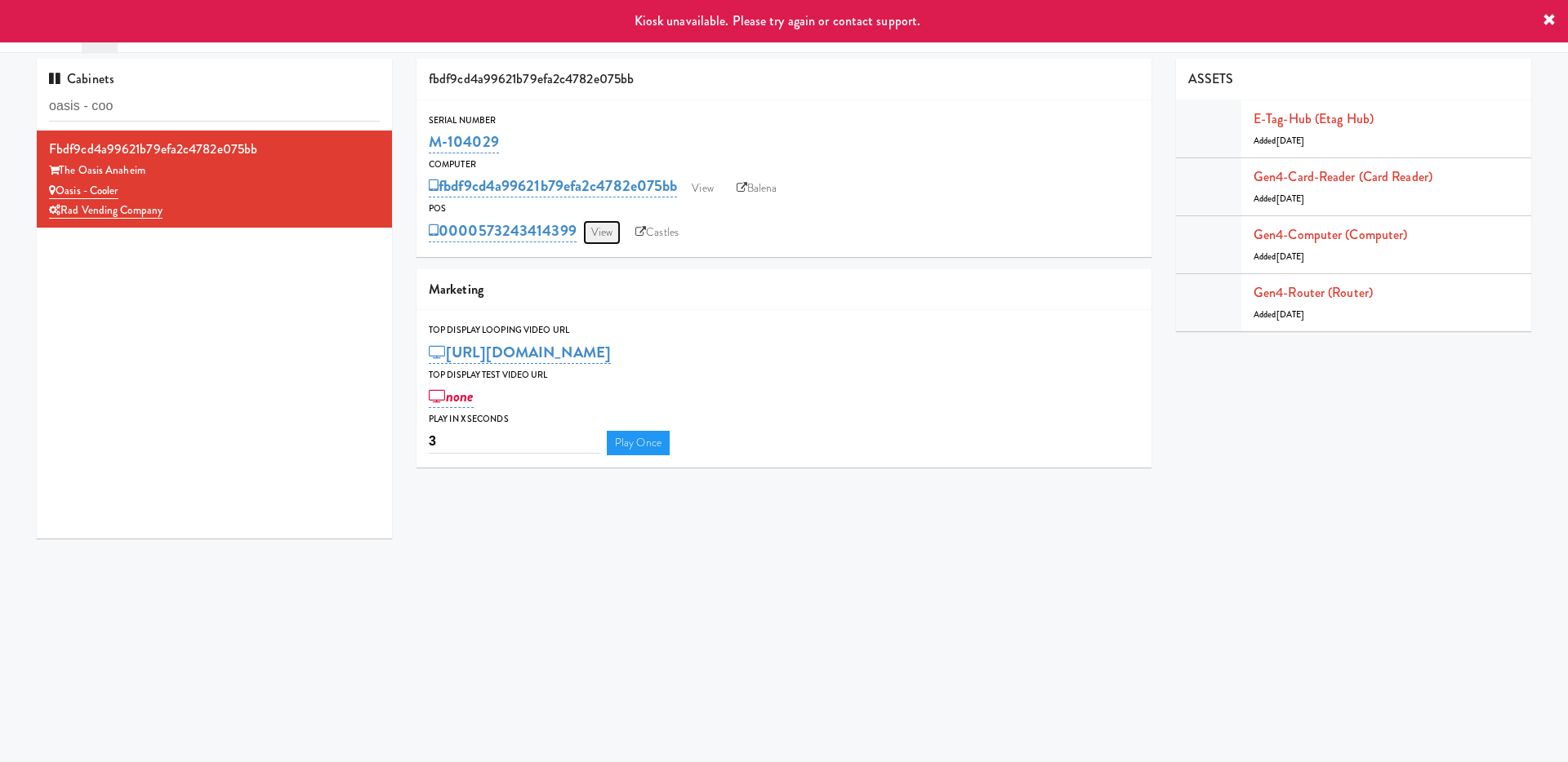
click at [621, 231] on link "View" at bounding box center [602, 232] width 37 height 24
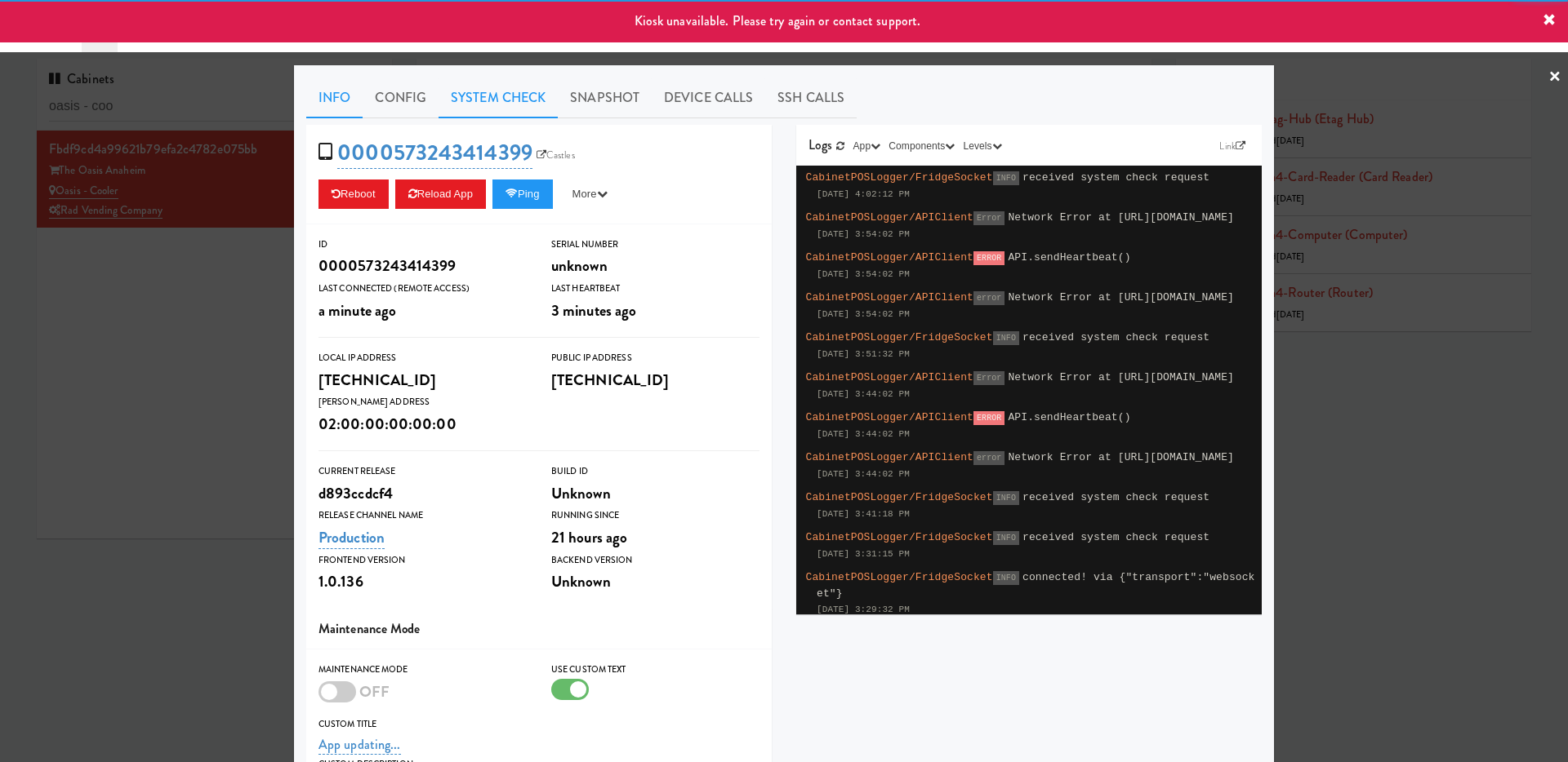
click at [517, 96] on link "System Check" at bounding box center [498, 98] width 119 height 41
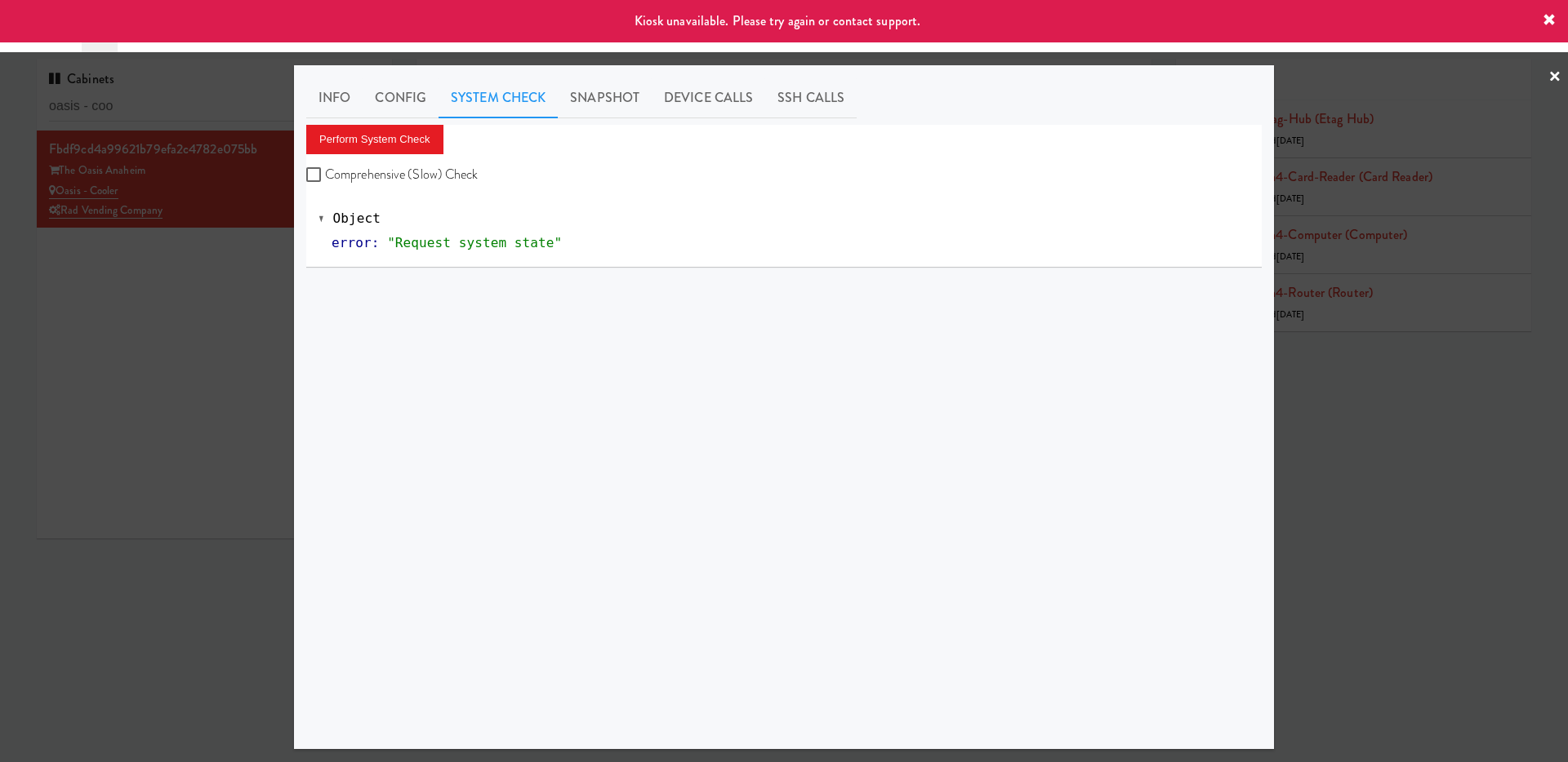
click at [372, 154] on div "Perform System Check Comprehensive (Slow) Check" at bounding box center [784, 156] width 955 height 62
click at [374, 141] on button "Perform System Check" at bounding box center [375, 140] width 137 height 29
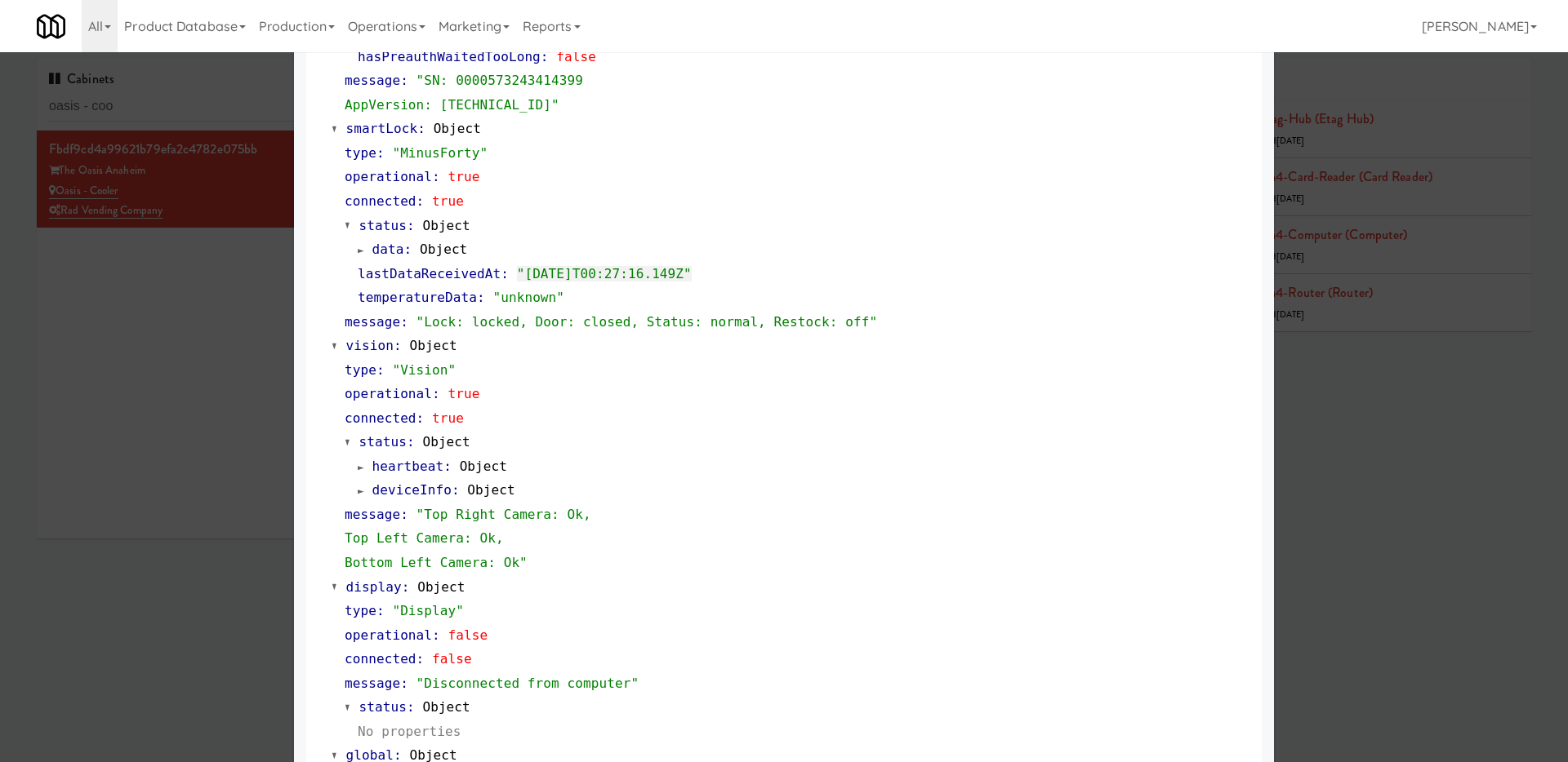
scroll to position [529, 0]
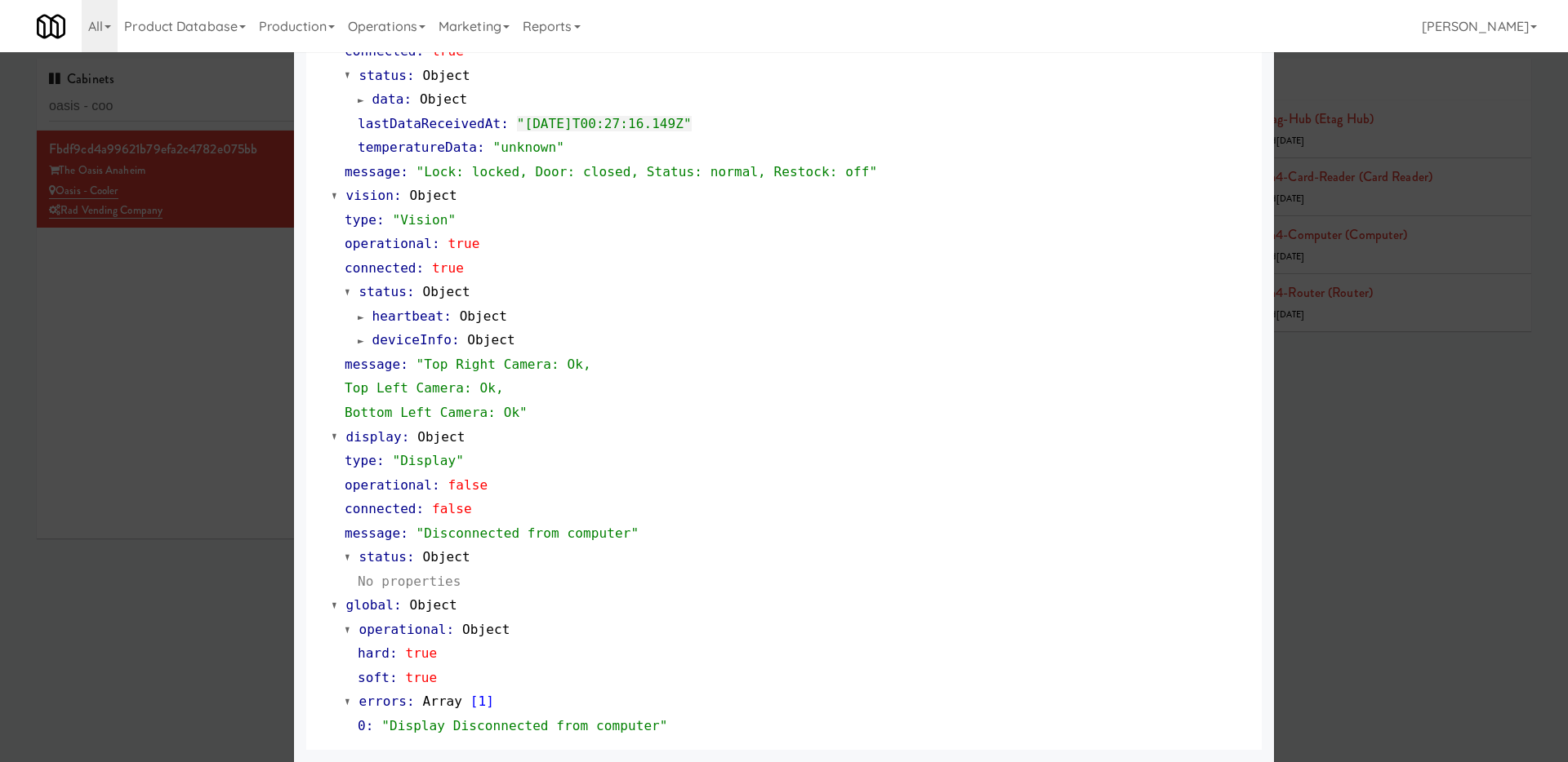
click at [205, 409] on div at bounding box center [784, 381] width 1568 height 762
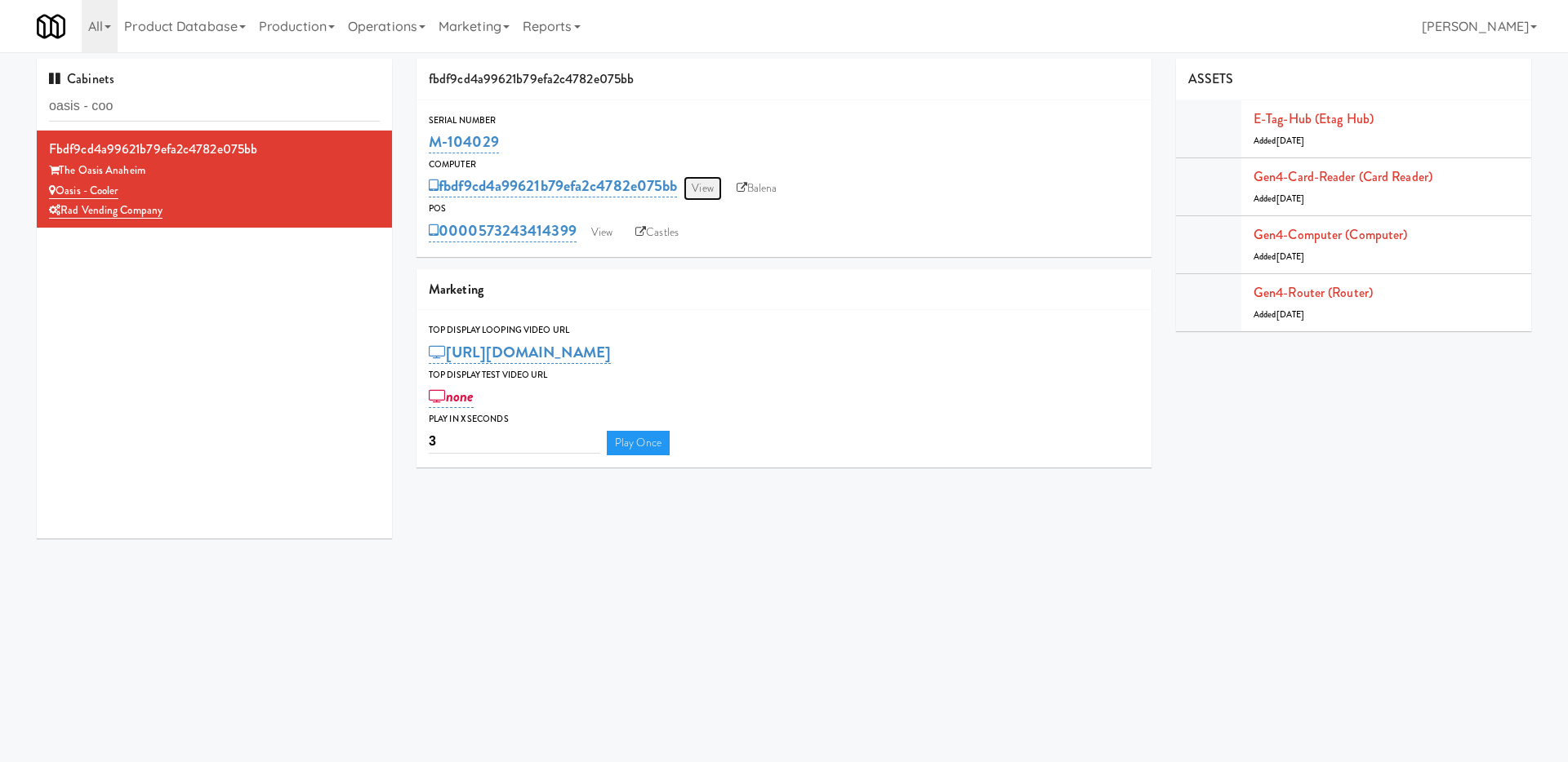
click at [700, 182] on link "View" at bounding box center [702, 188] width 37 height 24
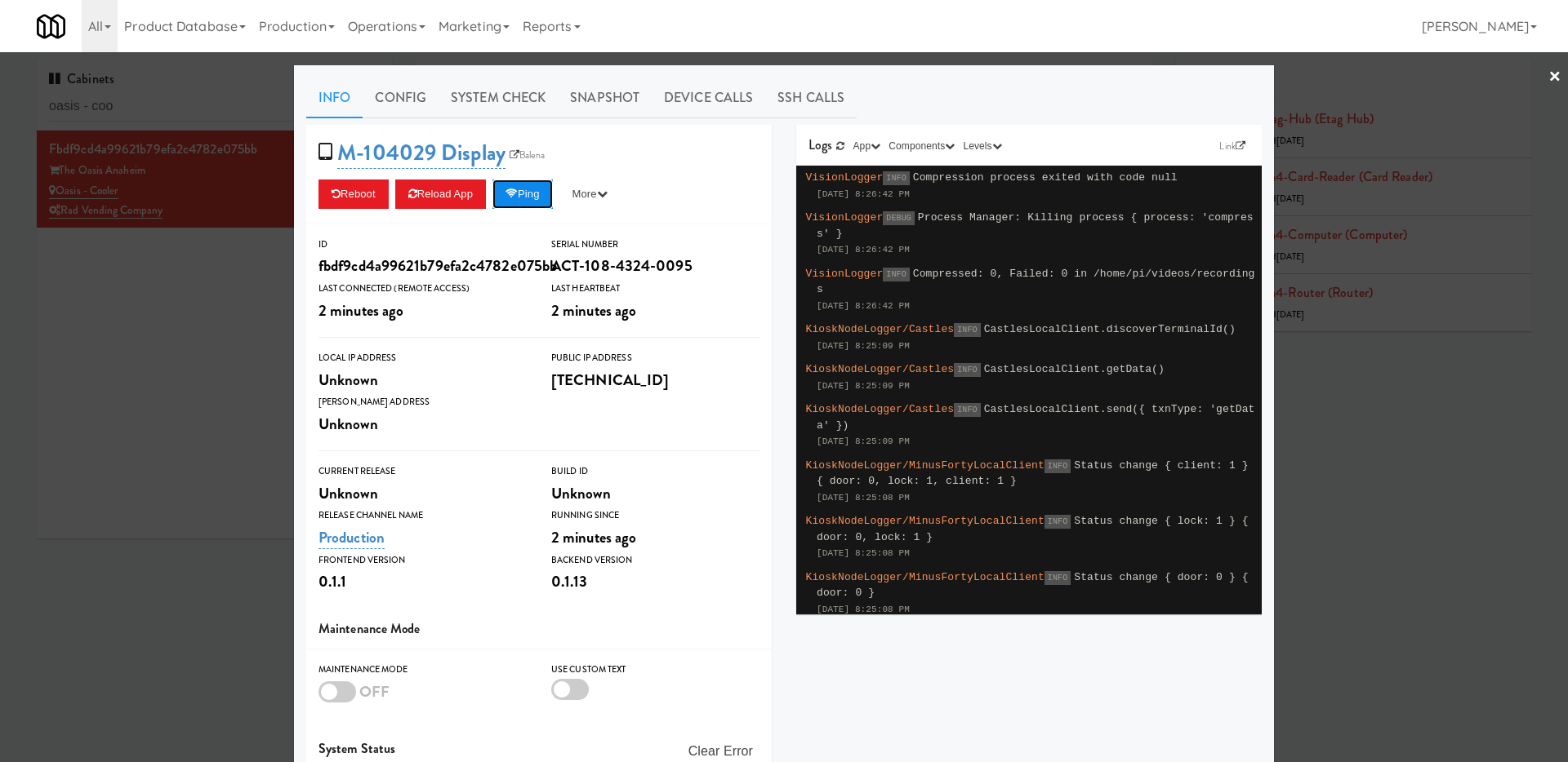
click at [505, 188] on button "Ping" at bounding box center [523, 195] width 61 height 29
click at [525, 194] on button "Ping" at bounding box center [523, 195] width 61 height 29
click at [537, 177] on div "M-104029 Display Balena Reboot Reload App Ping More Ping Server Restart Server …" at bounding box center [539, 175] width 466 height 100
click at [544, 204] on button "Ping" at bounding box center [523, 195] width 61 height 29
click at [532, 180] on button "Ping" at bounding box center [523, 195] width 61 height 29
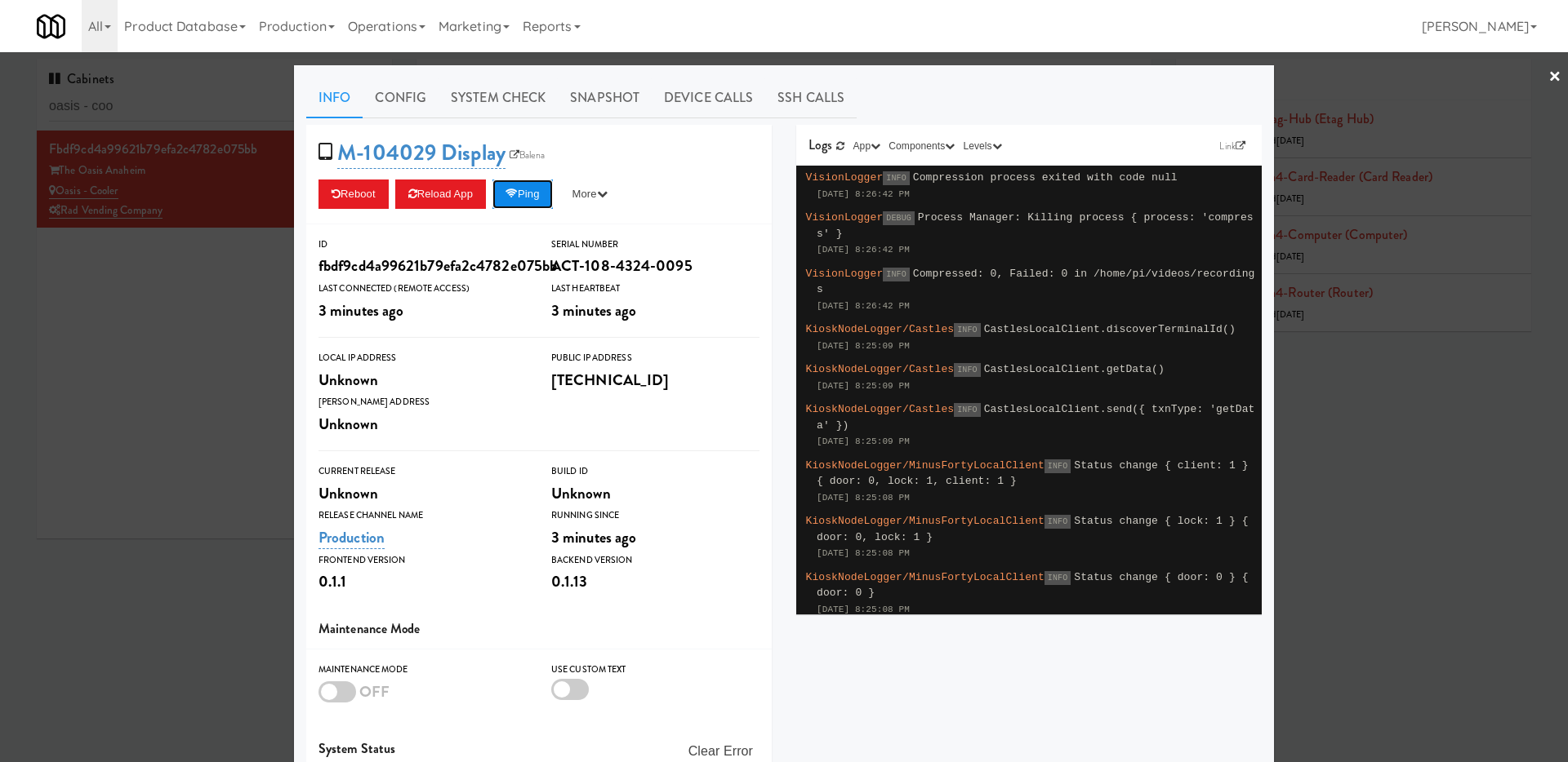
click at [546, 188] on button "Ping" at bounding box center [523, 195] width 61 height 29
click at [539, 195] on button "Ping" at bounding box center [523, 195] width 61 height 29
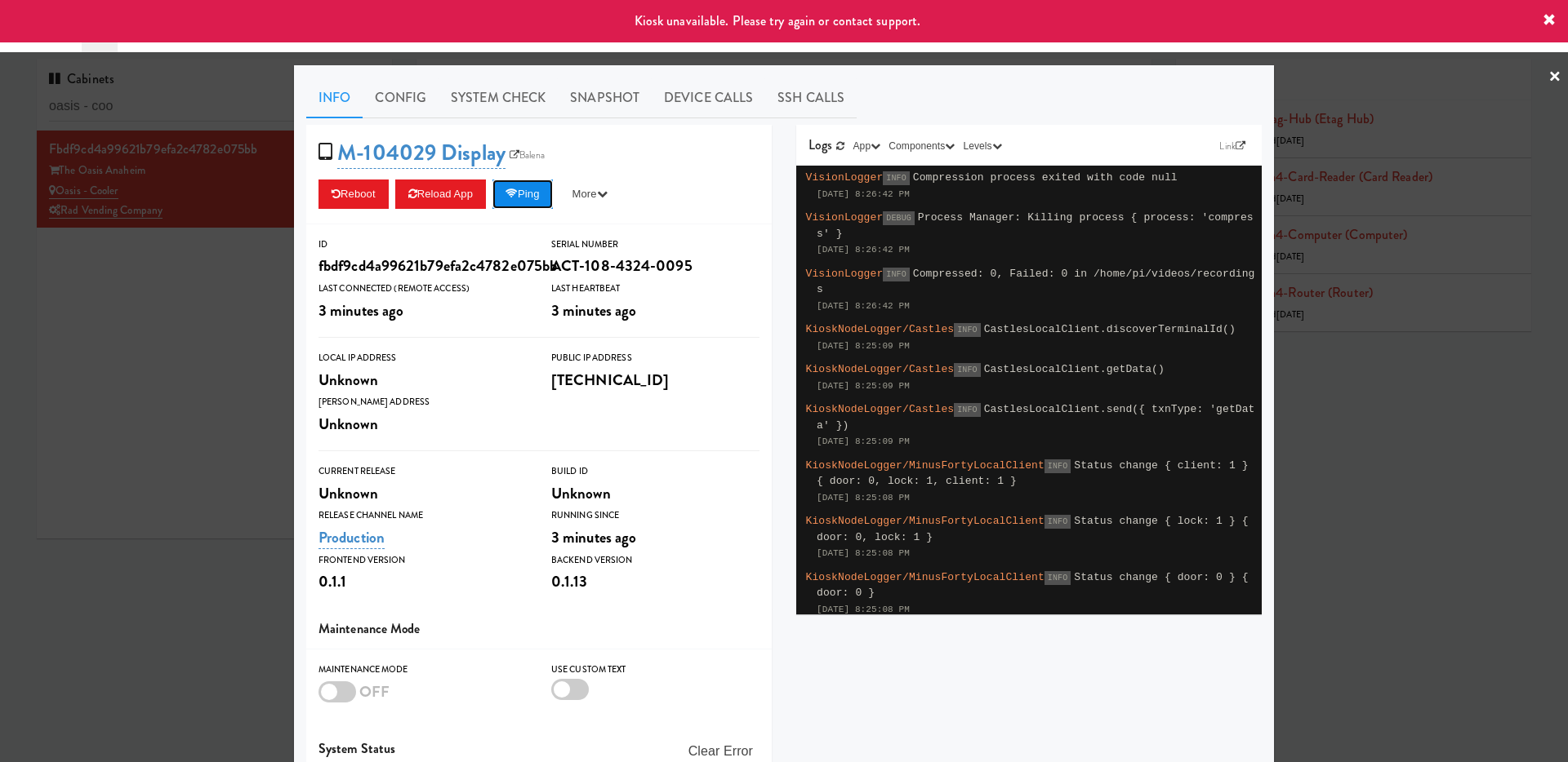
click at [539, 195] on button "Ping" at bounding box center [523, 195] width 61 height 29
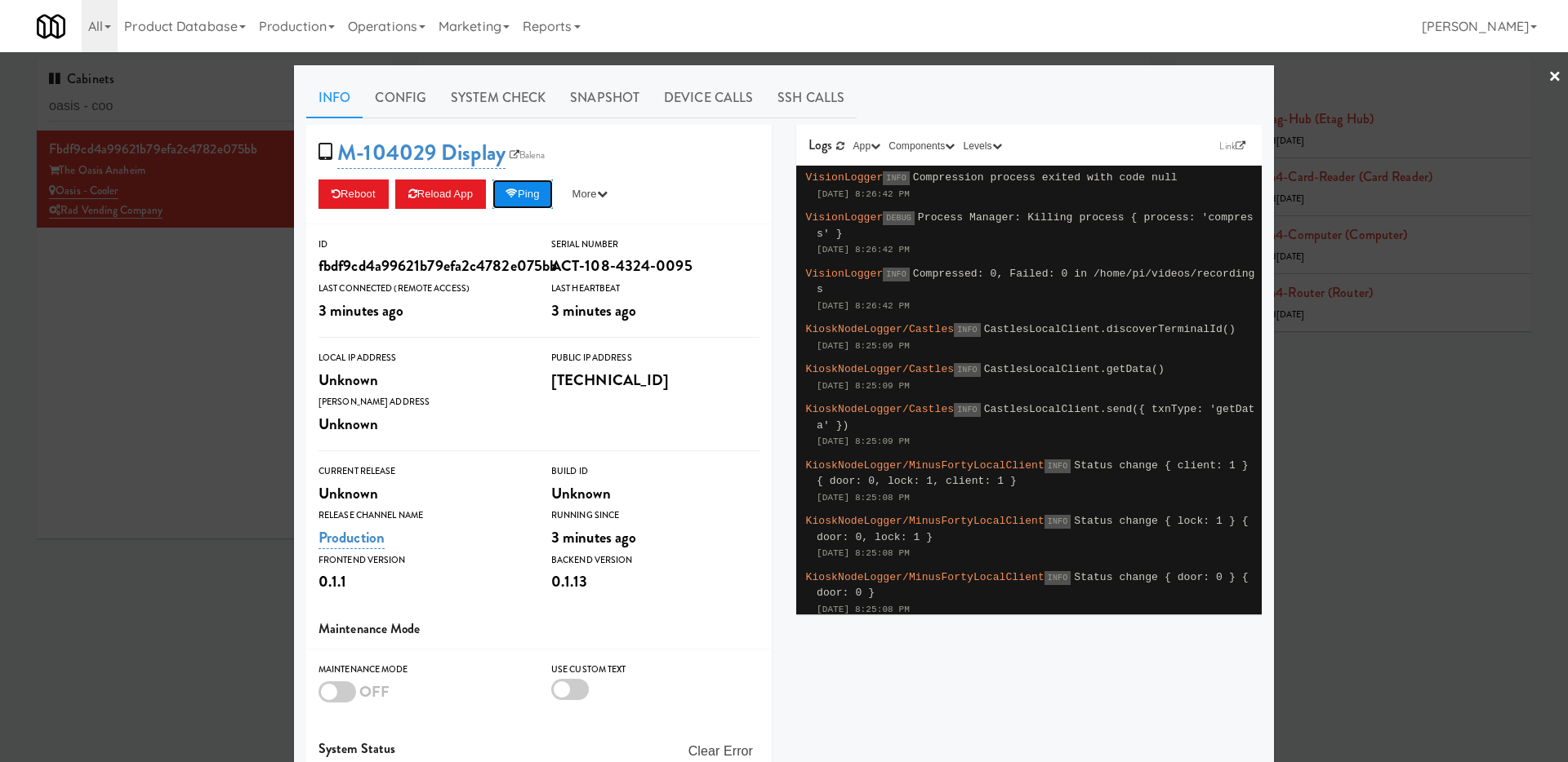
click at [515, 190] on icon at bounding box center [511, 194] width 13 height 11
click at [504, 194] on button "Ping" at bounding box center [523, 195] width 61 height 29
click at [530, 194] on button "Ping" at bounding box center [523, 195] width 61 height 29
click at [539, 190] on button "Ping" at bounding box center [523, 195] width 61 height 29
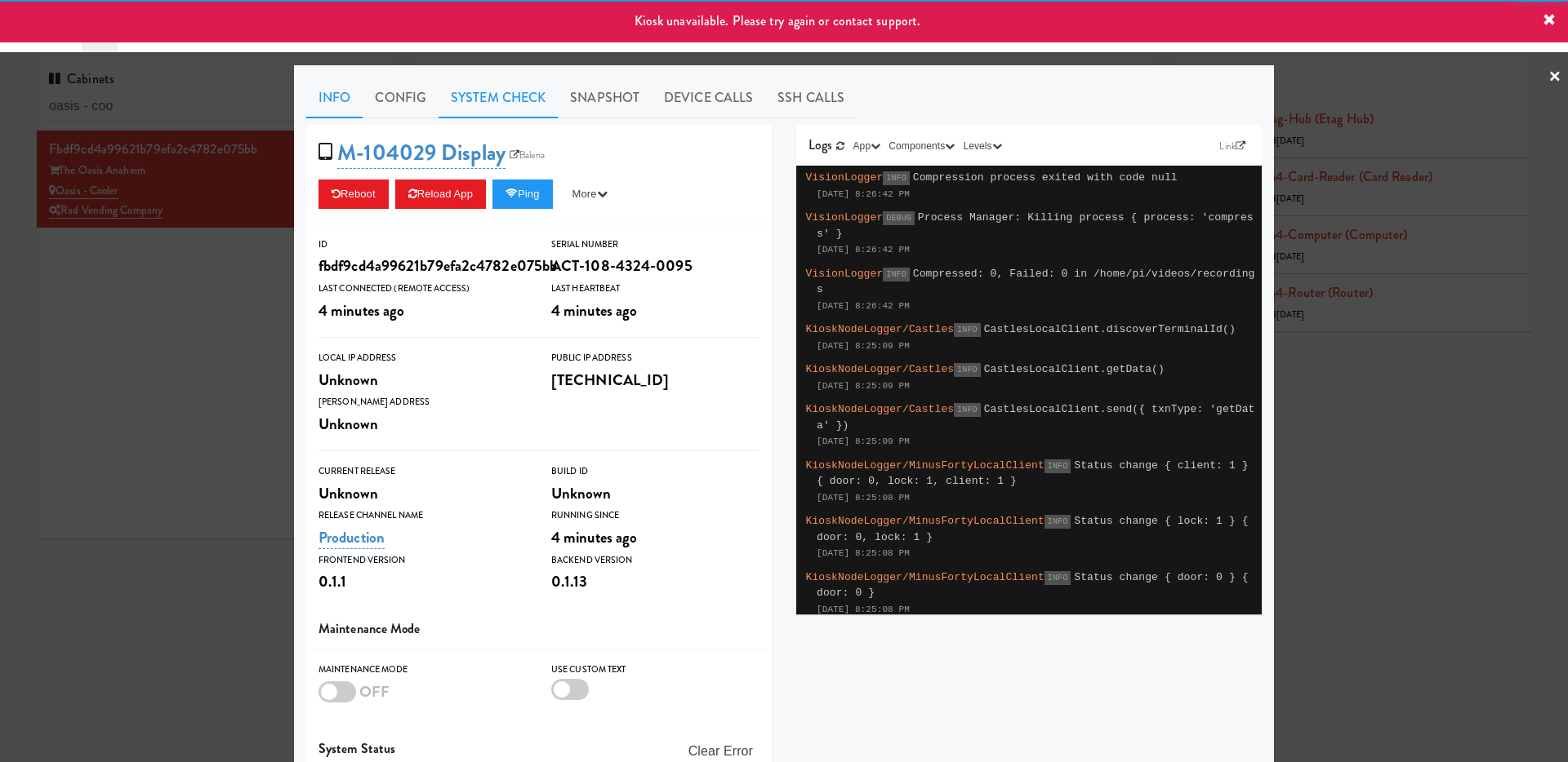
click at [475, 96] on link "System Check" at bounding box center [498, 98] width 119 height 41
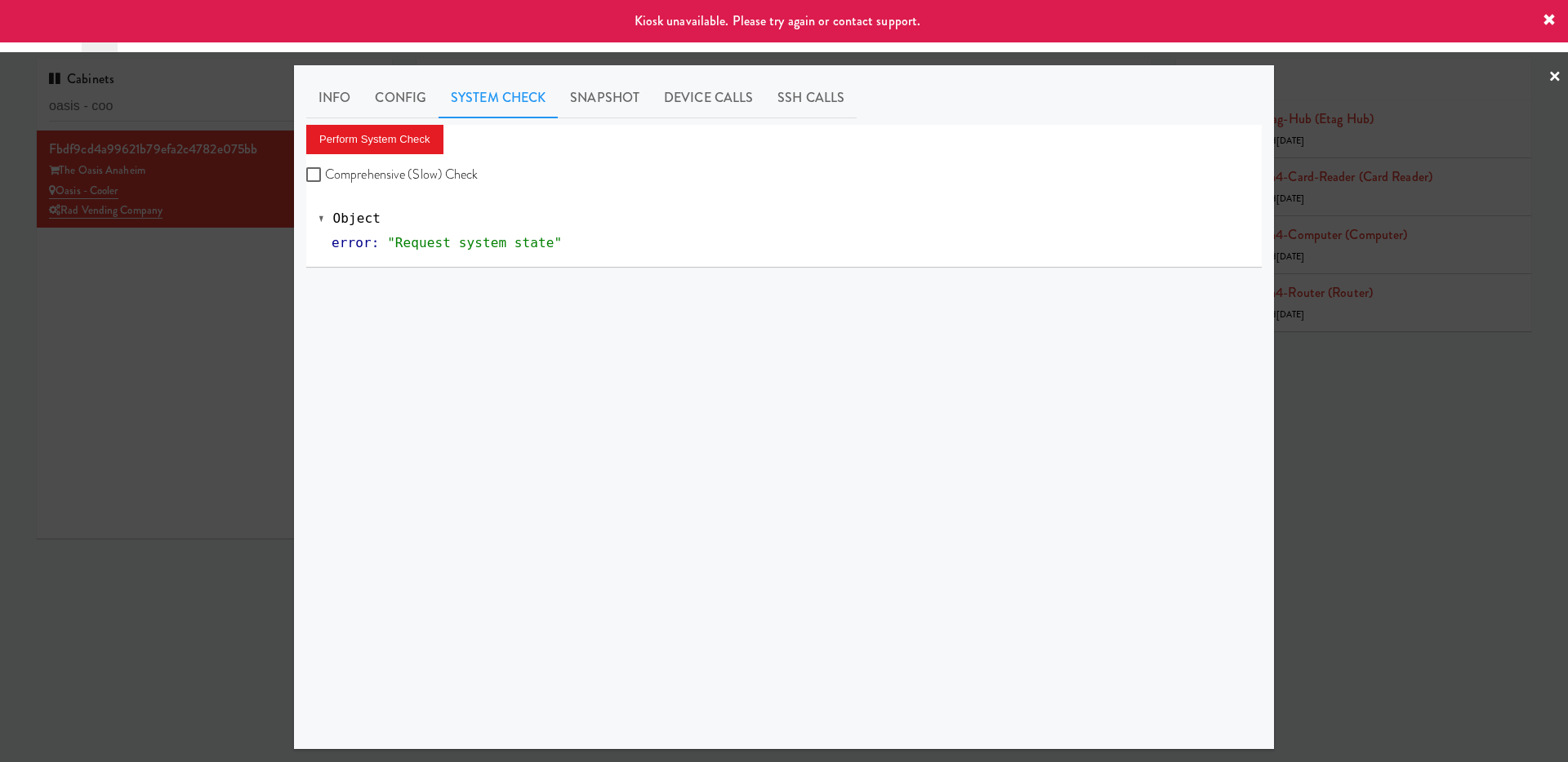
click at [185, 288] on div at bounding box center [784, 381] width 1568 height 762
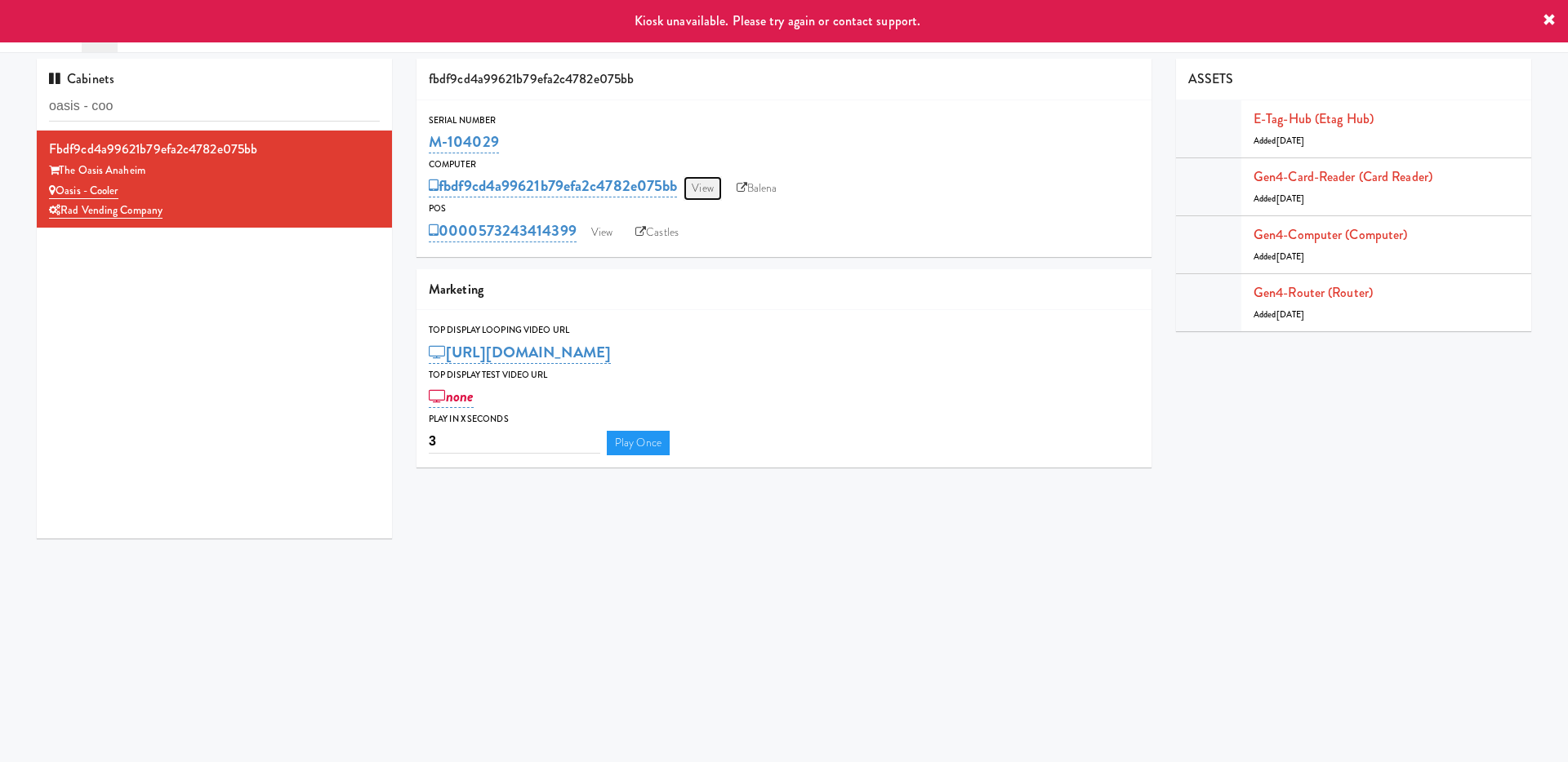
click at [713, 190] on link "View" at bounding box center [702, 188] width 37 height 24
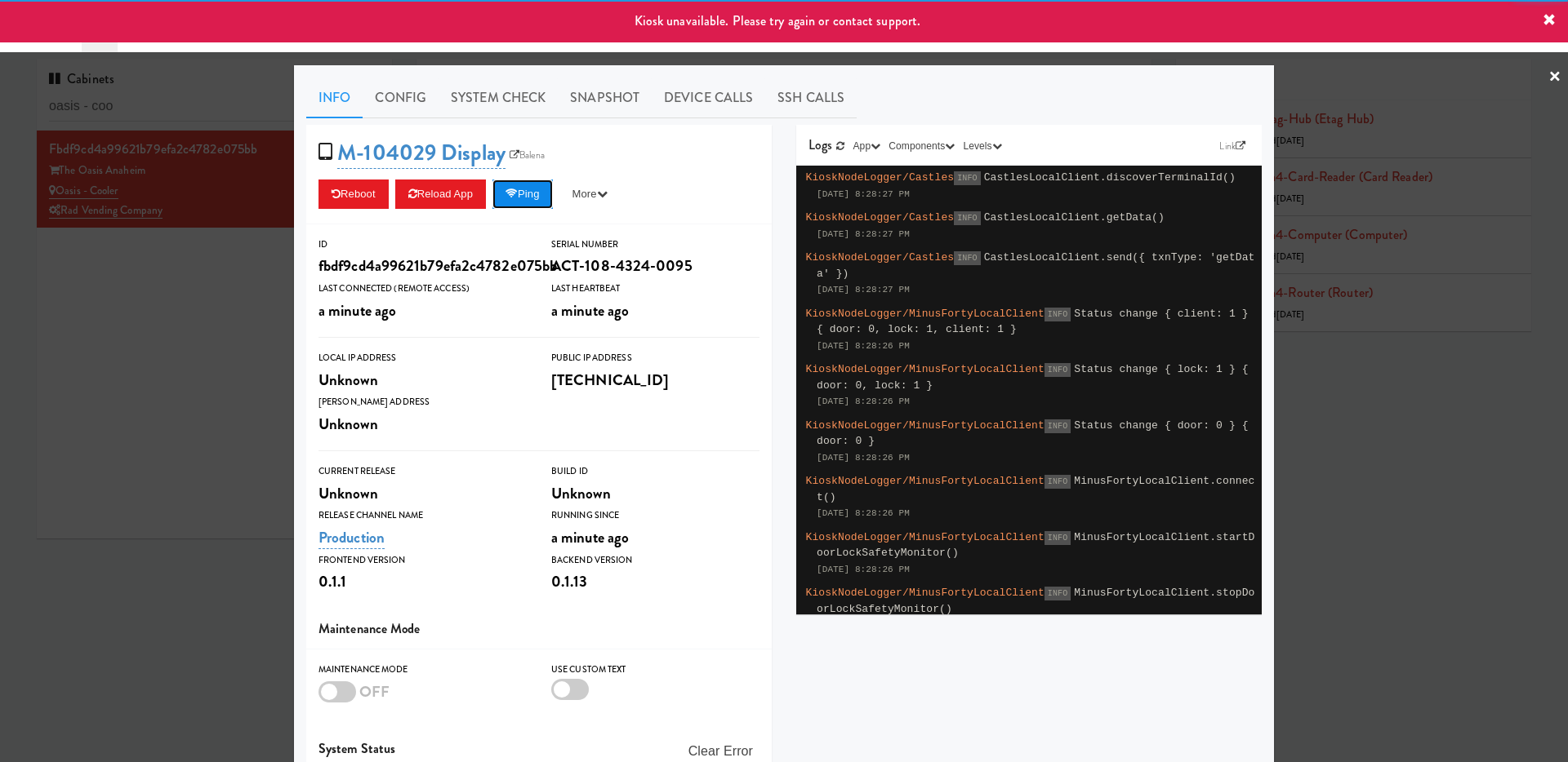
click at [511, 199] on button "Ping" at bounding box center [523, 195] width 61 height 29
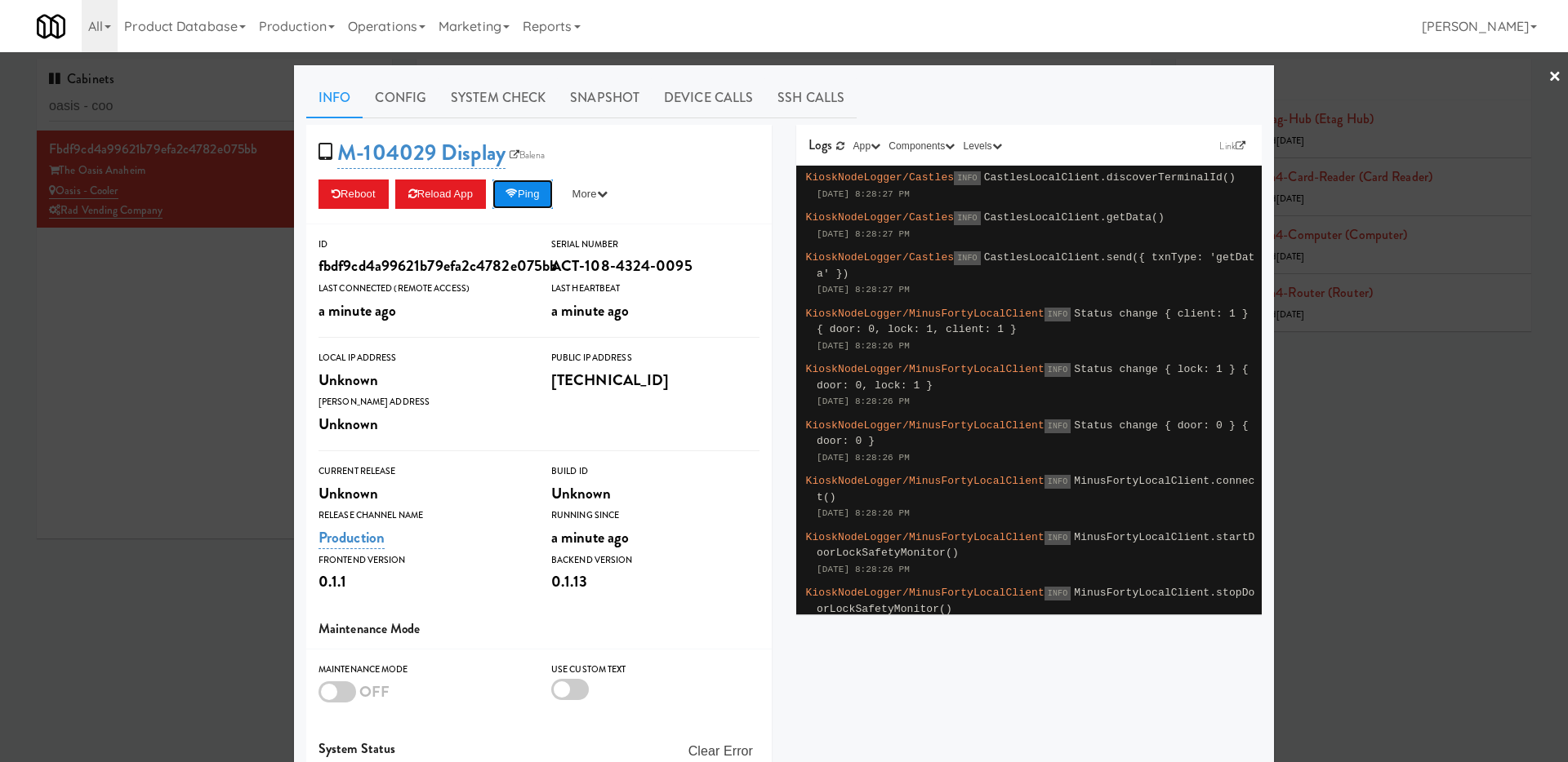
click at [546, 198] on button "Ping" at bounding box center [523, 195] width 61 height 29
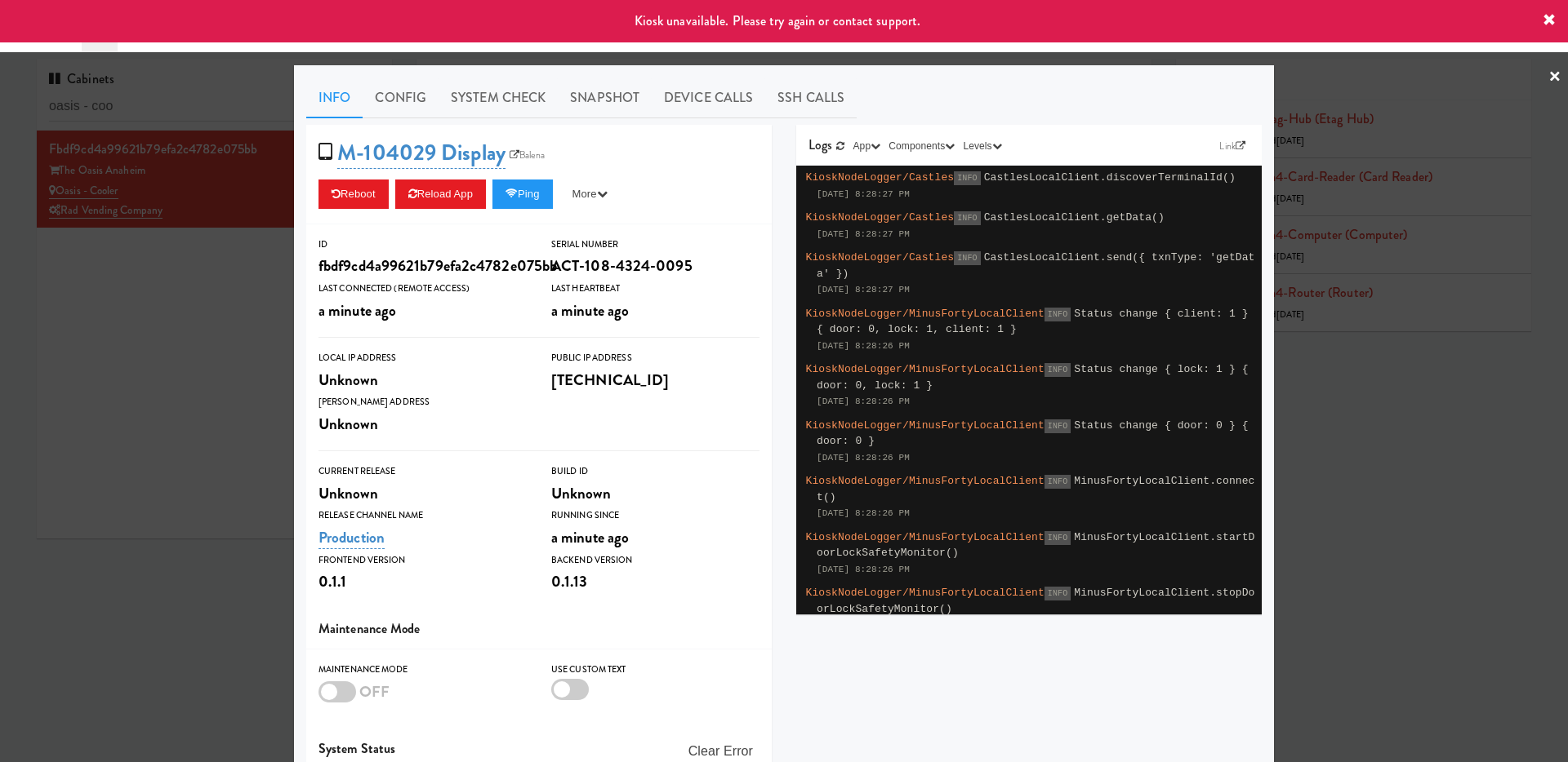
click at [186, 338] on div at bounding box center [784, 381] width 1568 height 762
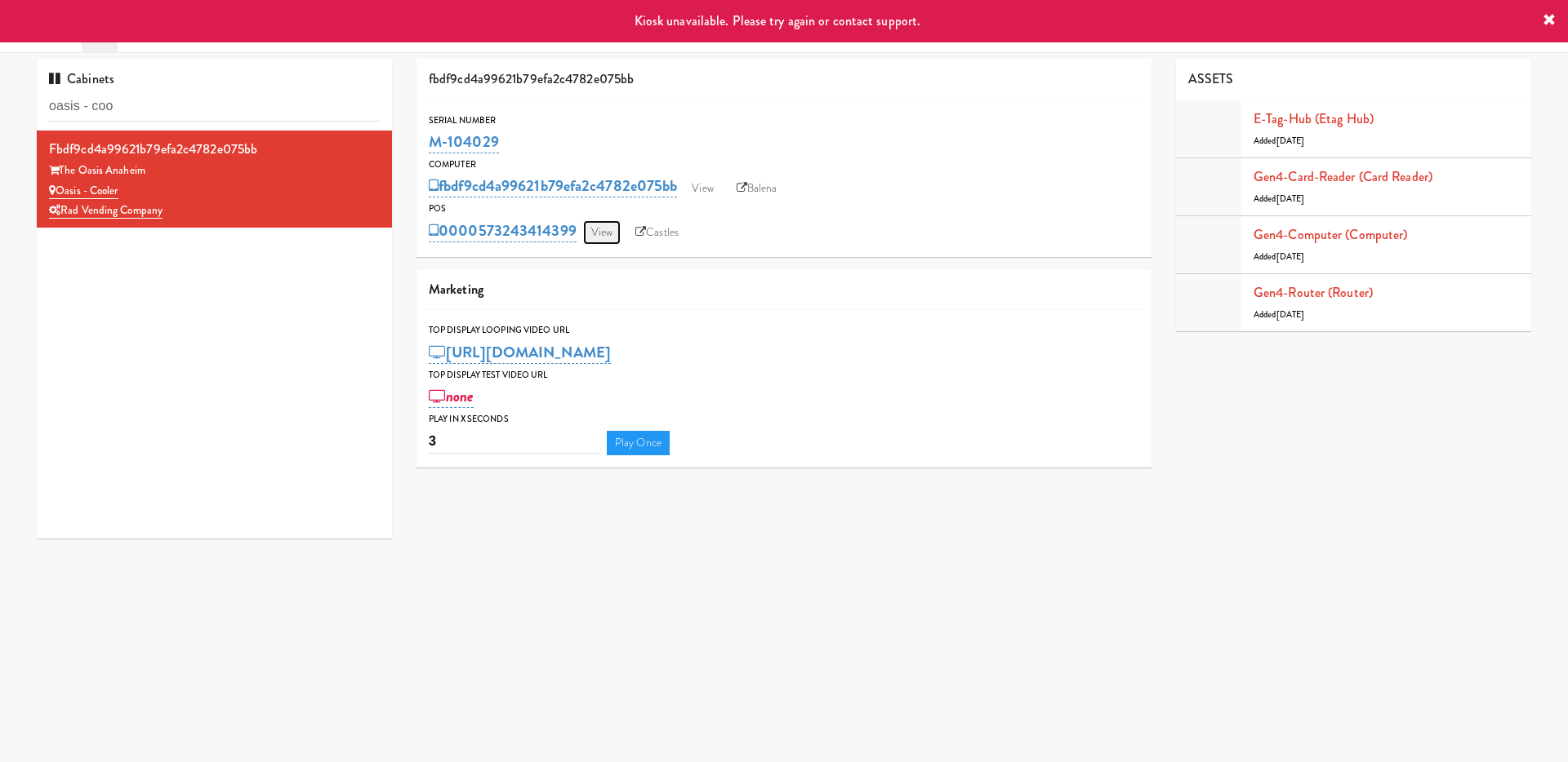
click at [594, 241] on link "View" at bounding box center [602, 232] width 37 height 24
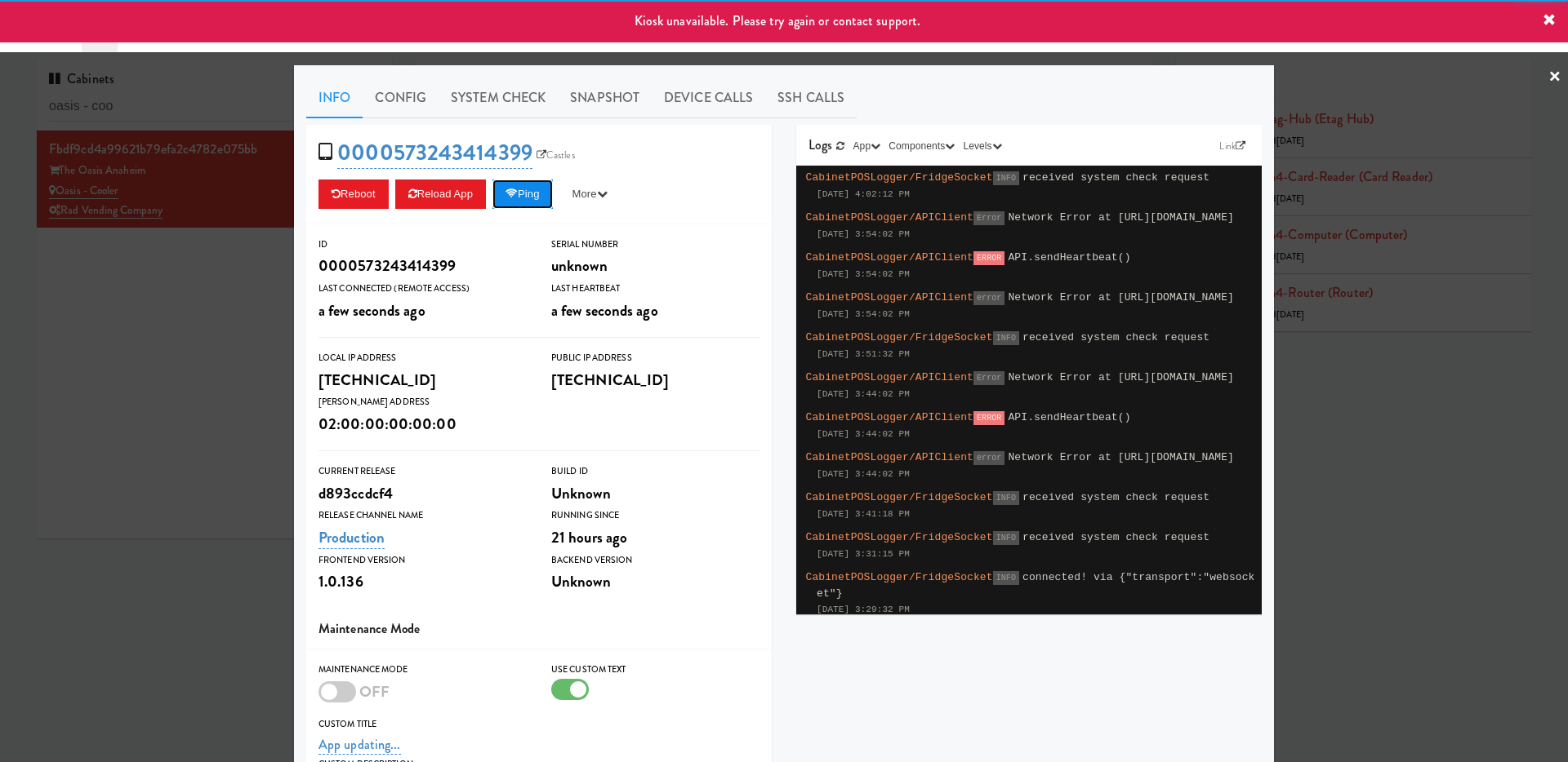
click at [539, 190] on button "Ping" at bounding box center [523, 195] width 61 height 29
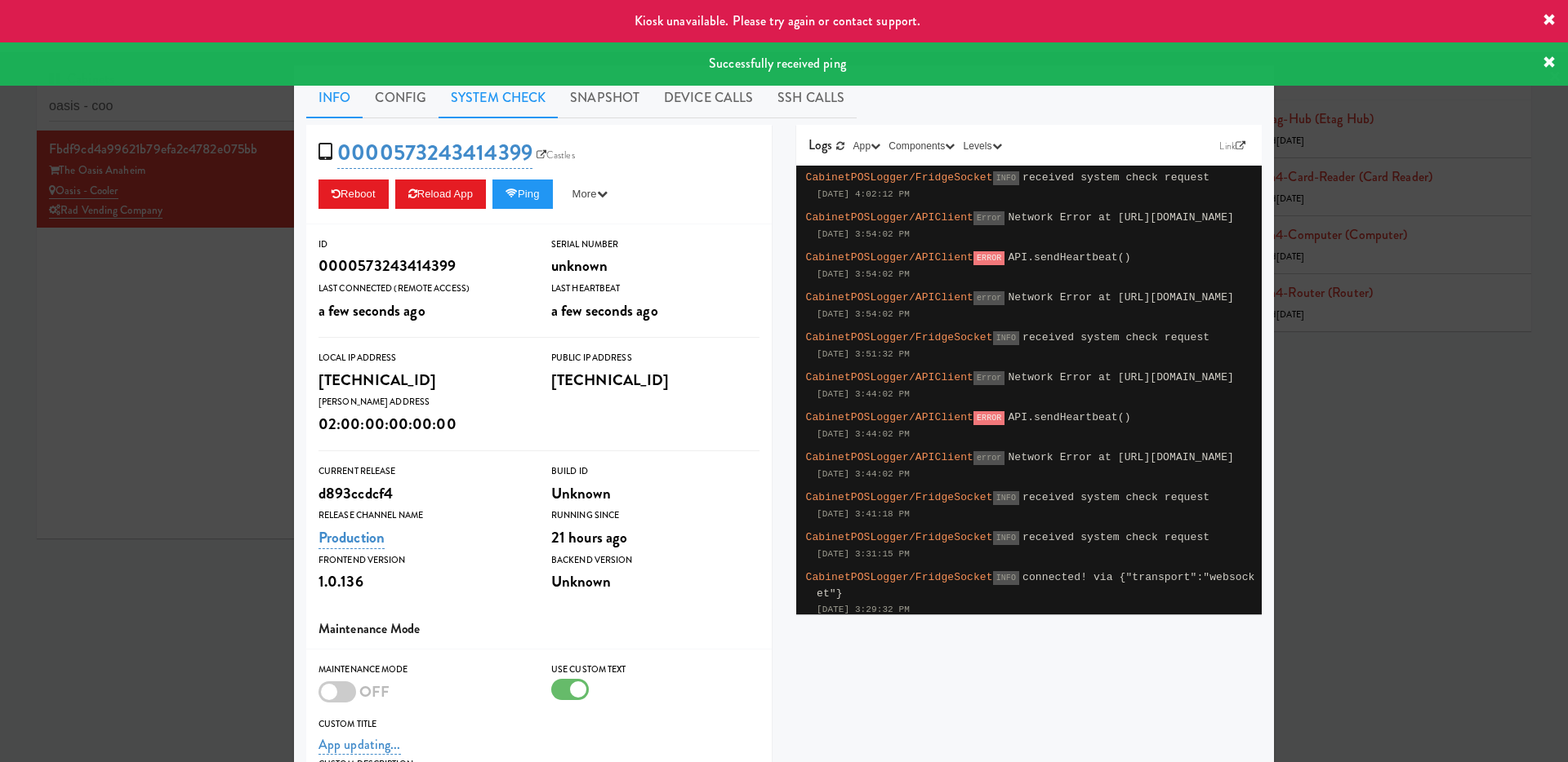
click at [486, 109] on link "System Check" at bounding box center [498, 98] width 119 height 41
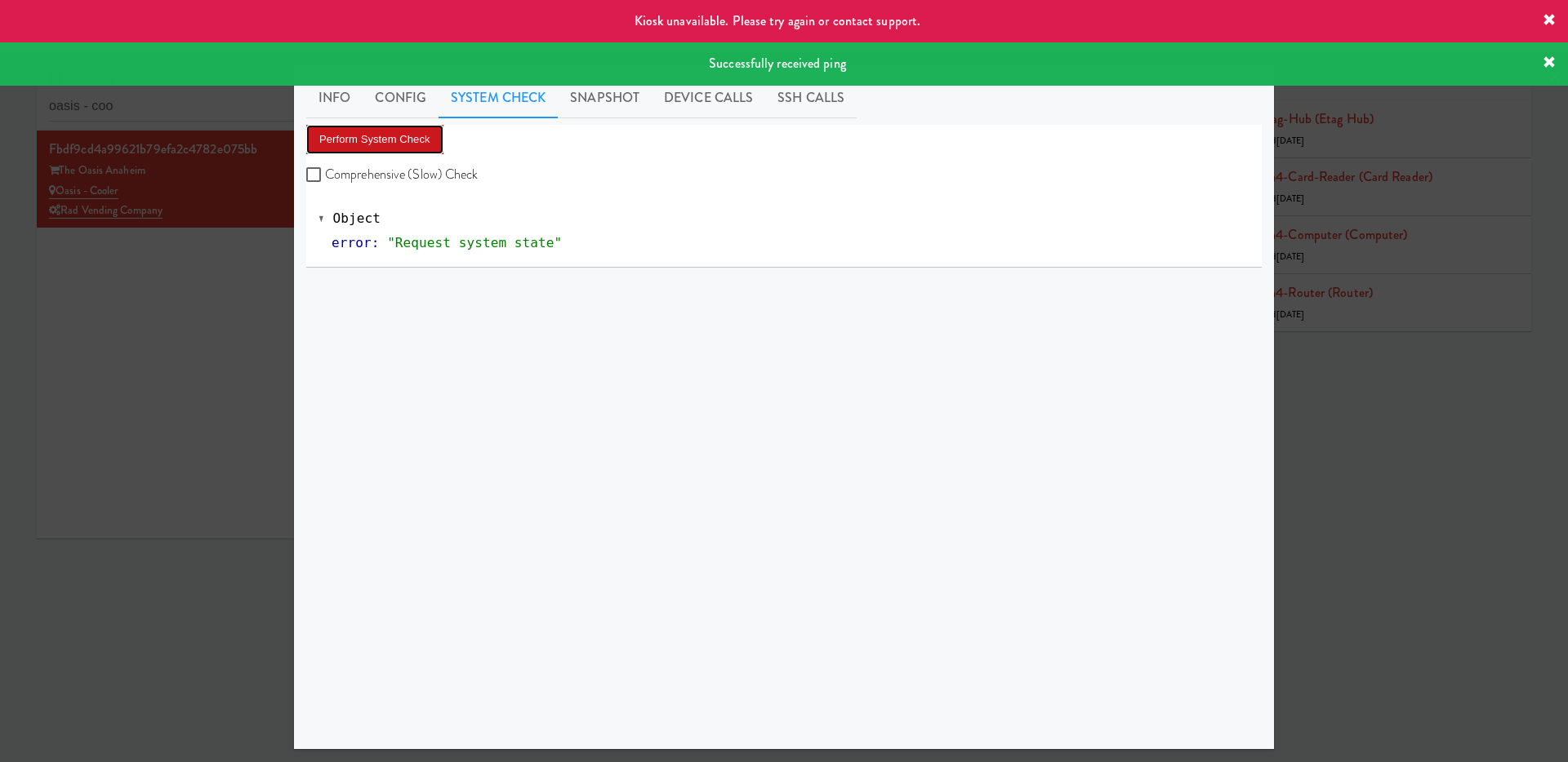
click at [416, 146] on button "Perform System Check" at bounding box center [375, 140] width 137 height 29
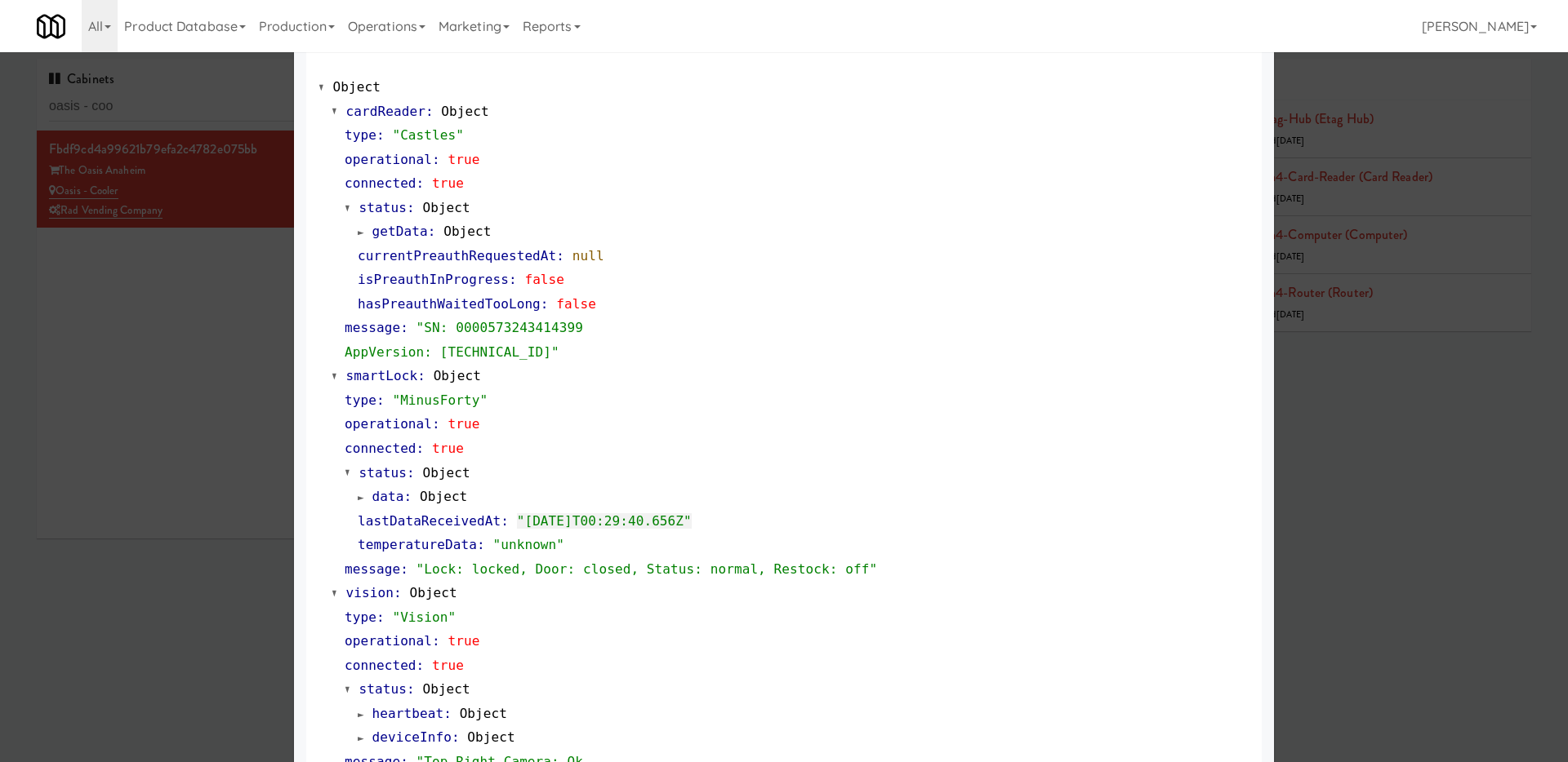
scroll to position [373, 0]
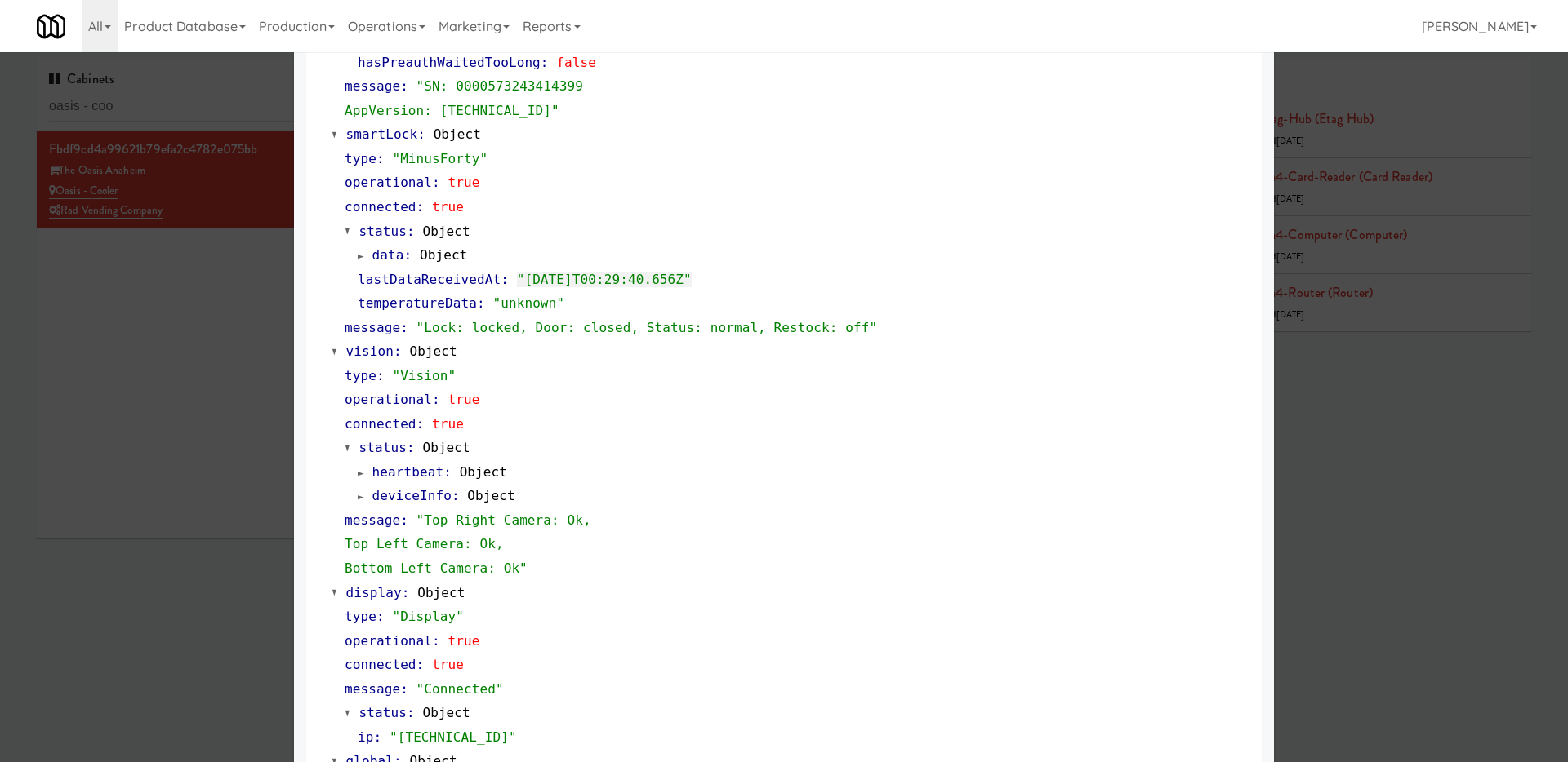
click at [171, 435] on div at bounding box center [784, 381] width 1568 height 762
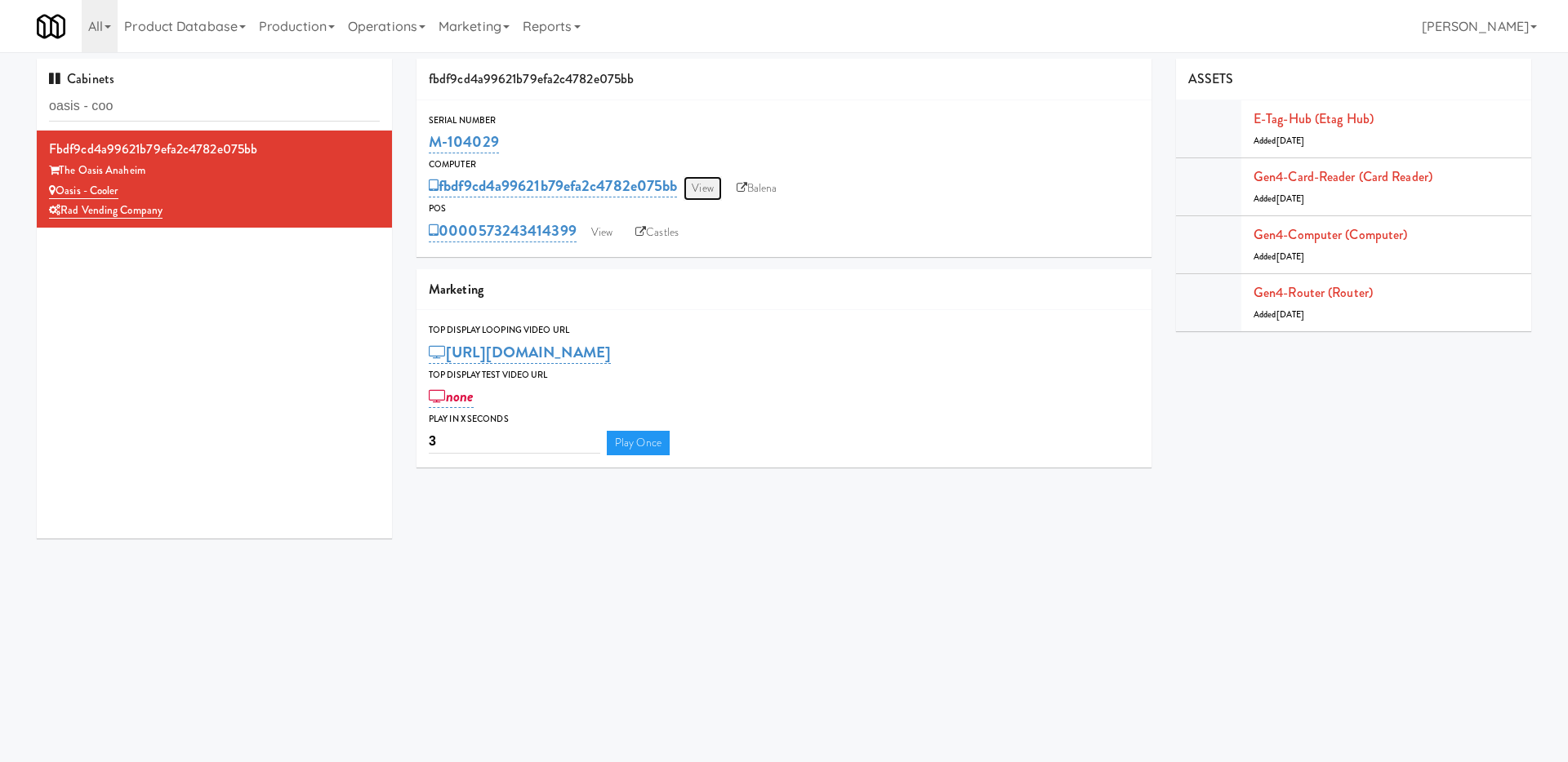
click at [709, 182] on link "View" at bounding box center [702, 188] width 37 height 24
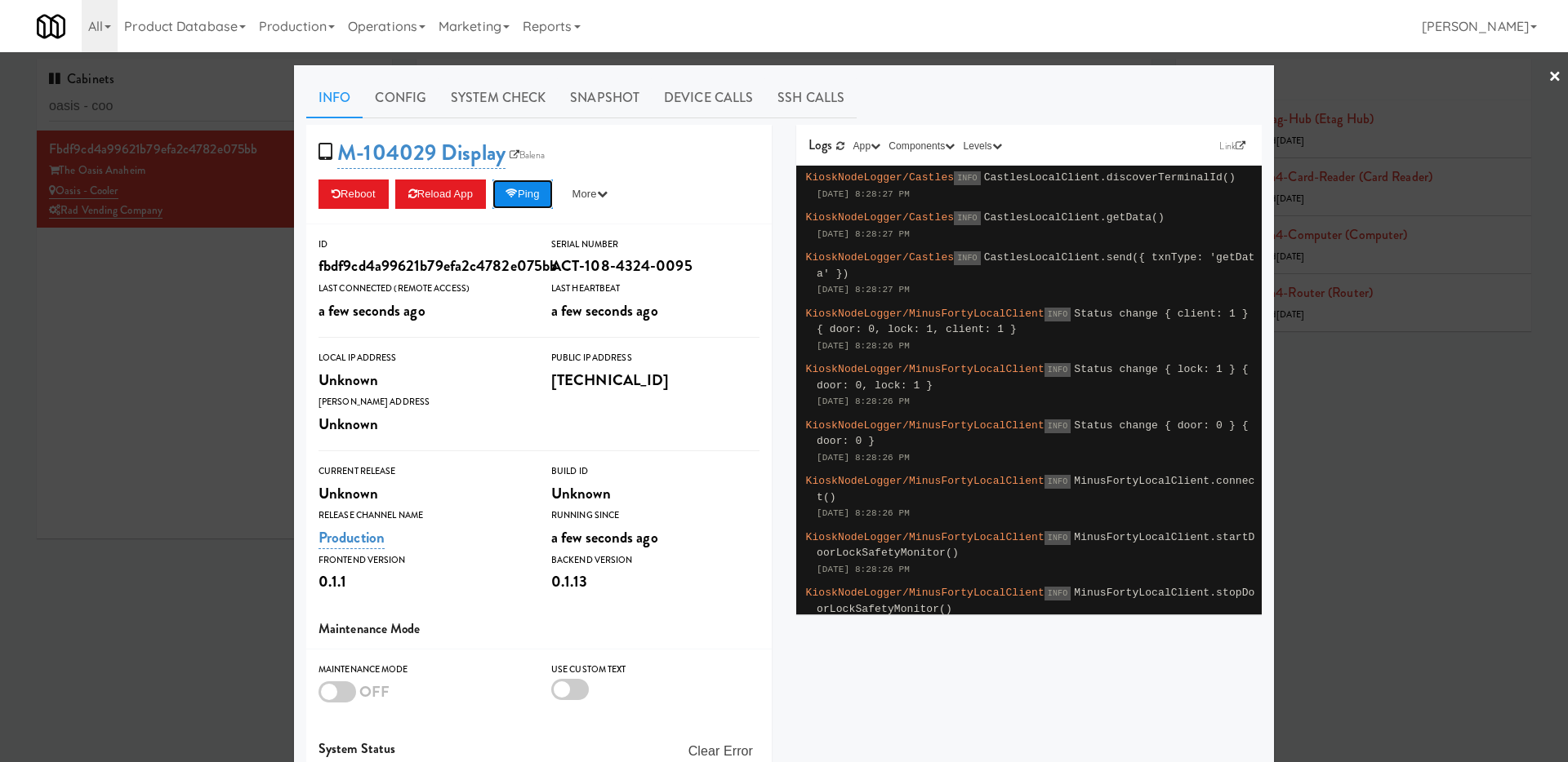
click at [519, 183] on button "Ping" at bounding box center [523, 195] width 61 height 29
click at [517, 180] on button "Ping" at bounding box center [523, 195] width 61 height 29
click at [526, 111] on link "System Check" at bounding box center [498, 98] width 119 height 41
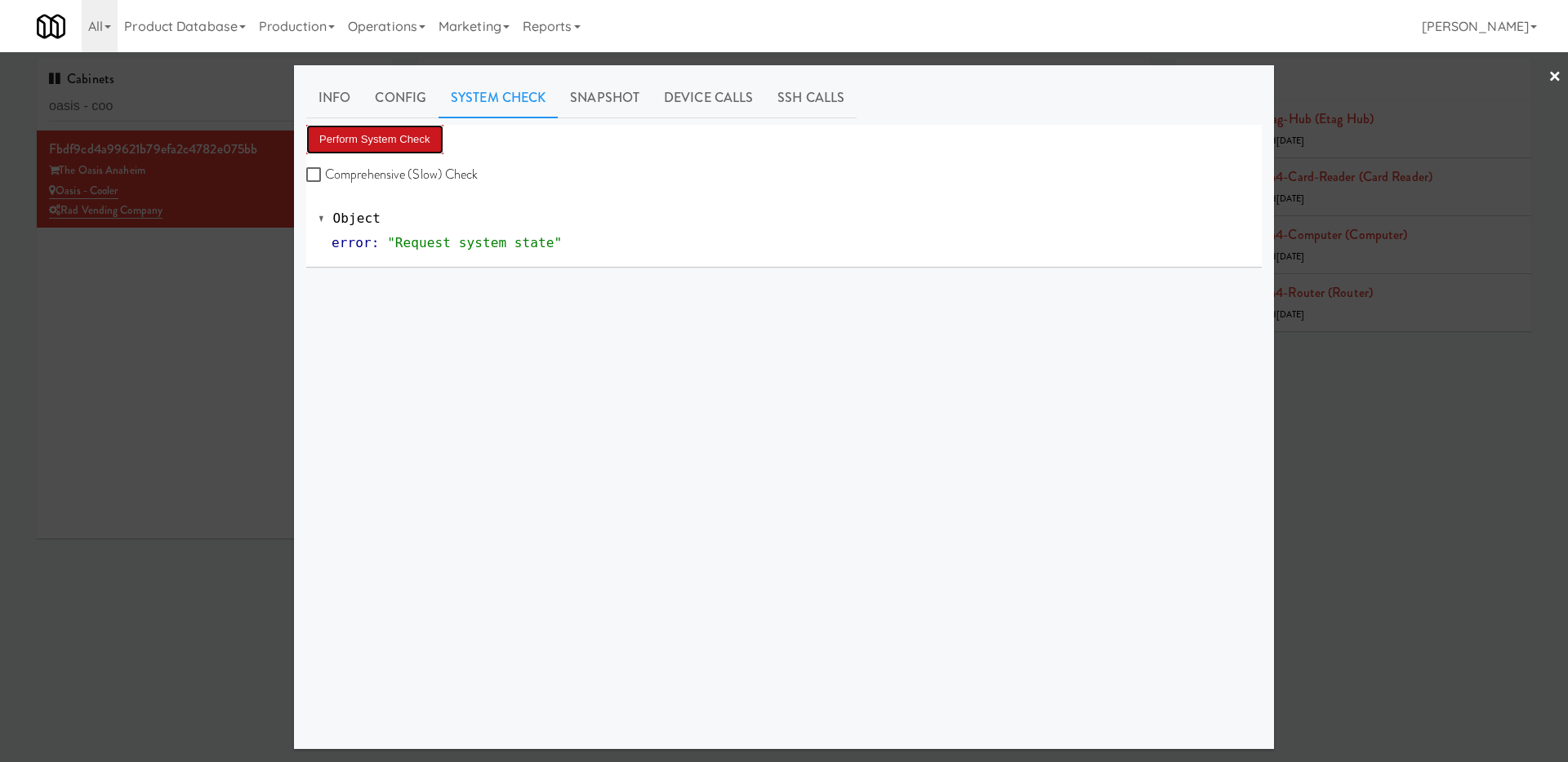
click at [426, 148] on button "Perform System Check" at bounding box center [375, 140] width 137 height 29
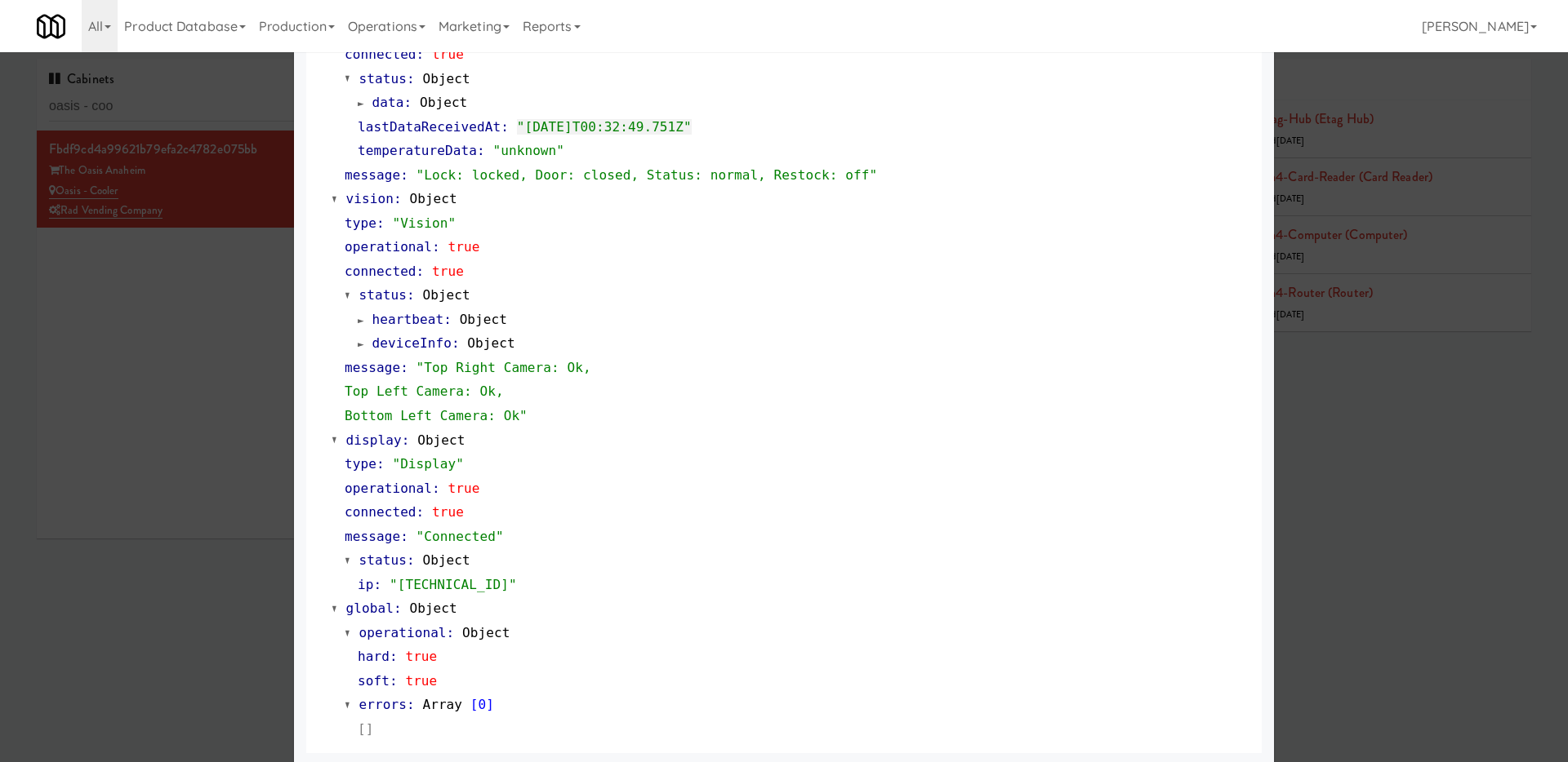
scroll to position [529, 0]
click at [182, 537] on div at bounding box center [784, 381] width 1568 height 762
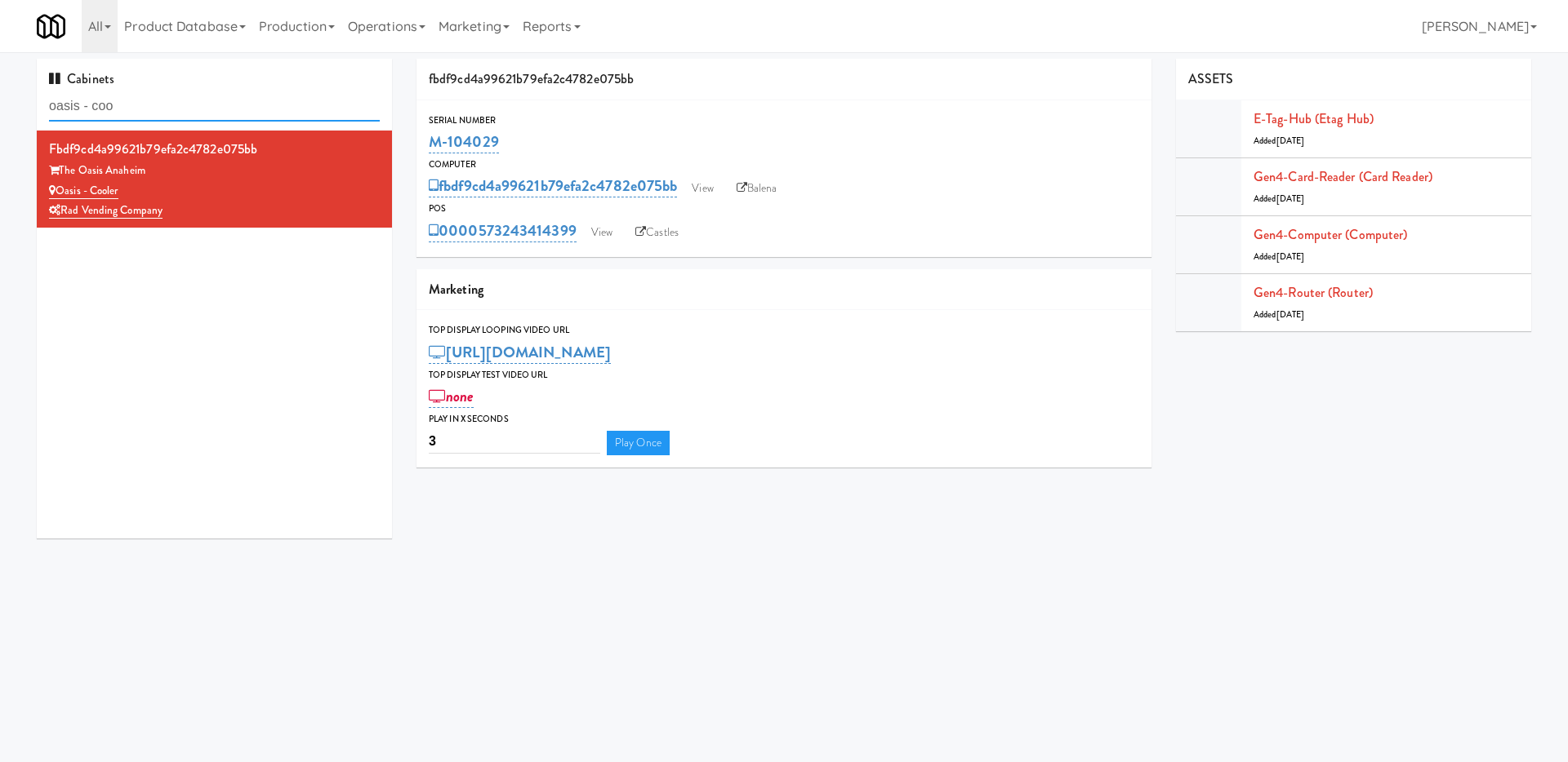
drag, startPoint x: 119, startPoint y: 111, endPoint x: 0, endPoint y: 70, distance: 125.9
click at [0, 70] on div "Cabinets oasis - coo fbdf9cd4a99621b79efa2c4782e075bb The Oasis Anaheim Oasis -…" at bounding box center [784, 304] width 1568 height 492
paste input "[GEOGRAPHIC_DATA]"
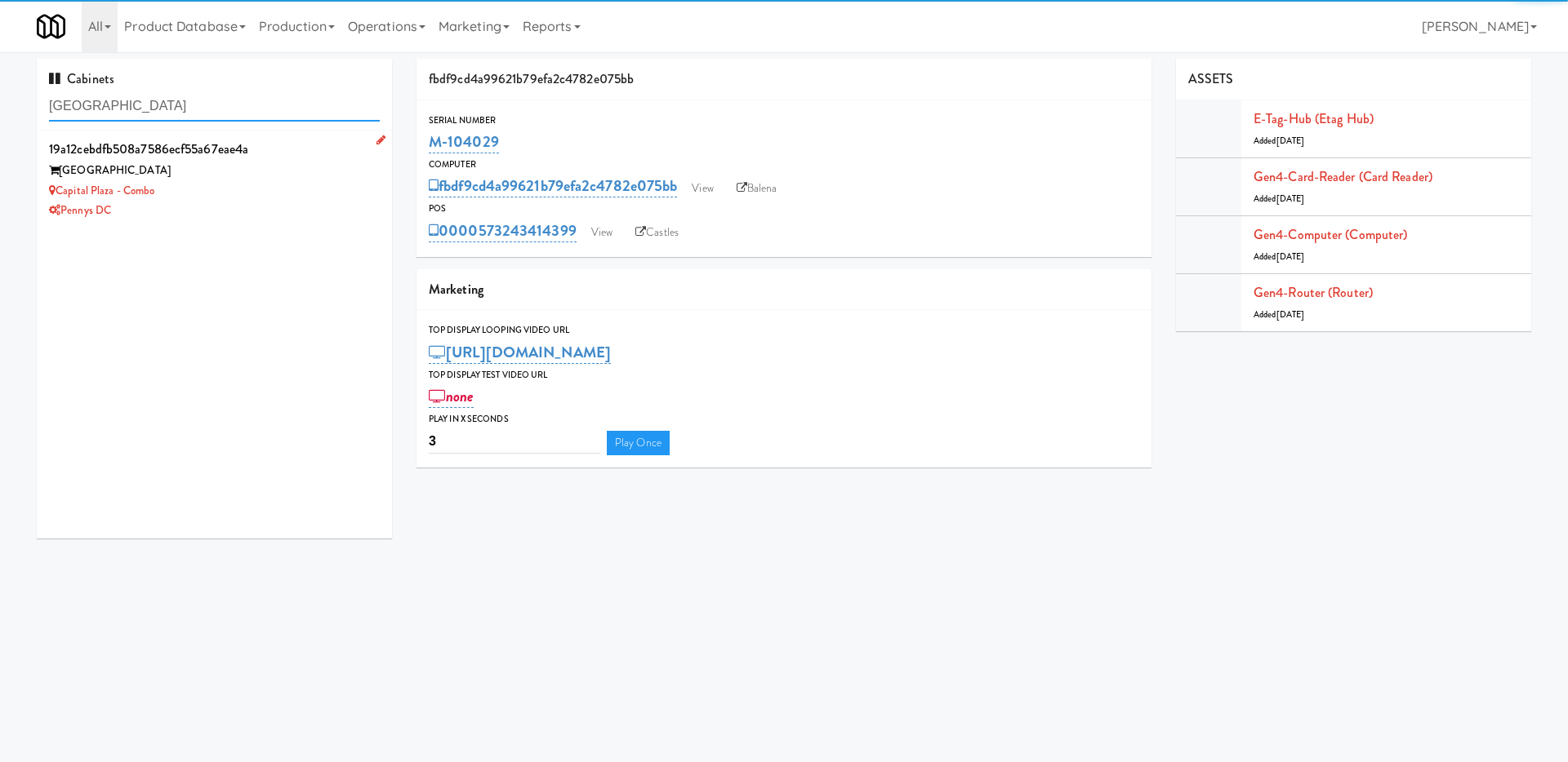
type input "[GEOGRAPHIC_DATA]"
click at [261, 196] on div "Capital Plaza - Combo" at bounding box center [214, 191] width 331 height 21
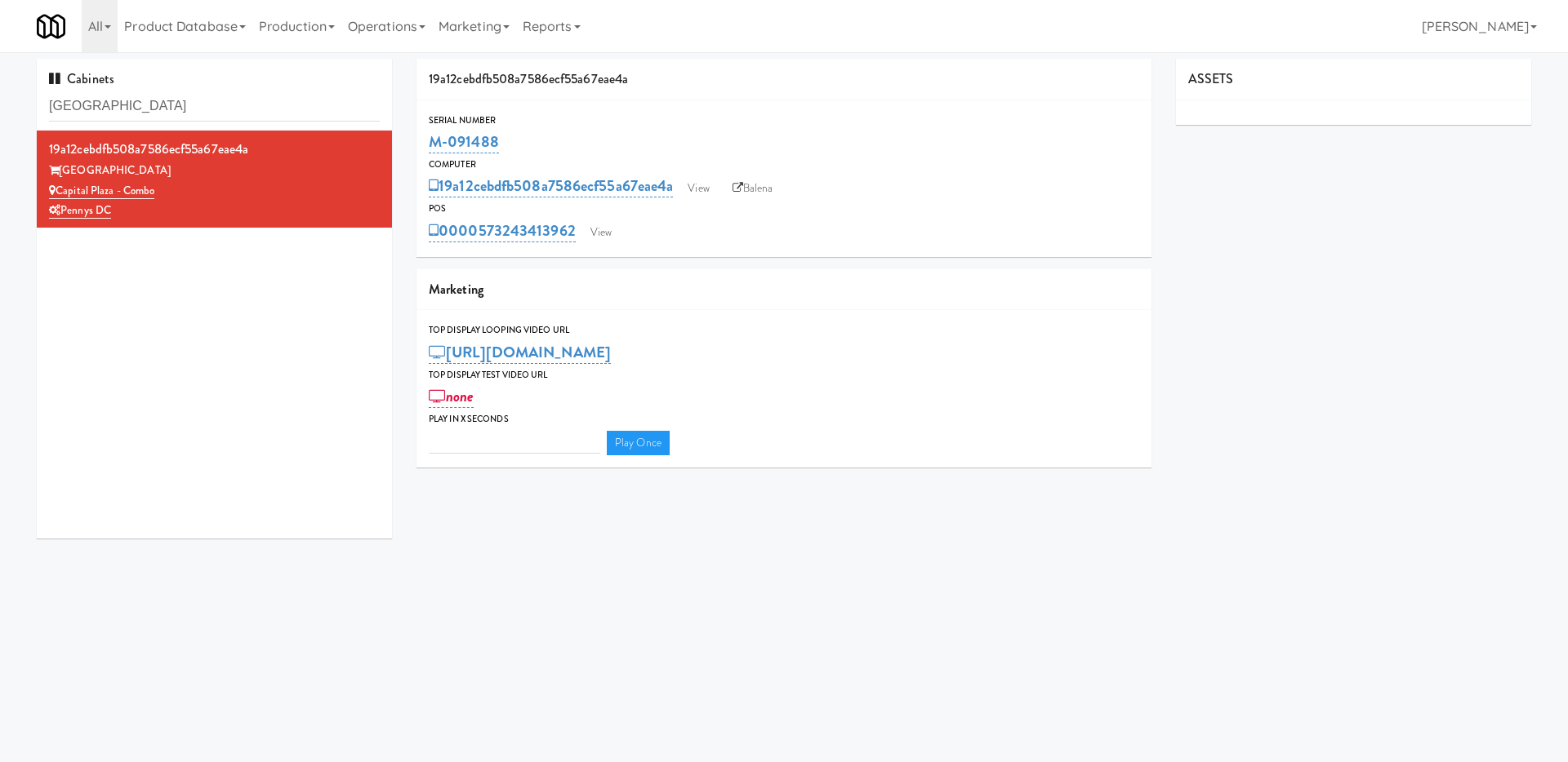
type input "3"
click at [708, 192] on link "View" at bounding box center [698, 188] width 37 height 24
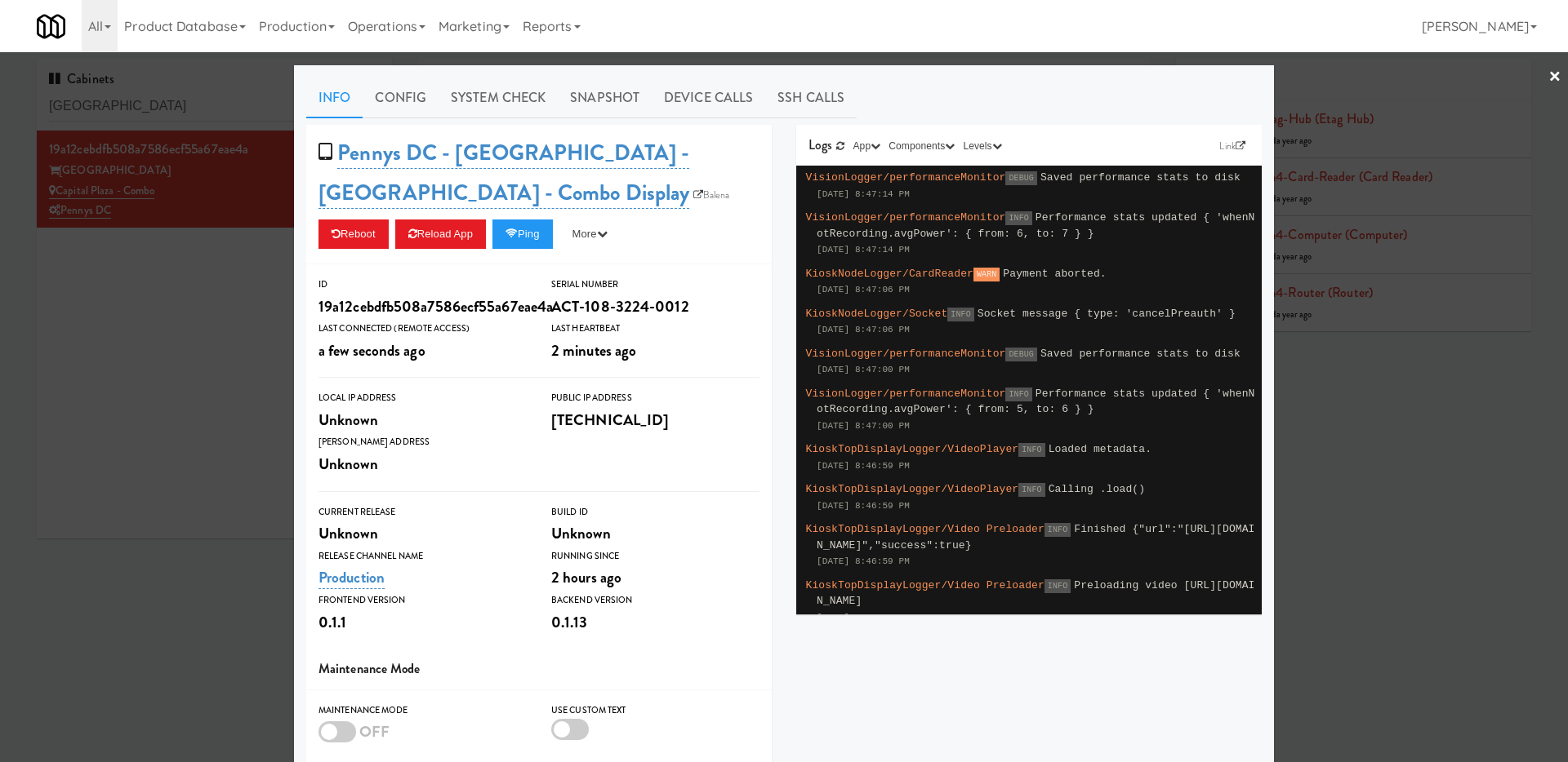
click at [535, 254] on div "Pennys DC - [GEOGRAPHIC_DATA] - [GEOGRAPHIC_DATA] - Combo Display Balena Reboot…" at bounding box center [539, 195] width 466 height 140
click at [535, 243] on button "Ping" at bounding box center [523, 234] width 61 height 29
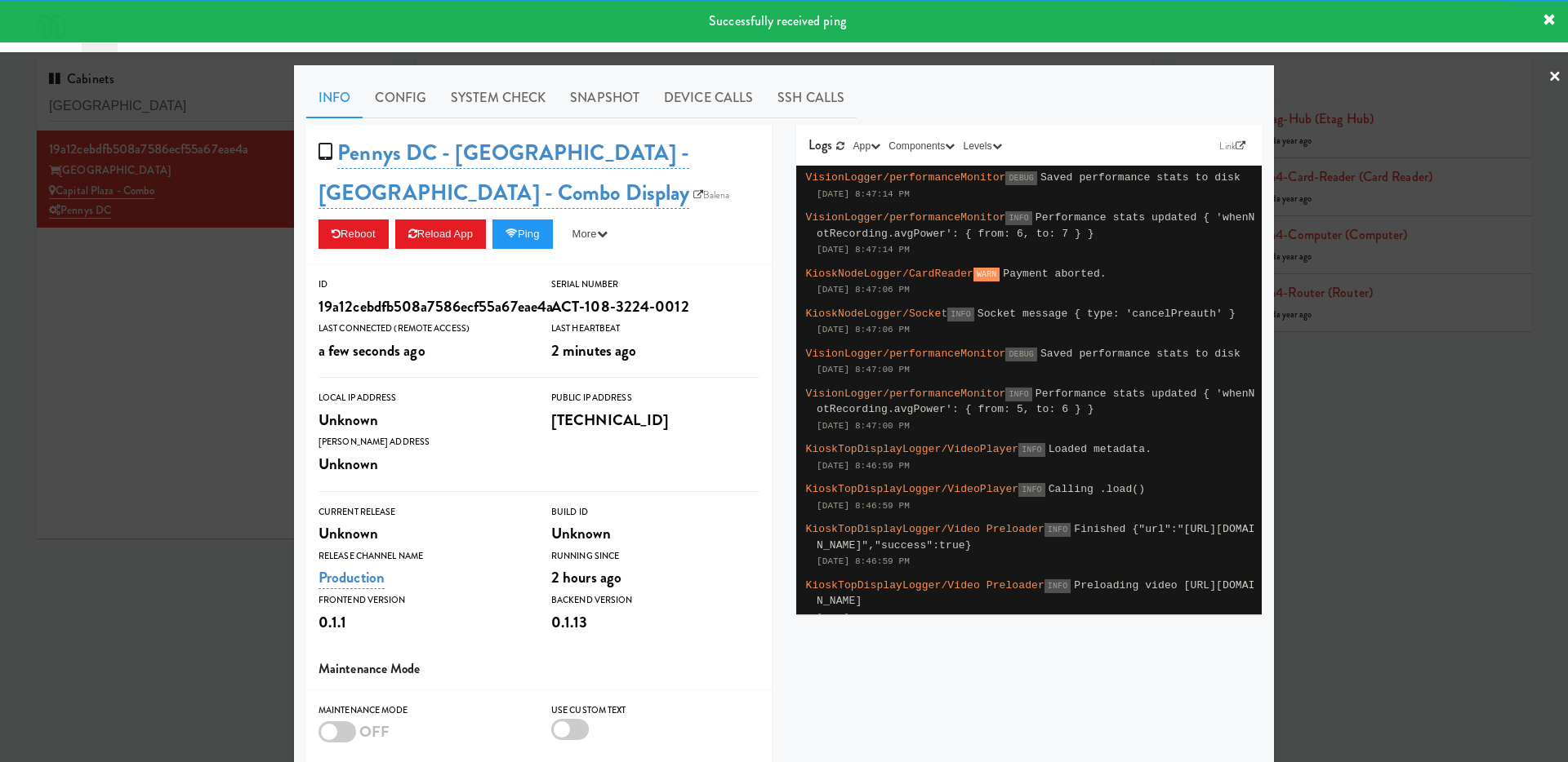
click at [192, 323] on div at bounding box center [784, 381] width 1568 height 762
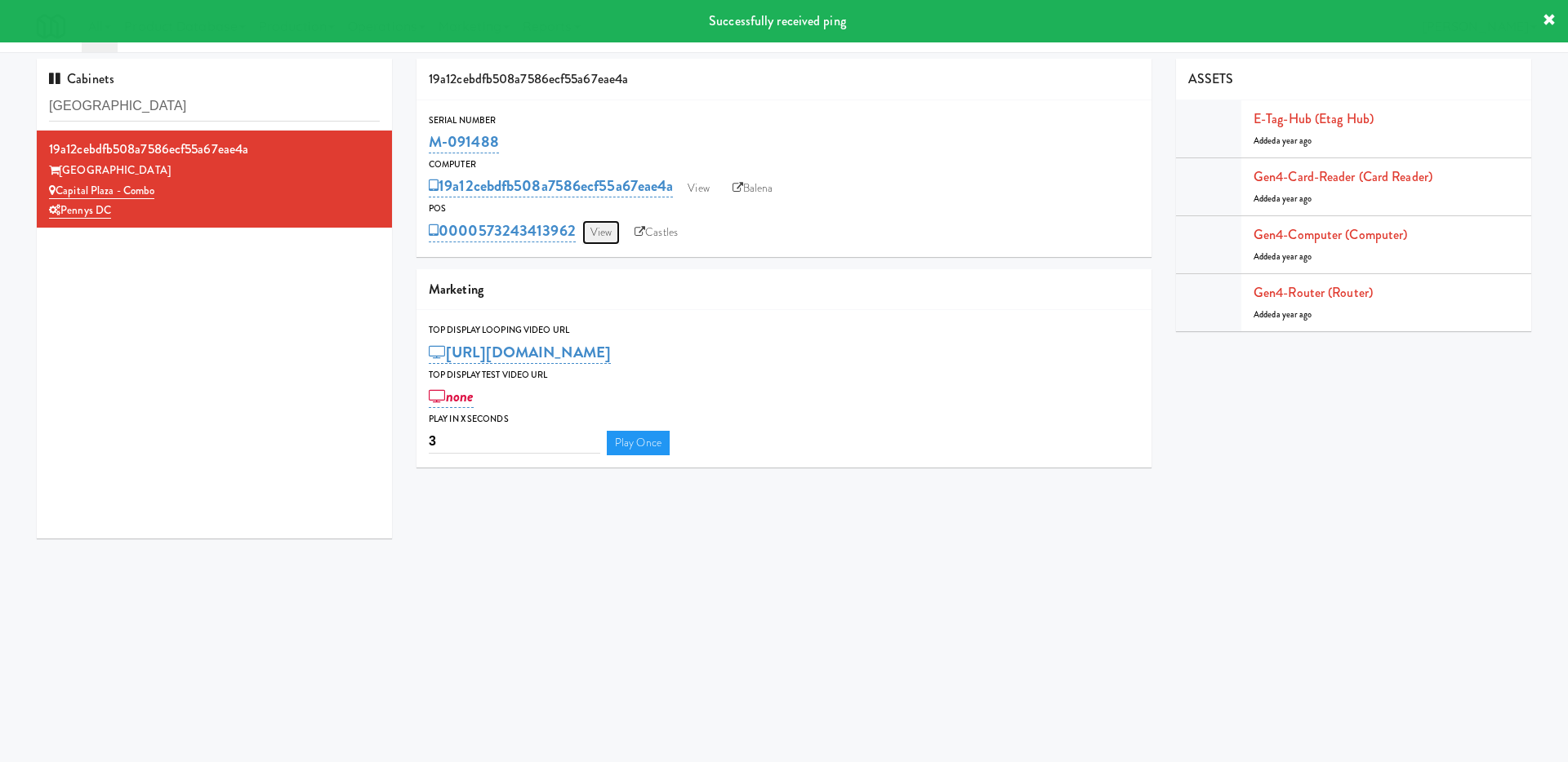
click at [604, 229] on link "View" at bounding box center [601, 232] width 37 height 24
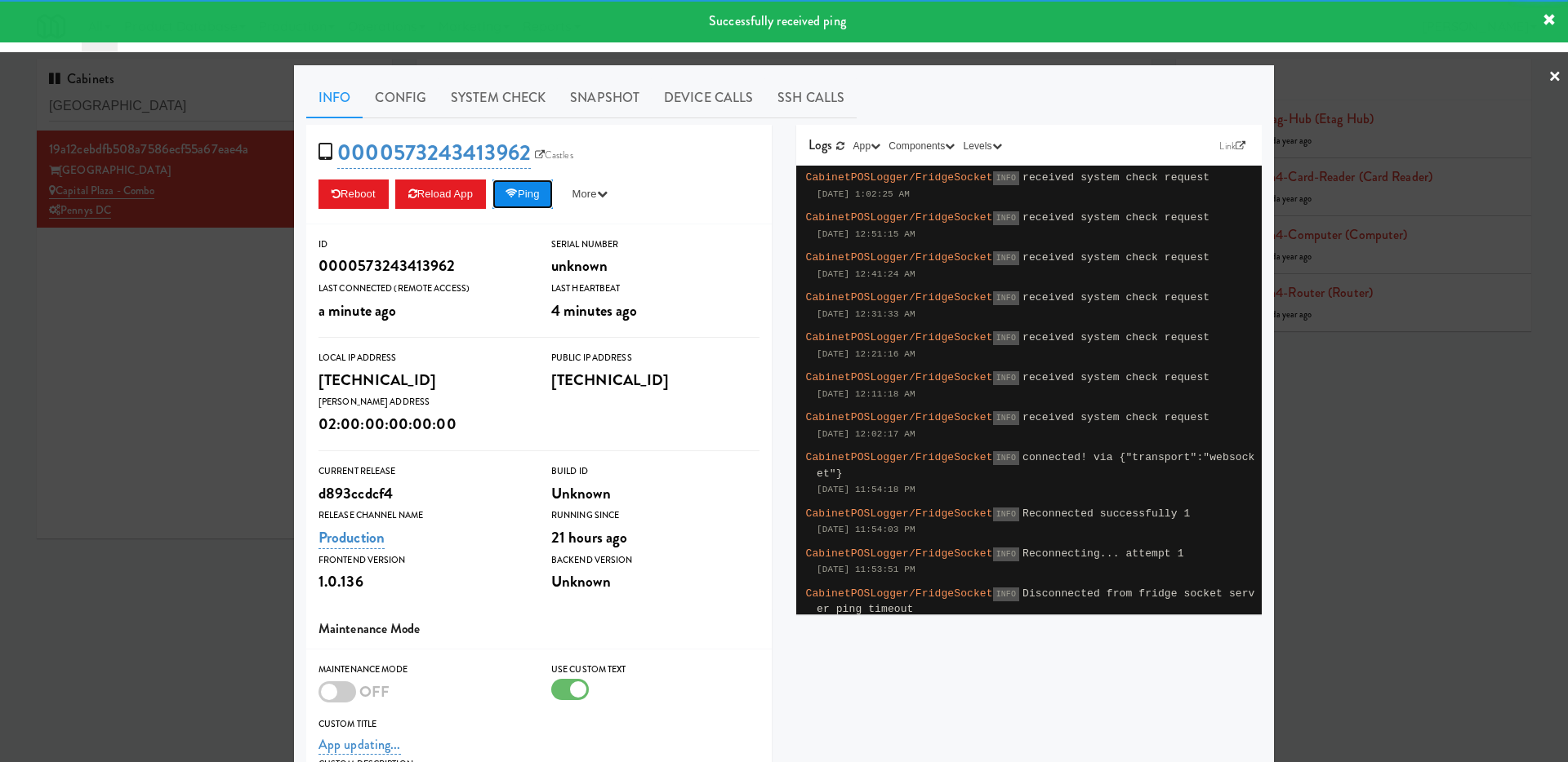
click at [549, 204] on button "Ping" at bounding box center [523, 195] width 61 height 29
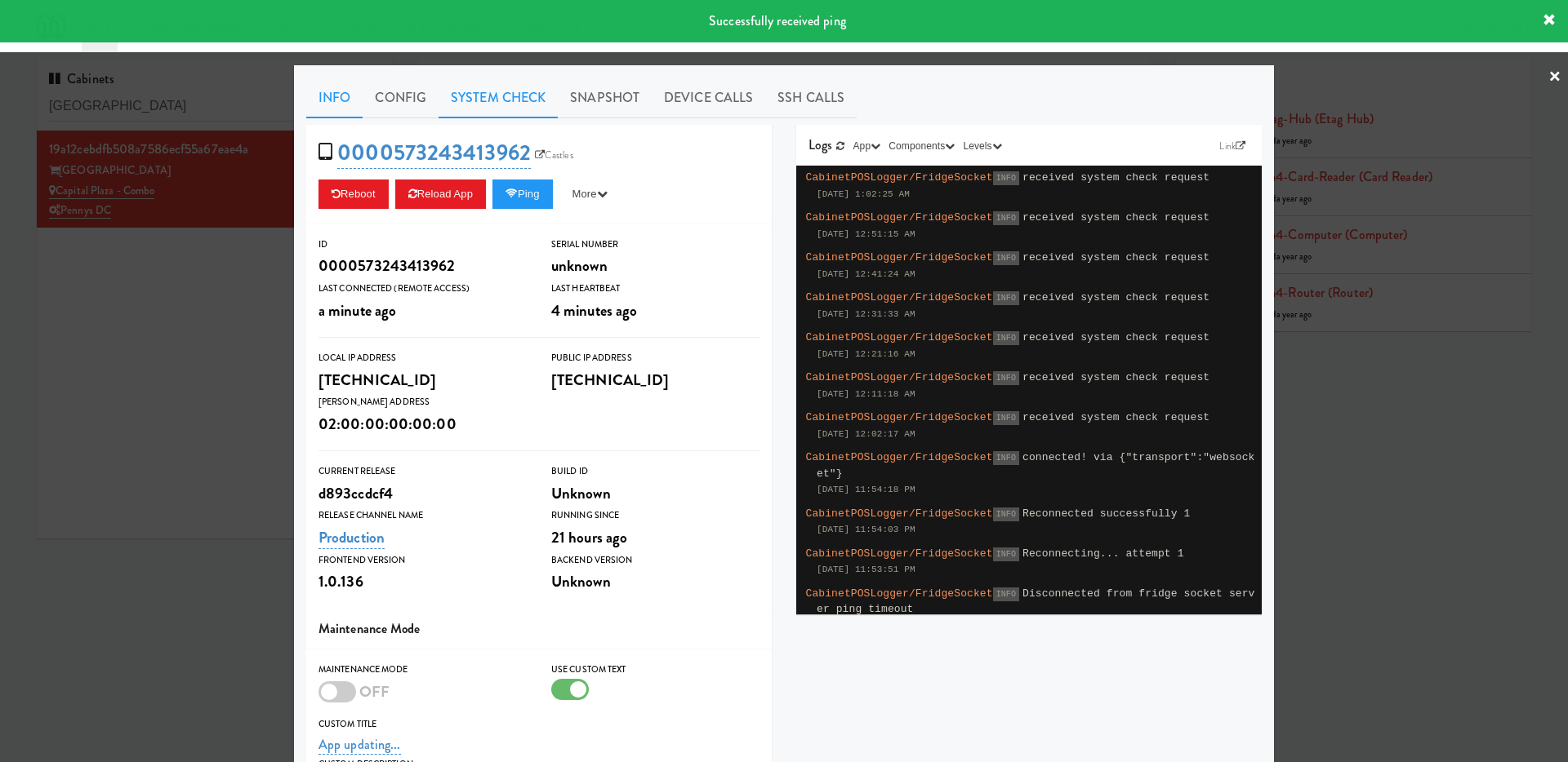
click at [484, 107] on link "System Check" at bounding box center [498, 98] width 119 height 41
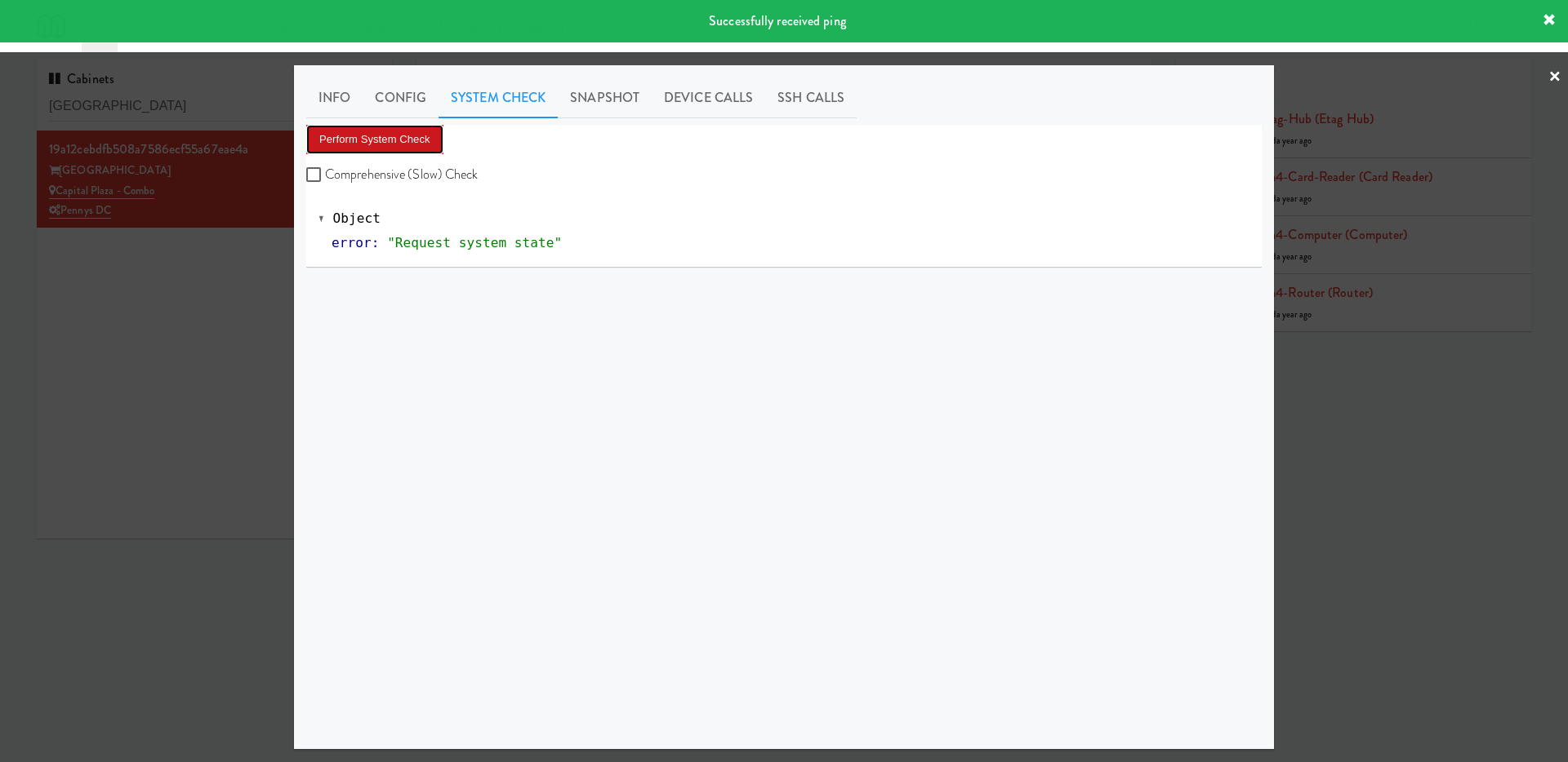
click at [425, 139] on button "Perform System Check" at bounding box center [375, 140] width 137 height 29
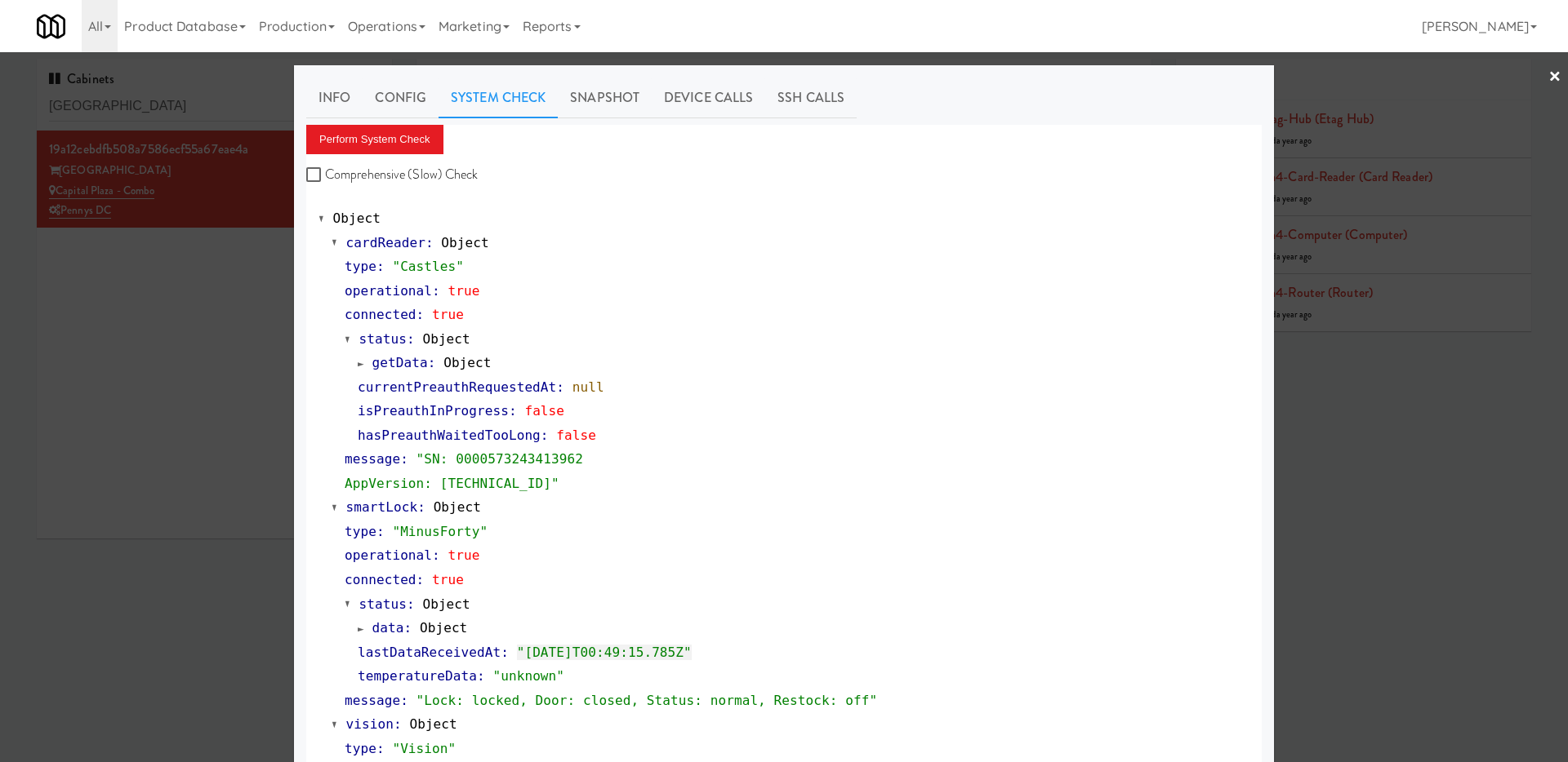
scroll to position [529, 0]
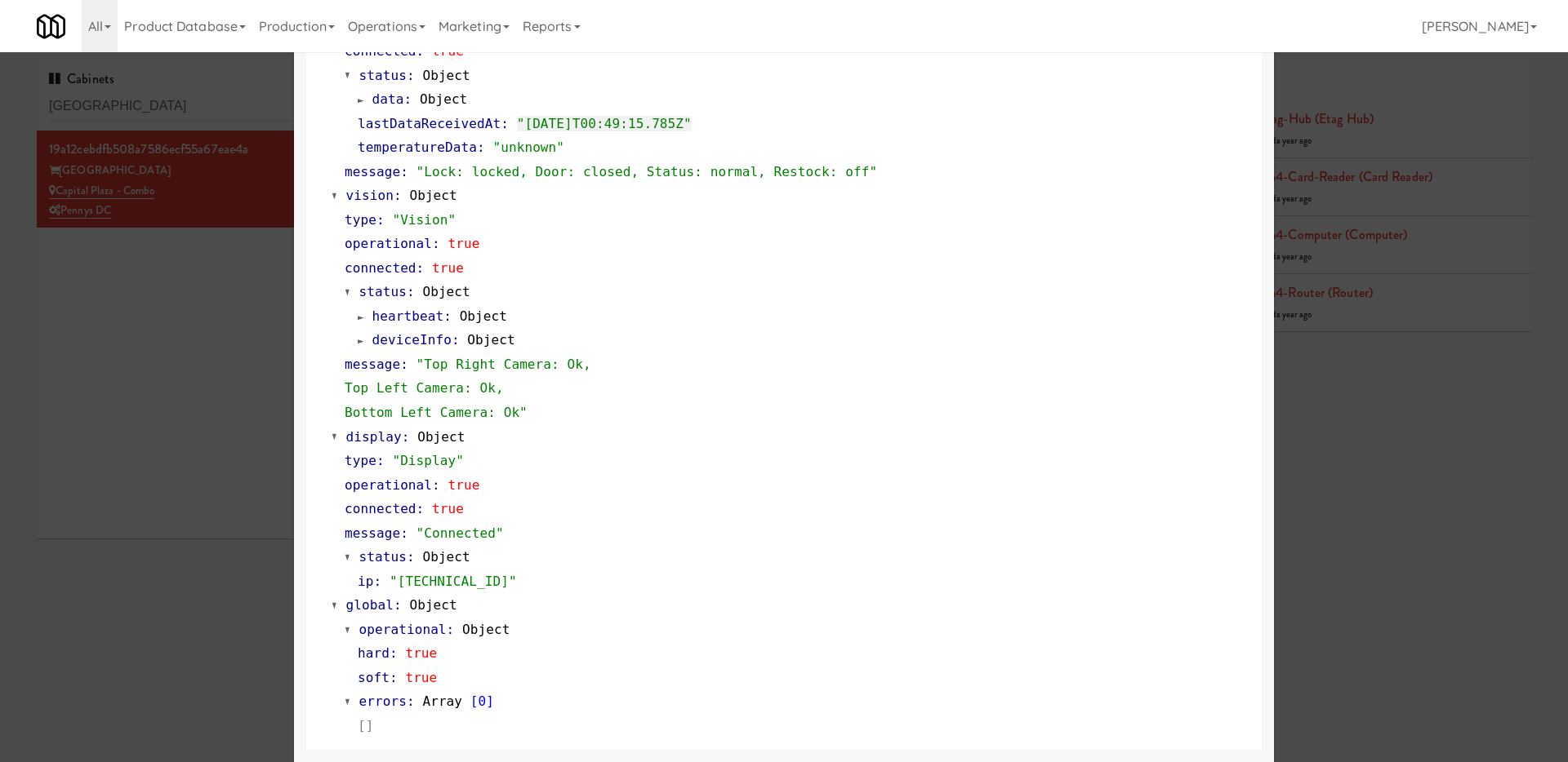
click at [153, 151] on div at bounding box center [784, 381] width 1568 height 762
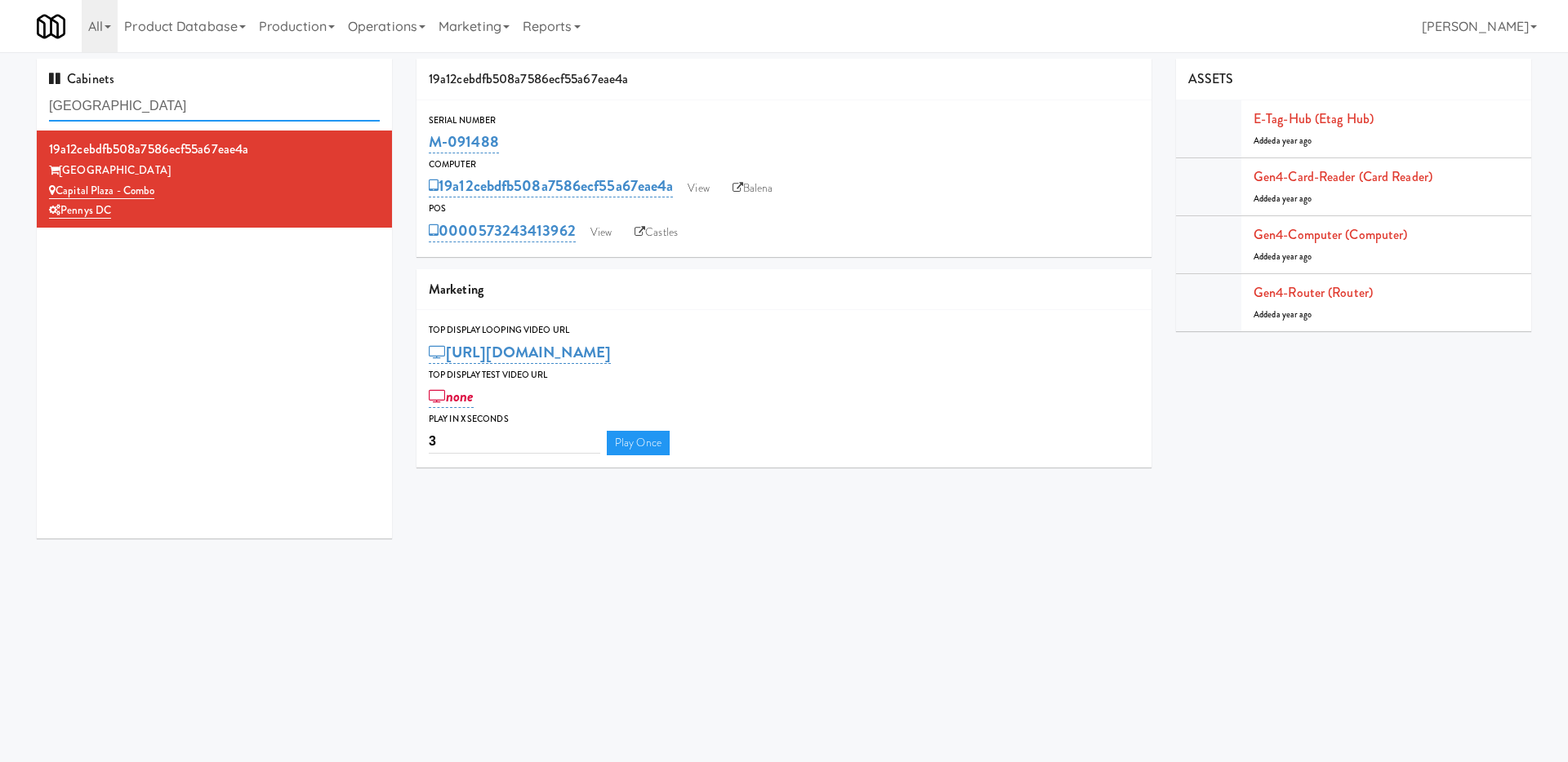
drag, startPoint x: 139, startPoint y: 110, endPoint x: 0, endPoint y: 103, distance: 139.2
click at [0, 103] on div "Cabinets Capital Plaza 19a12cebdfb508a7586ecf55a67eae4a [GEOGRAPHIC_DATA] - Com…" at bounding box center [784, 304] width 1568 height 492
paste input "[GEOGRAPHIC_DATA]"
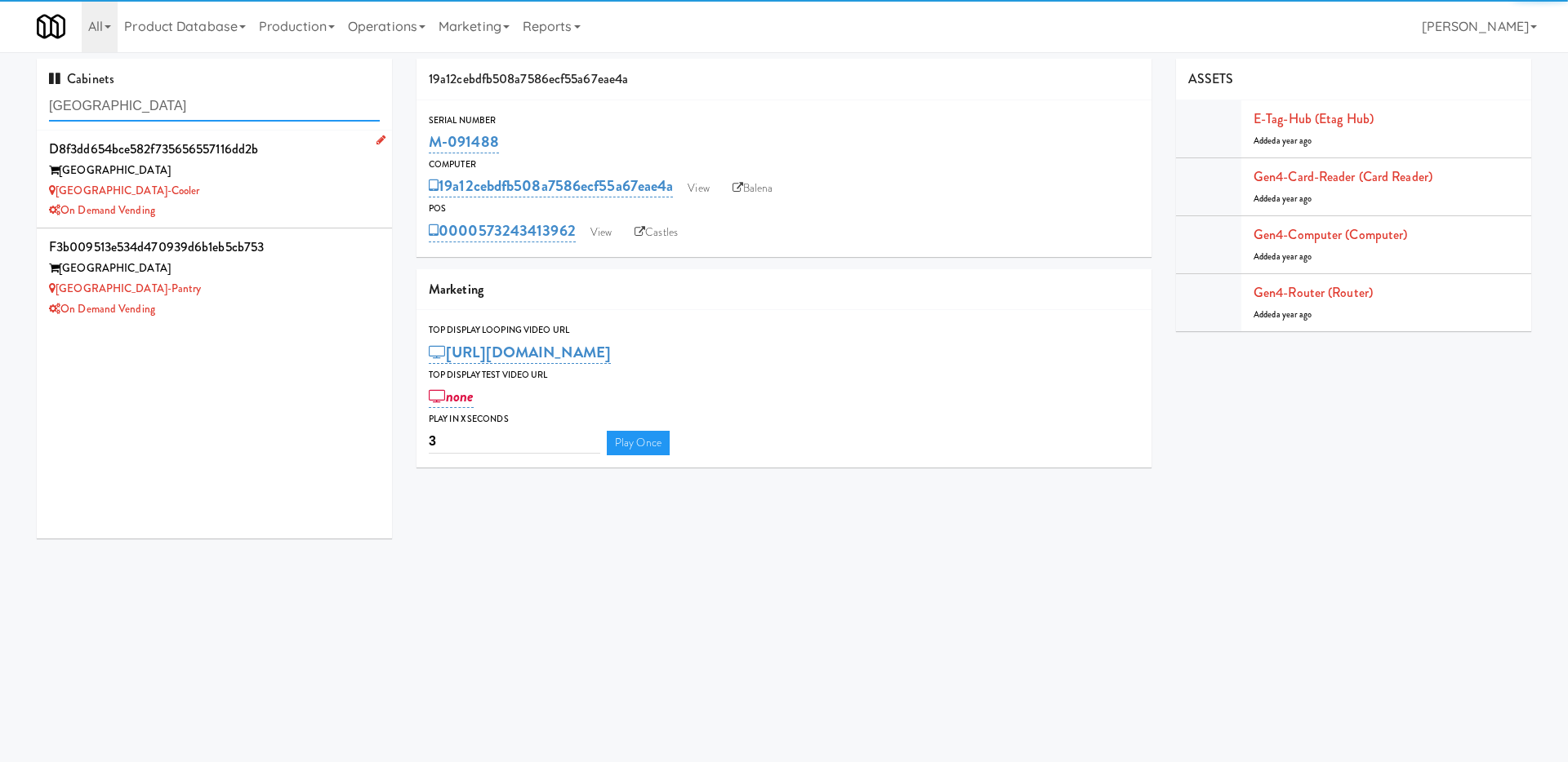
type input "[GEOGRAPHIC_DATA]"
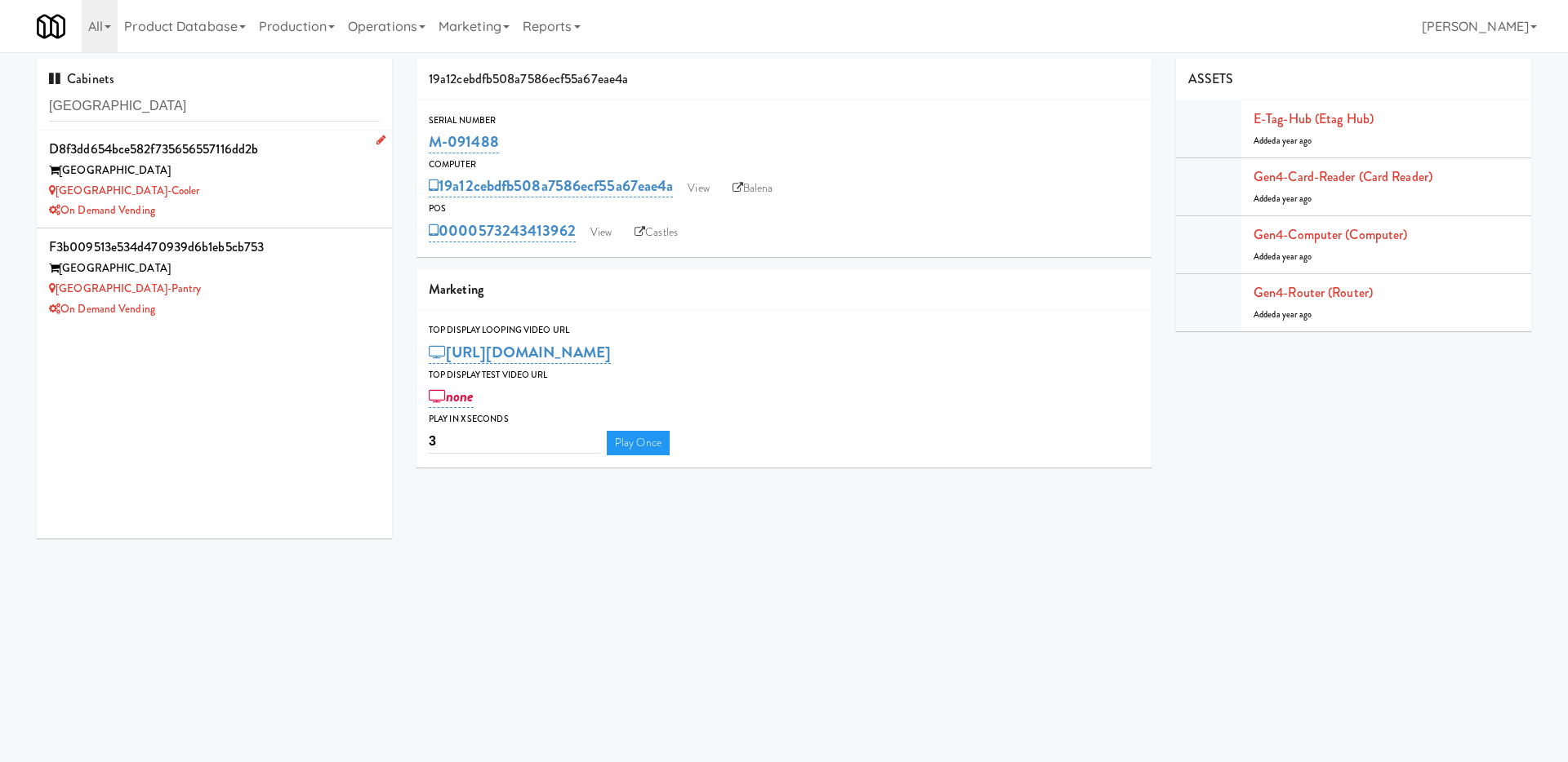
click at [313, 194] on div "[GEOGRAPHIC_DATA]-Cooler" at bounding box center [214, 191] width 331 height 21
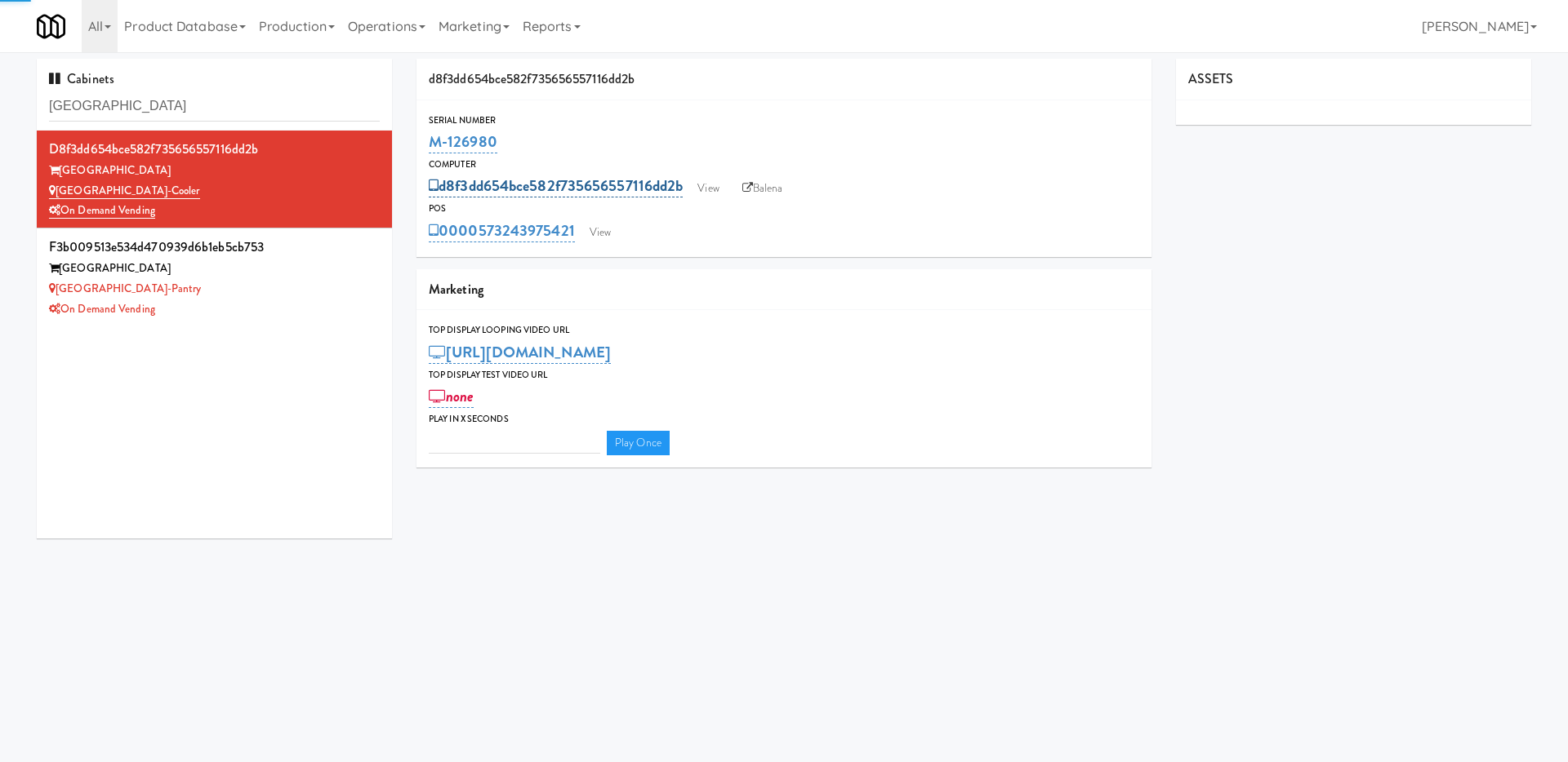
type input "3"
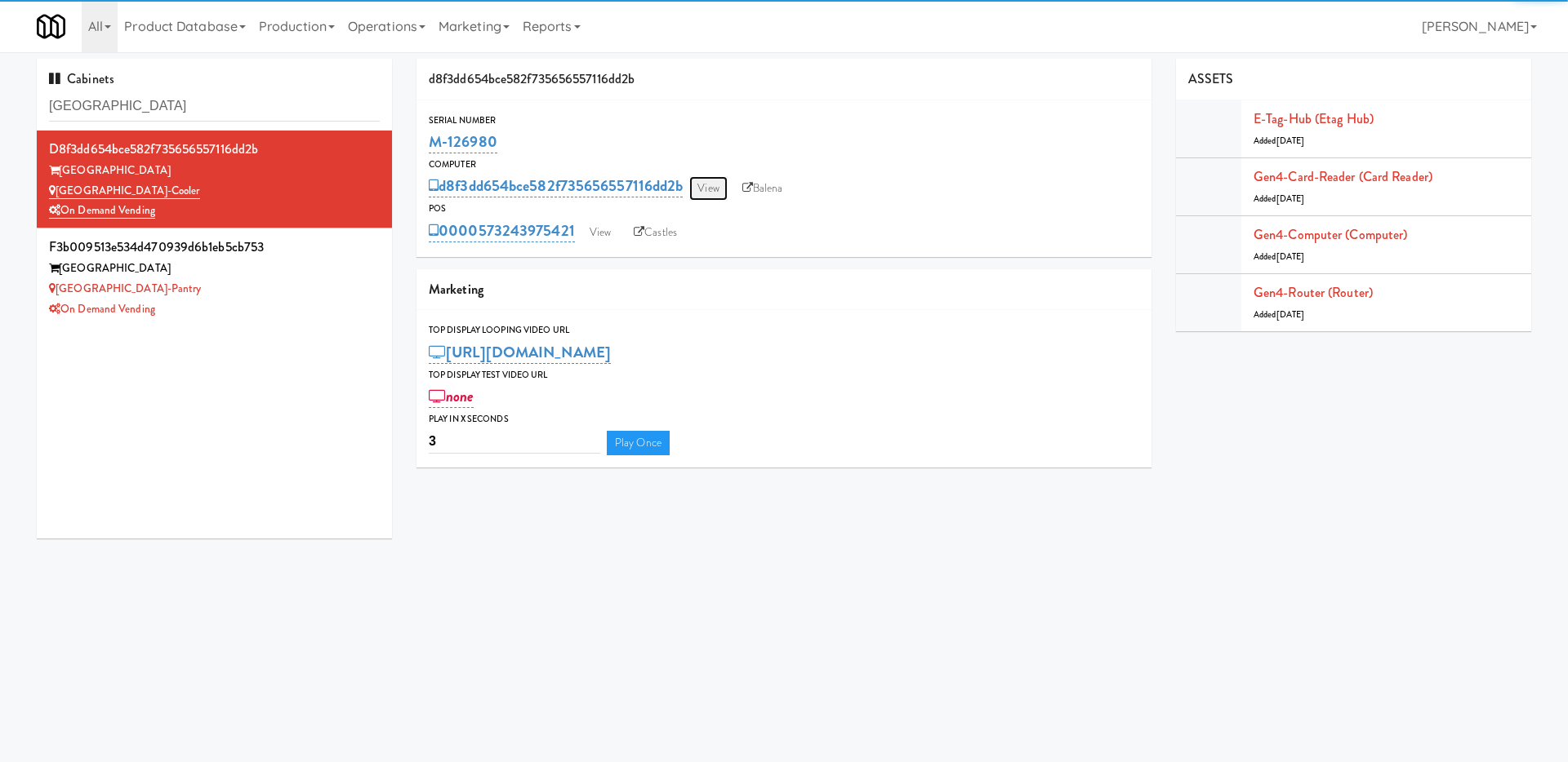
click at [717, 191] on link "View" at bounding box center [708, 188] width 37 height 24
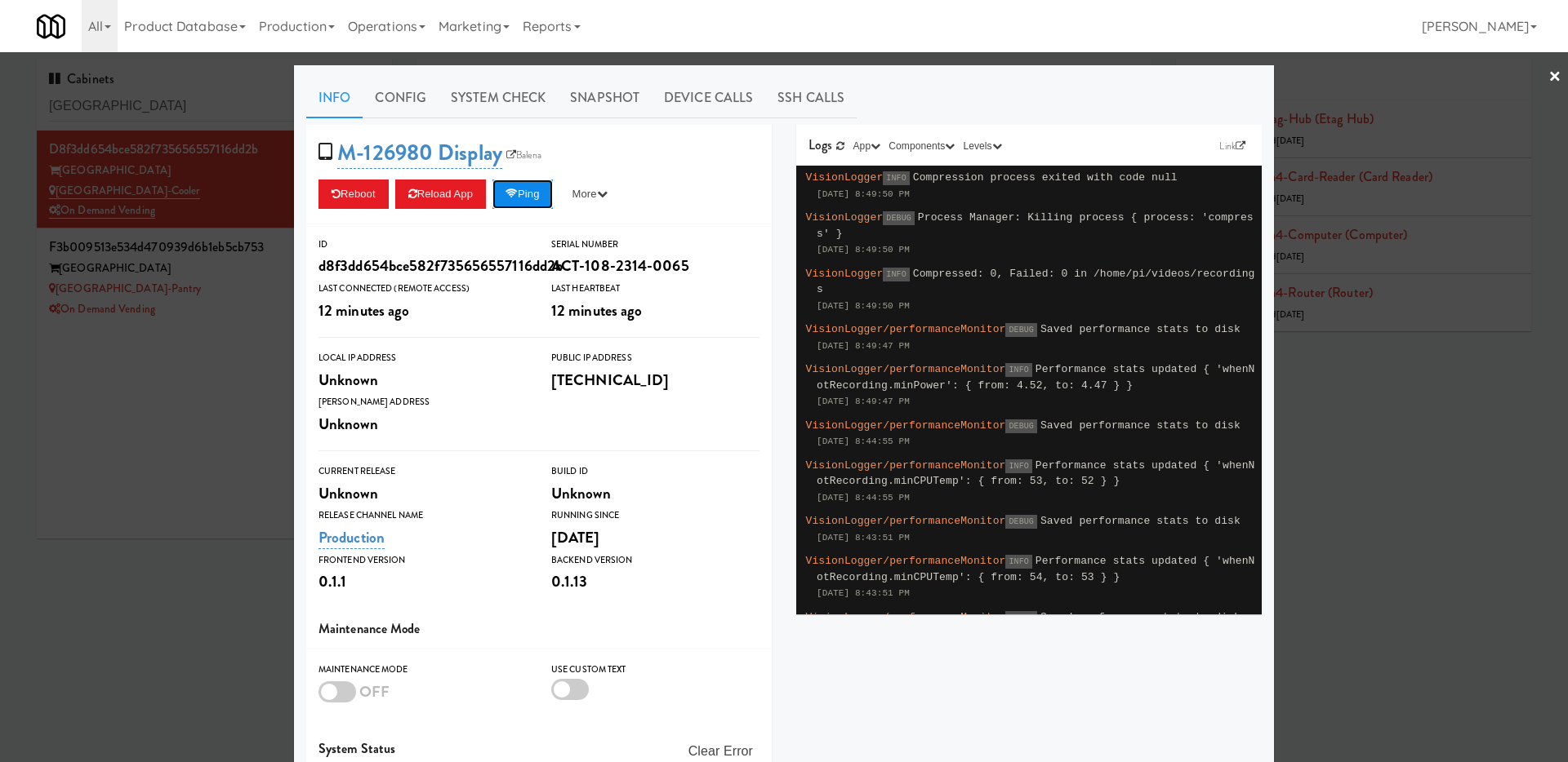
click at [530, 185] on button "Ping" at bounding box center [523, 195] width 61 height 29
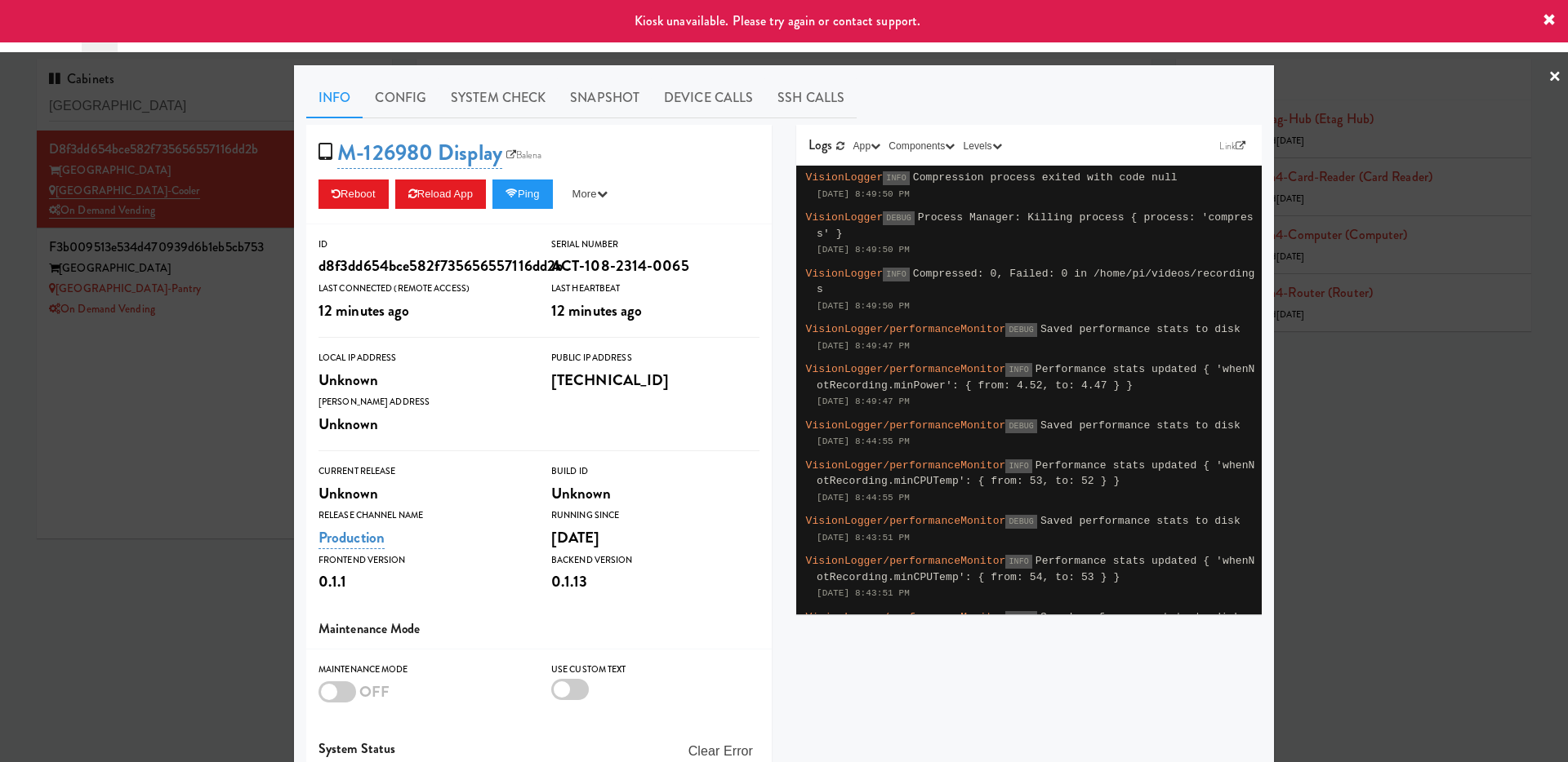
click at [234, 371] on div at bounding box center [784, 381] width 1568 height 762
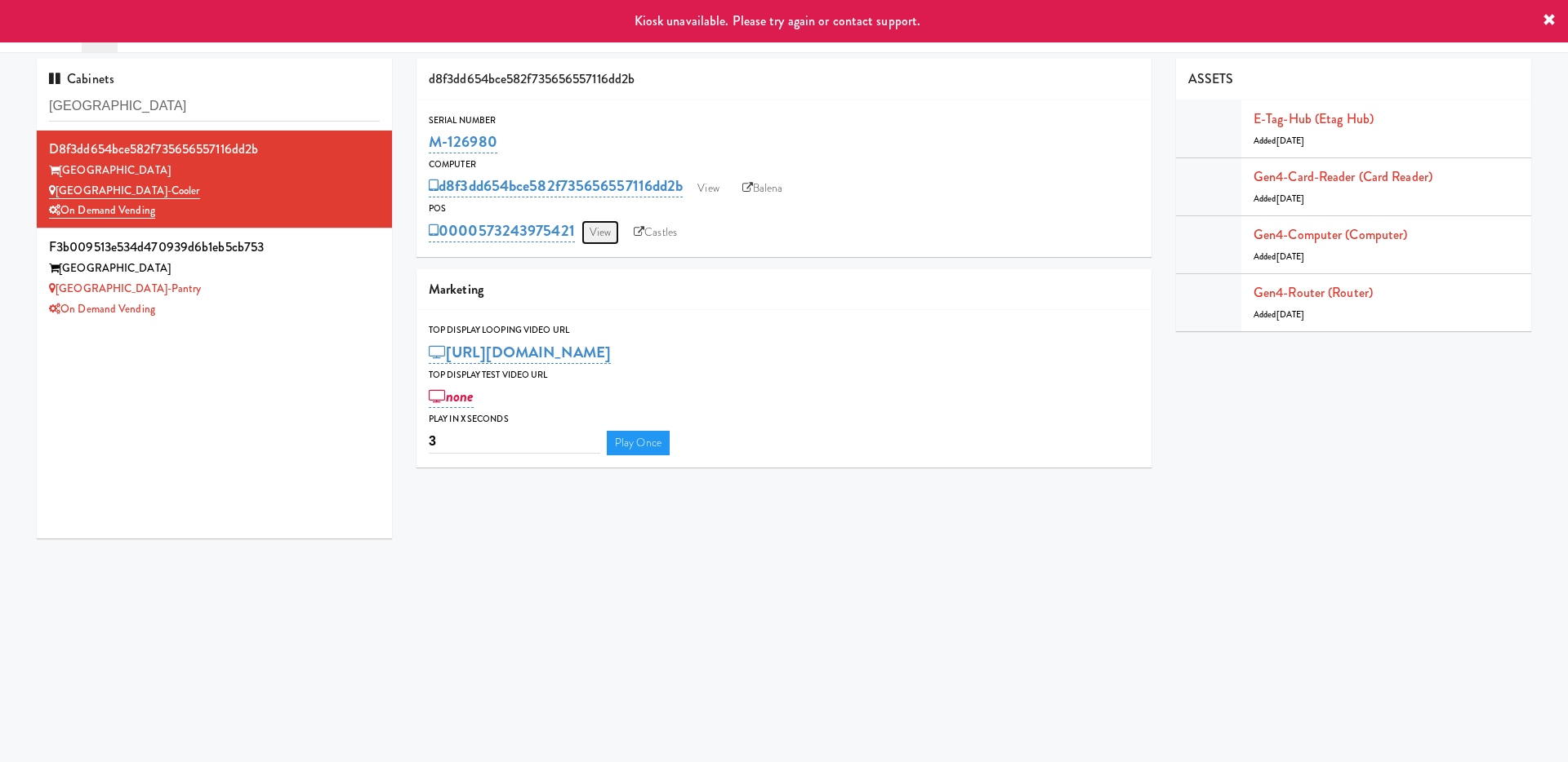
click at [597, 226] on link "View" at bounding box center [600, 232] width 37 height 24
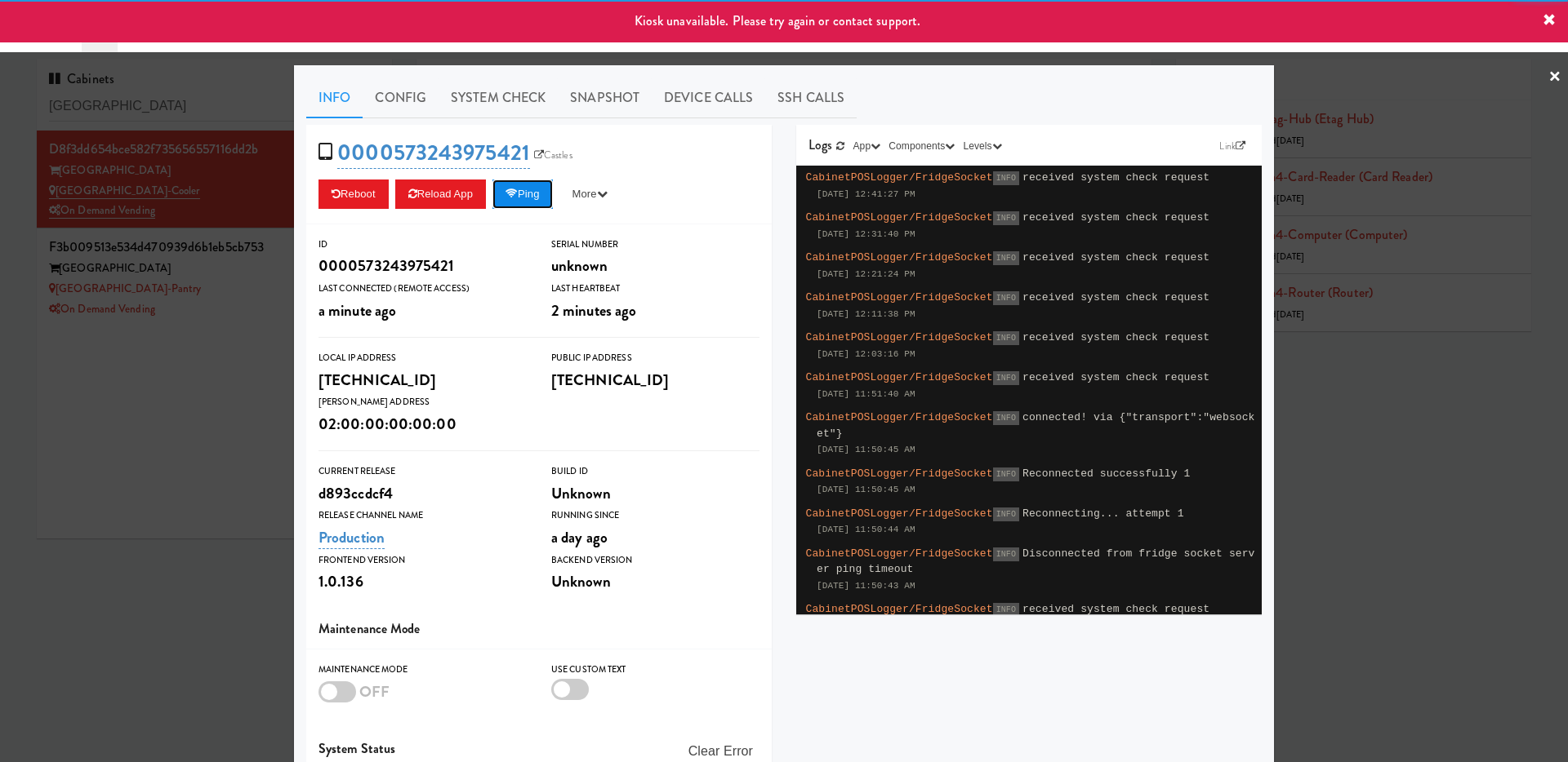
click at [536, 186] on button "Ping" at bounding box center [523, 195] width 61 height 29
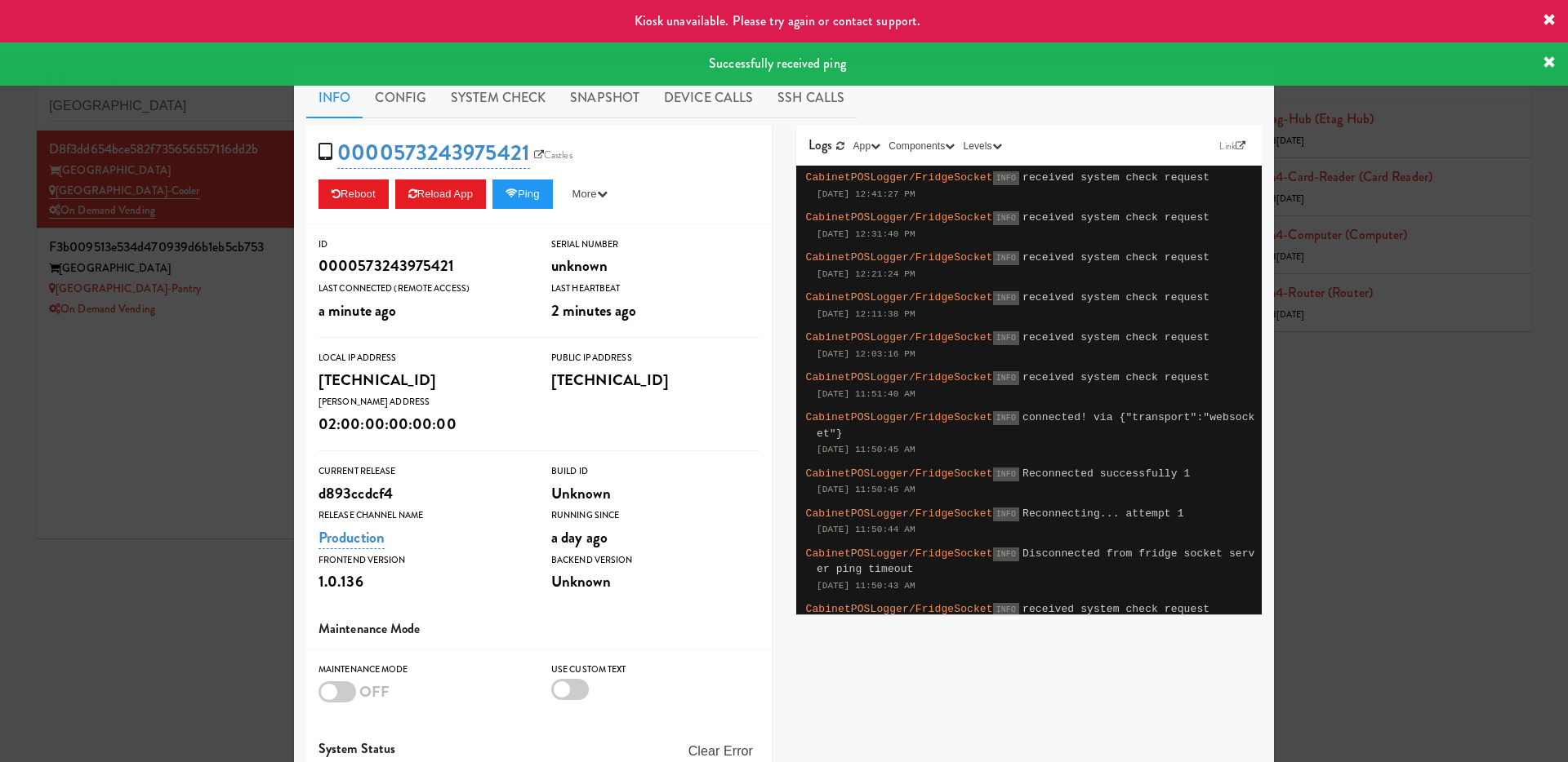
click at [228, 381] on div at bounding box center [784, 381] width 1568 height 762
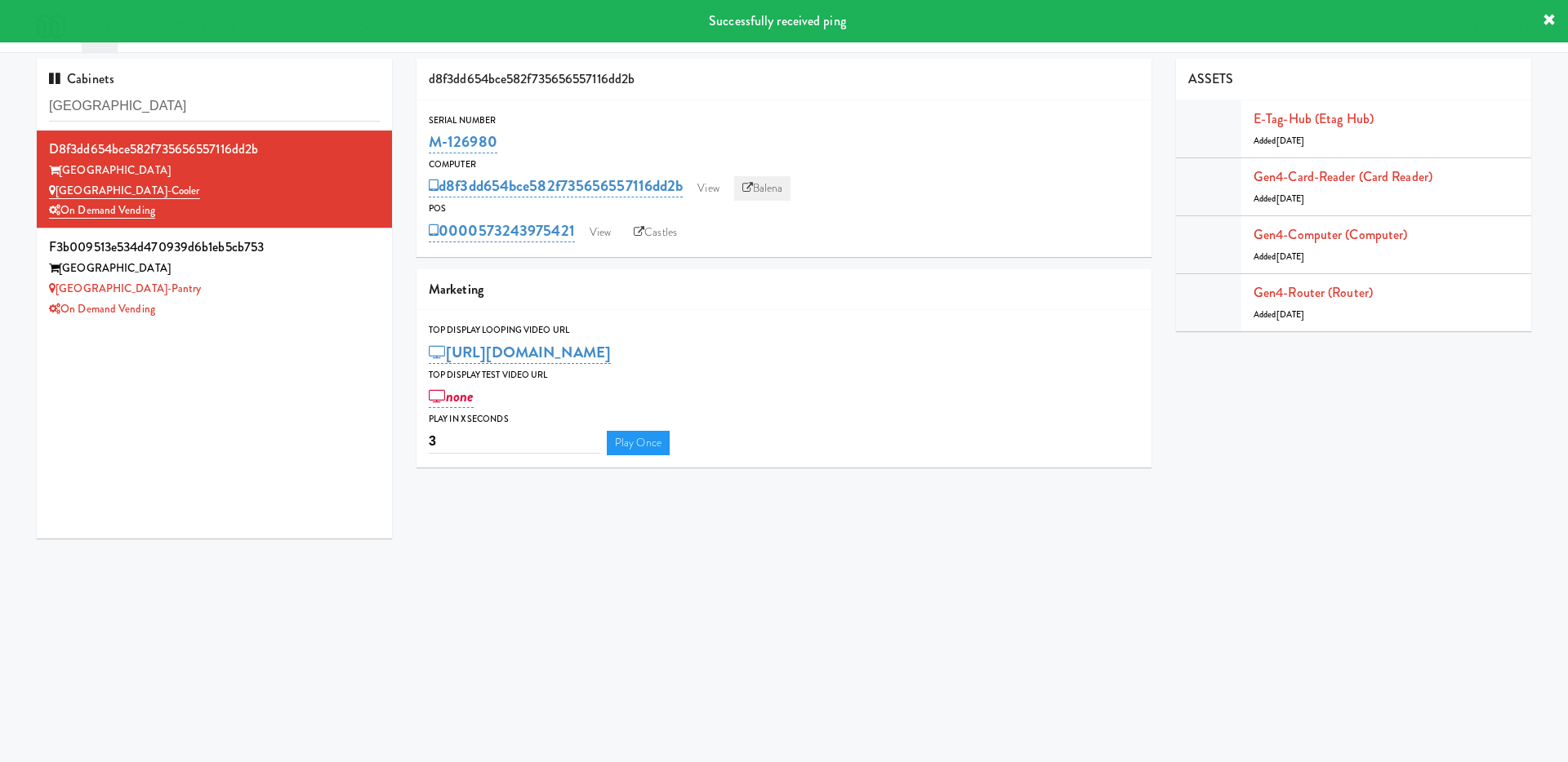
click at [761, 187] on link "Balena" at bounding box center [762, 188] width 57 height 24
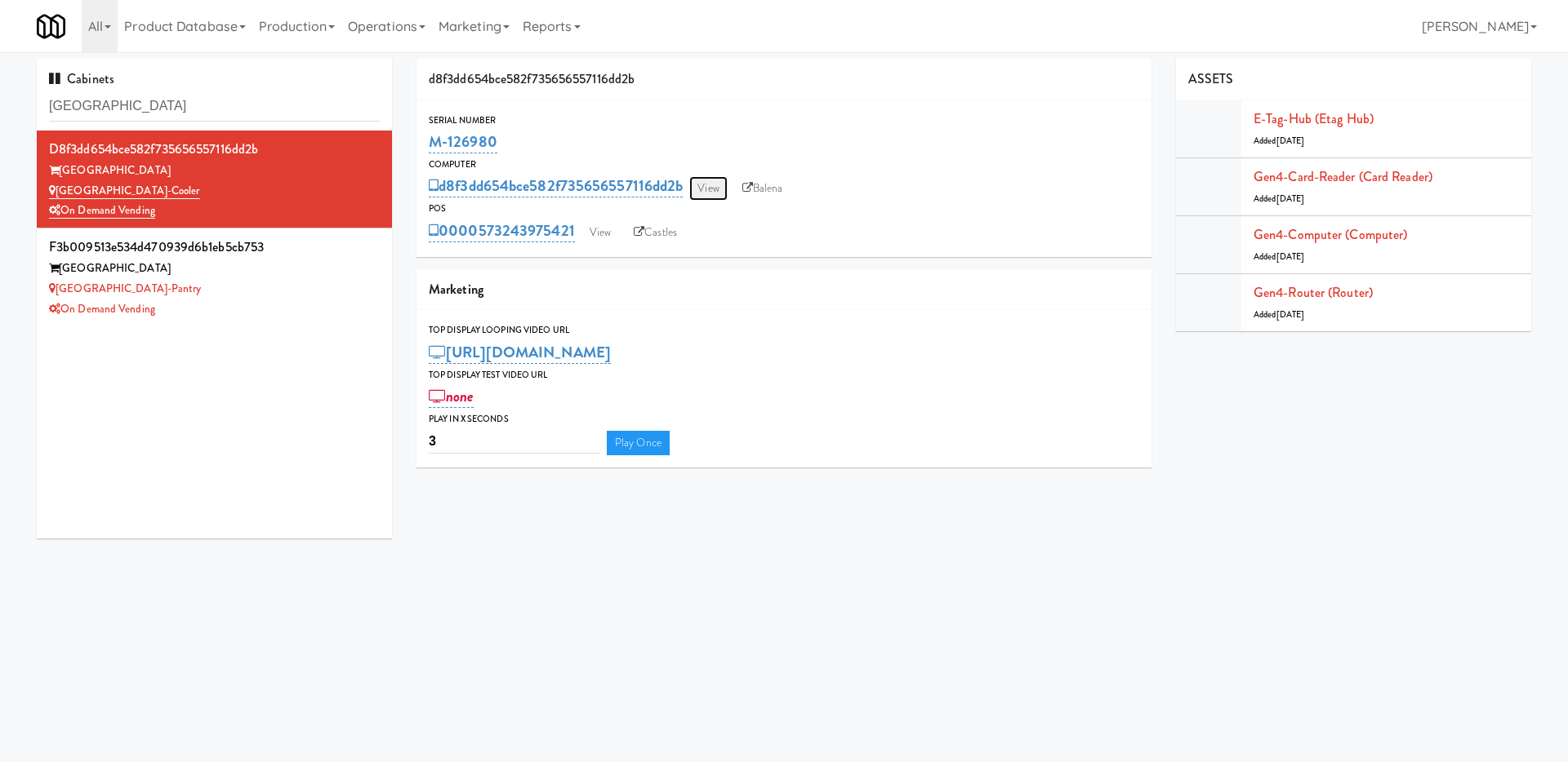
click at [714, 180] on link "View" at bounding box center [708, 188] width 37 height 24
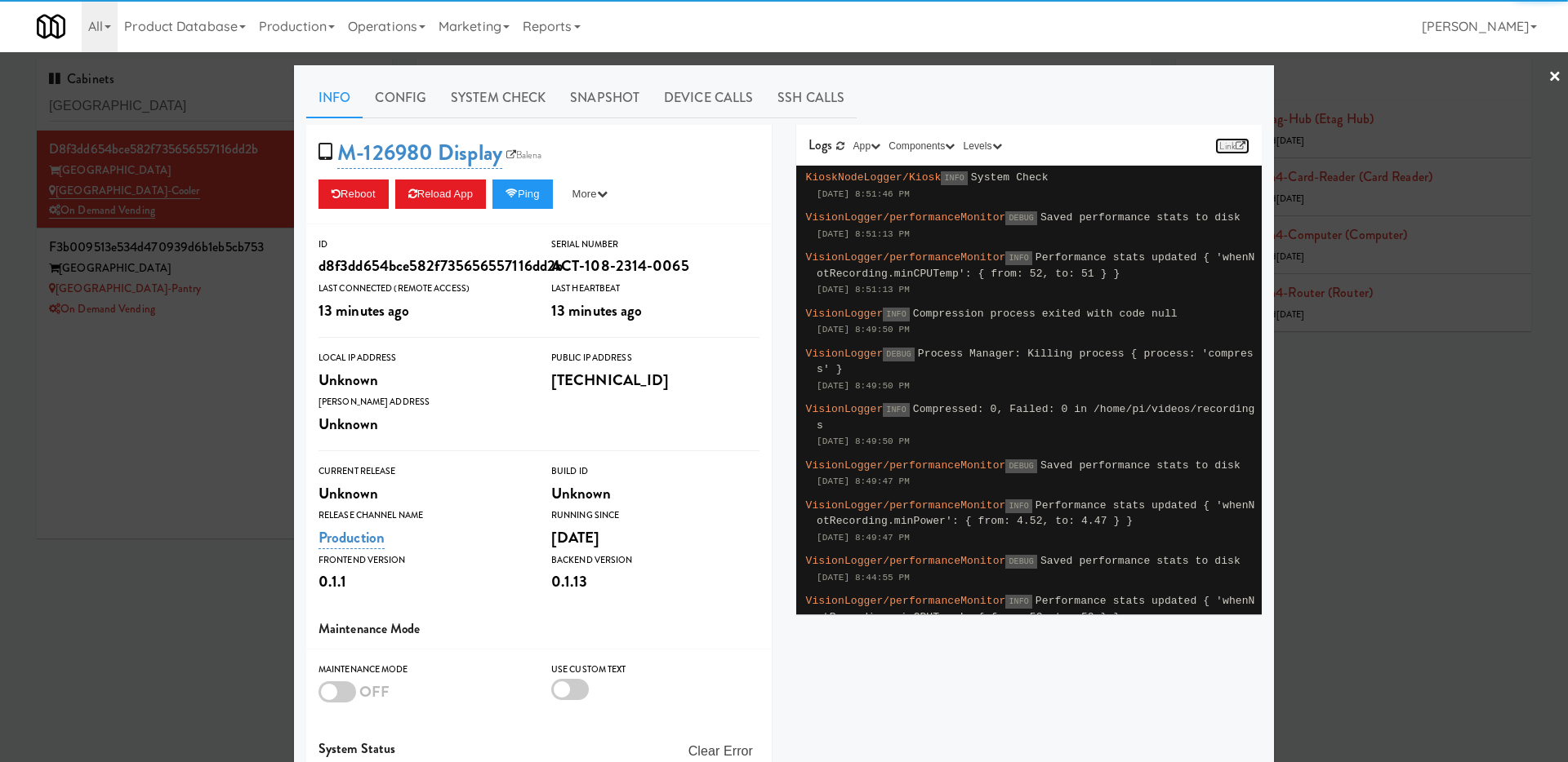
click at [1224, 146] on link "Link" at bounding box center [1231, 146] width 34 height 17
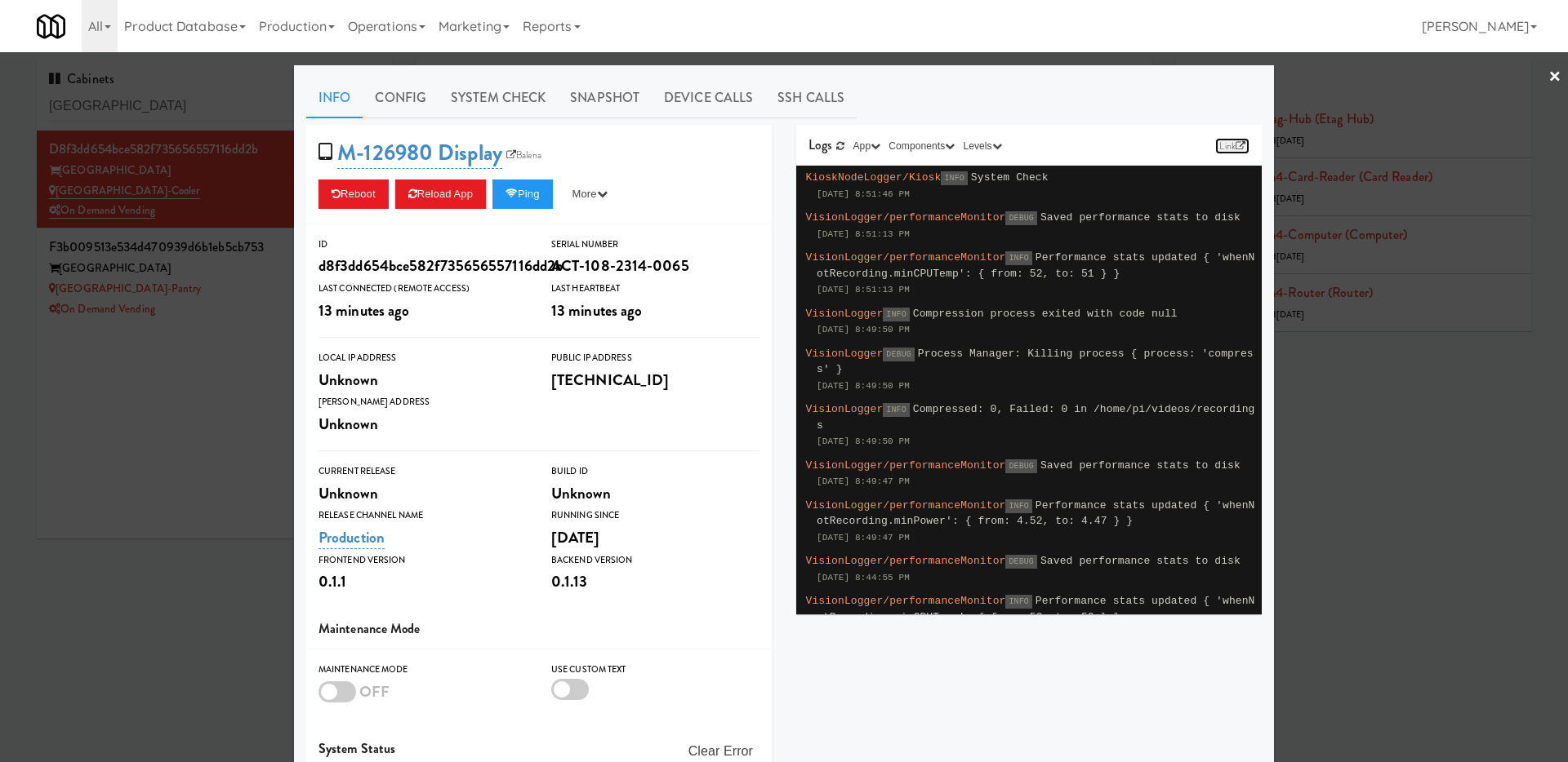
click at [1239, 142] on icon at bounding box center [1240, 146] width 10 height 10
click at [1231, 144] on link "Link" at bounding box center [1231, 146] width 34 height 17
click at [539, 182] on button "Ping" at bounding box center [523, 195] width 61 height 29
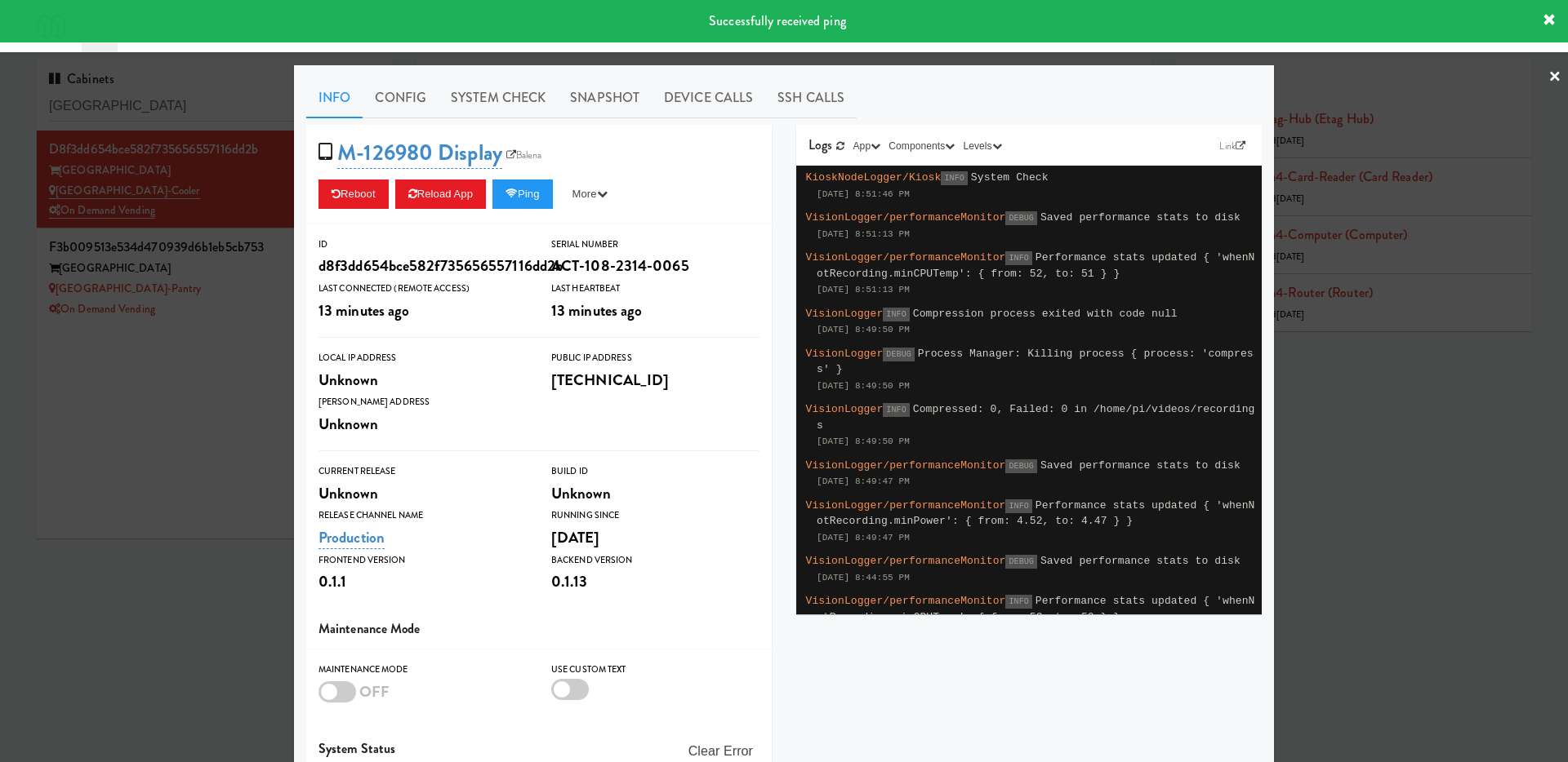
click at [109, 488] on div at bounding box center [784, 381] width 1568 height 762
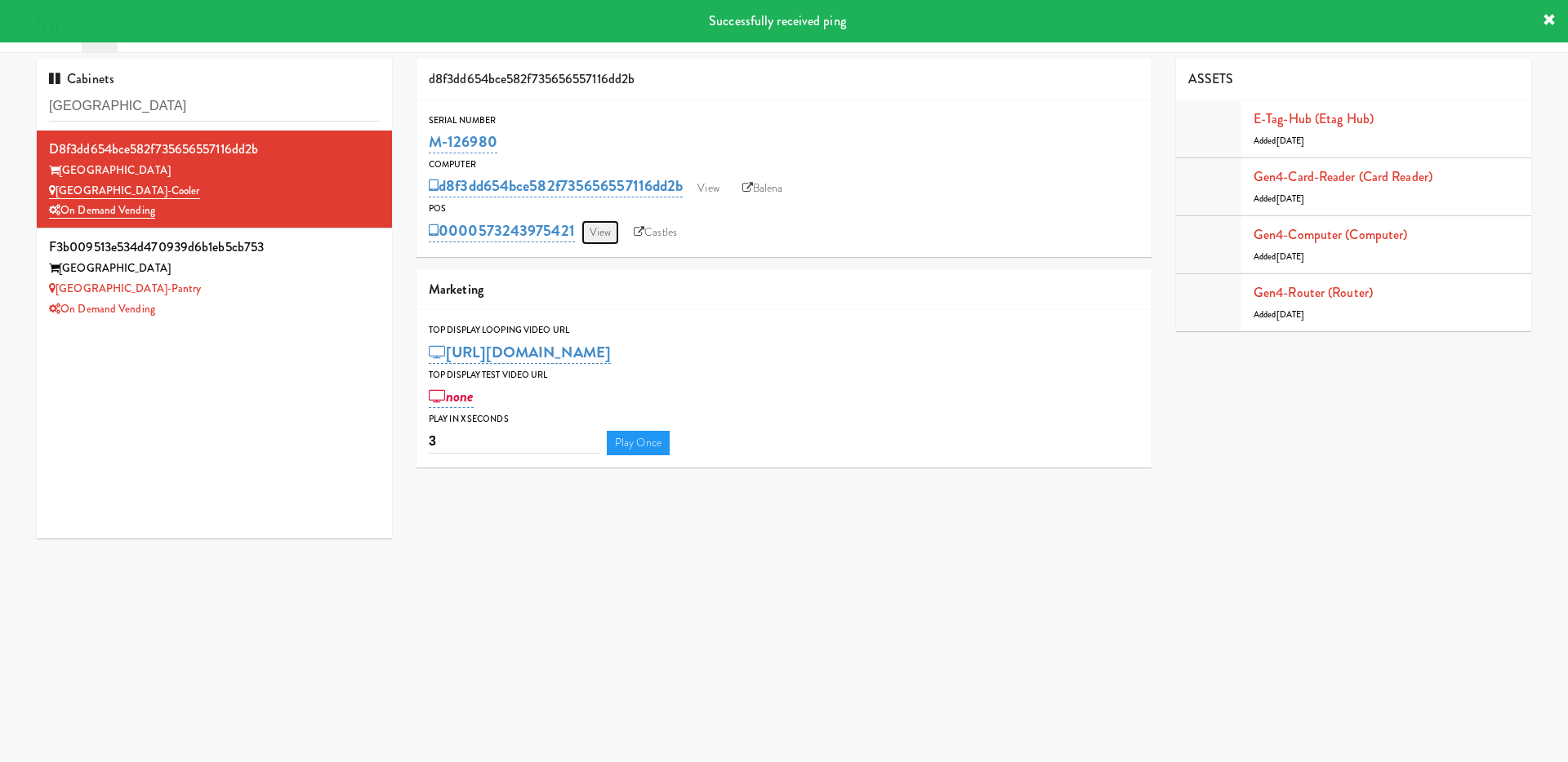
click at [602, 225] on link "View" at bounding box center [600, 232] width 37 height 24
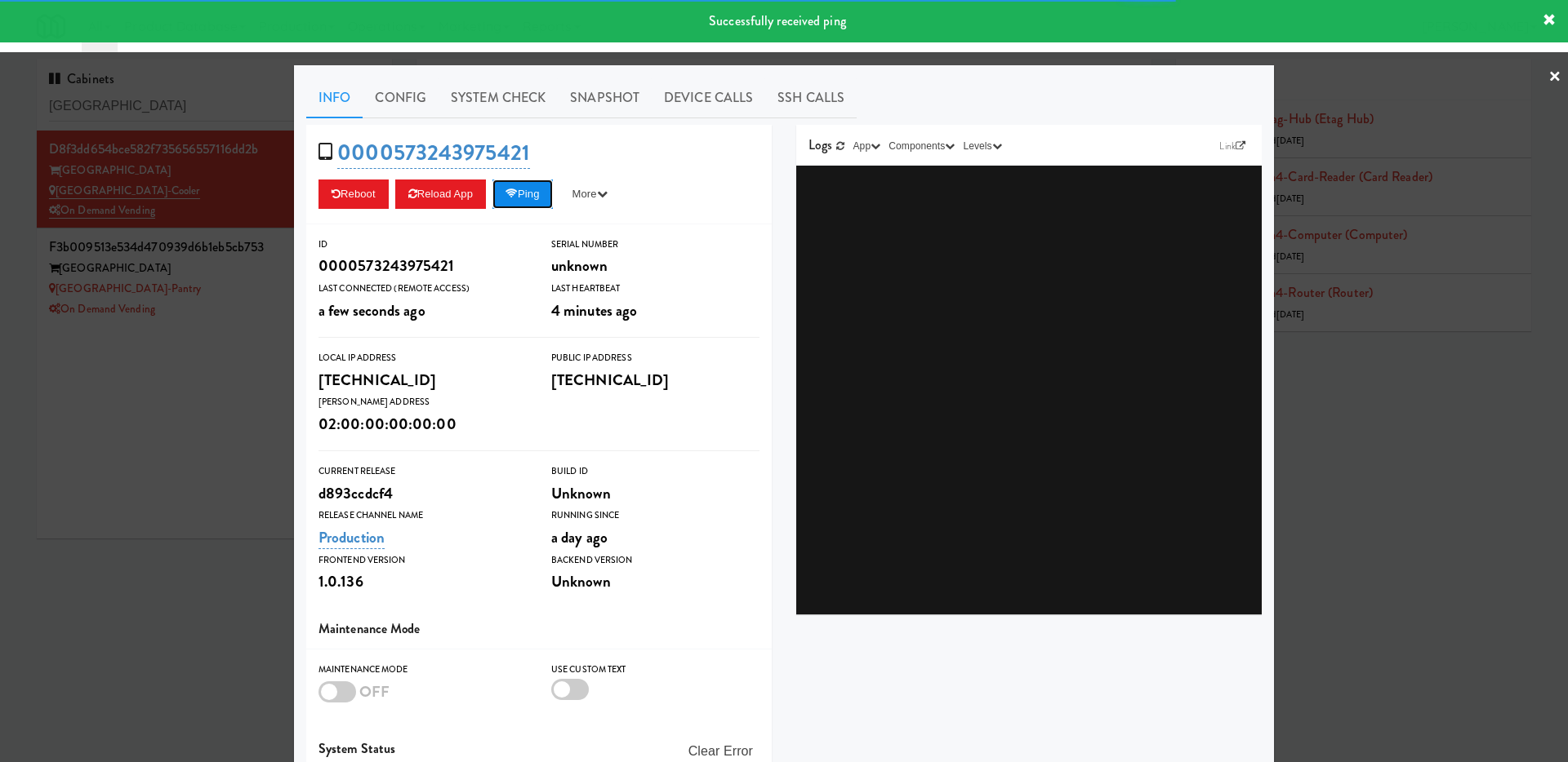
click at [539, 204] on button "Ping" at bounding box center [523, 195] width 61 height 29
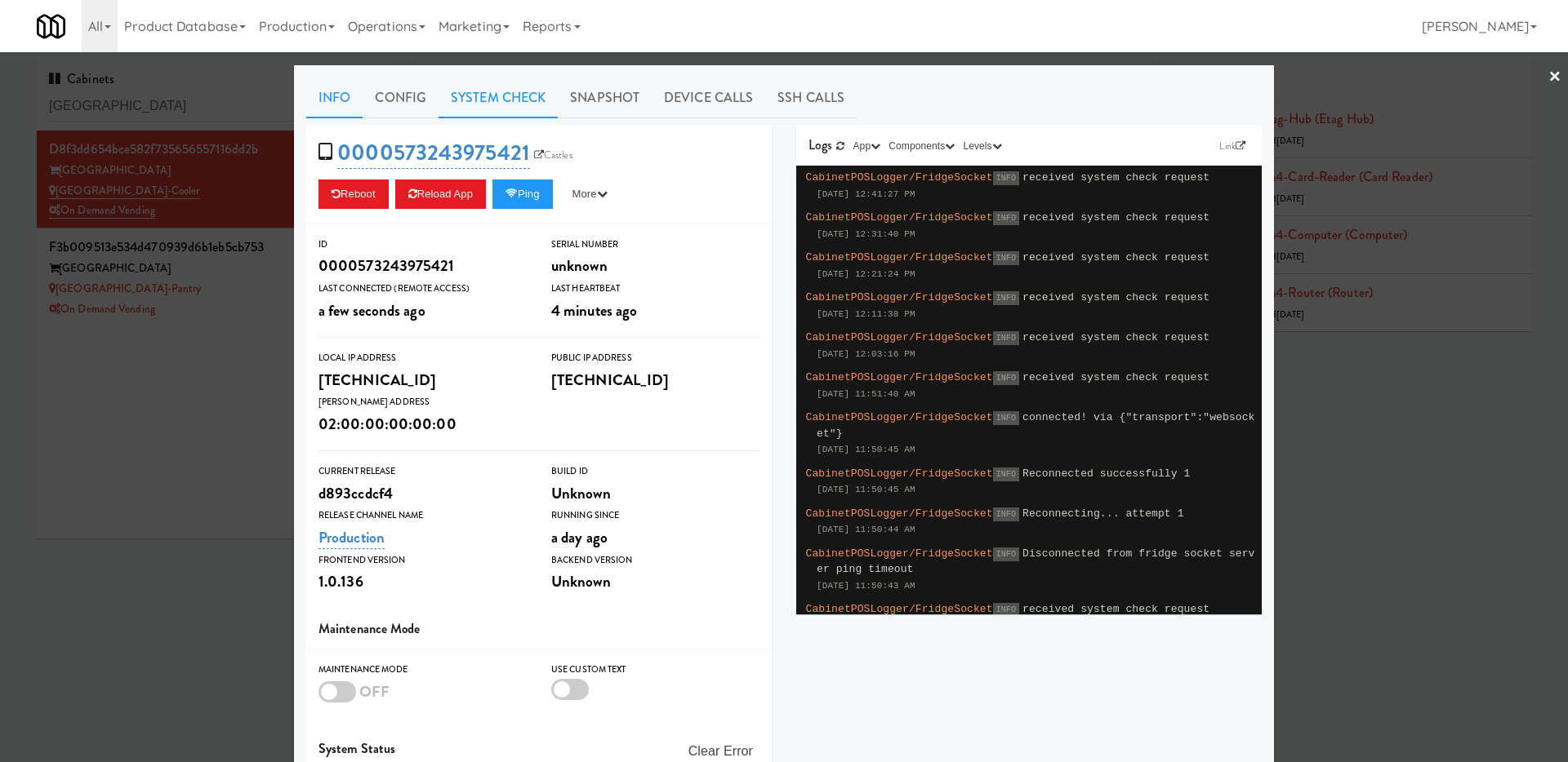
click at [510, 102] on link "System Check" at bounding box center [498, 98] width 119 height 41
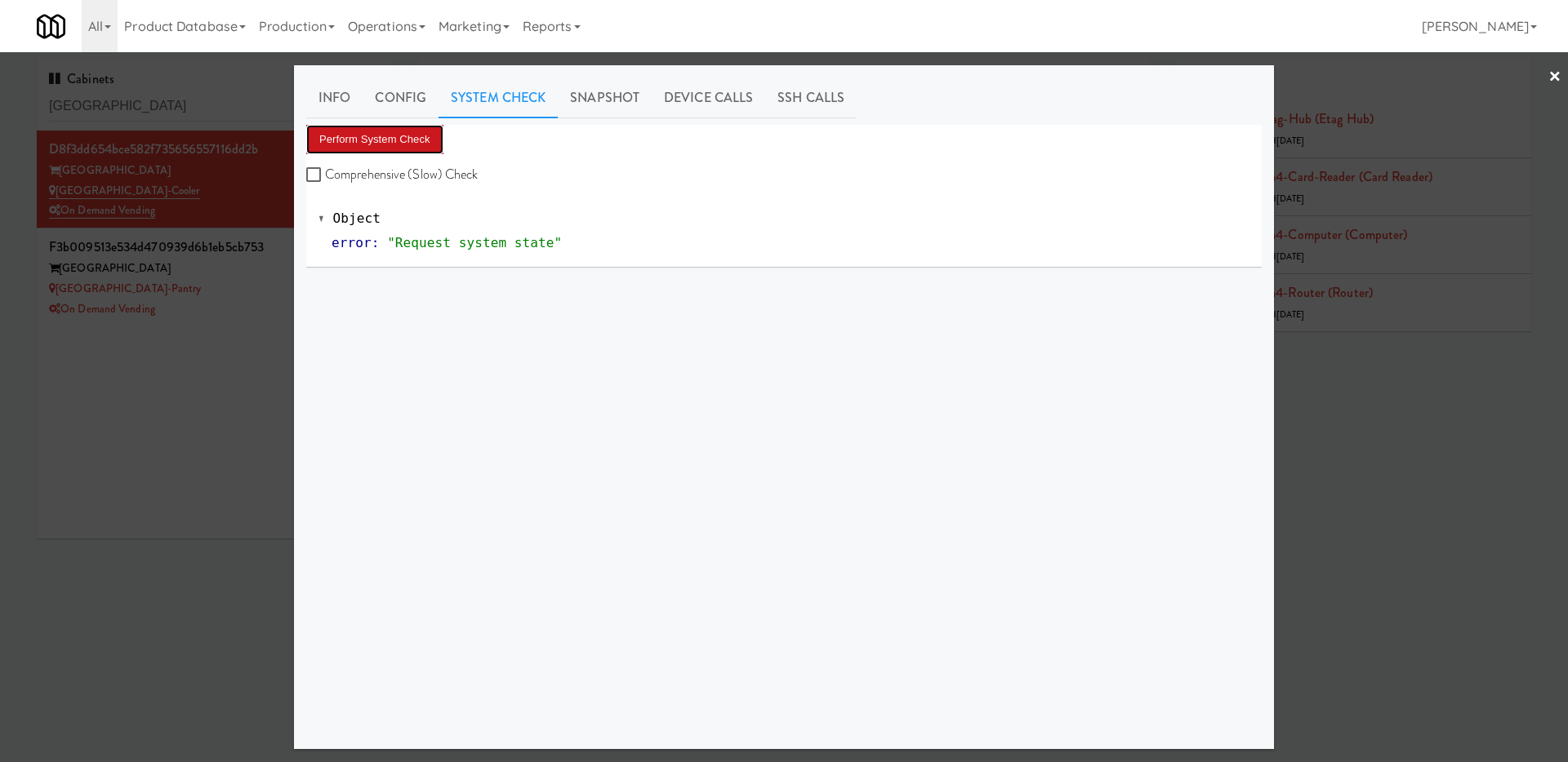
click at [406, 146] on button "Perform System Check" at bounding box center [375, 140] width 137 height 29
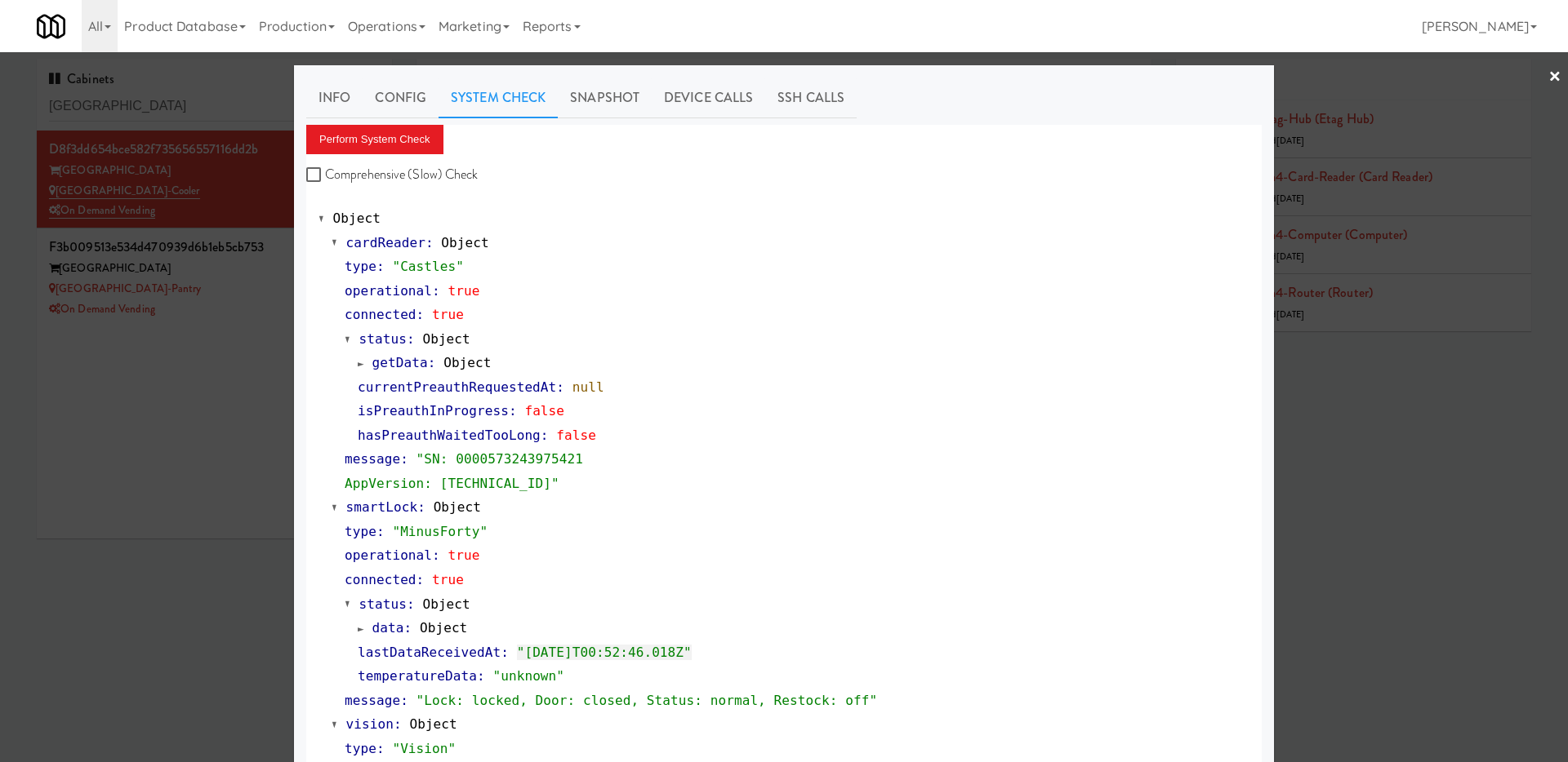
scroll to position [529, 0]
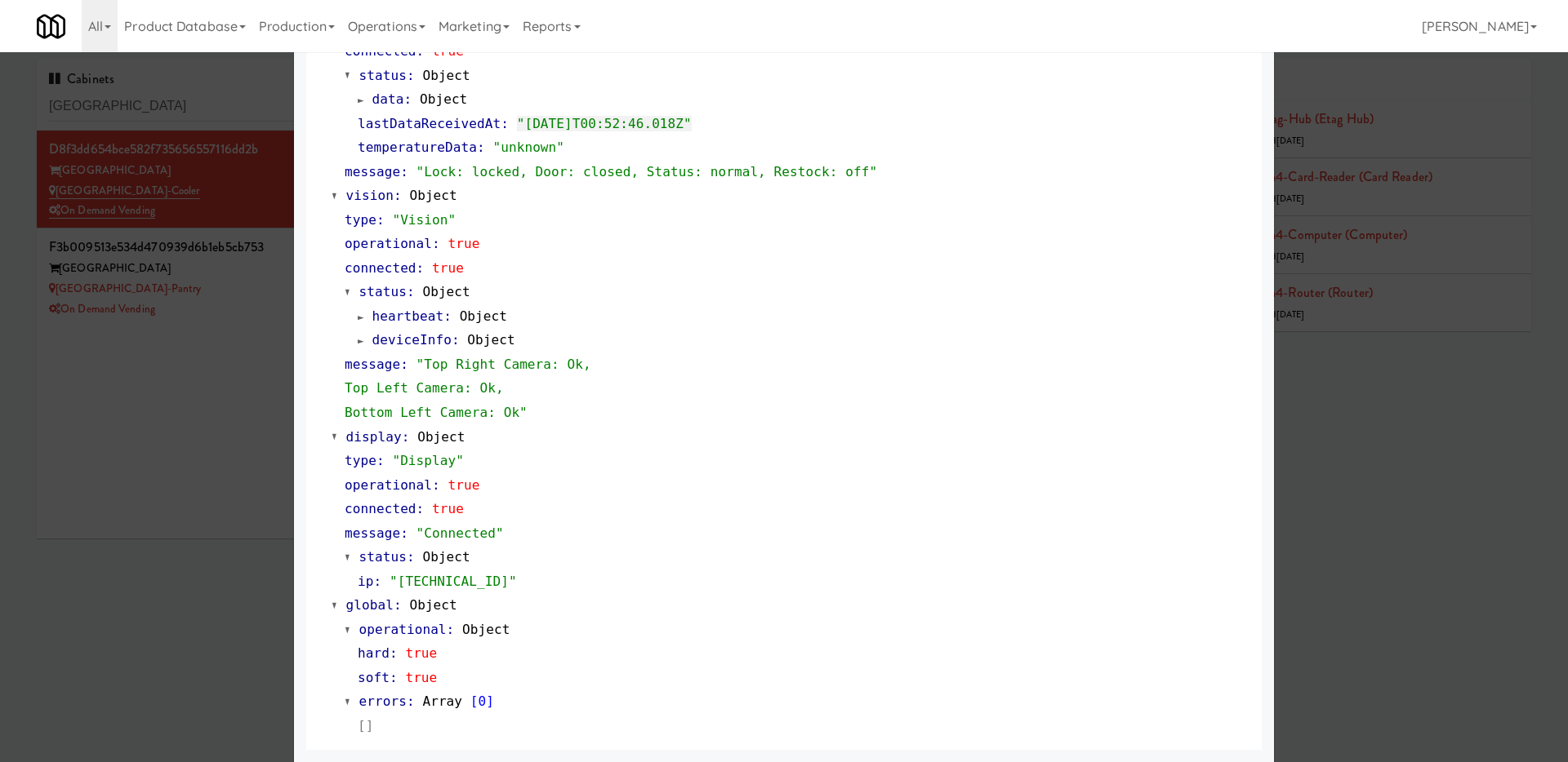
click at [114, 441] on div at bounding box center [784, 381] width 1568 height 762
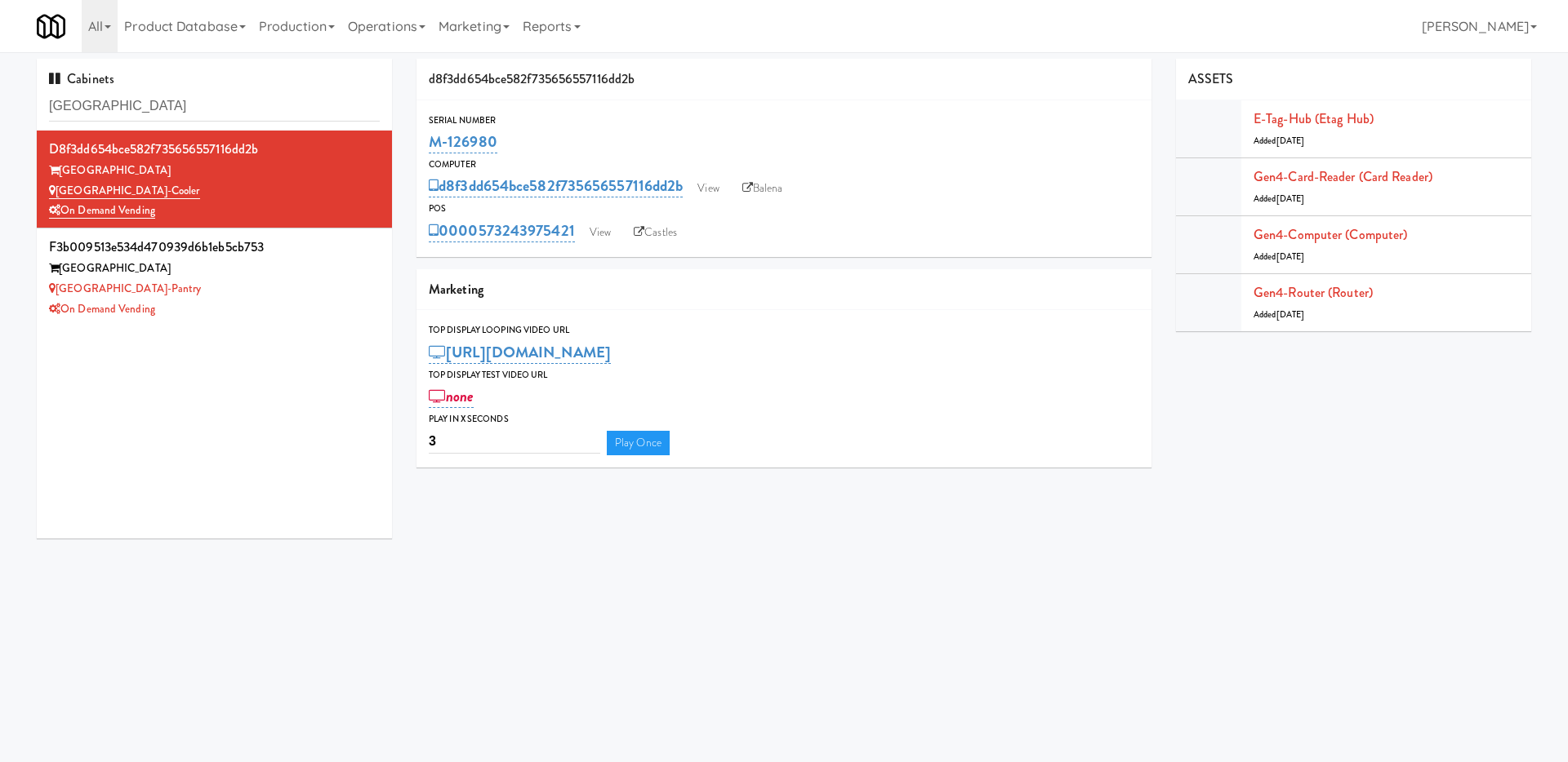
click at [114, 441] on div "d8f3dd654bce582f735656557116dd2b Wheeling Town Center Wheeling Town Center-Cool…" at bounding box center [214, 334] width 355 height 408
click at [261, 290] on div "[GEOGRAPHIC_DATA]-Pantry" at bounding box center [214, 289] width 331 height 21
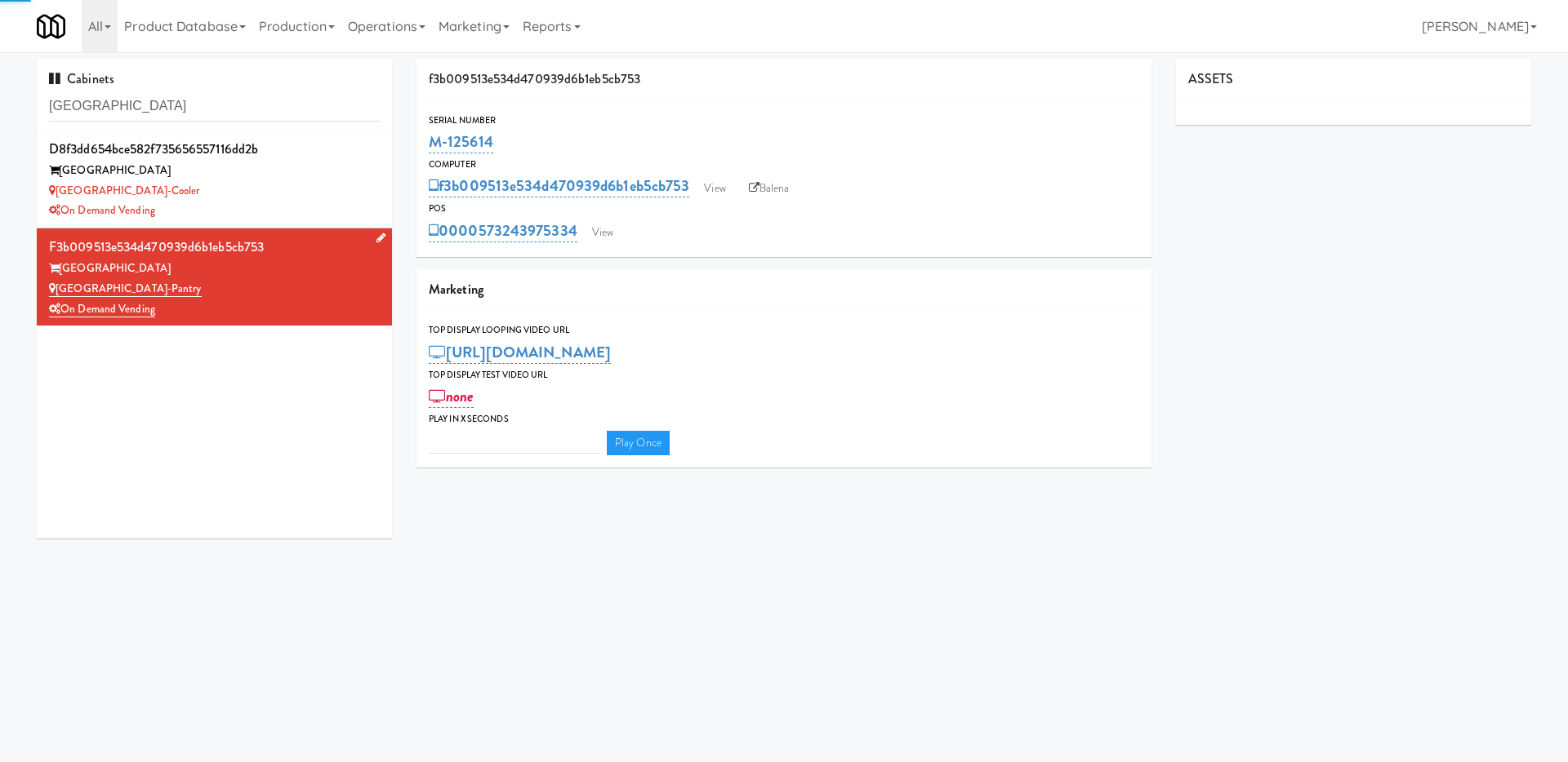
type input "3"
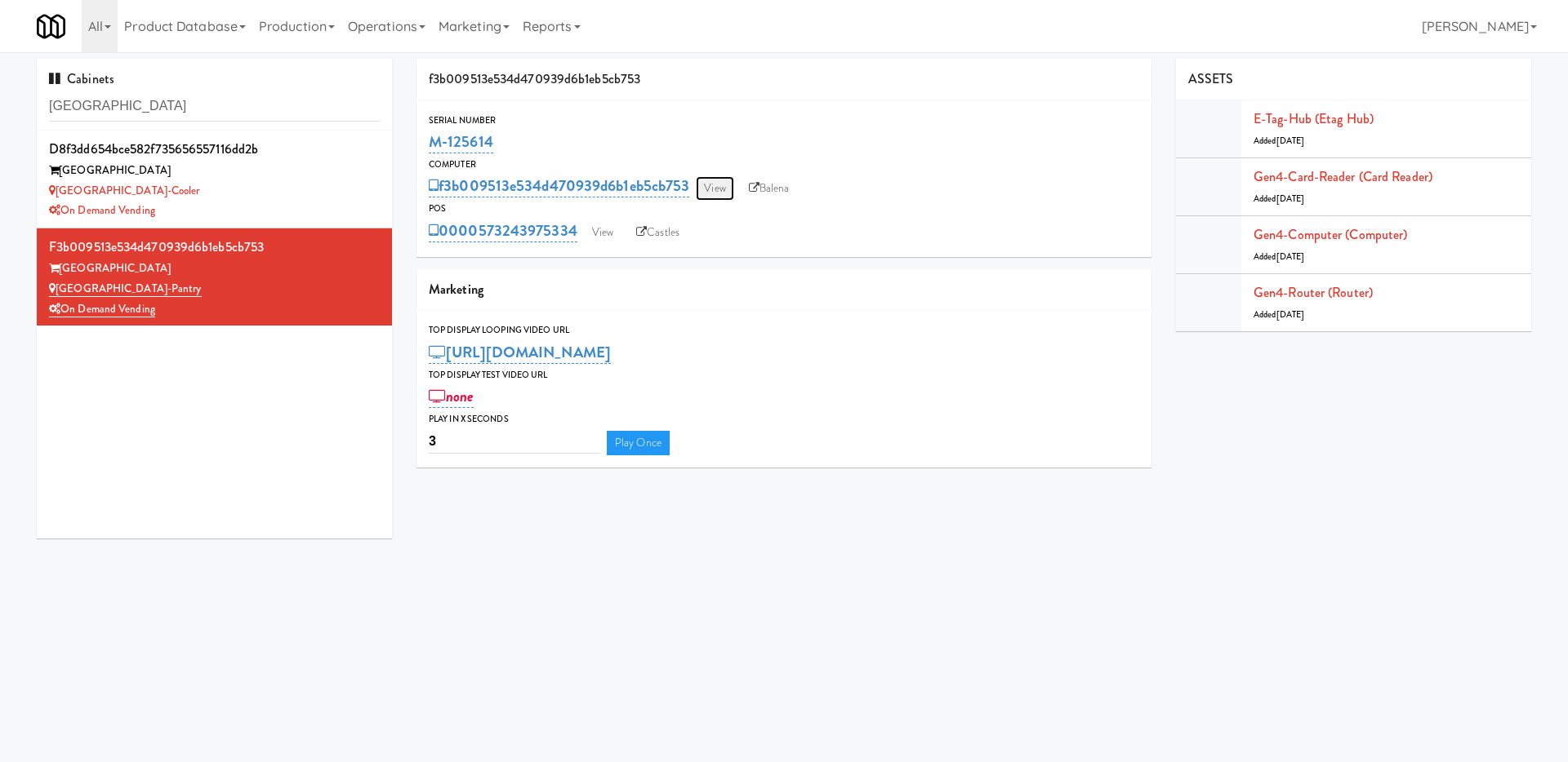
click at [731, 195] on link "View" at bounding box center [715, 188] width 37 height 24
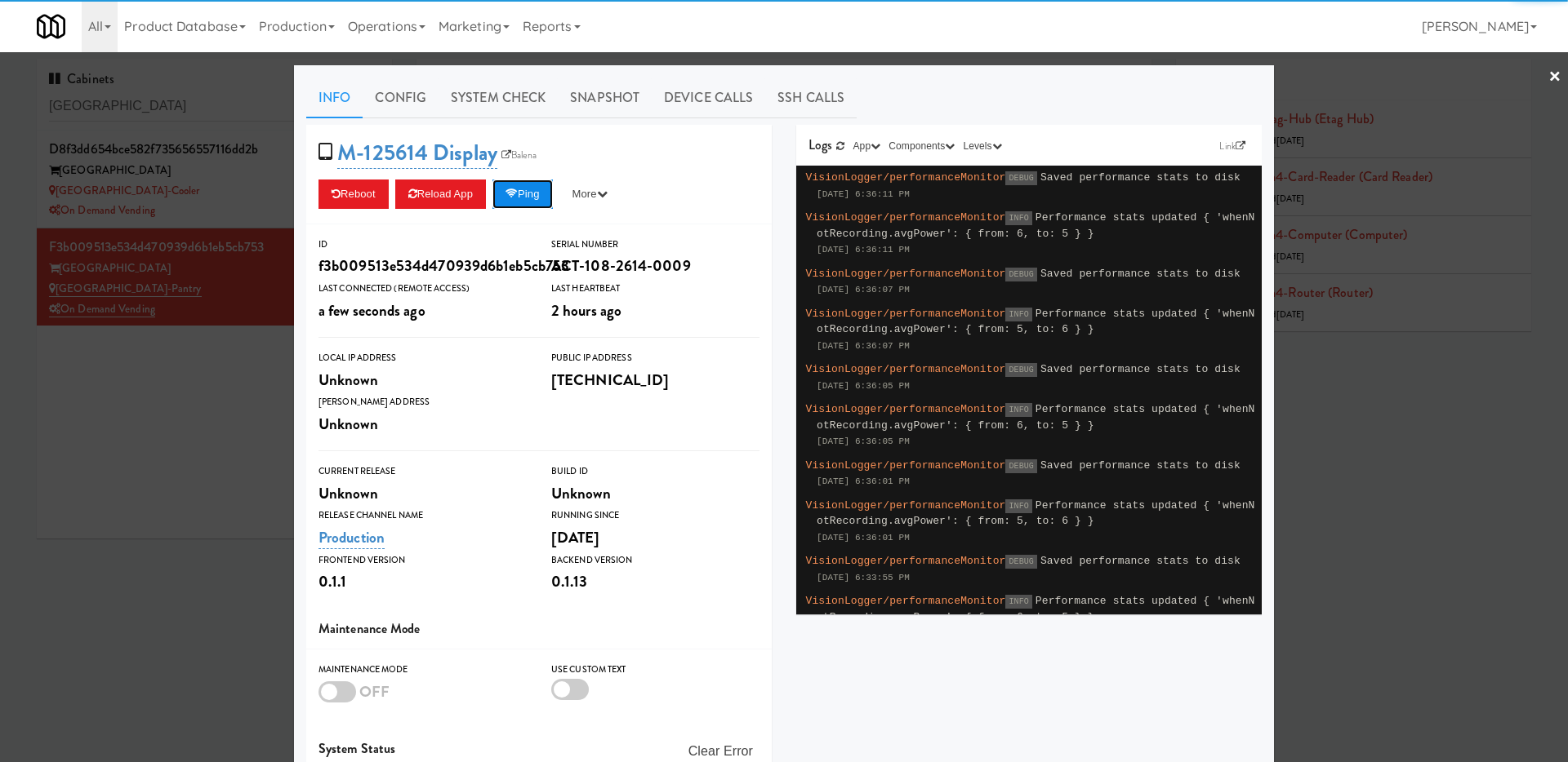
click at [534, 191] on button "Ping" at bounding box center [523, 195] width 61 height 29
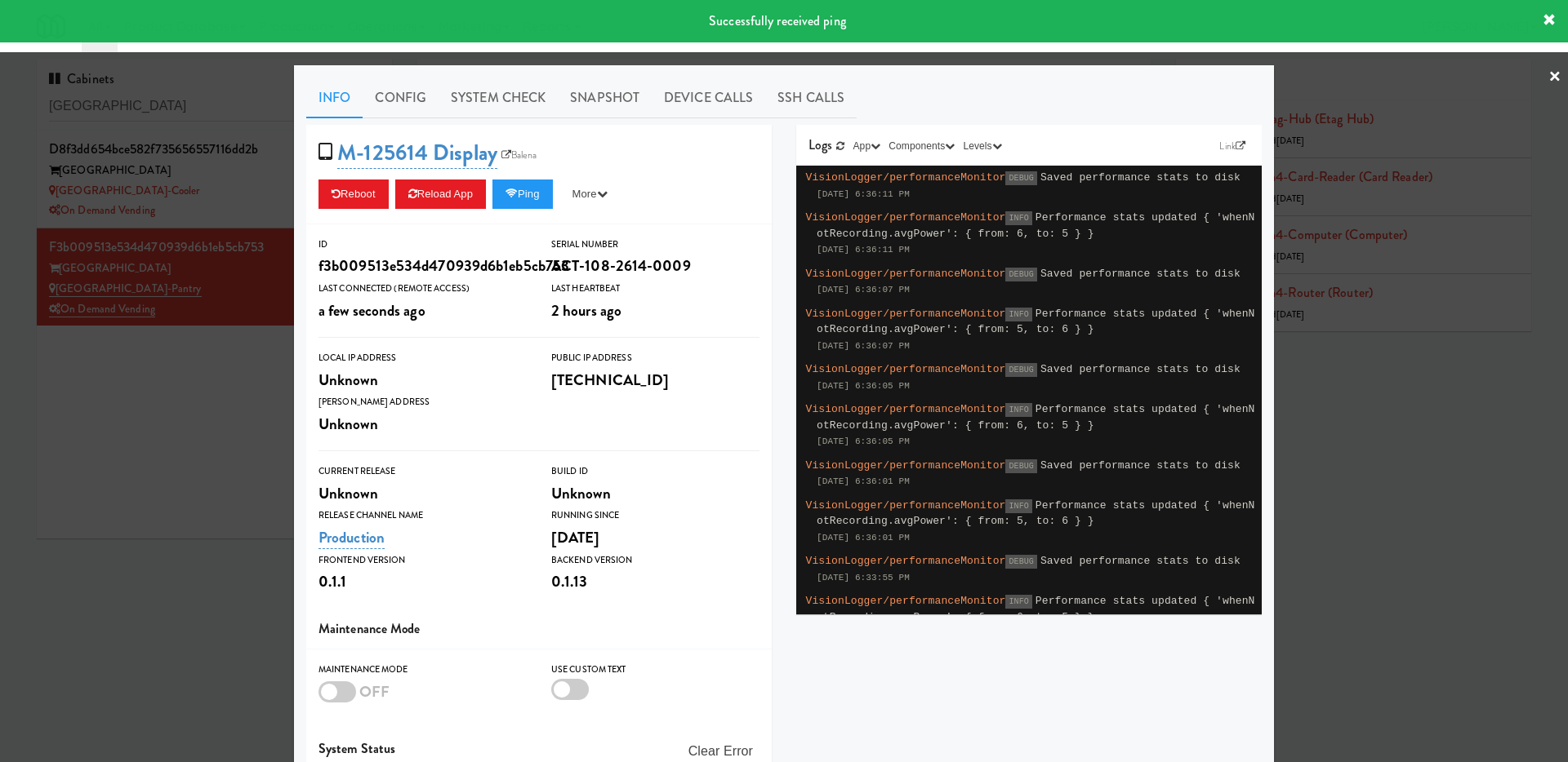
click at [189, 426] on div at bounding box center [784, 381] width 1568 height 762
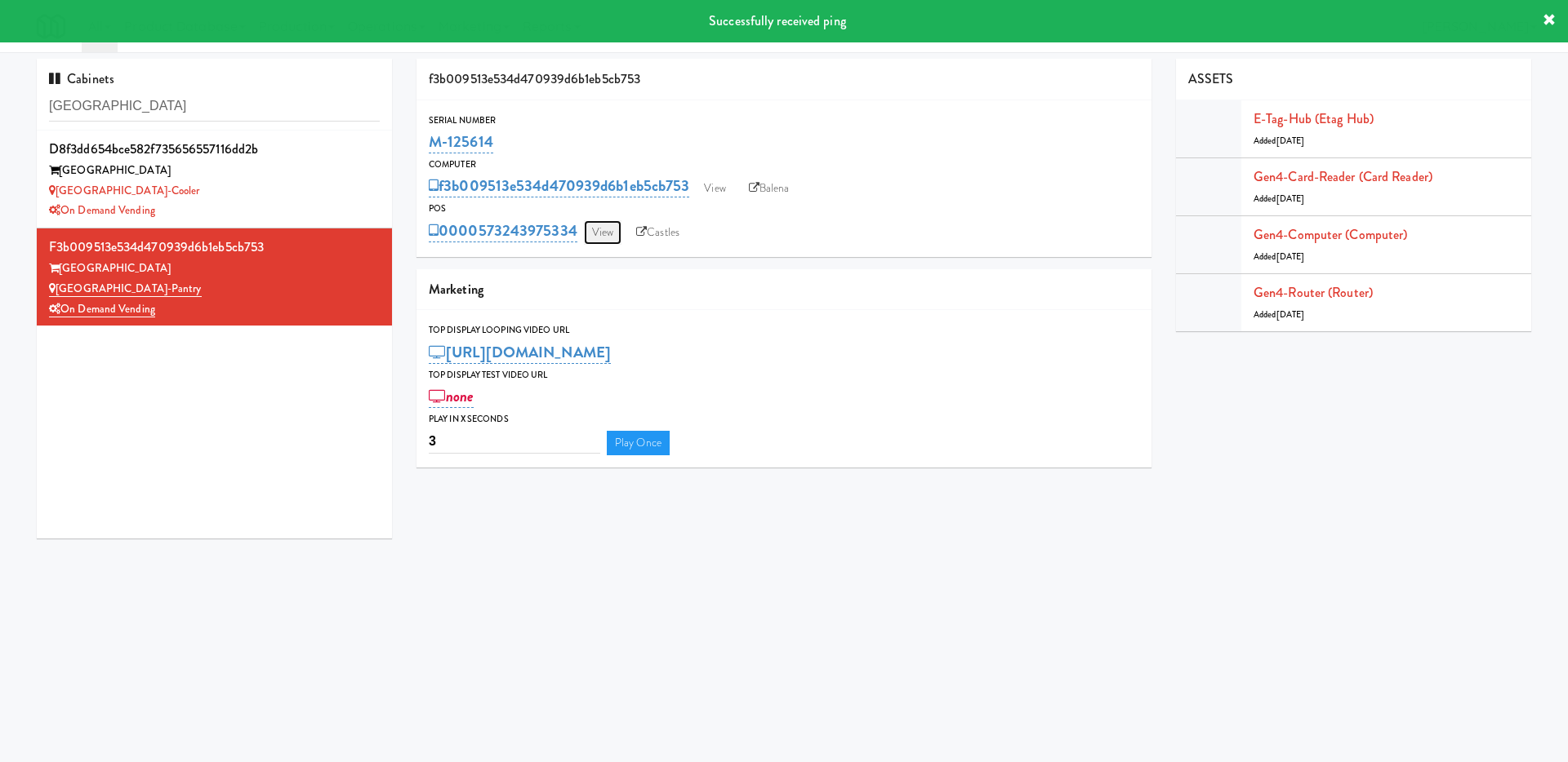
click at [604, 227] on link "View" at bounding box center [603, 232] width 37 height 24
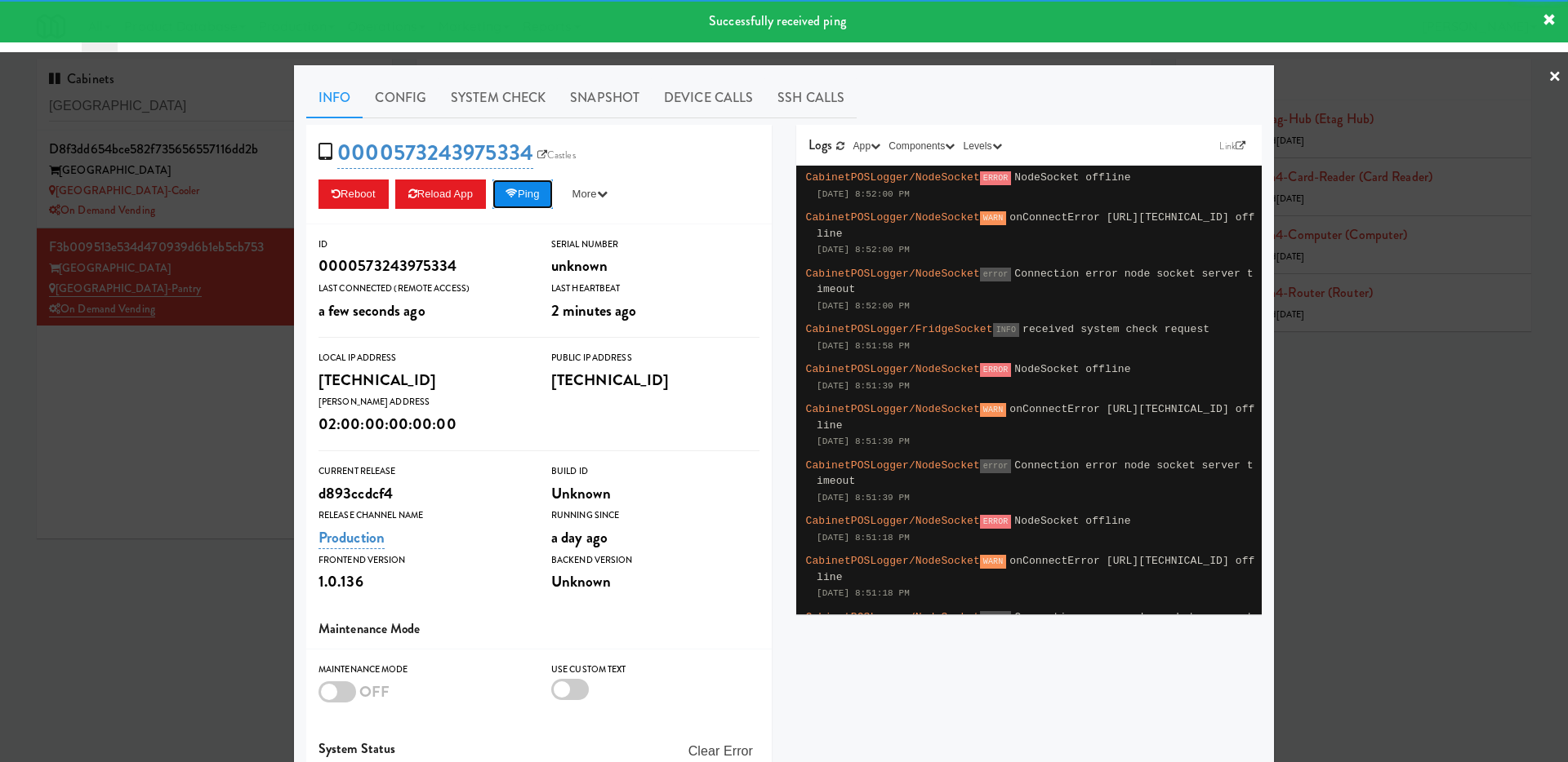
click at [509, 190] on button "Ping" at bounding box center [523, 195] width 61 height 29
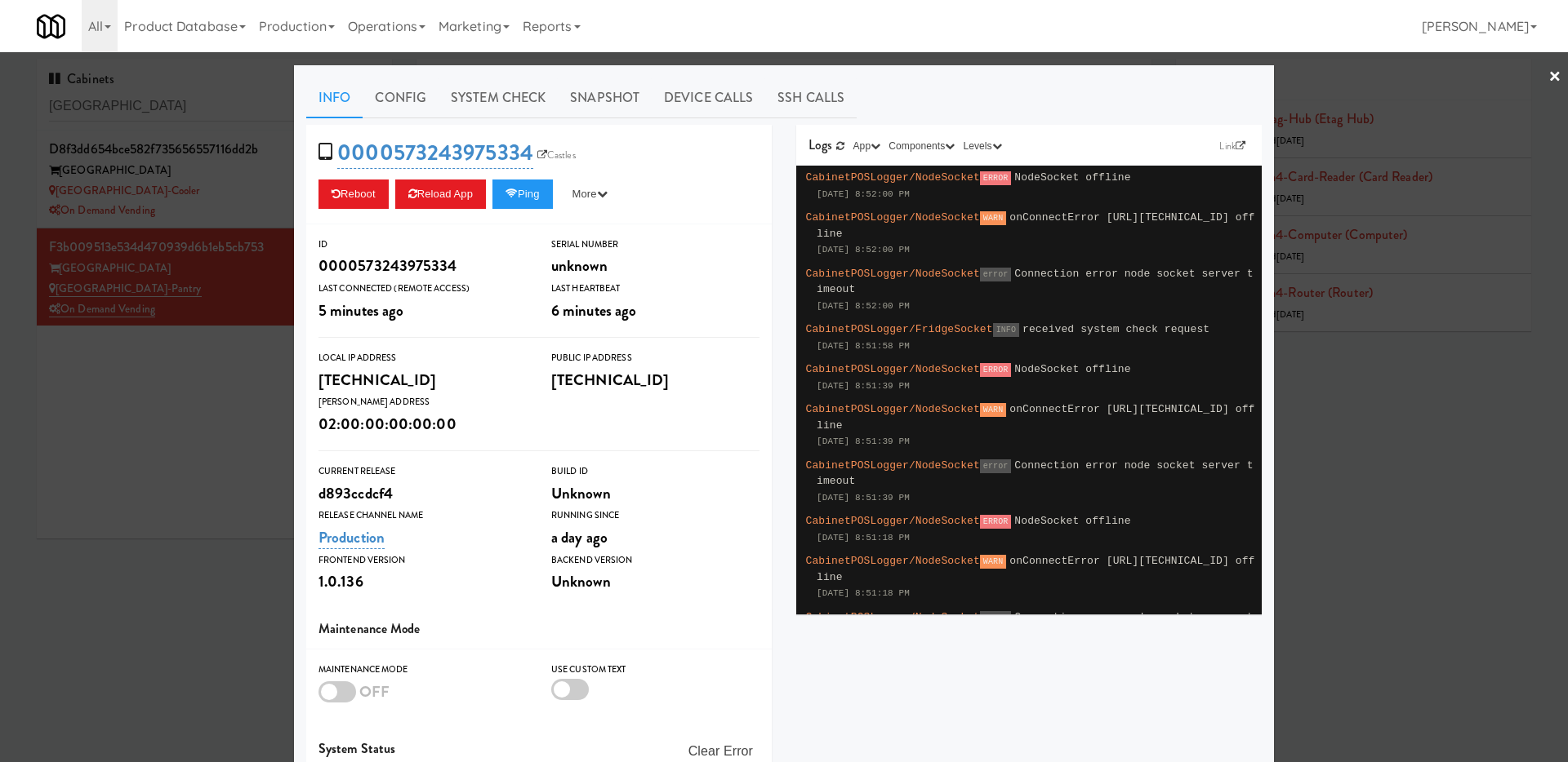
click at [155, 303] on div at bounding box center [784, 381] width 1568 height 762
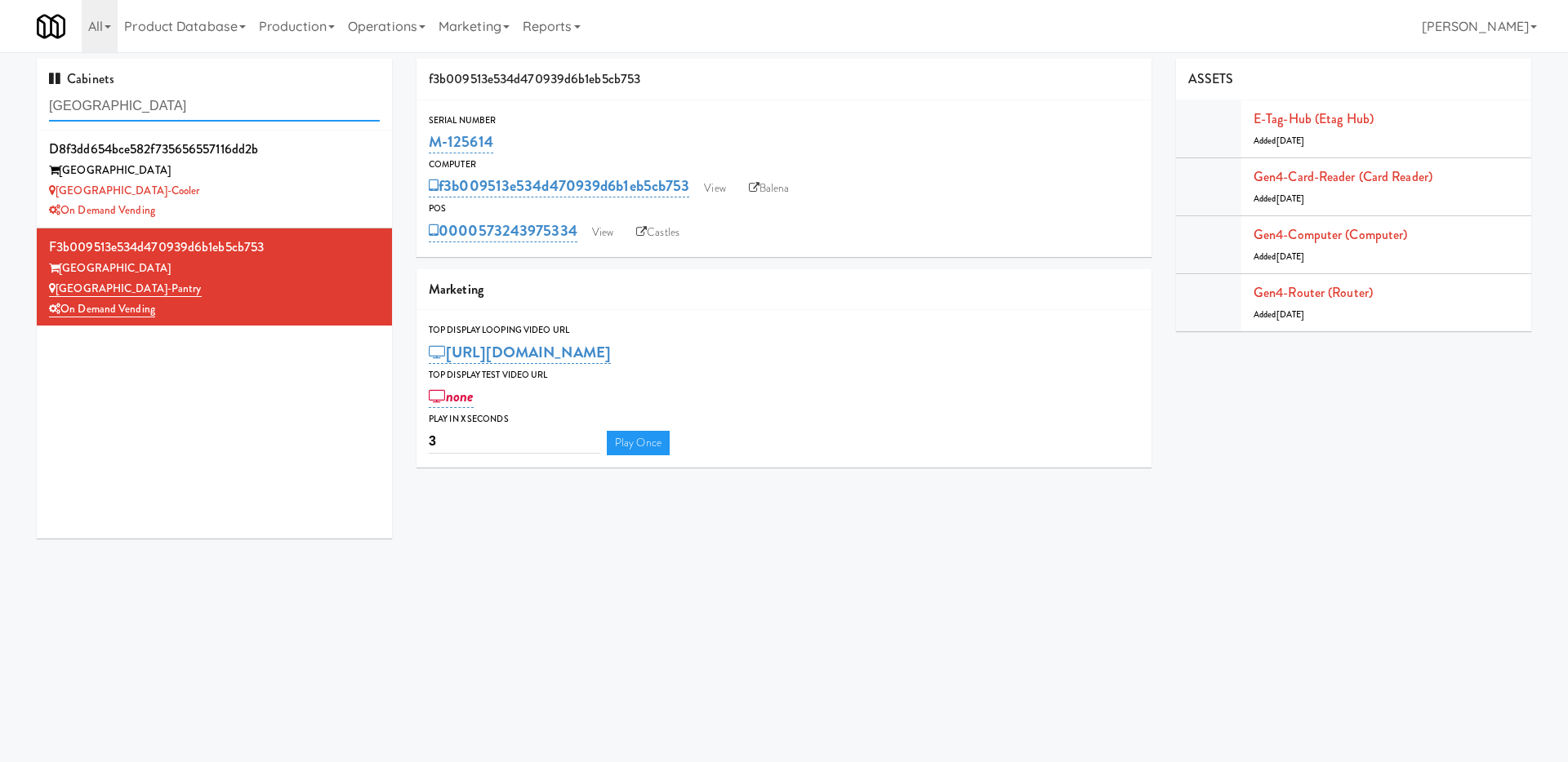
drag, startPoint x: 195, startPoint y: 110, endPoint x: 0, endPoint y: 72, distance: 198.7
click at [0, 72] on div "Cabinets Wheeling Town Center d8f3dd654bce582f735656557116dd2b Wheeling Town Ce…" at bounding box center [784, 304] width 1568 height 492
paste input "[GEOGRAPHIC_DATA]"
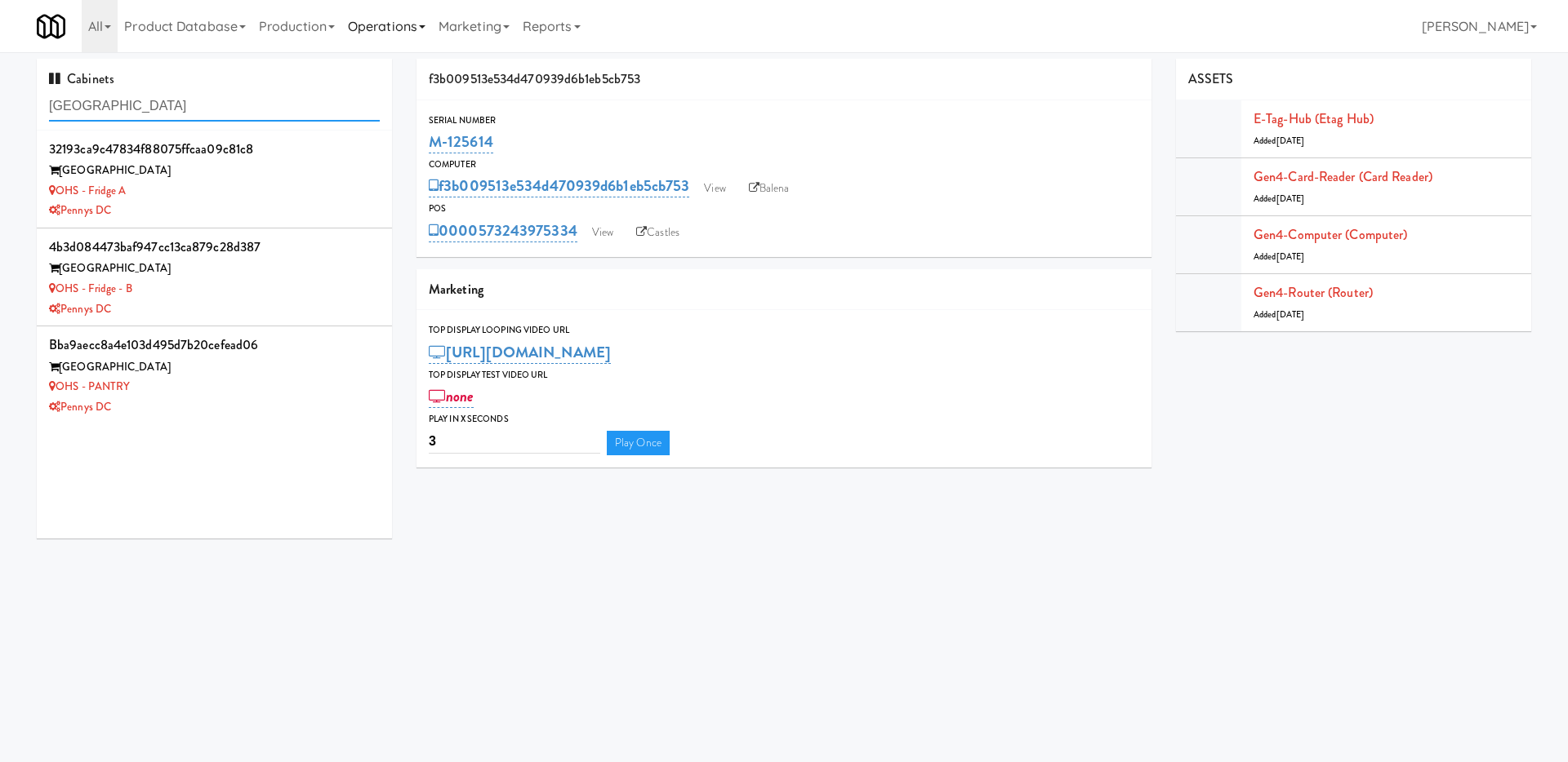
type input "[GEOGRAPHIC_DATA]"
click at [305, 199] on div "OHS - Fridge A" at bounding box center [214, 191] width 331 height 21
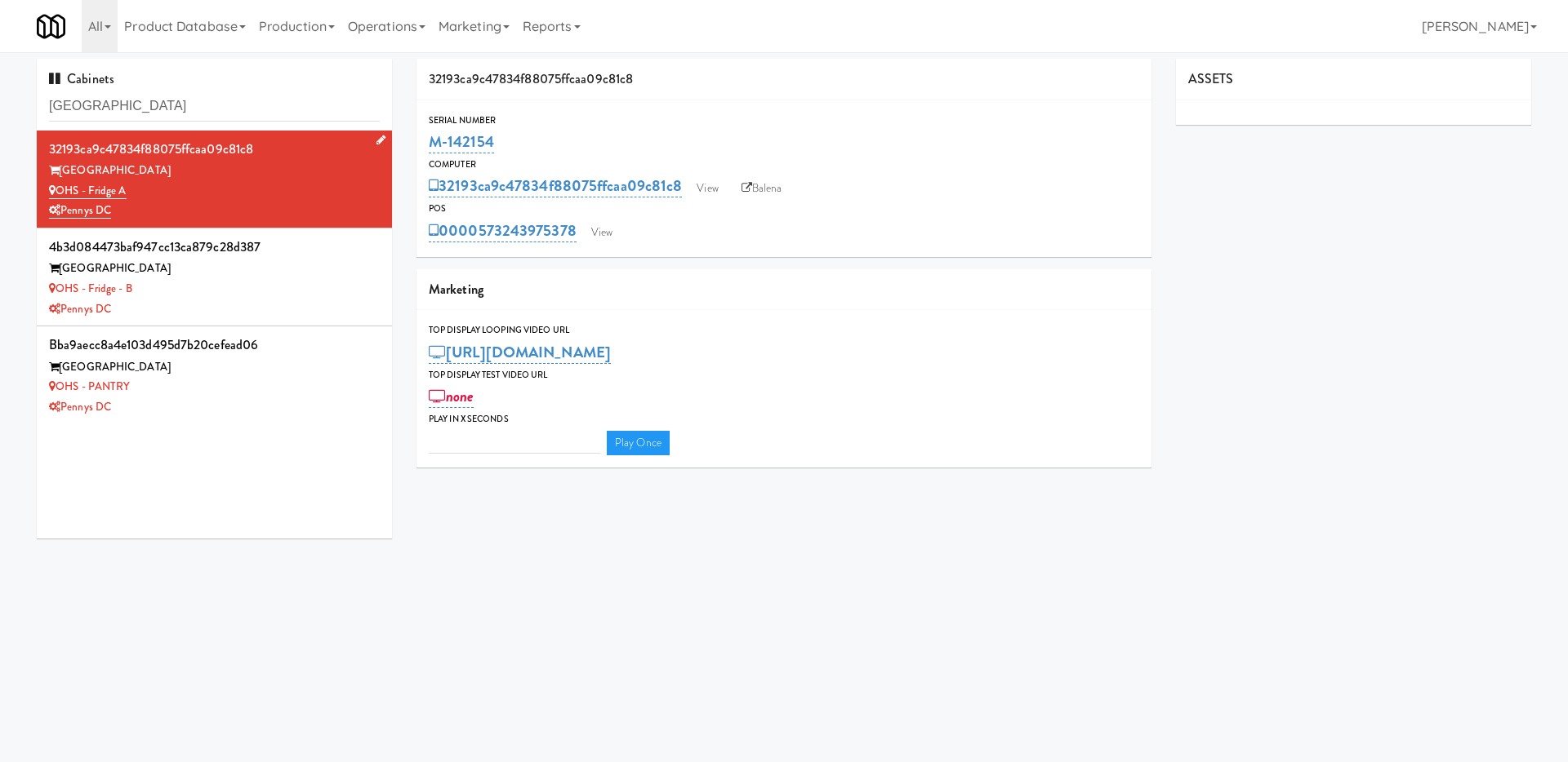
type input "3"
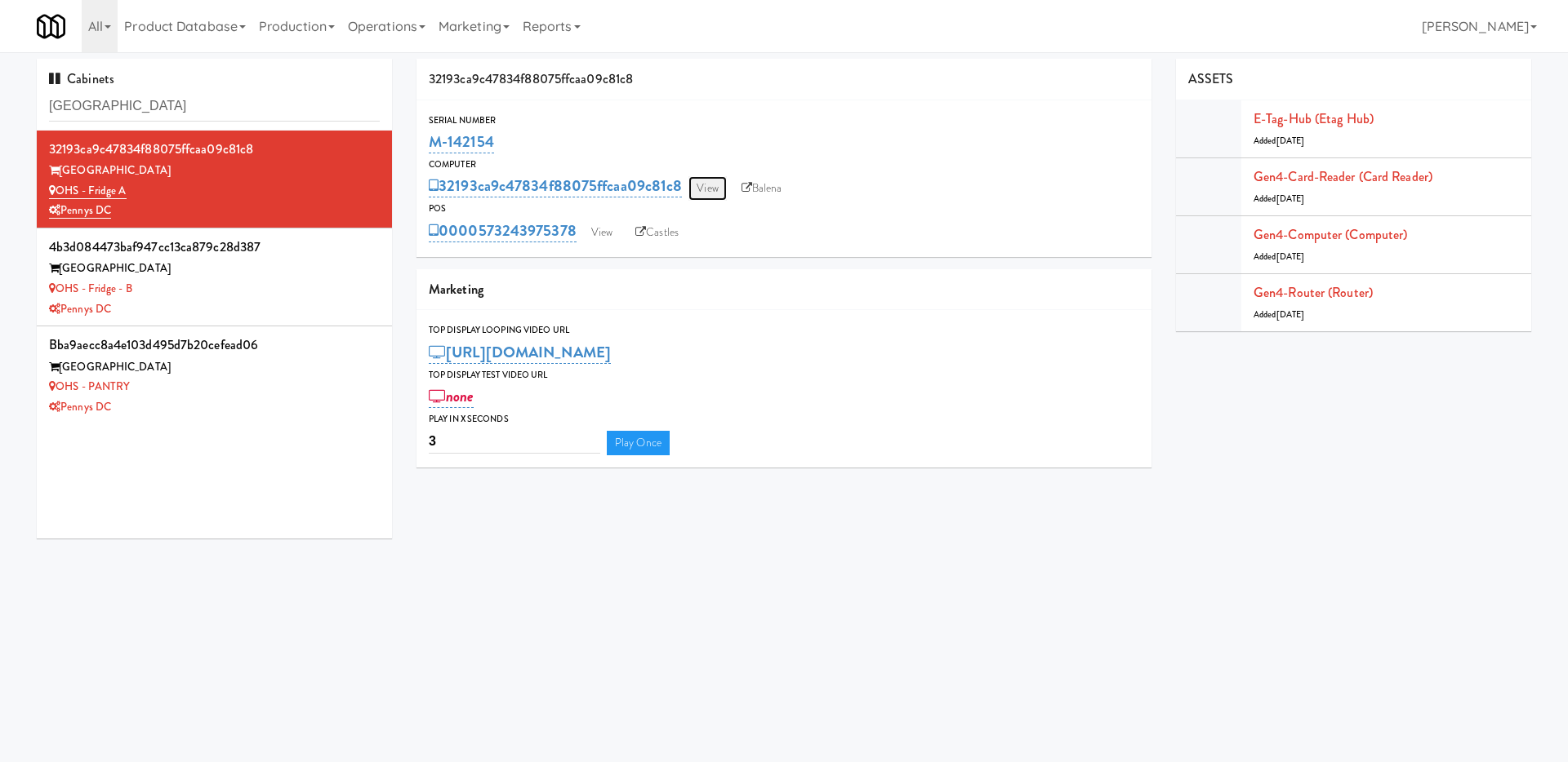
click at [715, 187] on link "View" at bounding box center [707, 188] width 37 height 24
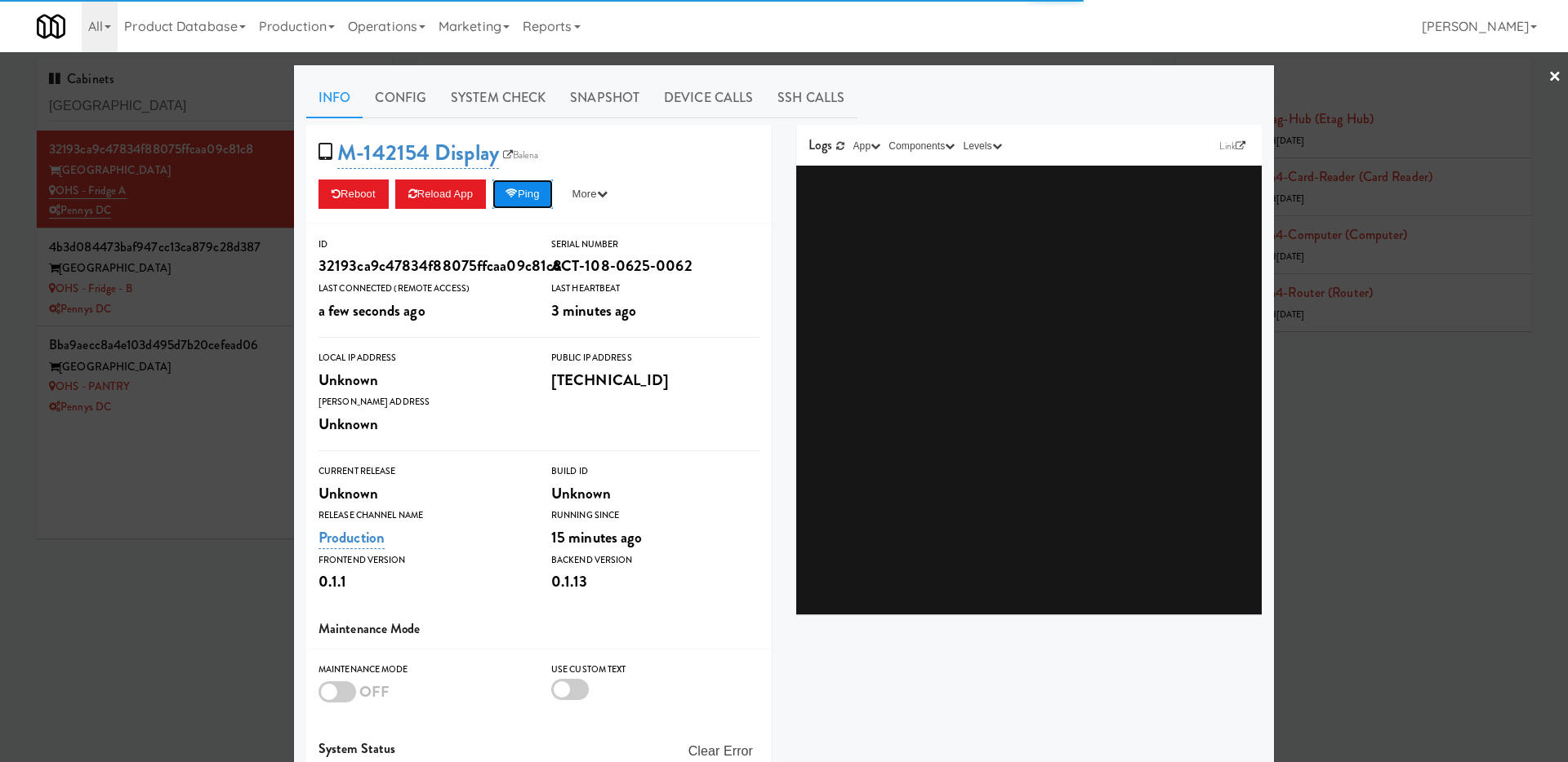
click at [536, 196] on button "Ping" at bounding box center [523, 195] width 61 height 29
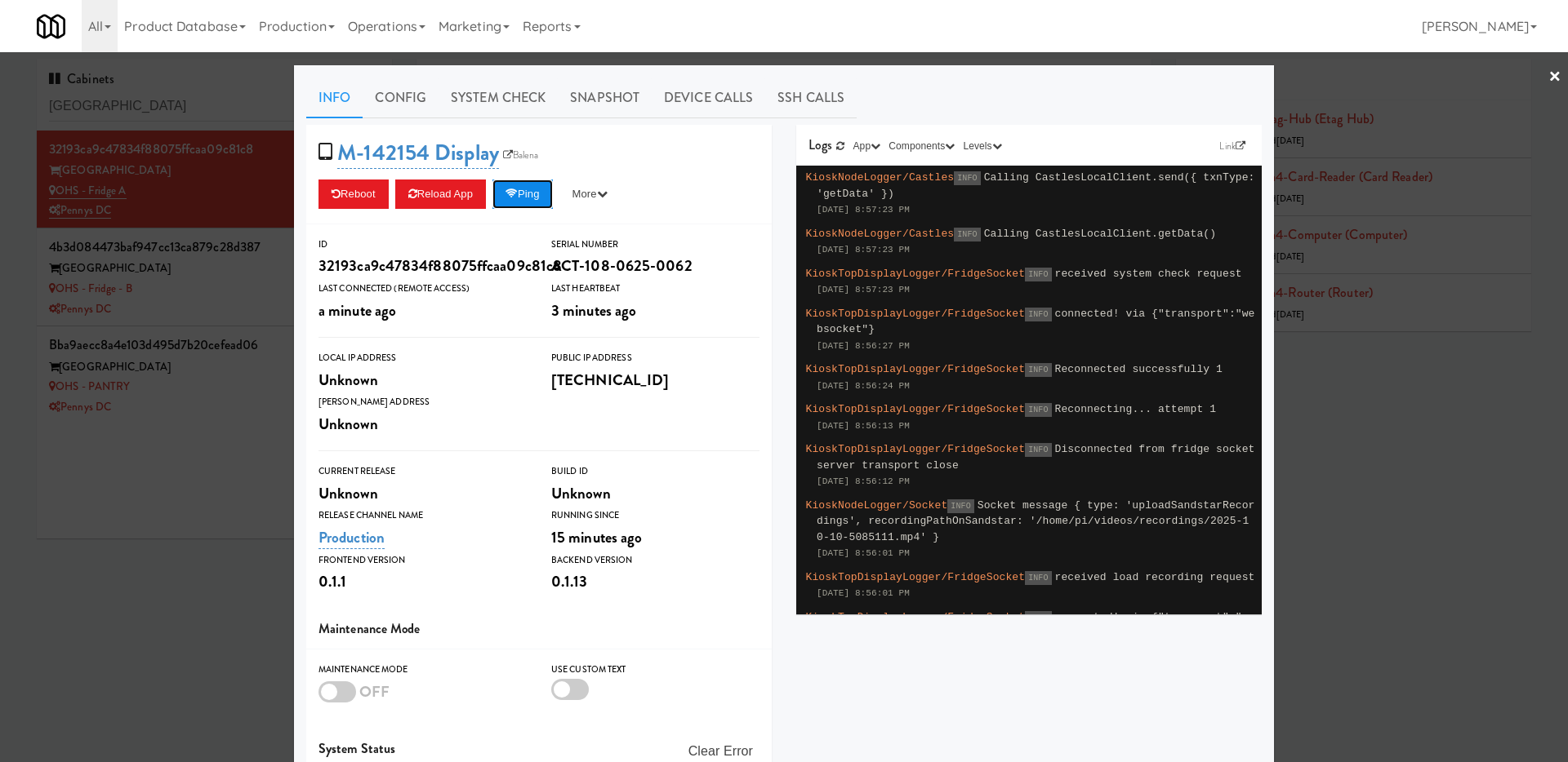
click at [511, 202] on button "Ping" at bounding box center [523, 195] width 61 height 29
click at [519, 156] on link "Balena" at bounding box center [521, 155] width 44 height 17
click at [521, 187] on button "Ping" at bounding box center [523, 195] width 61 height 29
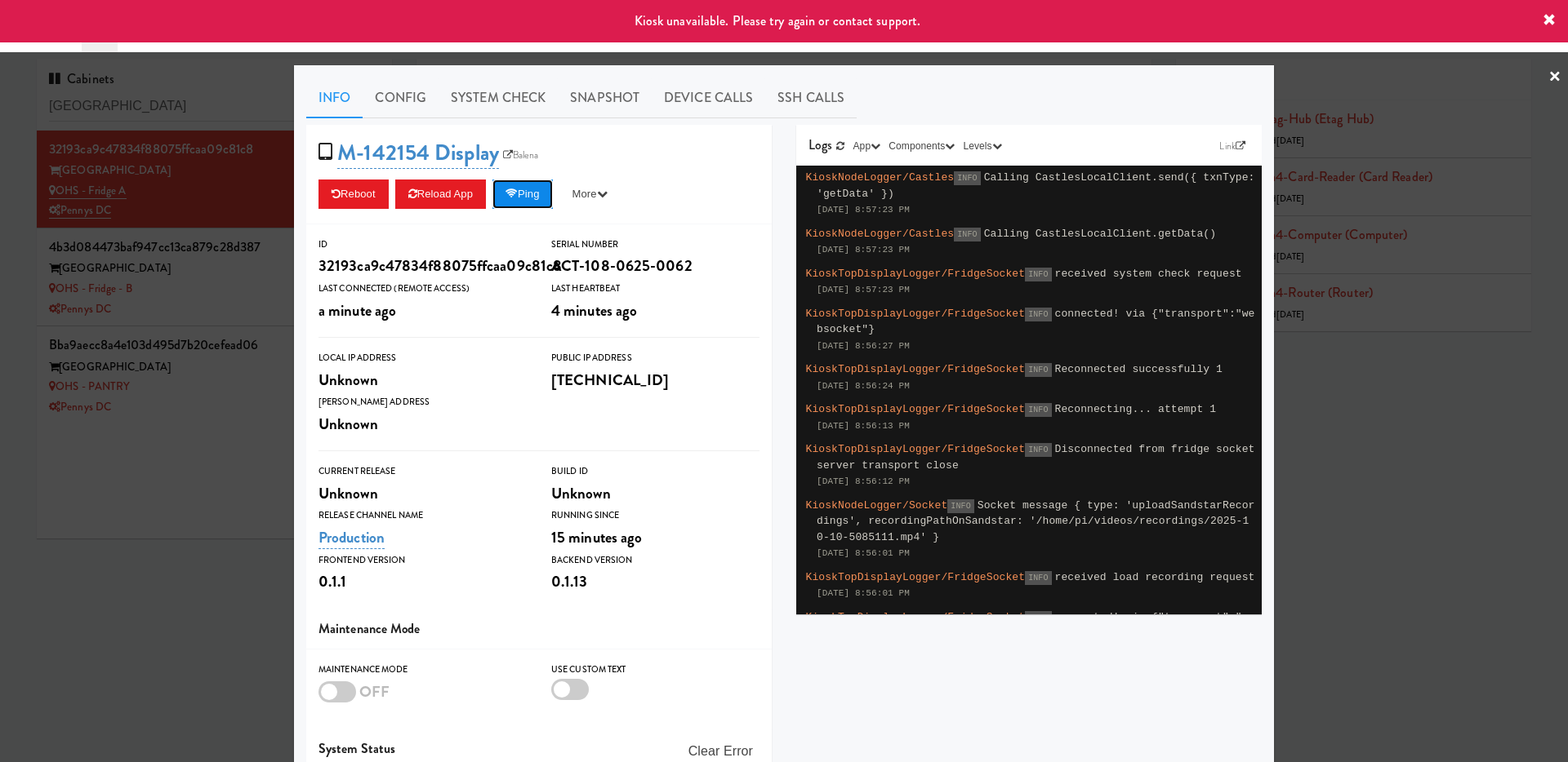
click at [521, 187] on button "Ping" at bounding box center [523, 195] width 61 height 29
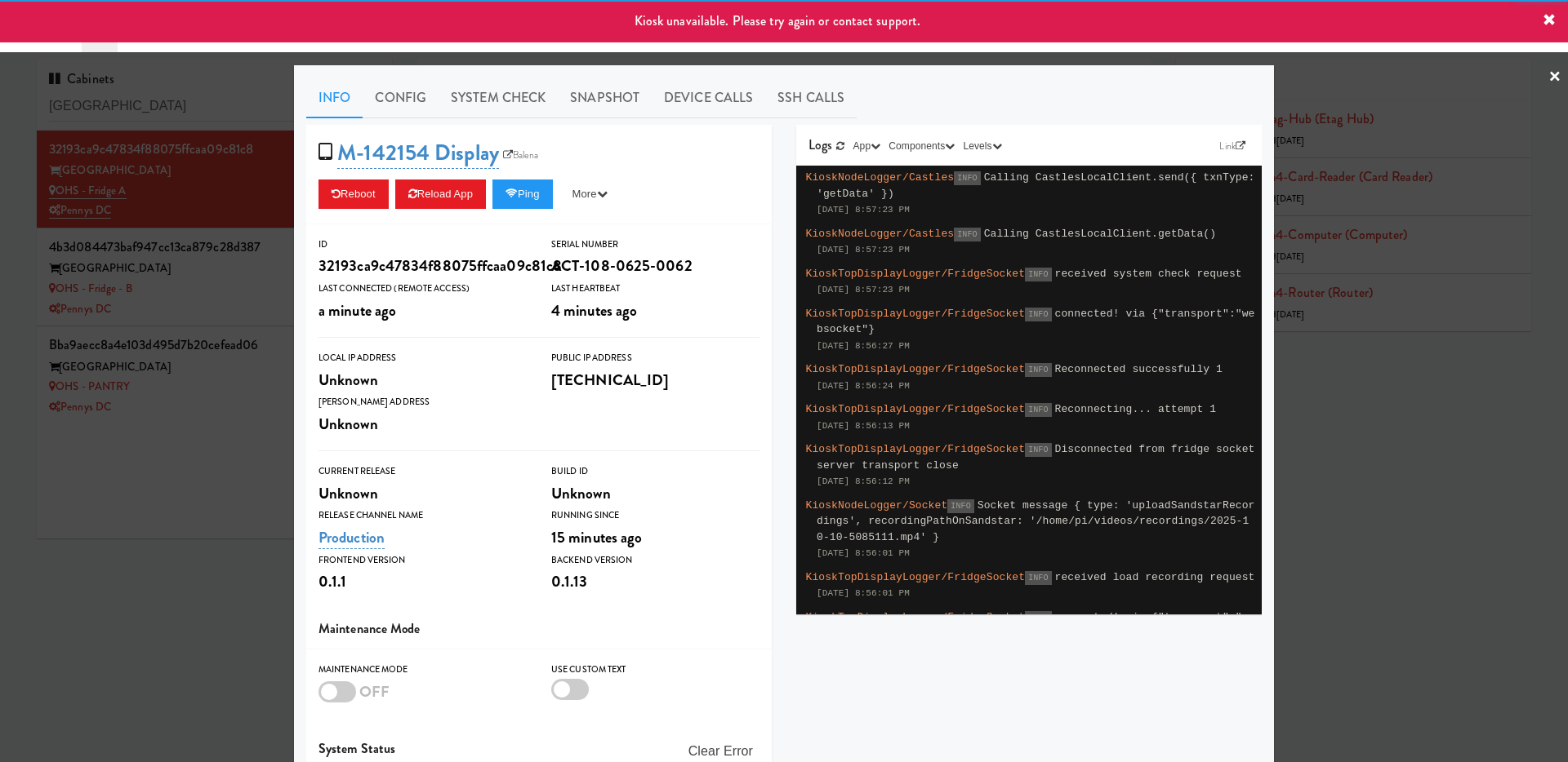
click at [185, 477] on div at bounding box center [784, 381] width 1568 height 762
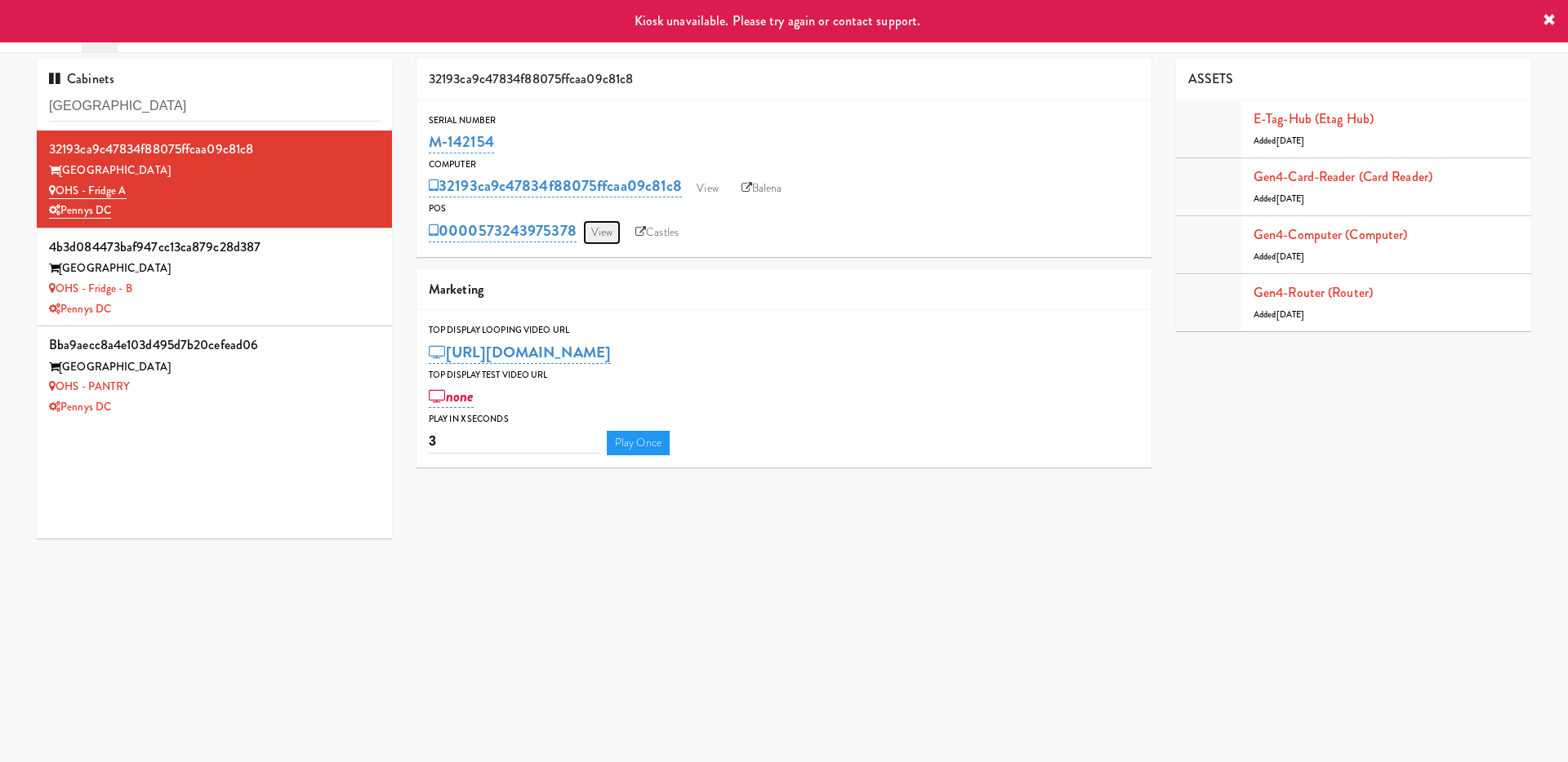
click at [617, 220] on link "View" at bounding box center [602, 232] width 37 height 24
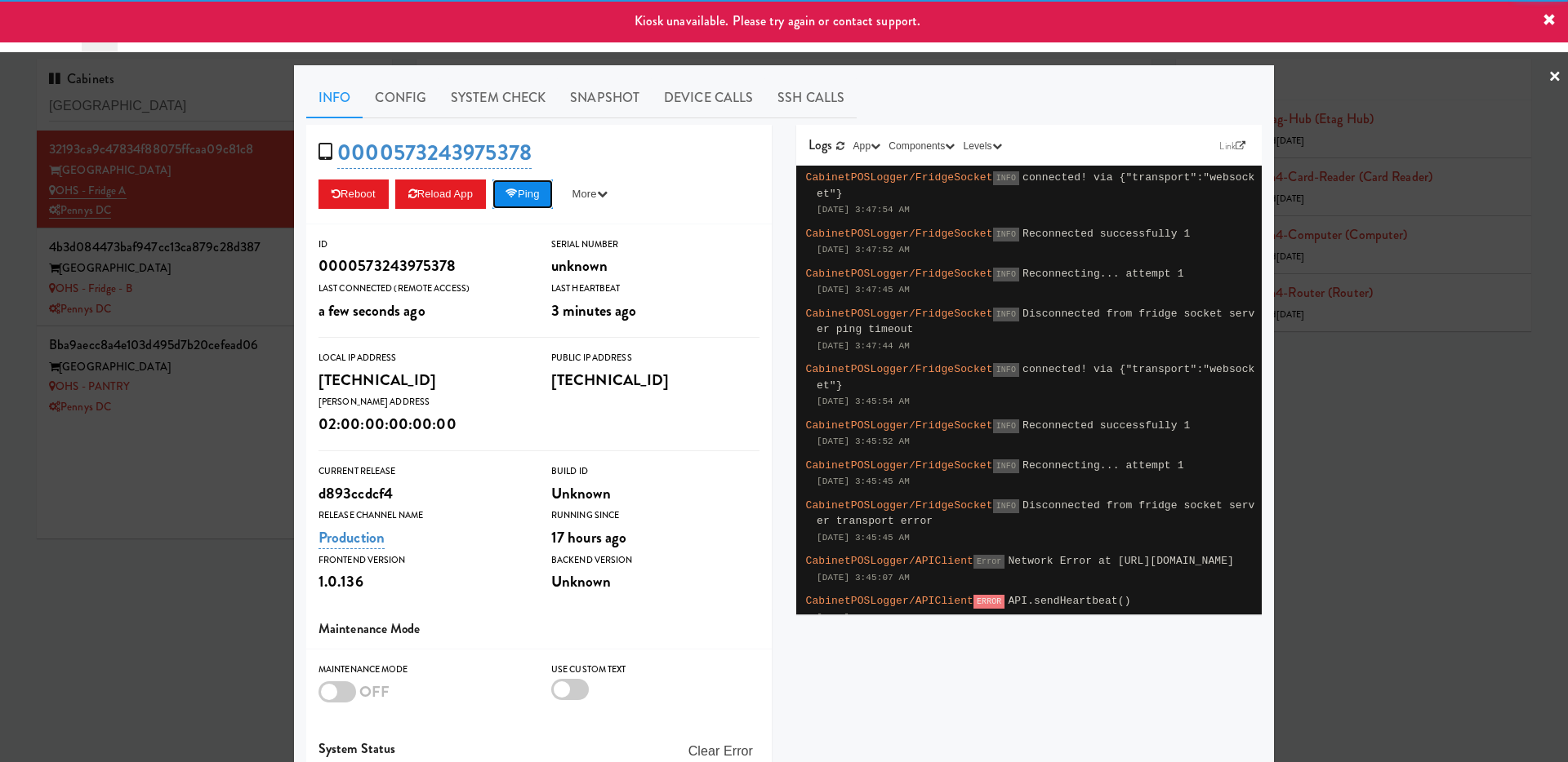
click at [550, 203] on button "Ping" at bounding box center [523, 195] width 61 height 29
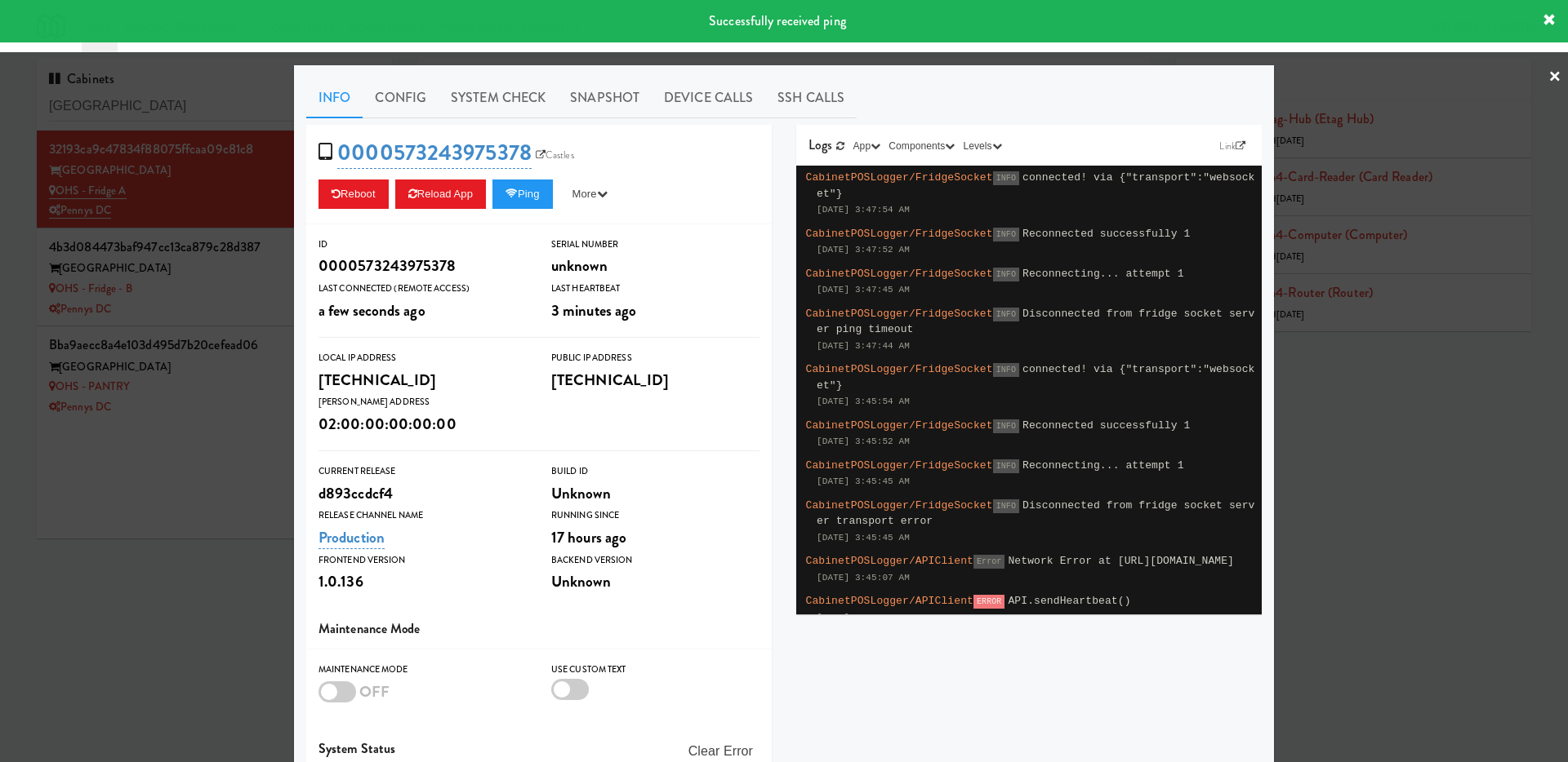
click at [249, 175] on div at bounding box center [784, 381] width 1568 height 762
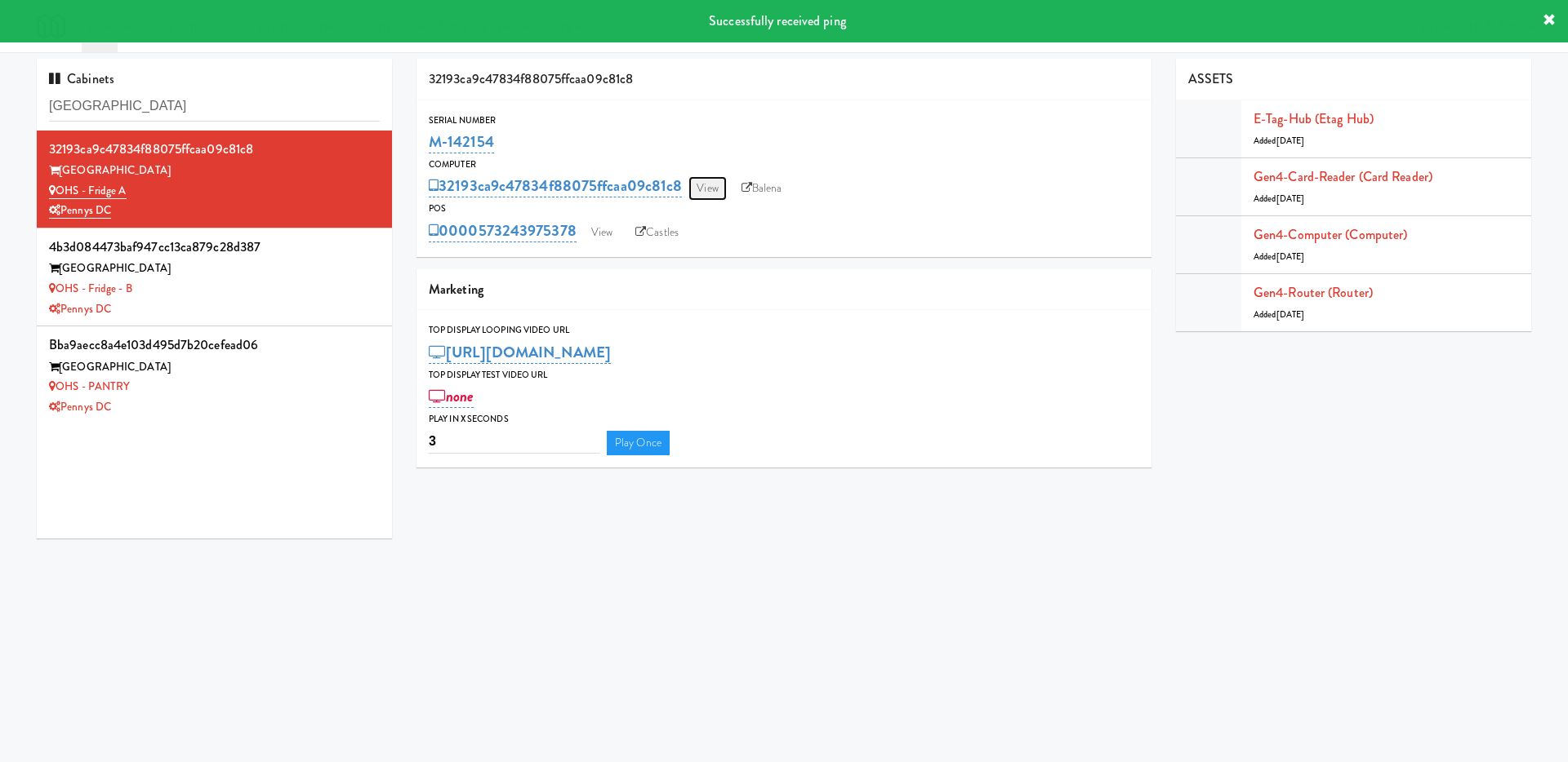
click at [706, 190] on link "View" at bounding box center [707, 188] width 37 height 24
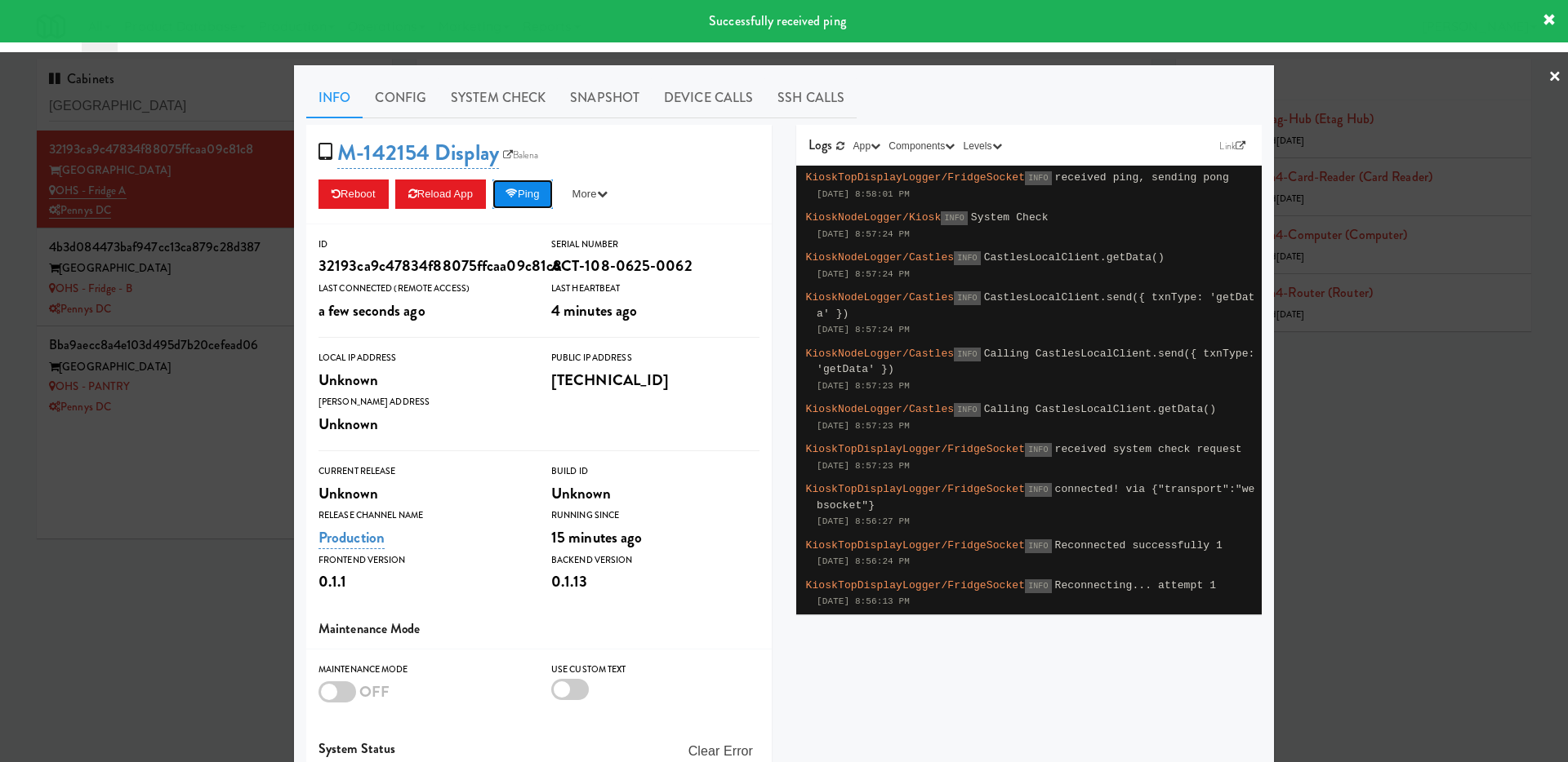
click at [530, 199] on button "Ping" at bounding box center [523, 195] width 61 height 29
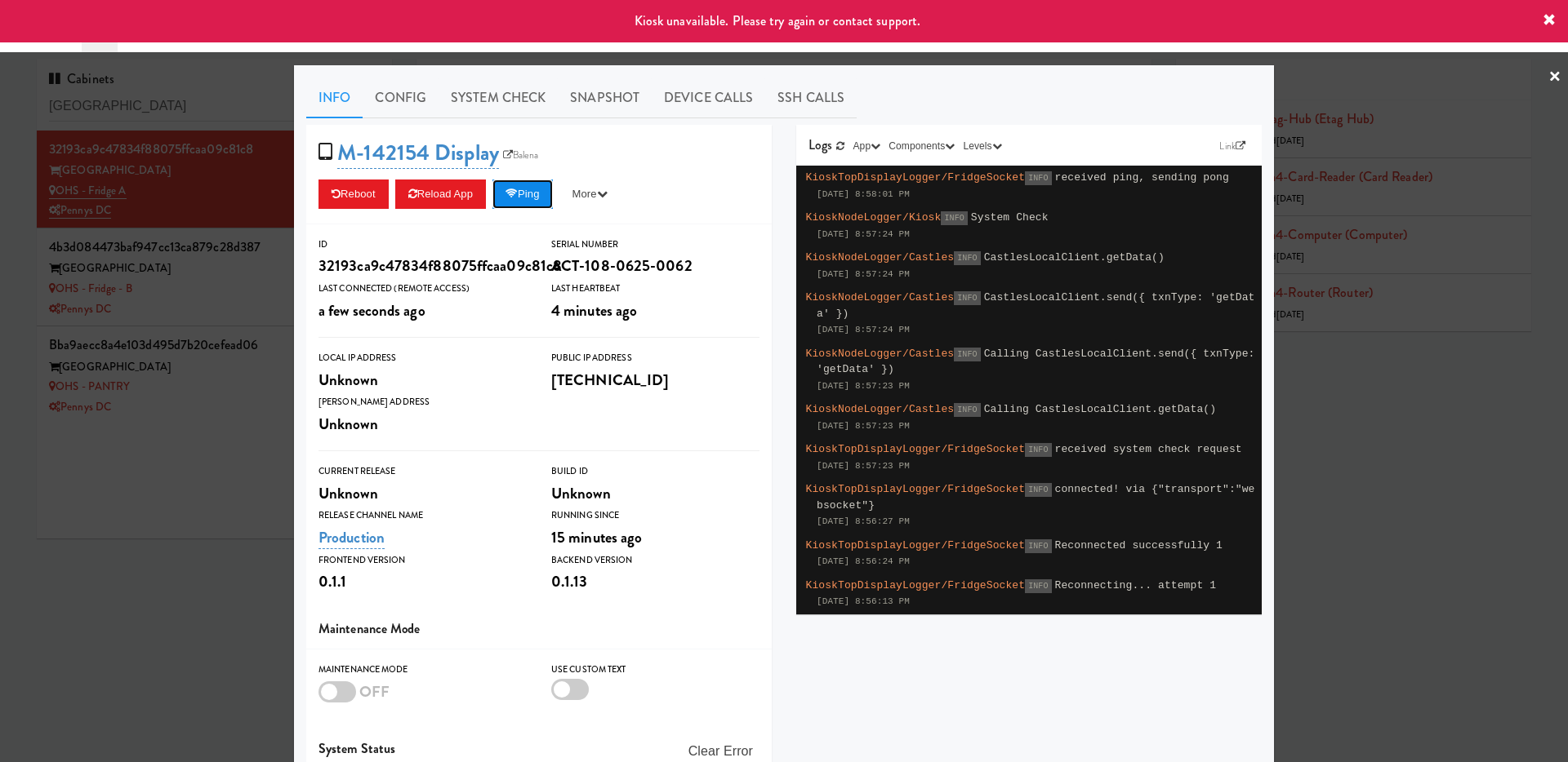
click at [530, 197] on button "Ping" at bounding box center [523, 195] width 61 height 29
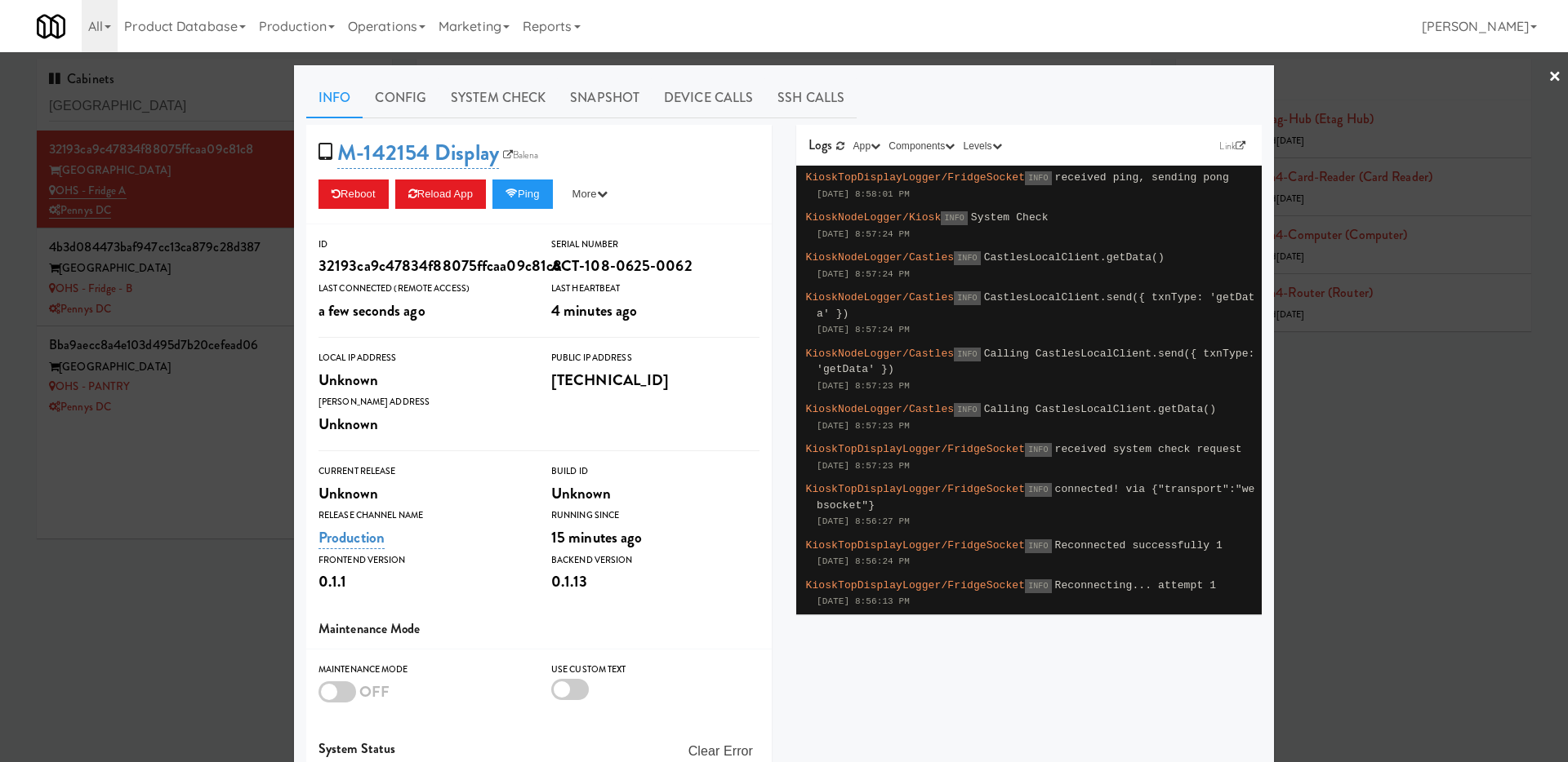
click at [524, 177] on div "M-142154 Display Balena Reboot Reload App Ping More Ping Server Restart Server …" at bounding box center [539, 175] width 466 height 100
click at [537, 211] on div "M-142154 Display Balena Reboot Reload App Ping More Ping Server Restart Server …" at bounding box center [539, 175] width 466 height 100
click at [539, 200] on button "Ping" at bounding box center [523, 195] width 61 height 29
click at [522, 185] on button "Ping" at bounding box center [523, 195] width 61 height 29
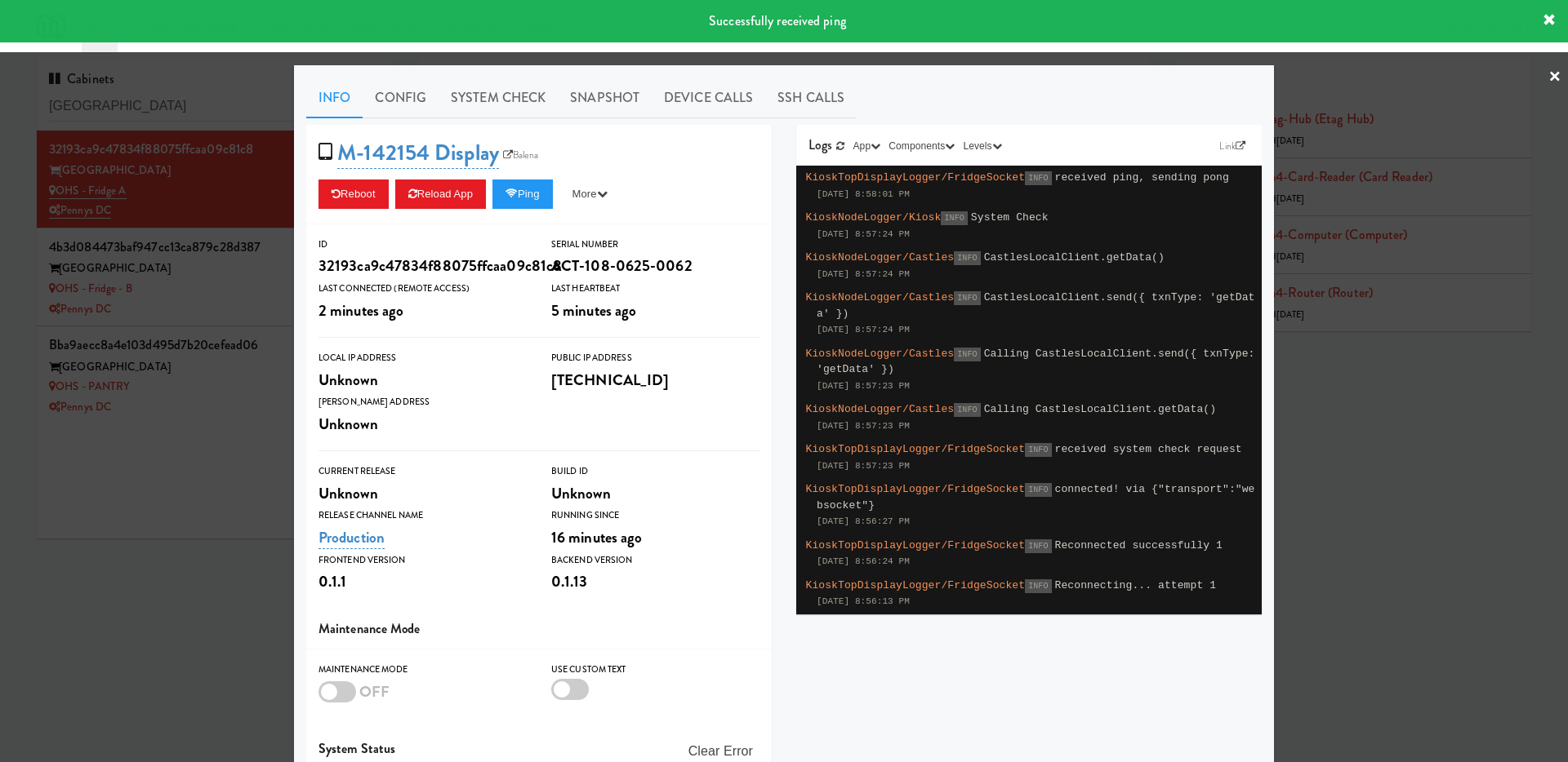
click at [227, 549] on div at bounding box center [784, 381] width 1568 height 762
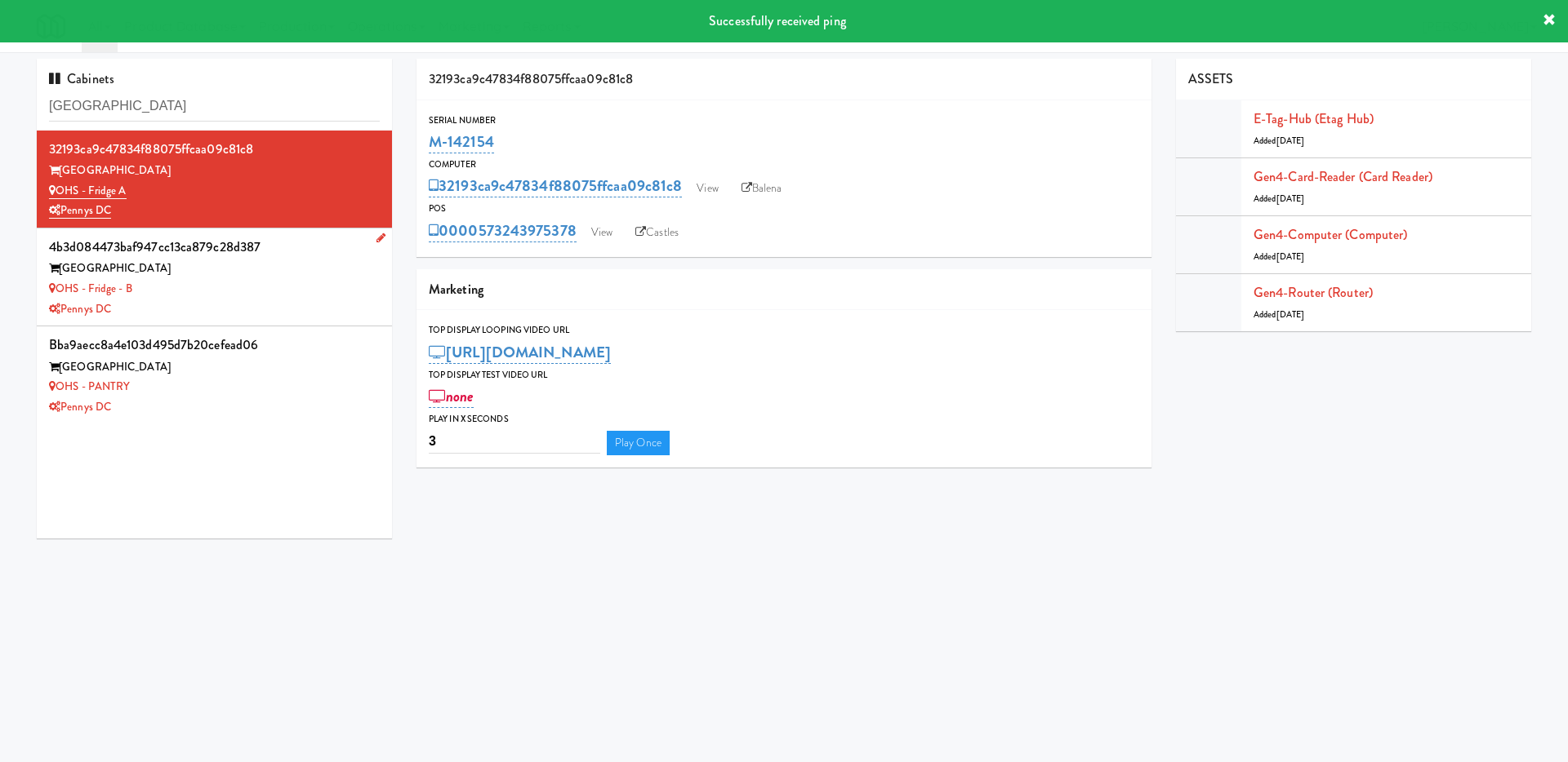
click at [344, 302] on div "Pennys DC" at bounding box center [214, 309] width 331 height 21
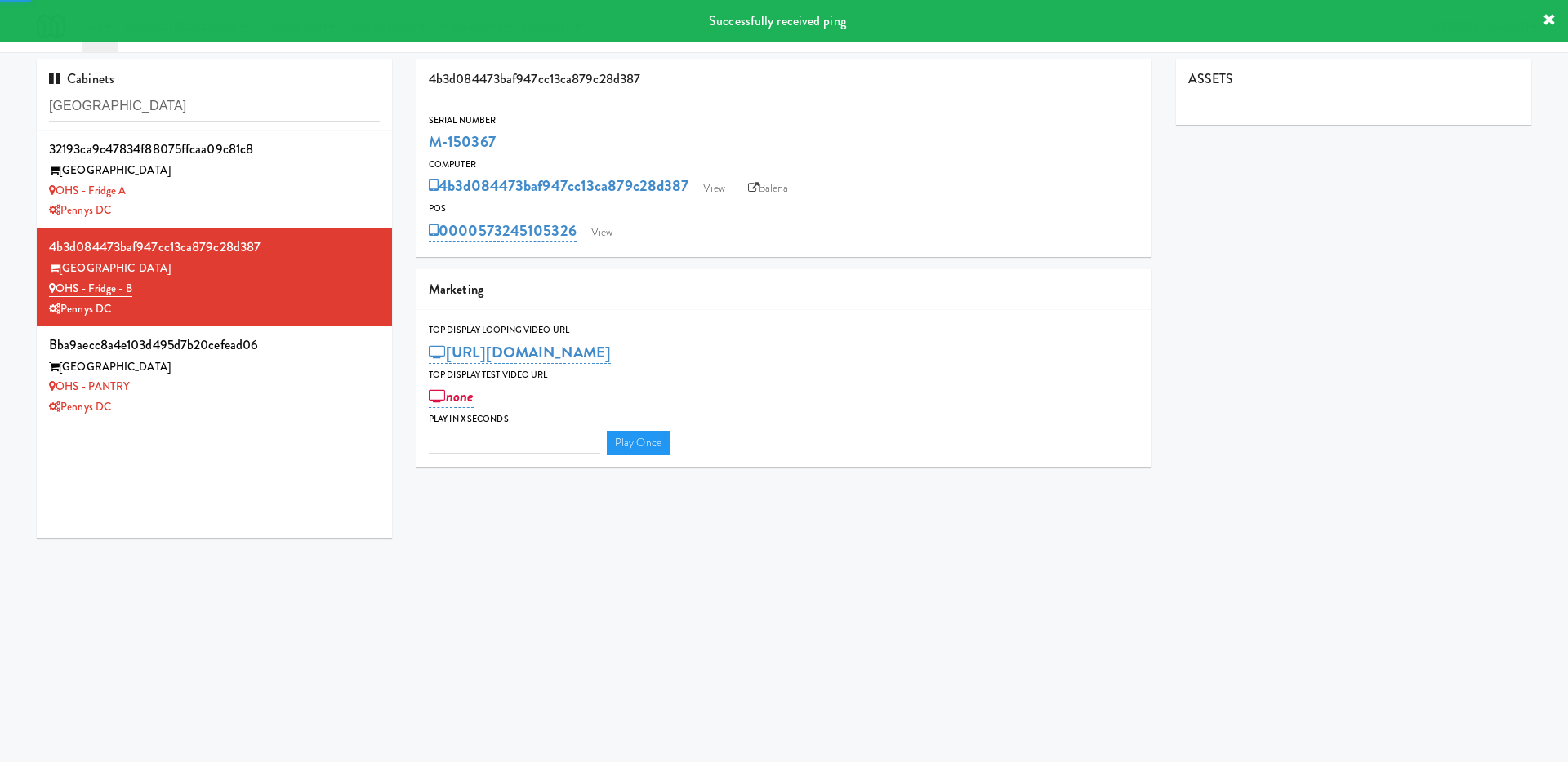
type input "3"
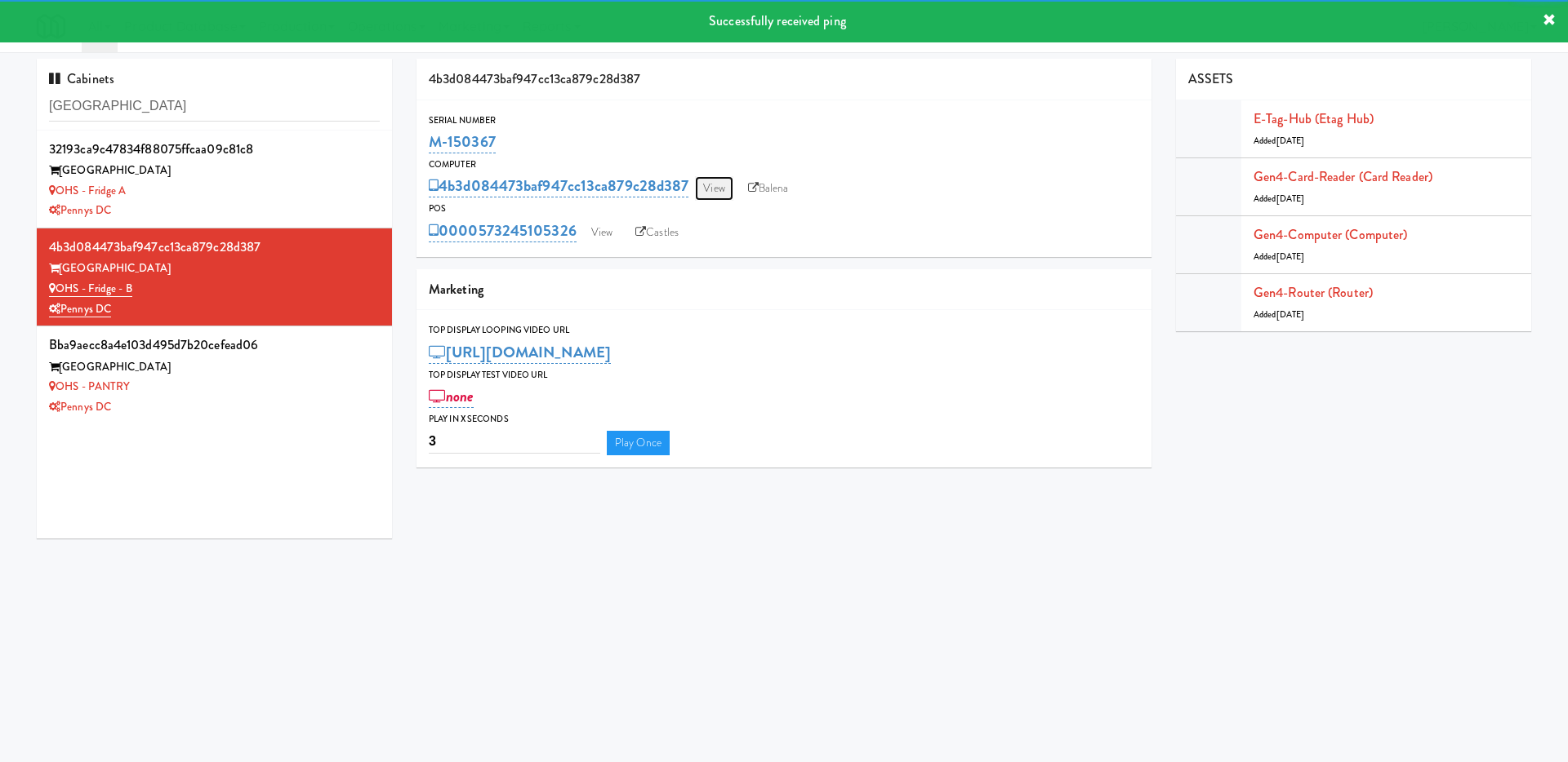
click at [724, 179] on link "View" at bounding box center [714, 188] width 37 height 24
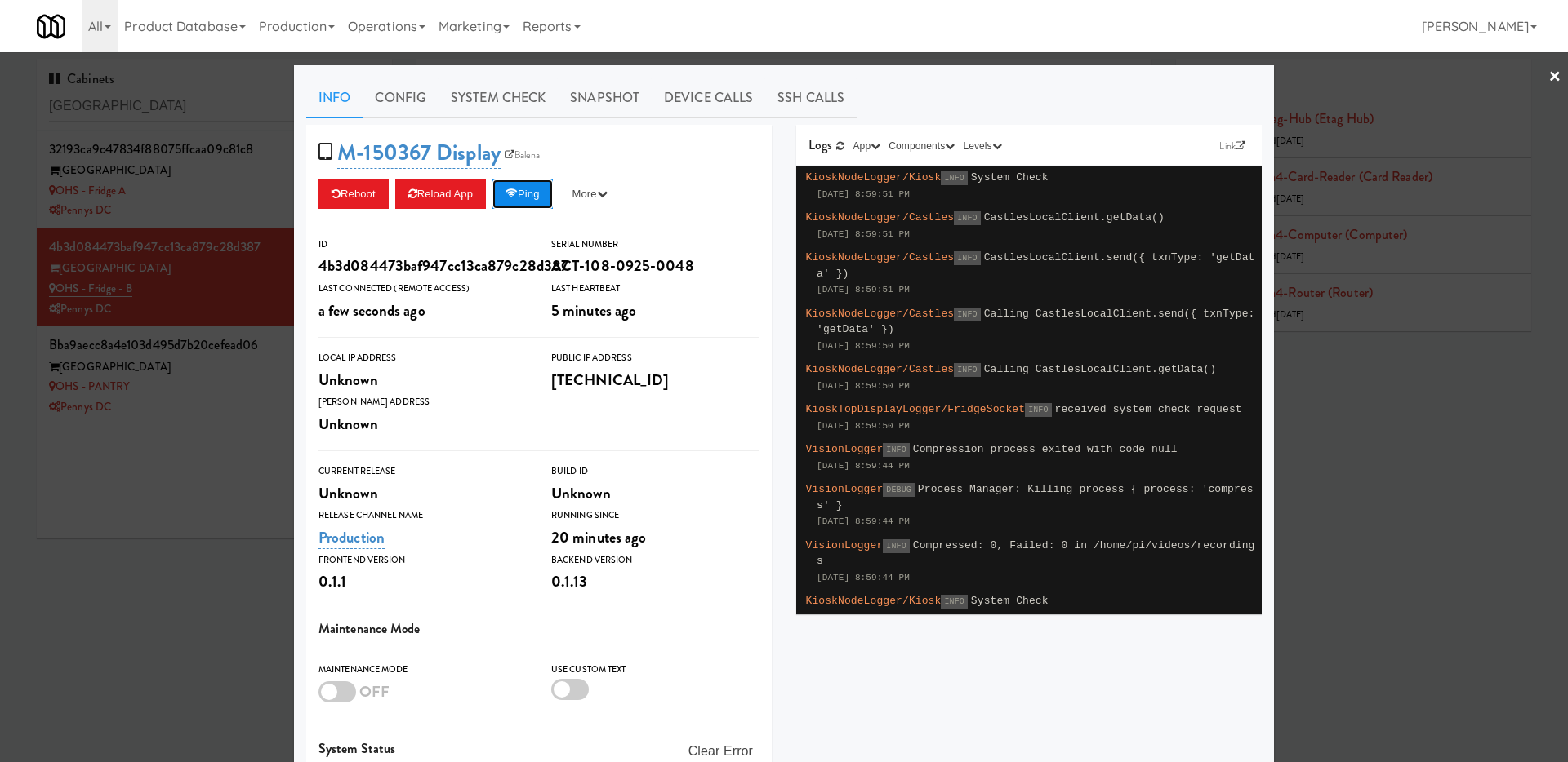
click at [511, 198] on button "Ping" at bounding box center [523, 195] width 61 height 29
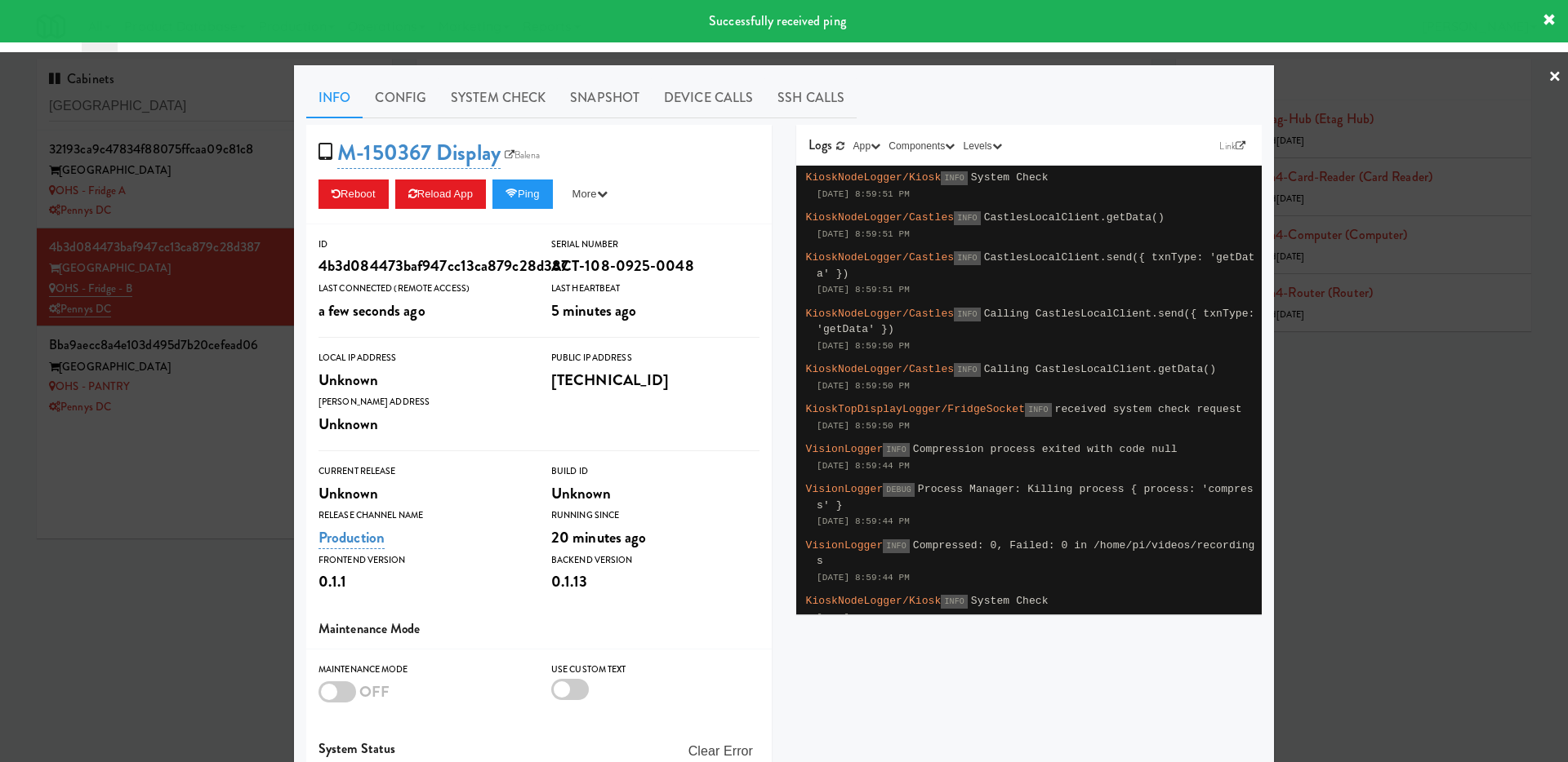
click at [202, 446] on div at bounding box center [784, 381] width 1568 height 762
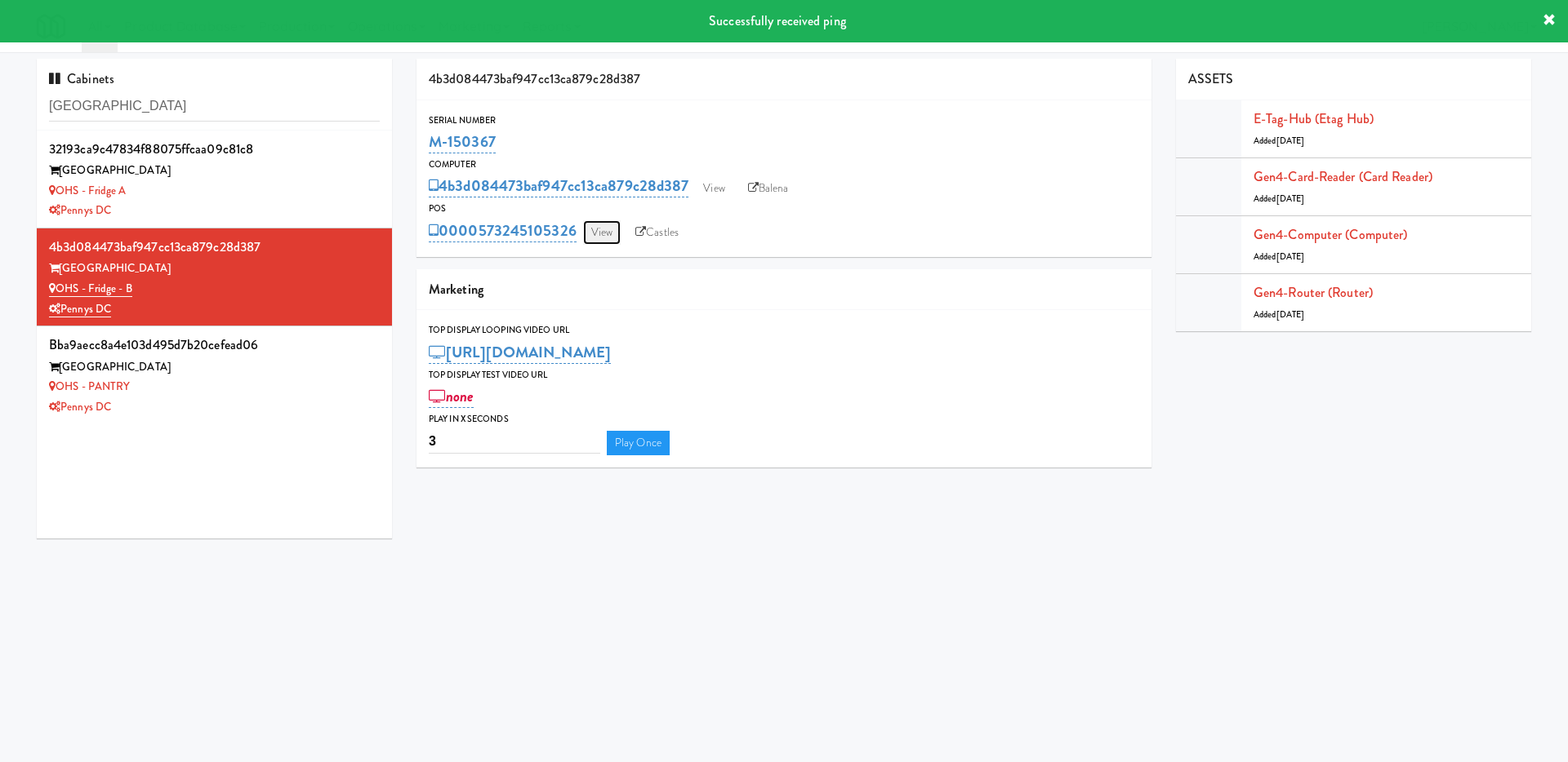
click at [614, 240] on link "View" at bounding box center [602, 232] width 37 height 24
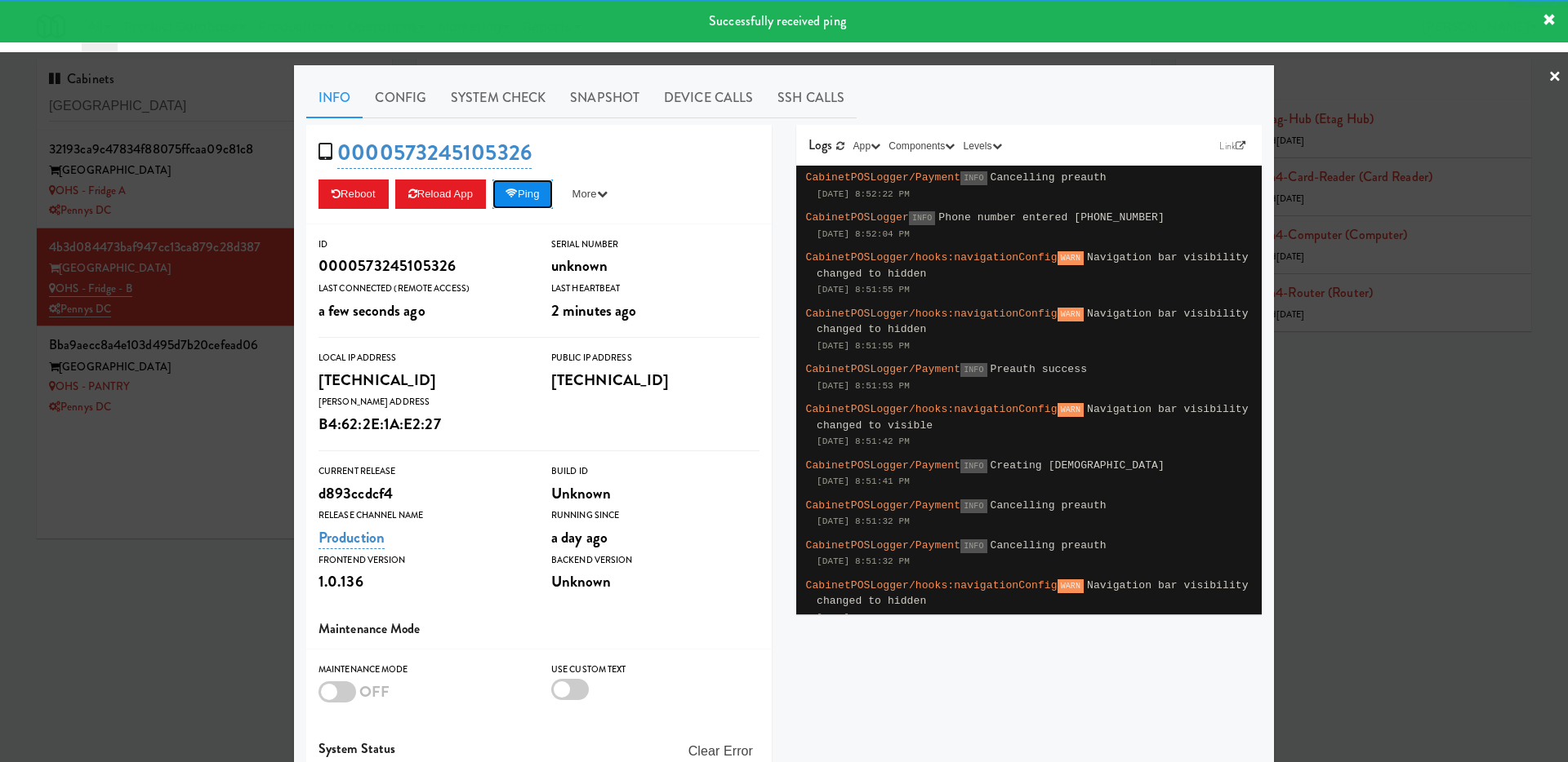
click at [546, 195] on button "Ping" at bounding box center [523, 195] width 61 height 29
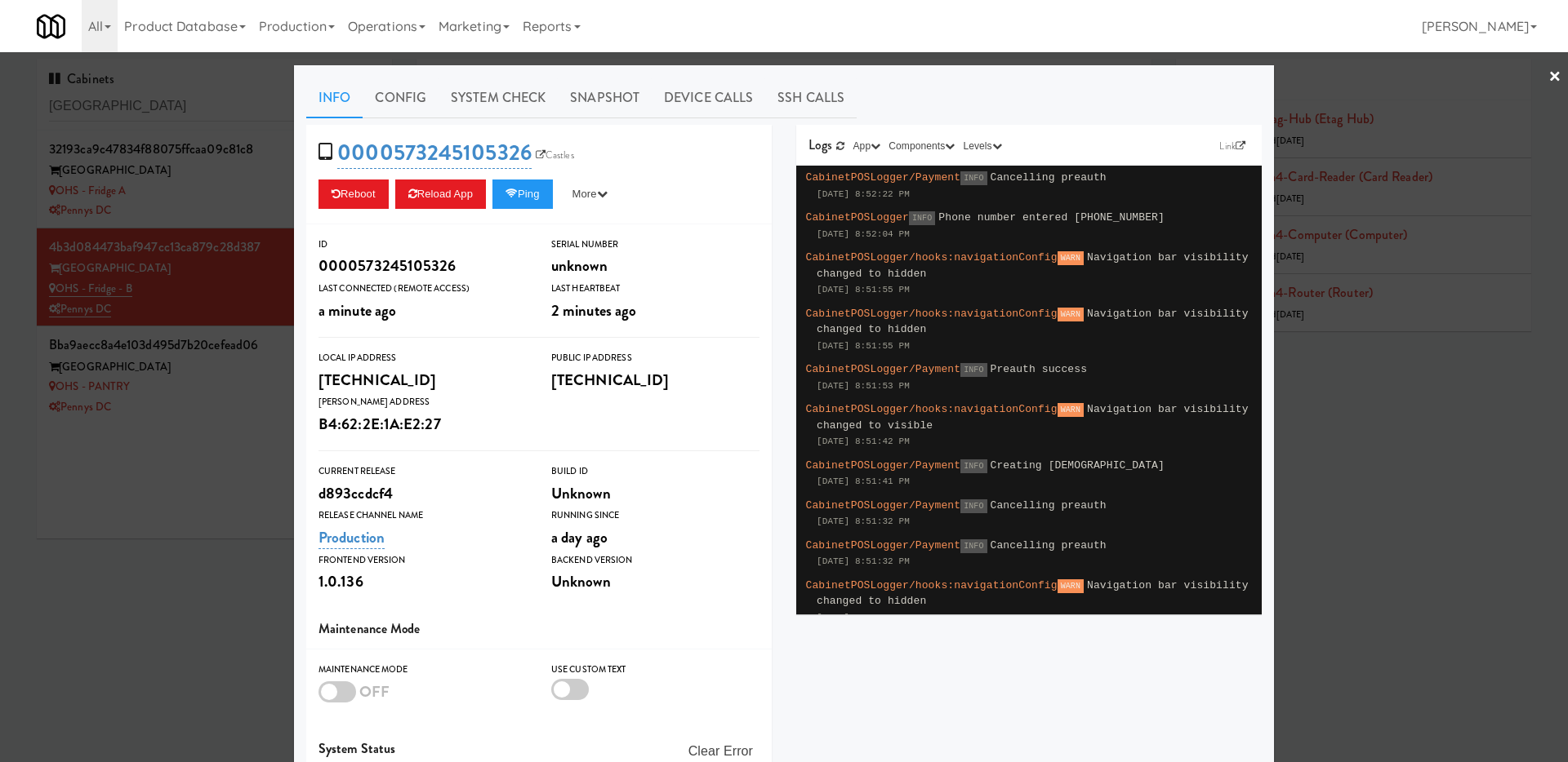
click at [530, 209] on div "0000573245105326 Castles Reboot Reload App Ping More Ping Server Restart Server…" at bounding box center [539, 175] width 466 height 100
click at [530, 200] on button "Ping" at bounding box center [523, 195] width 61 height 29
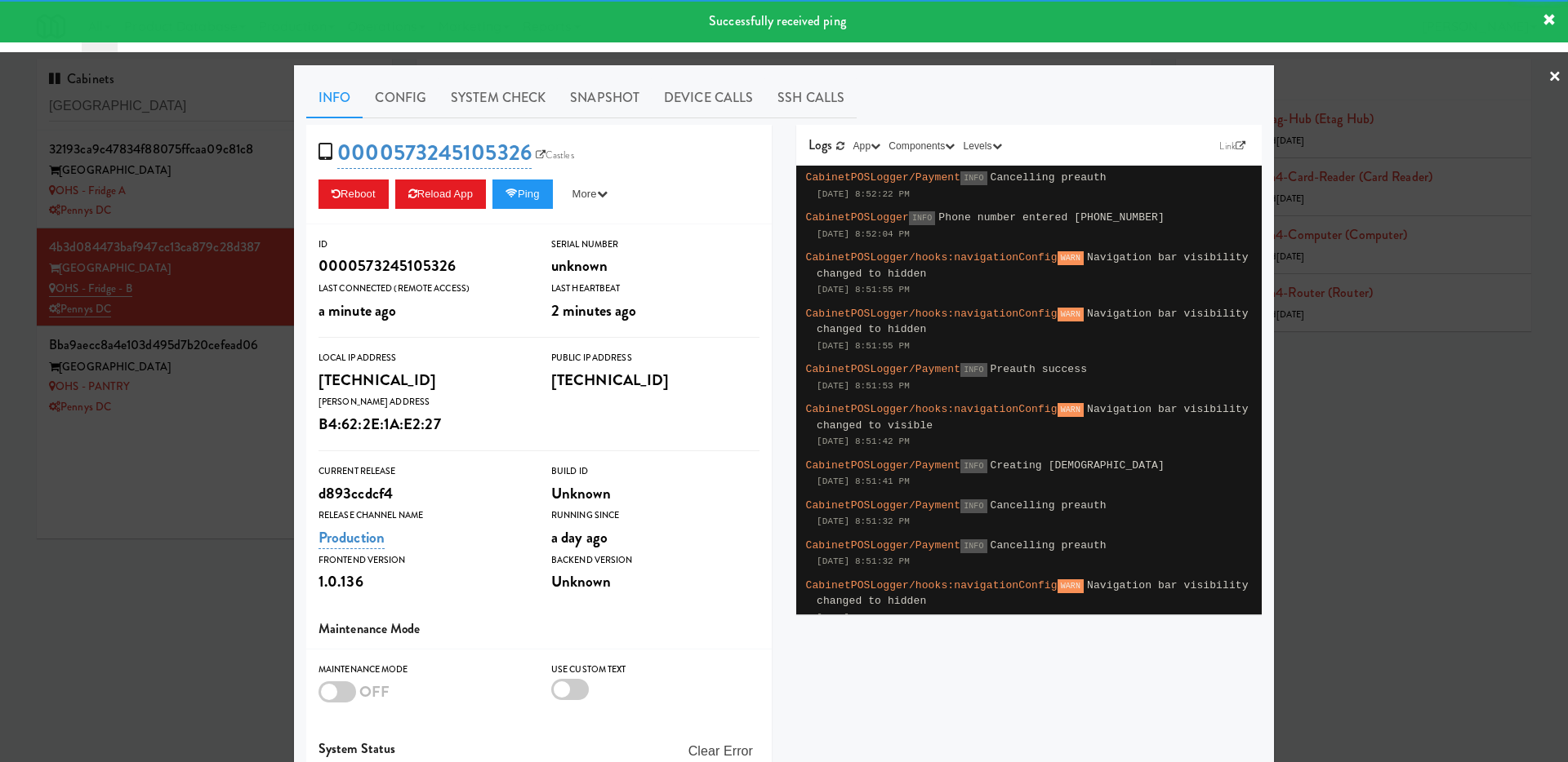
click at [167, 521] on div at bounding box center [784, 381] width 1568 height 762
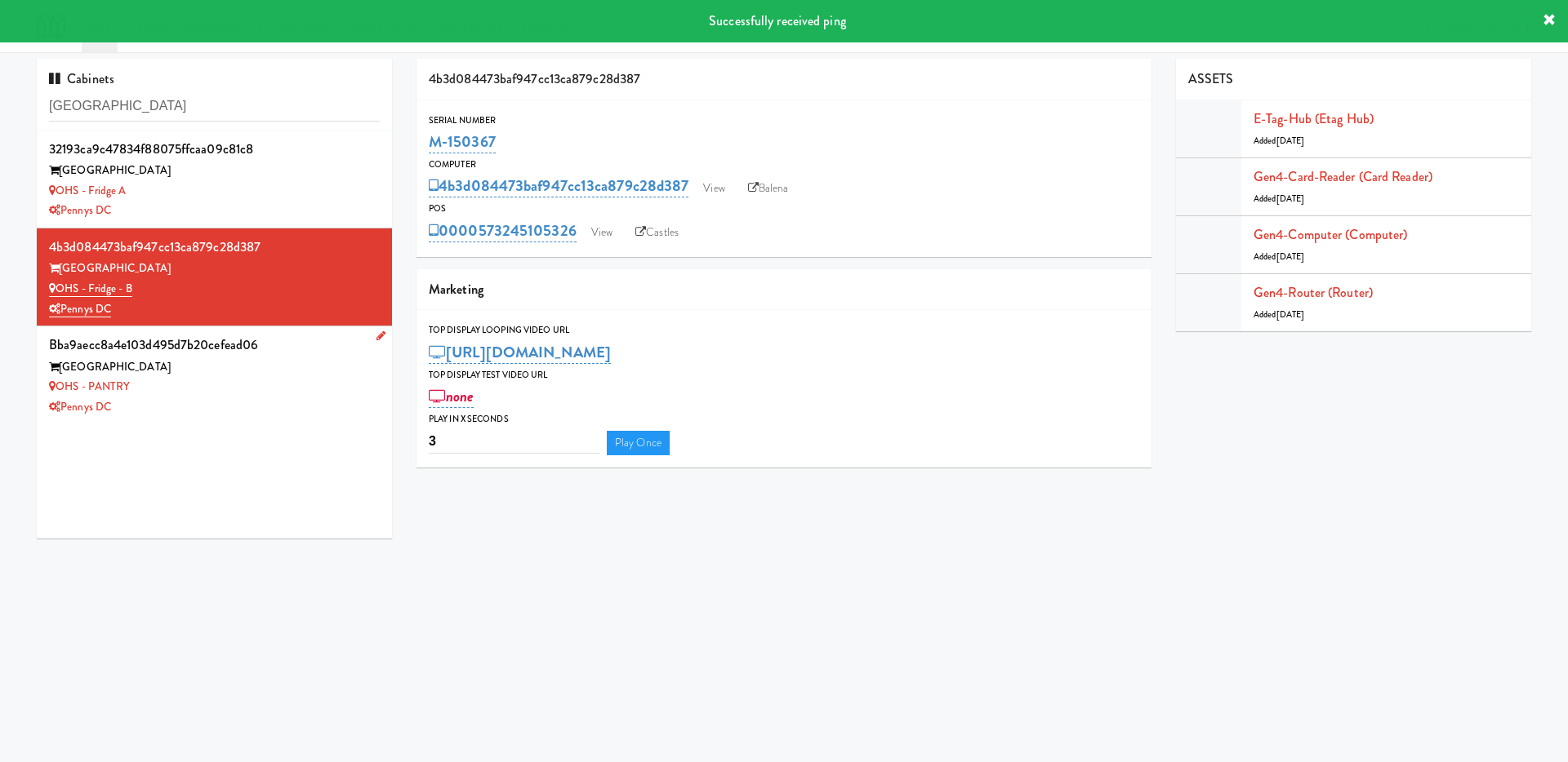
click at [244, 409] on div "Pennys DC" at bounding box center [214, 407] width 331 height 21
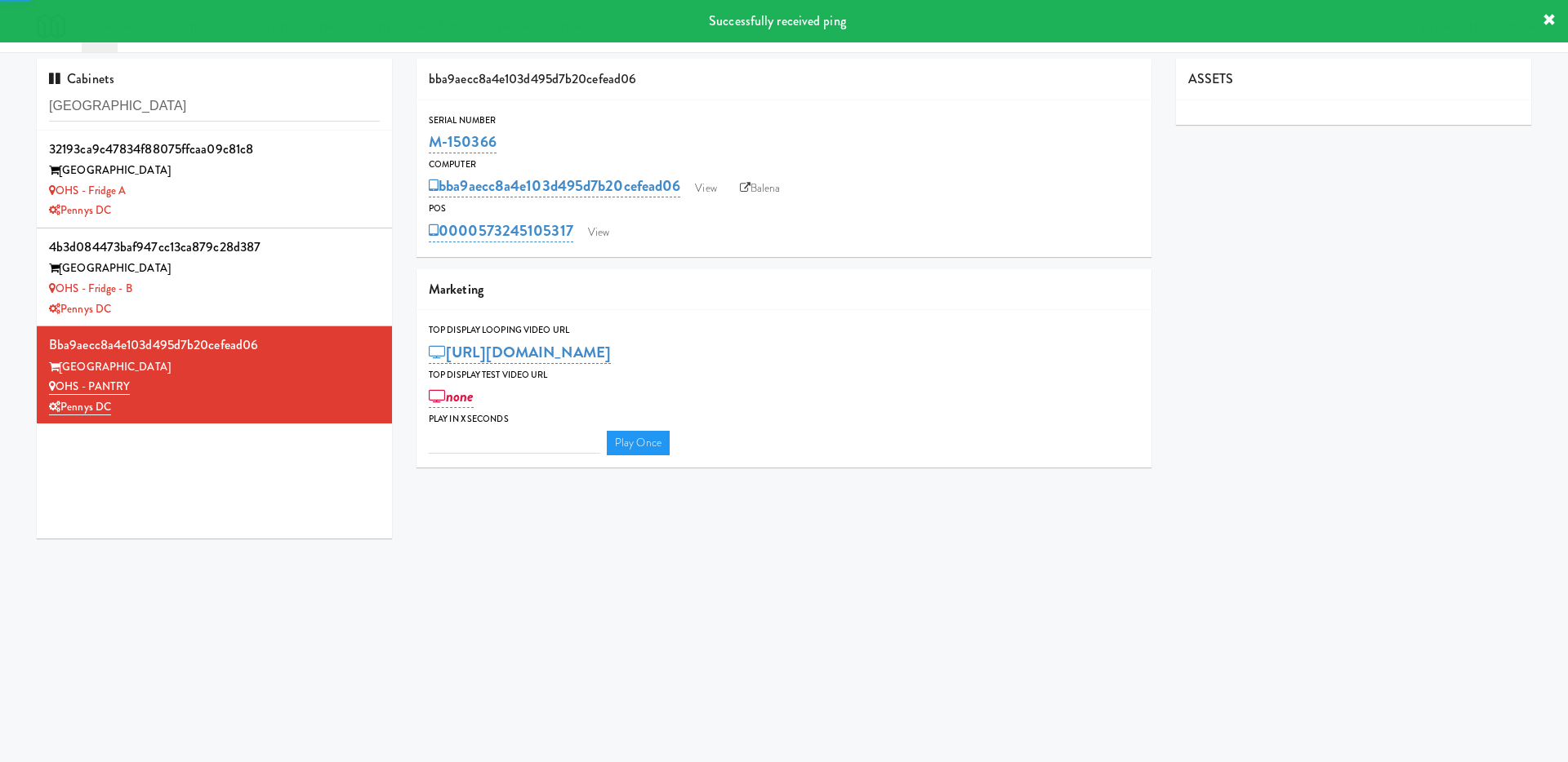
type input "3"
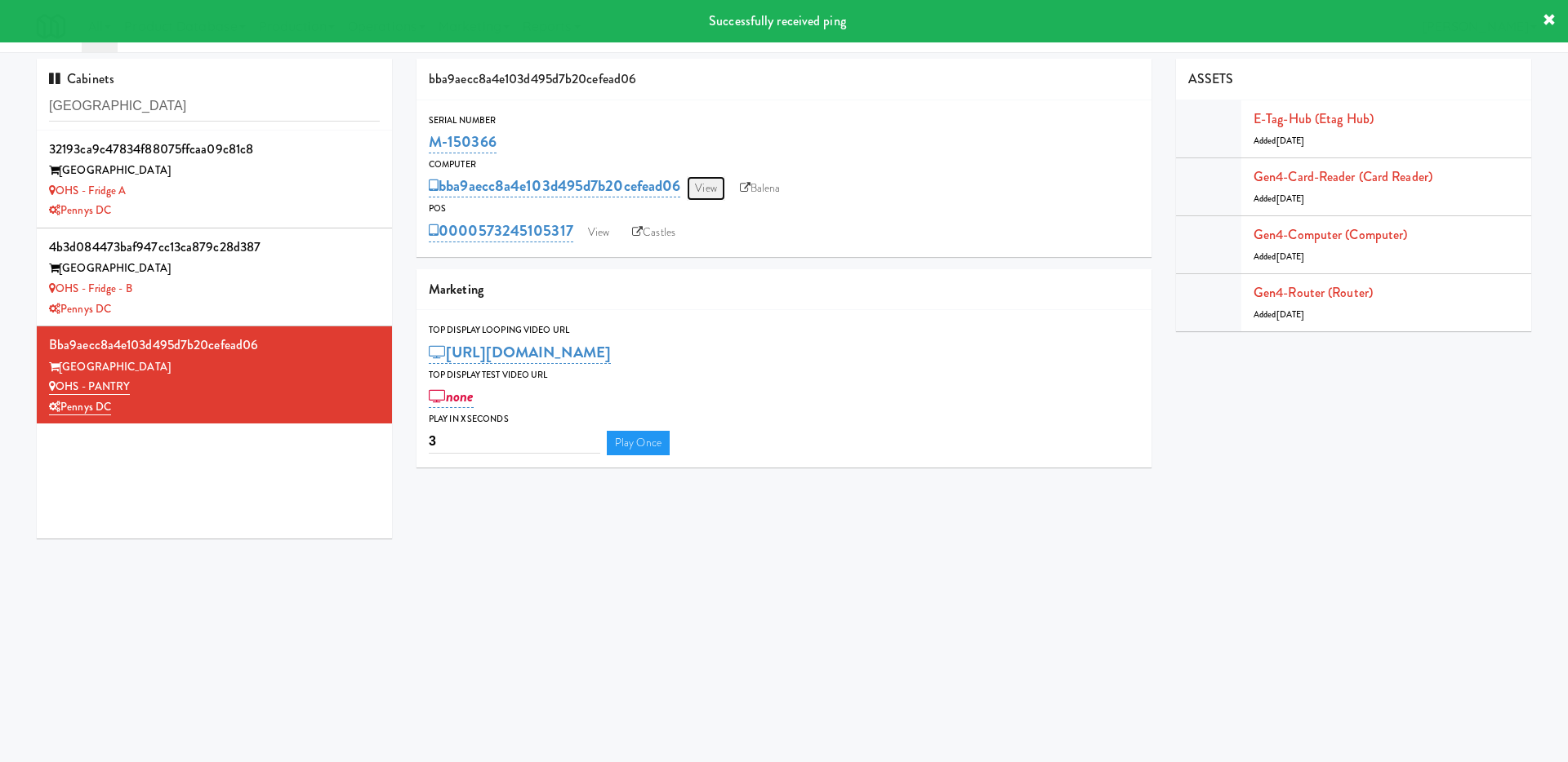
click at [724, 183] on link "View" at bounding box center [706, 188] width 37 height 24
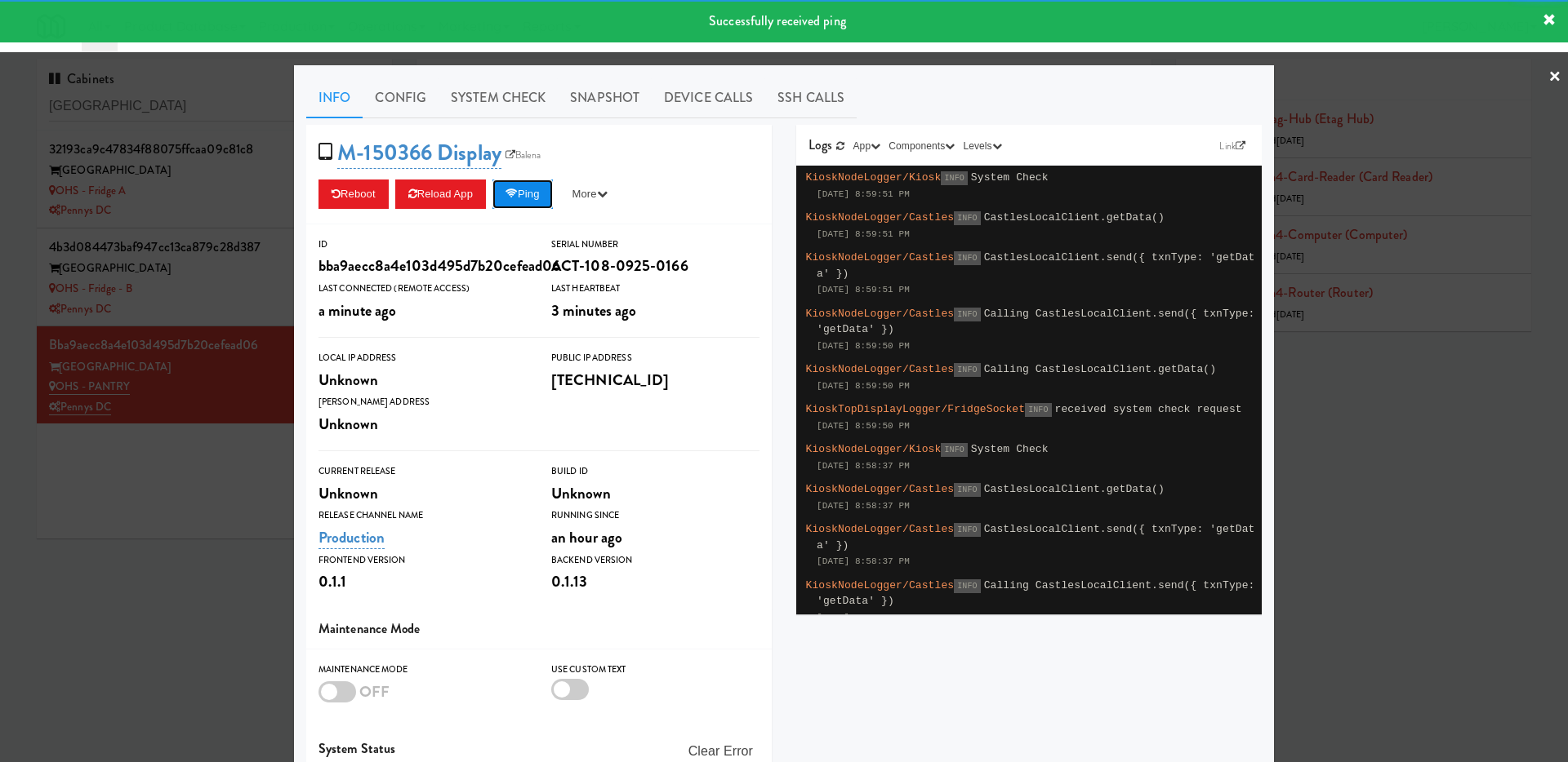
click at [542, 188] on button "Ping" at bounding box center [523, 195] width 61 height 29
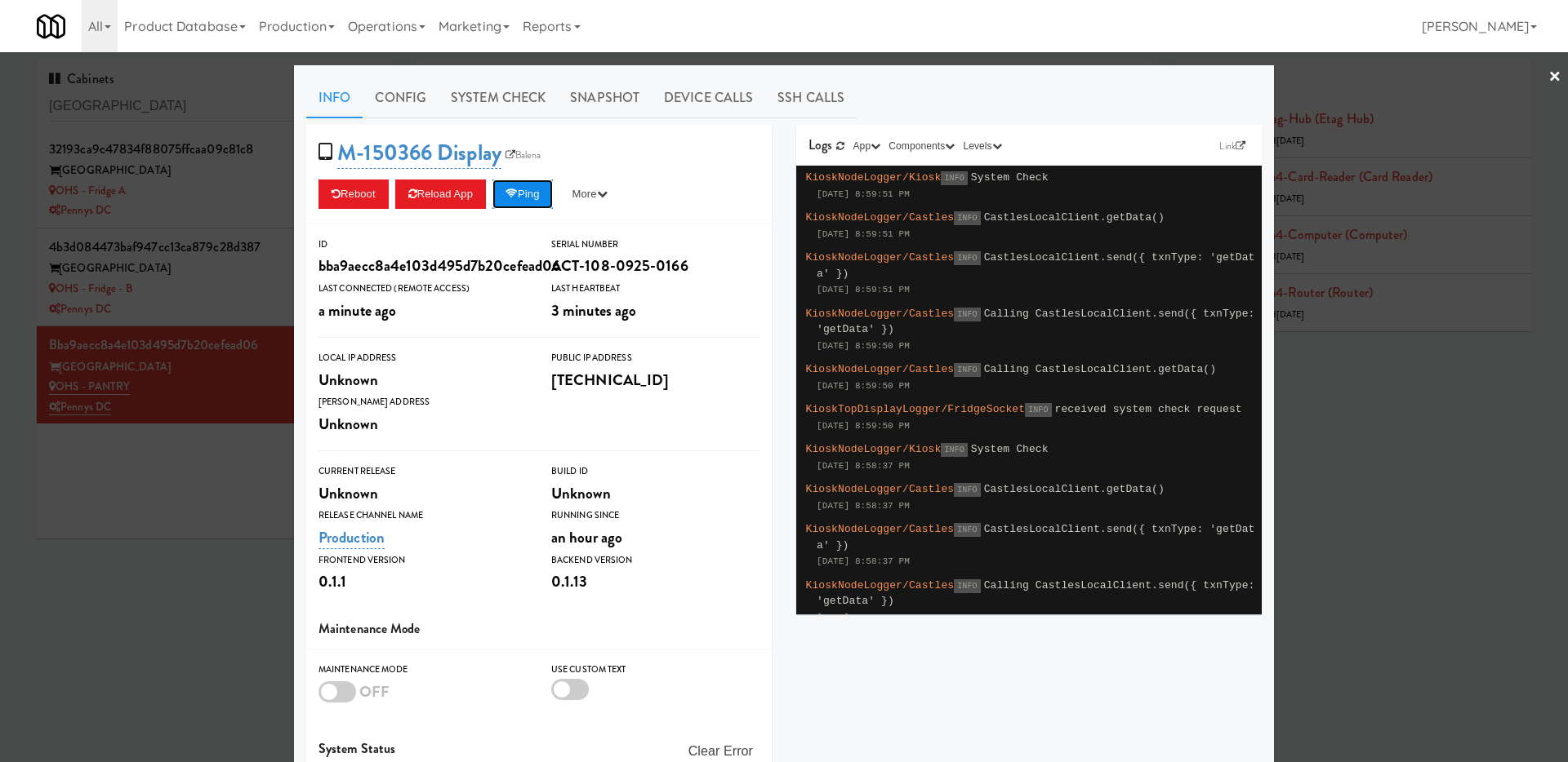
click at [546, 188] on button "Ping" at bounding box center [523, 195] width 61 height 29
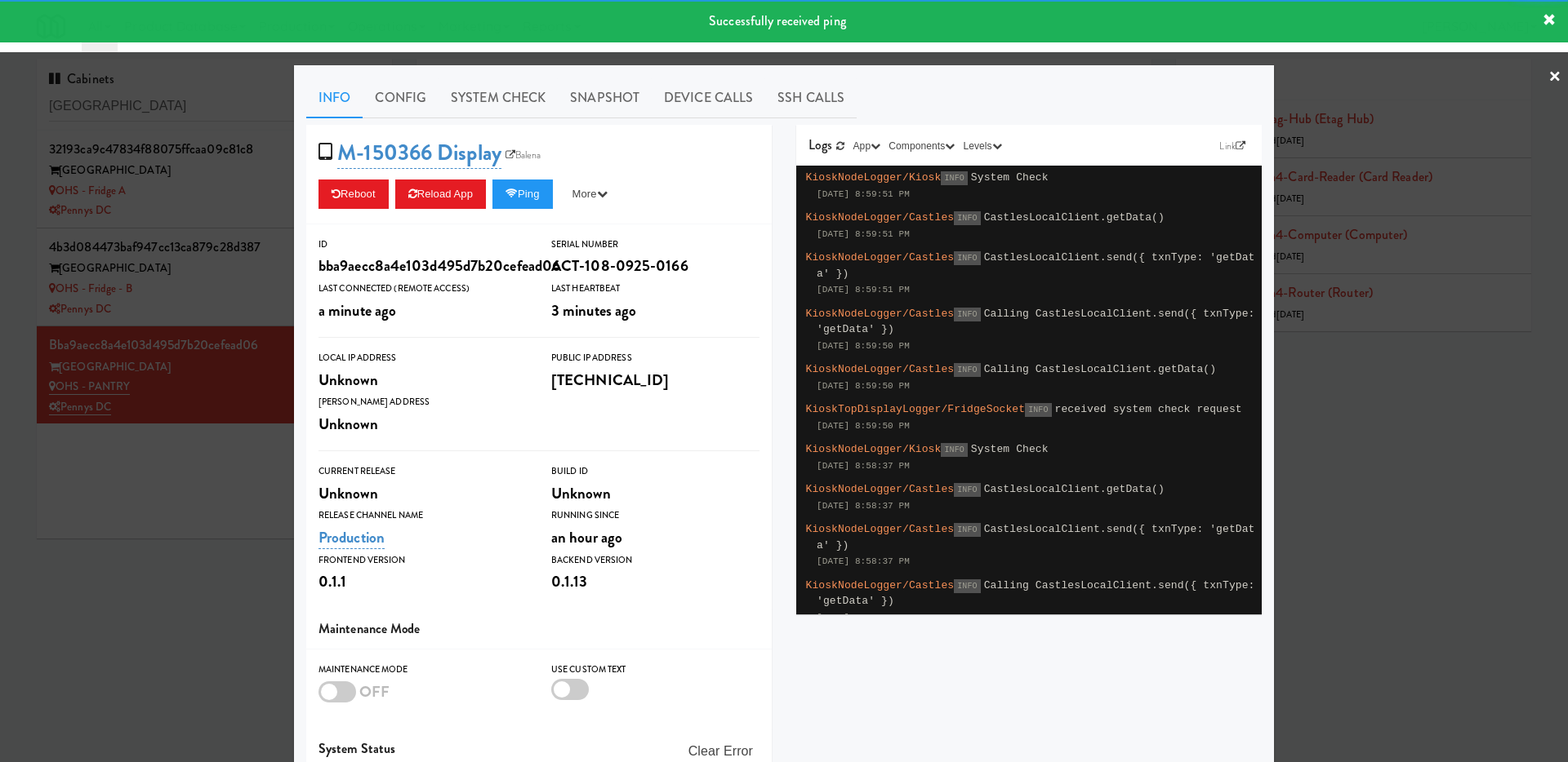
click at [194, 473] on div at bounding box center [784, 381] width 1568 height 762
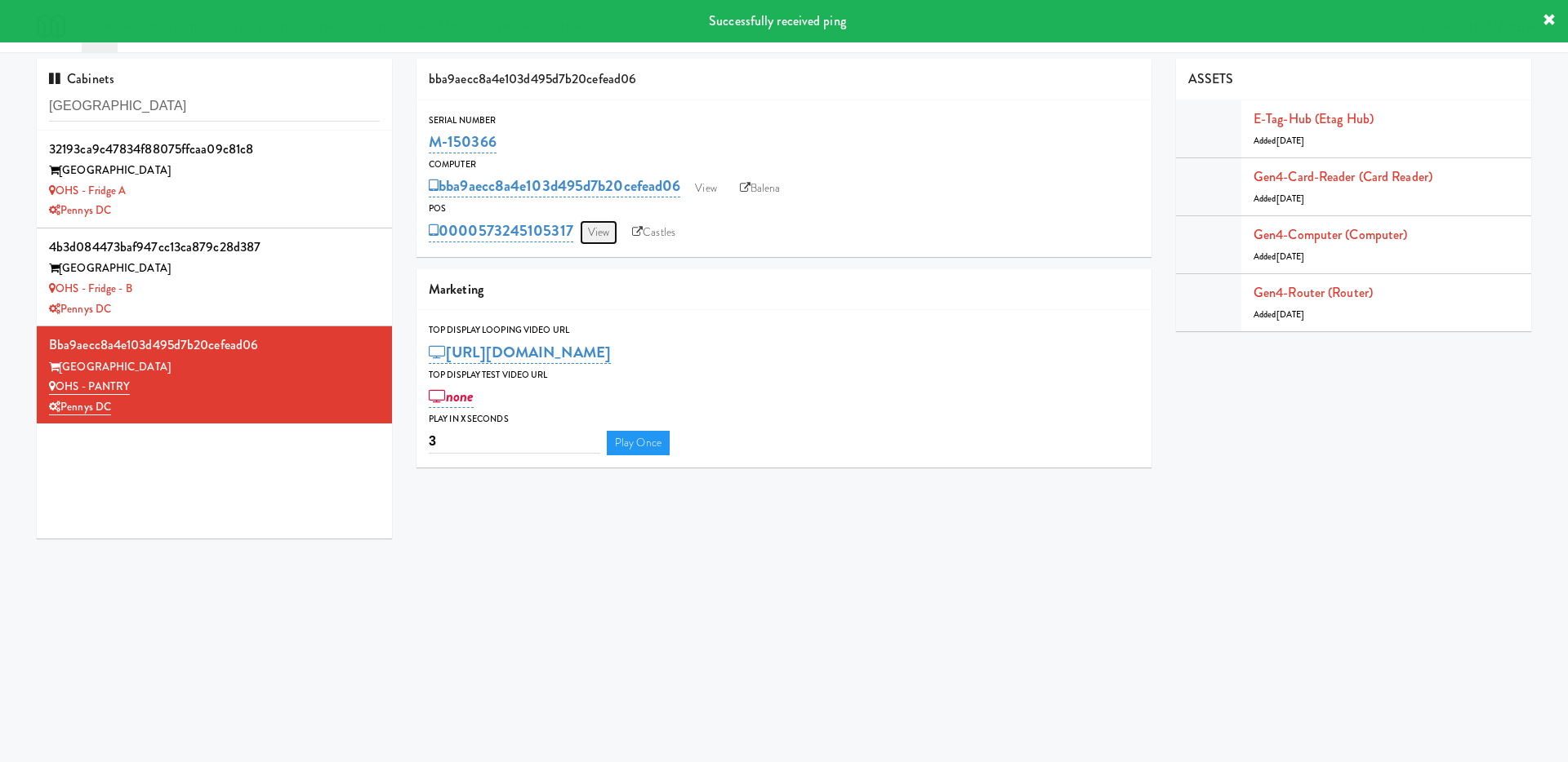
click at [602, 224] on link "View" at bounding box center [598, 232] width 37 height 24
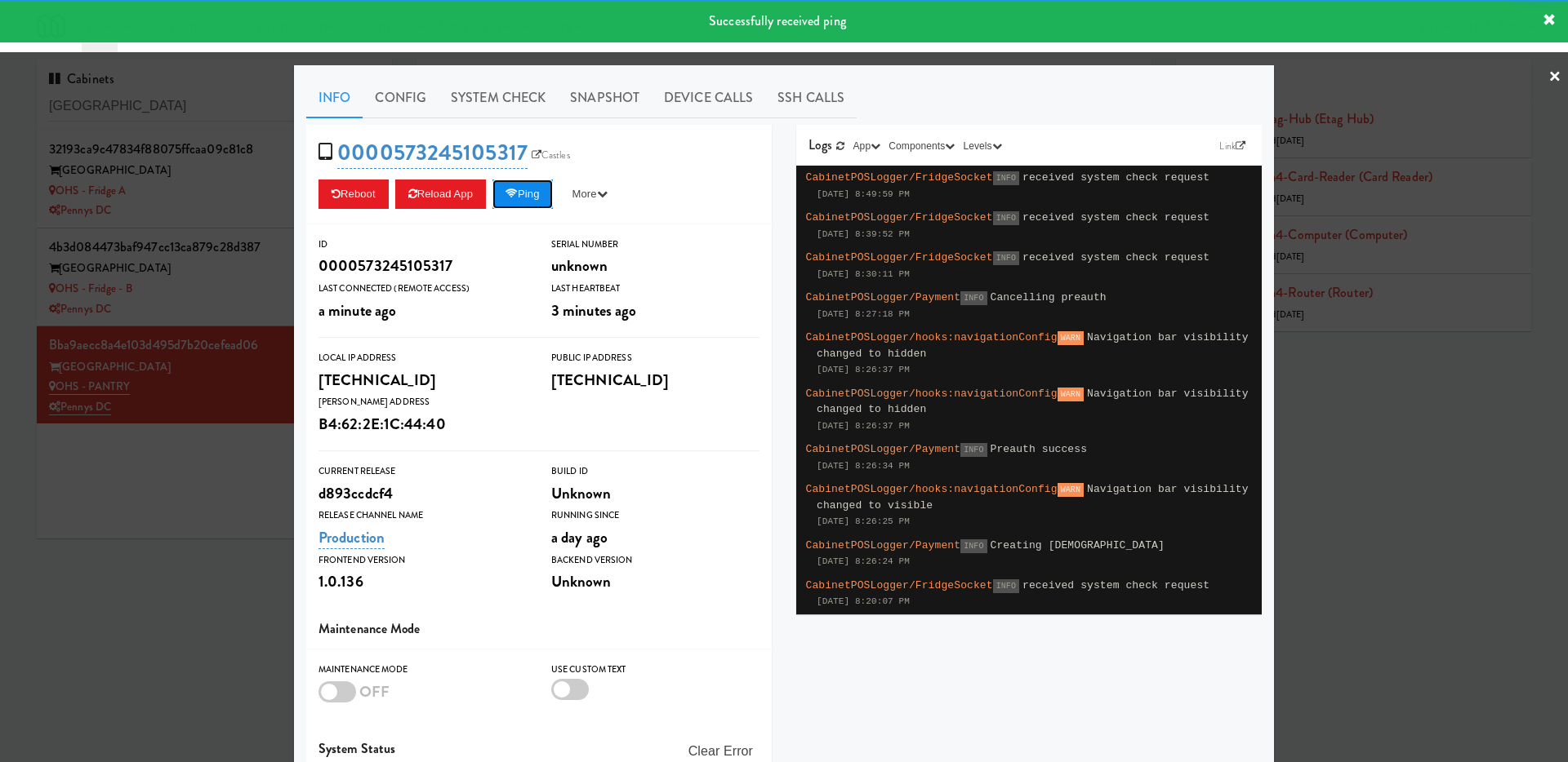
click at [540, 194] on button "Ping" at bounding box center [523, 195] width 61 height 29
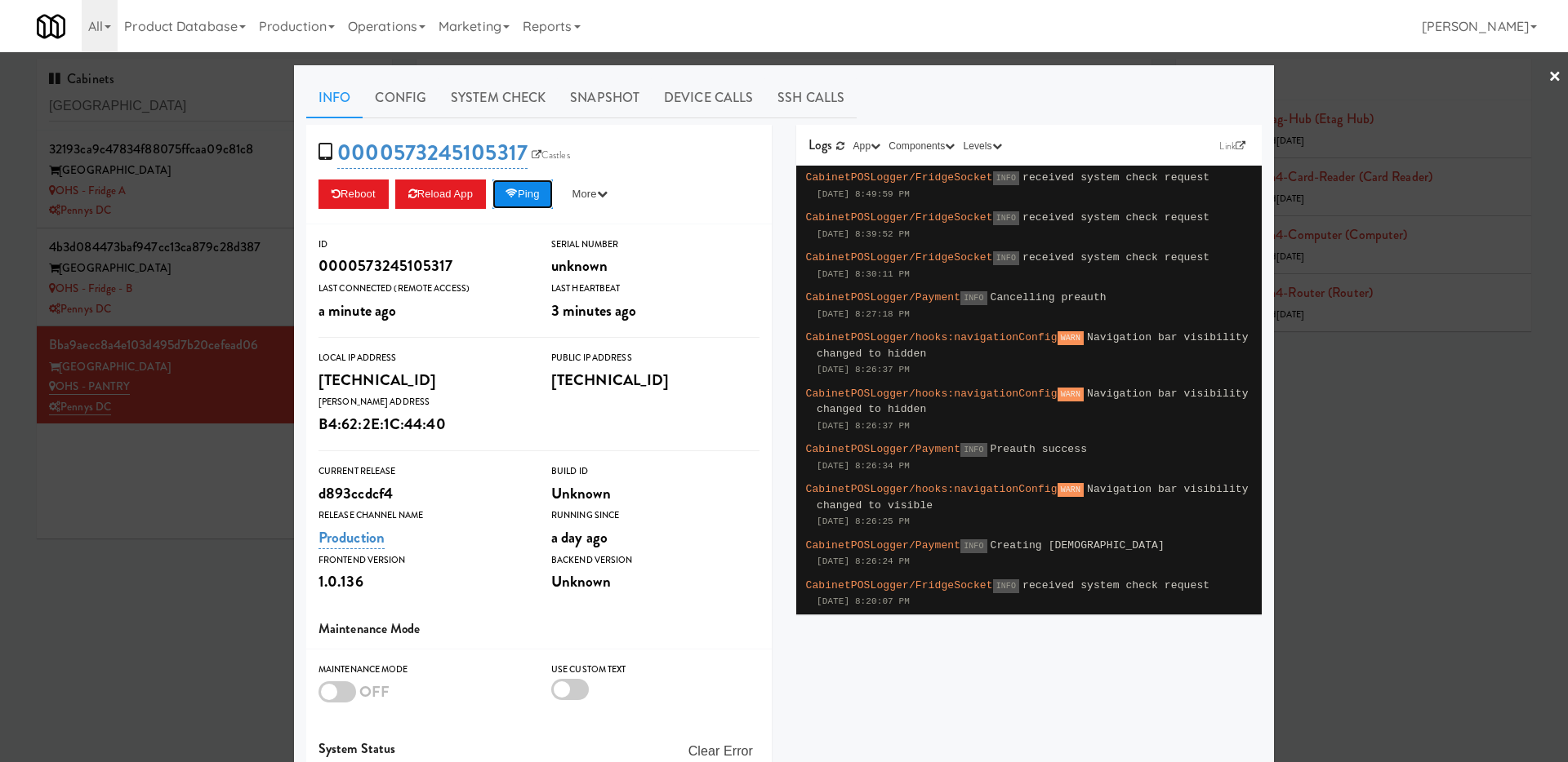
click at [518, 198] on icon at bounding box center [511, 194] width 13 height 11
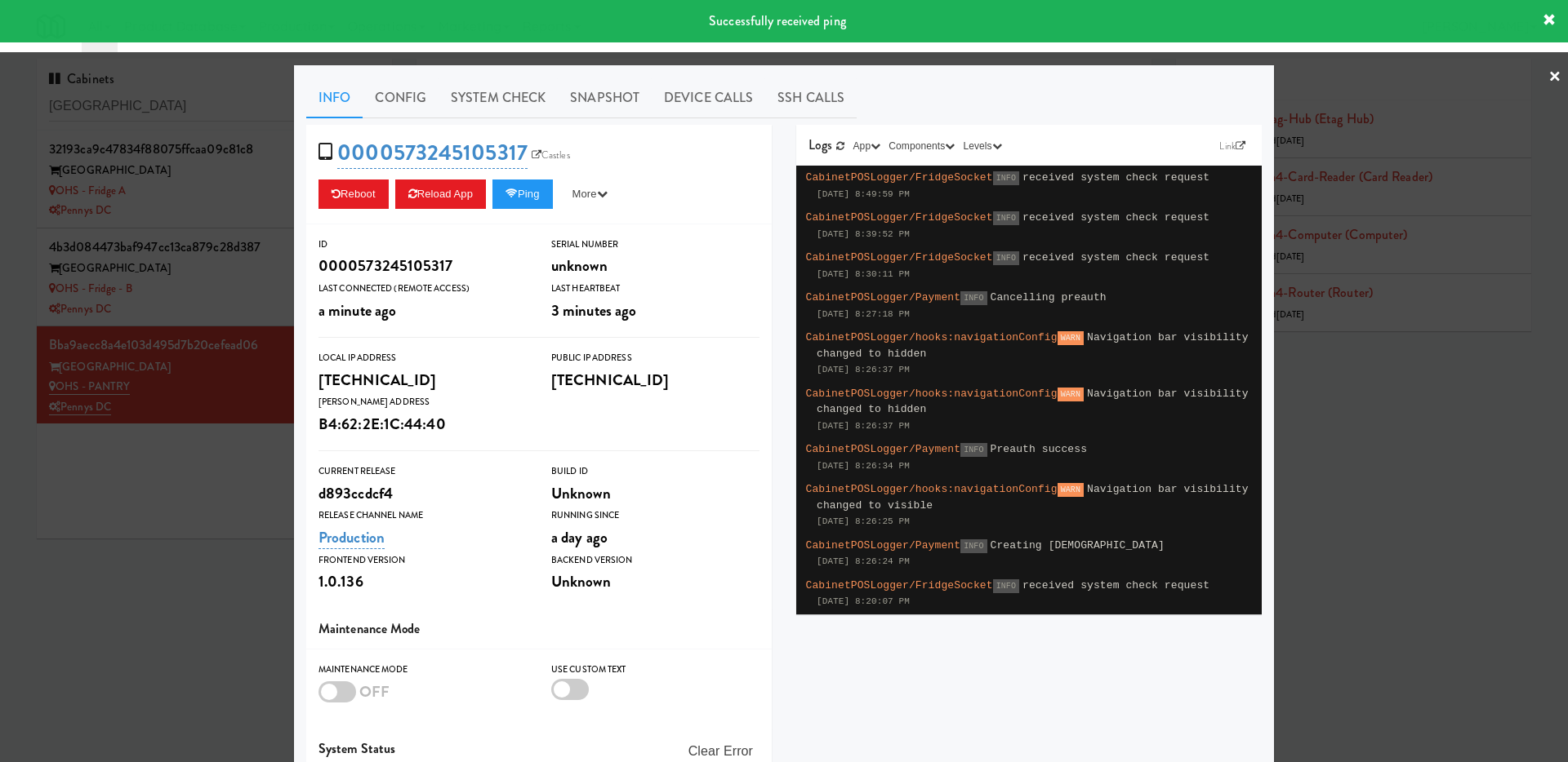
click at [164, 546] on div at bounding box center [784, 381] width 1568 height 762
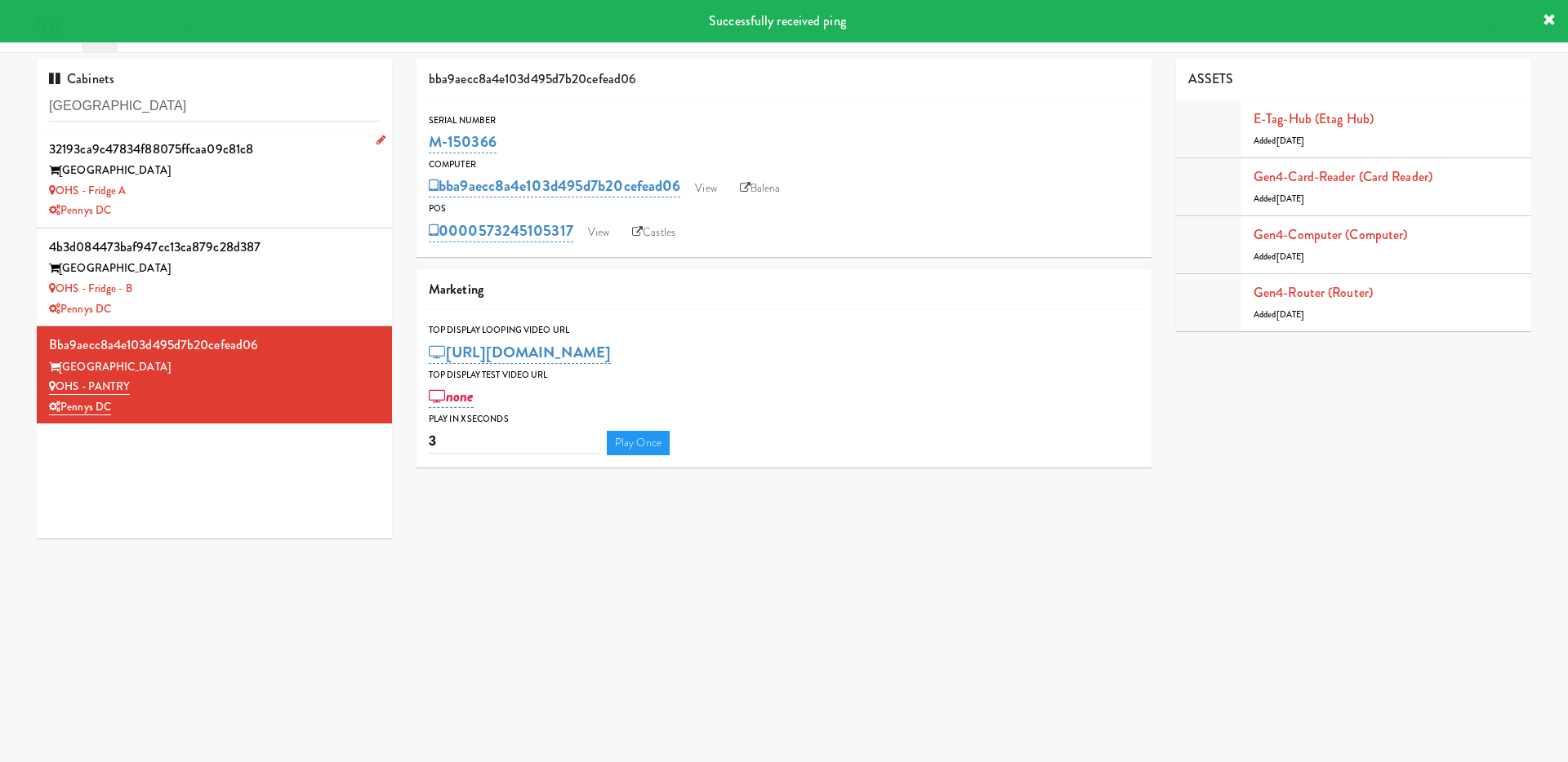
click at [304, 209] on div "Pennys DC" at bounding box center [214, 210] width 331 height 21
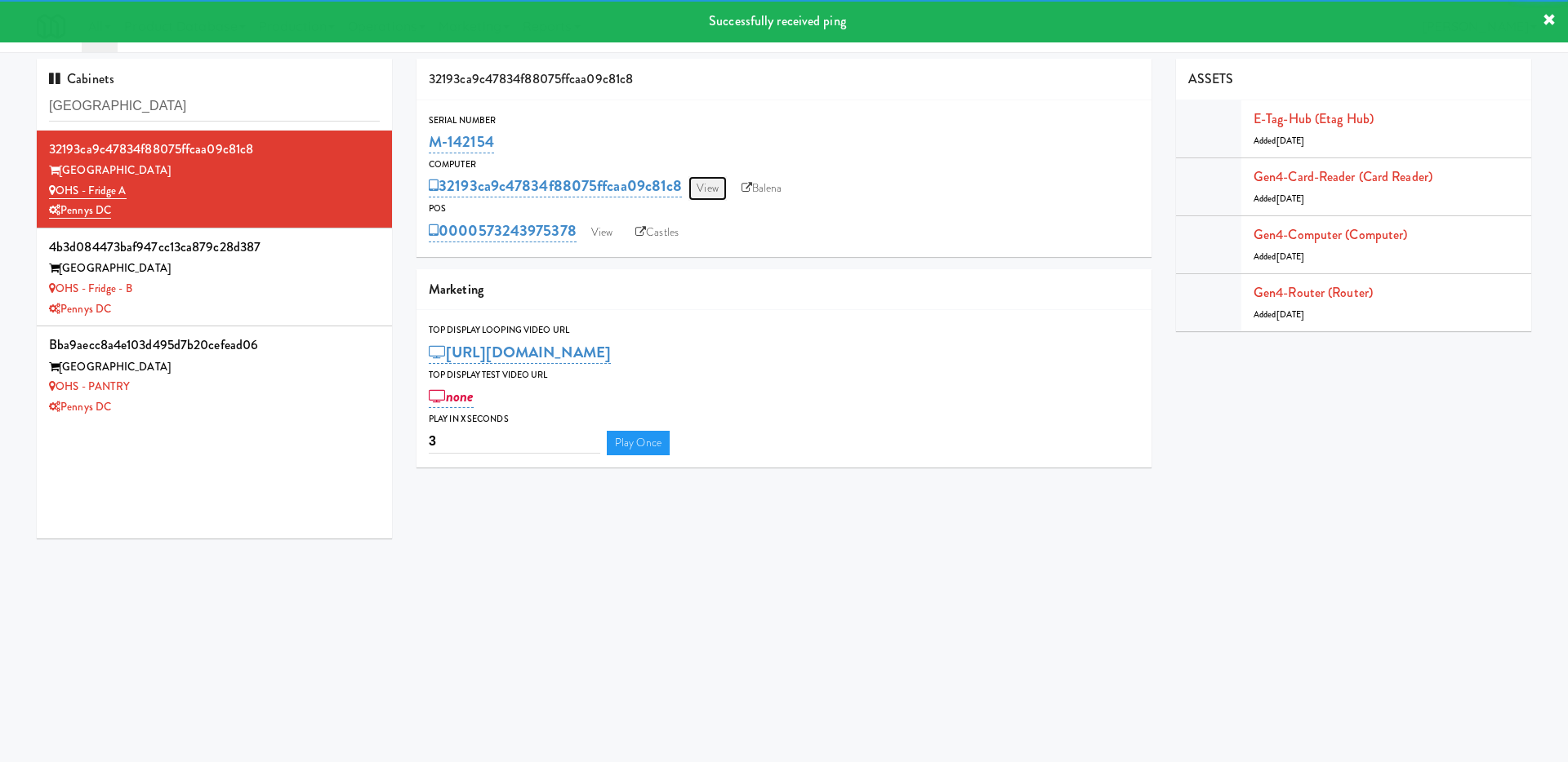
click at [715, 179] on link "View" at bounding box center [707, 188] width 37 height 24
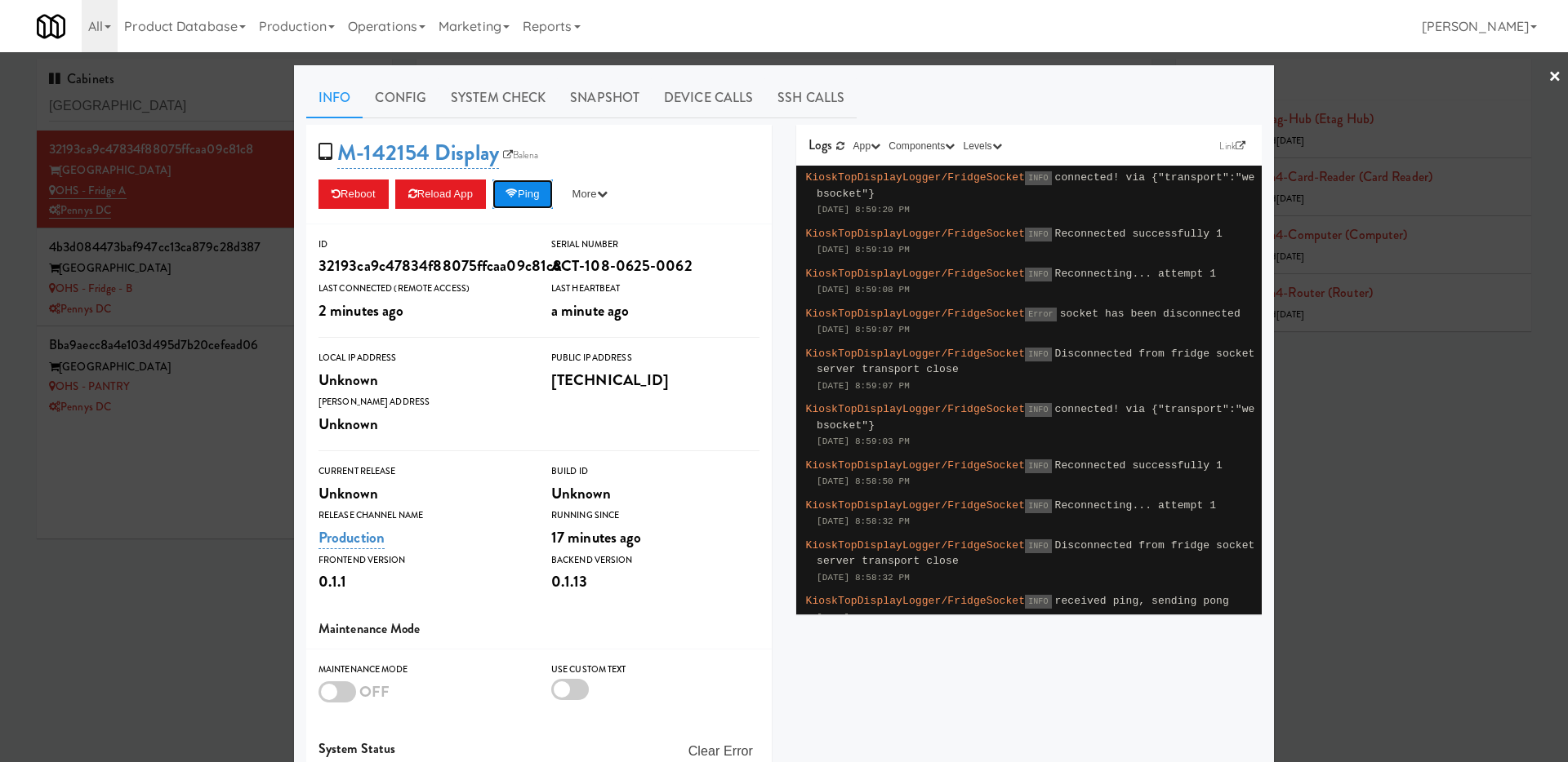
click at [530, 195] on button "Ping" at bounding box center [523, 195] width 61 height 29
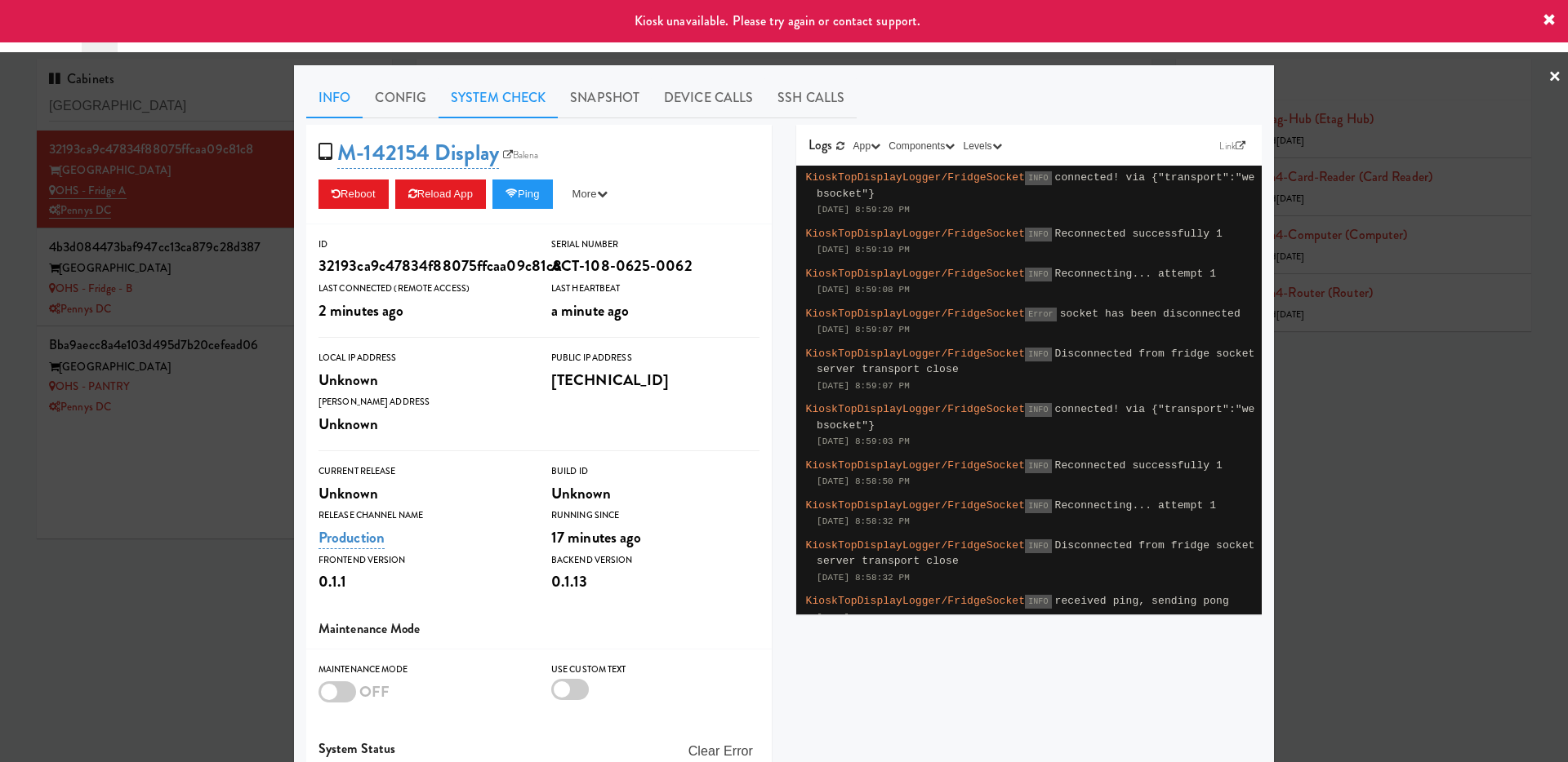
click at [494, 100] on link "System Check" at bounding box center [498, 98] width 119 height 41
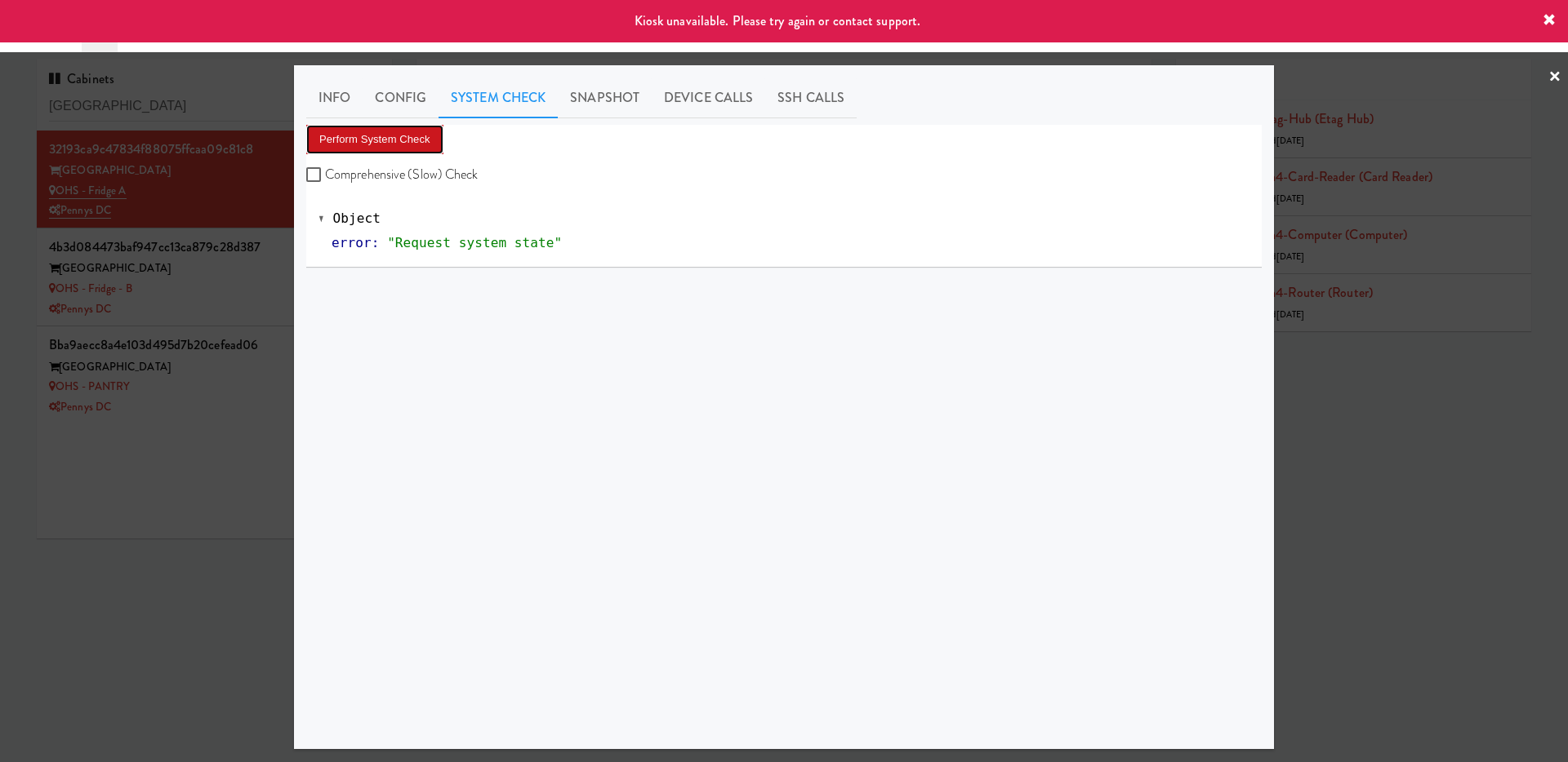
click at [408, 138] on button "Perform System Check" at bounding box center [375, 140] width 137 height 29
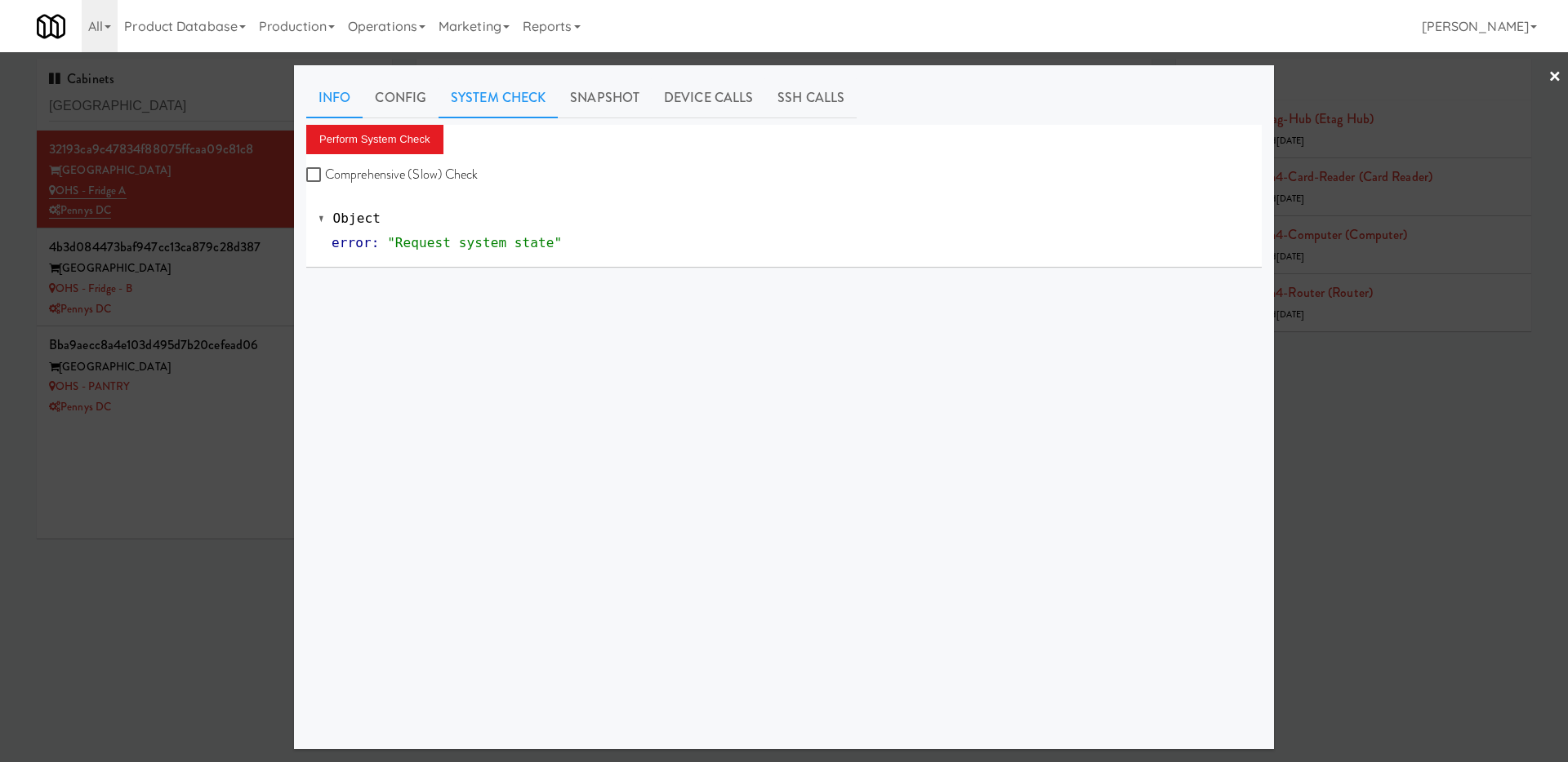
click at [330, 99] on link "Info" at bounding box center [335, 98] width 57 height 41
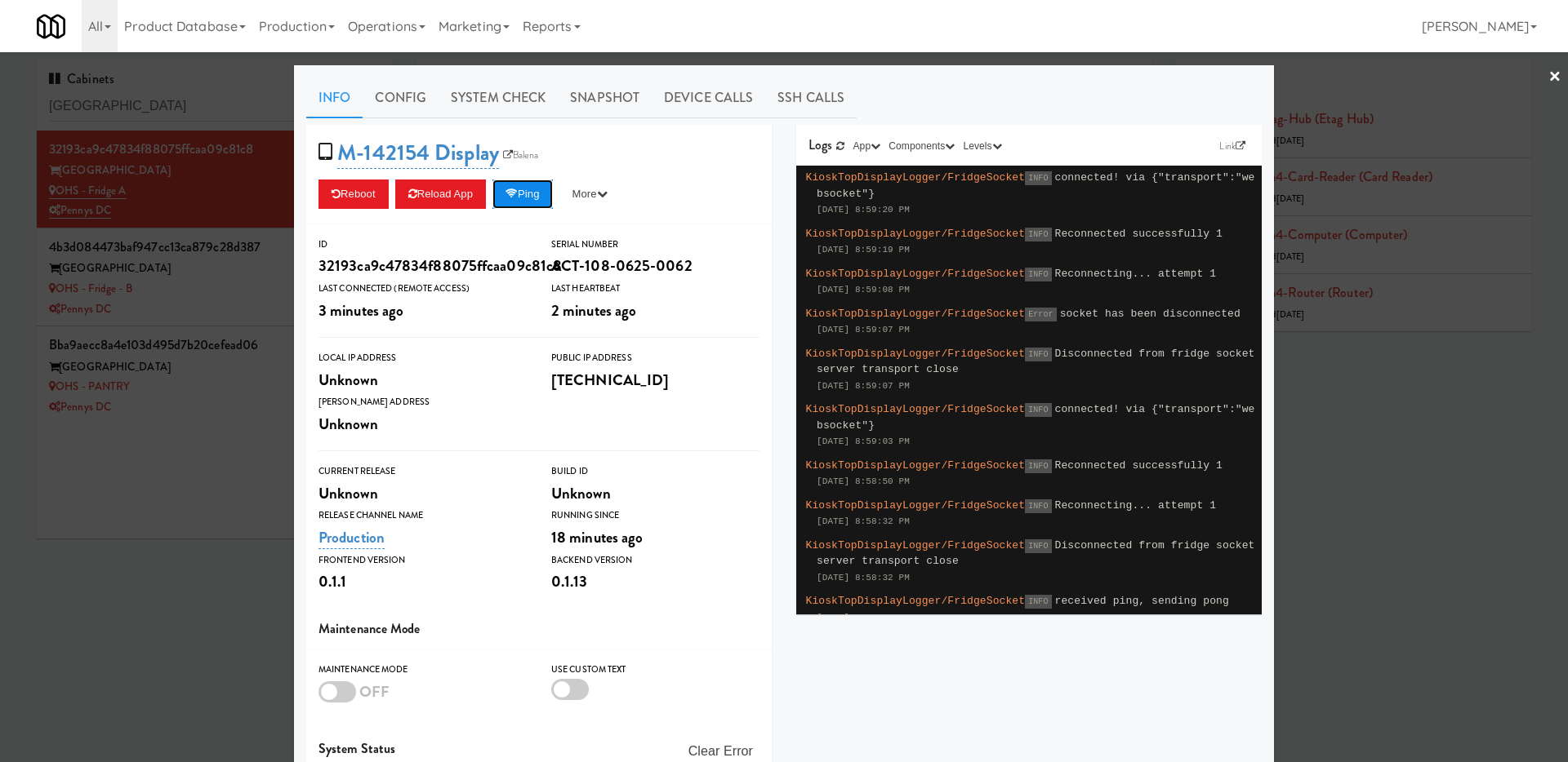
click at [535, 190] on button "Ping" at bounding box center [523, 195] width 61 height 29
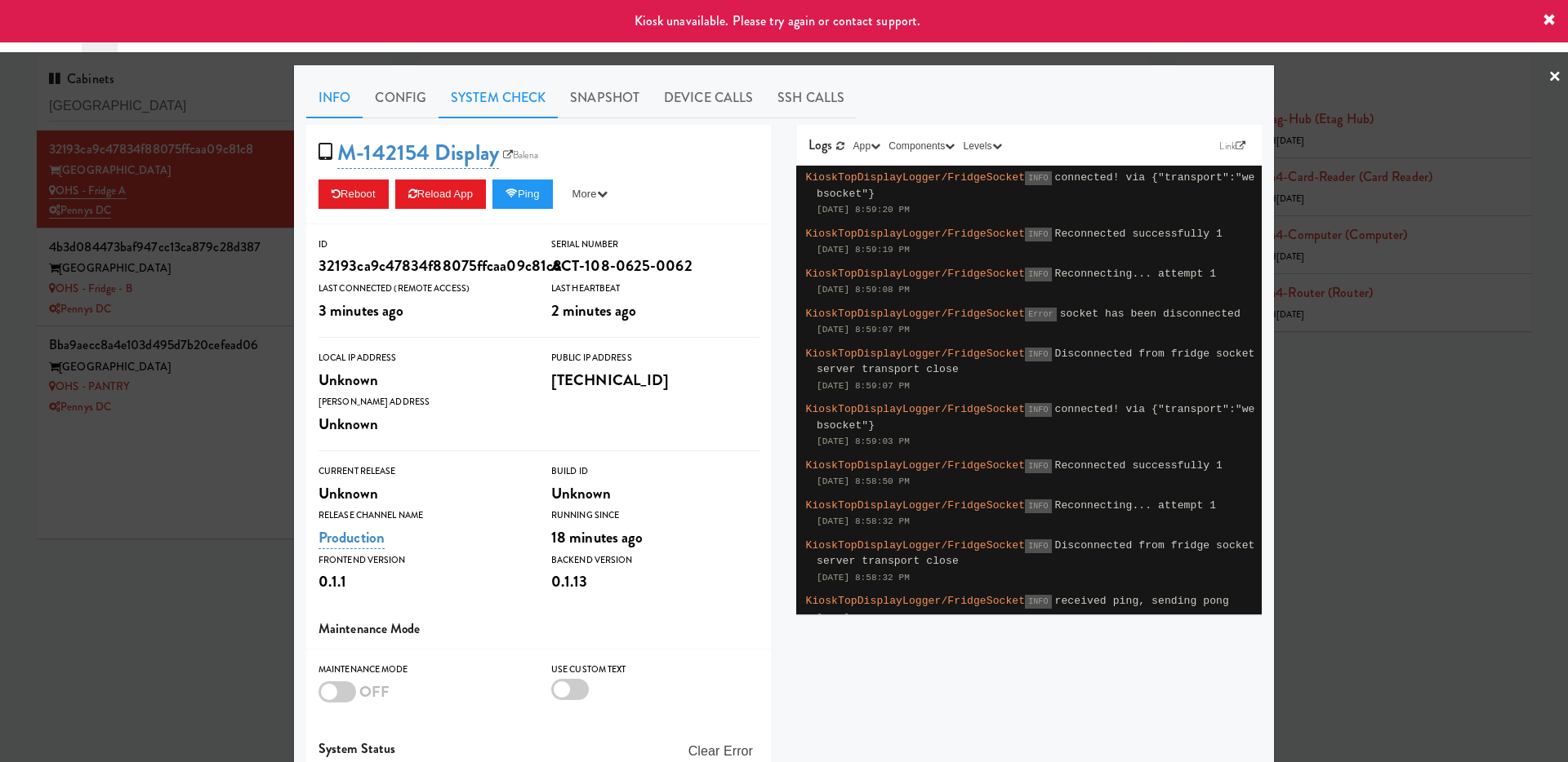
click at [510, 103] on link "System Check" at bounding box center [498, 98] width 119 height 41
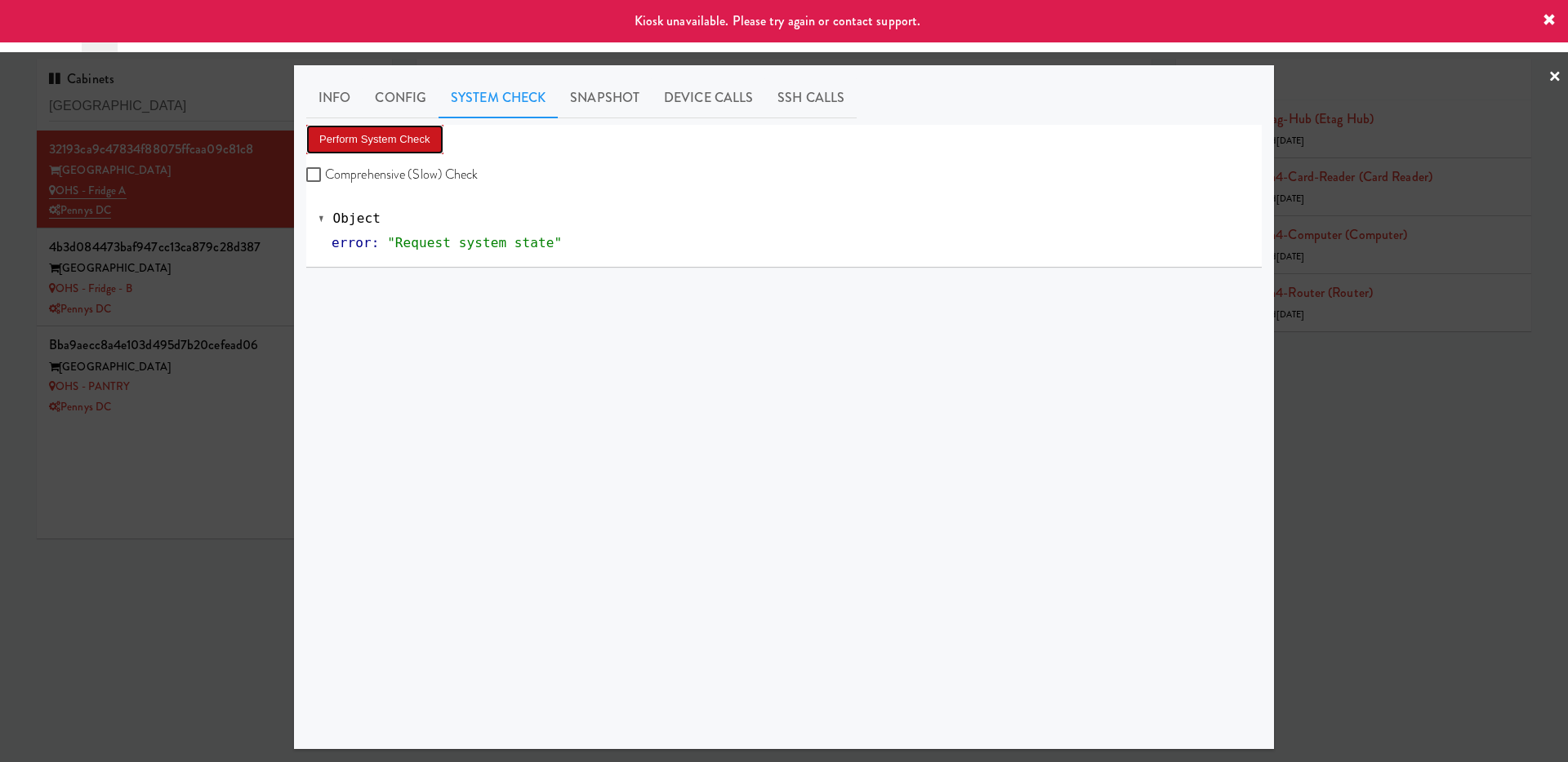
click at [400, 151] on button "Perform System Check" at bounding box center [375, 140] width 137 height 29
click at [223, 391] on div at bounding box center [784, 381] width 1568 height 762
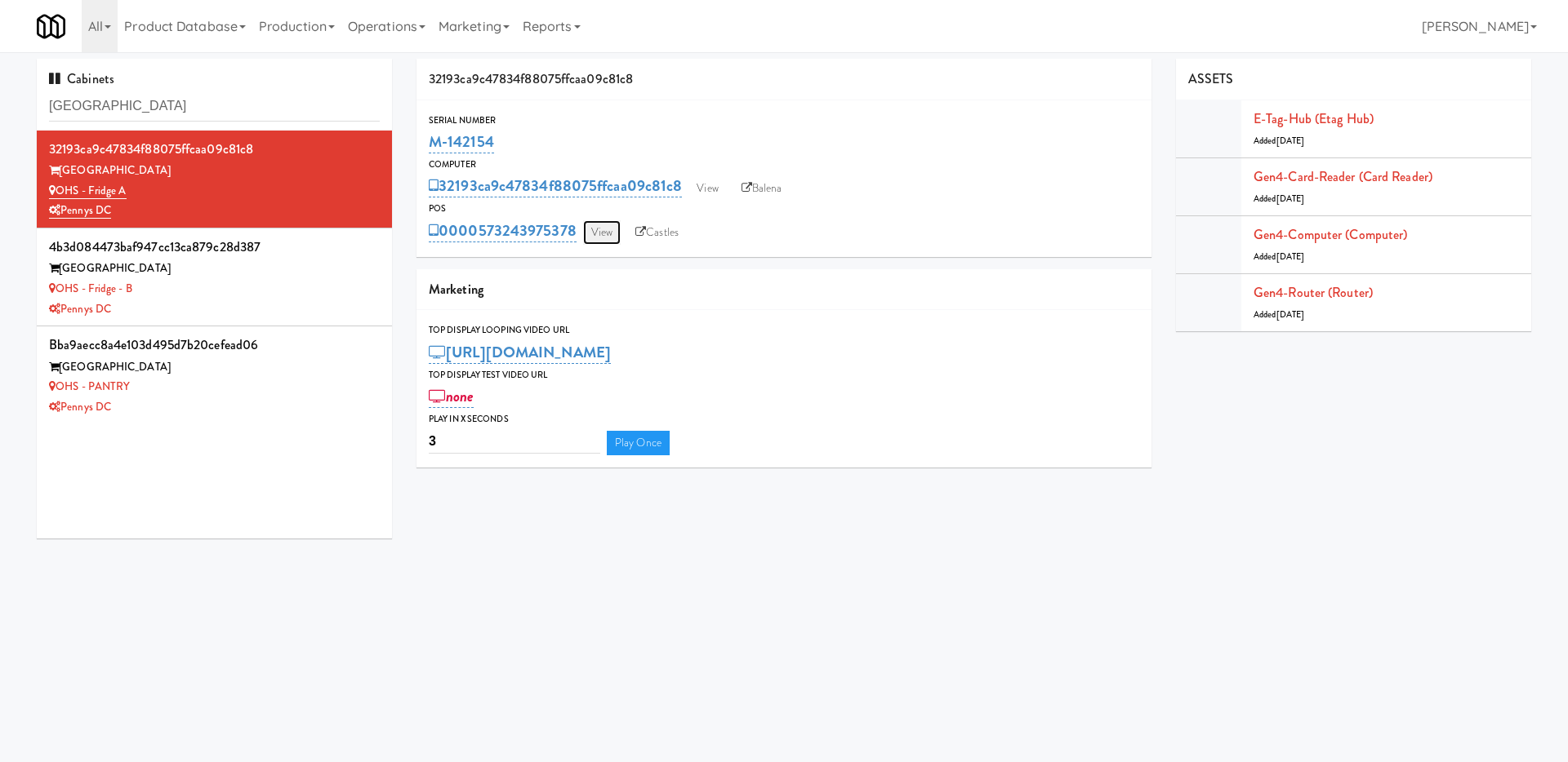
click at [618, 238] on link "View" at bounding box center [602, 232] width 37 height 24
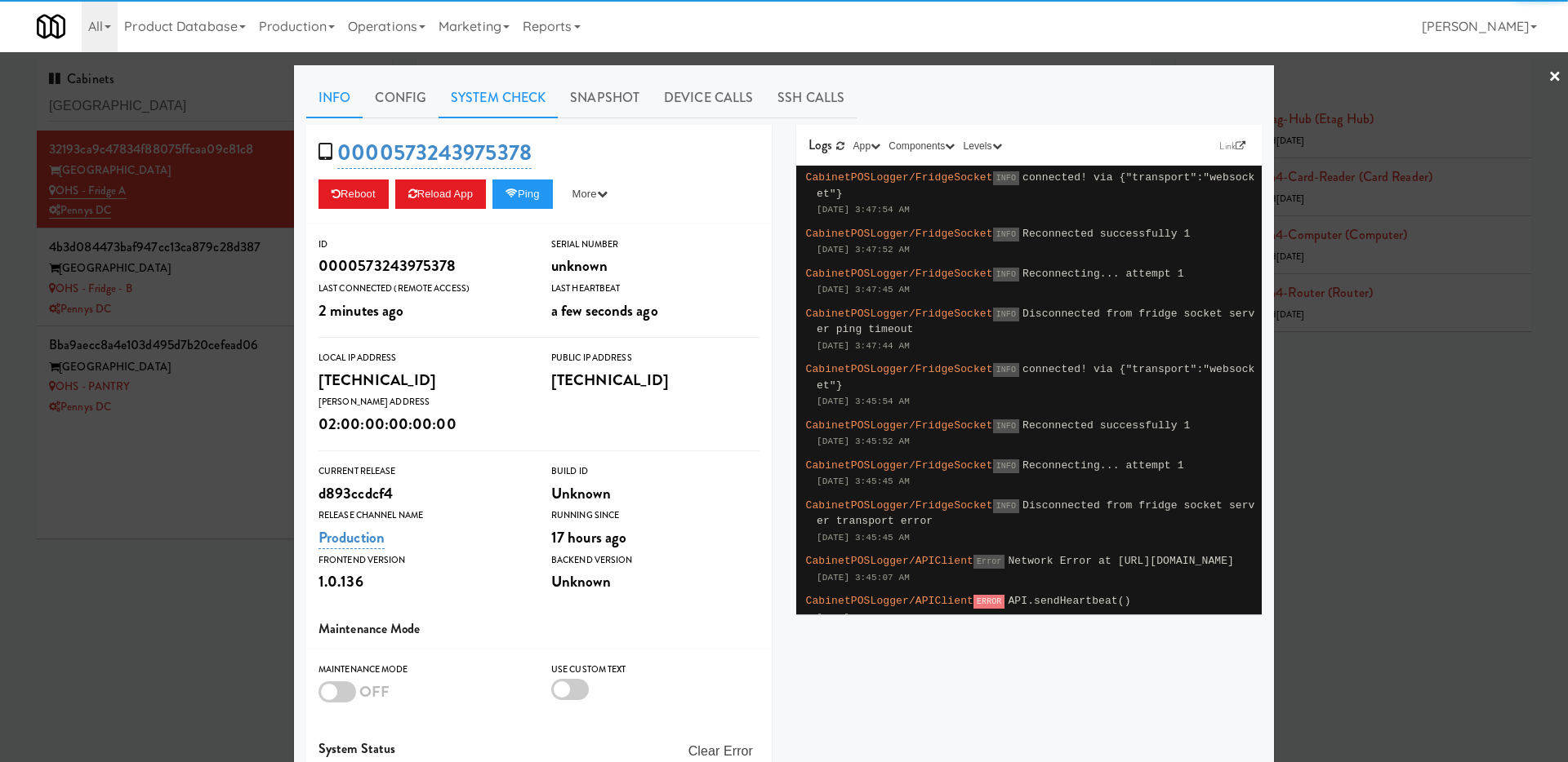
click at [520, 108] on link "System Check" at bounding box center [498, 98] width 119 height 41
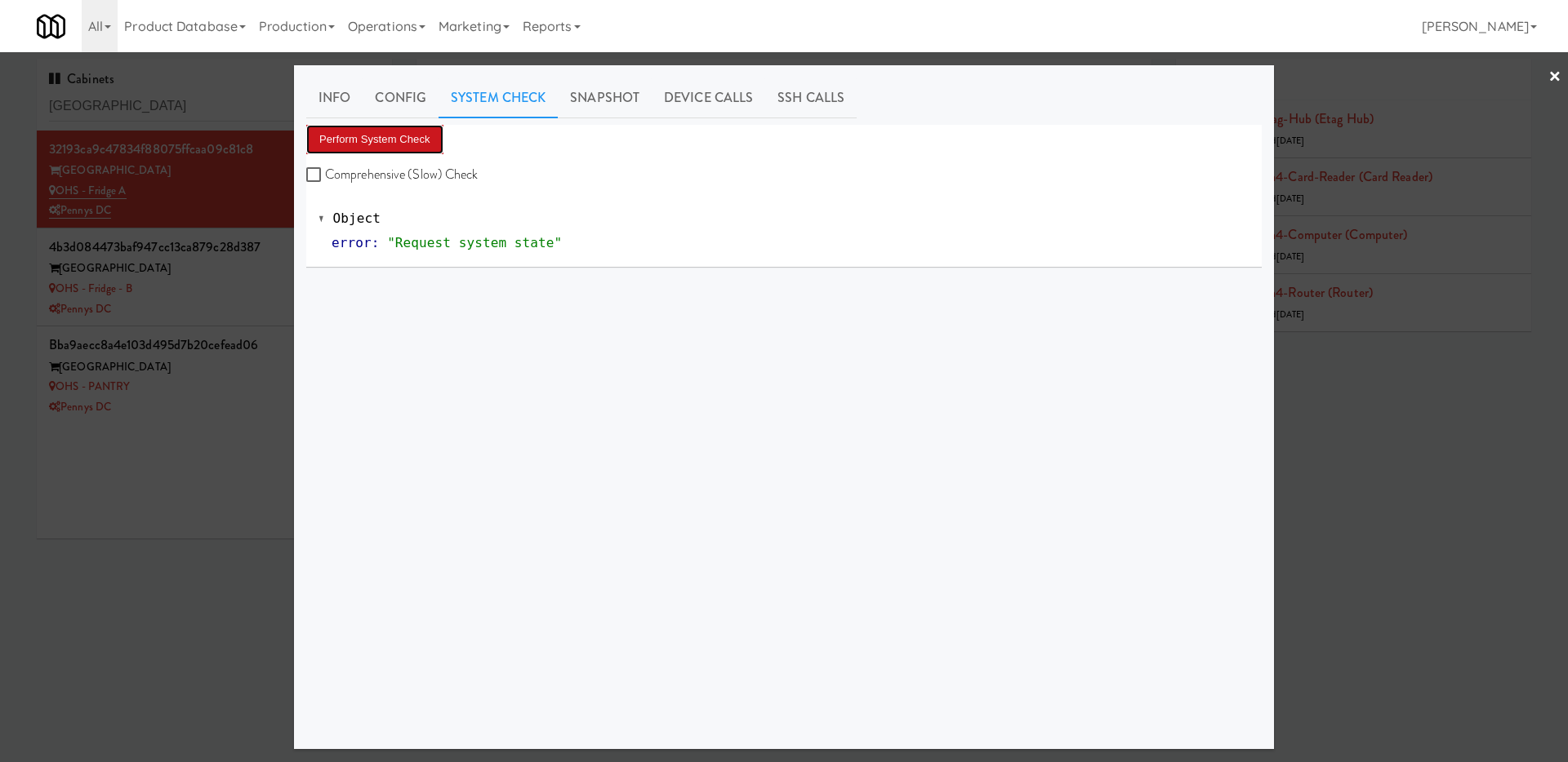
click at [420, 143] on button "Perform System Check" at bounding box center [375, 140] width 137 height 29
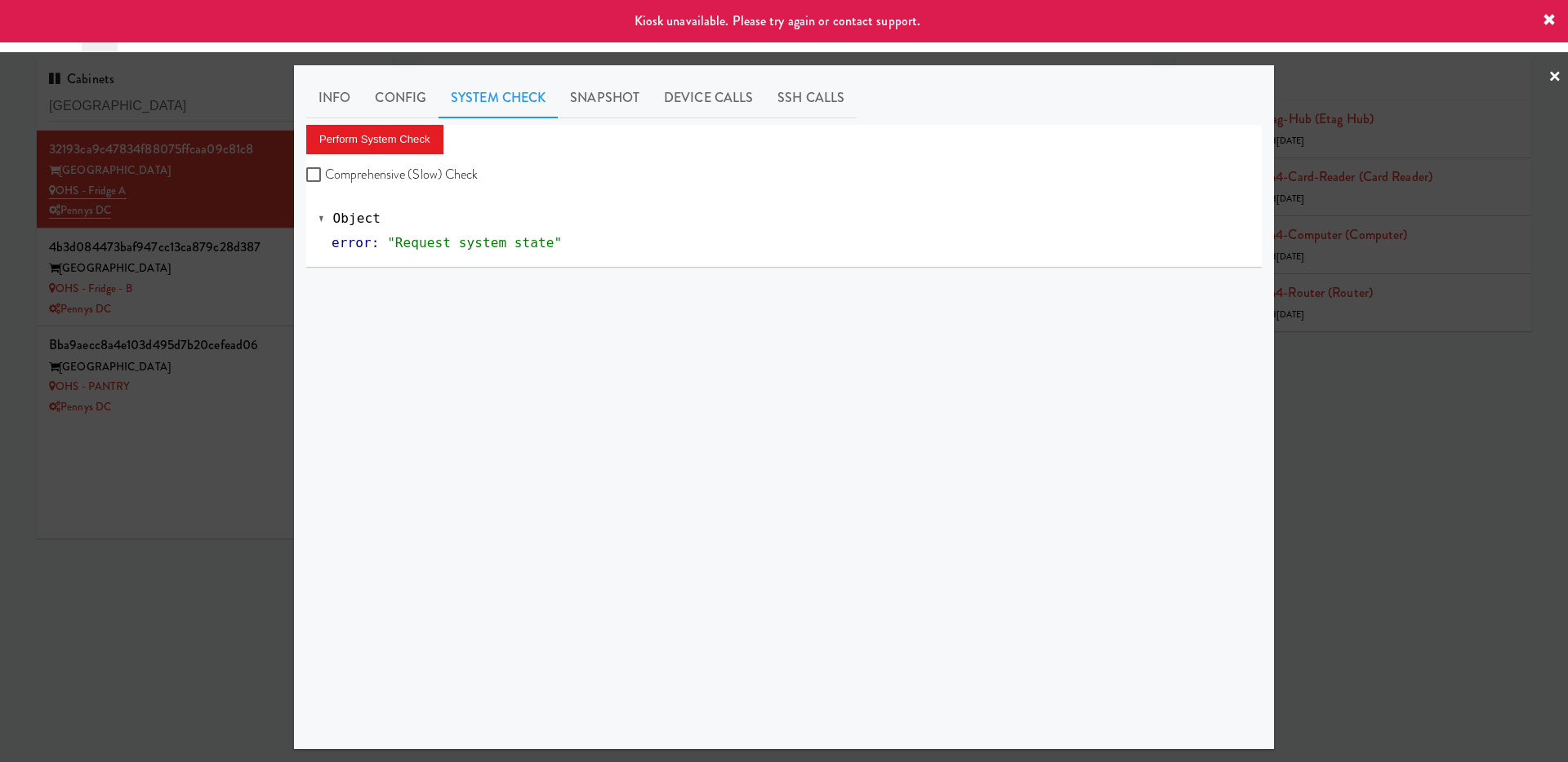
click at [247, 181] on div at bounding box center [784, 381] width 1568 height 762
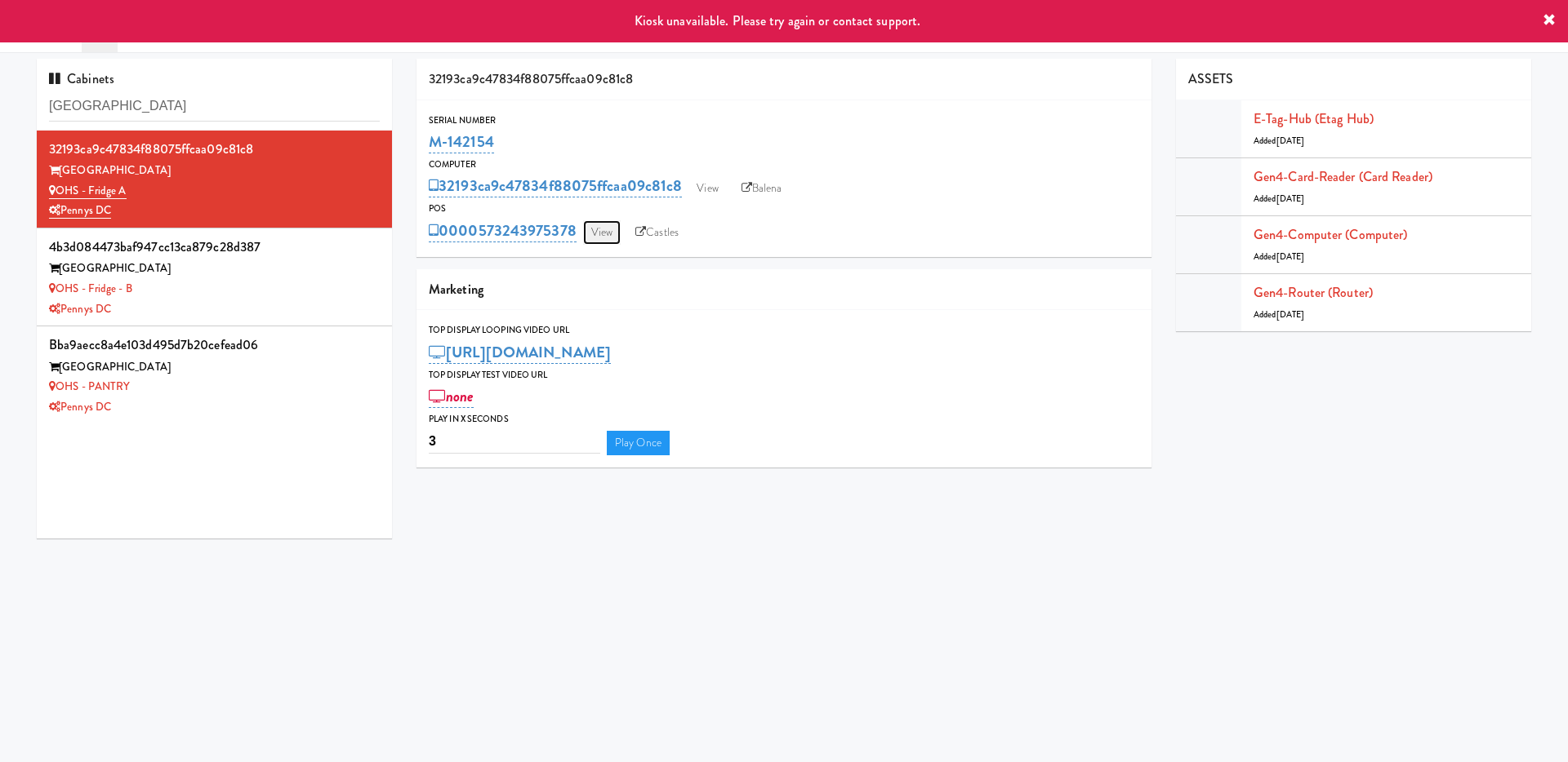
click at [616, 233] on link "View" at bounding box center [602, 232] width 37 height 24
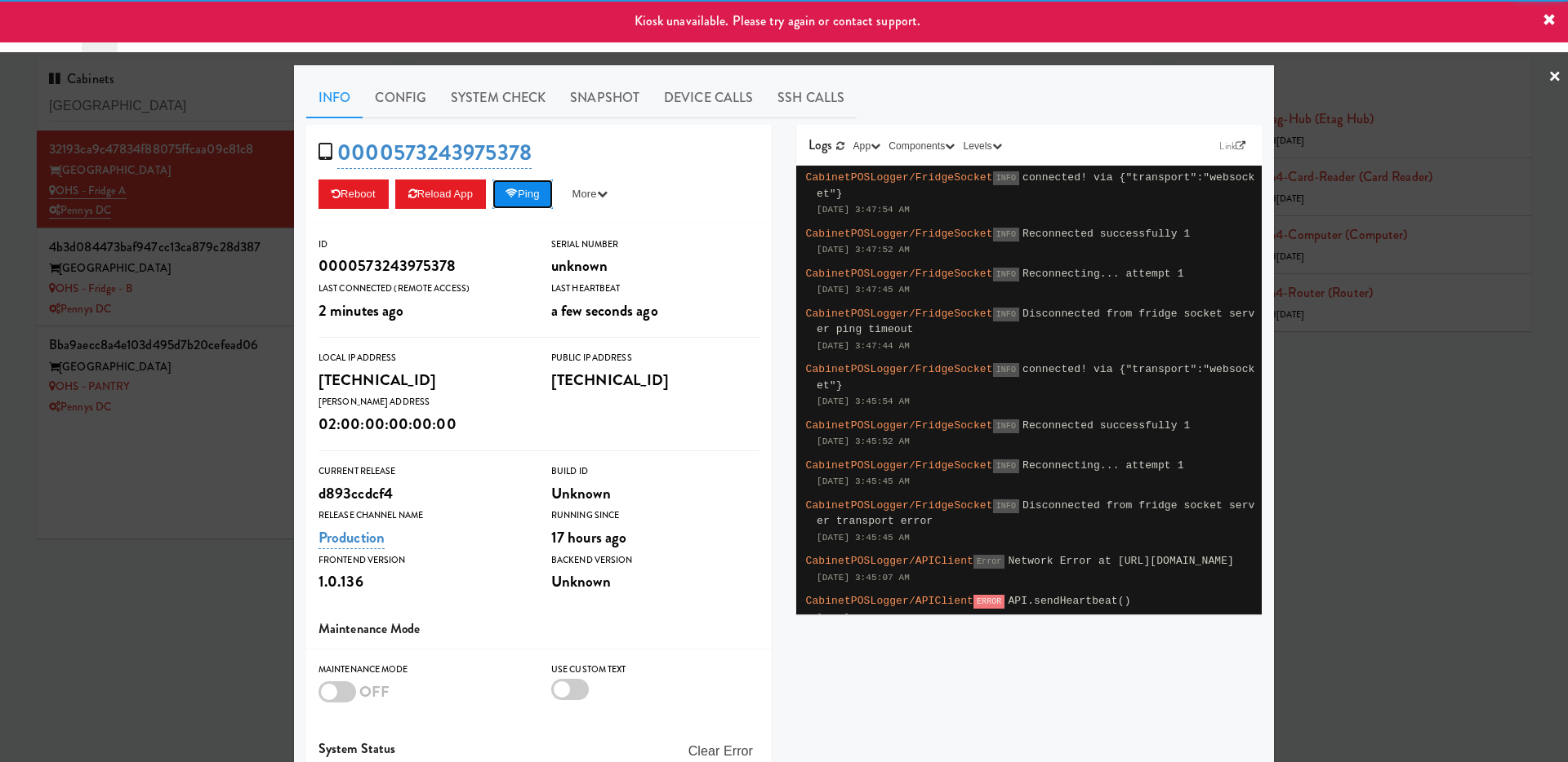
click at [518, 198] on icon at bounding box center [511, 194] width 13 height 11
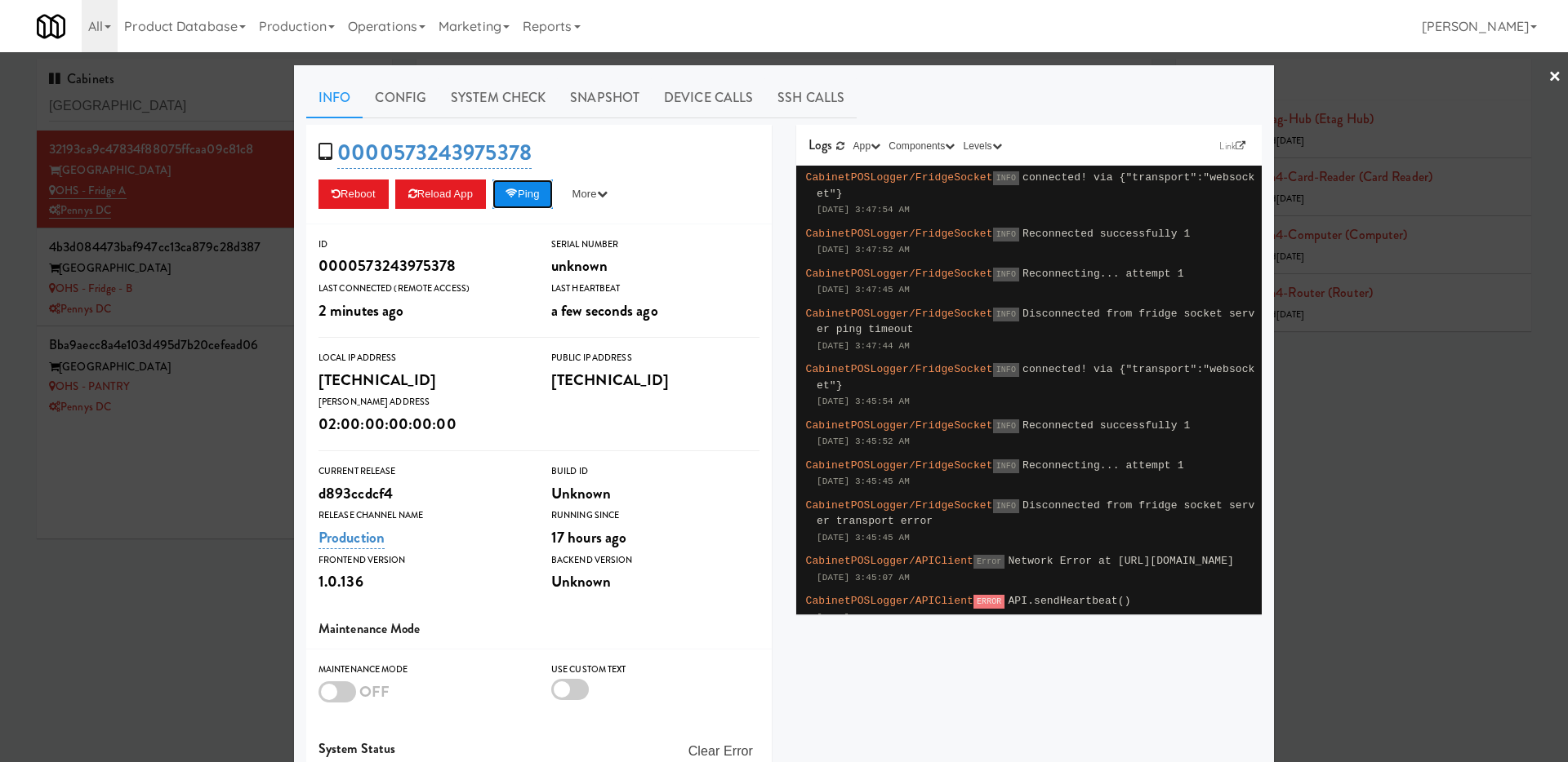
click at [518, 196] on icon at bounding box center [511, 194] width 13 height 11
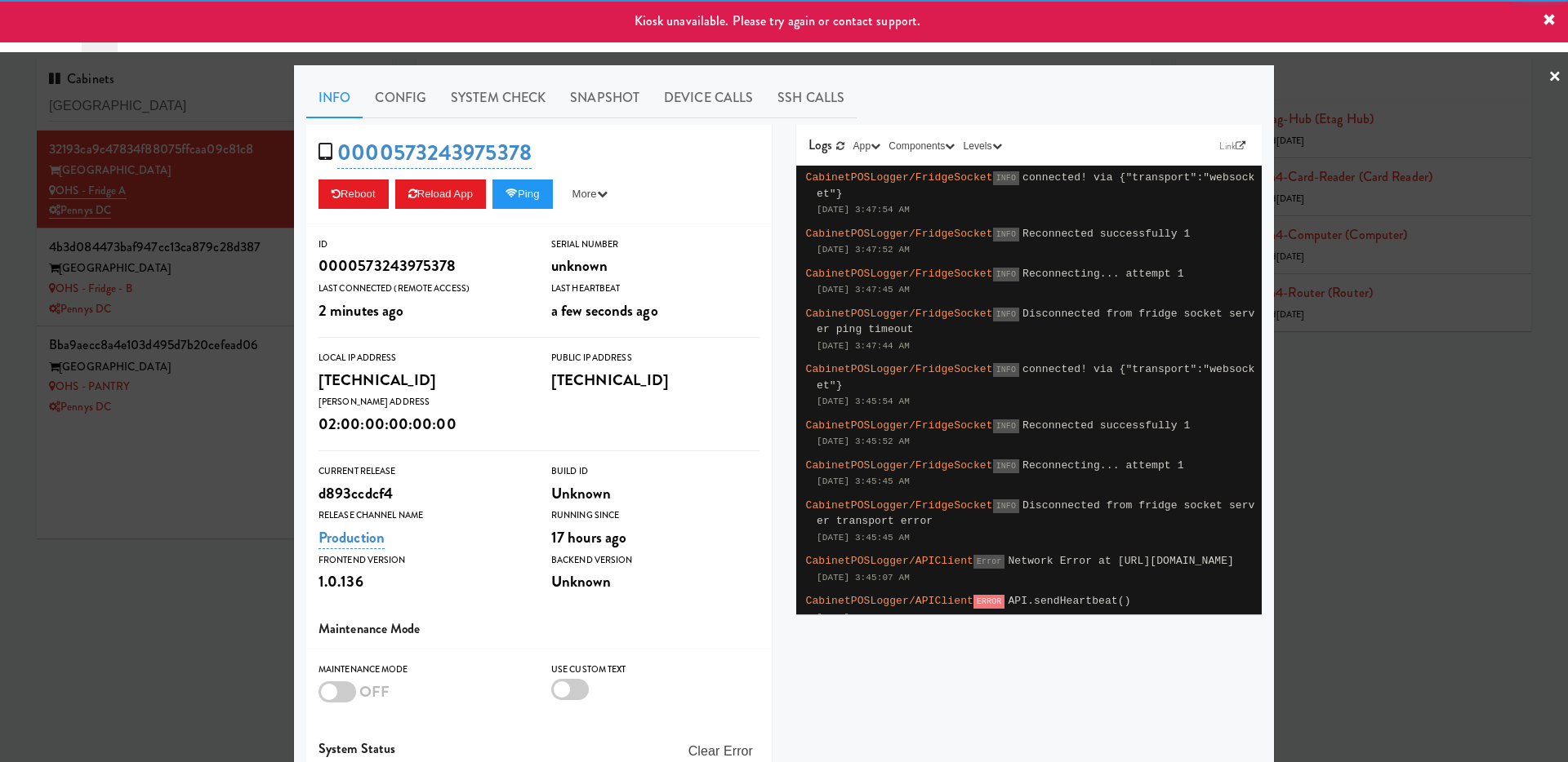
click at [236, 290] on div at bounding box center [784, 381] width 1568 height 762
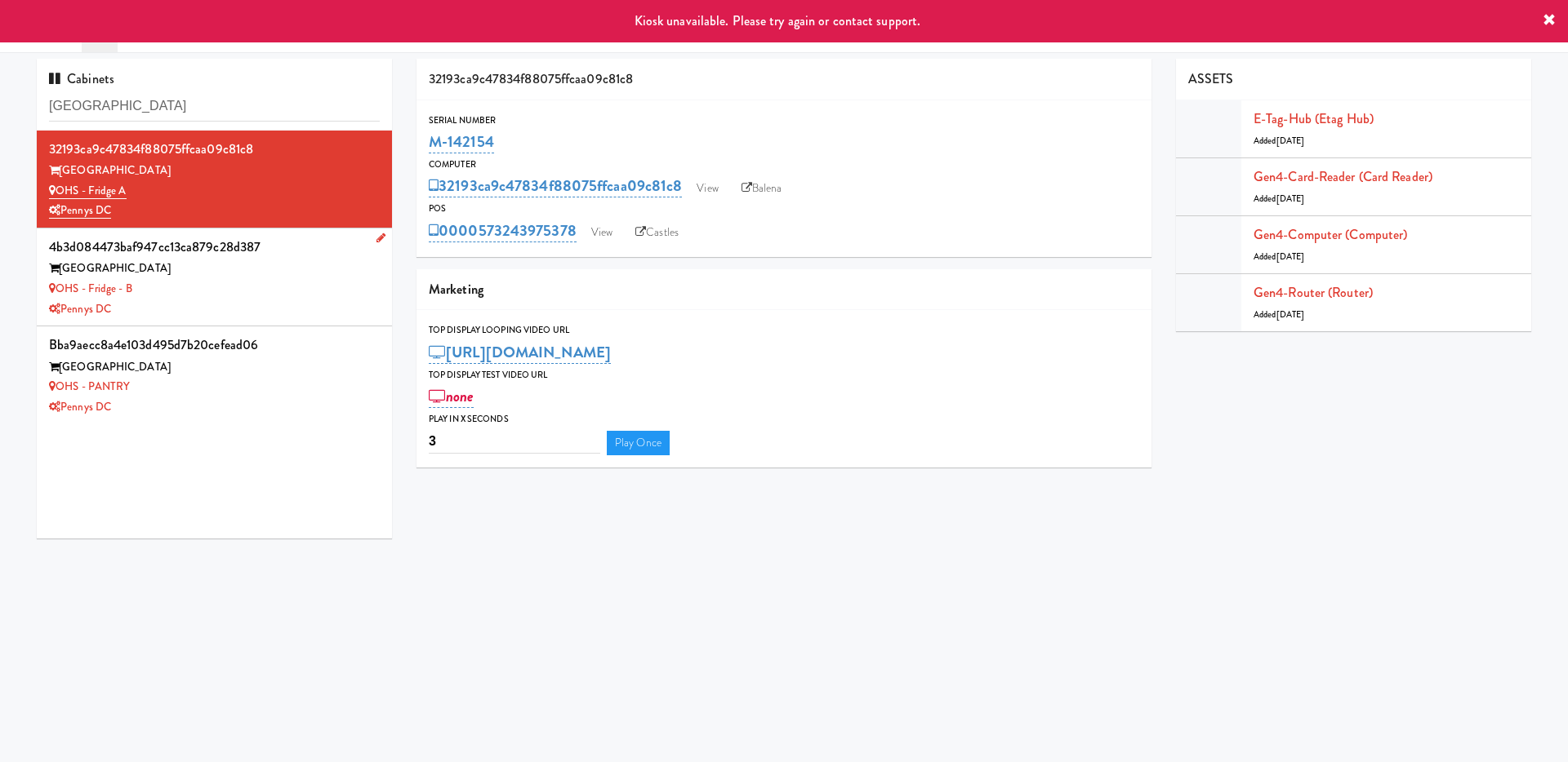
click at [212, 297] on div "OHS - Fridge - B" at bounding box center [214, 289] width 331 height 21
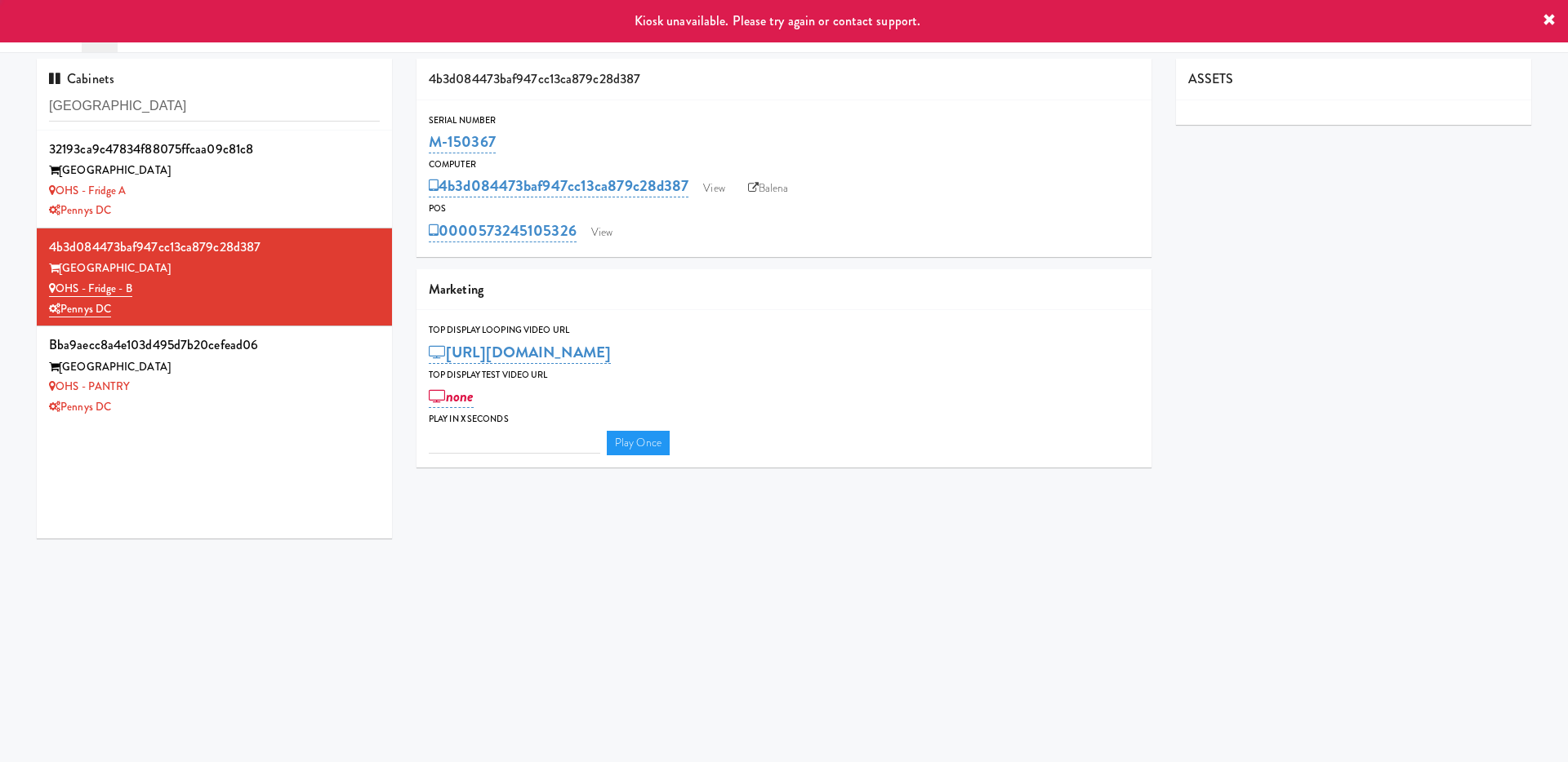
type input "3"
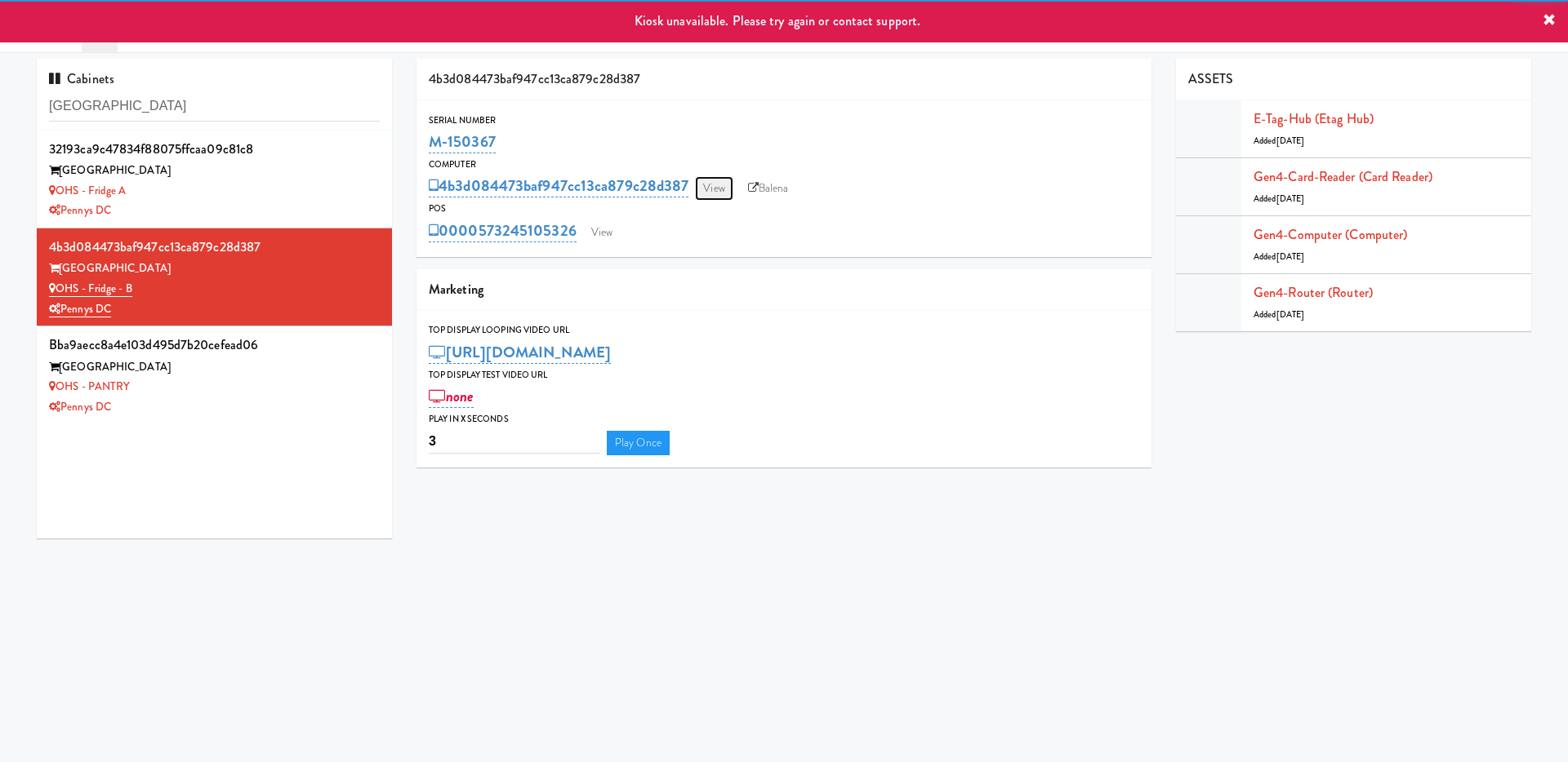
click at [722, 181] on link "View" at bounding box center [714, 188] width 37 height 24
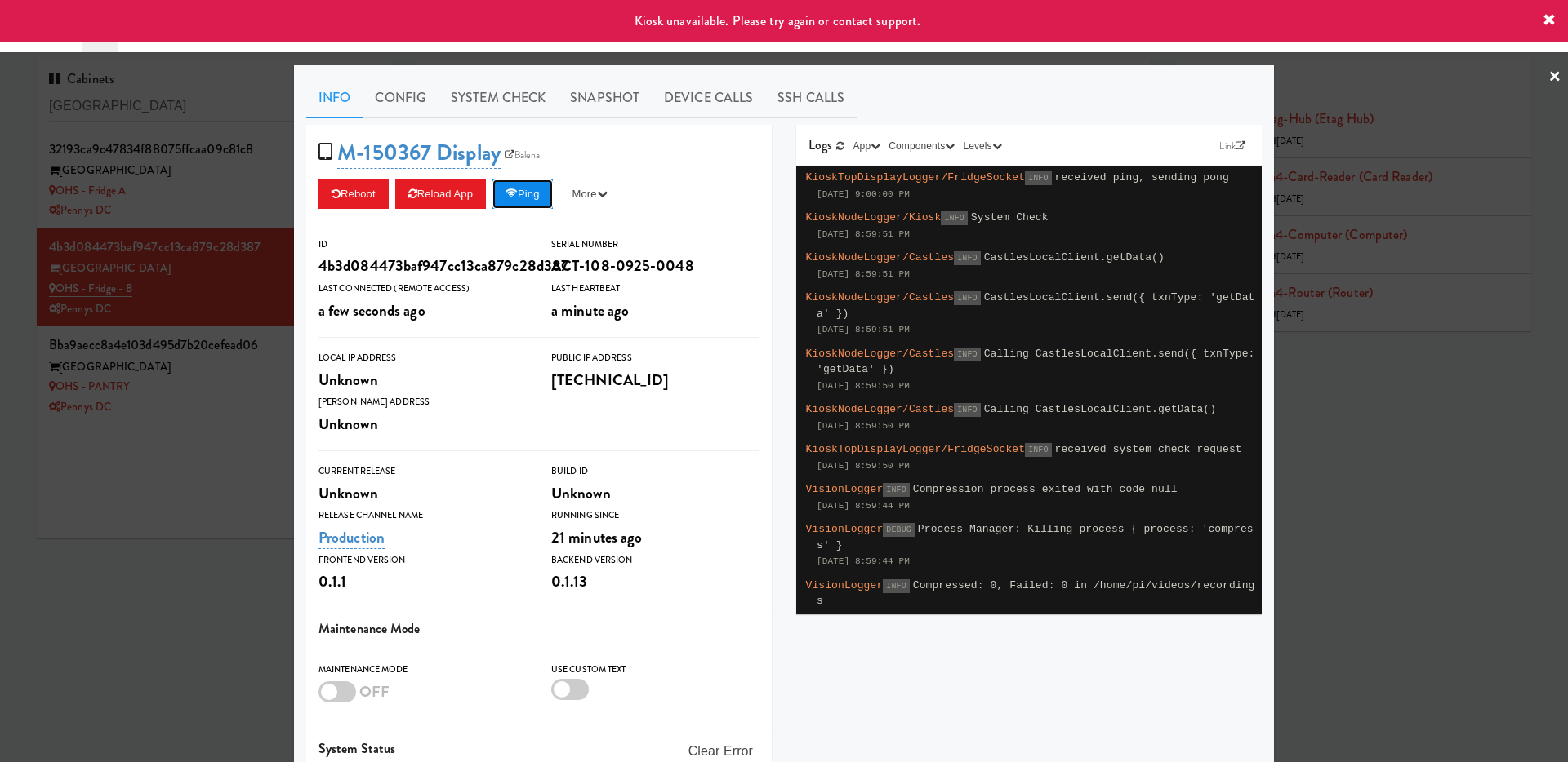
click at [537, 197] on button "Ping" at bounding box center [523, 195] width 61 height 29
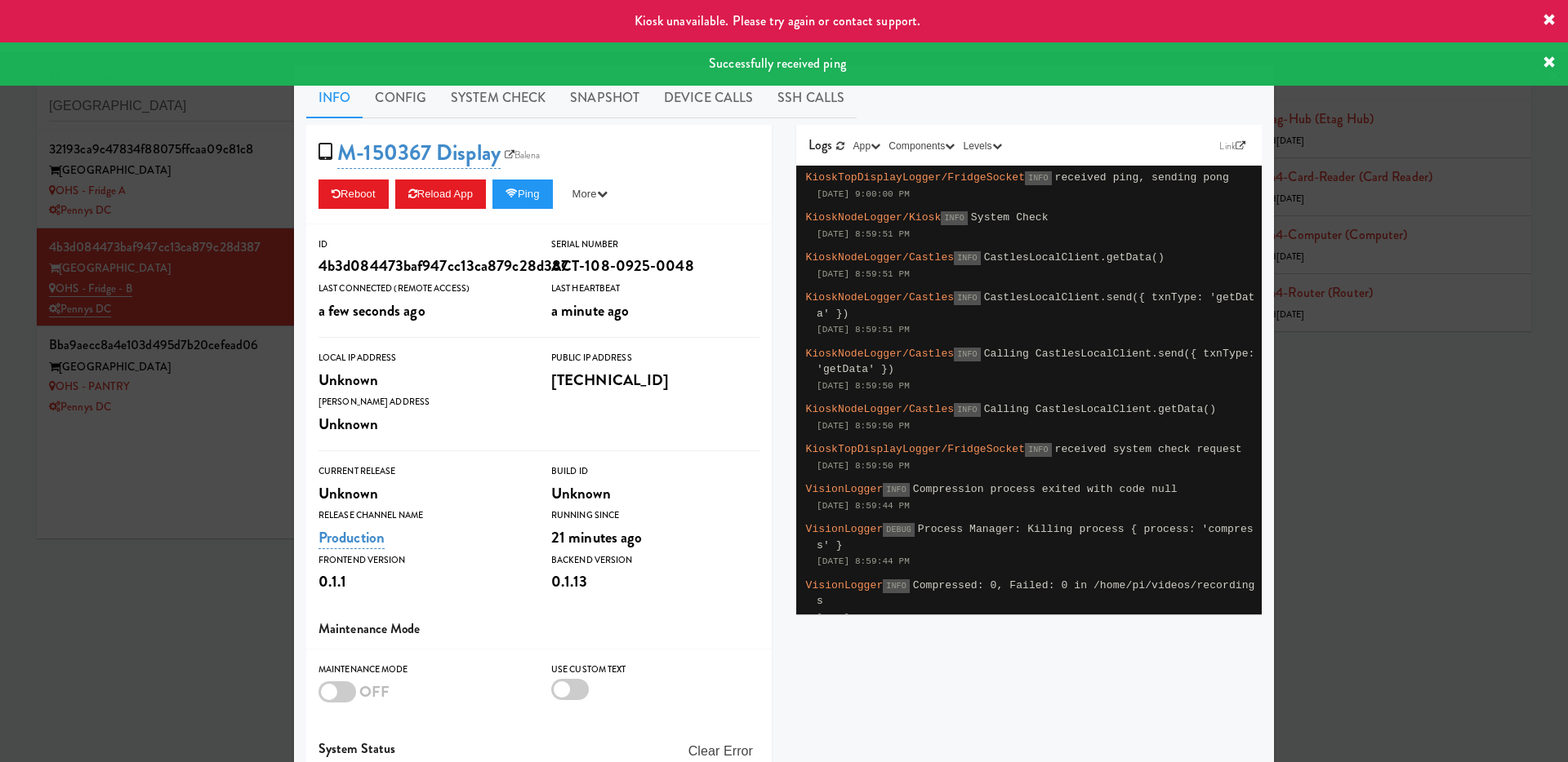
click at [501, 118] on div "Info Config System Check Snapshot Device Calls SSH Calls M-150367 Display Balen…" at bounding box center [784, 476] width 955 height 799
click at [501, 105] on link "System Check" at bounding box center [498, 98] width 119 height 41
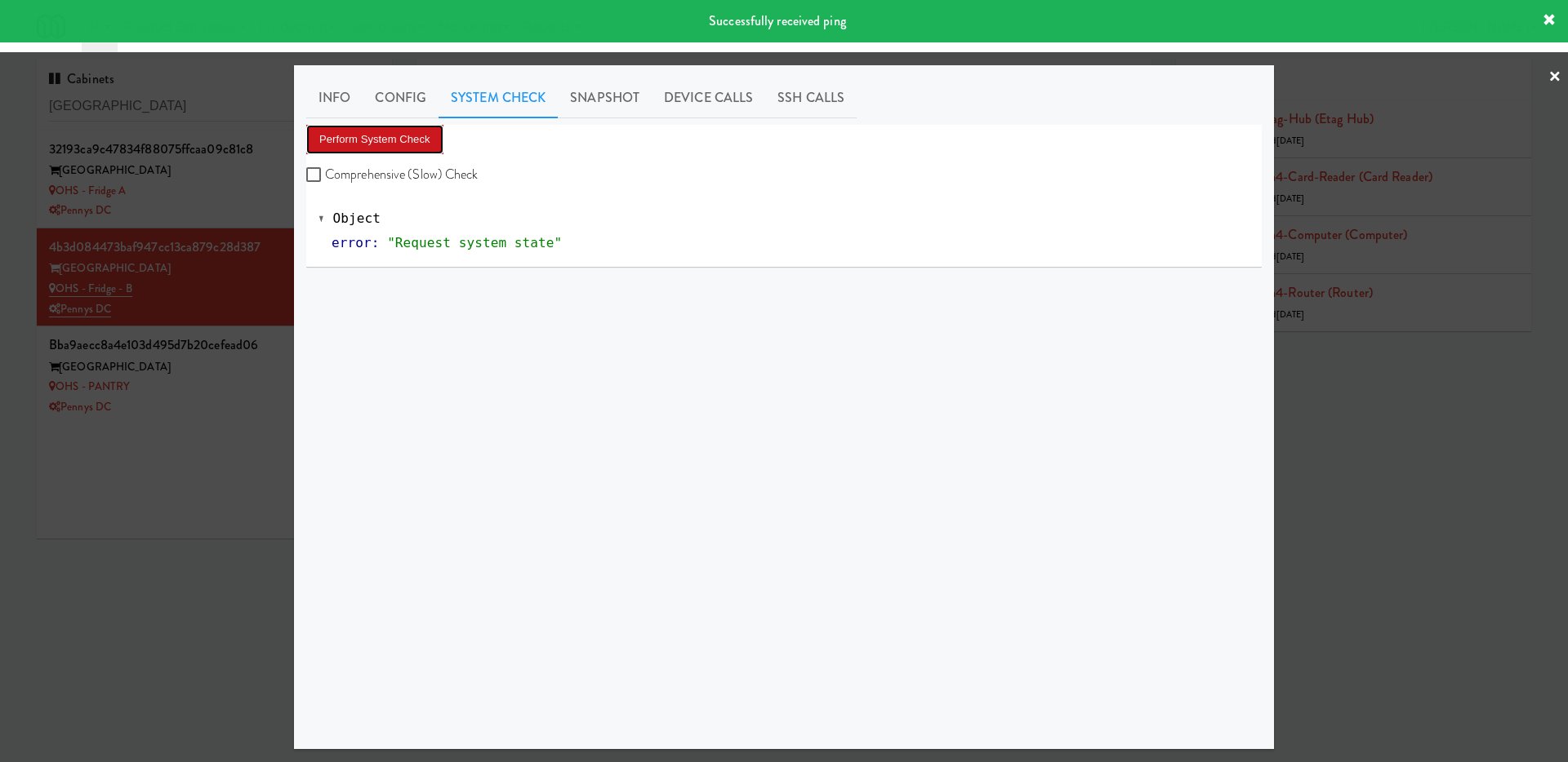
click at [409, 136] on button "Perform System Check" at bounding box center [375, 140] width 137 height 29
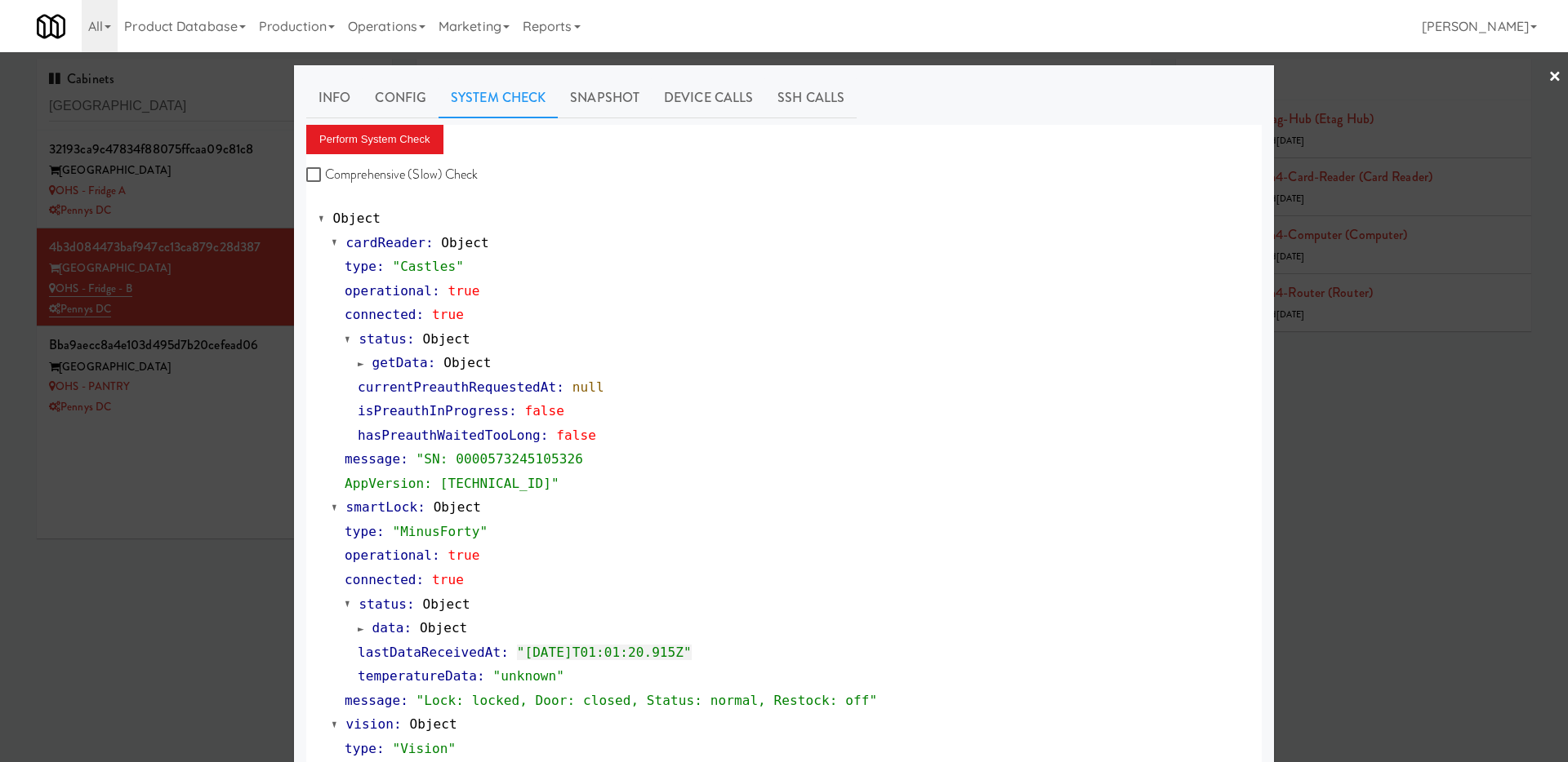
scroll to position [529, 0]
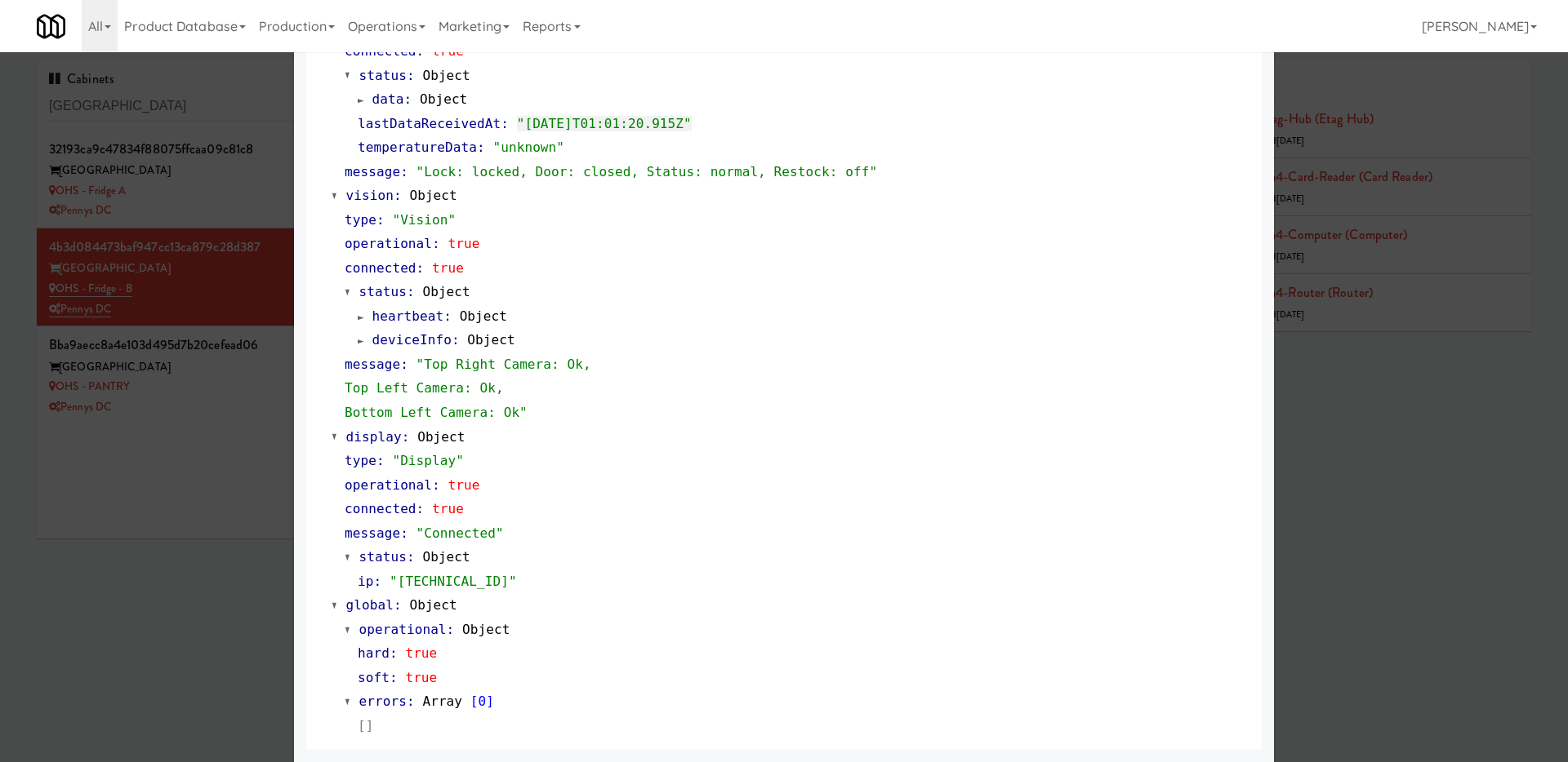
click at [265, 205] on div at bounding box center [784, 381] width 1568 height 762
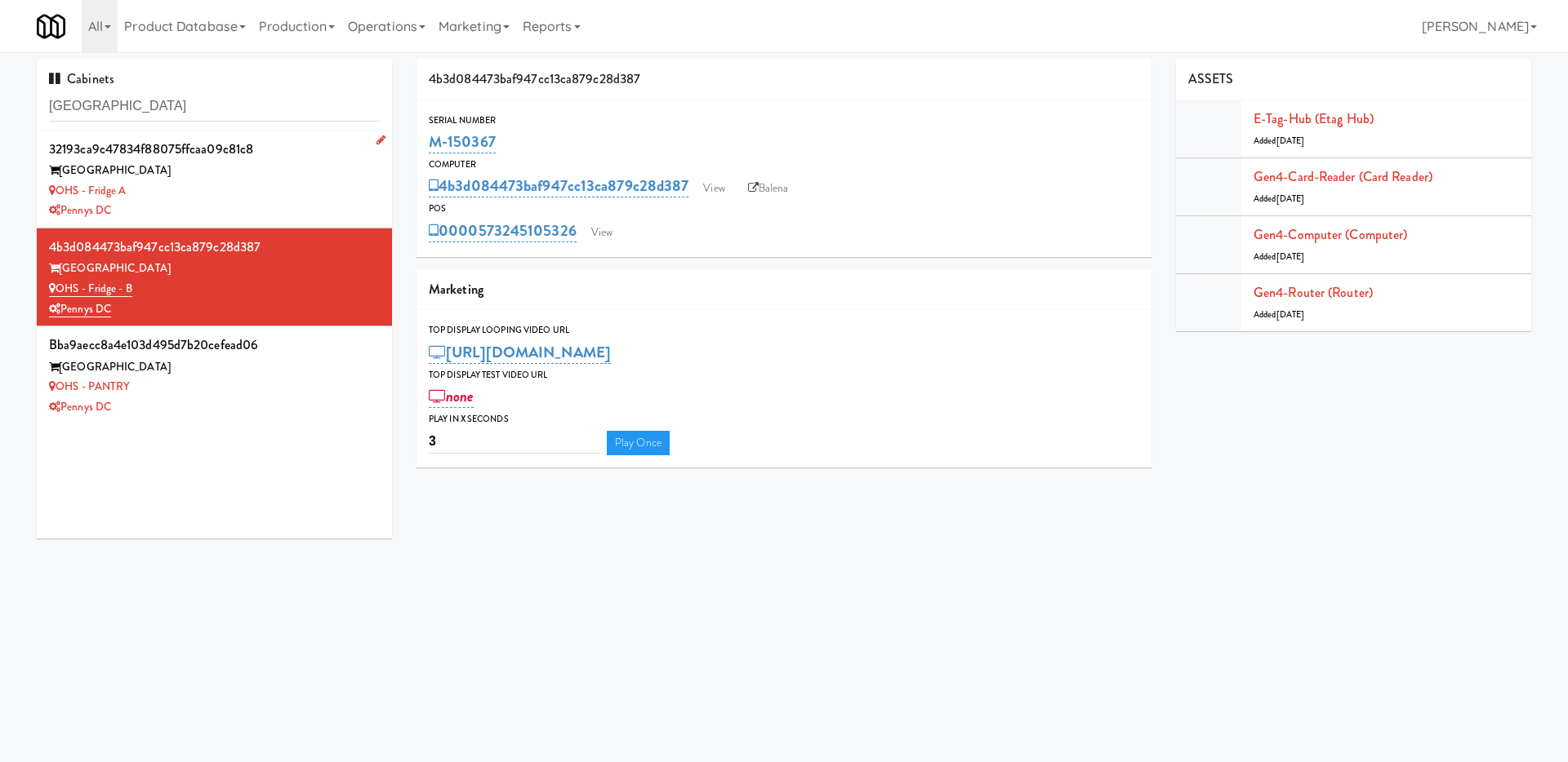
click at [224, 183] on div "OHS - Fridge A" at bounding box center [214, 191] width 331 height 21
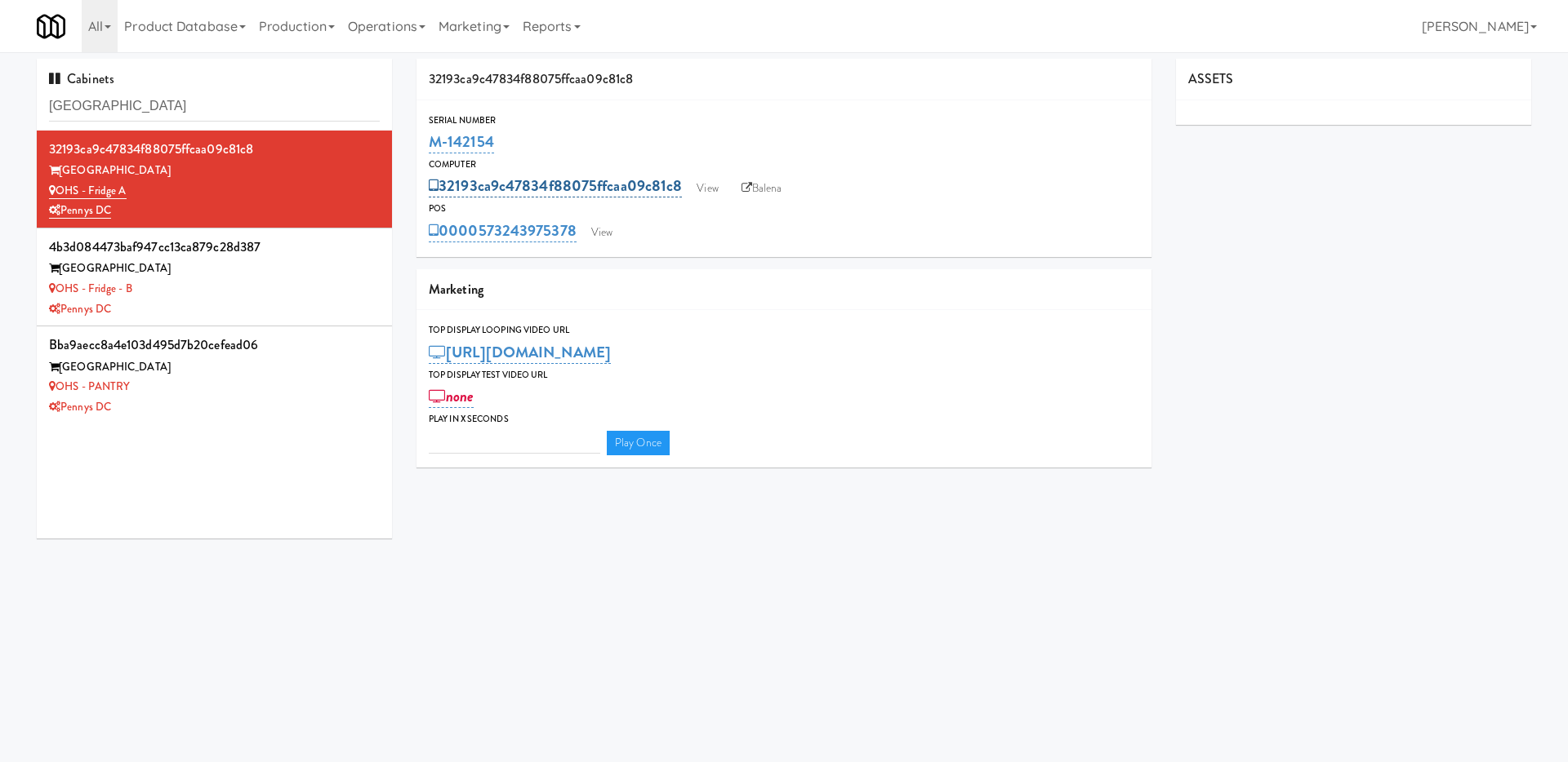
type input "3"
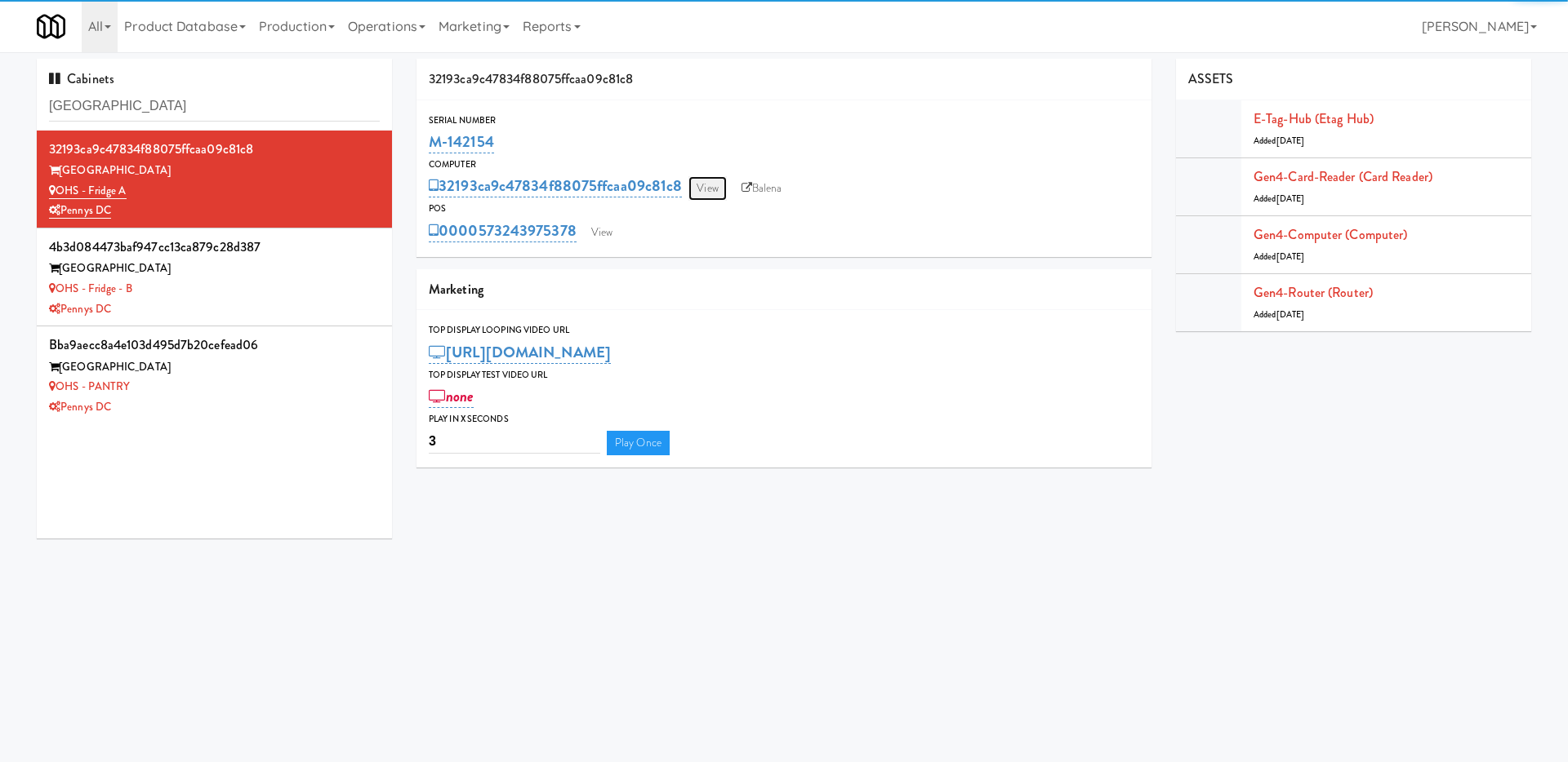
click at [715, 187] on link "View" at bounding box center [707, 188] width 37 height 24
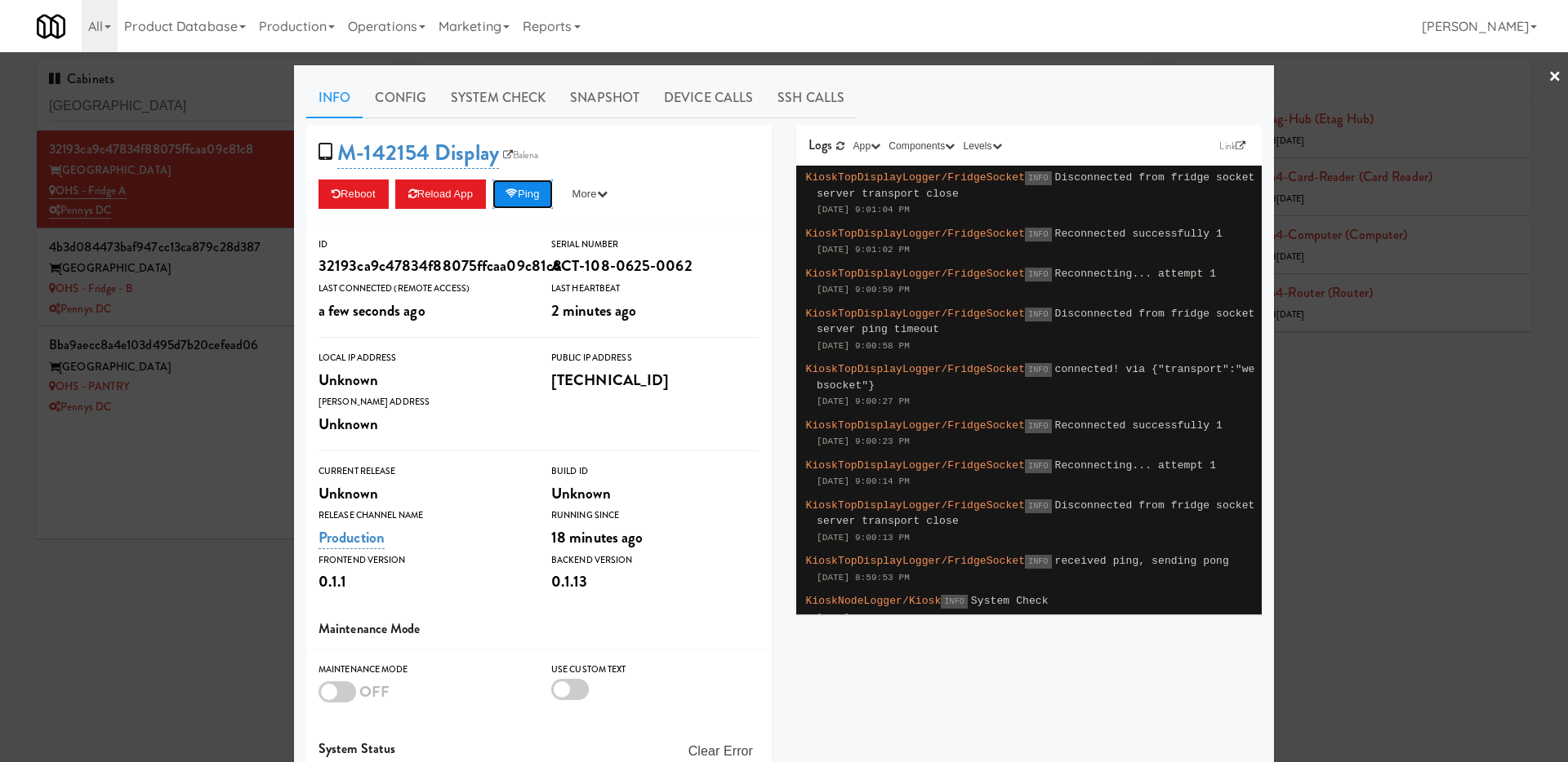
click at [526, 201] on button "Ping" at bounding box center [523, 195] width 61 height 29
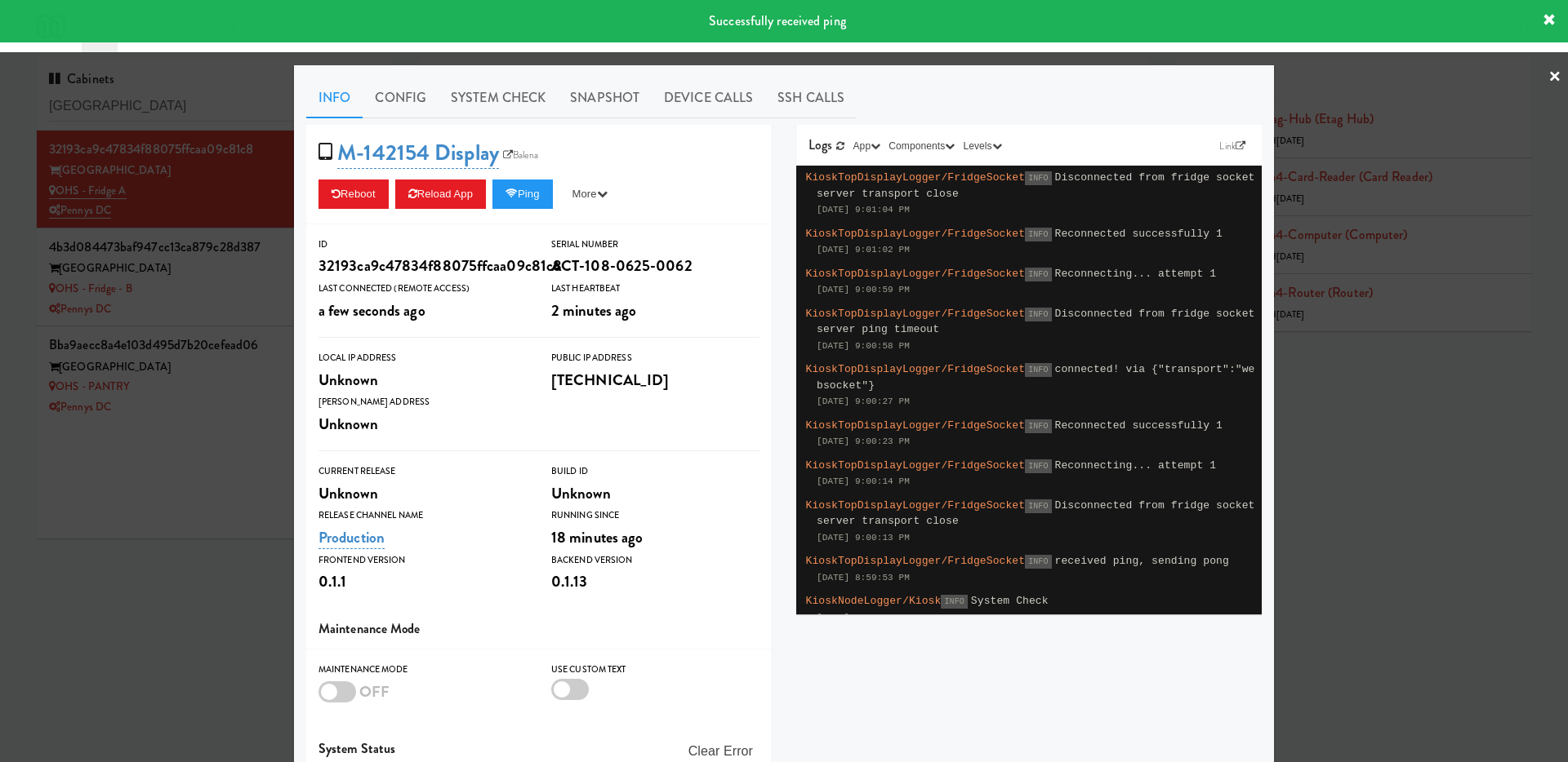
click at [227, 197] on div at bounding box center [784, 381] width 1568 height 762
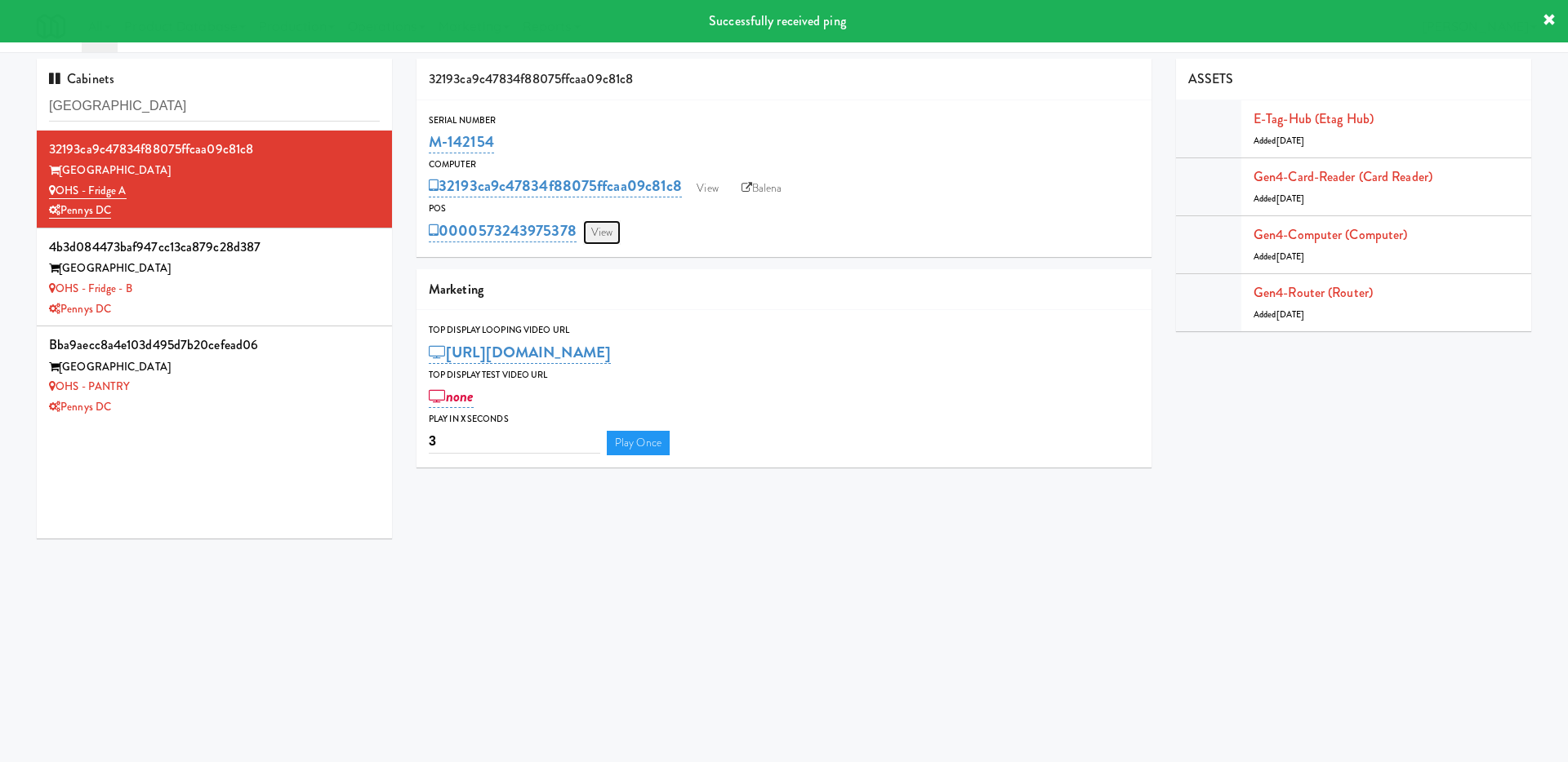
click at [615, 224] on link "View" at bounding box center [602, 232] width 37 height 24
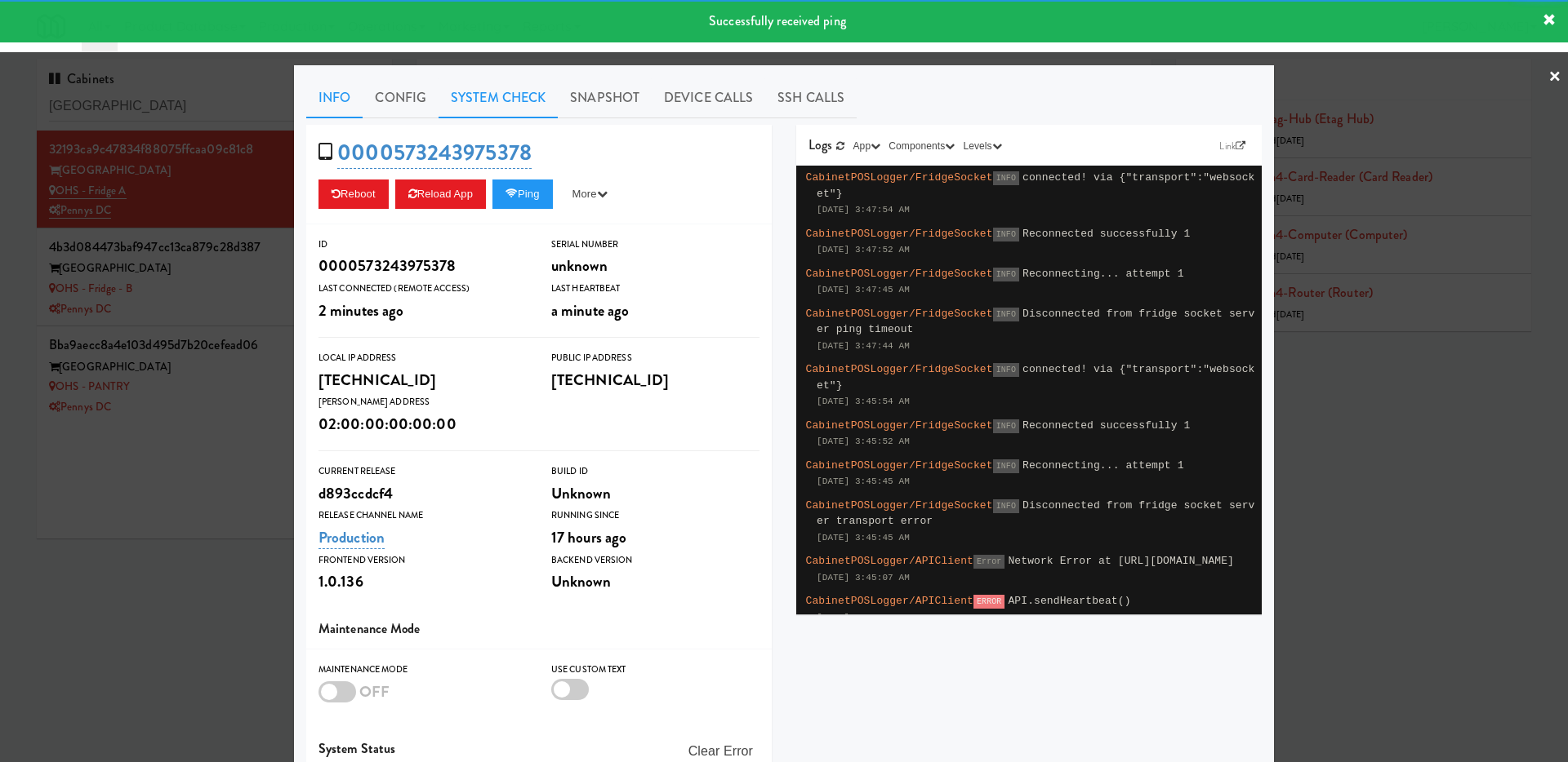
click at [480, 88] on link "System Check" at bounding box center [498, 98] width 119 height 41
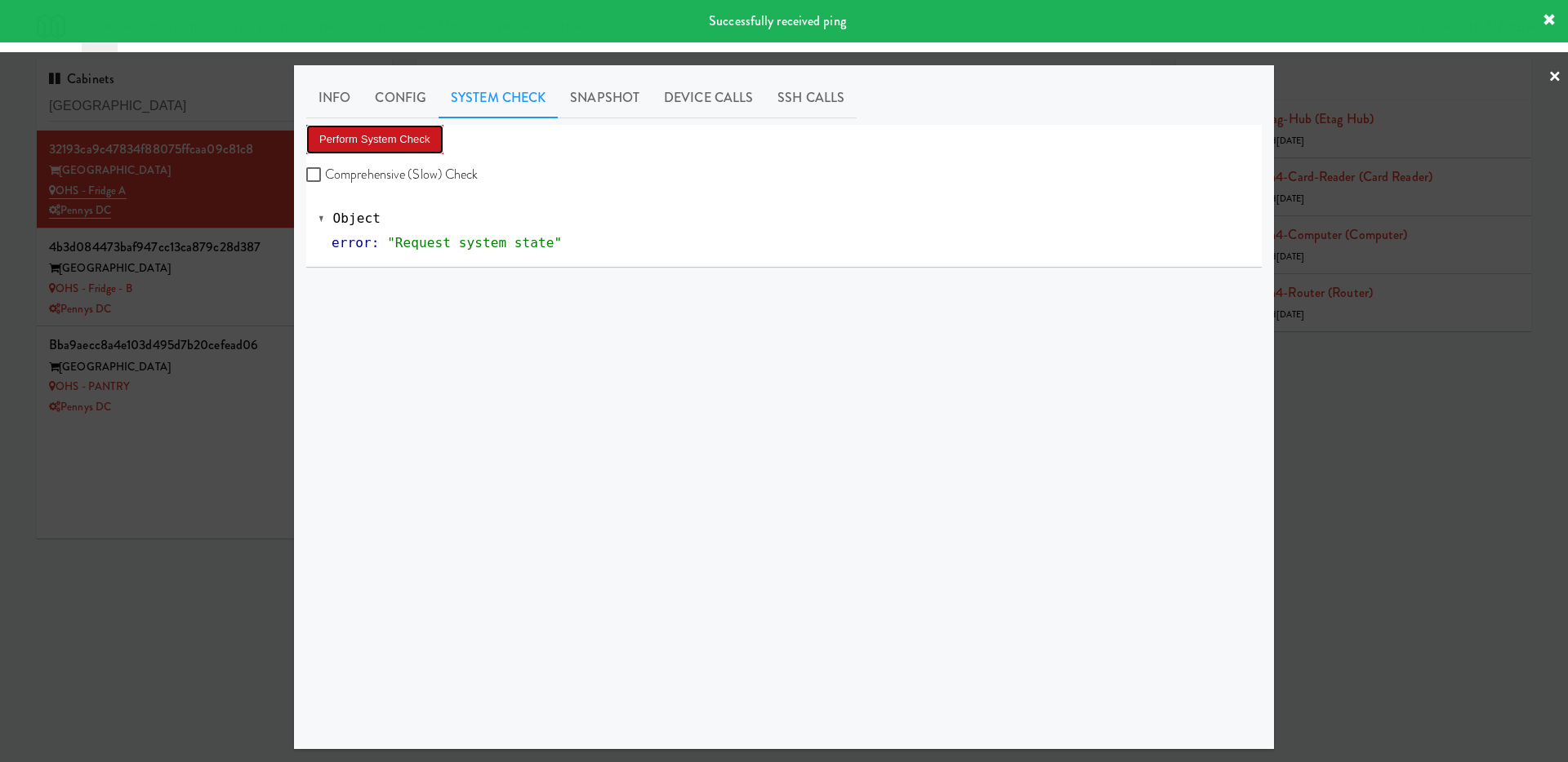
click at [409, 135] on button "Perform System Check" at bounding box center [375, 140] width 137 height 29
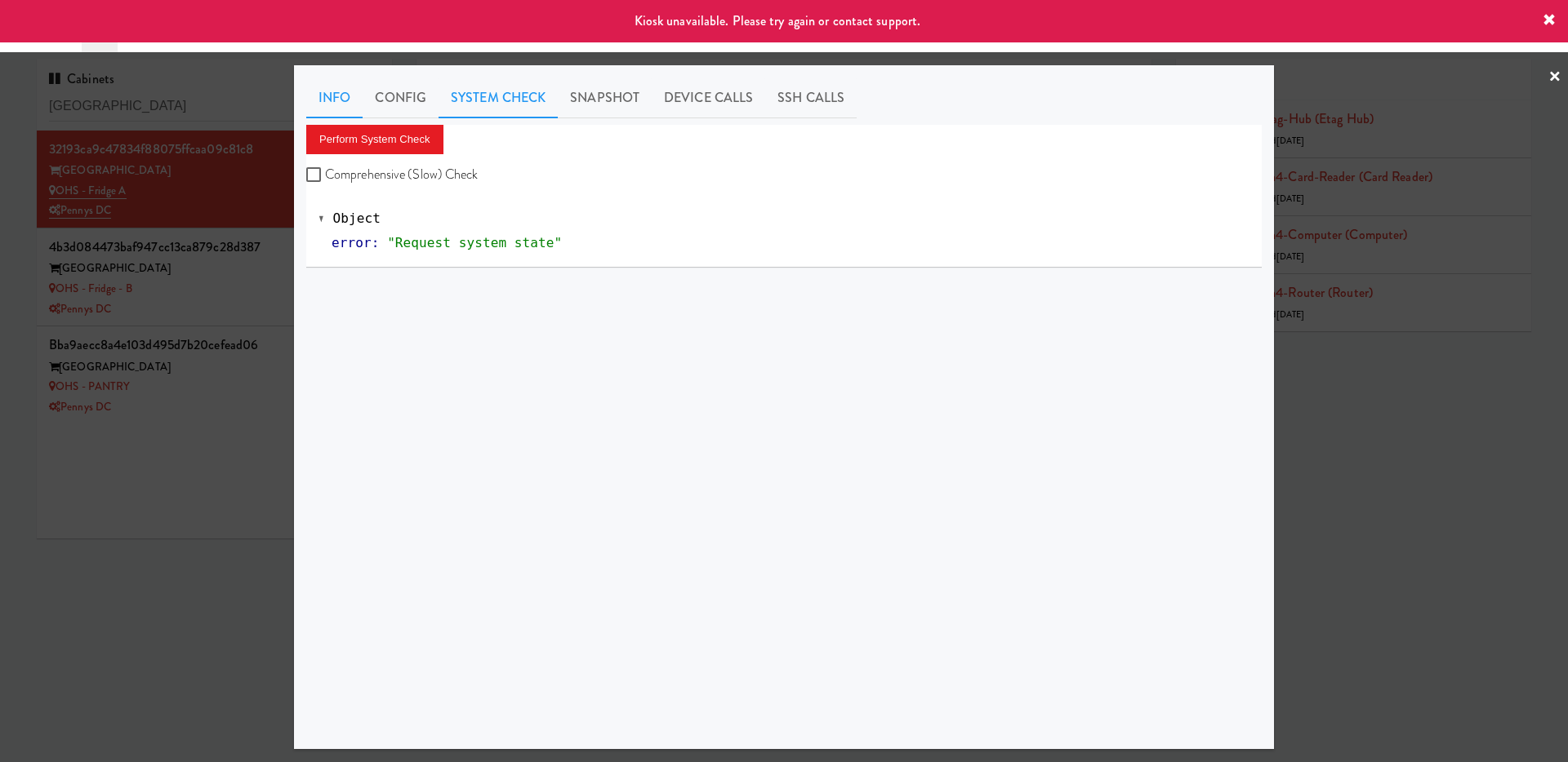
click at [329, 89] on link "Info" at bounding box center [335, 98] width 57 height 41
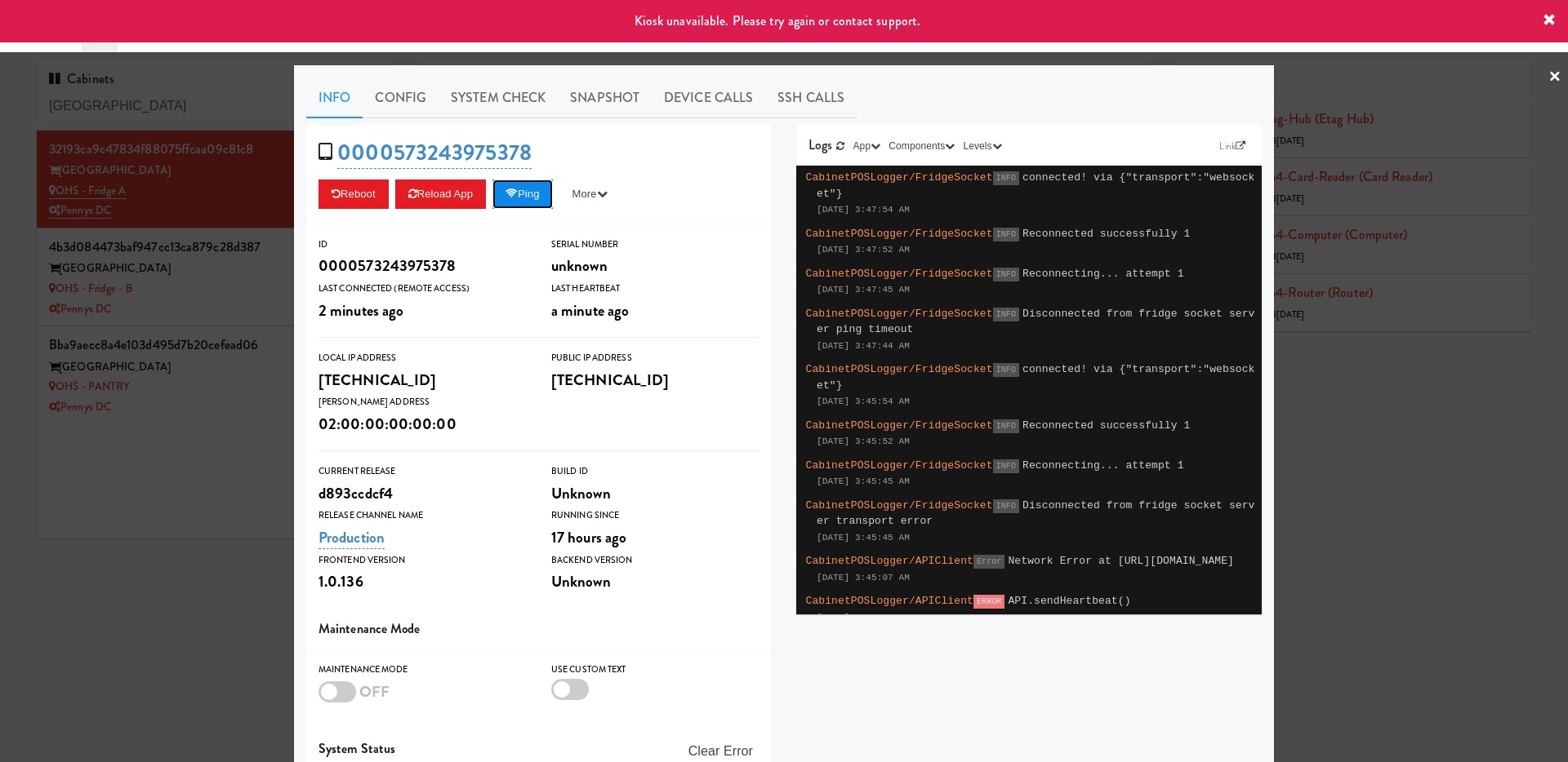
click at [538, 200] on button "Ping" at bounding box center [523, 195] width 61 height 29
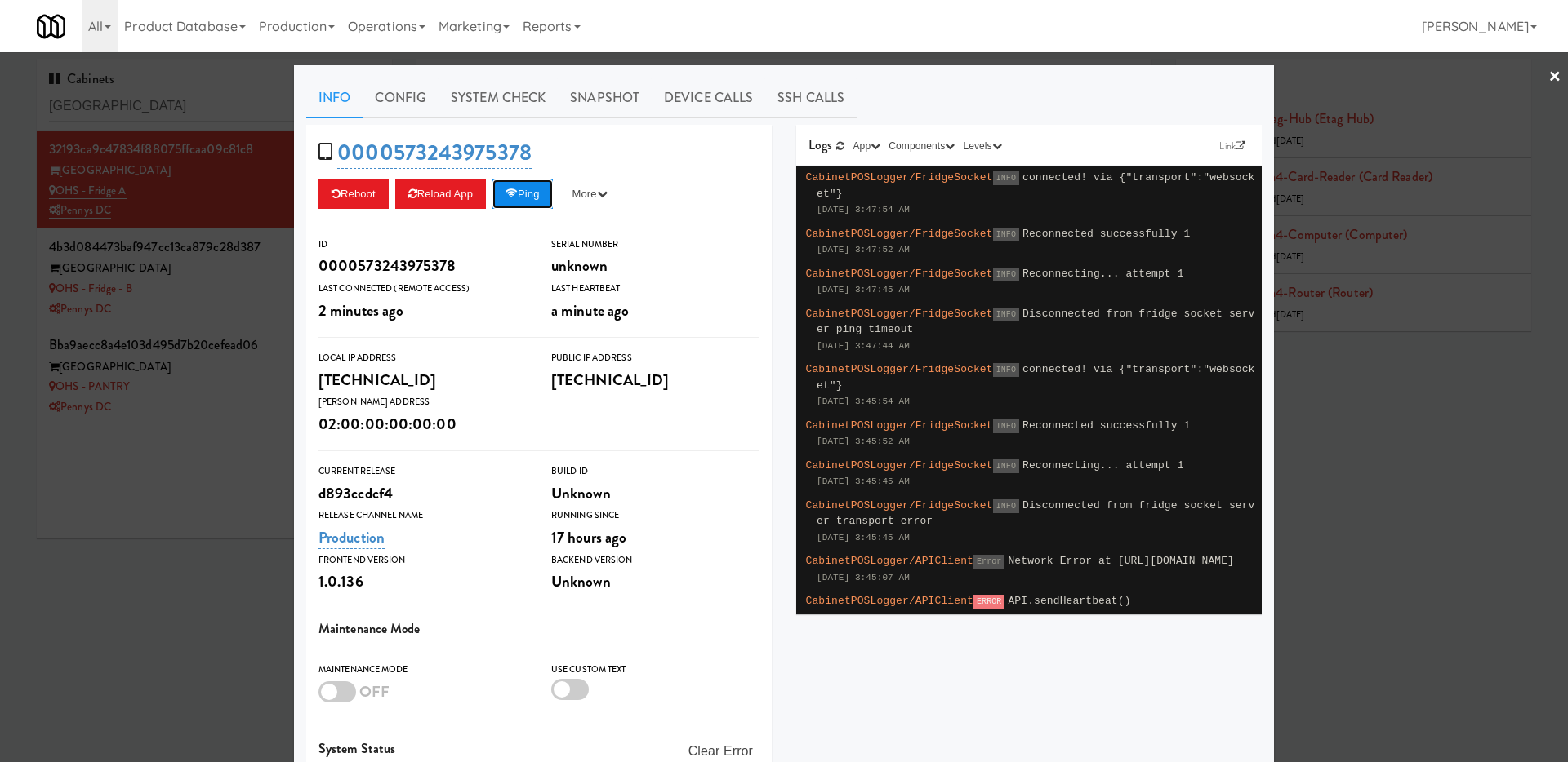
click at [535, 193] on button "Ping" at bounding box center [523, 195] width 61 height 29
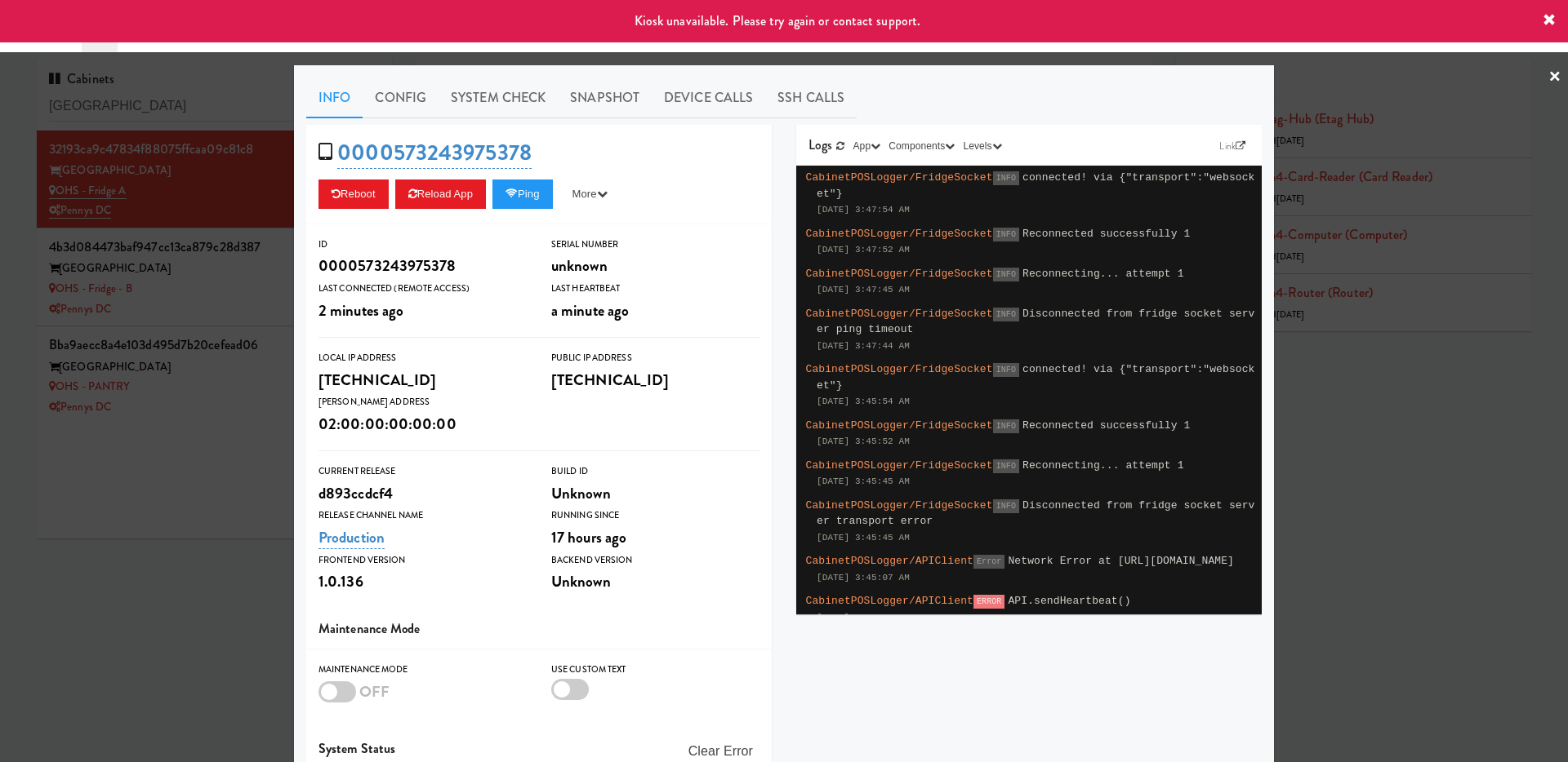
click at [193, 372] on div at bounding box center [784, 381] width 1568 height 762
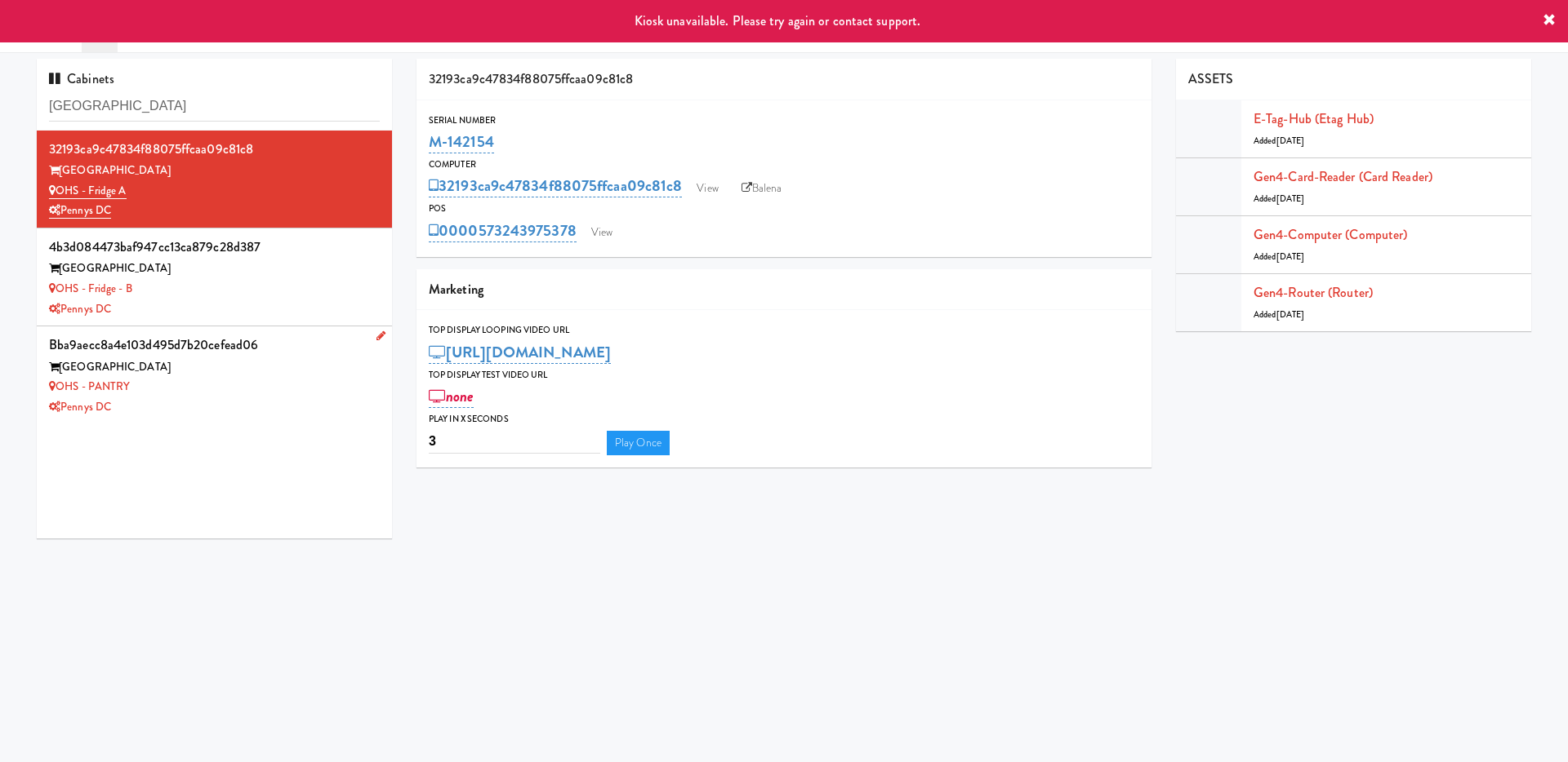
click at [228, 373] on div "[GEOGRAPHIC_DATA]" at bounding box center [214, 367] width 331 height 21
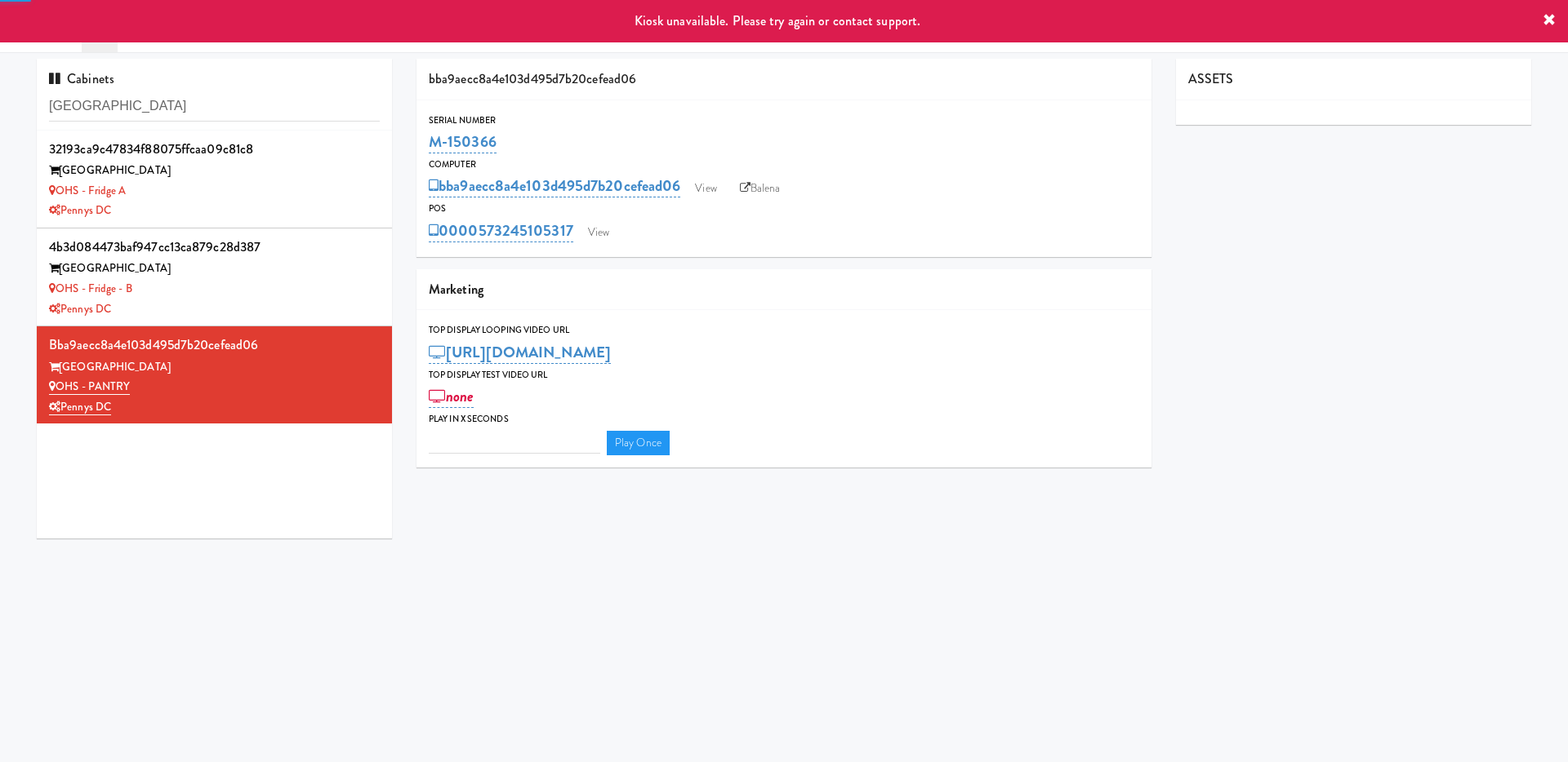
type input "3"
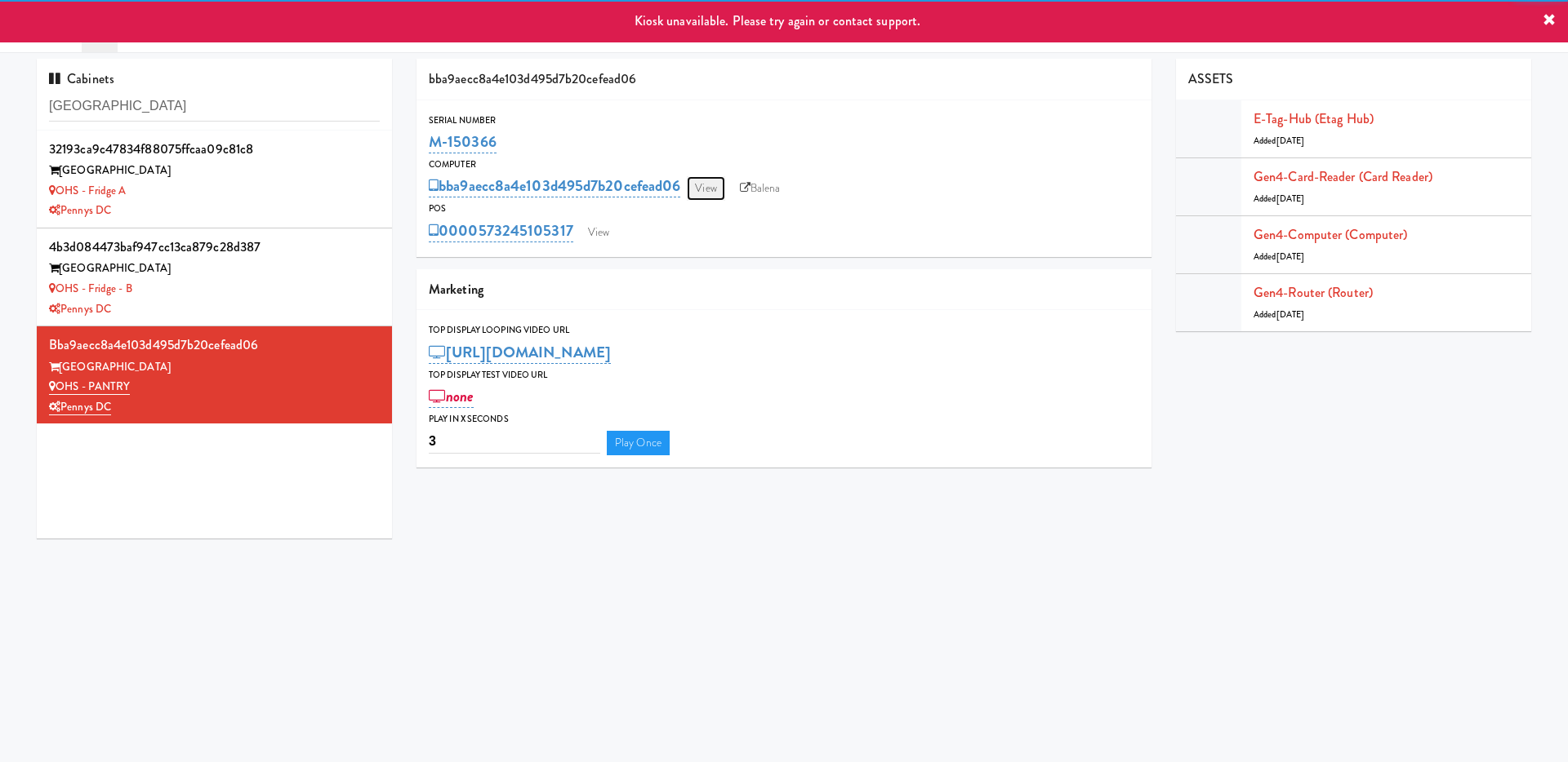
click at [719, 187] on link "View" at bounding box center [706, 188] width 37 height 24
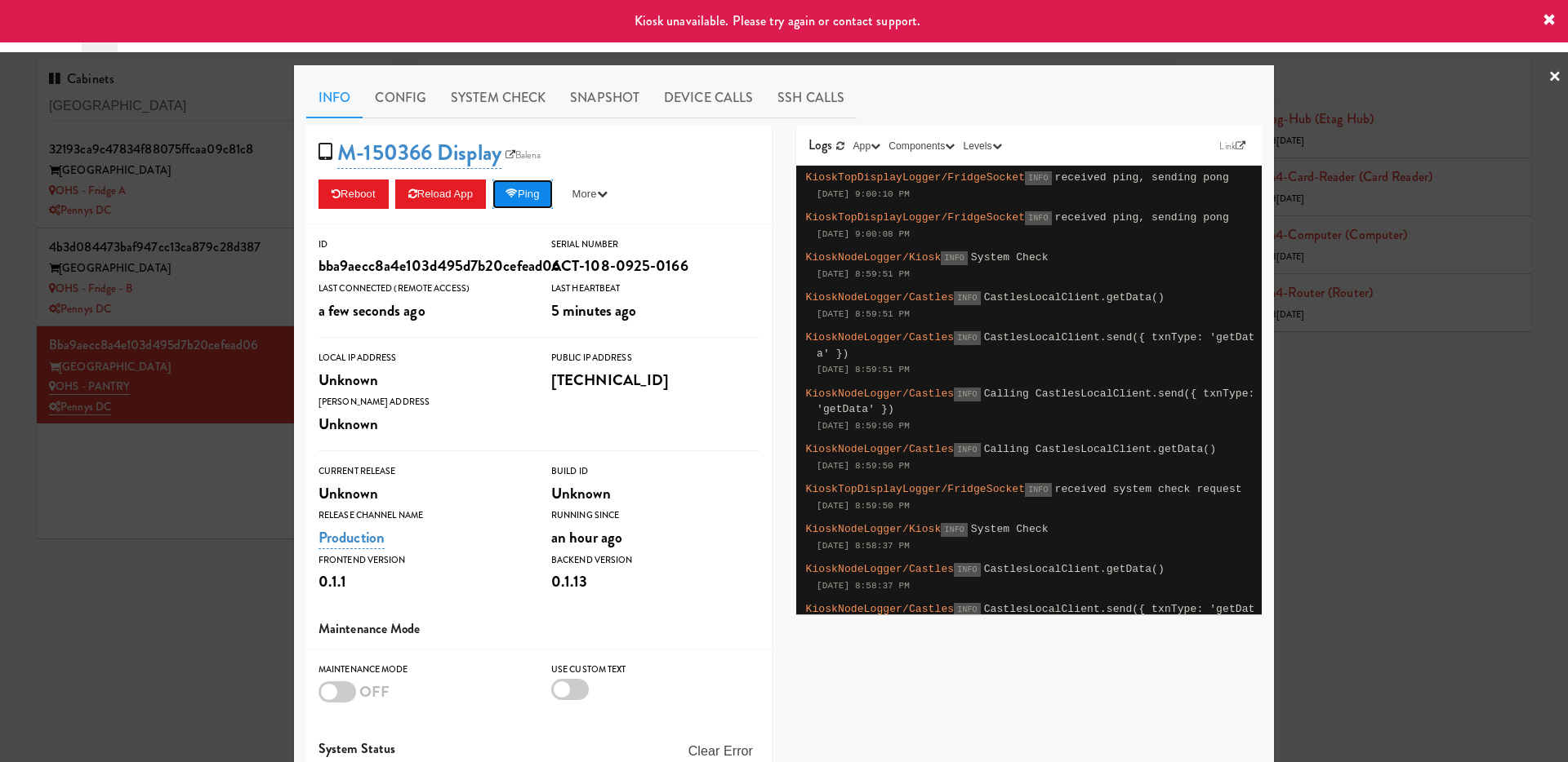
click at [544, 195] on button "Ping" at bounding box center [523, 195] width 61 height 29
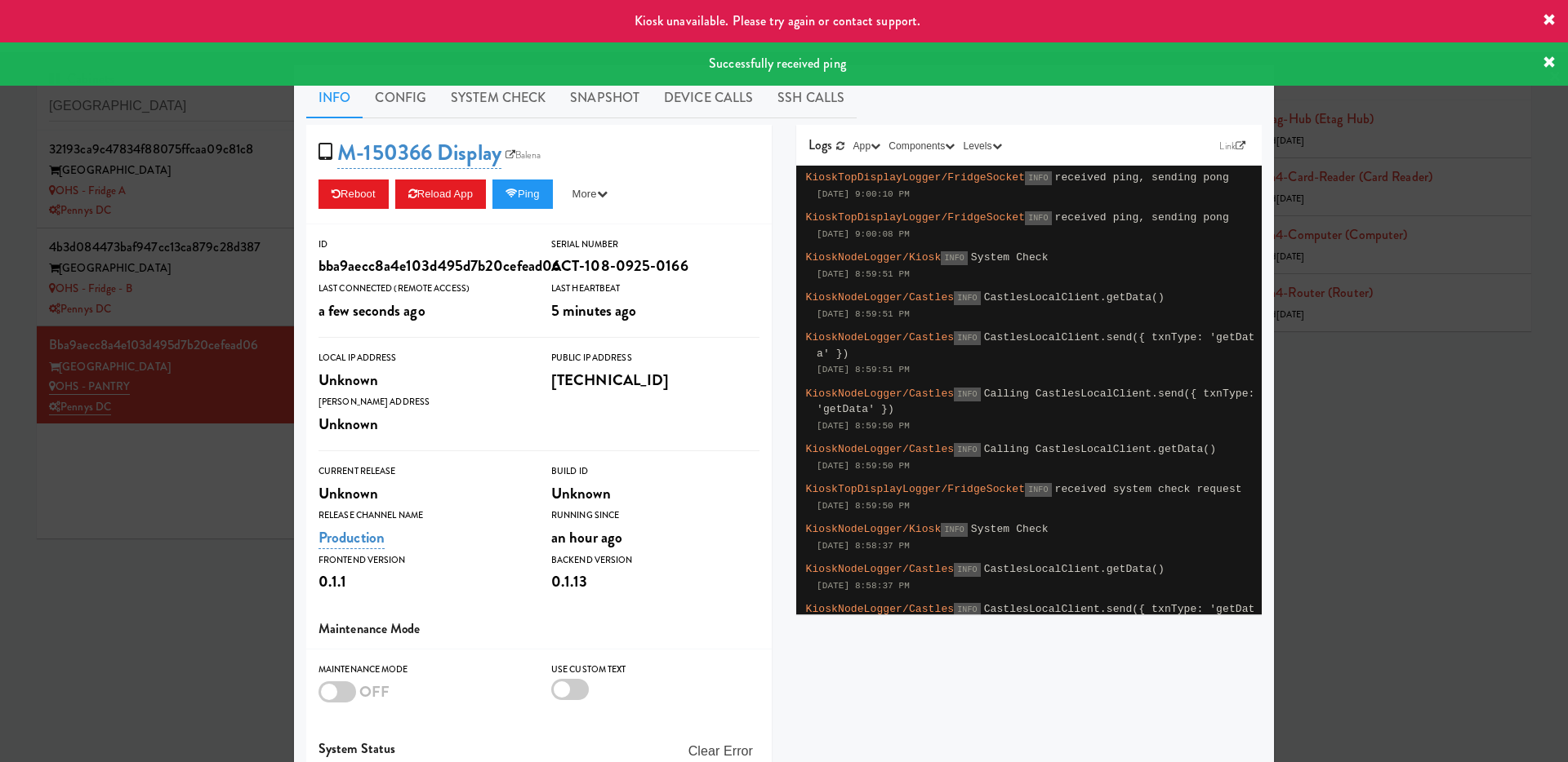
click at [206, 211] on div at bounding box center [784, 381] width 1568 height 762
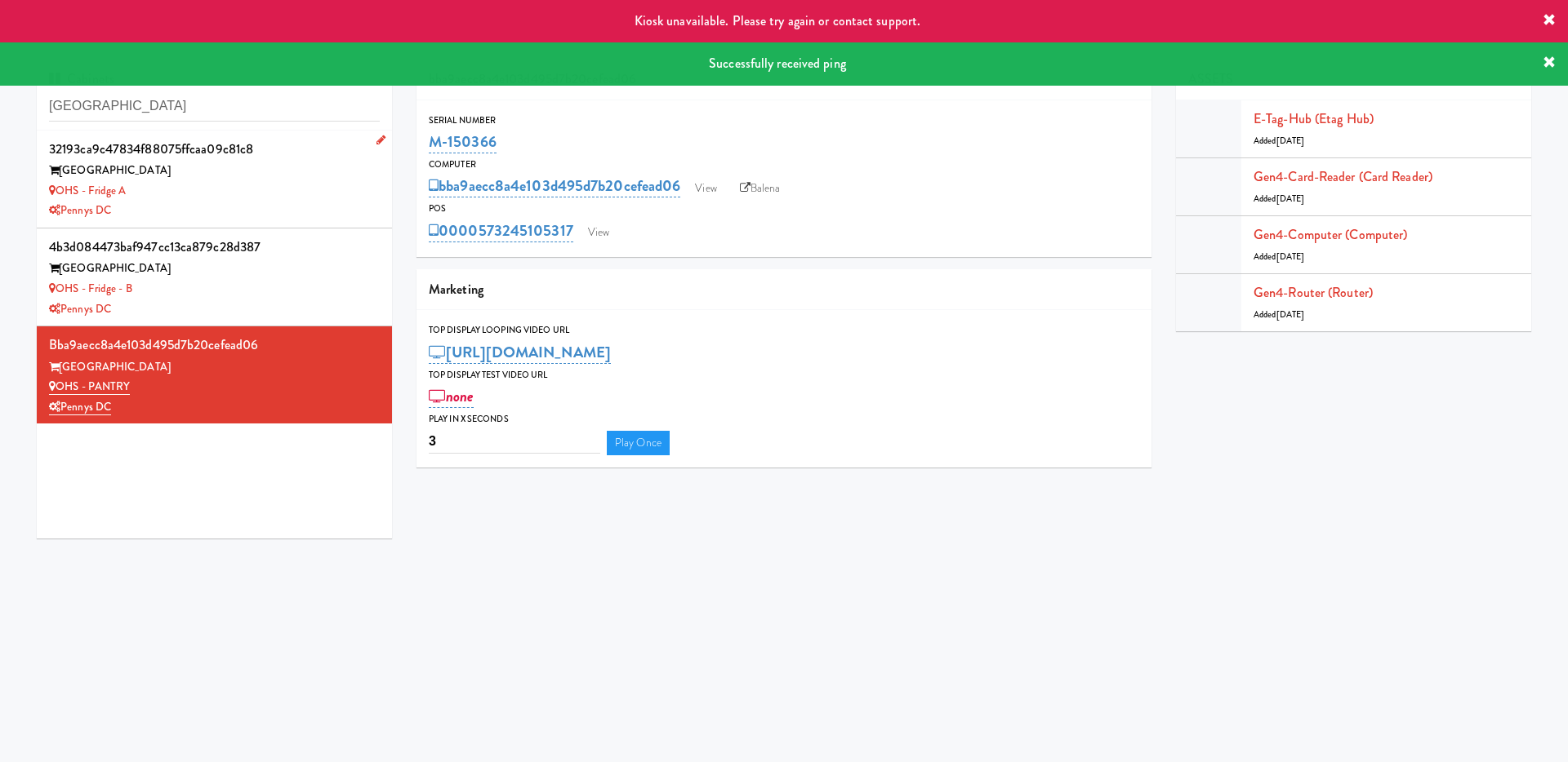
click at [244, 202] on div "Pennys DC" at bounding box center [214, 210] width 331 height 21
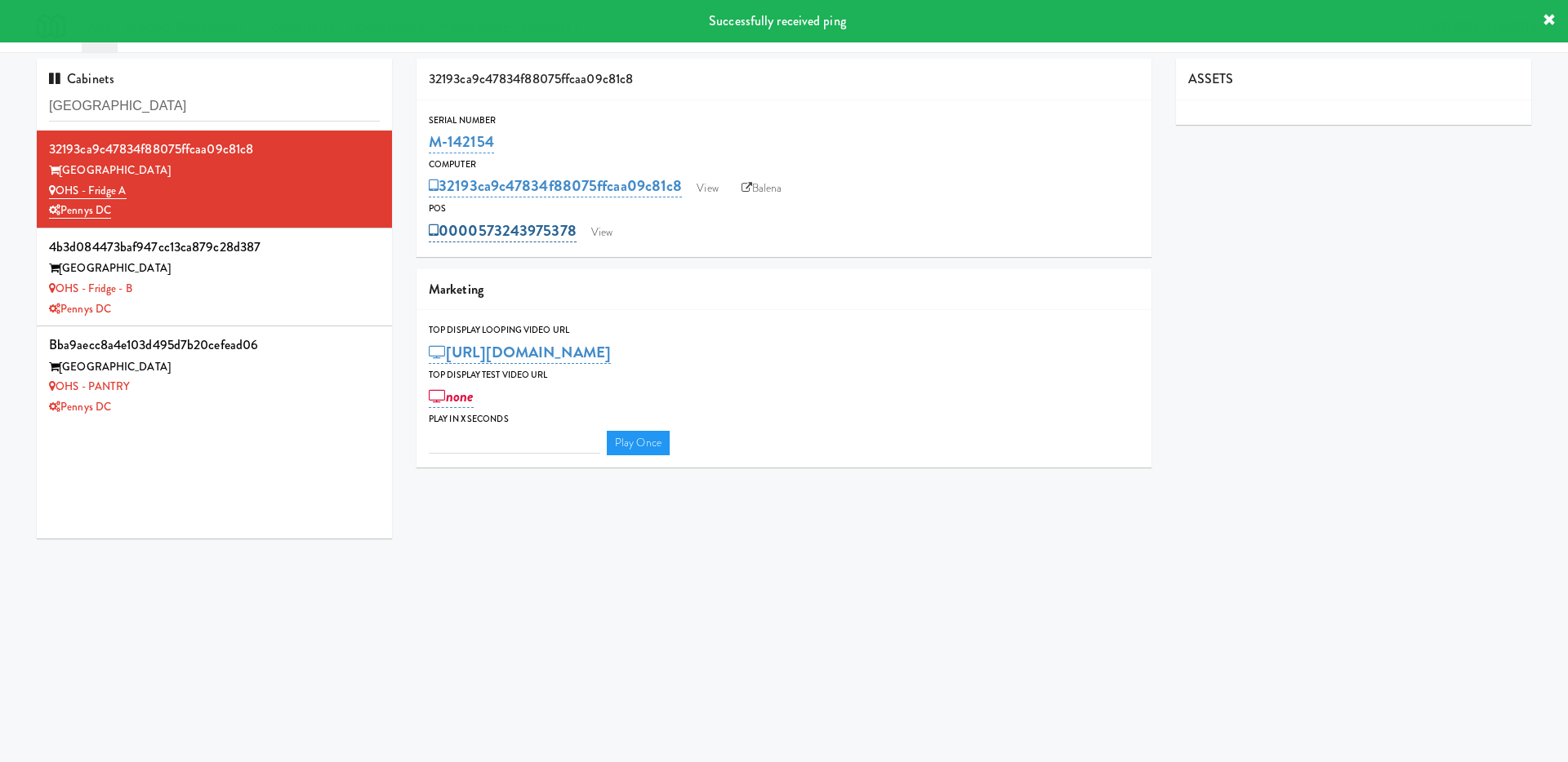
type input "3"
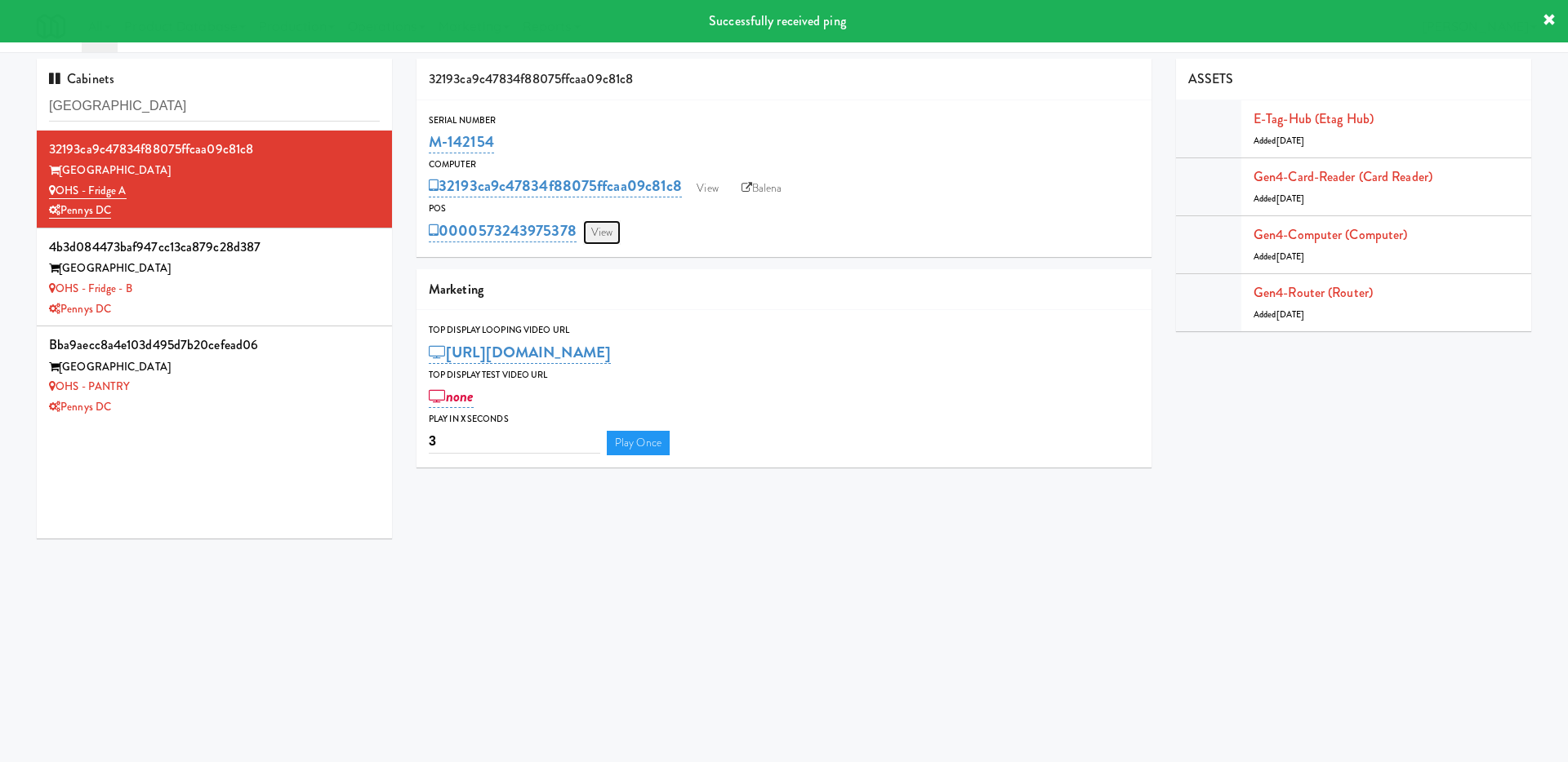
click at [604, 234] on link "View" at bounding box center [602, 232] width 37 height 24
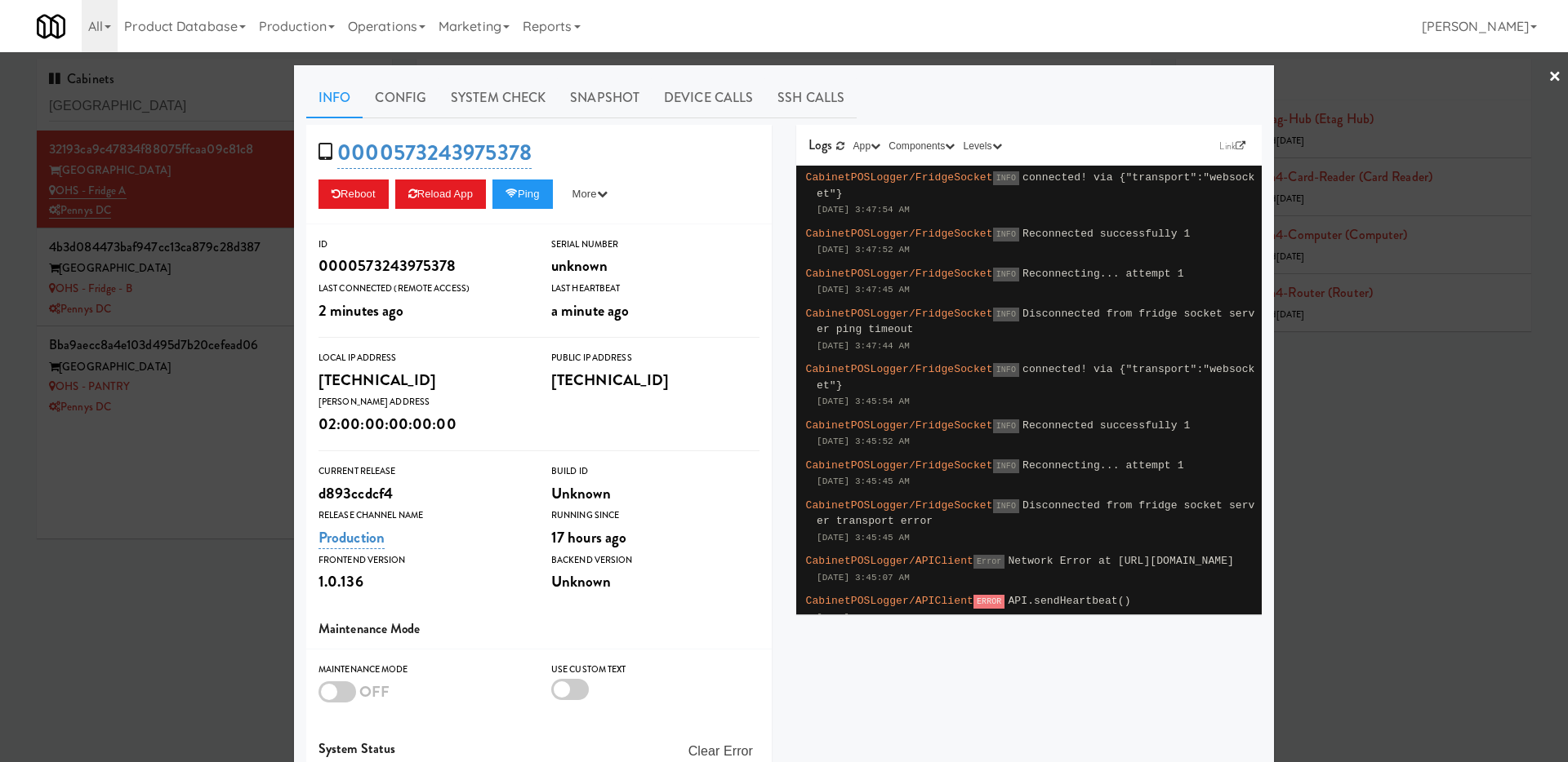
click at [518, 177] on div "0000573243975378 Reboot Reload App Ping More Ping Server Restart Server Force R…" at bounding box center [539, 175] width 466 height 100
click at [527, 199] on button "Ping" at bounding box center [523, 195] width 61 height 29
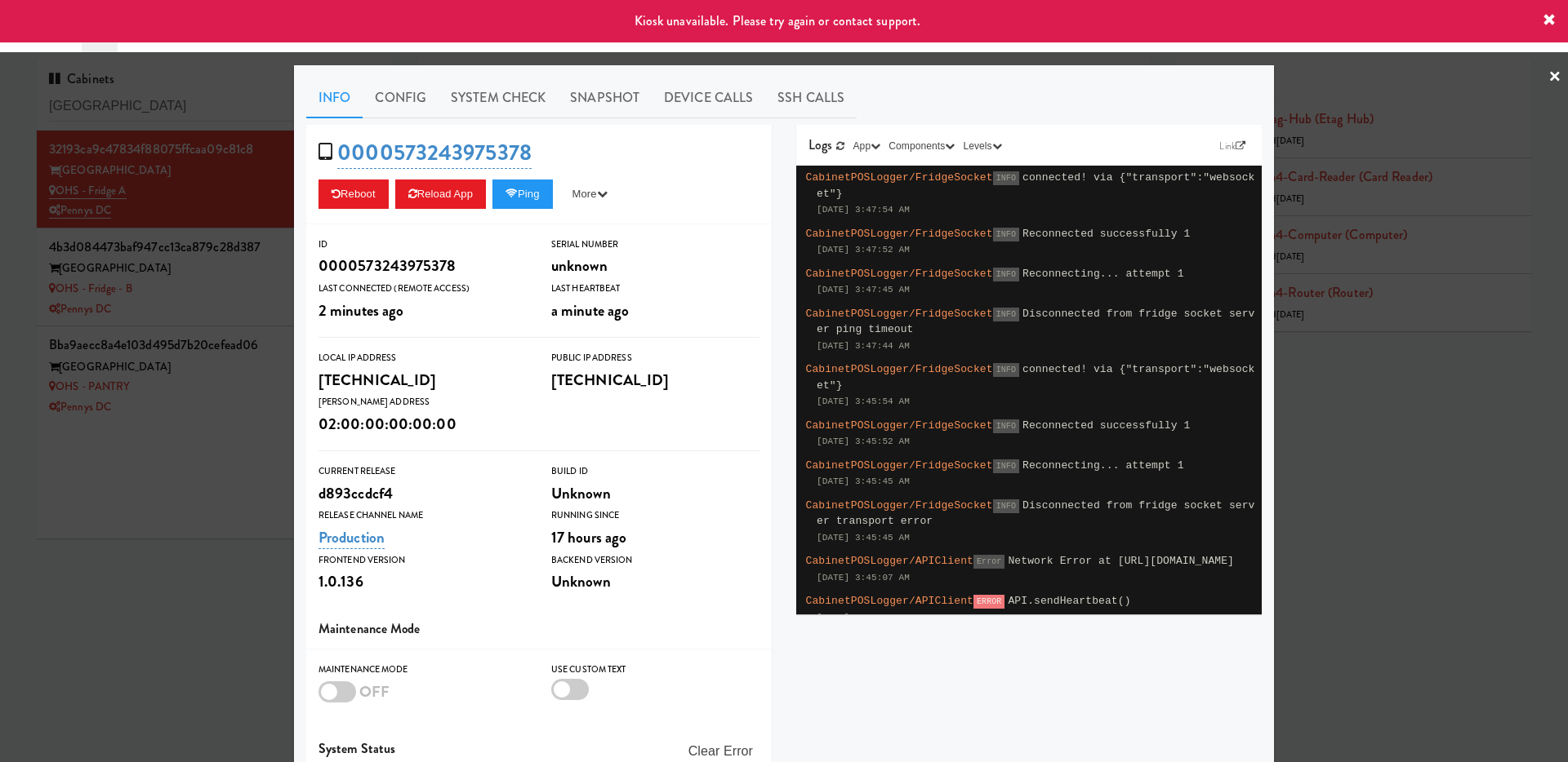
click at [234, 176] on div at bounding box center [784, 381] width 1568 height 762
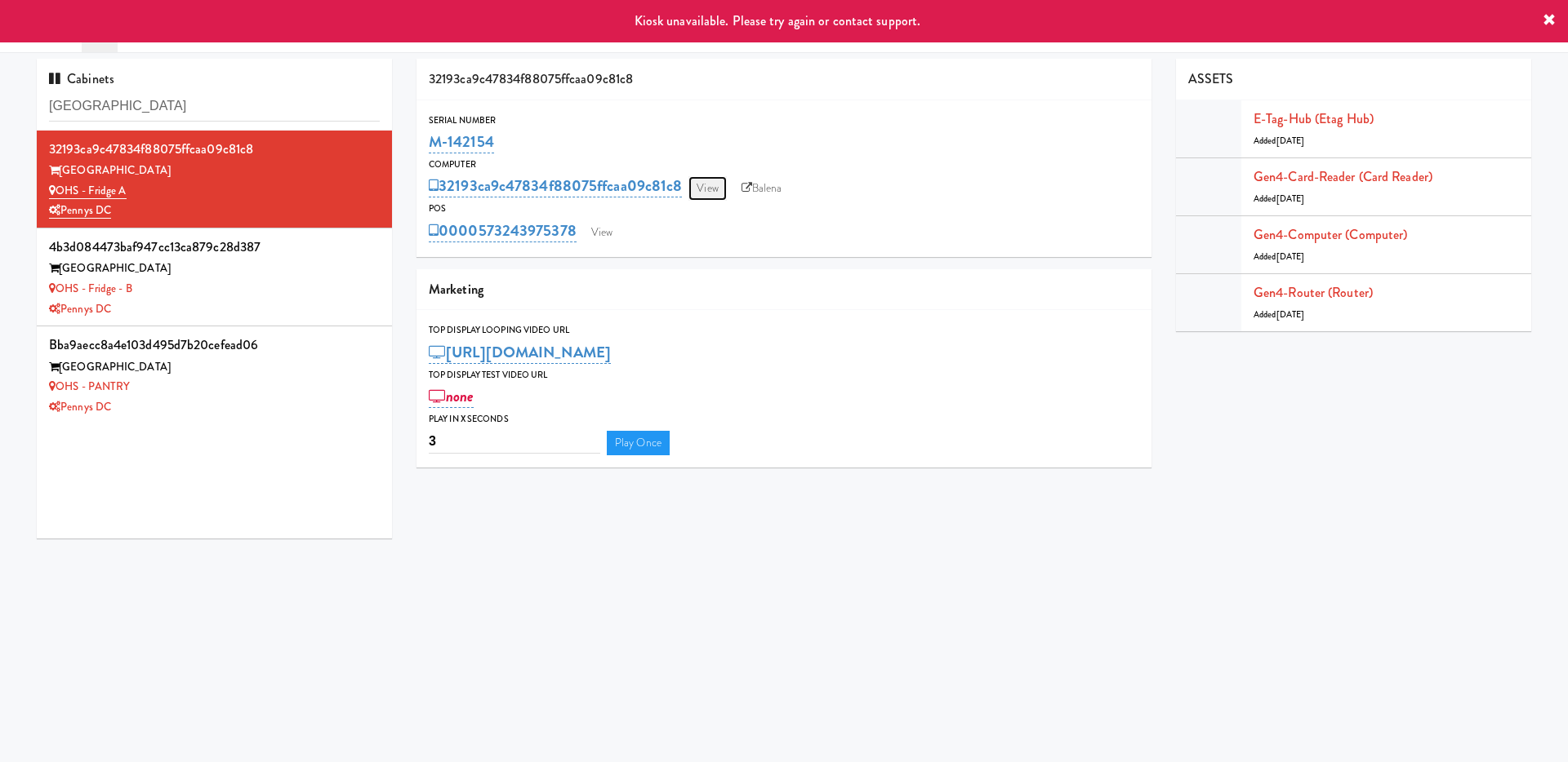
click at [723, 184] on link "View" at bounding box center [707, 188] width 37 height 24
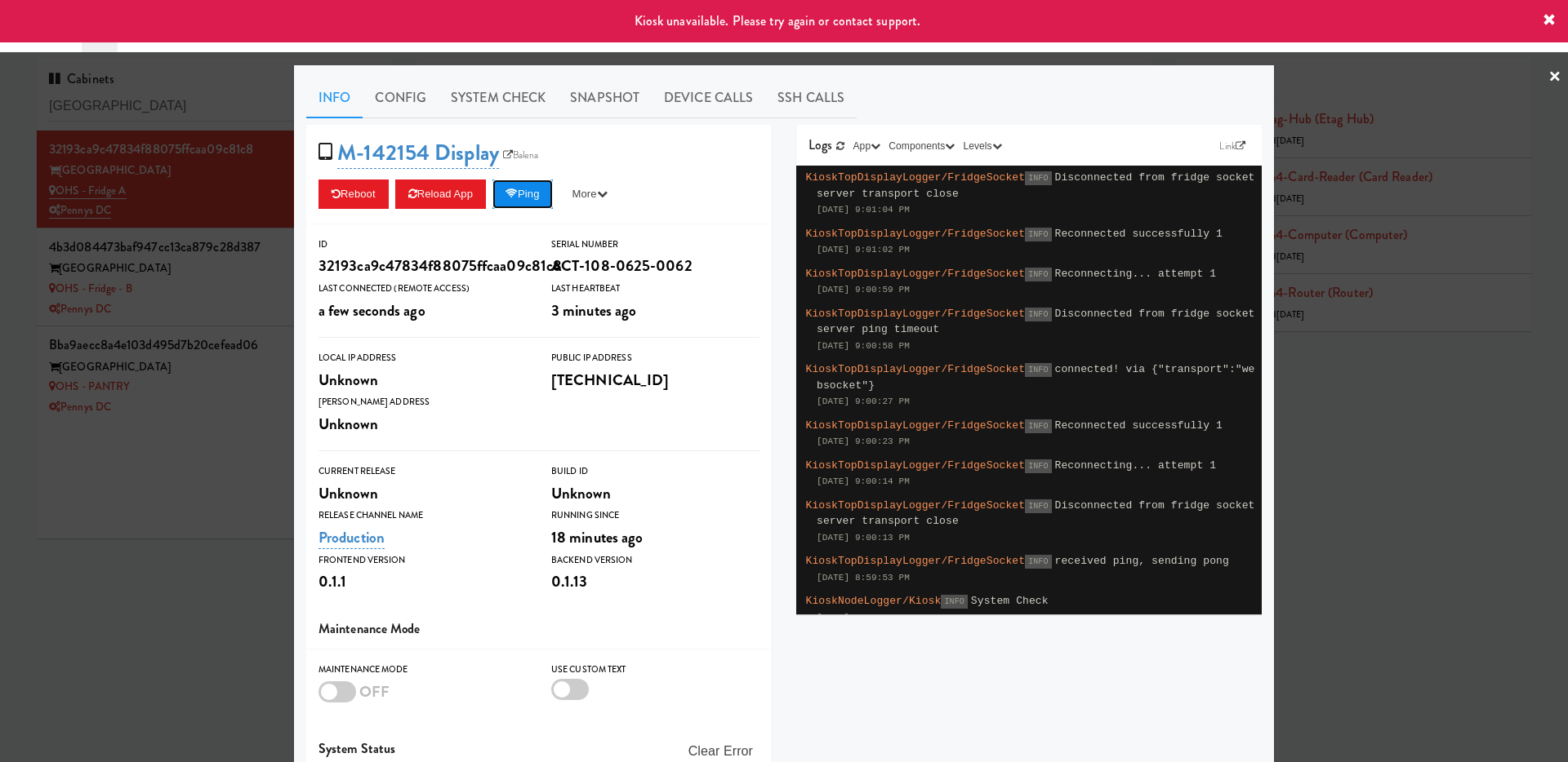
click at [539, 193] on button "Ping" at bounding box center [523, 195] width 61 height 29
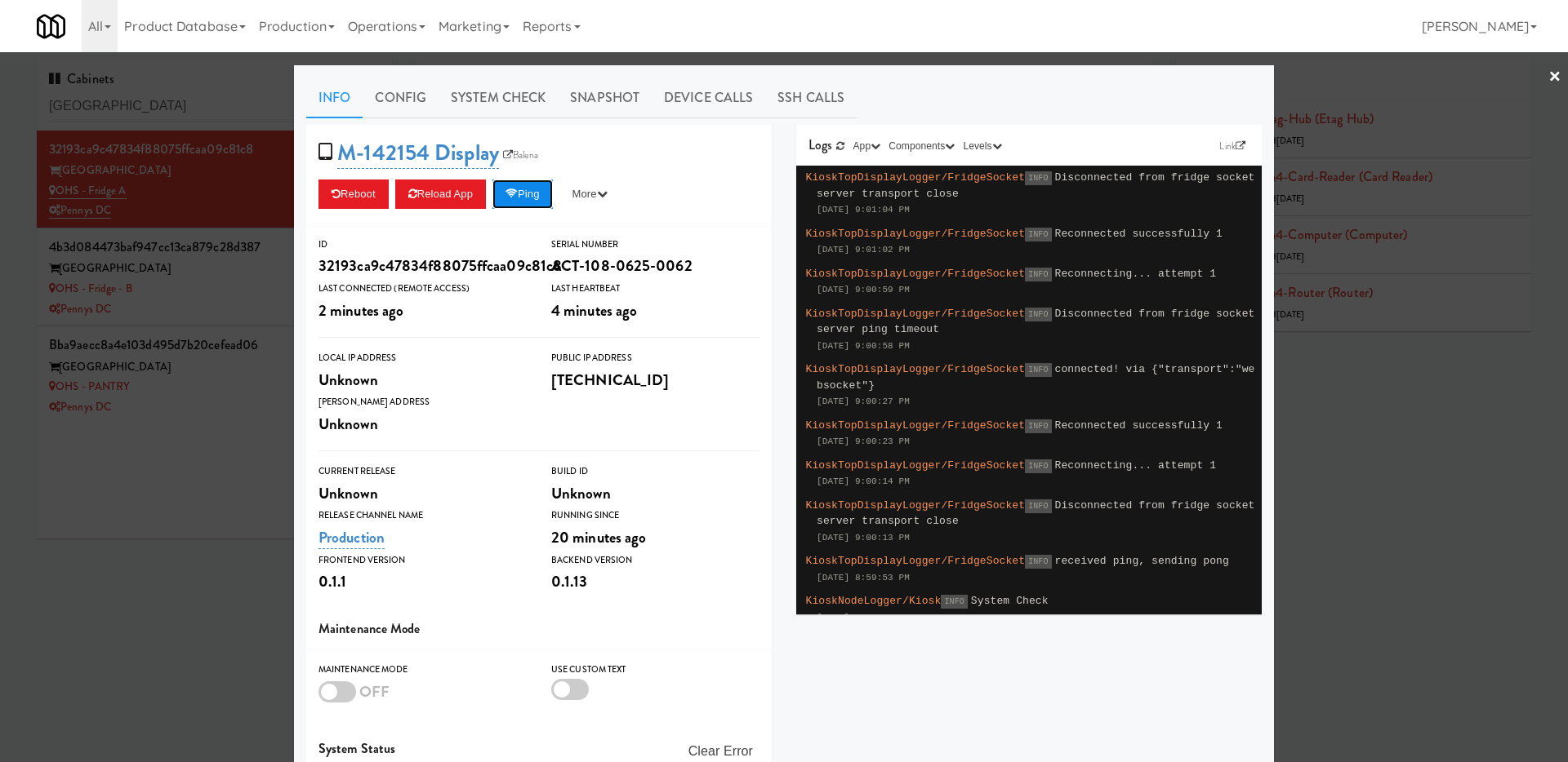
click at [530, 187] on button "Ping" at bounding box center [523, 195] width 61 height 29
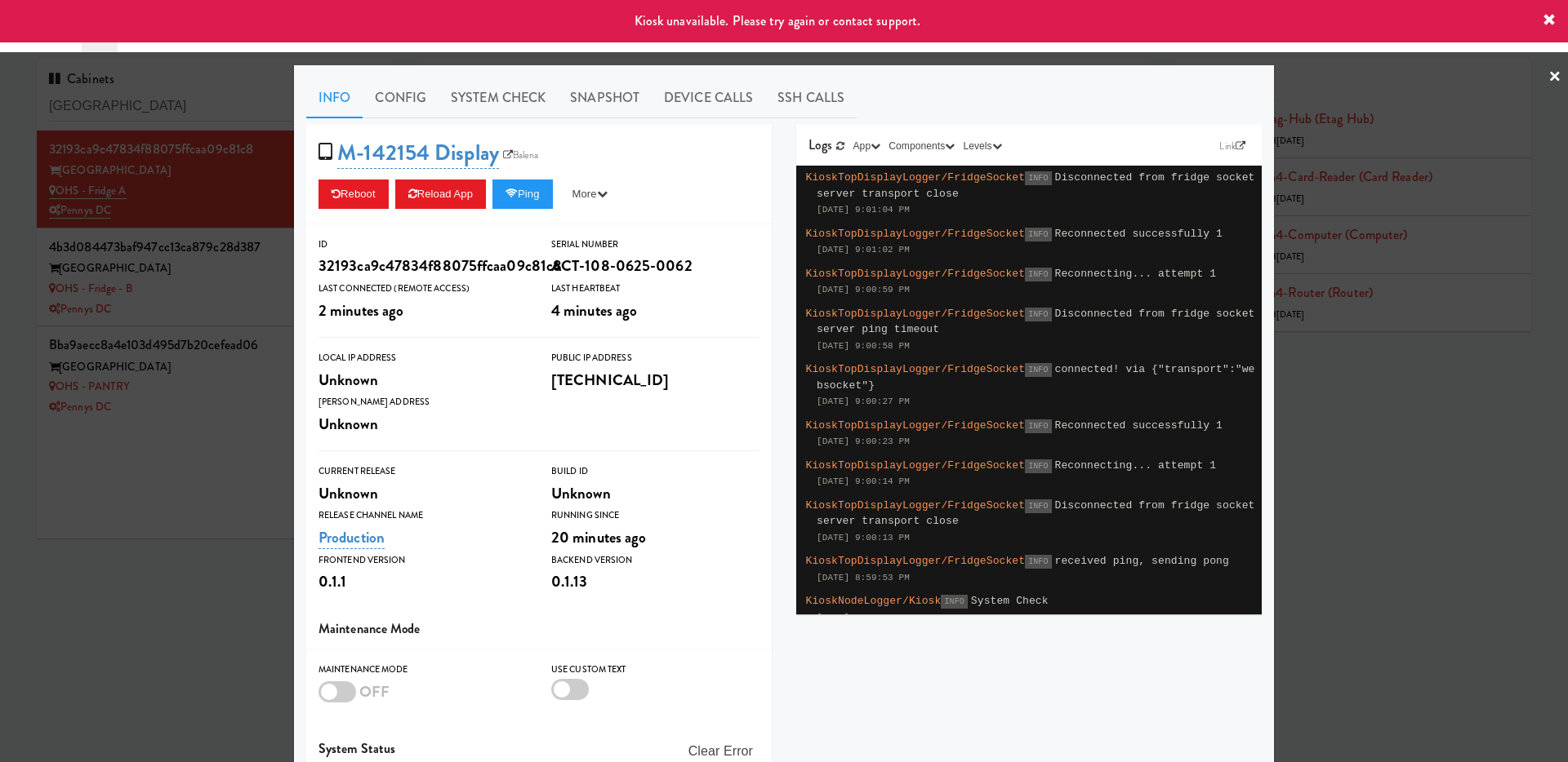
drag, startPoint x: 254, startPoint y: 198, endPoint x: 344, endPoint y: 203, distance: 90.1
click at [254, 197] on div at bounding box center [784, 381] width 1568 height 762
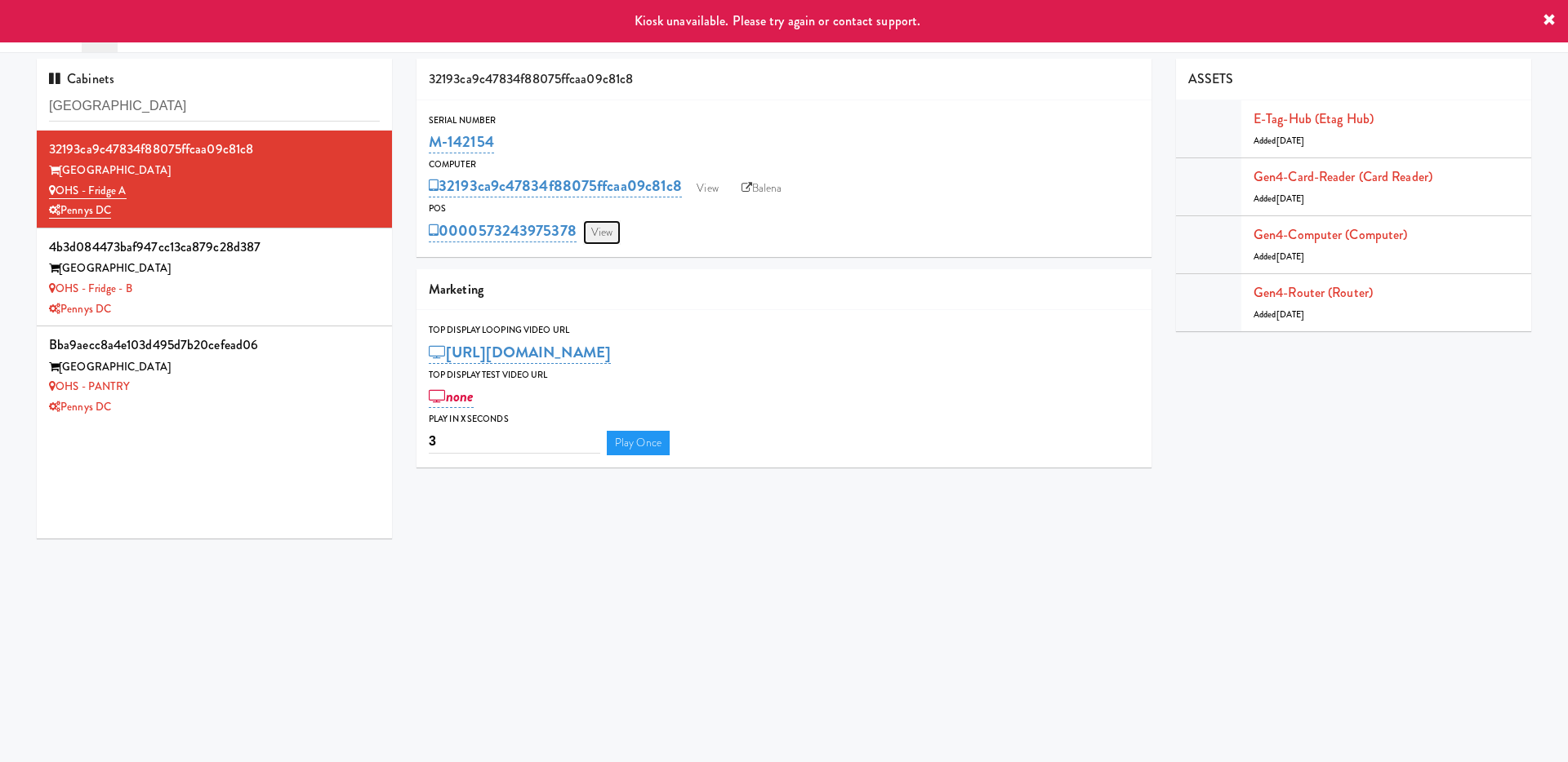
click at [593, 226] on link "View" at bounding box center [602, 232] width 37 height 24
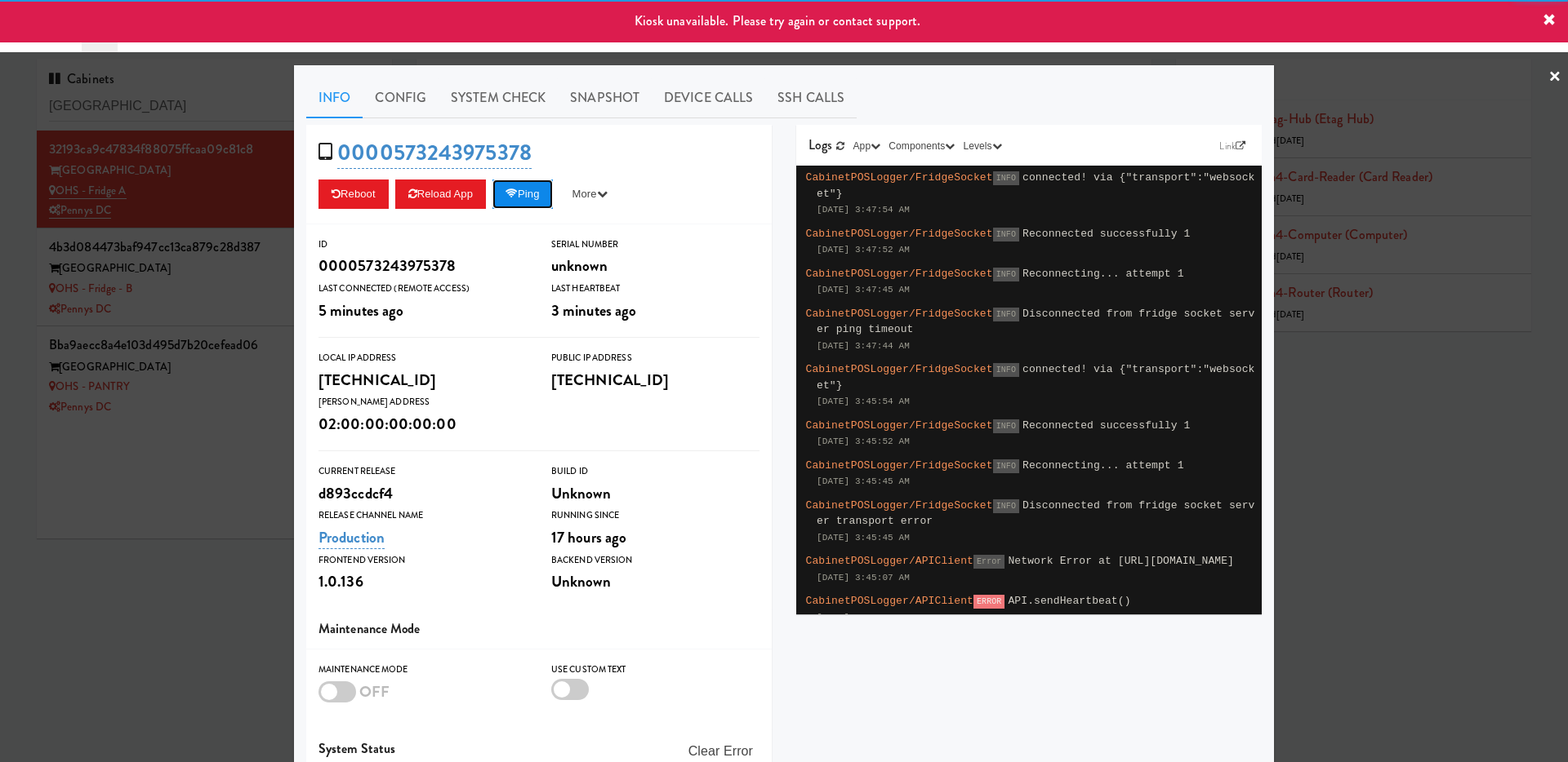
click at [515, 189] on icon at bounding box center [511, 194] width 13 height 11
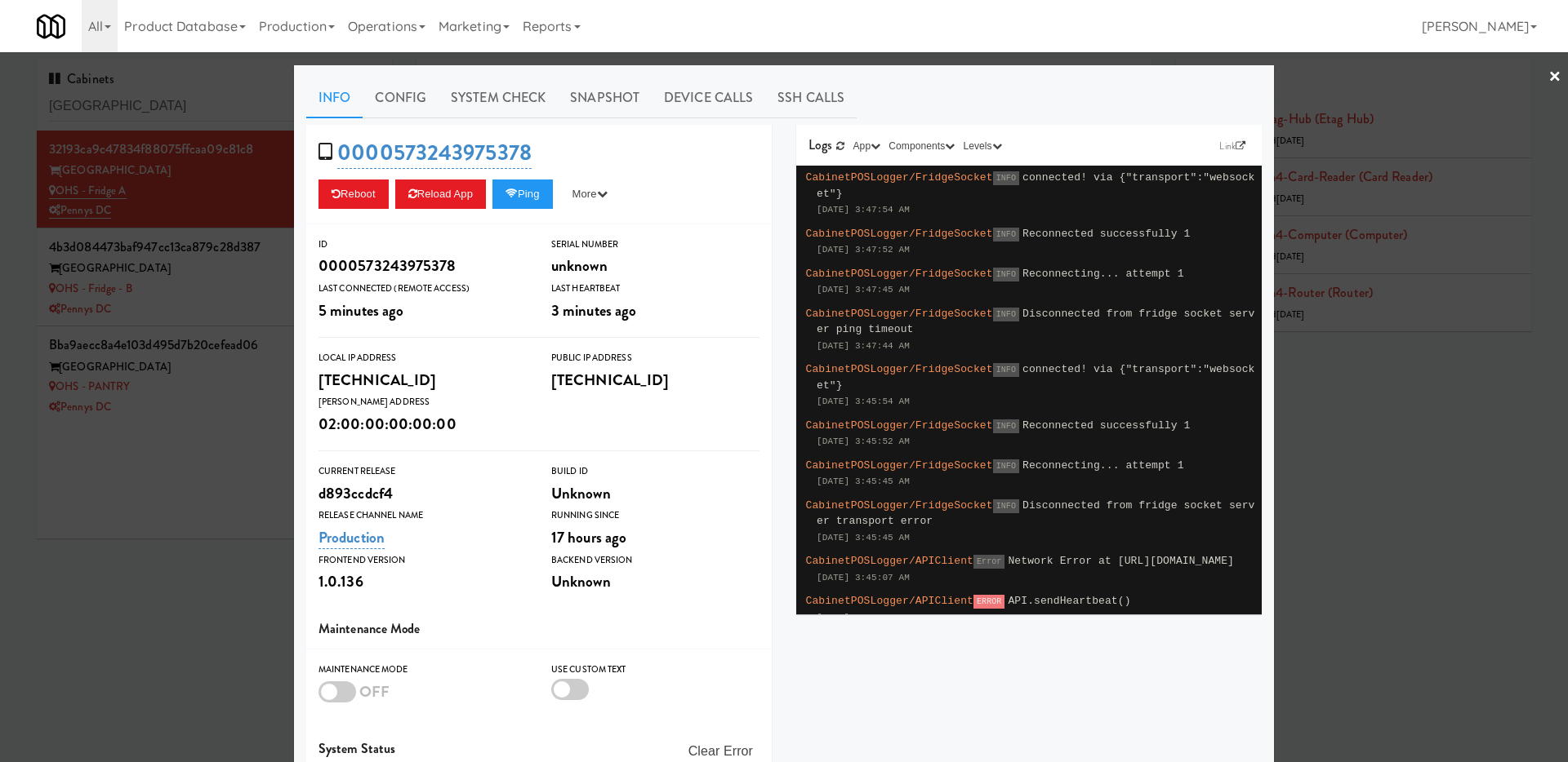
click at [204, 302] on div at bounding box center [784, 381] width 1568 height 762
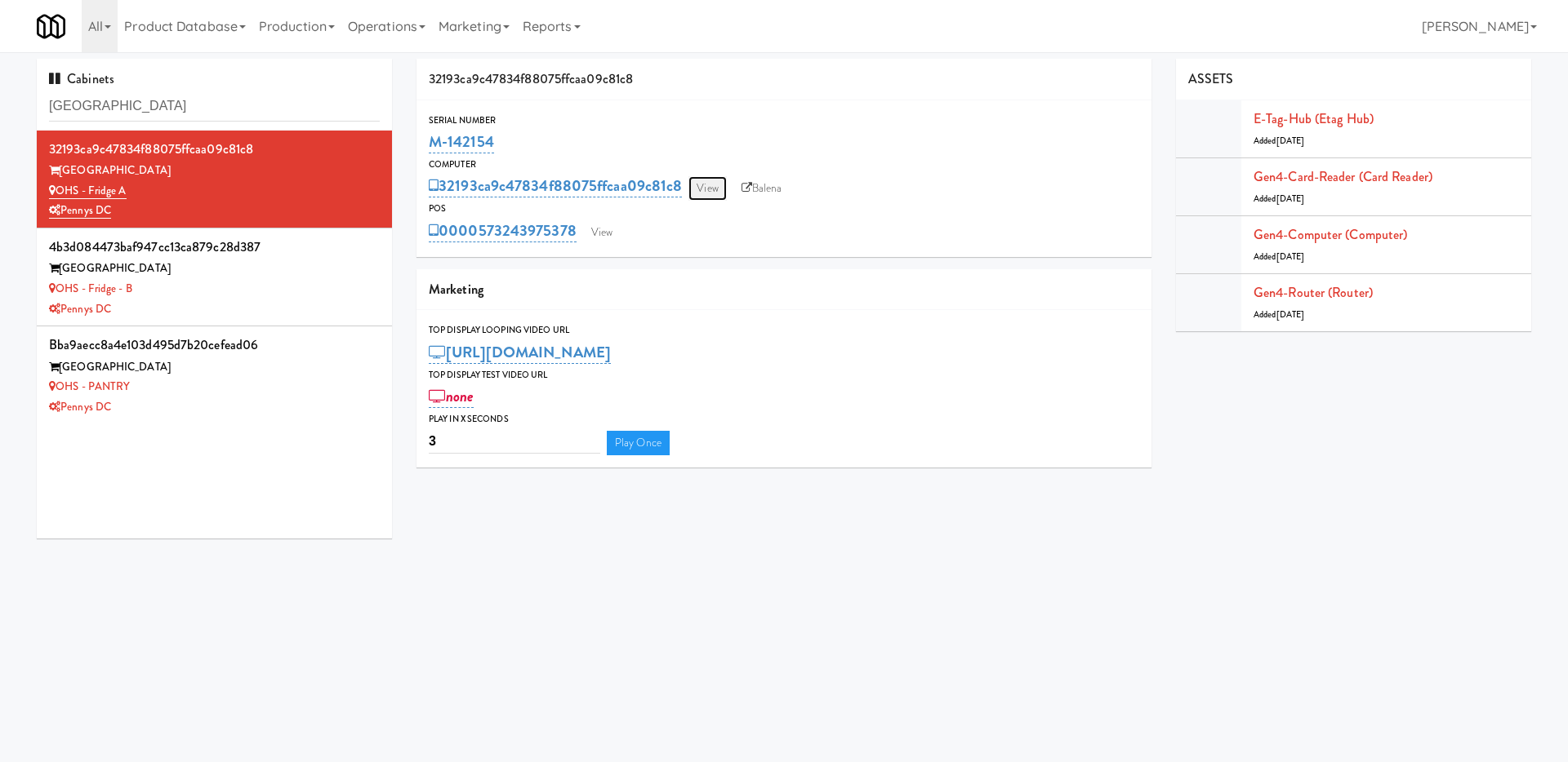
click at [708, 184] on link "View" at bounding box center [707, 188] width 37 height 24
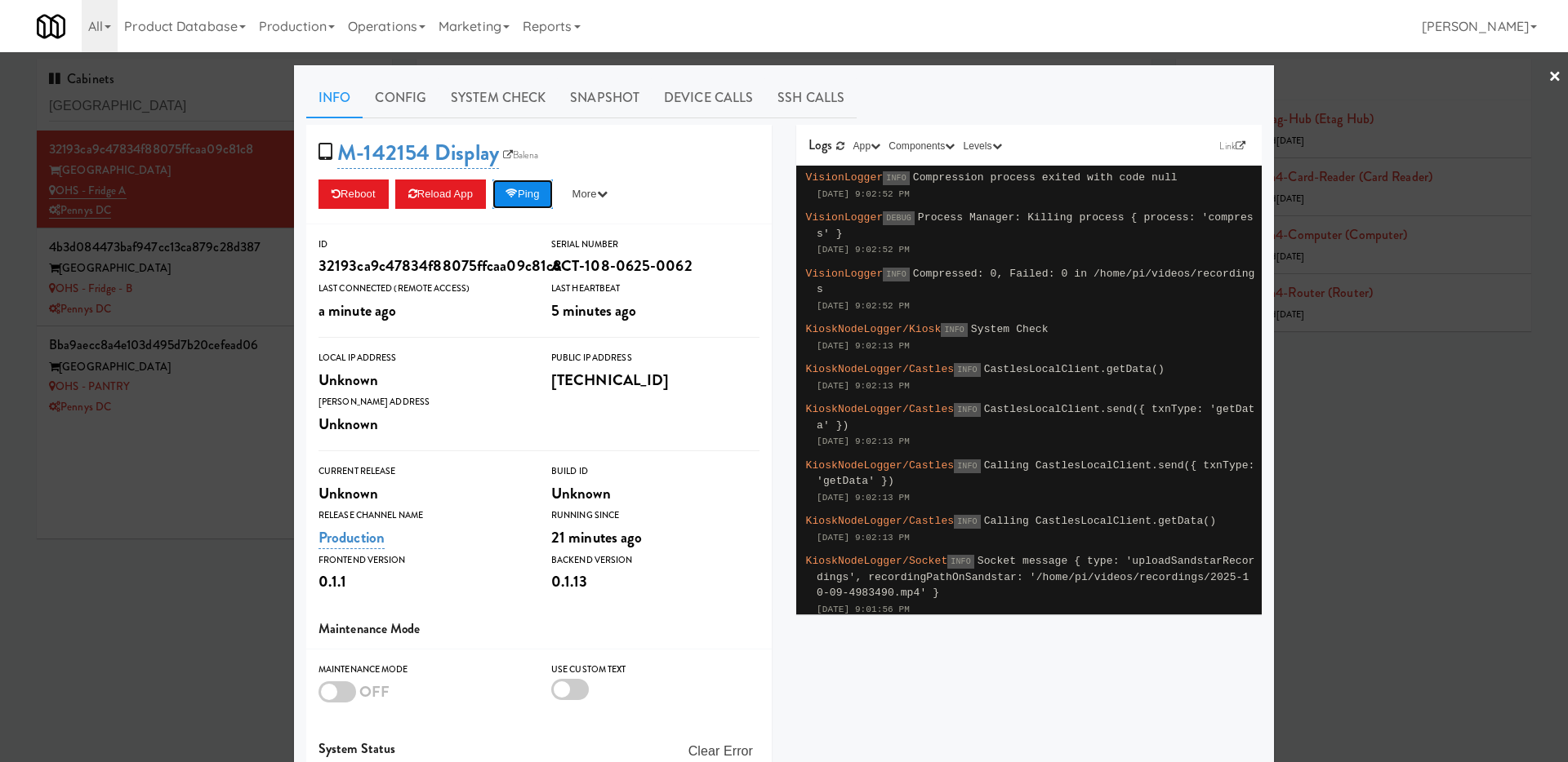
click at [535, 187] on button "Ping" at bounding box center [523, 195] width 61 height 29
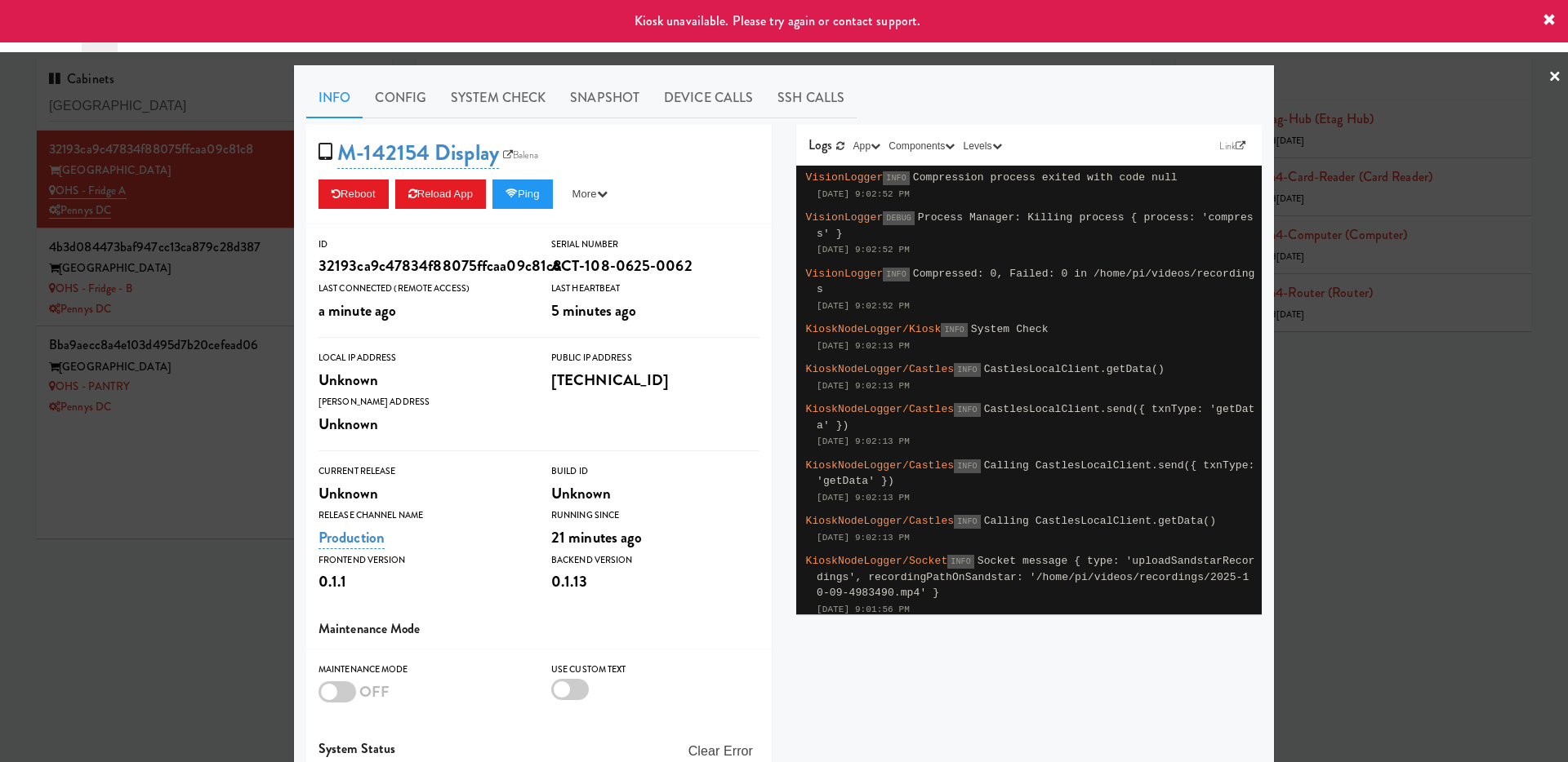
click at [101, 526] on div at bounding box center [784, 381] width 1568 height 762
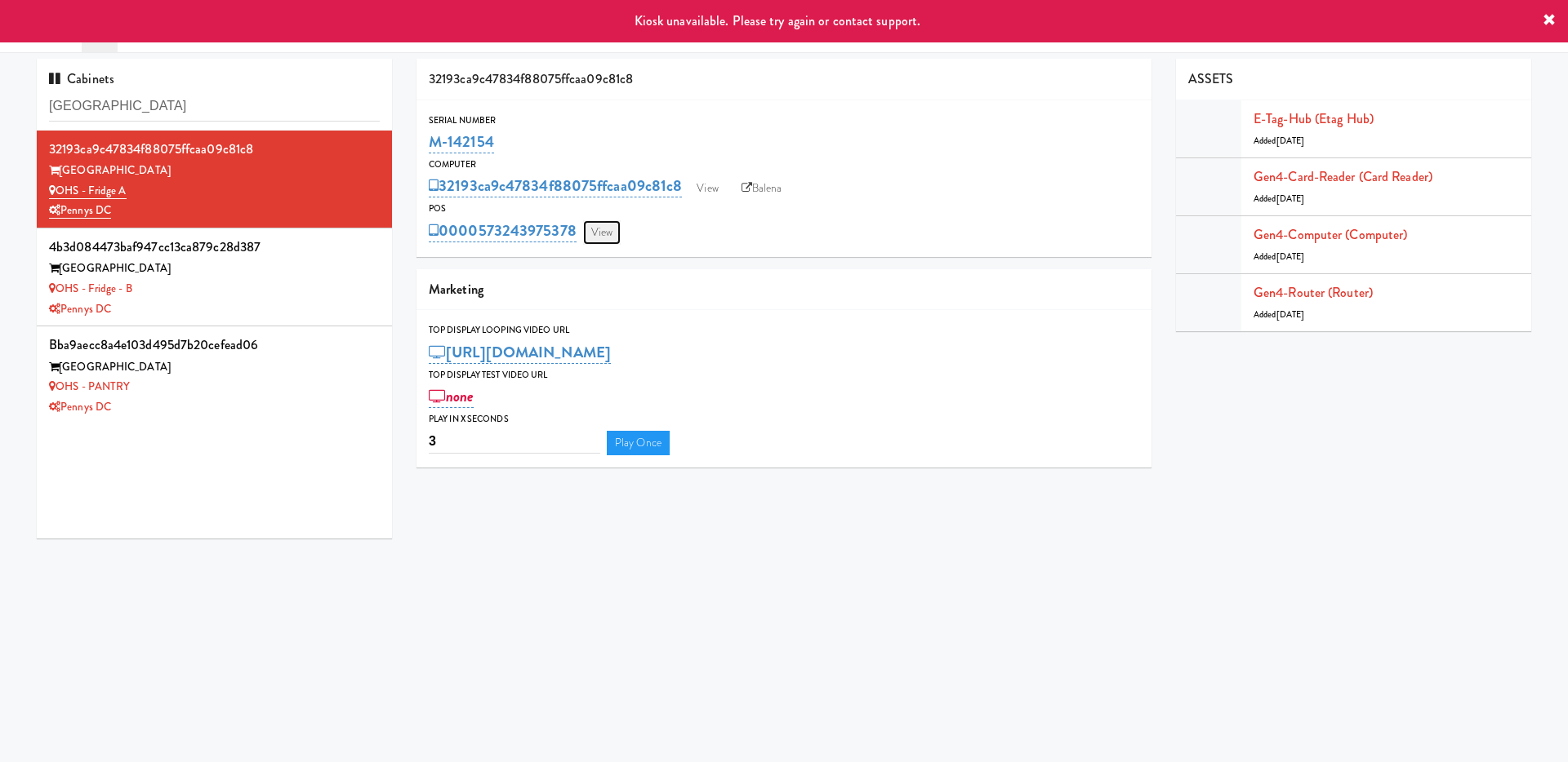
click at [608, 234] on link "View" at bounding box center [602, 232] width 37 height 24
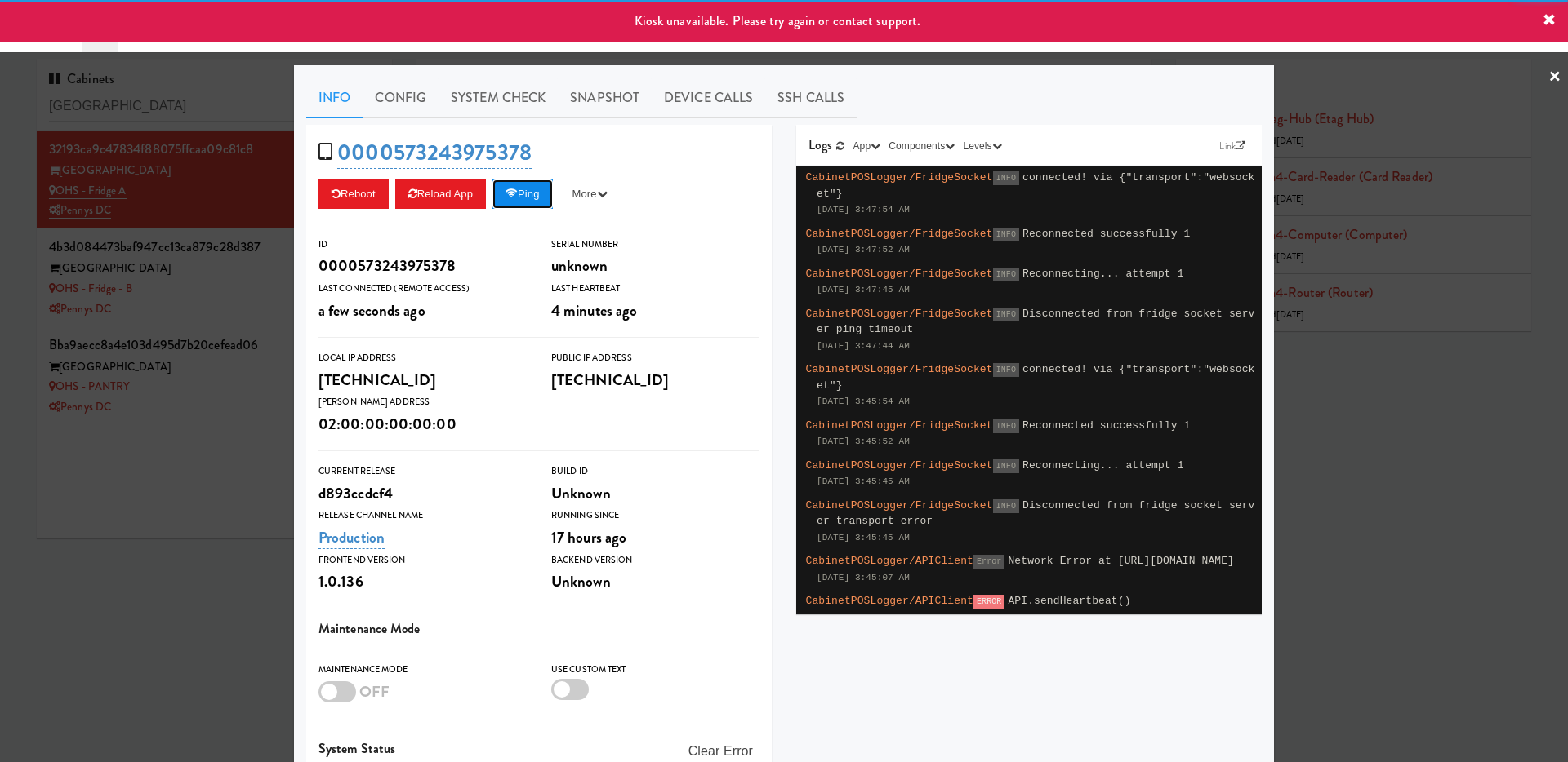
click at [530, 196] on button "Ping" at bounding box center [523, 195] width 61 height 29
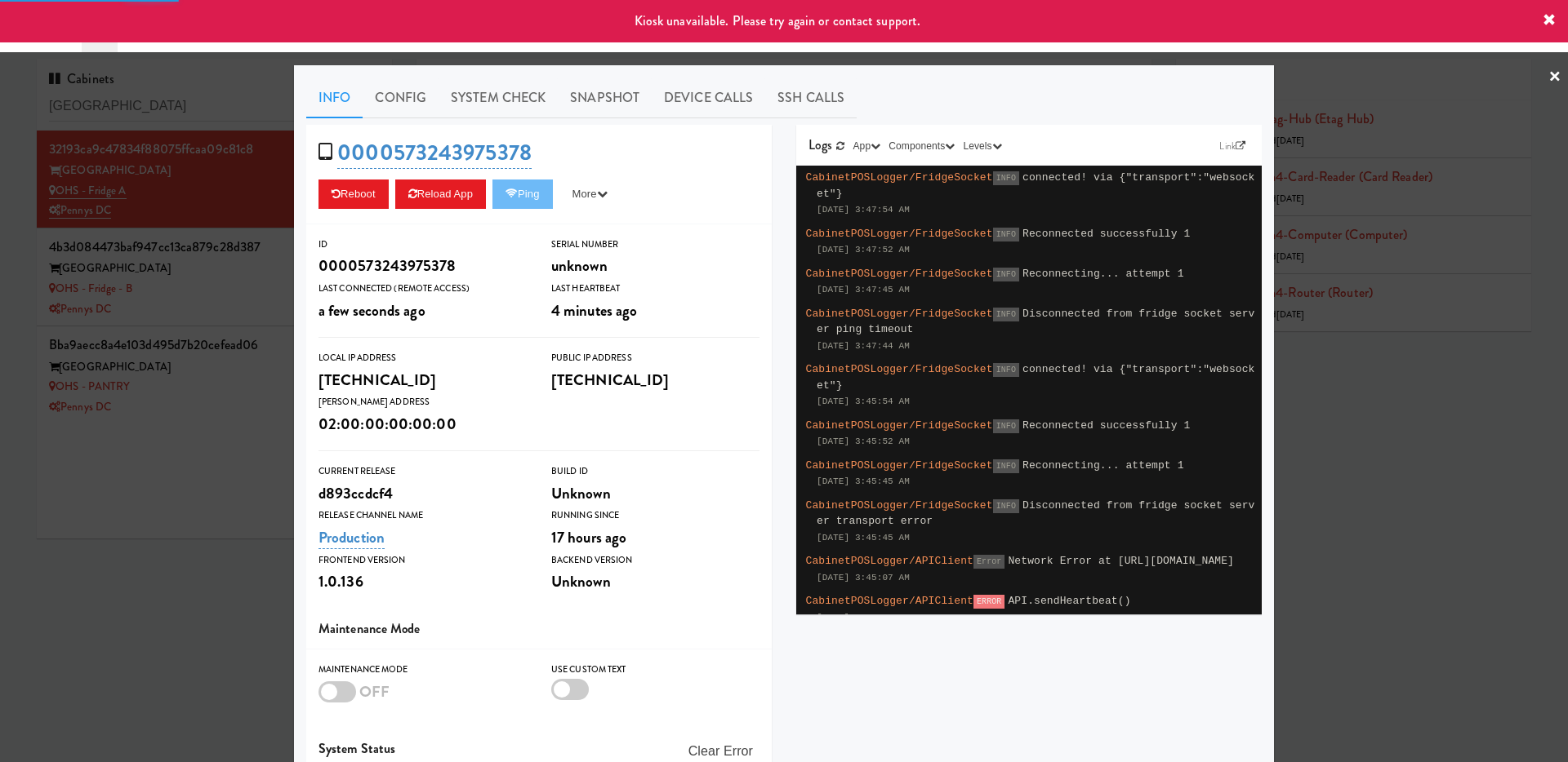
click at [217, 198] on div at bounding box center [784, 381] width 1568 height 762
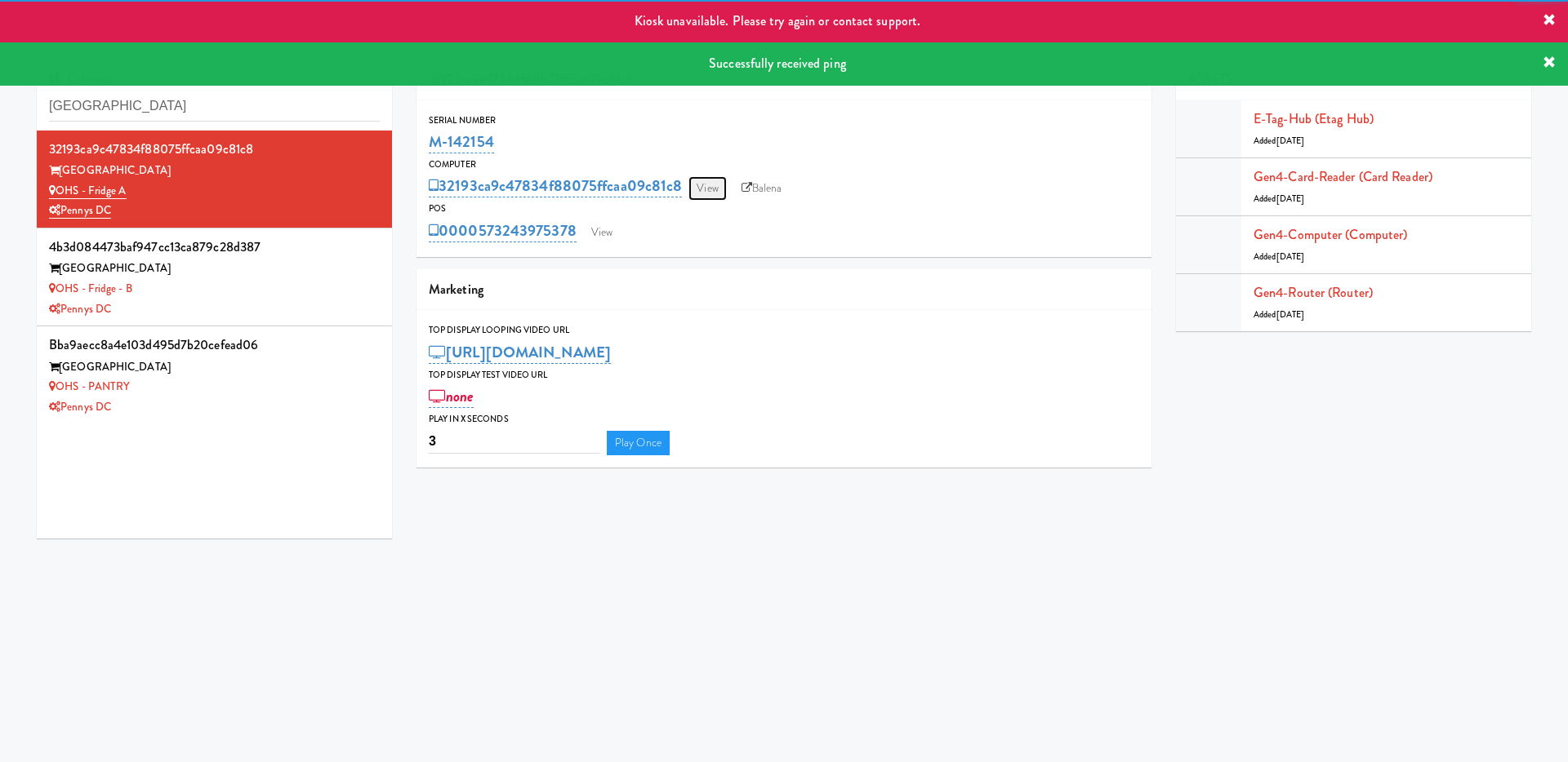
click at [704, 185] on link "View" at bounding box center [707, 188] width 37 height 24
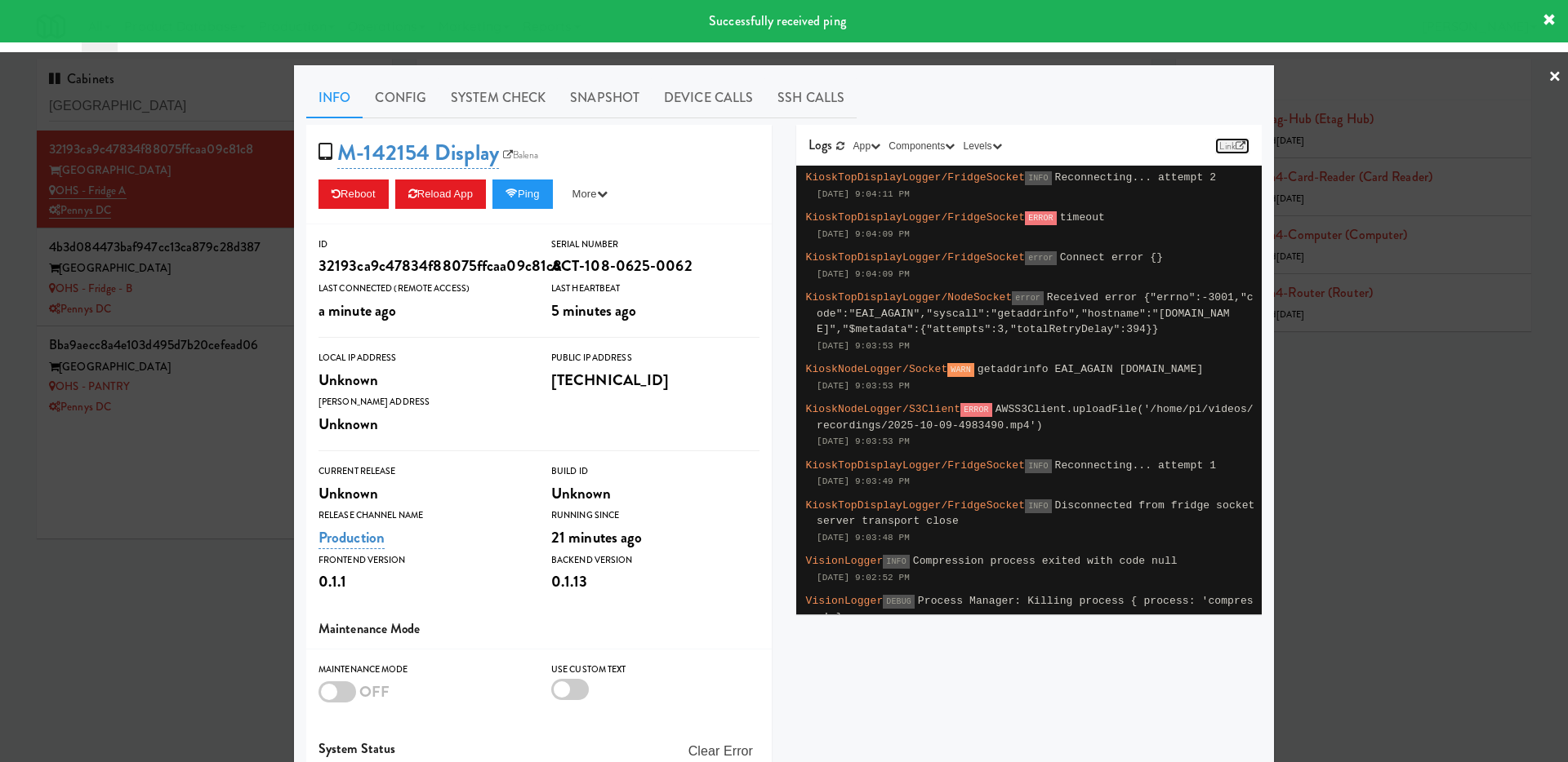
click at [1224, 151] on link "Link" at bounding box center [1231, 146] width 34 height 17
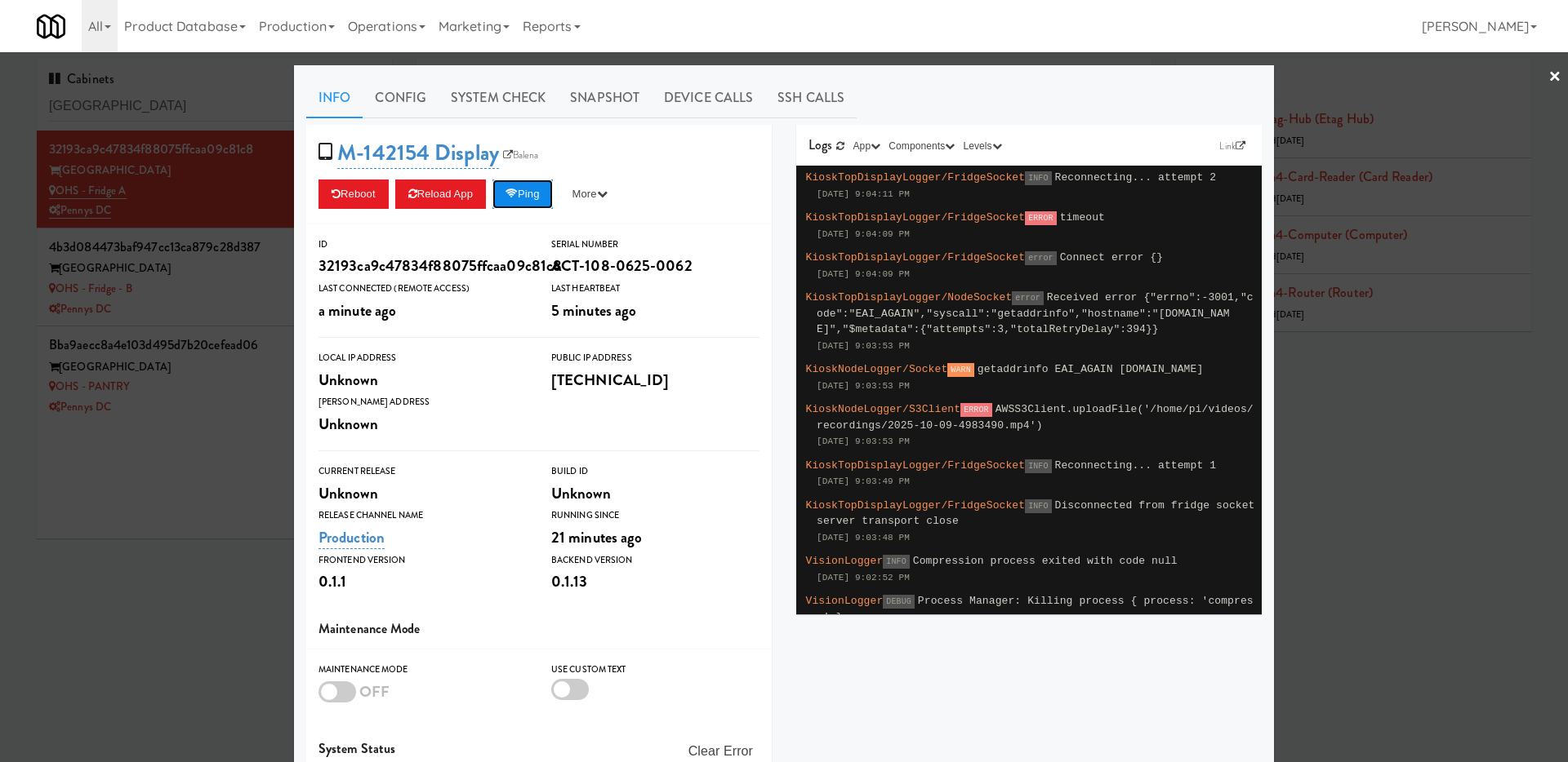
click at [530, 193] on button "Ping" at bounding box center [523, 195] width 61 height 29
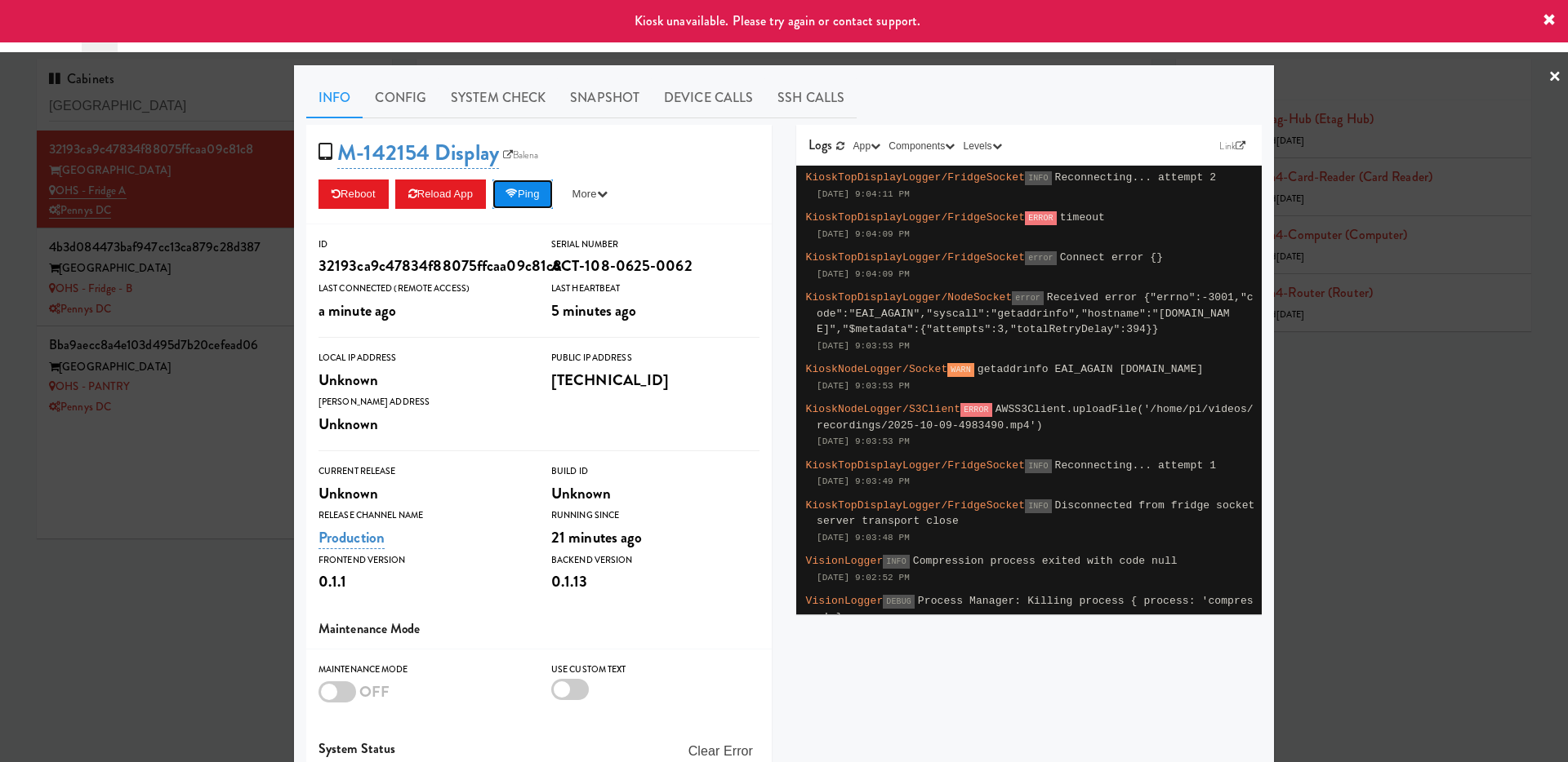
click at [530, 193] on button "Ping" at bounding box center [523, 195] width 61 height 29
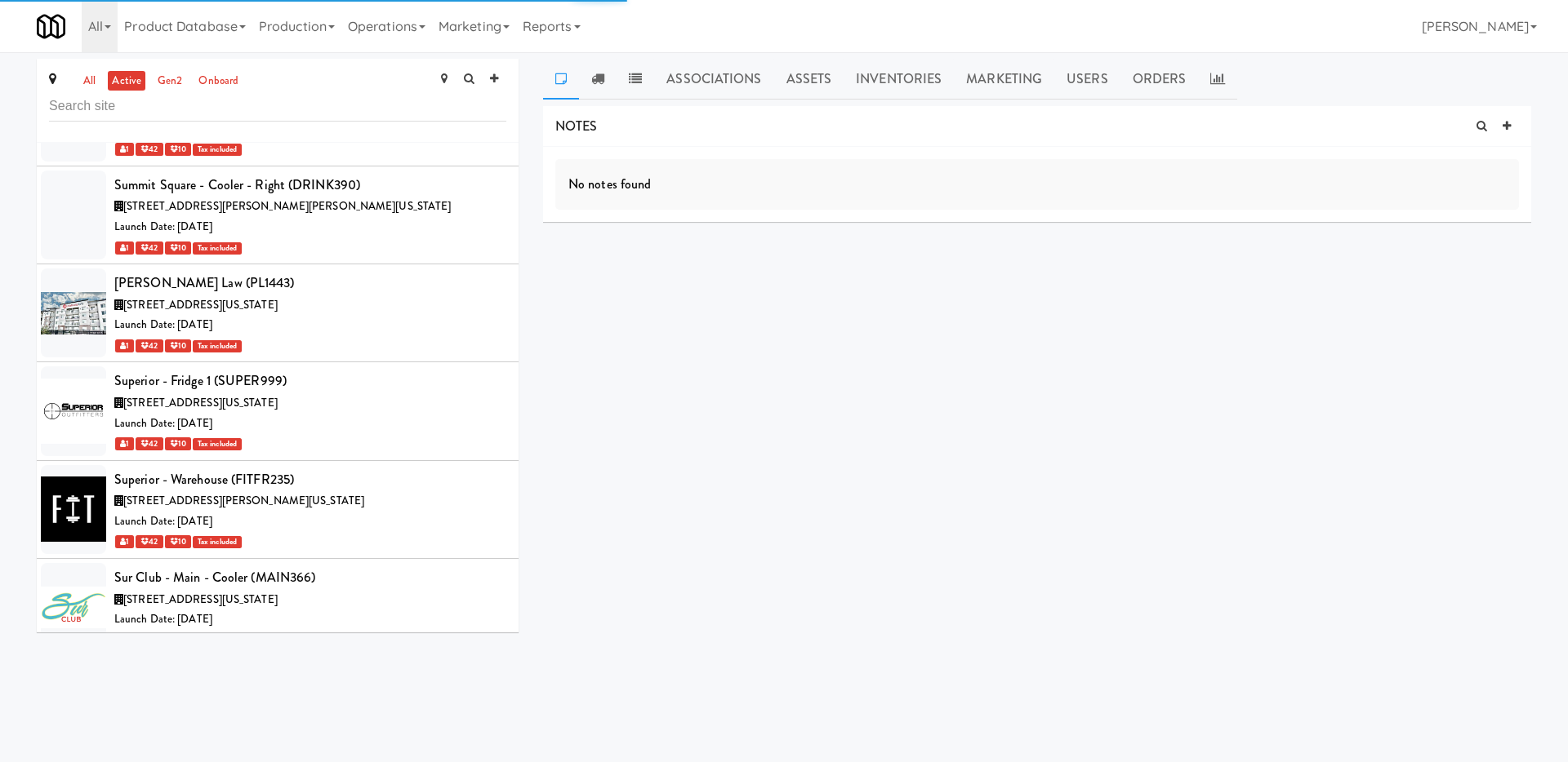
scroll to position [78393, 0]
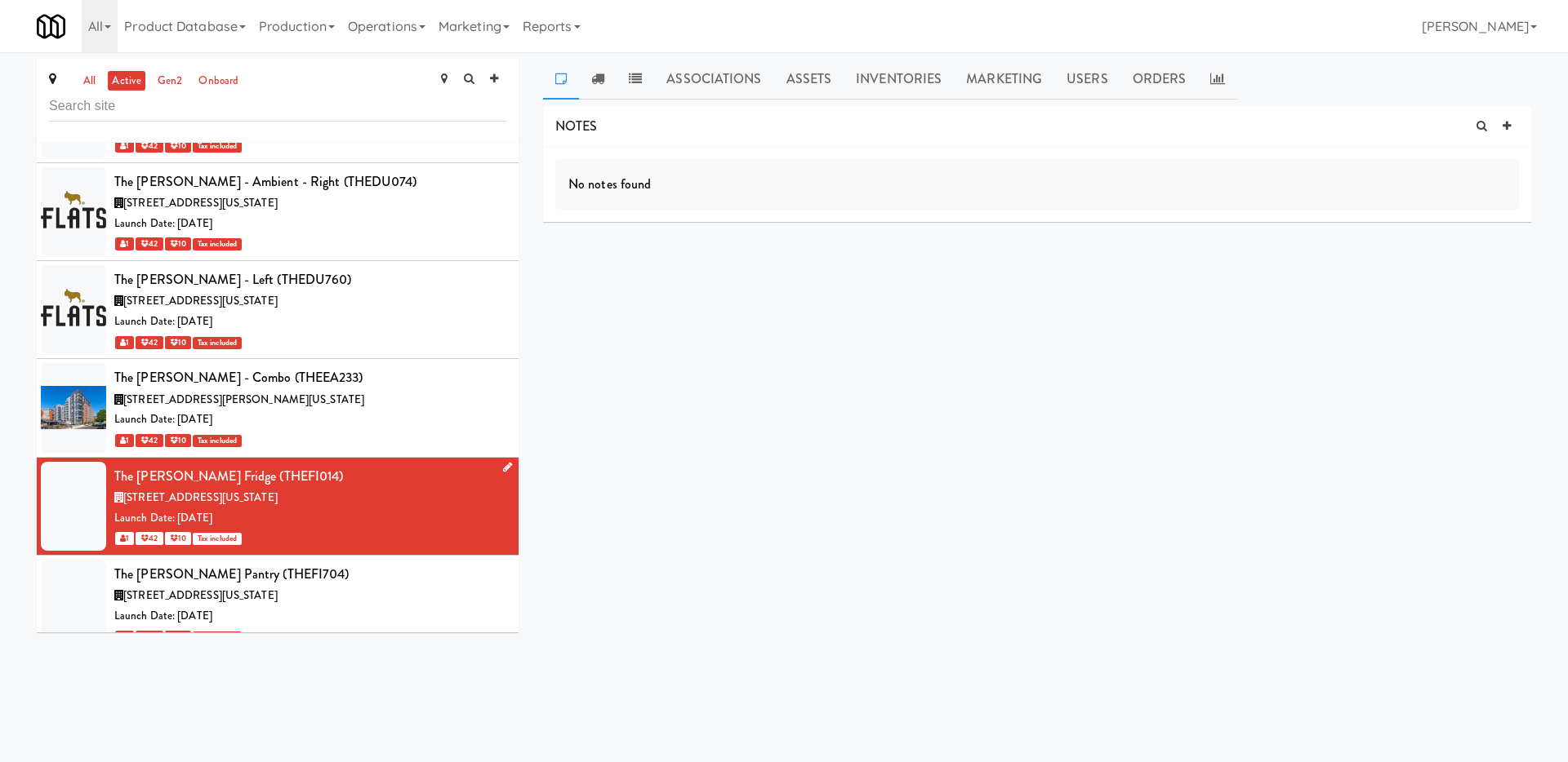
click at [264, 465] on div "The [PERSON_NAME] Fridge (THEFI014)" at bounding box center [310, 476] width 392 height 24
copy div "THEFI014"
click at [382, 29] on link "Operations" at bounding box center [387, 25] width 91 height 52
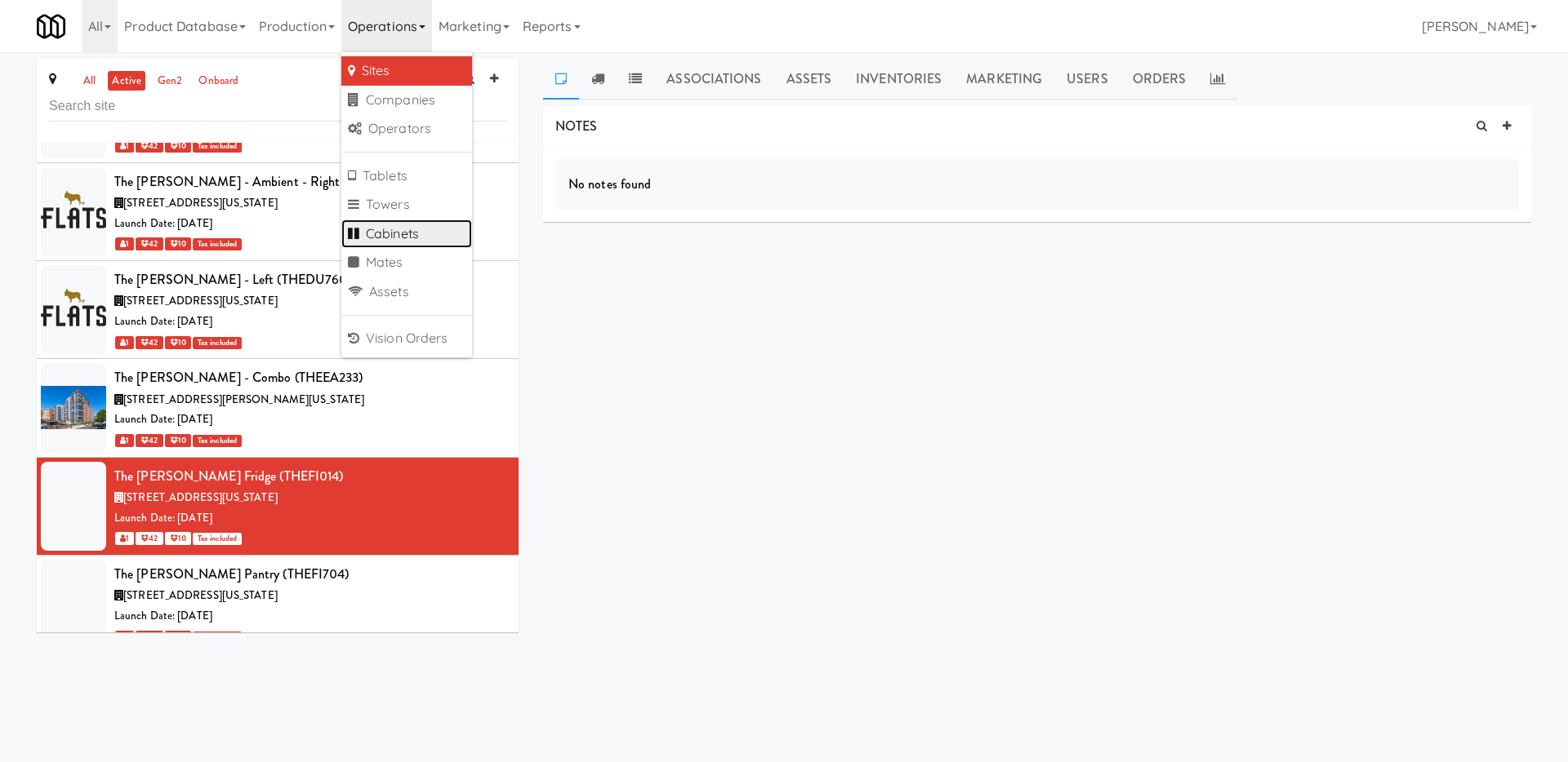
click at [416, 229] on link "Cabinets" at bounding box center [406, 234] width 130 height 29
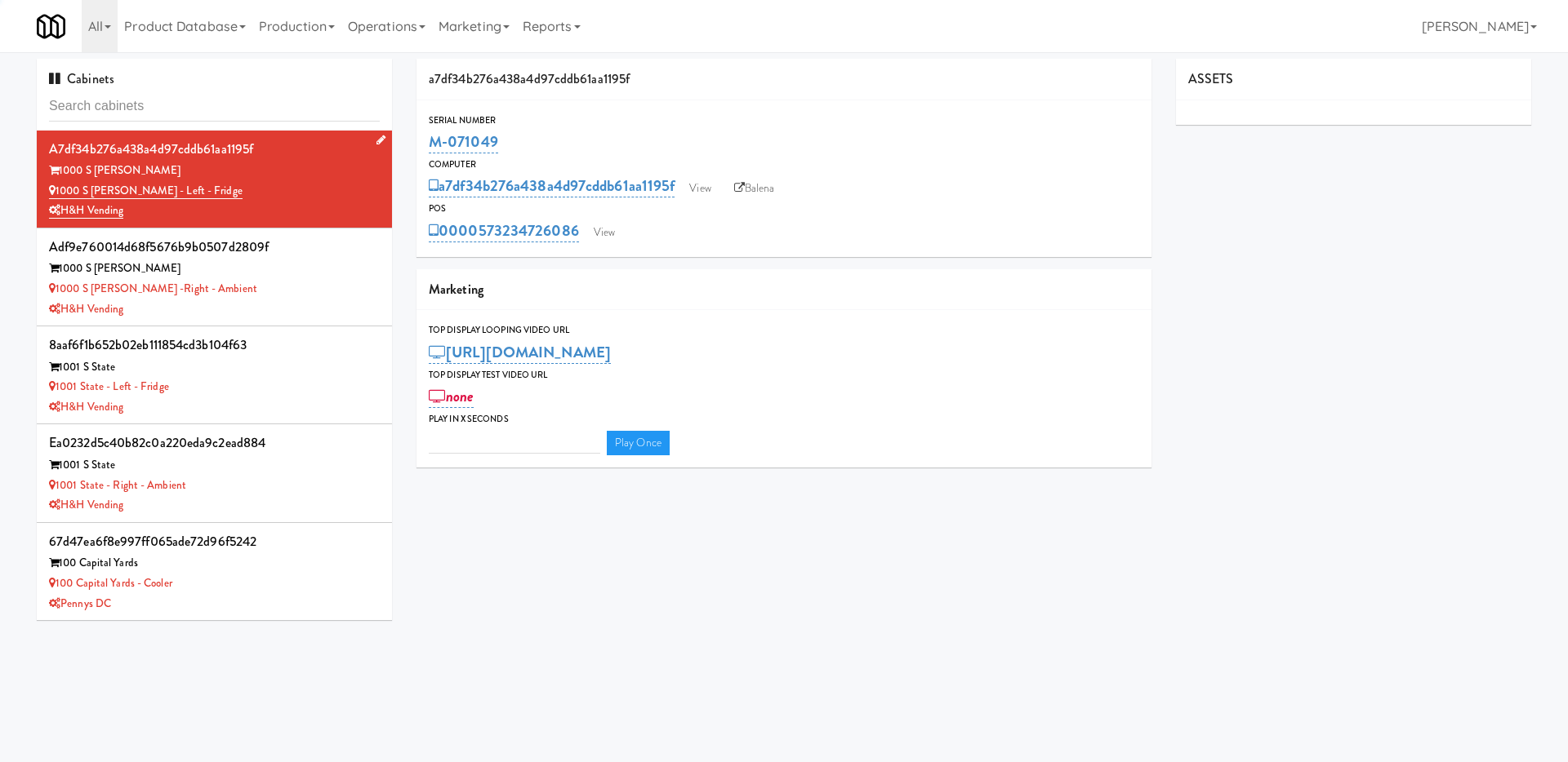
type input "3"
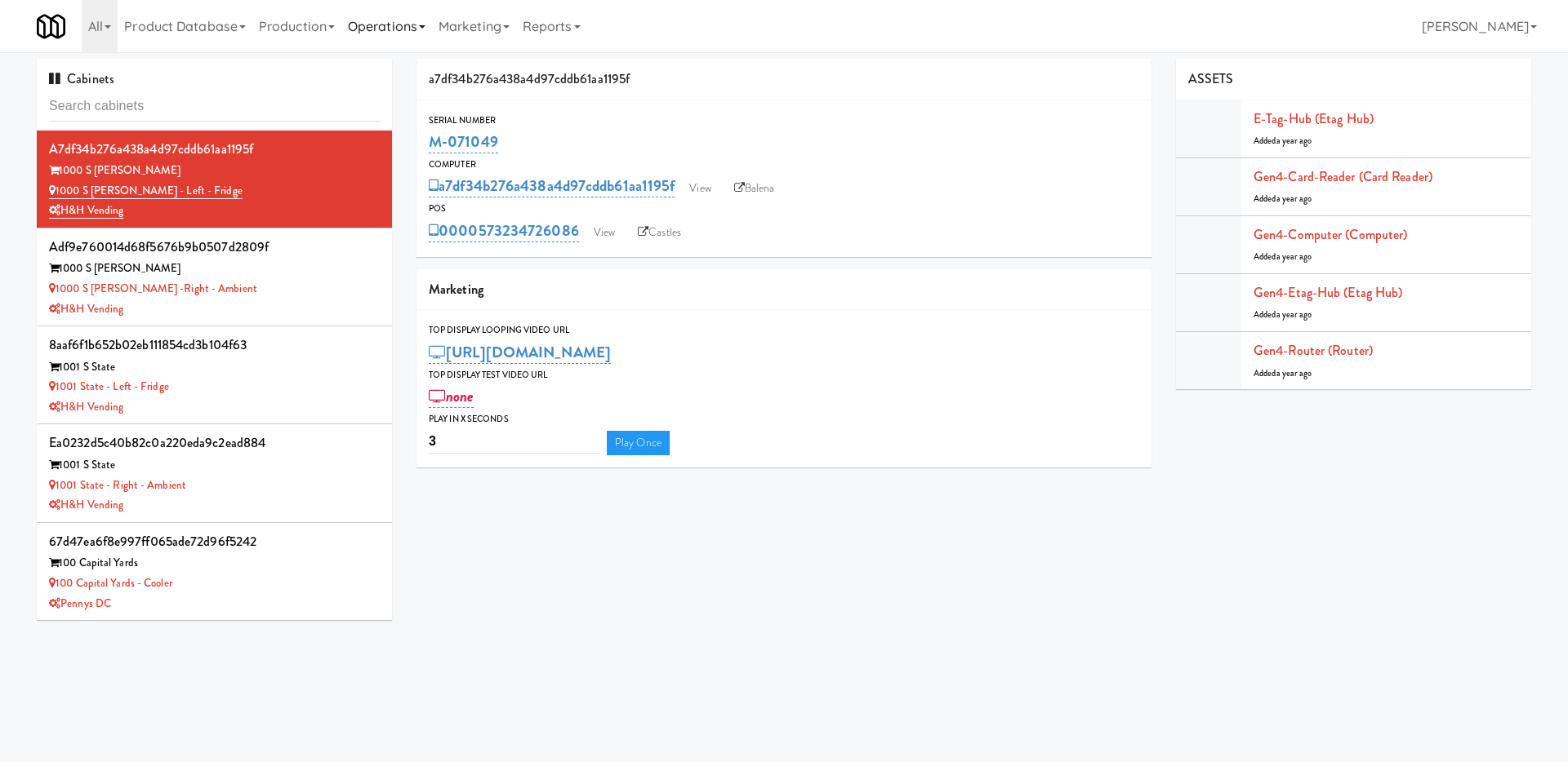
click at [417, 26] on link "Operations" at bounding box center [387, 25] width 91 height 52
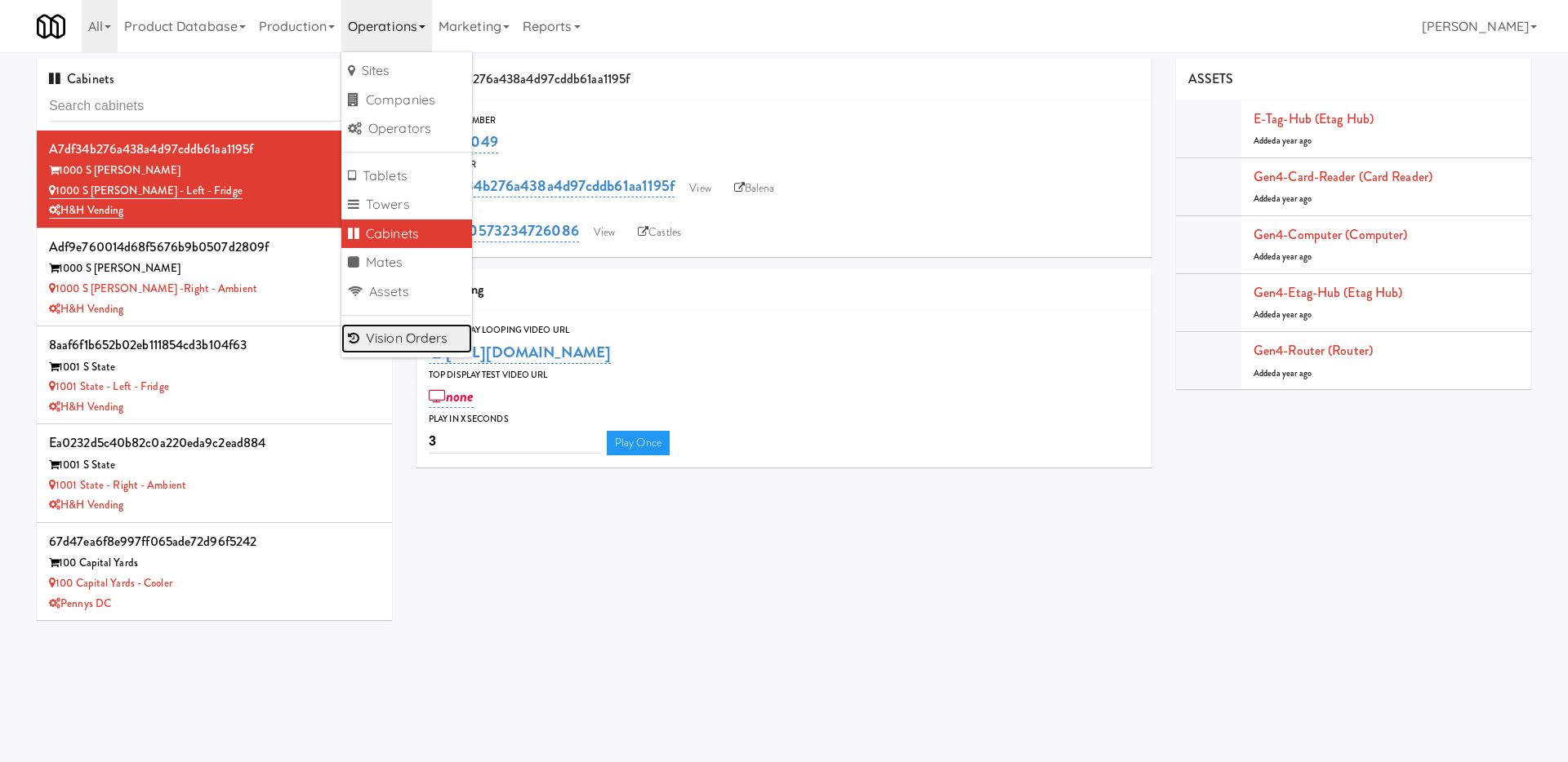
click at [415, 324] on link "Vision Orders" at bounding box center [406, 338] width 130 height 29
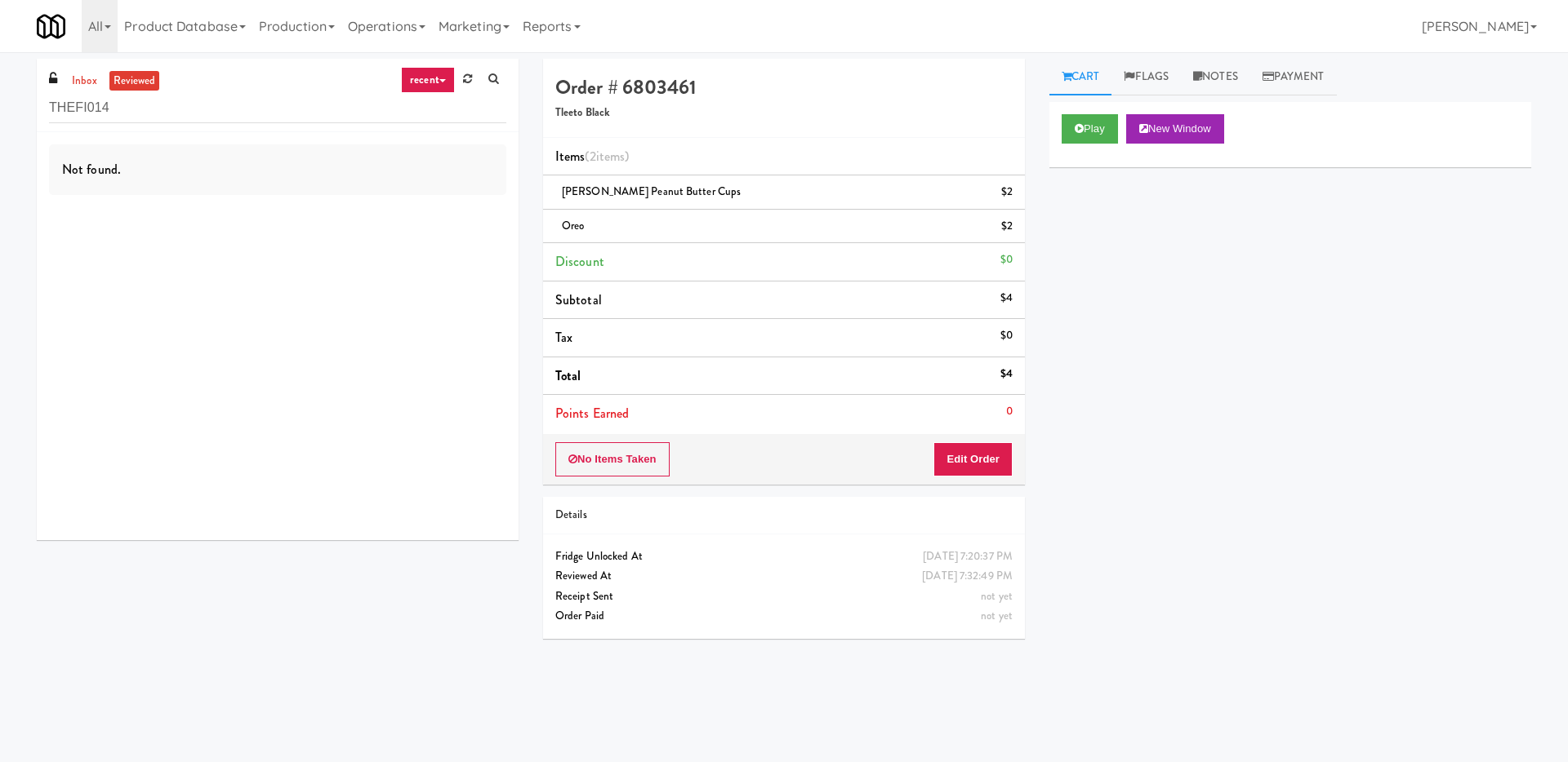
click at [183, 111] on input "THEFI014" at bounding box center [277, 108] width 457 height 30
click at [70, 71] on link "inbox" at bounding box center [84, 81] width 33 height 21
click at [147, 108] on input "THEFI014" at bounding box center [277, 108] width 457 height 30
click at [433, 81] on link "recent" at bounding box center [428, 79] width 54 height 26
click at [411, 286] on link "admin unlock" at bounding box center [440, 286] width 130 height 29
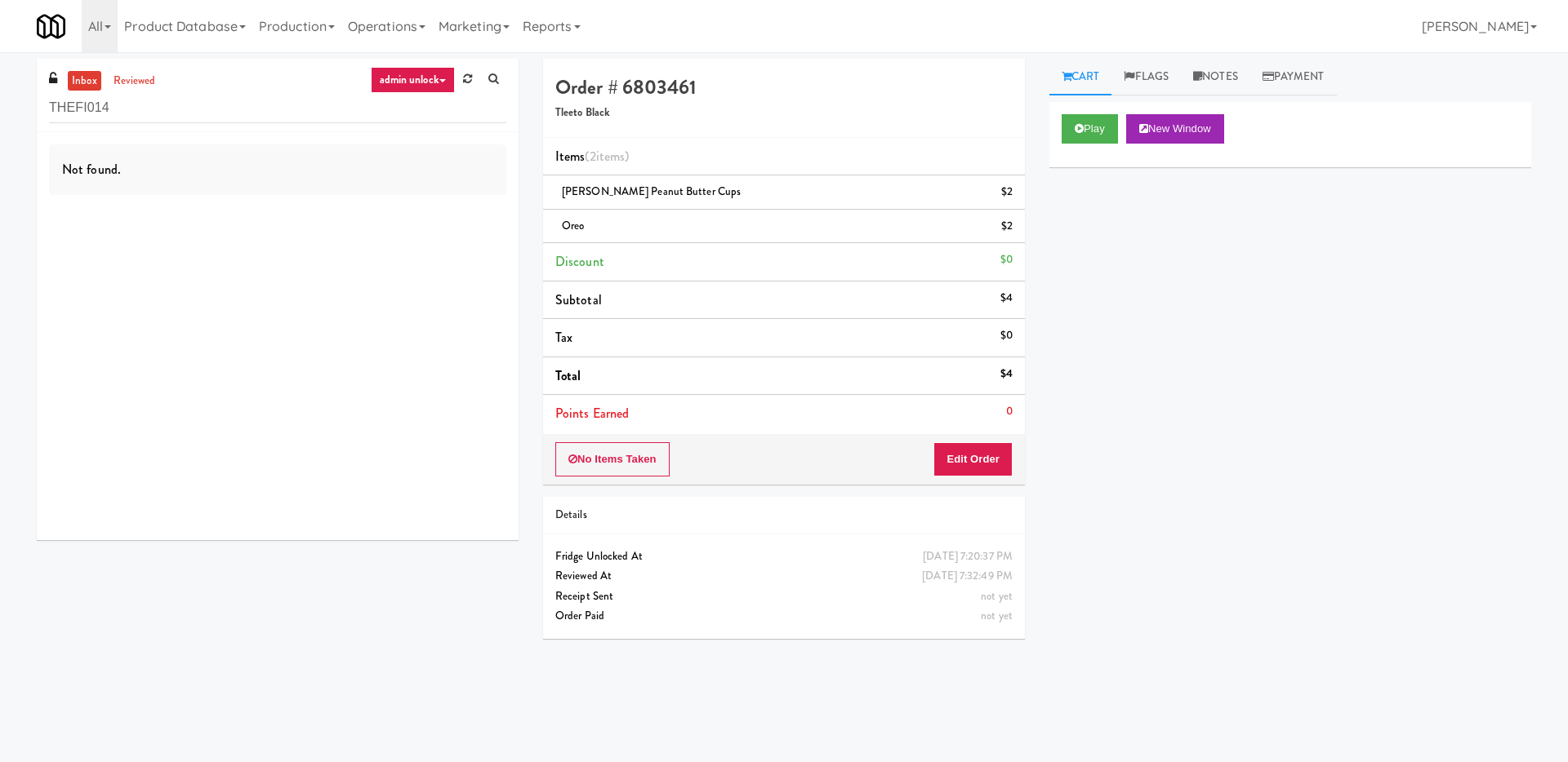
click at [419, 82] on link "admin unlock" at bounding box center [413, 79] width 84 height 26
click at [419, 120] on link "all" at bounding box center [440, 112] width 130 height 29
click at [347, 117] on input "THEFI014" at bounding box center [277, 108] width 457 height 30
drag, startPoint x: 347, startPoint y: 117, endPoint x: 37, endPoint y: 106, distance: 310.2
click at [37, 106] on div "inbox reviewed all all unclear take inventory issue suspicious failed recent ad…" at bounding box center [278, 95] width 482 height 73
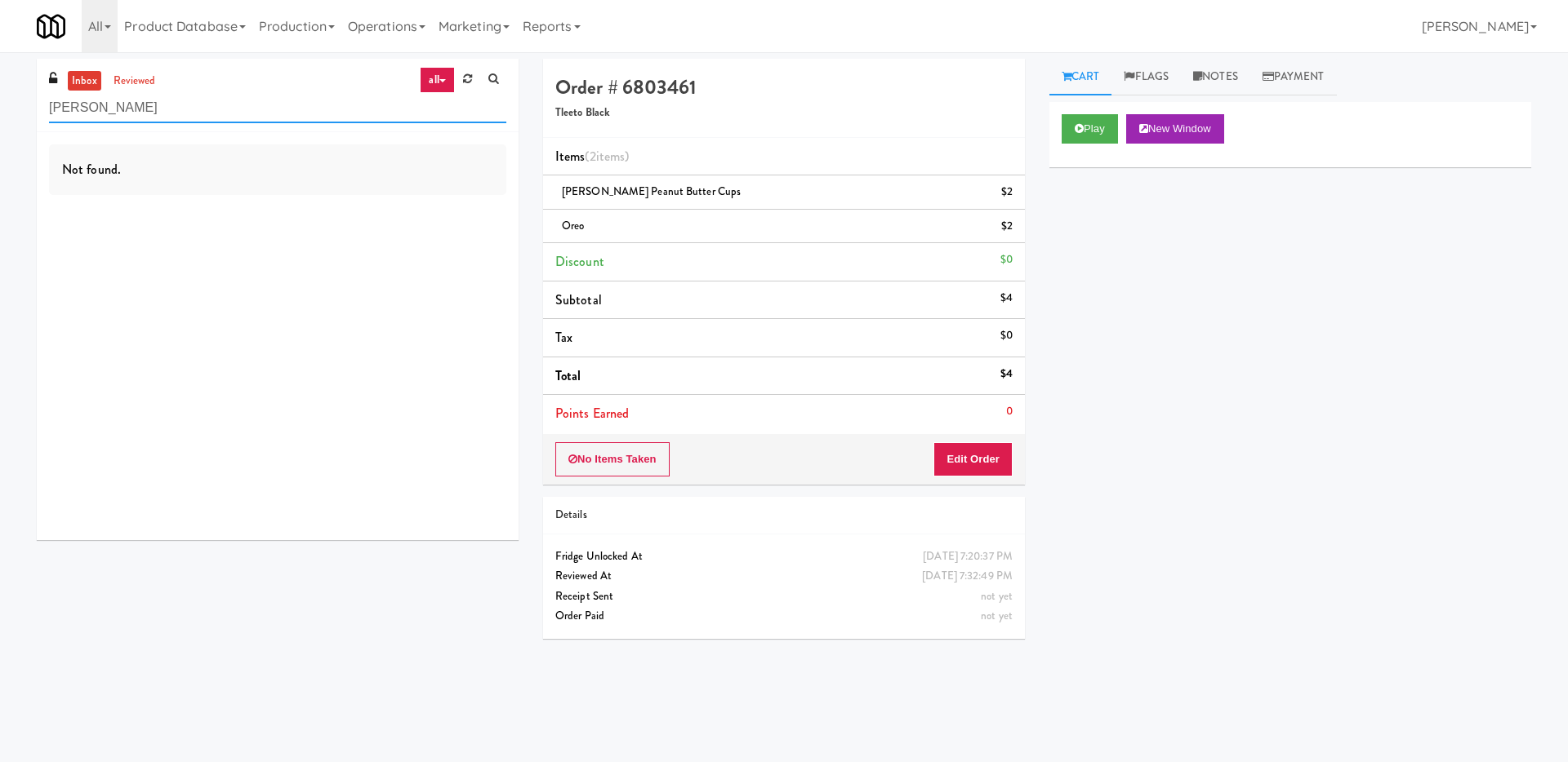
type input "fitzgerald"
click at [130, 84] on link "reviewed" at bounding box center [135, 81] width 51 height 21
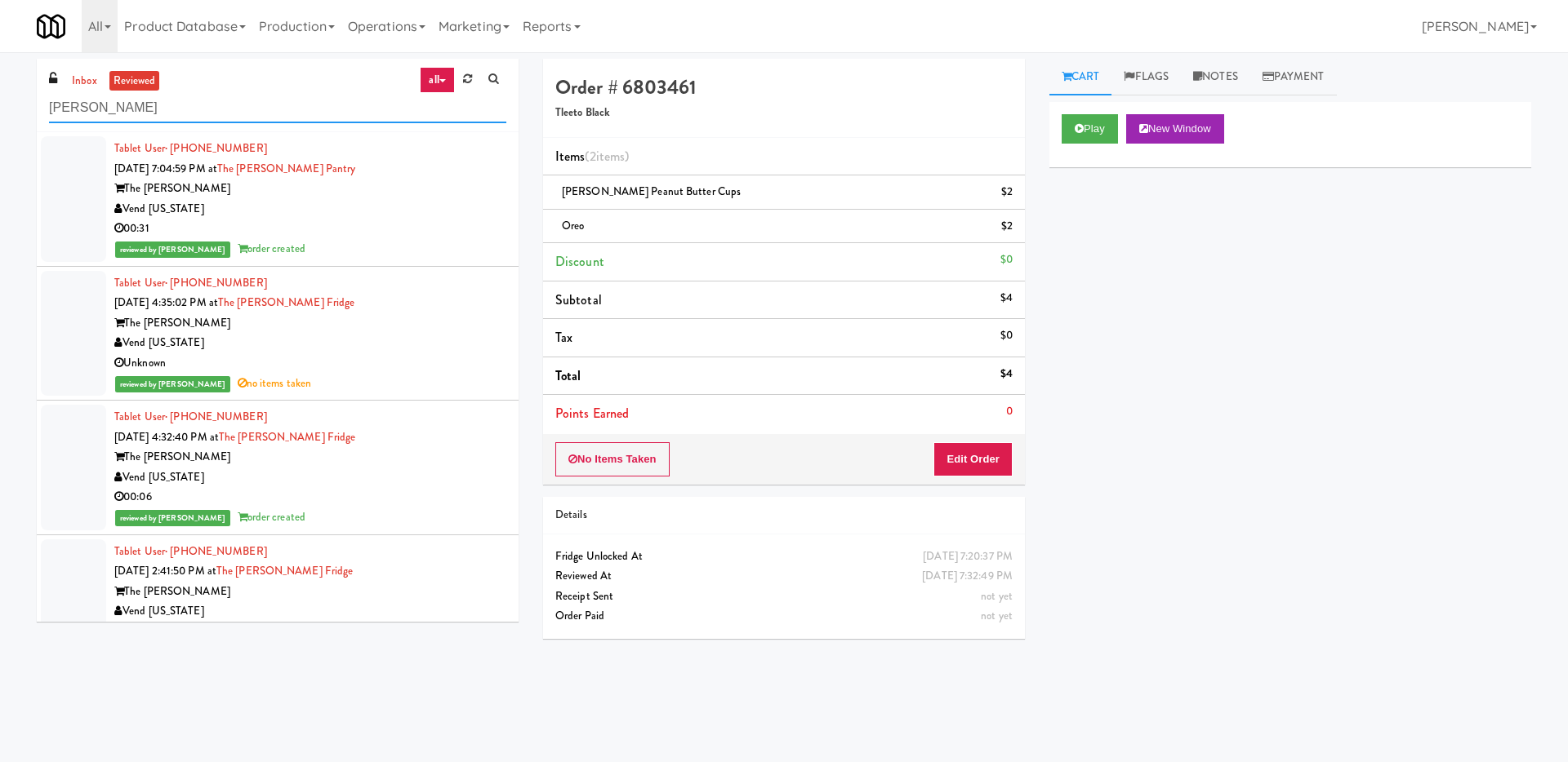
click at [130, 118] on input "fitzgerald" at bounding box center [277, 108] width 457 height 30
click at [299, 347] on div "Vend [US_STATE]" at bounding box center [310, 342] width 392 height 21
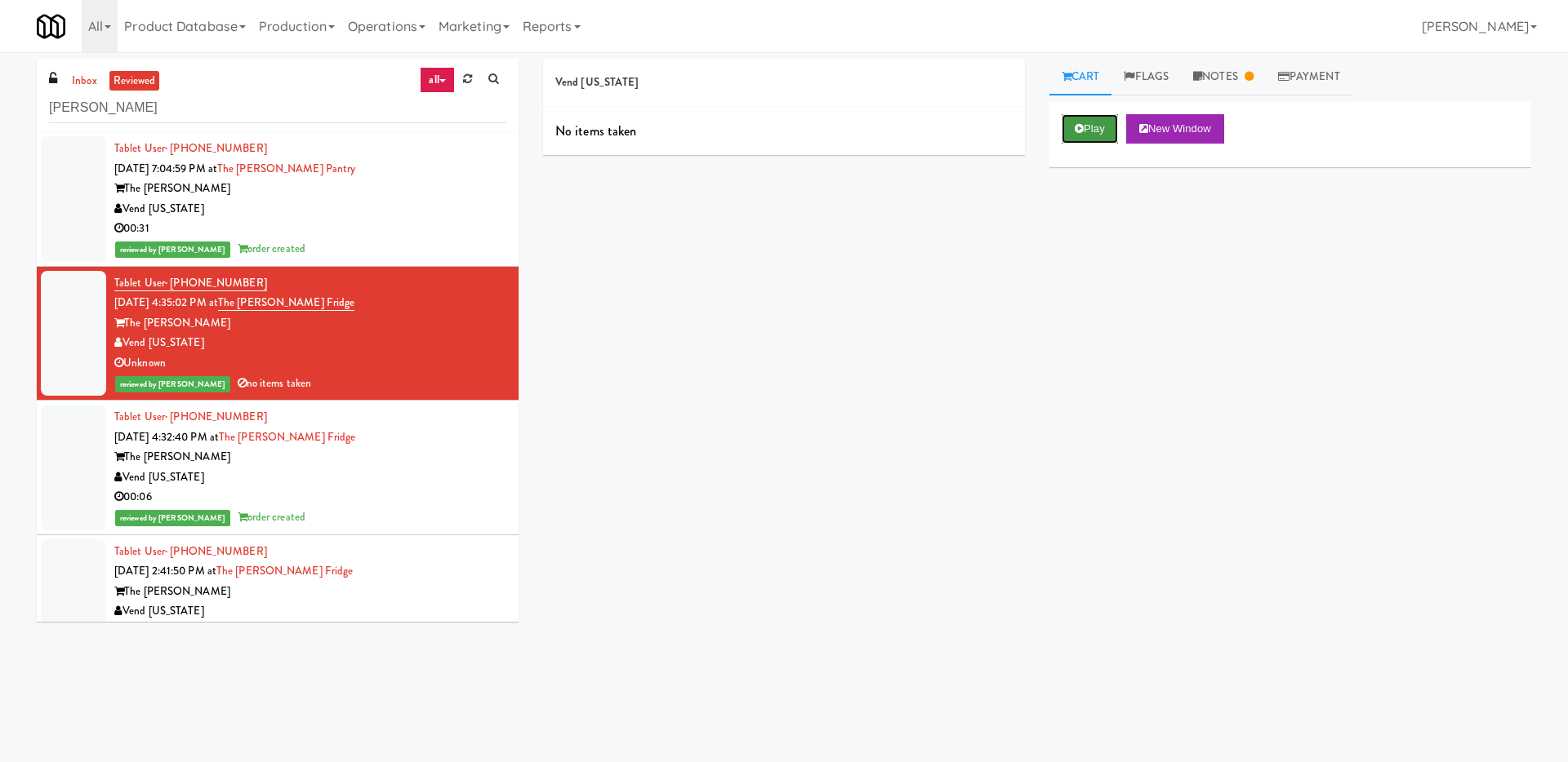
click at [1091, 134] on button "Play" at bounding box center [1090, 129] width 57 height 29
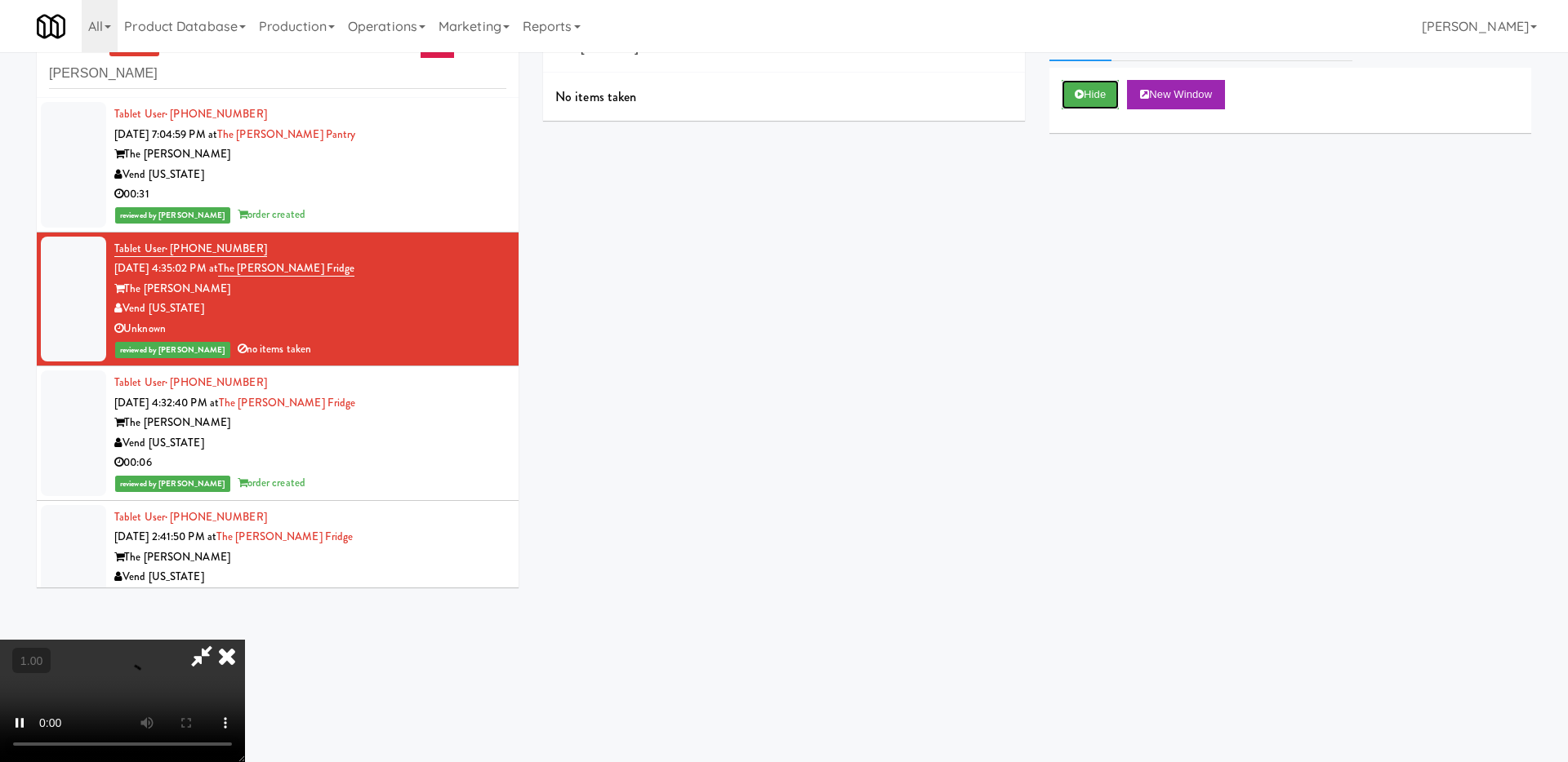
scroll to position [52, 0]
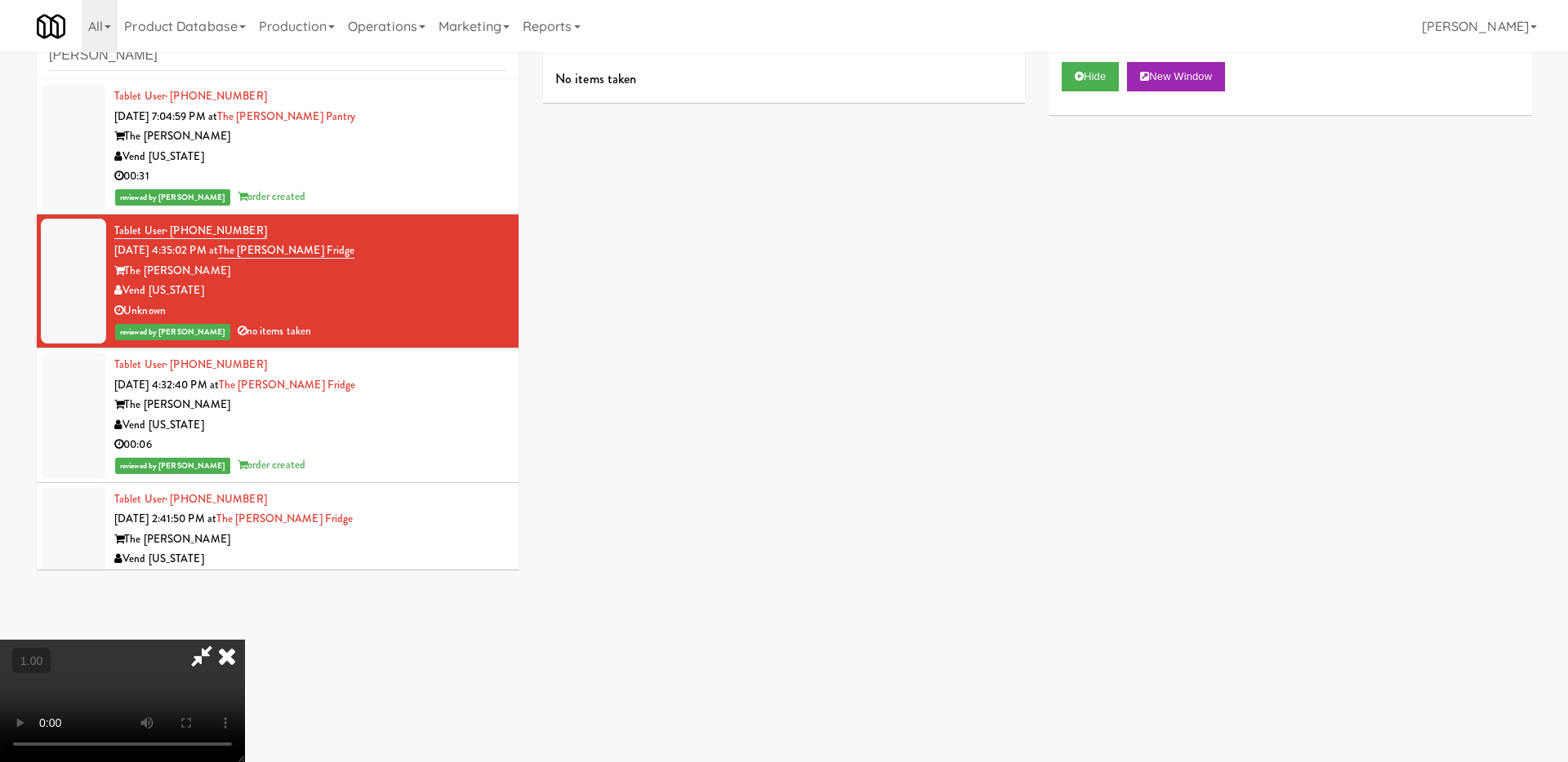
click at [245, 640] on icon at bounding box center [227, 655] width 36 height 32
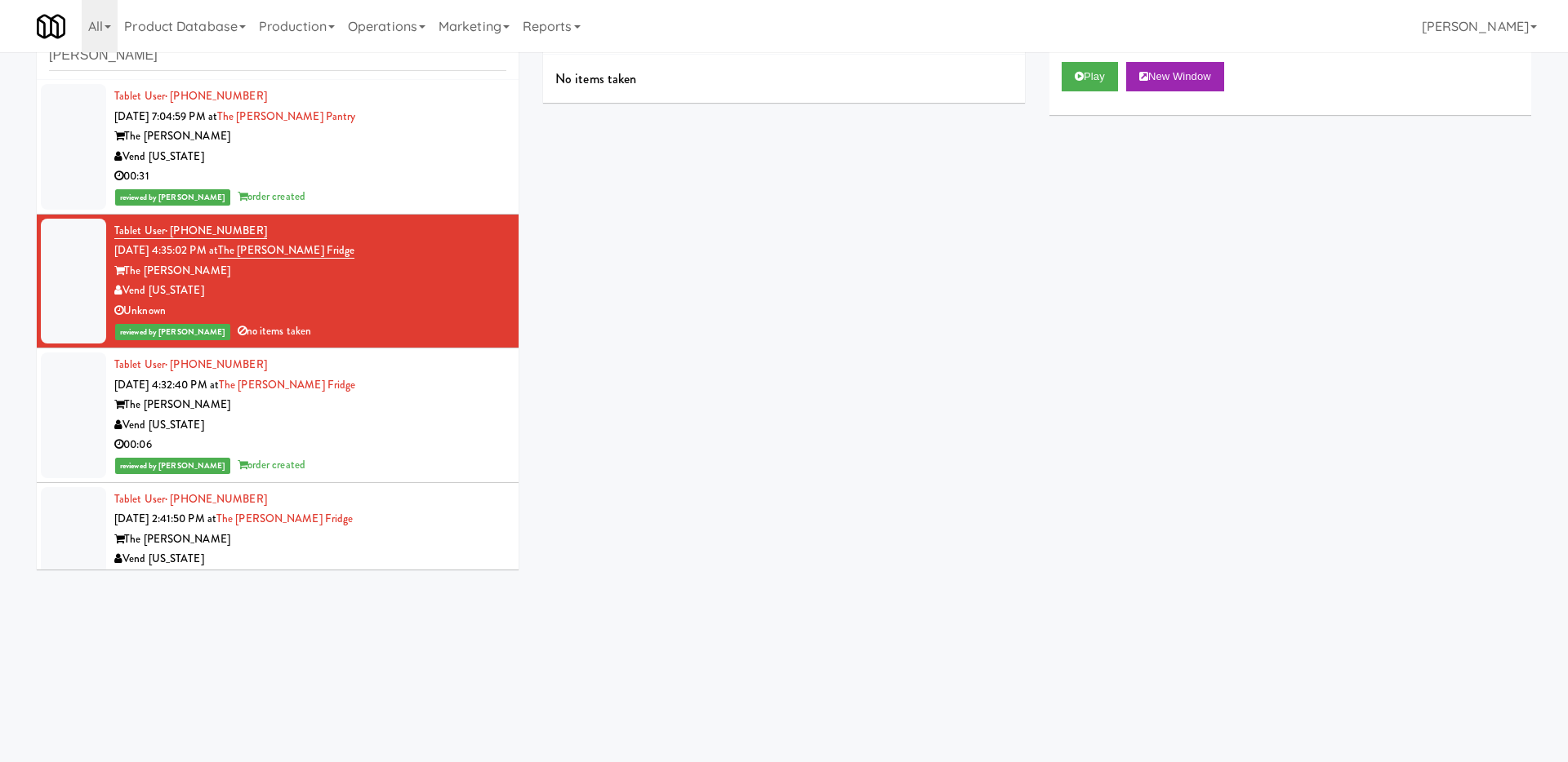
scroll to position [0, 0]
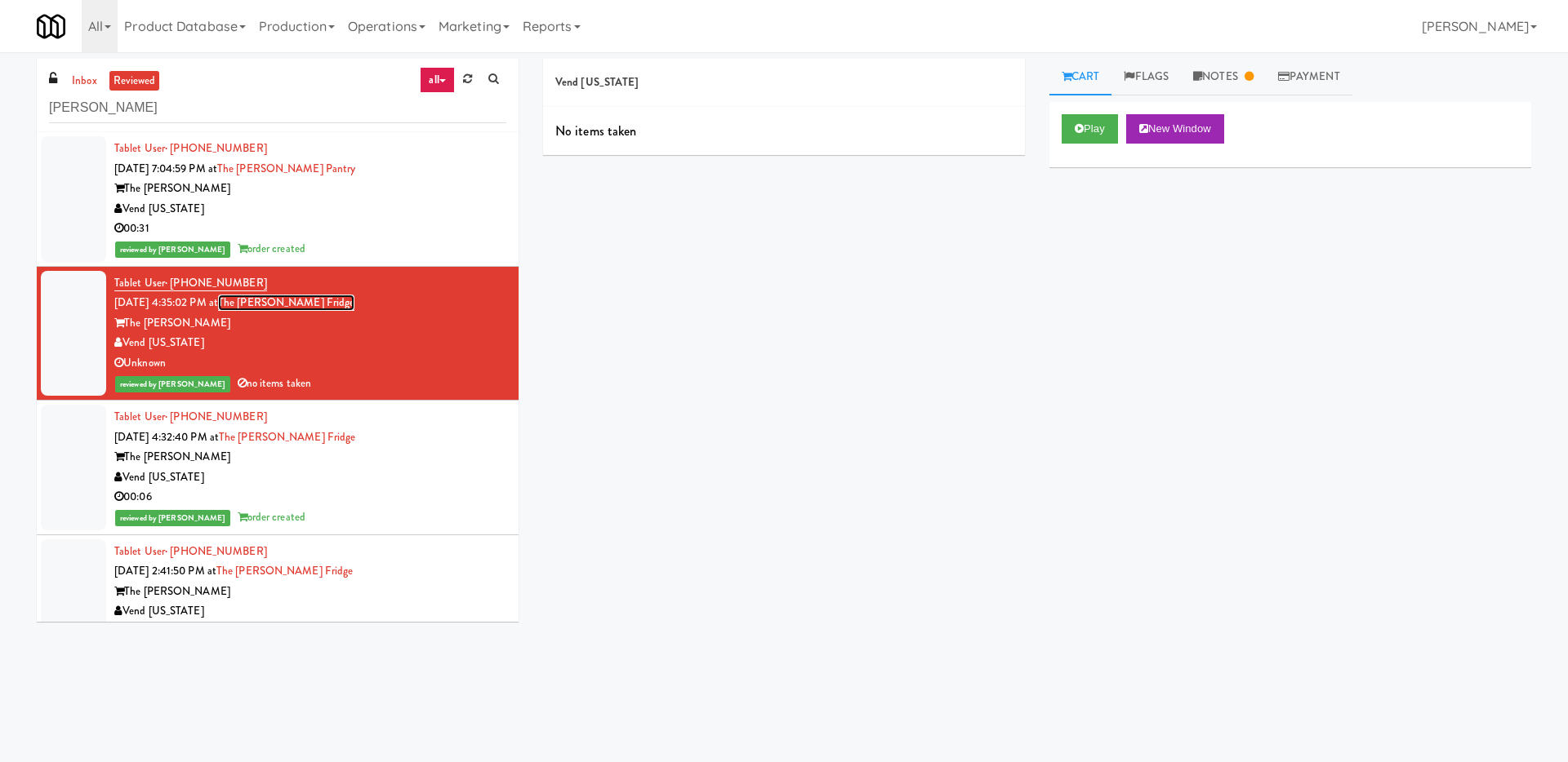
click at [310, 304] on link "The Fitzgerald Fridge" at bounding box center [286, 302] width 136 height 17
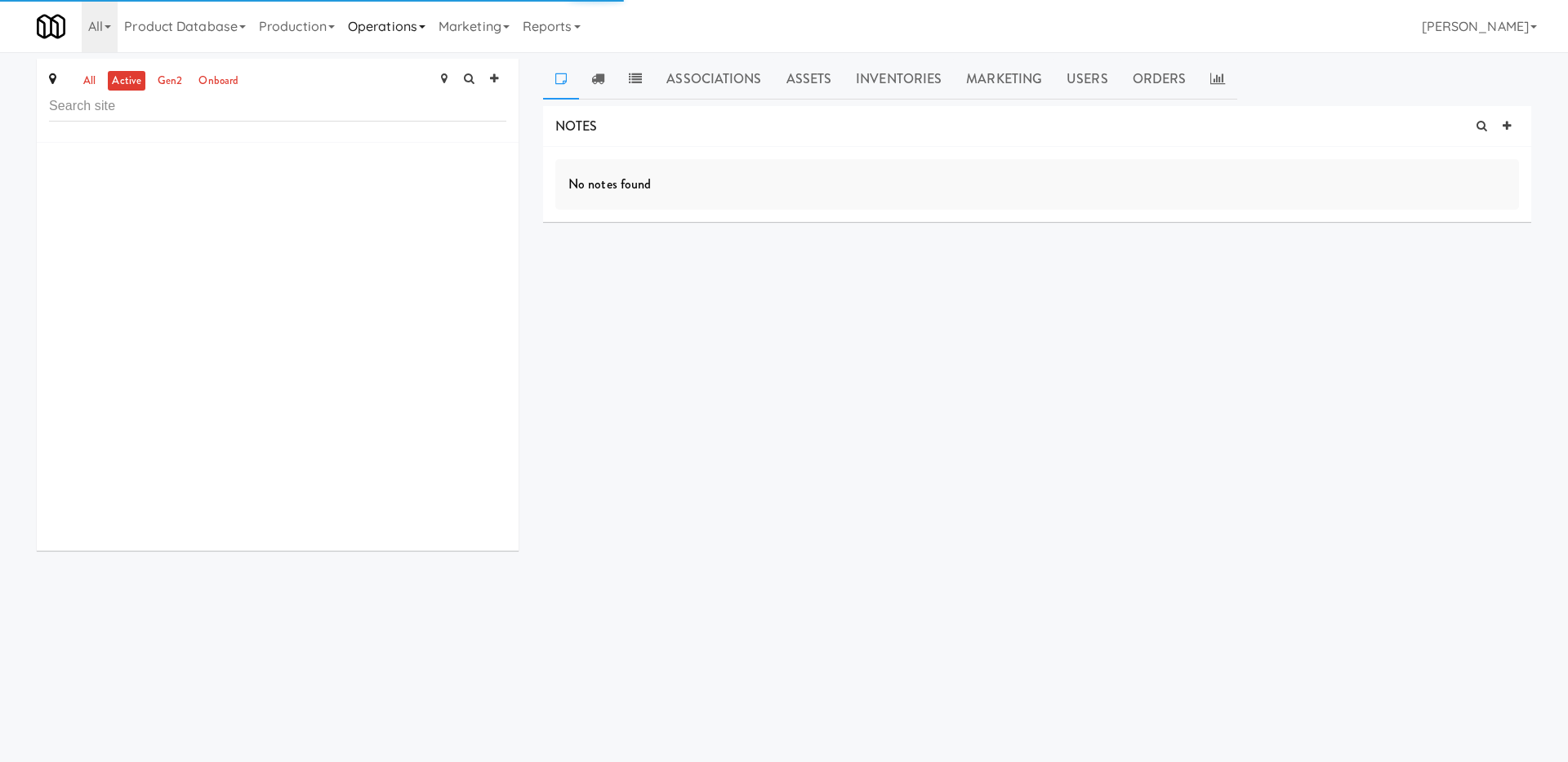
click at [392, 34] on link "Operations" at bounding box center [387, 25] width 91 height 52
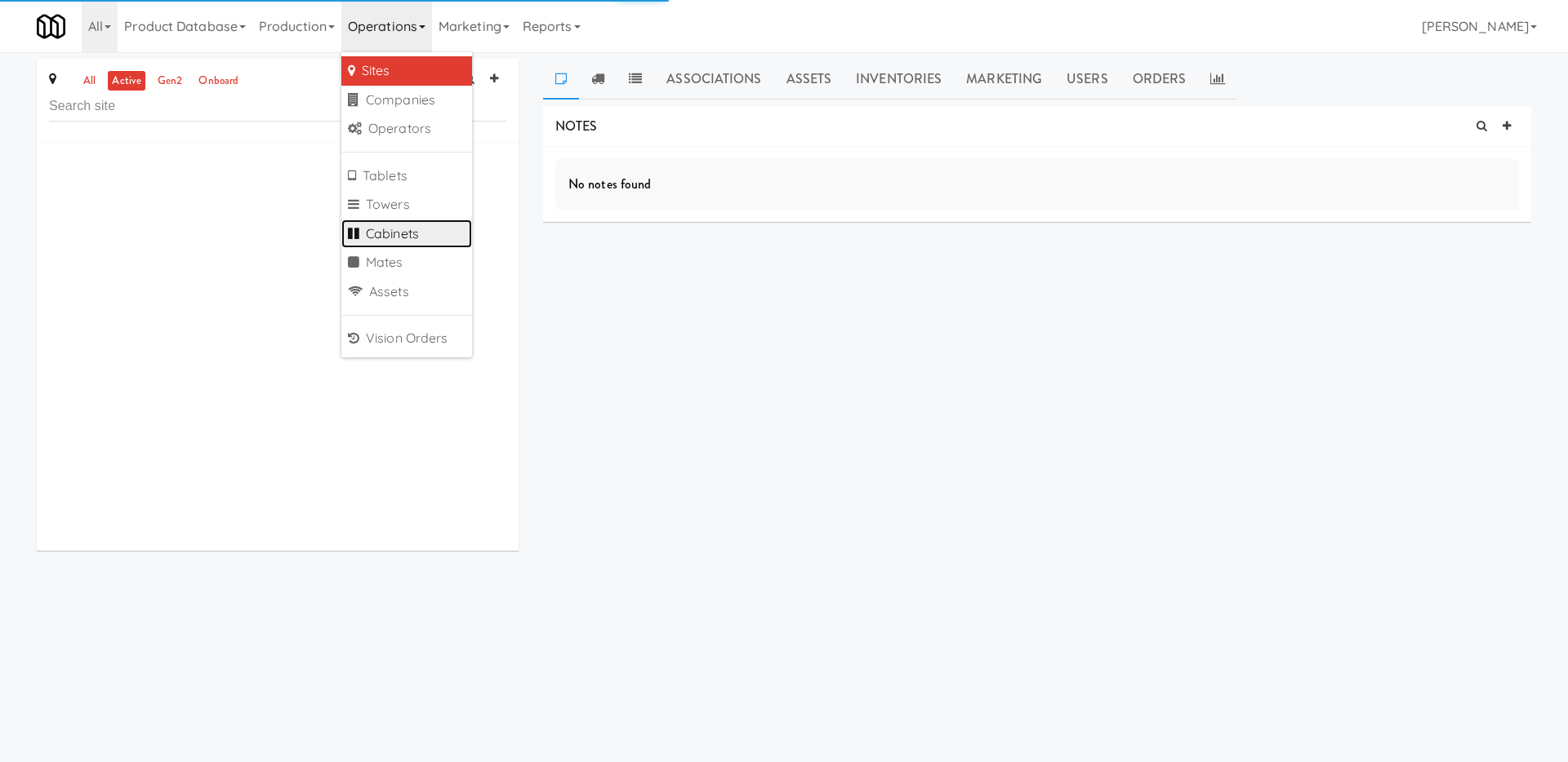
click at [413, 232] on link "Cabinets" at bounding box center [406, 234] width 130 height 29
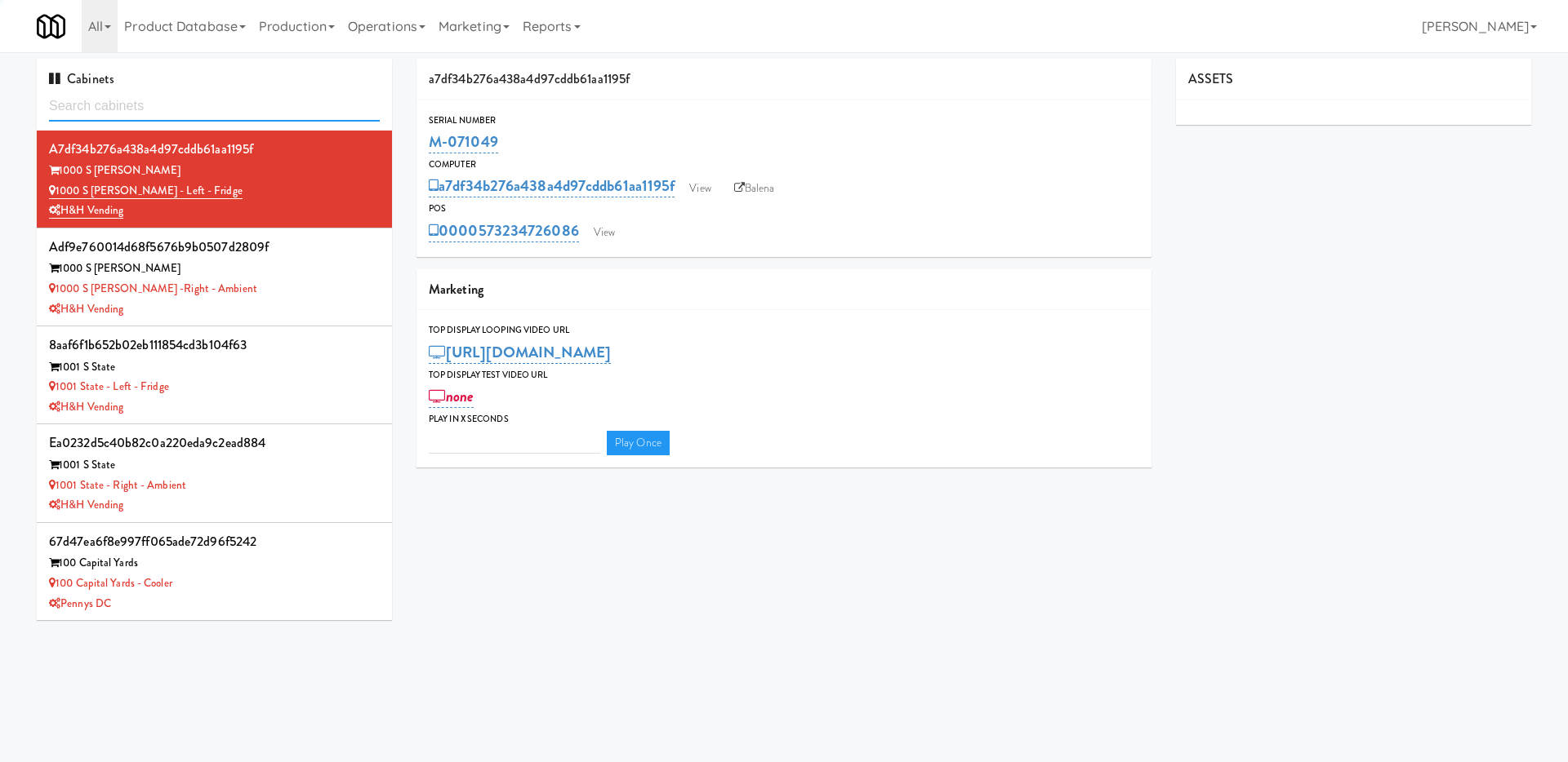
click at [193, 103] on input "text" at bounding box center [214, 106] width 331 height 30
type input "3"
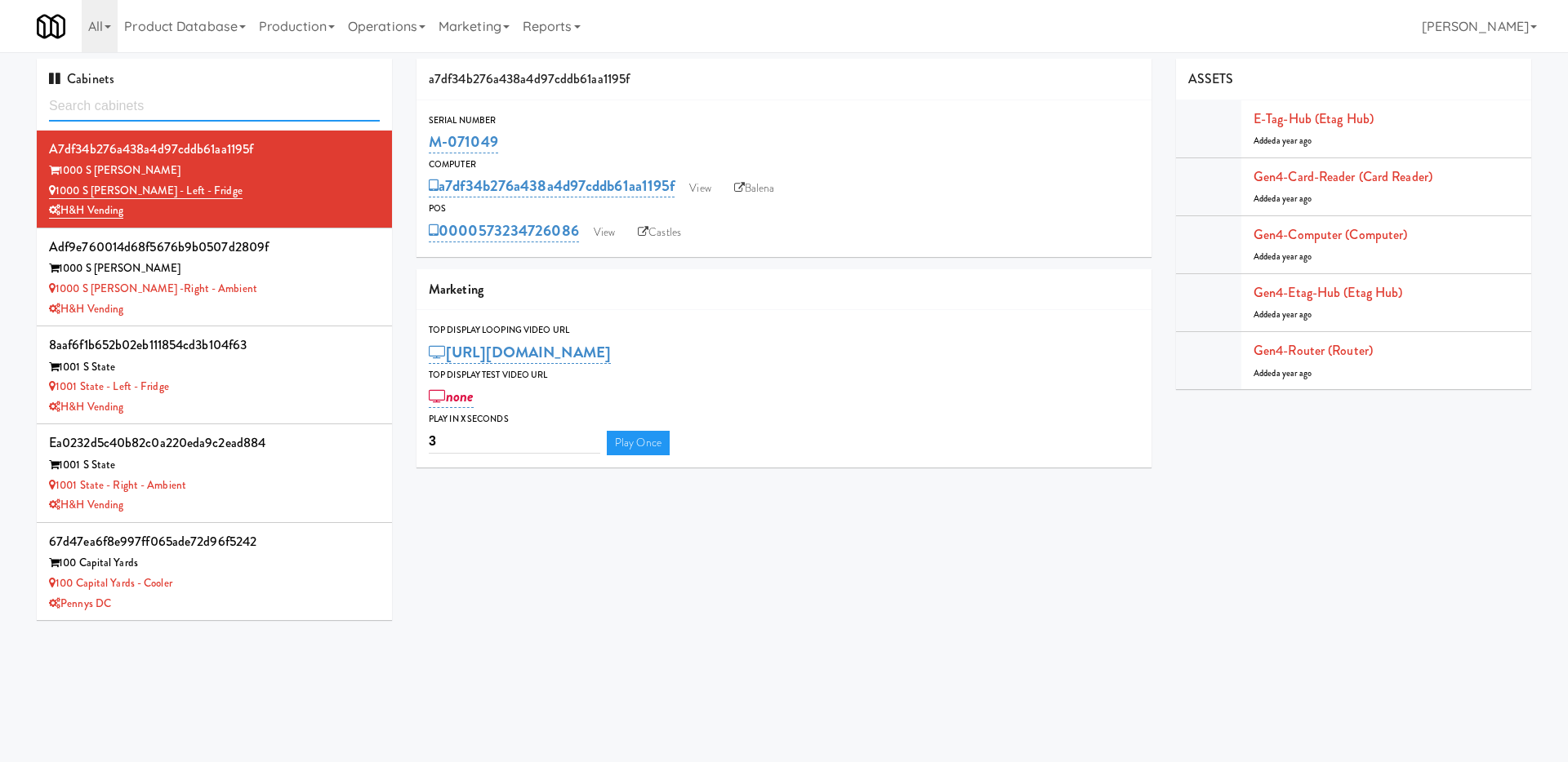
type input "g"
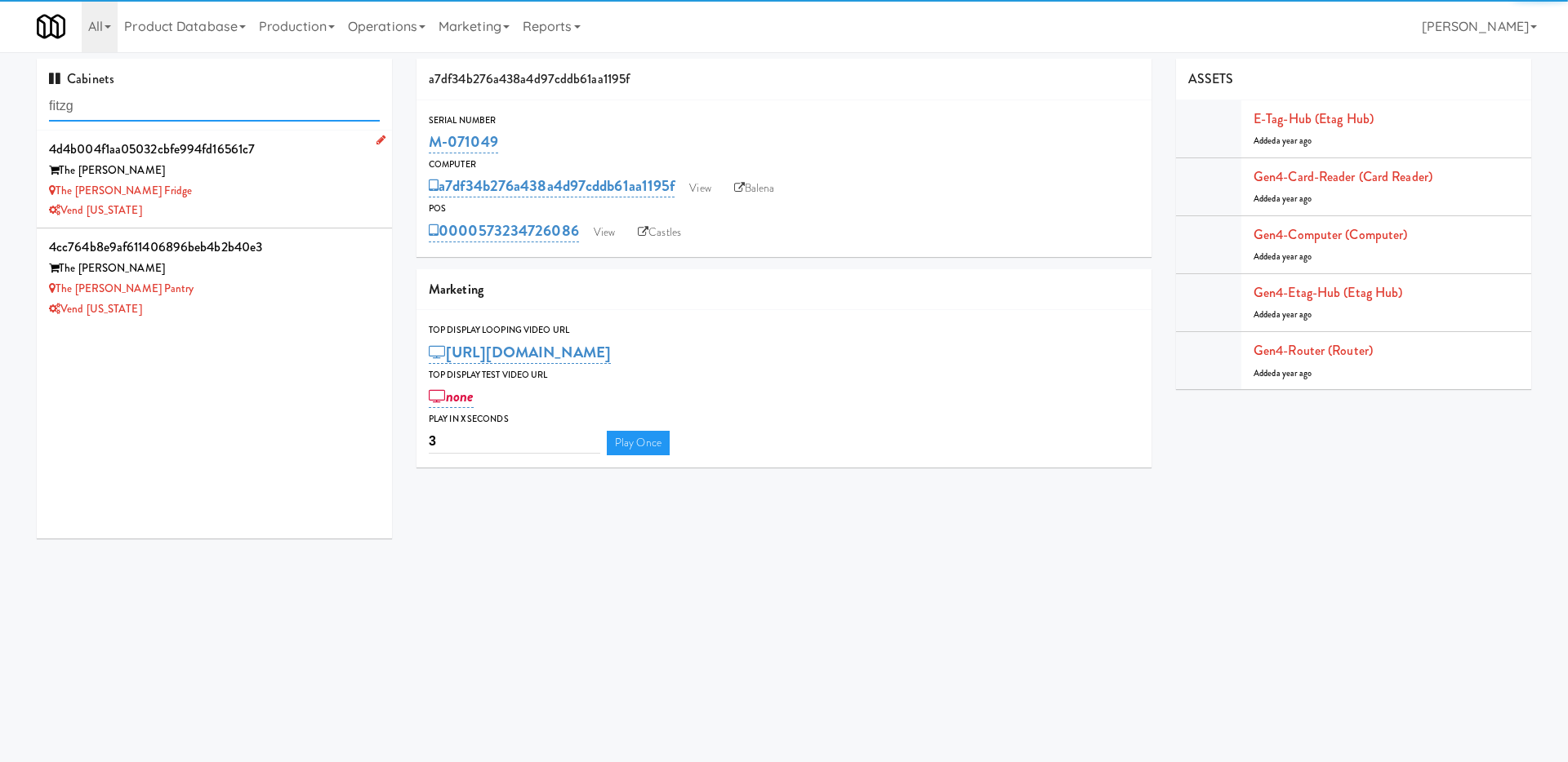
type input "fitzg"
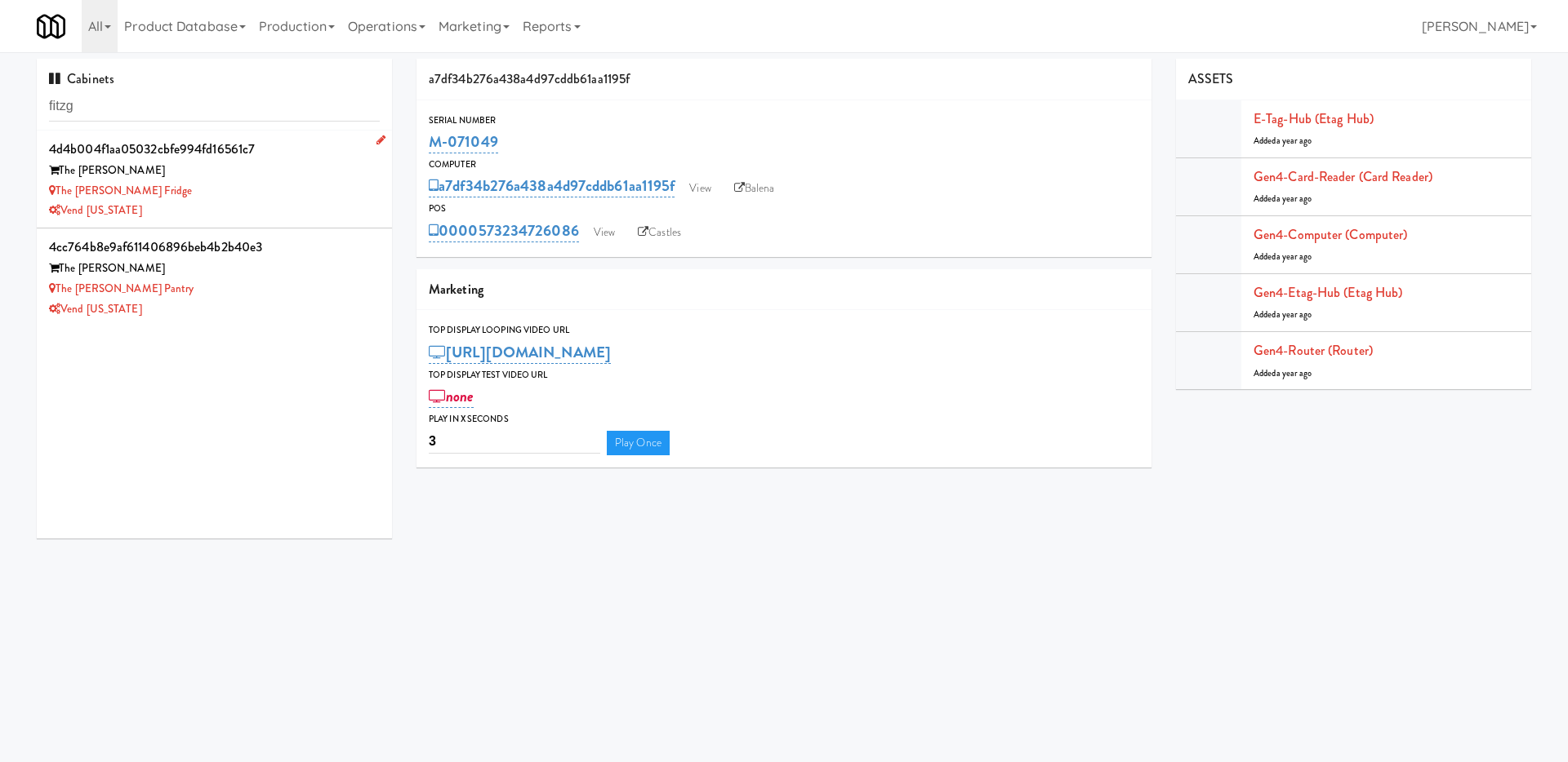
click at [193, 161] on div "The Fitzgerald" at bounding box center [214, 170] width 331 height 21
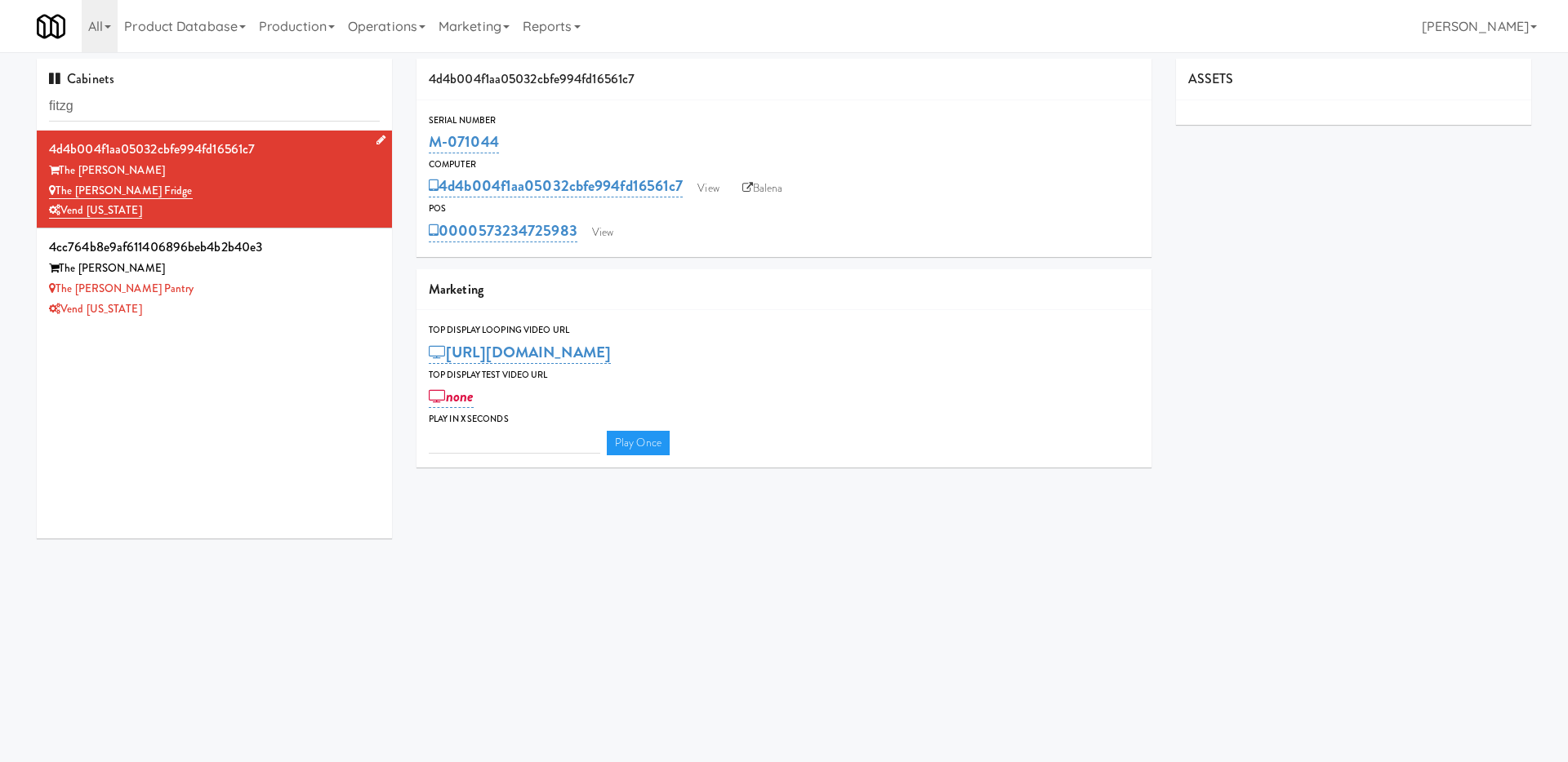
type input "3"
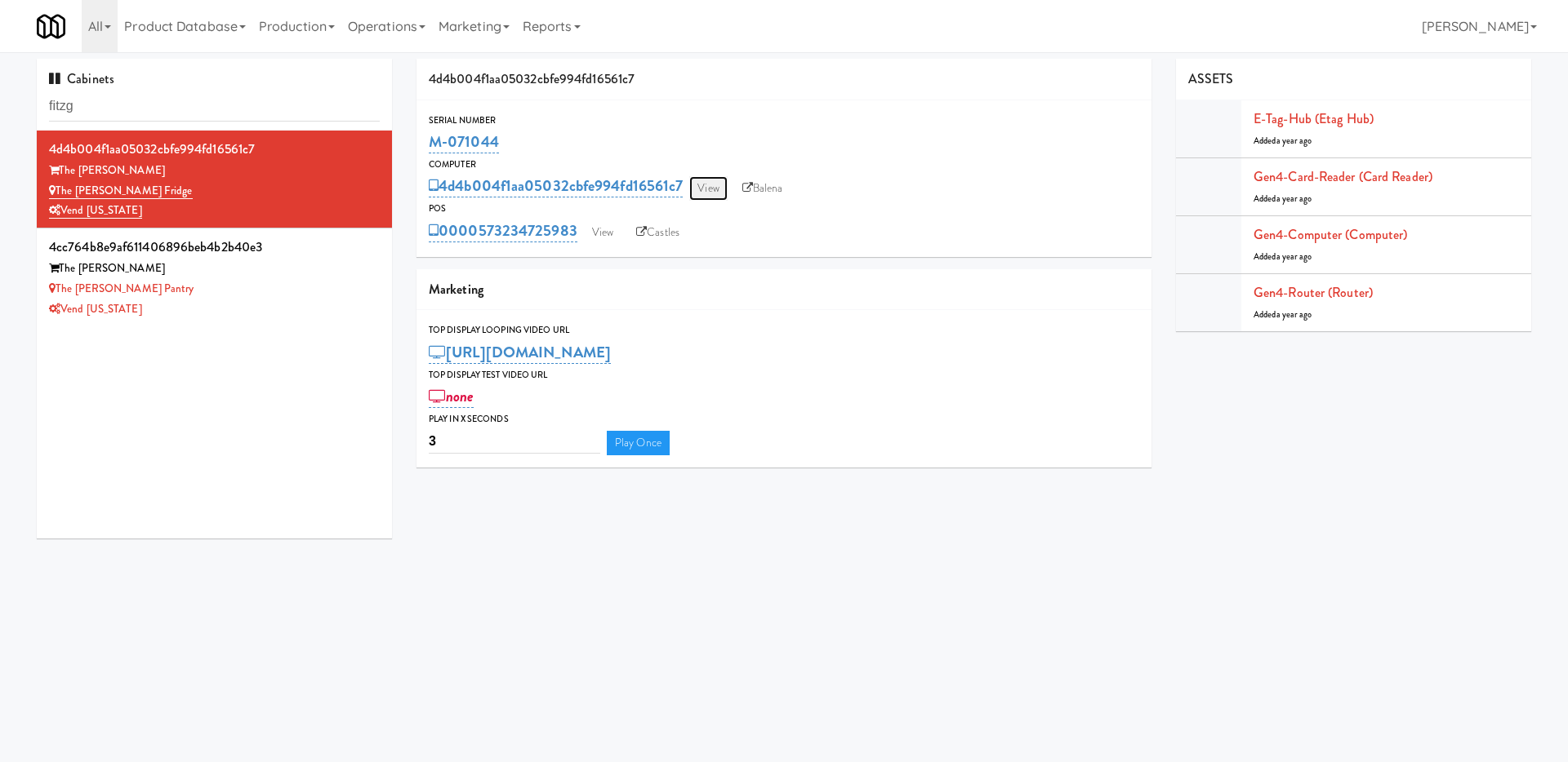
click at [703, 191] on link "View" at bounding box center [708, 188] width 37 height 24
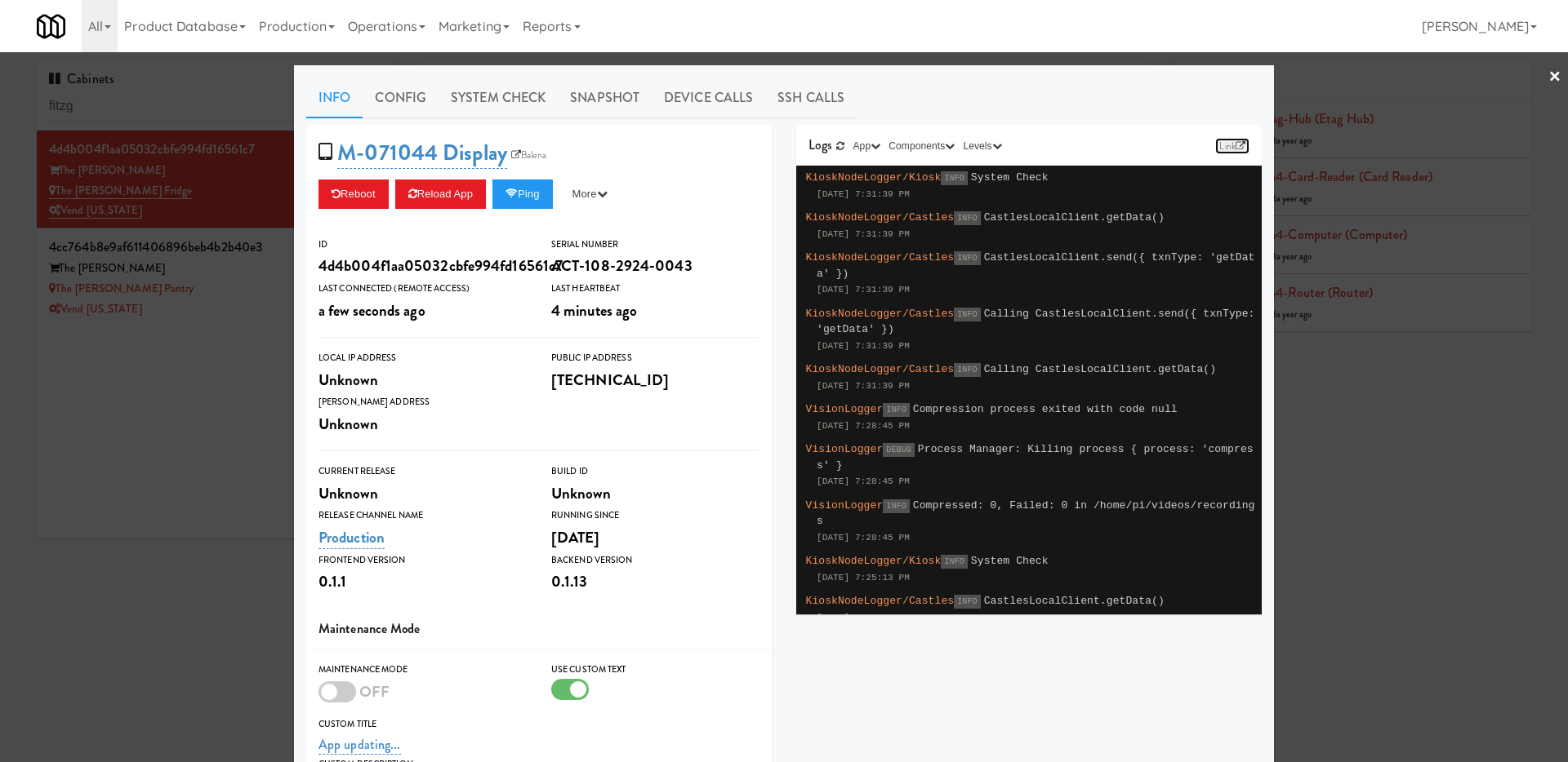
click at [1235, 145] on icon at bounding box center [1240, 146] width 10 height 10
click at [549, 202] on button "Ping" at bounding box center [523, 195] width 61 height 29
click at [207, 450] on div at bounding box center [784, 381] width 1568 height 762
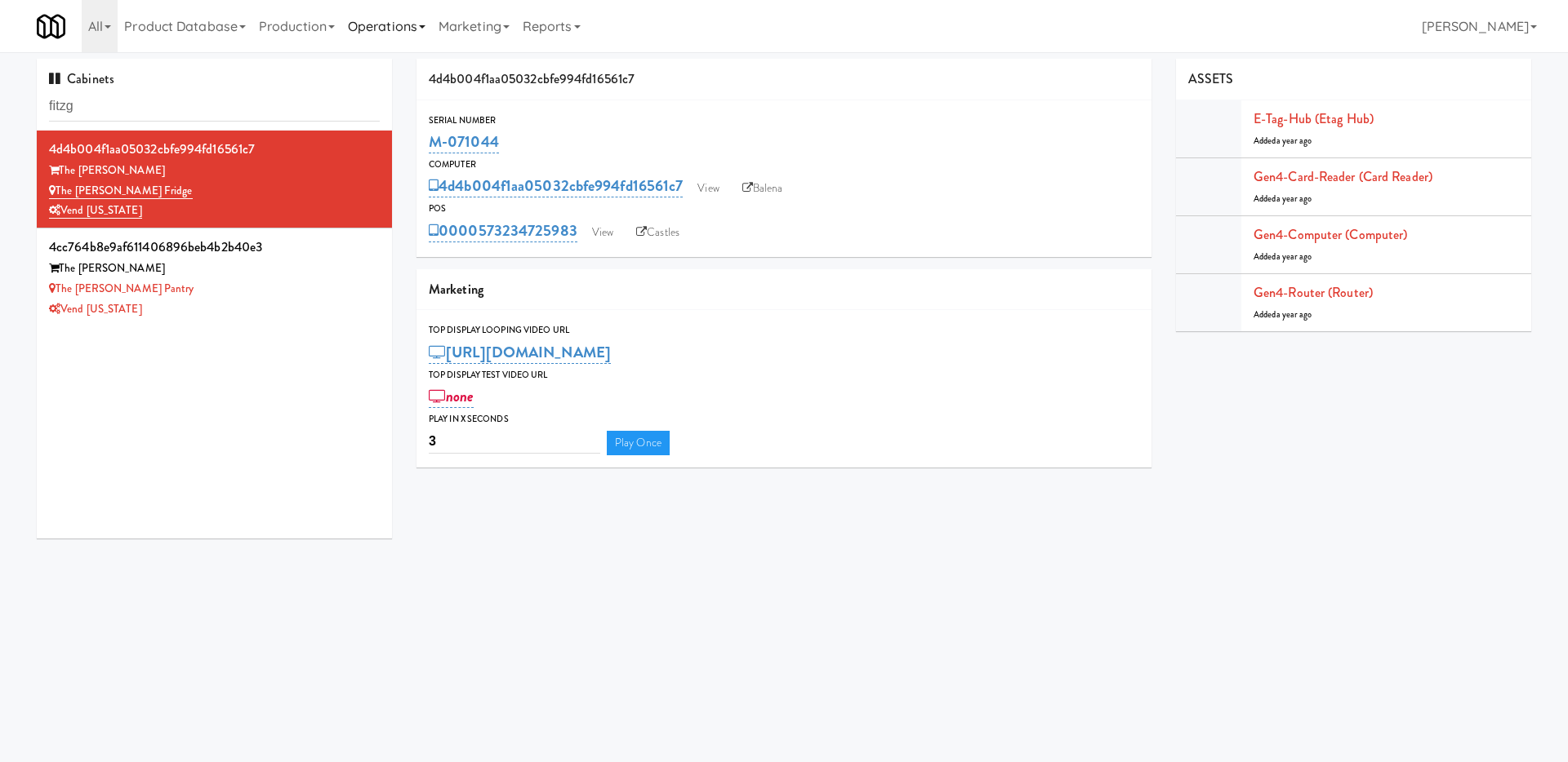
click at [390, 24] on link "Operations" at bounding box center [387, 25] width 91 height 52
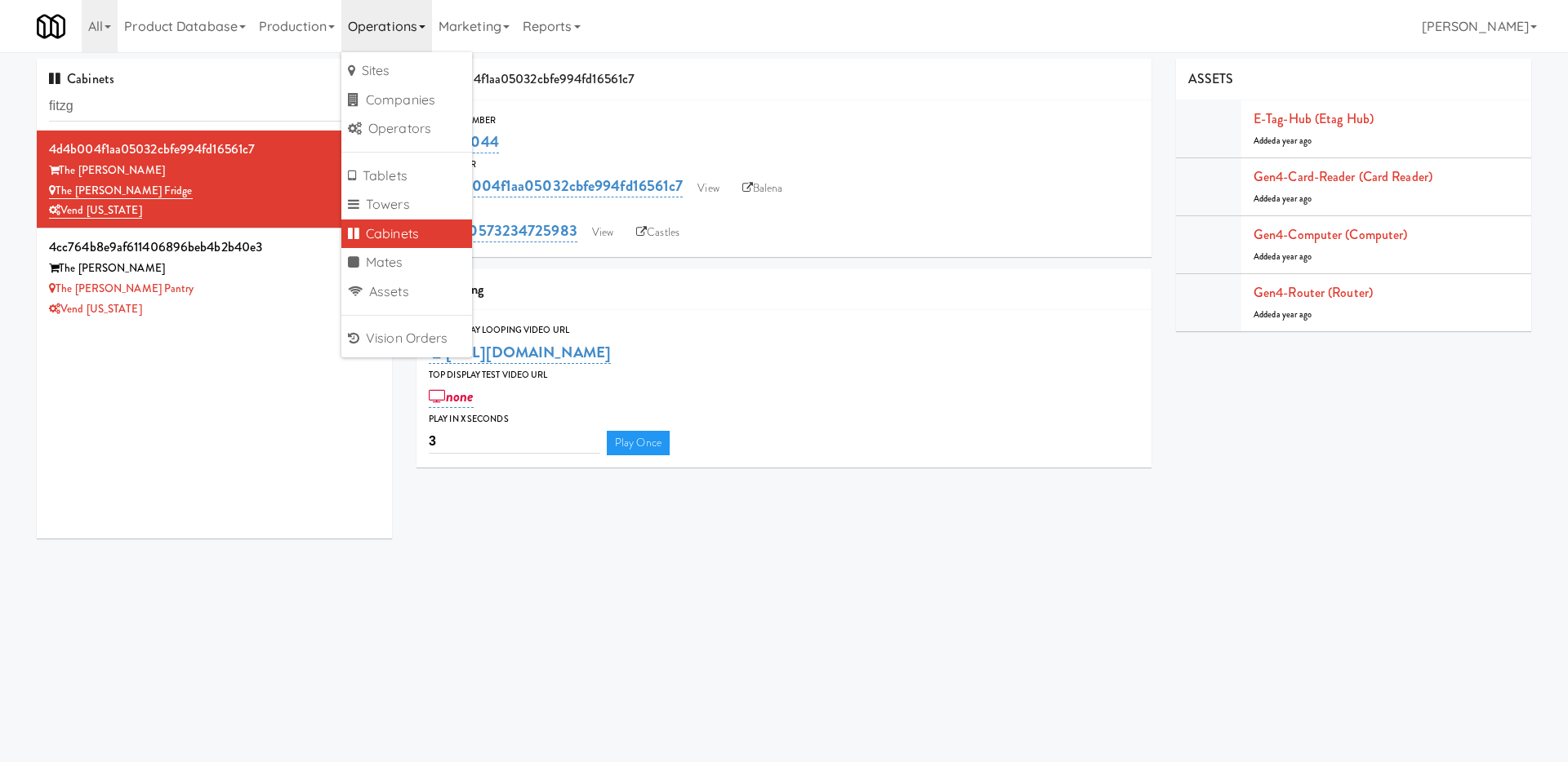
click at [394, 239] on link "Cabinets" at bounding box center [406, 234] width 130 height 29
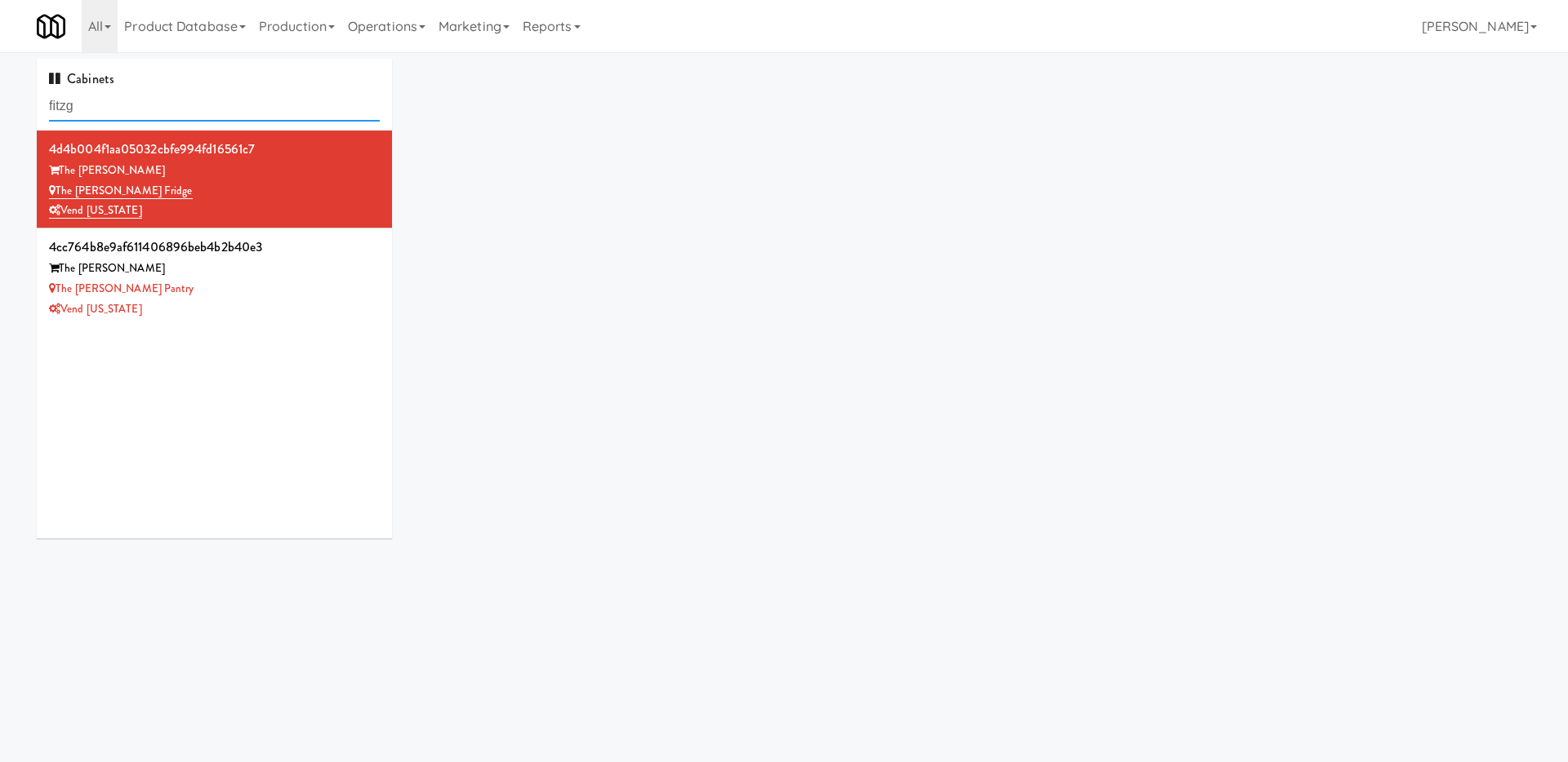
drag, startPoint x: 221, startPoint y: 111, endPoint x: 0, endPoint y: 115, distance: 221.0
click at [0, 114] on div "Cabinets fitzg 4d4b004f1aa05032cbfe994fd16561c7 The Fitzgerald The Fitzgerald F…" at bounding box center [784, 304] width 1568 height 492
click at [226, 181] on div "The Fitzgerald Fridge" at bounding box center [214, 191] width 331 height 21
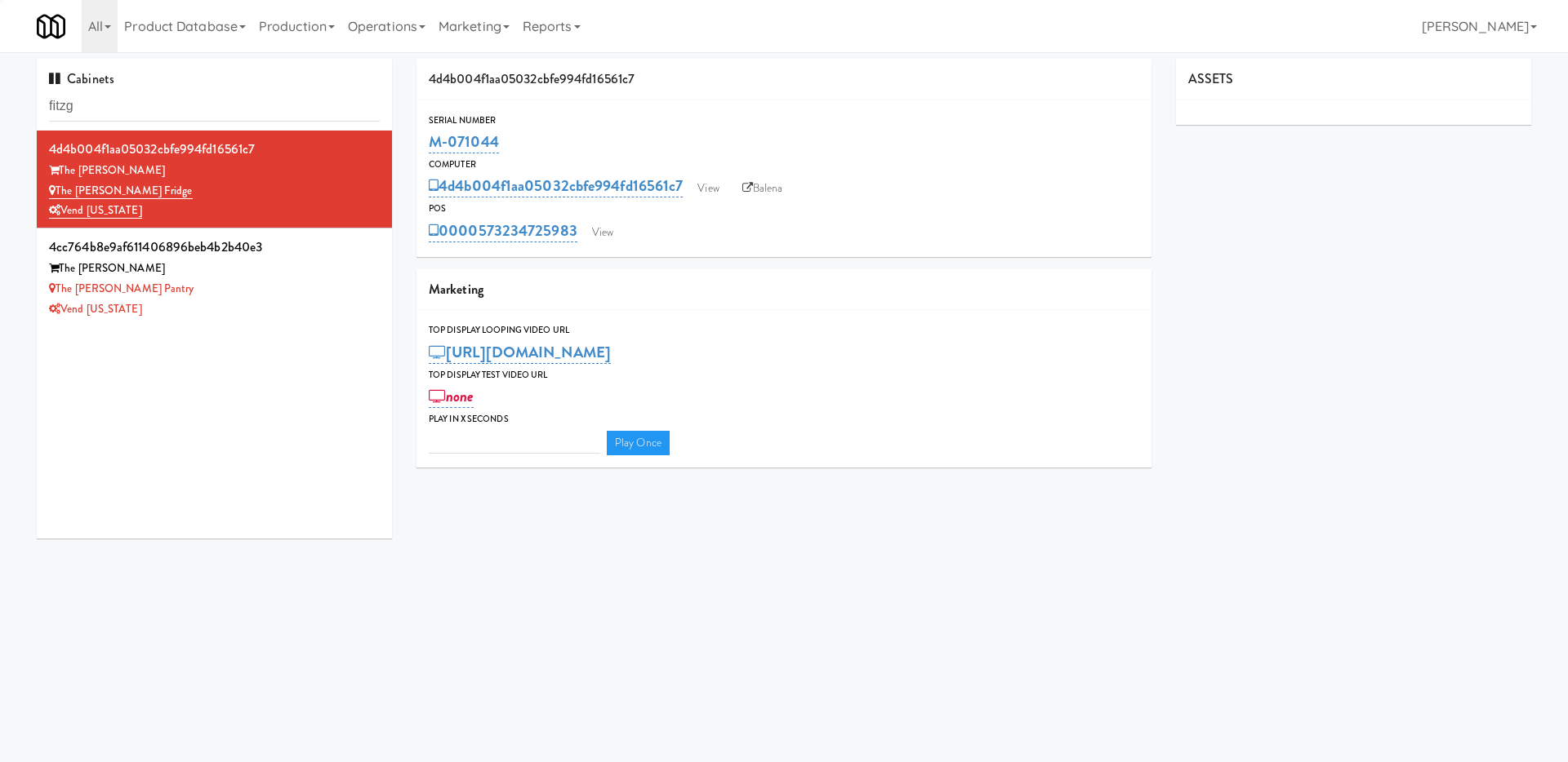
type input "3"
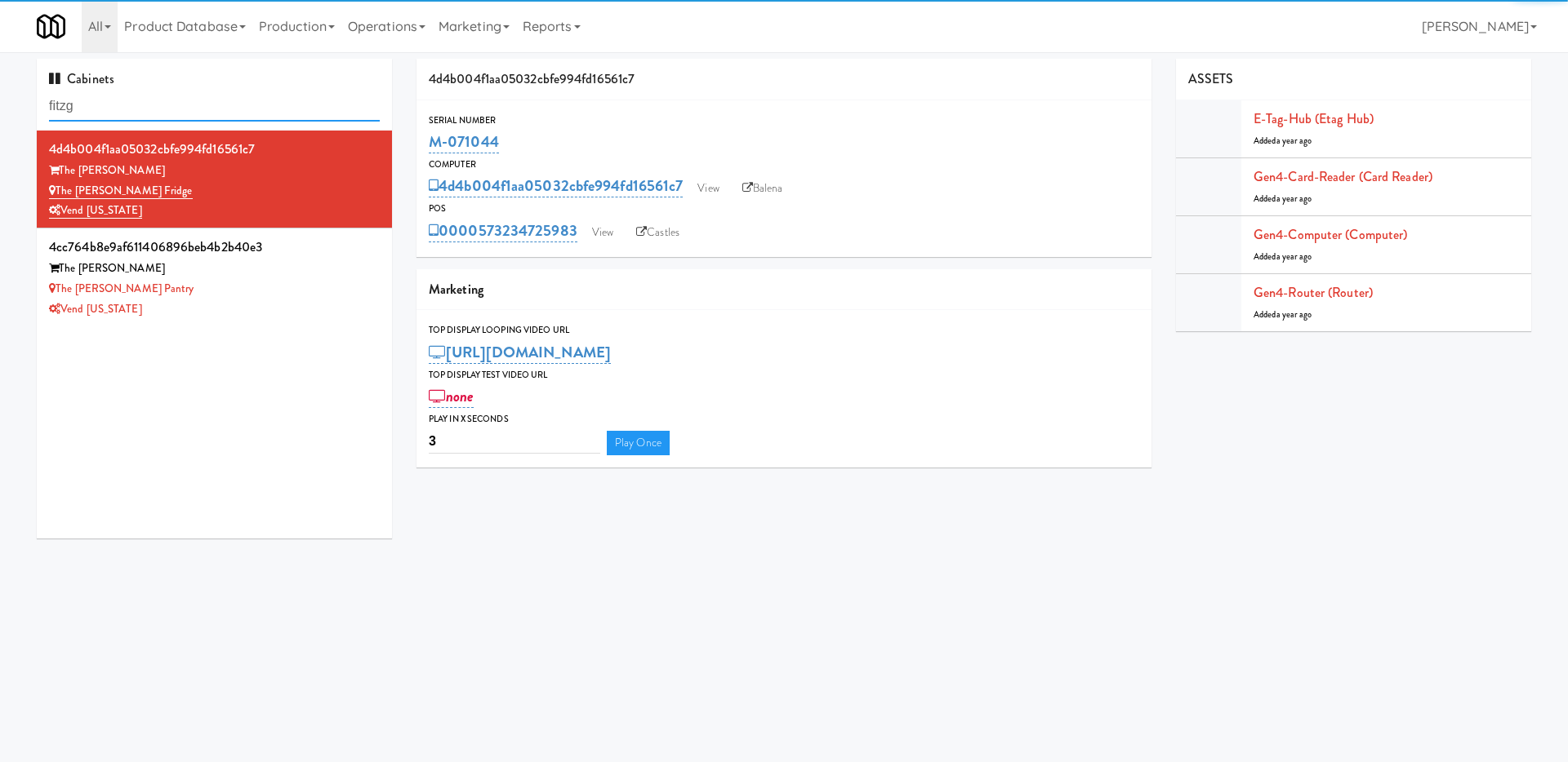
drag, startPoint x: 151, startPoint y: 103, endPoint x: 0, endPoint y: 103, distance: 151.0
click at [0, 103] on div "Cabinets fitzg 4d4b004f1aa05032cbfe994fd16561c7 The Fitzgerald The Fitzgerald F…" at bounding box center [784, 304] width 1568 height 492
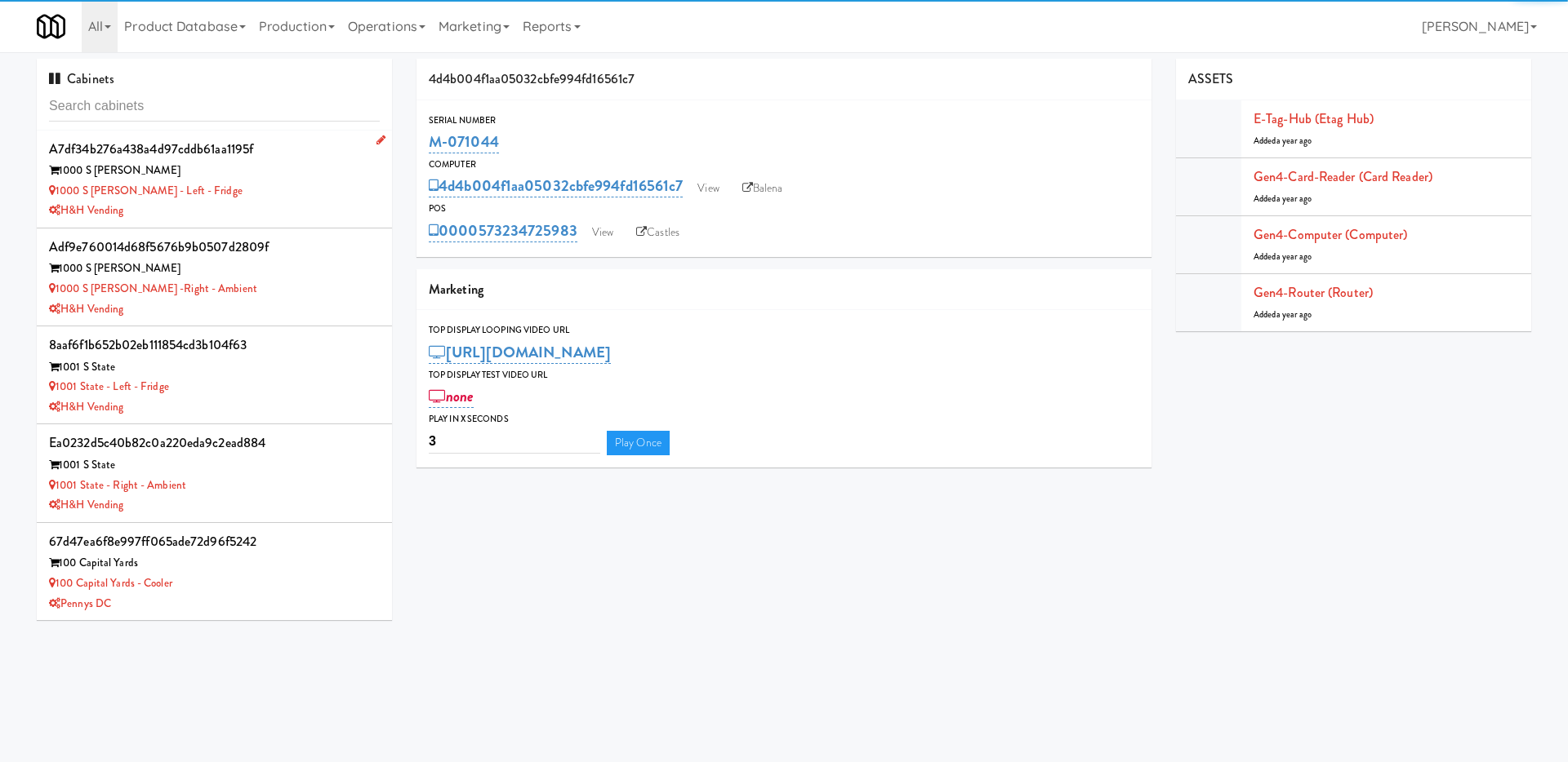
click at [289, 197] on div "1000 S [PERSON_NAME] - Left - Fridge" at bounding box center [214, 191] width 331 height 21
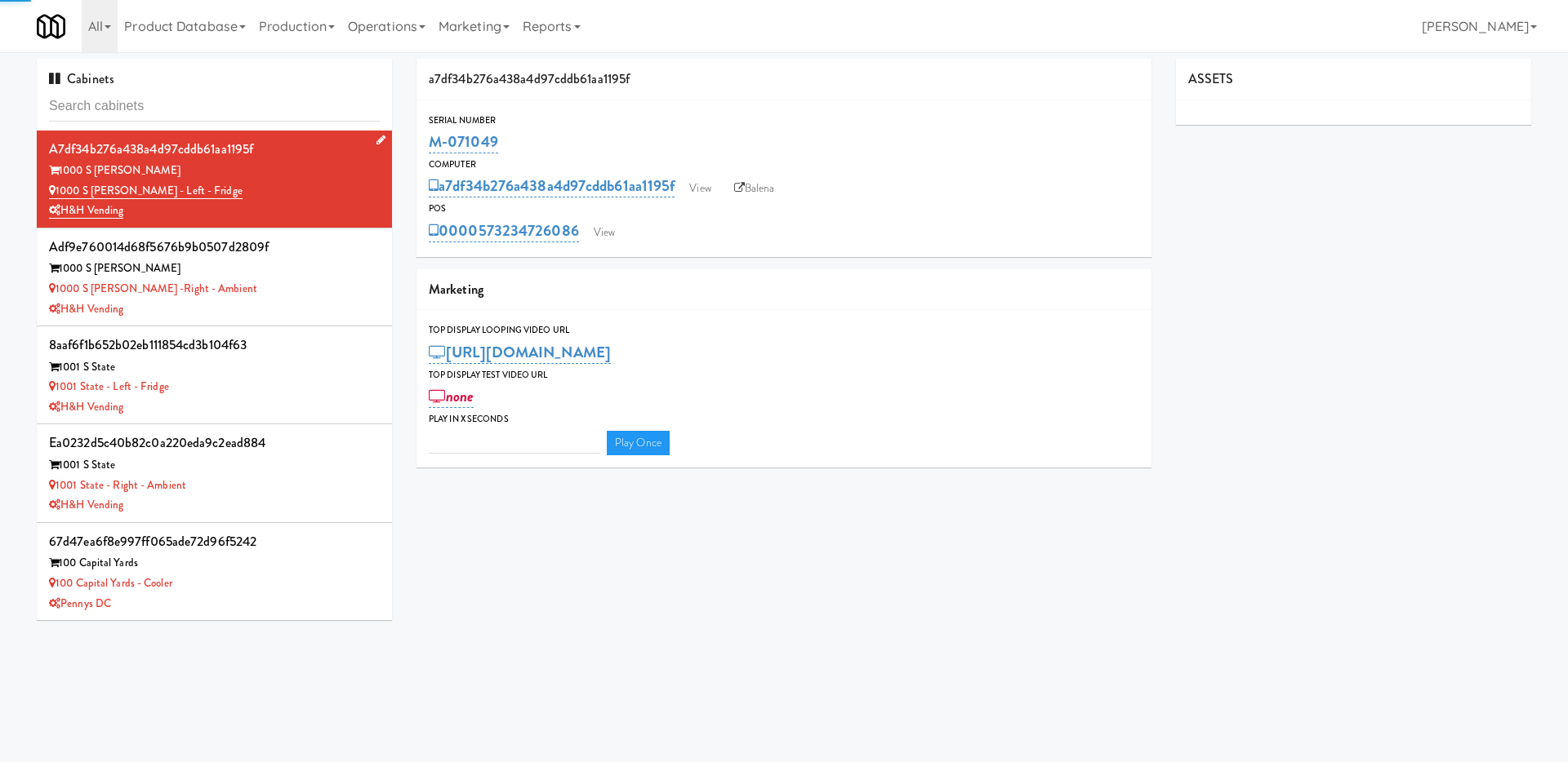
type input "3"
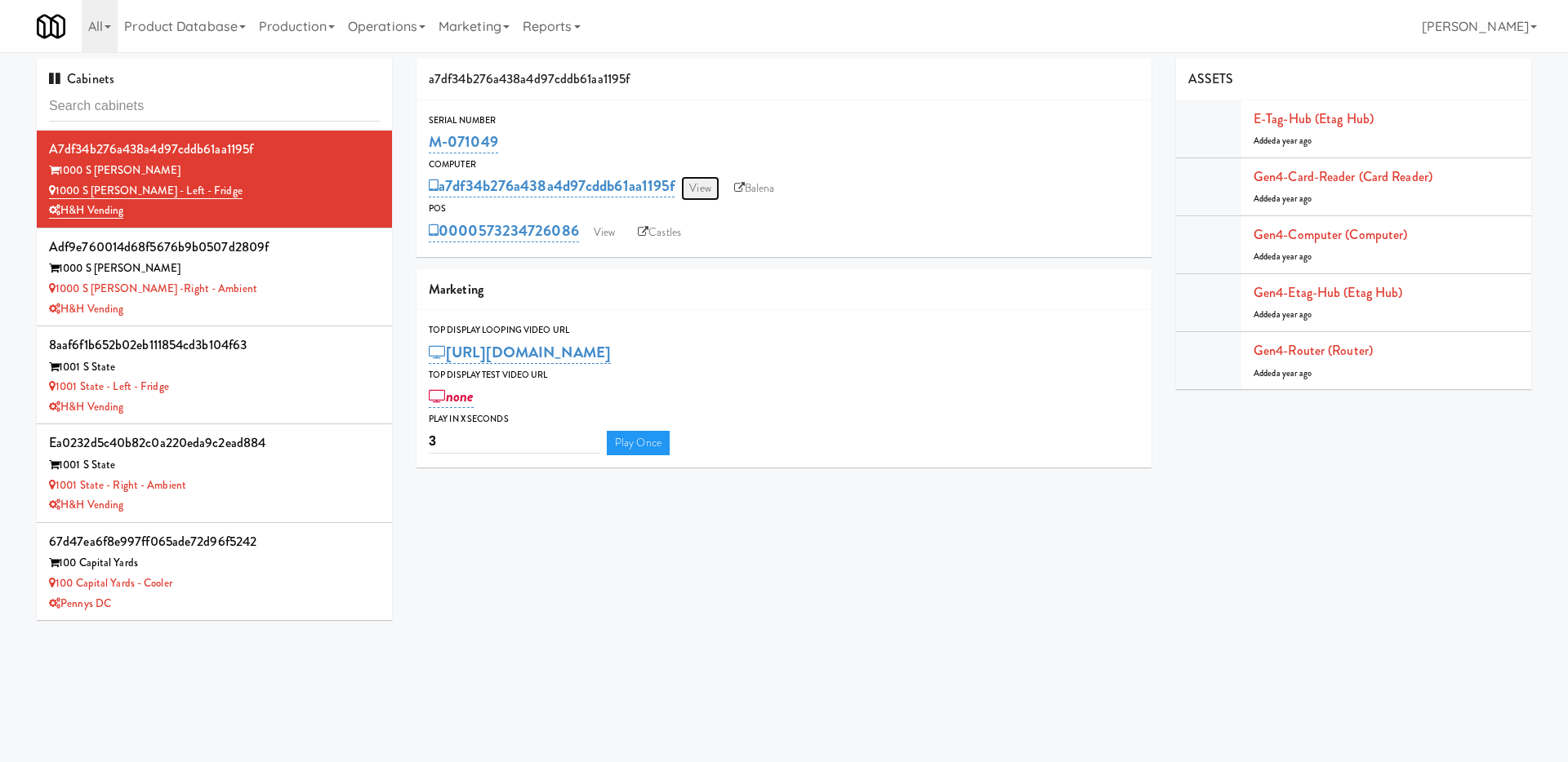
click at [715, 184] on link "View" at bounding box center [700, 188] width 37 height 24
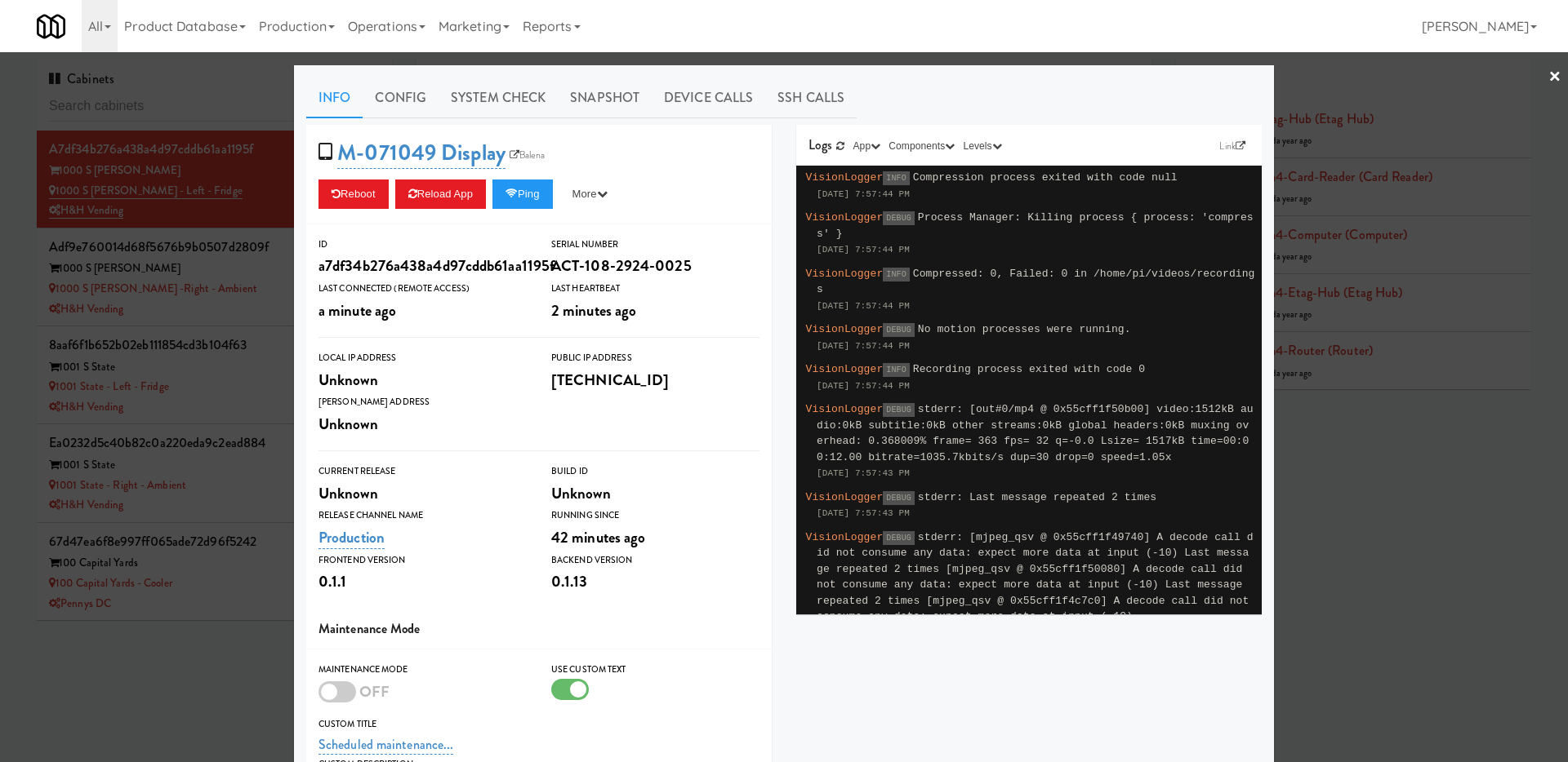
click at [217, 684] on div at bounding box center [784, 381] width 1568 height 762
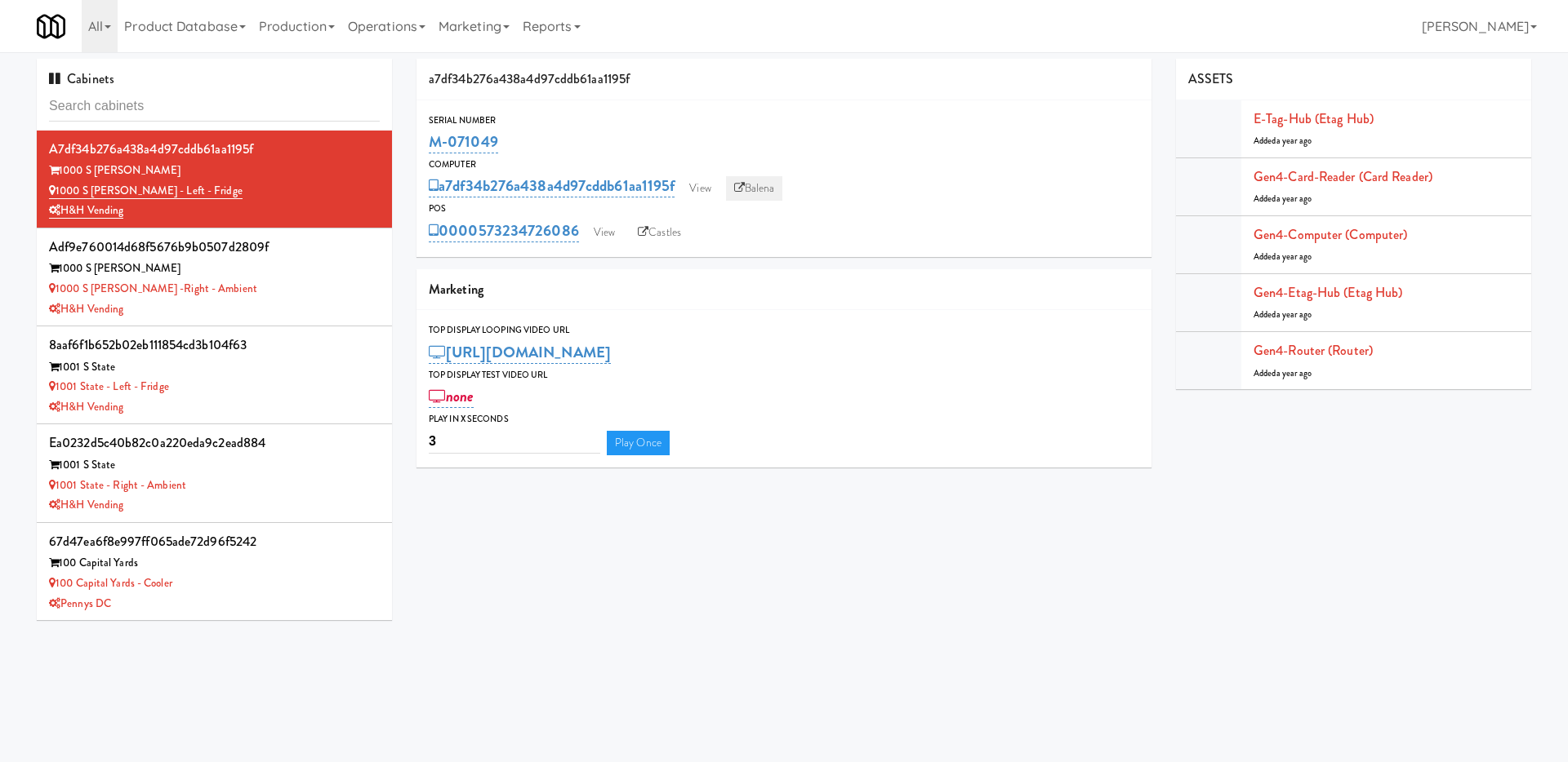
click at [752, 194] on link "Balena" at bounding box center [755, 188] width 57 height 24
click at [332, 297] on div "1000 S [PERSON_NAME] -Right - Ambient" at bounding box center [214, 289] width 331 height 21
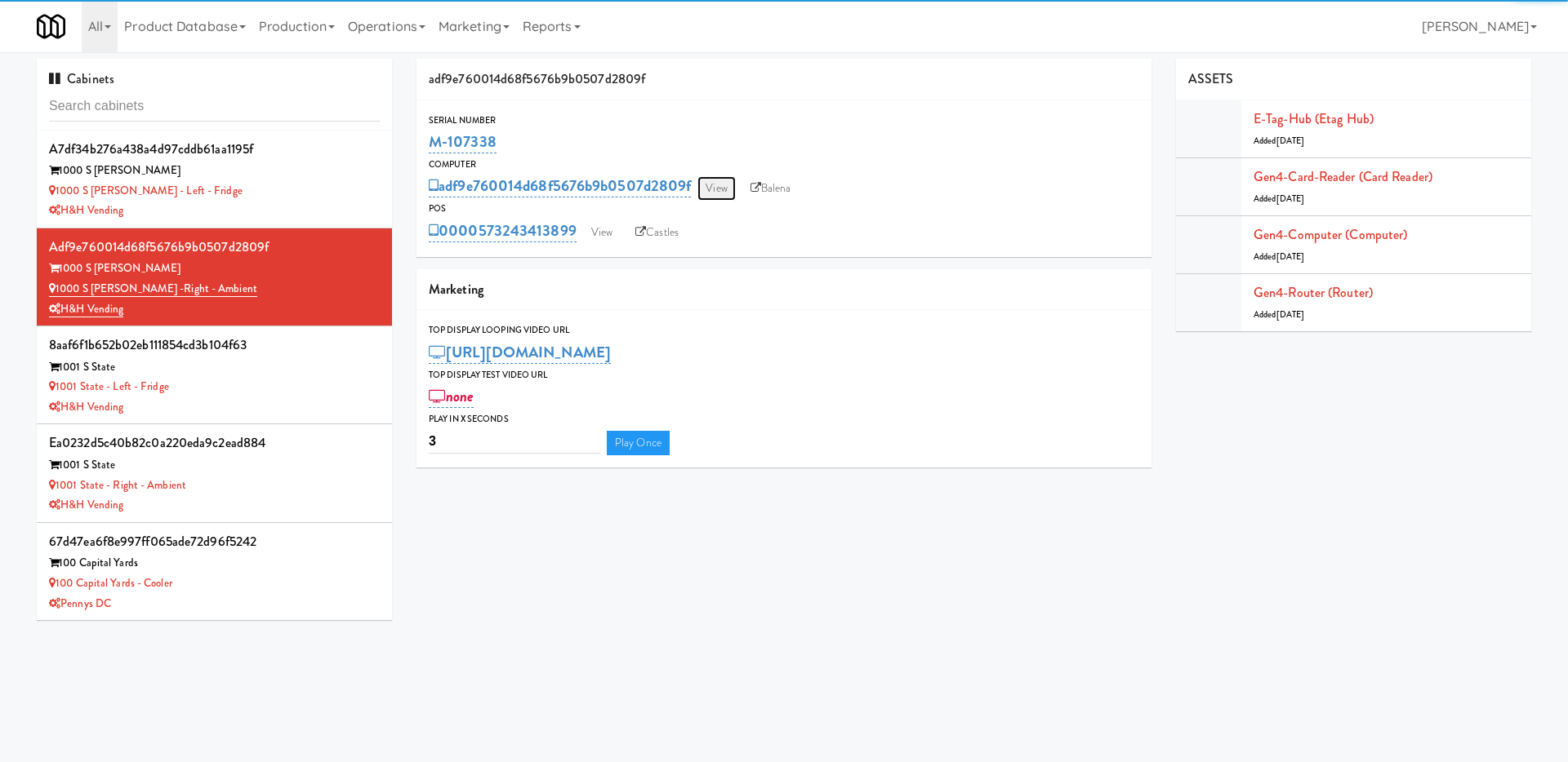
click at [716, 183] on link "View" at bounding box center [715, 188] width 37 height 24
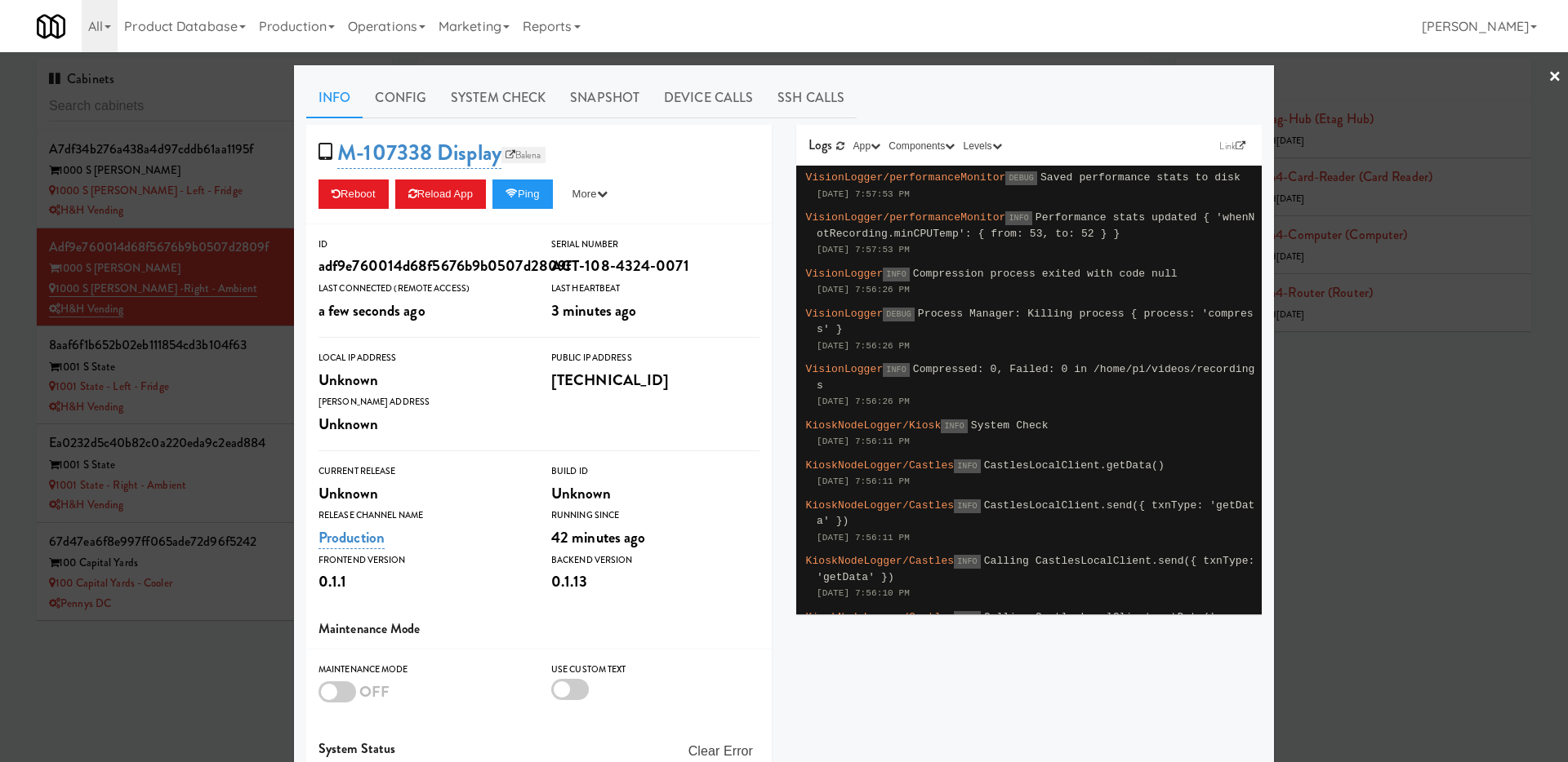
click at [530, 152] on link "Balena" at bounding box center [523, 155] width 44 height 17
click at [306, 406] on div "Wifi Mac Address Unknown" at bounding box center [423, 416] width 233 height 44
click at [222, 406] on div at bounding box center [784, 381] width 1568 height 762
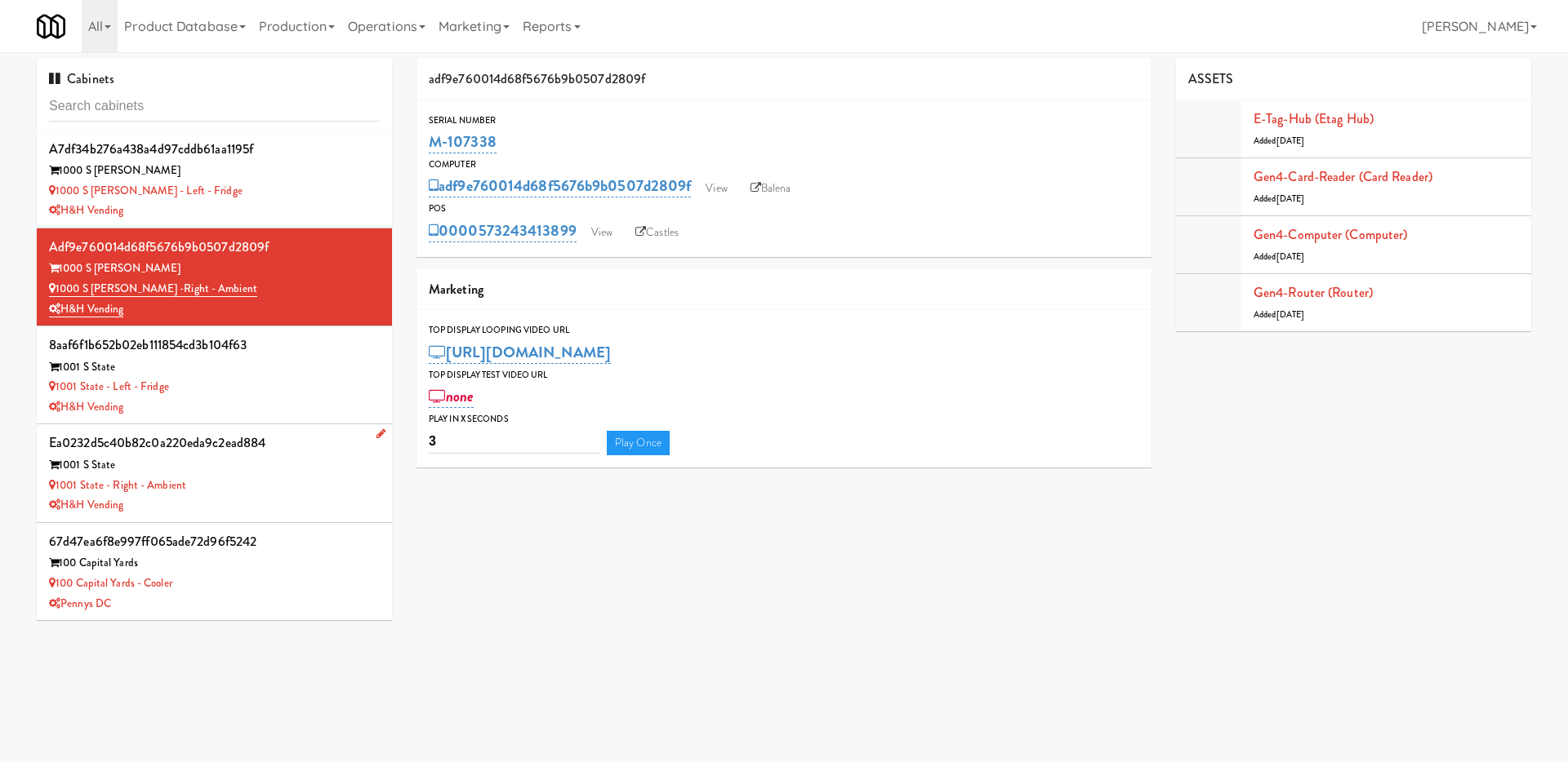
click at [258, 500] on div "H&H Vending" at bounding box center [214, 505] width 331 height 21
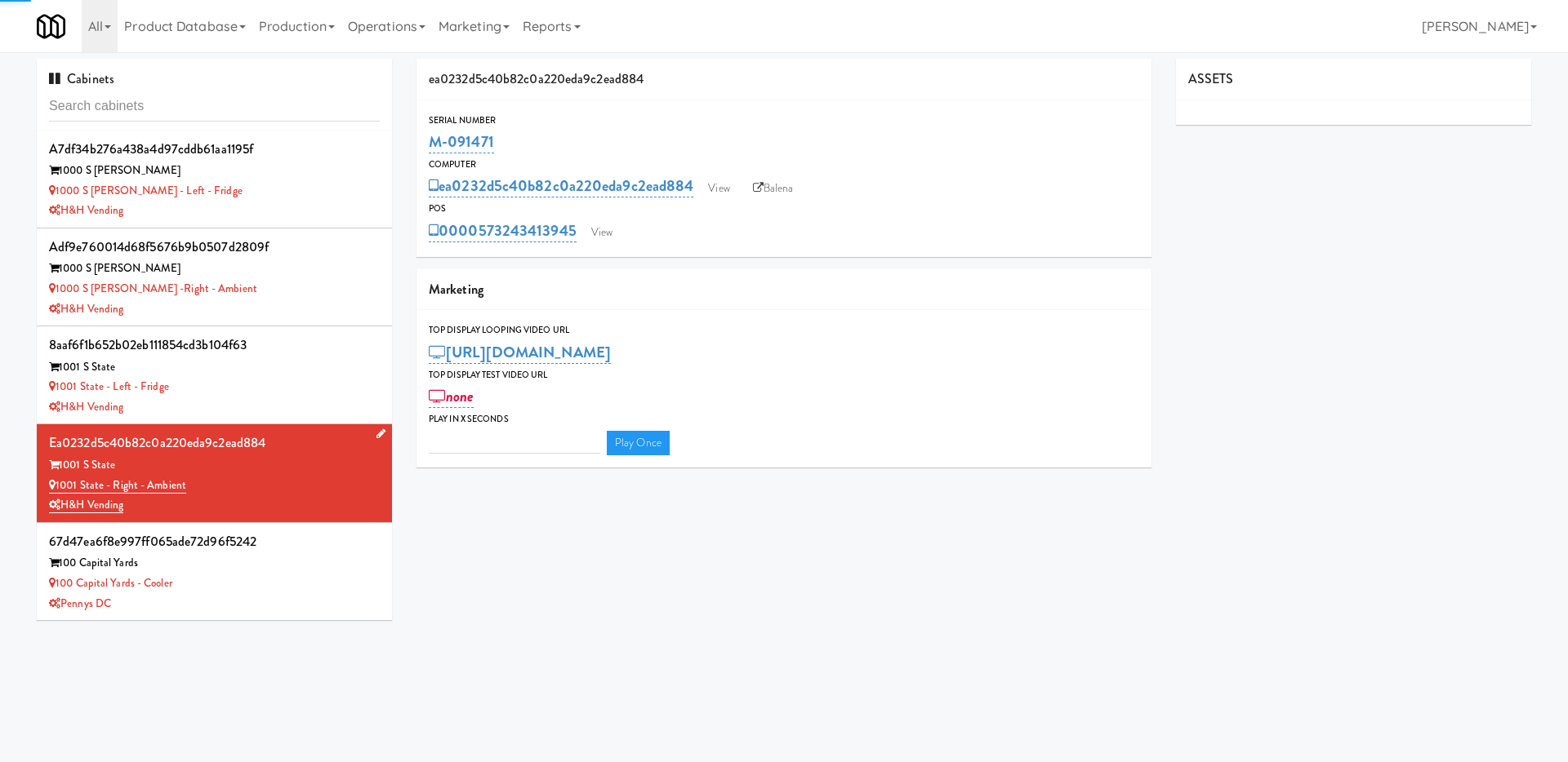
type input "3"
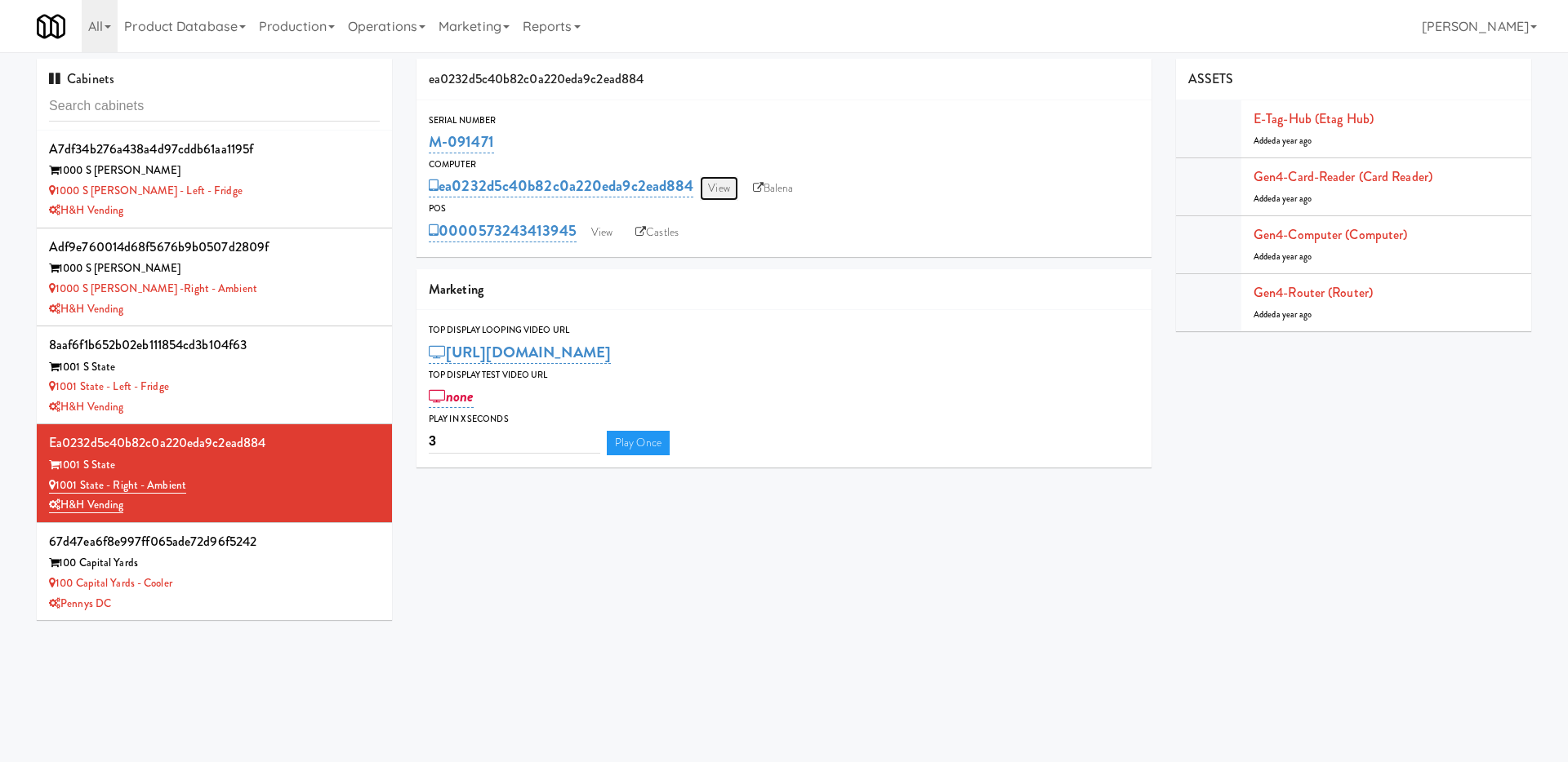
click at [727, 187] on link "View" at bounding box center [718, 188] width 37 height 24
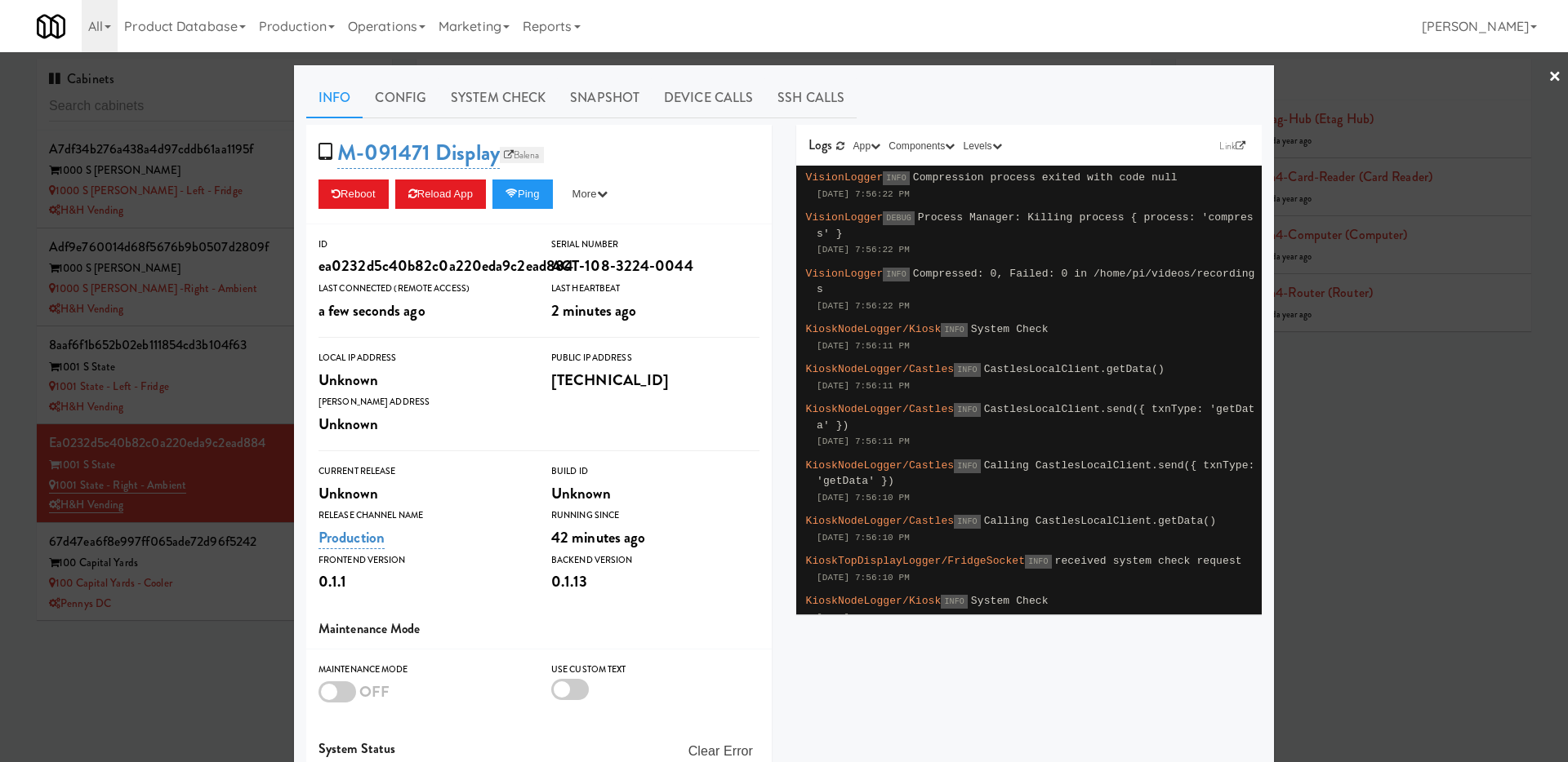
click at [514, 152] on link "Balena" at bounding box center [522, 155] width 44 height 17
click at [124, 676] on div at bounding box center [784, 381] width 1568 height 762
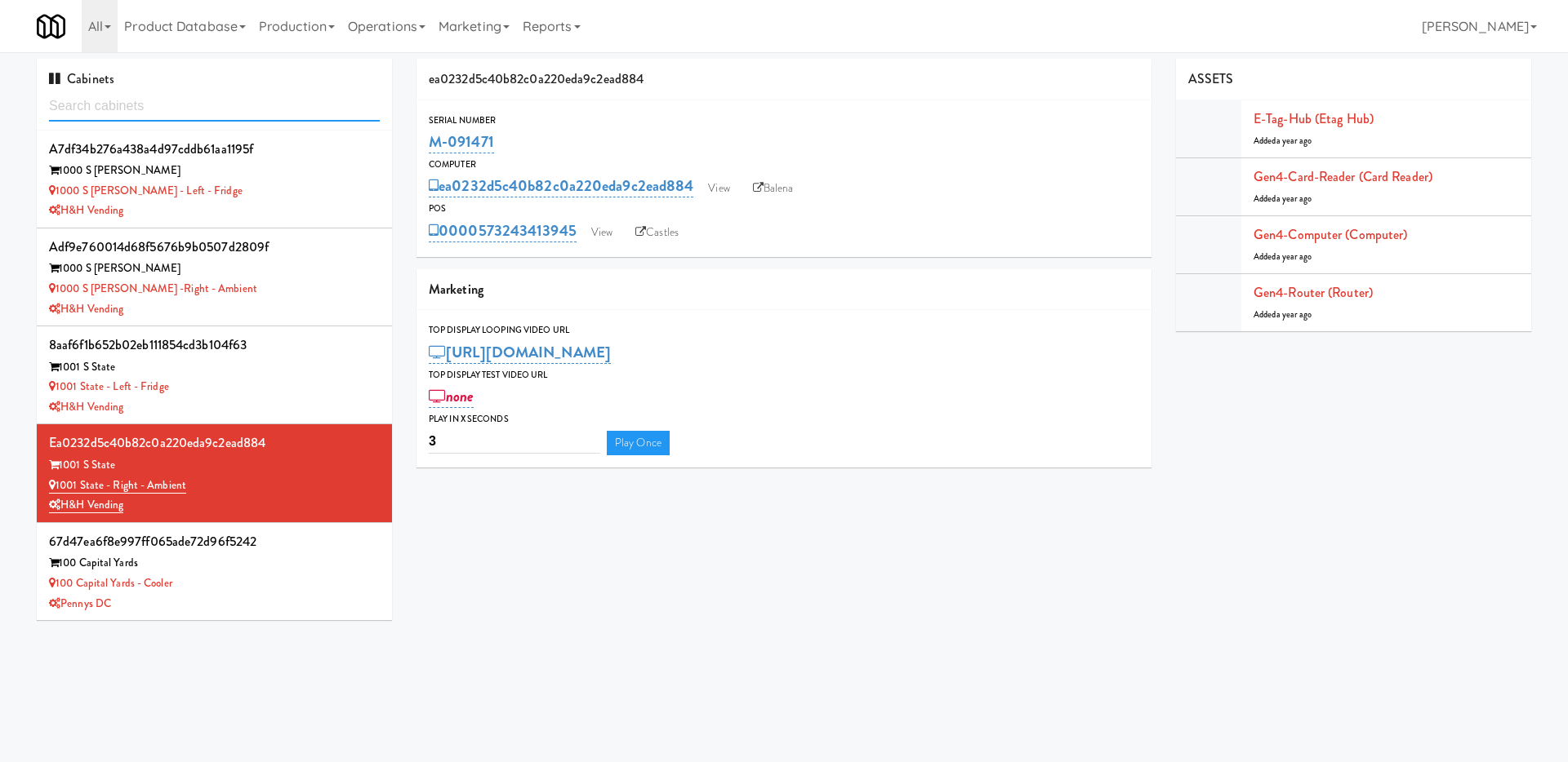
click at [188, 113] on input "text" at bounding box center [214, 106] width 331 height 30
paste input "0316444a1935dc4da6b773426db03a42"
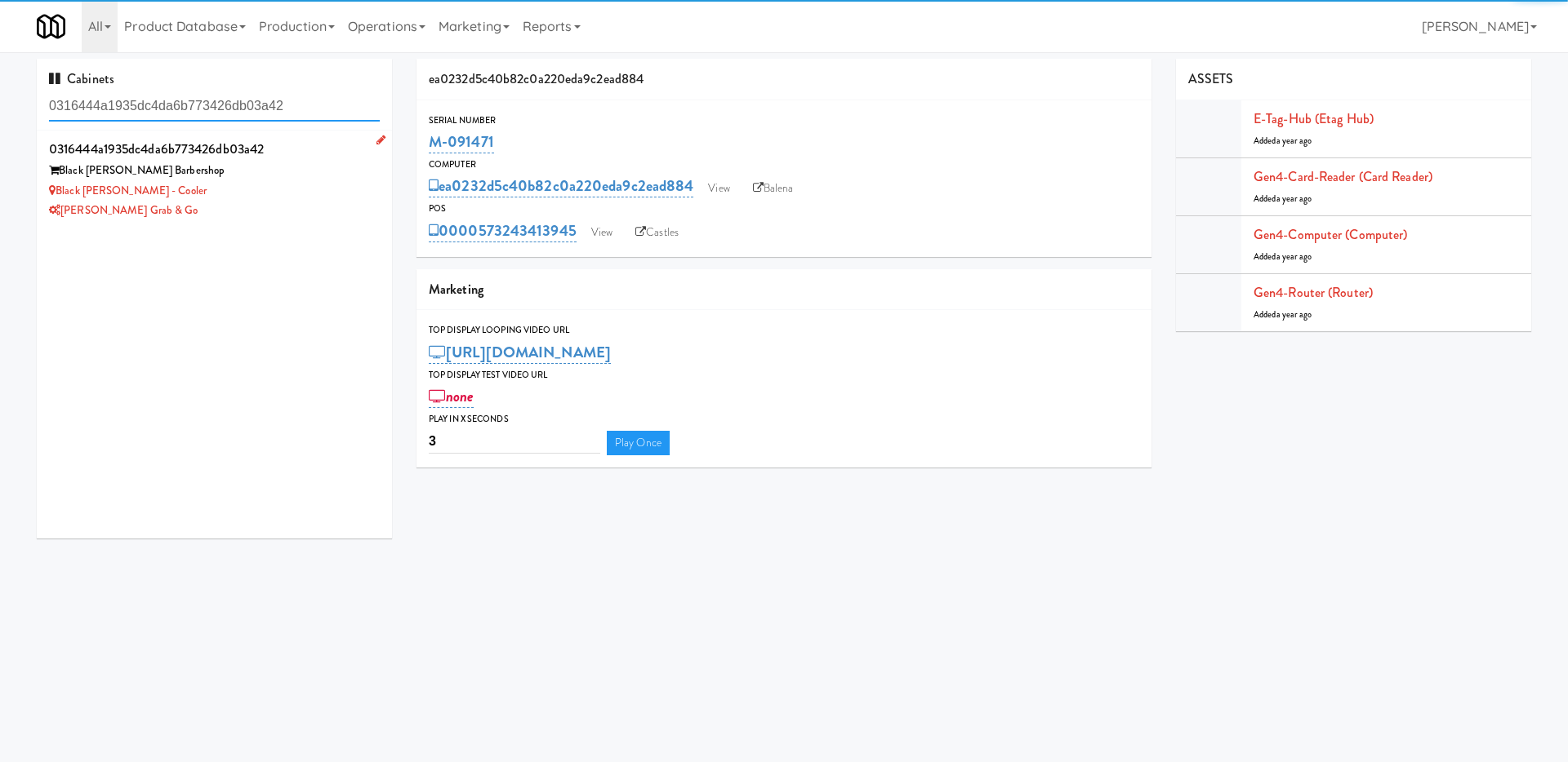
type input "0316444a1935dc4da6b773426db03a42"
click at [303, 183] on div "Black Beard - Cooler" at bounding box center [214, 191] width 331 height 21
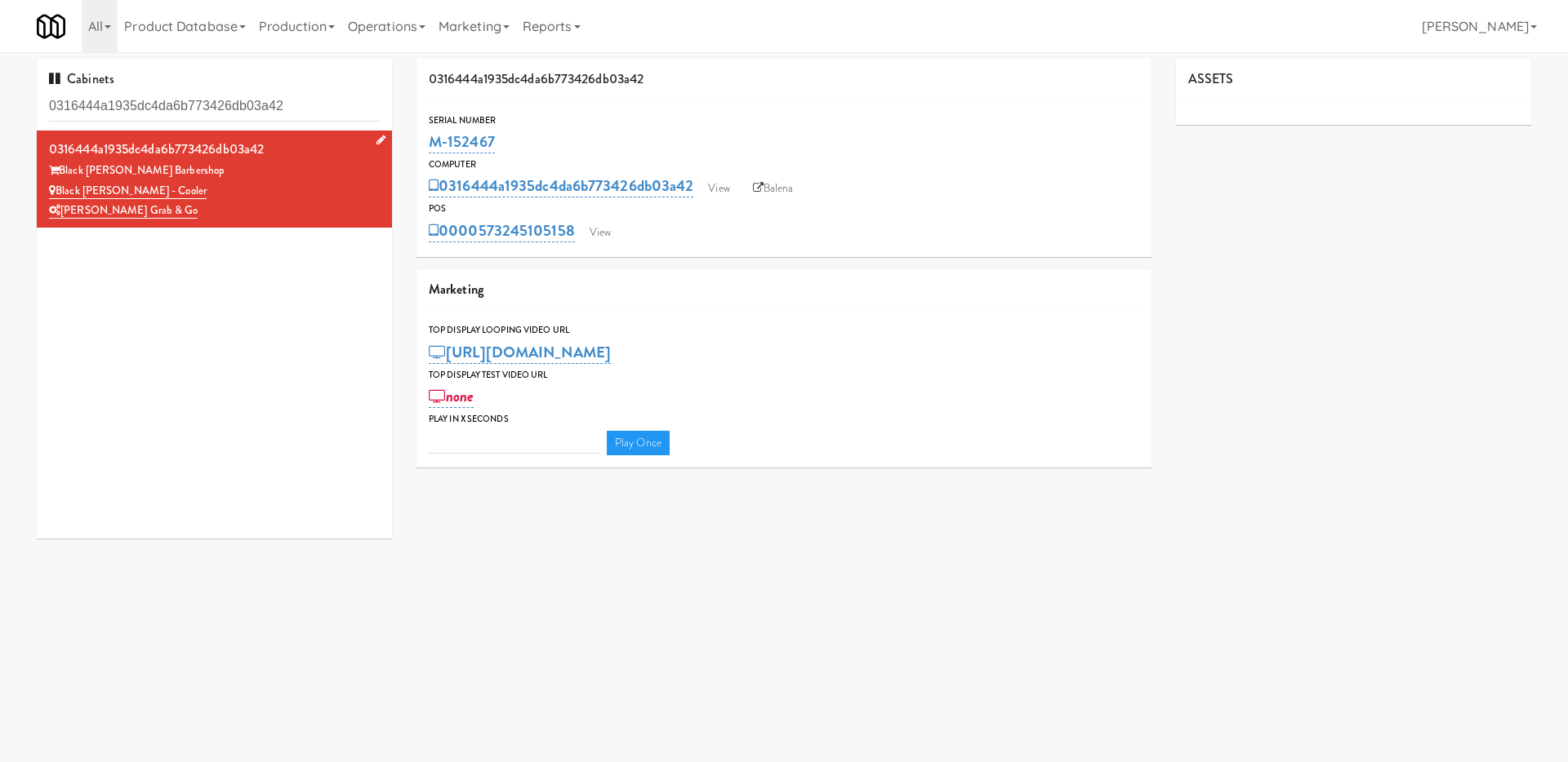
type input "3"
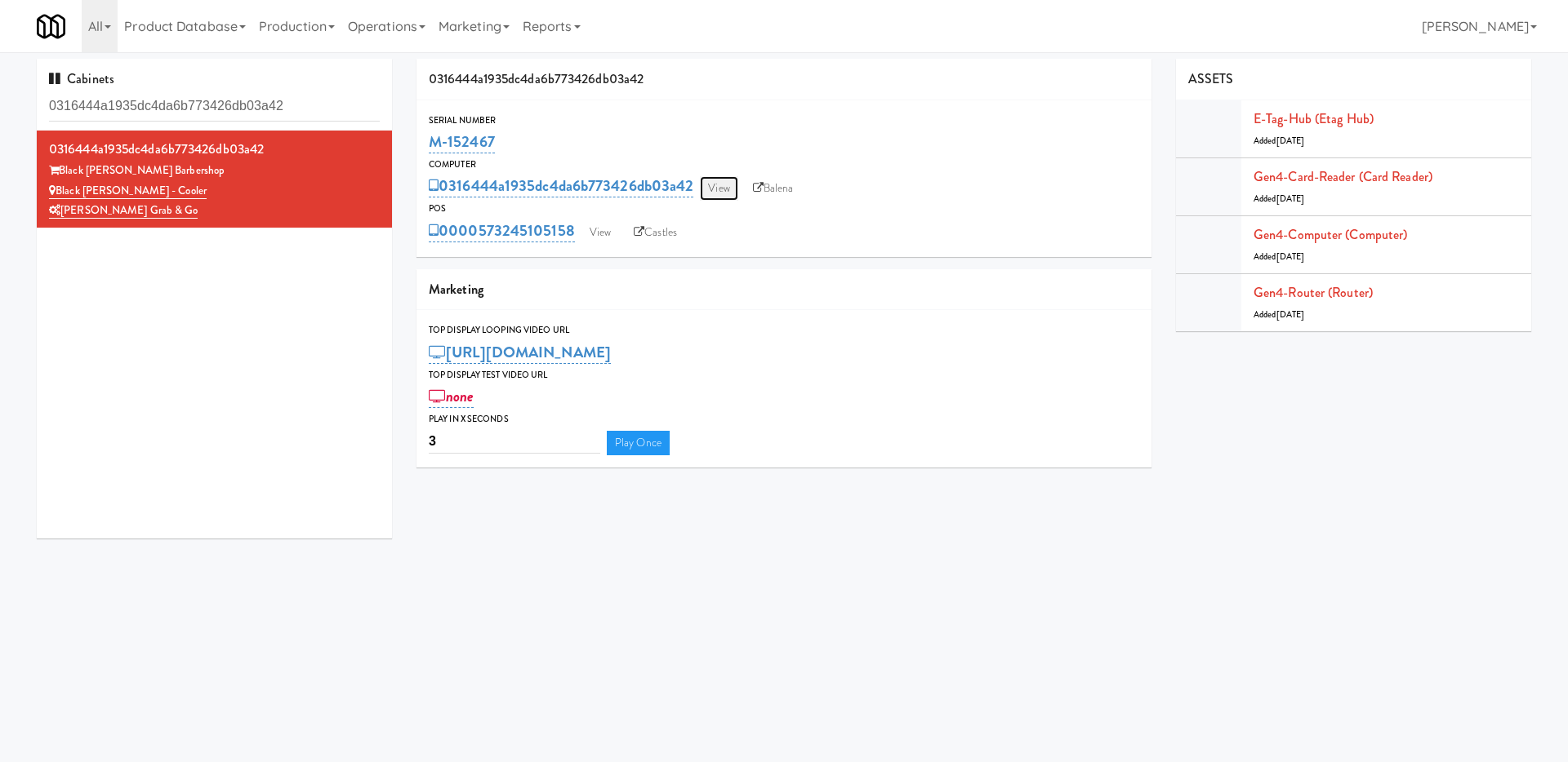
click at [727, 186] on link "View" at bounding box center [718, 188] width 37 height 24
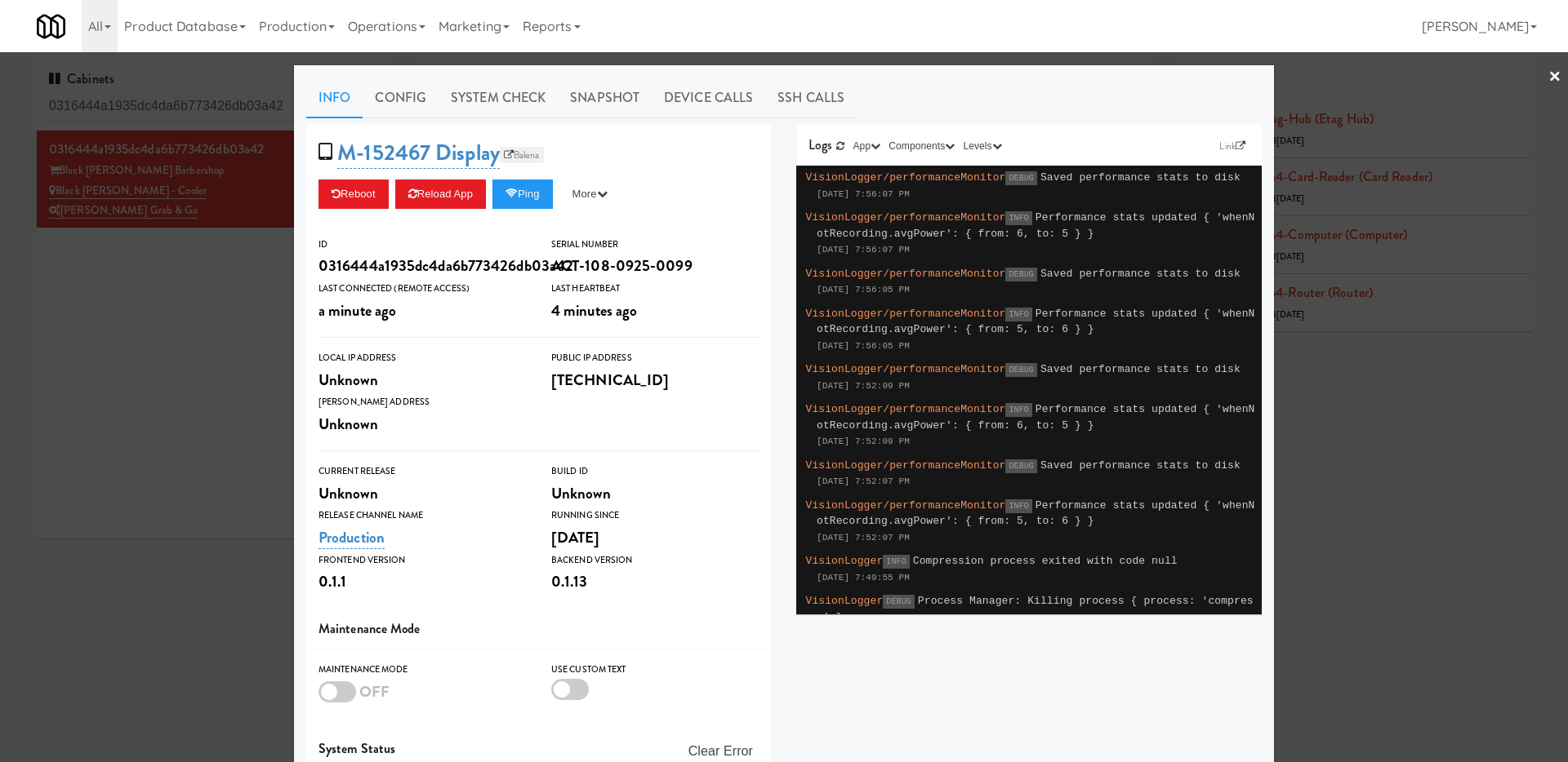
click at [530, 151] on link "Balena" at bounding box center [522, 155] width 44 height 17
click at [229, 342] on div at bounding box center [784, 381] width 1568 height 762
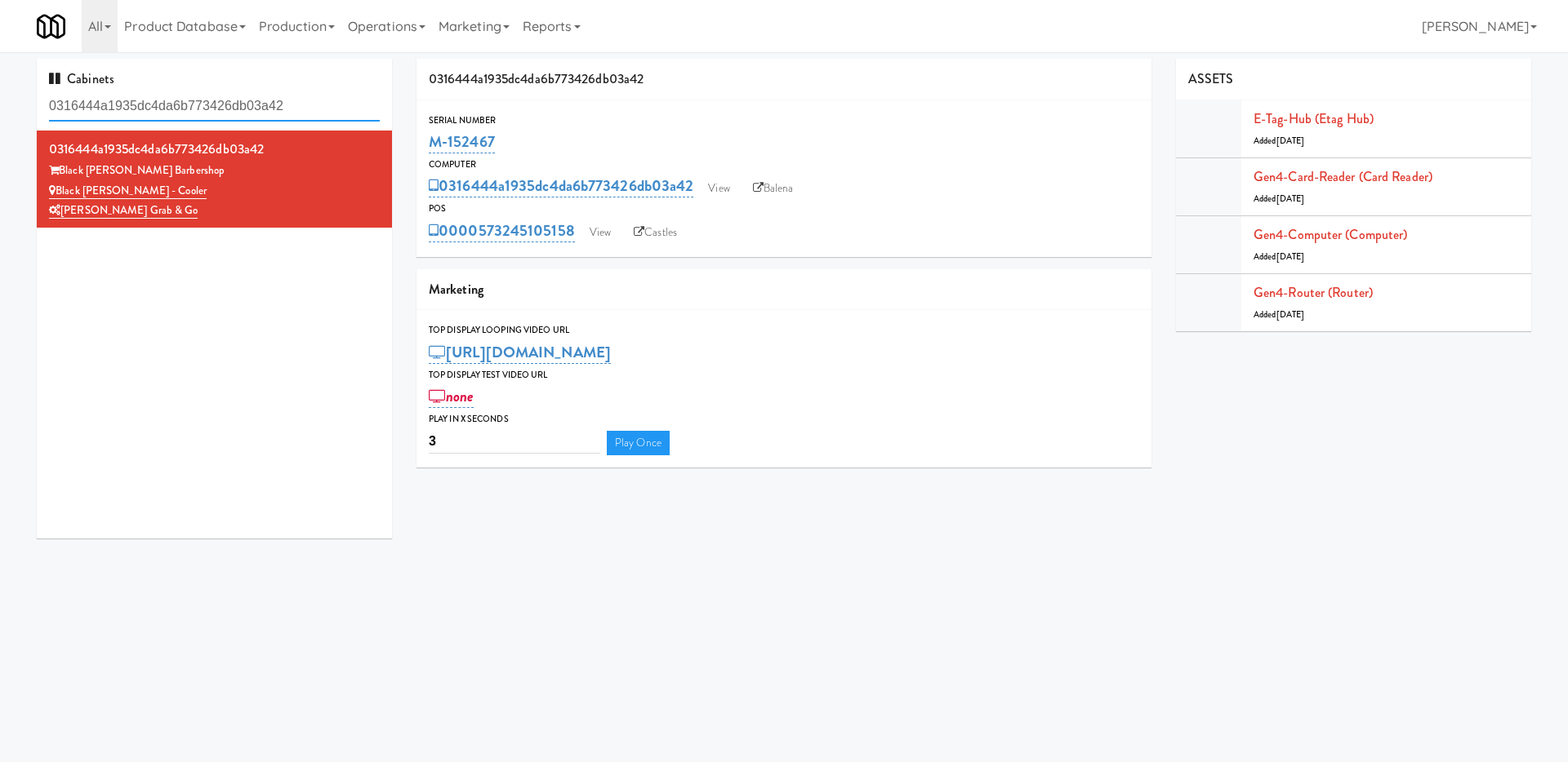
click at [318, 109] on input "0316444a1935dc4da6b773426db03a42" at bounding box center [214, 106] width 331 height 30
drag, startPoint x: 318, startPoint y: 109, endPoint x: 0, endPoint y: 74, distance: 319.9
click at [0, 74] on div "Cabinets 0316444a1935dc4da6b773426db03a42 0316444a1935dc4da6b773426db03a42 Blac…" at bounding box center [784, 304] width 1568 height 492
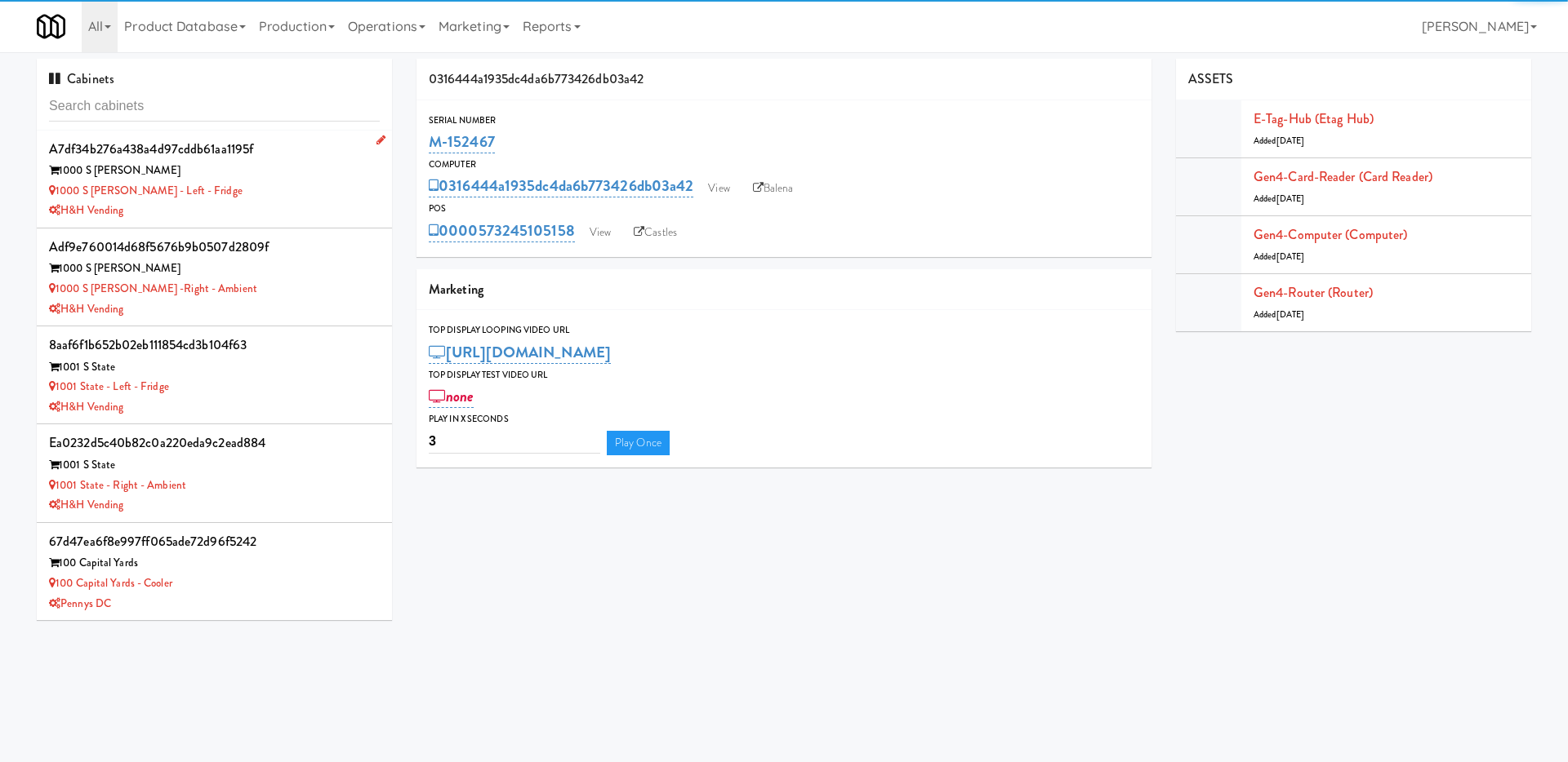
click at [273, 192] on div "1000 S [PERSON_NAME] - Left - Fridge" at bounding box center [214, 191] width 331 height 21
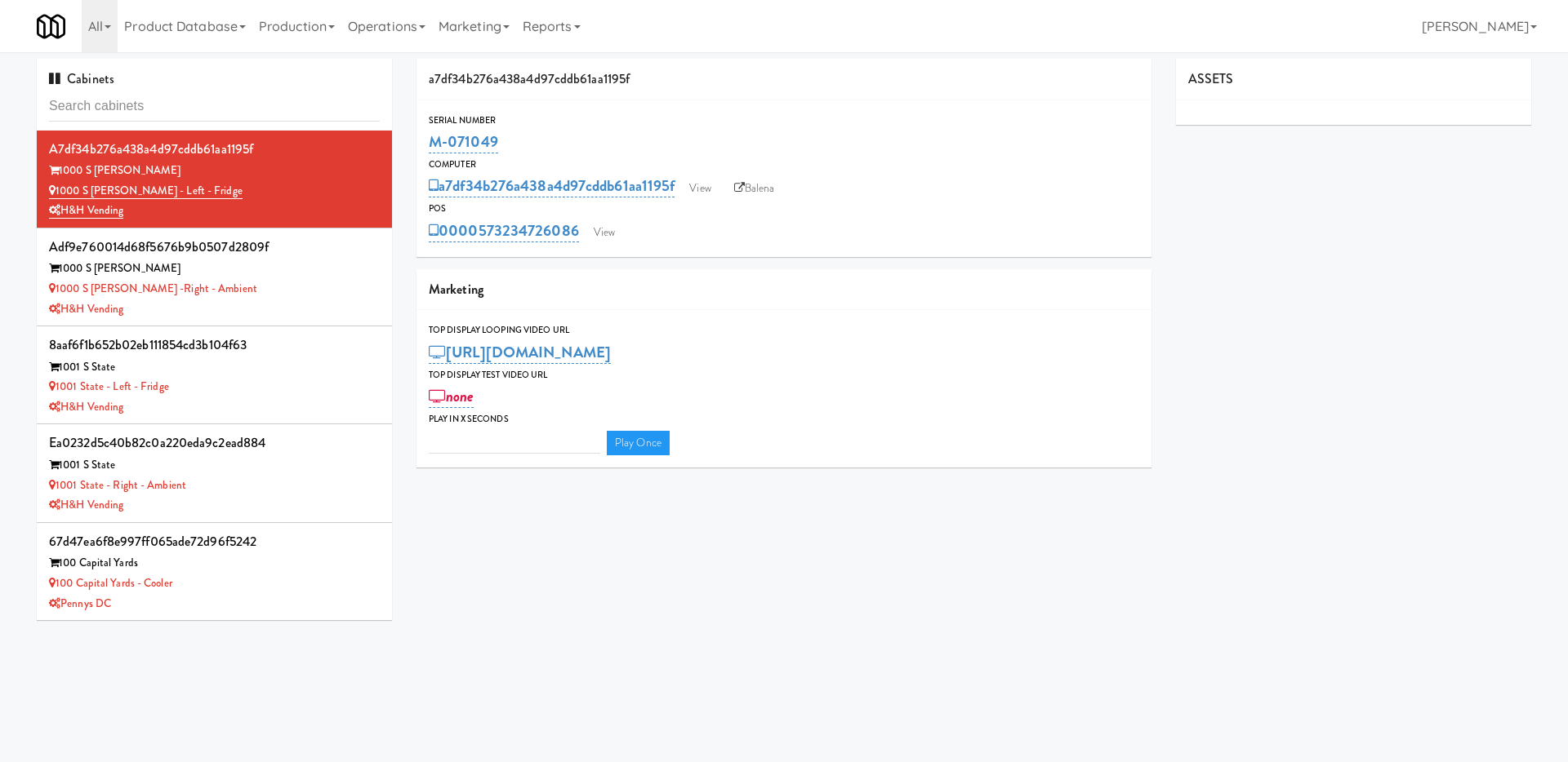
type input "3"
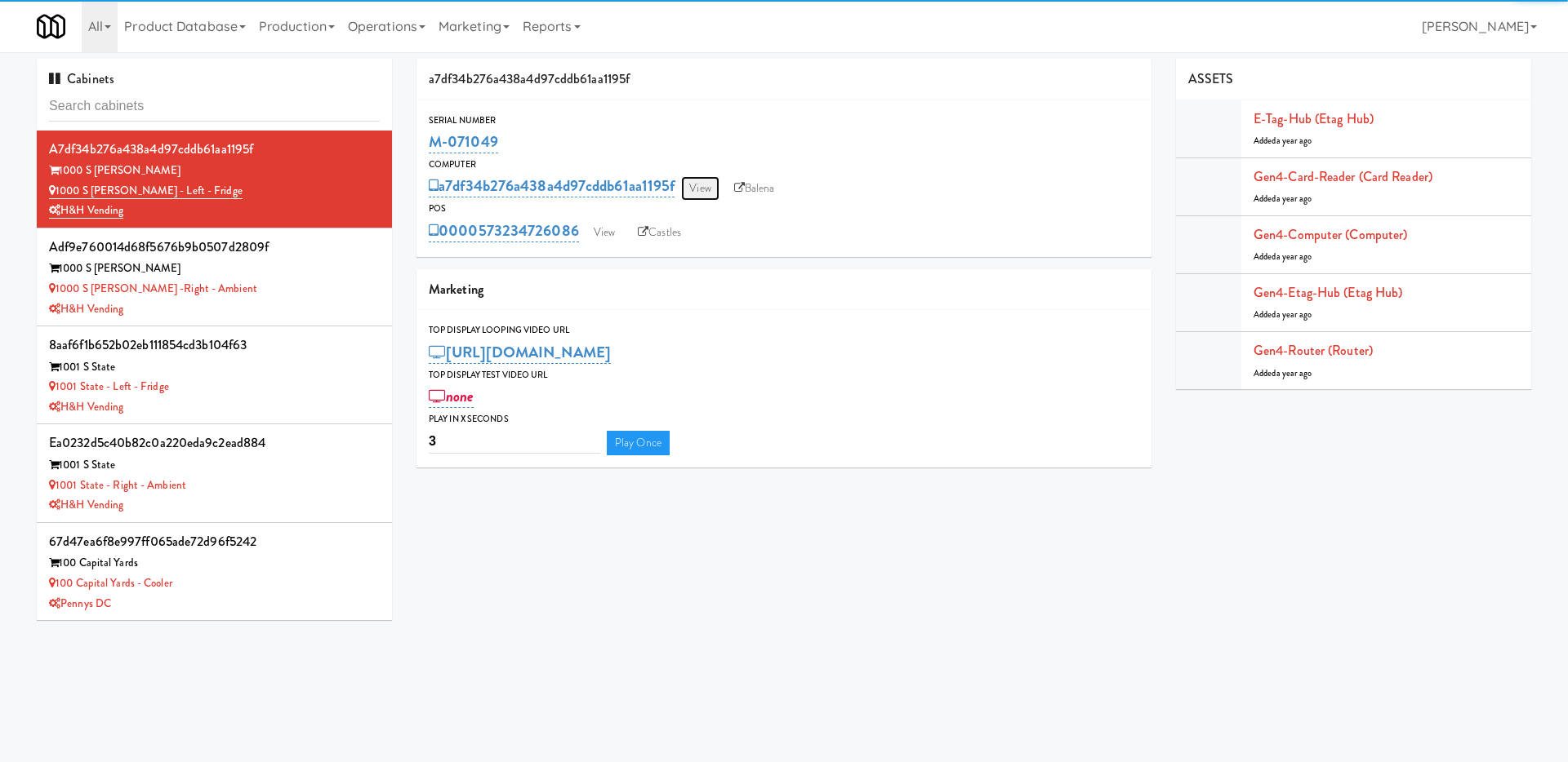
click at [718, 194] on link "View" at bounding box center [700, 188] width 37 height 24
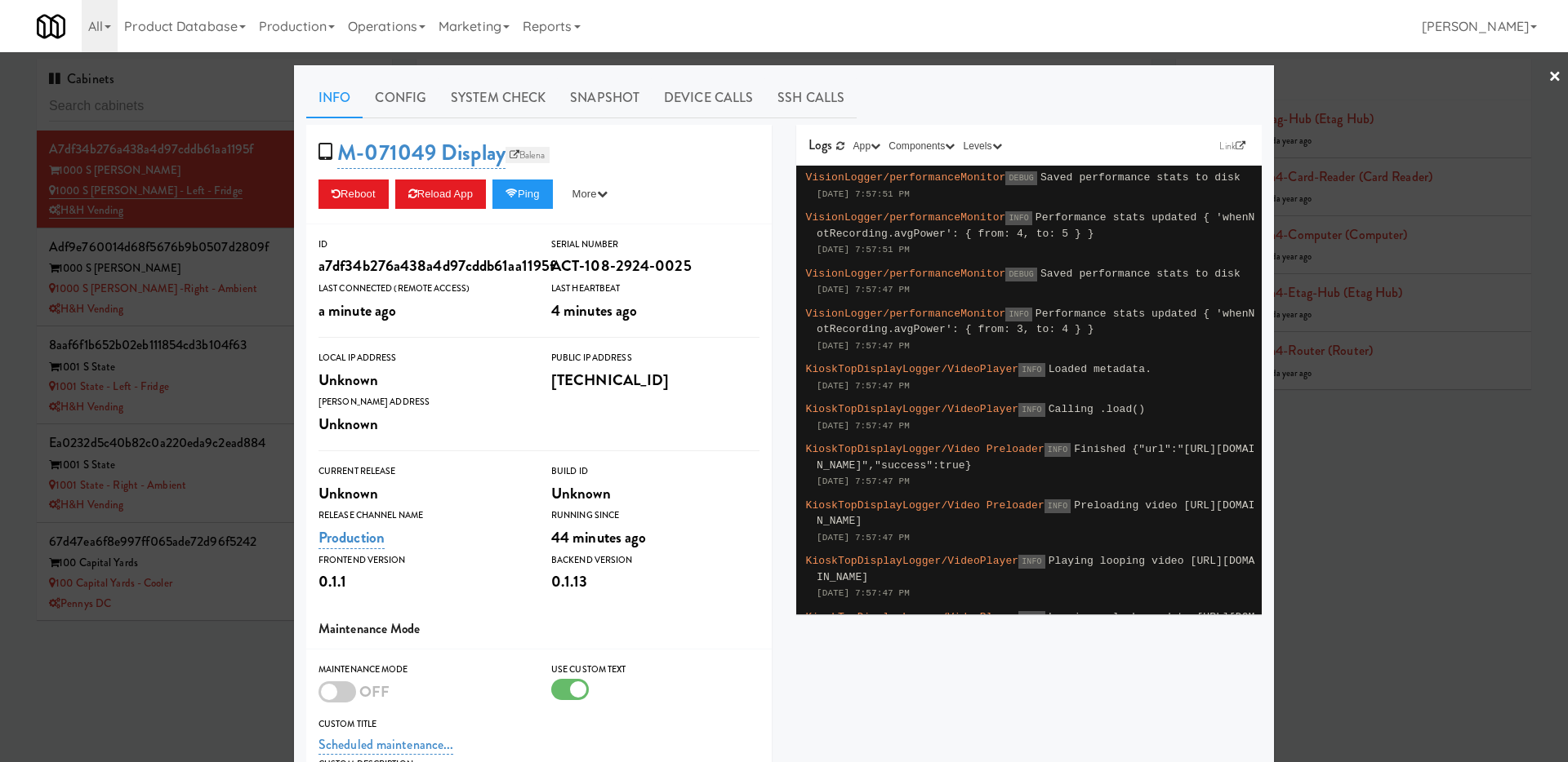
click at [517, 162] on link "Balena" at bounding box center [527, 155] width 44 height 17
click at [193, 566] on div at bounding box center [784, 381] width 1568 height 762
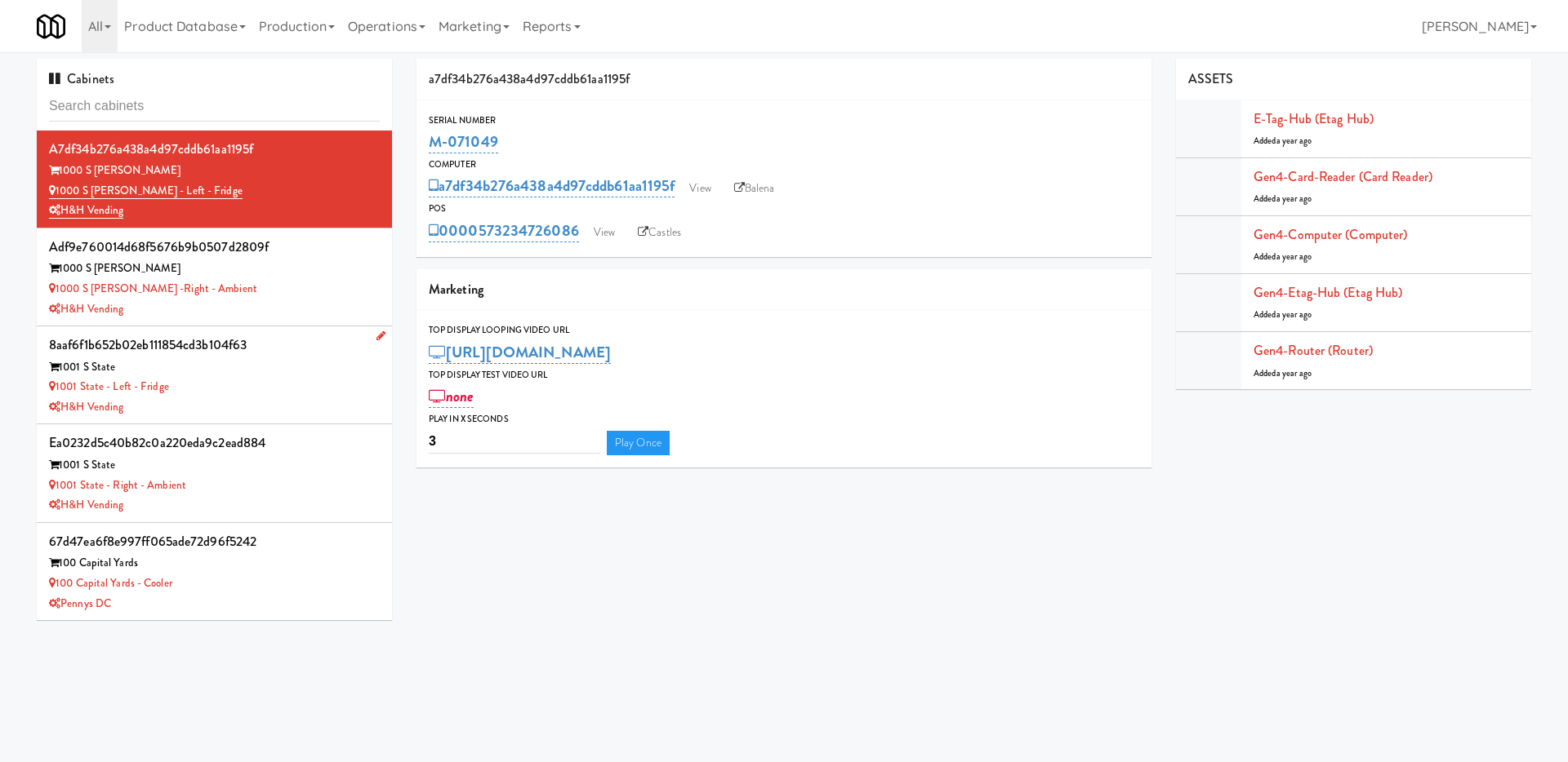
click at [263, 389] on div "1001 State - Left - Fridge" at bounding box center [214, 386] width 331 height 21
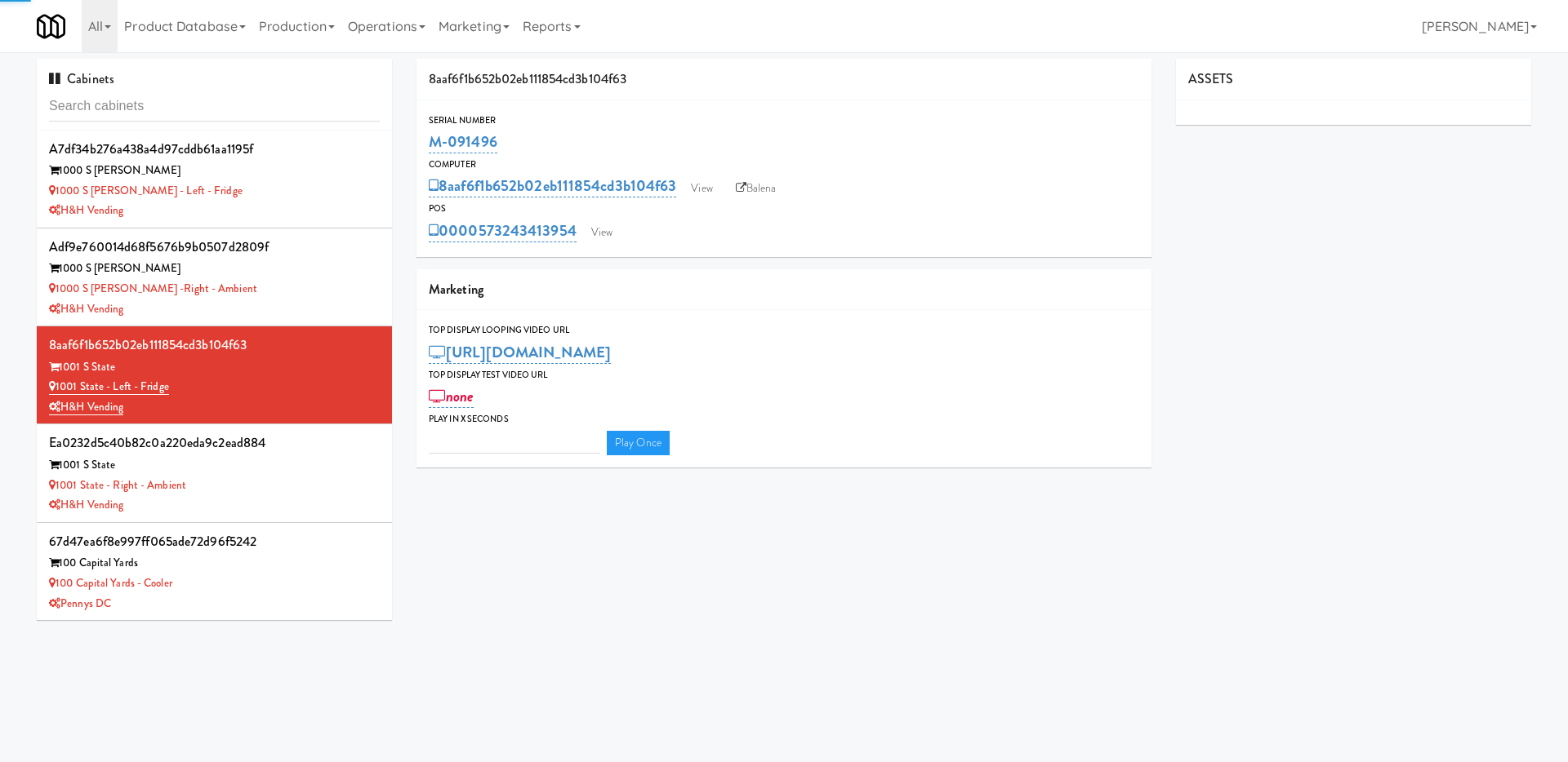
type input "3"
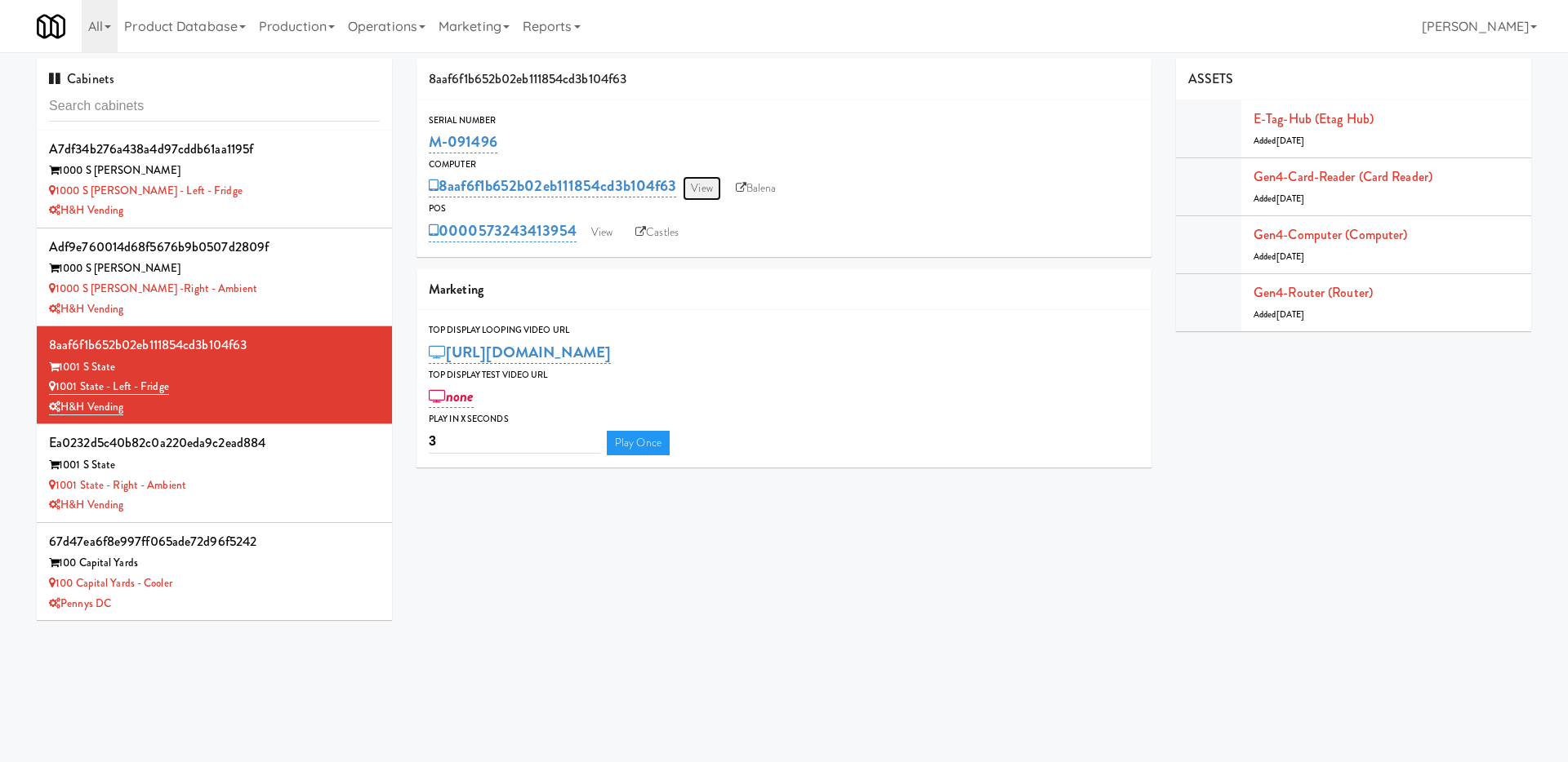
click at [710, 186] on link "View" at bounding box center [701, 188] width 37 height 24
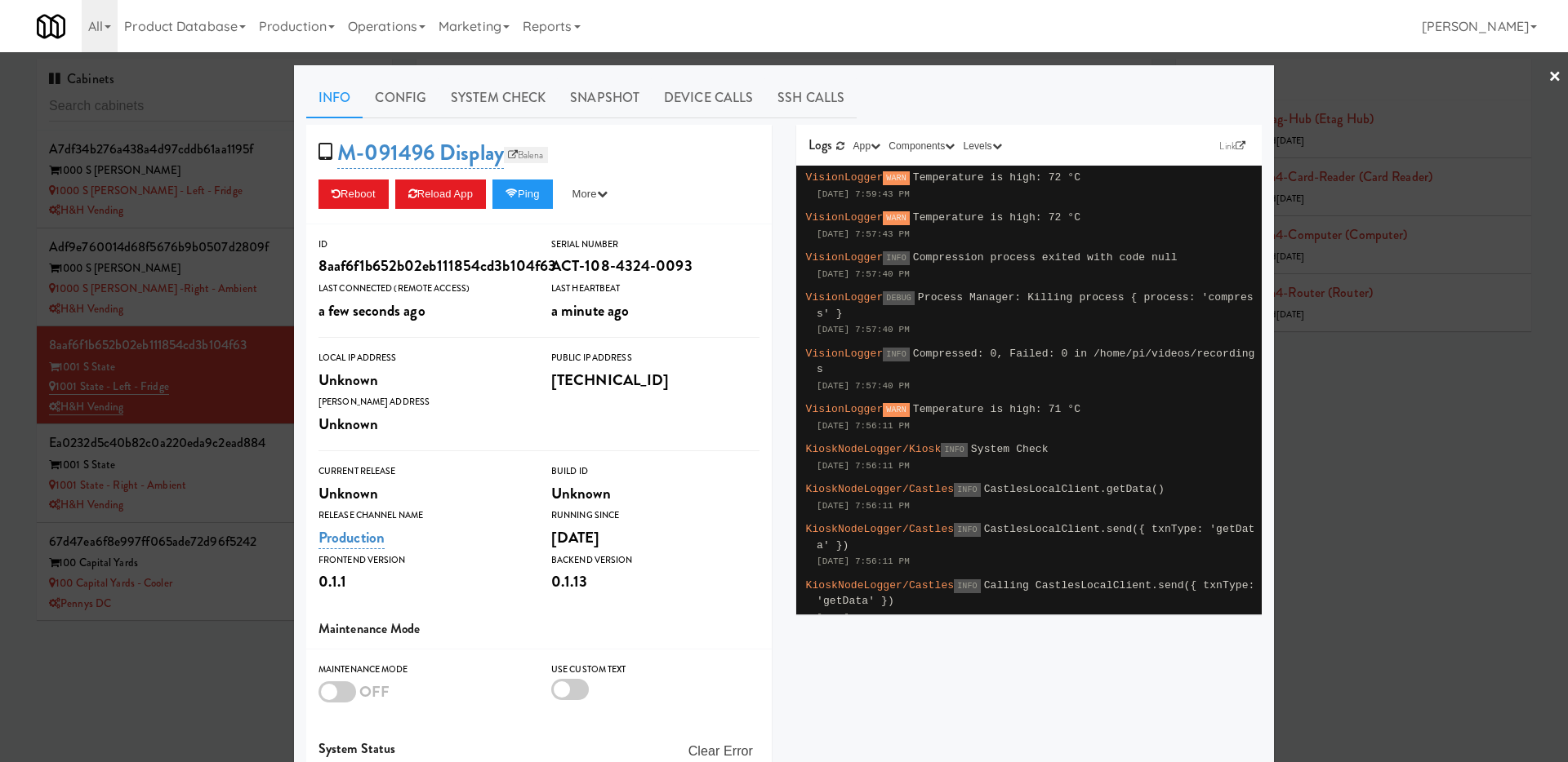
click at [531, 156] on link "Balena" at bounding box center [526, 155] width 44 height 17
click at [235, 332] on div at bounding box center [784, 381] width 1568 height 762
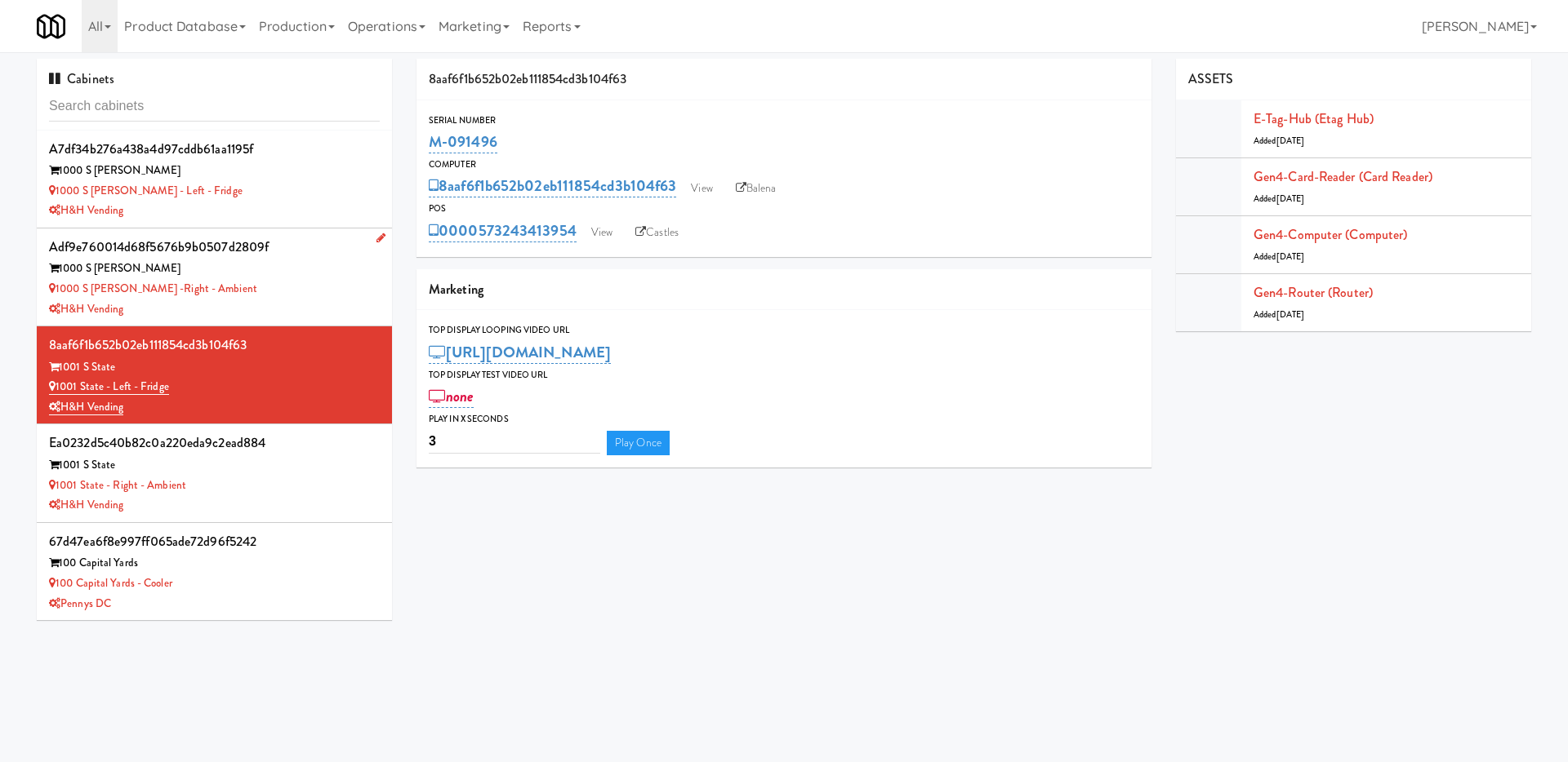
click at [255, 294] on div "1000 S [PERSON_NAME] -Right - Ambient" at bounding box center [214, 289] width 331 height 21
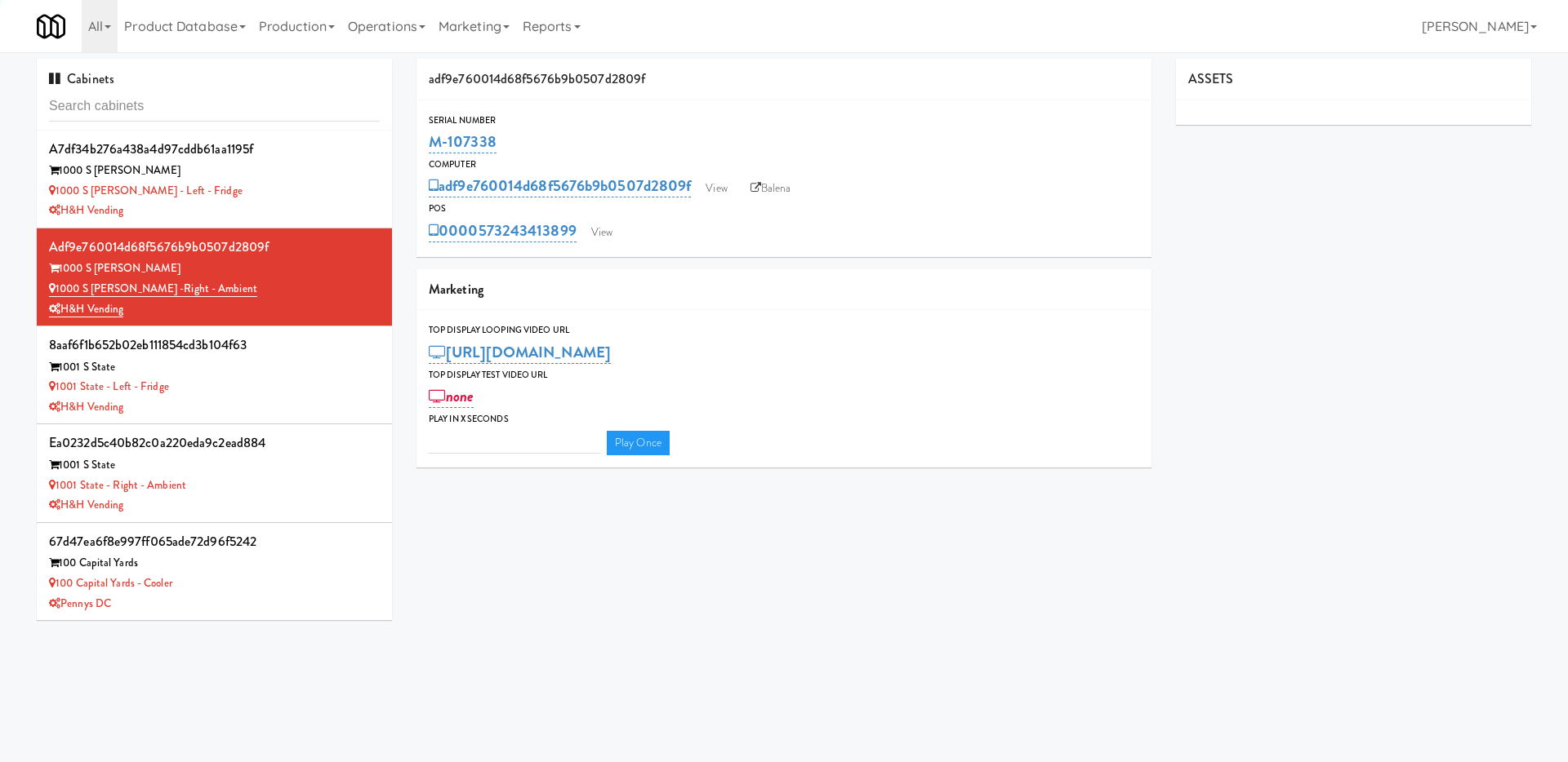
type input "3"
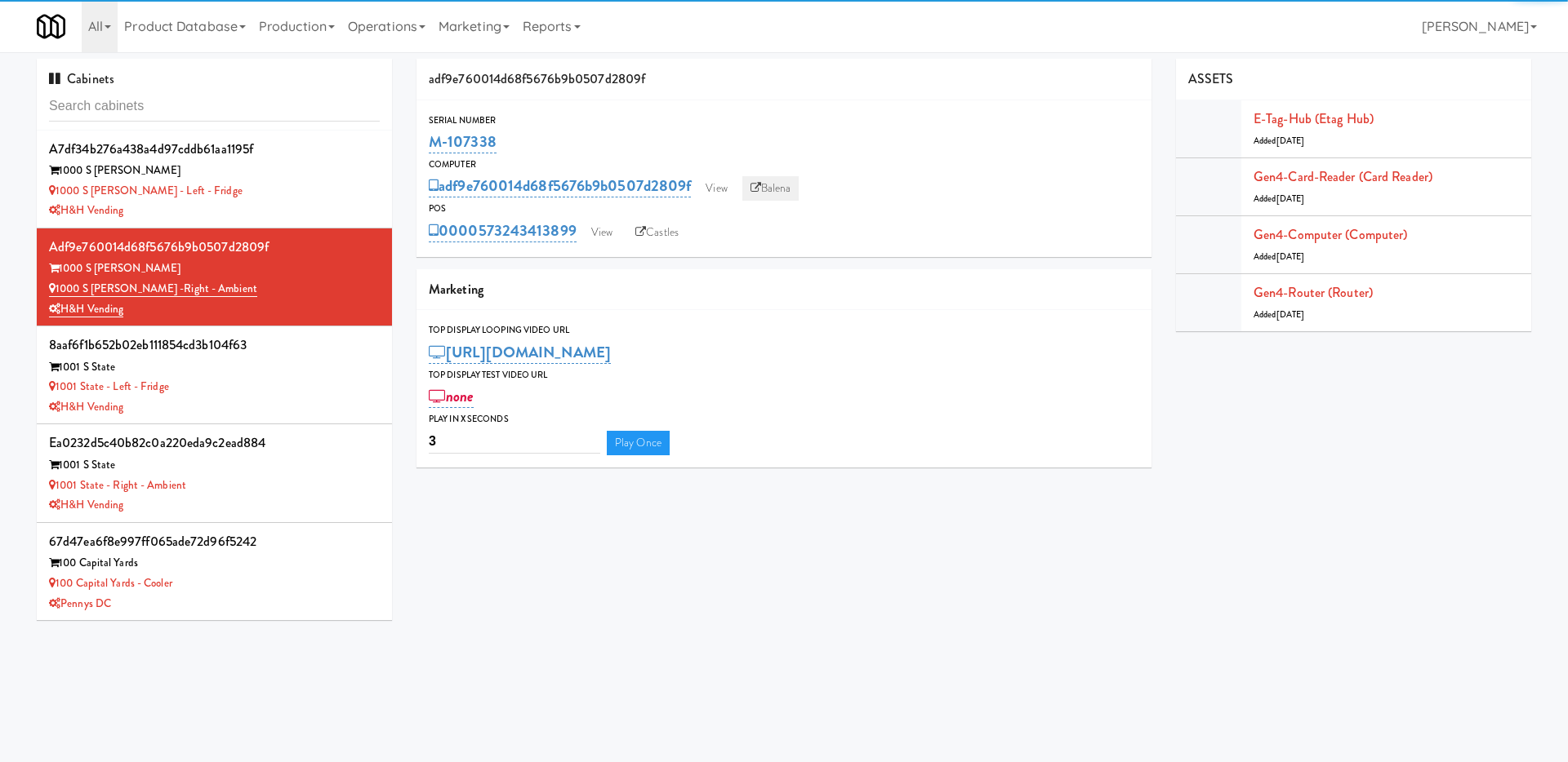
click at [793, 189] on link "Balena" at bounding box center [770, 188] width 57 height 24
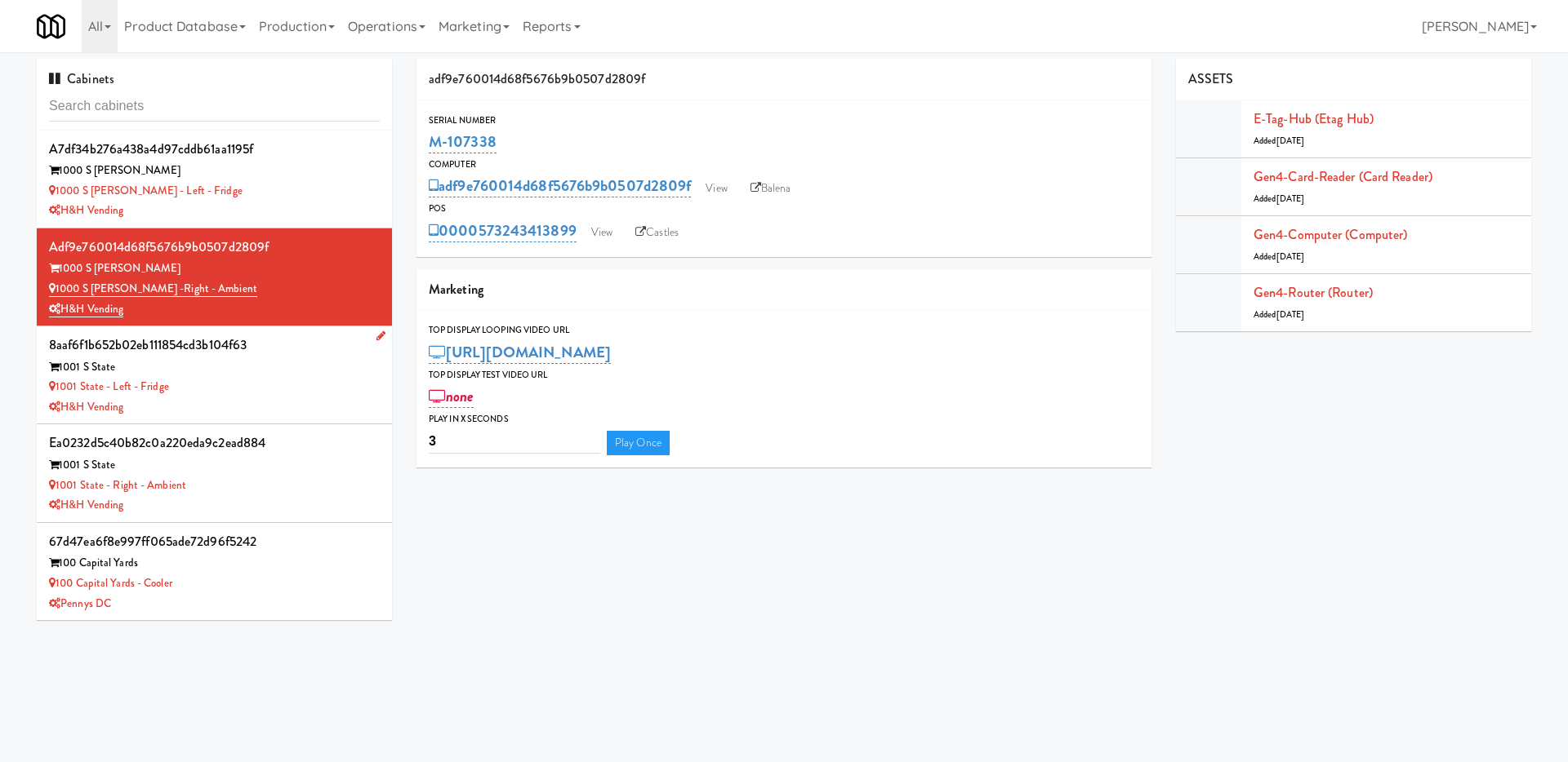
click at [281, 416] on div "H&H Vending" at bounding box center [214, 407] width 331 height 21
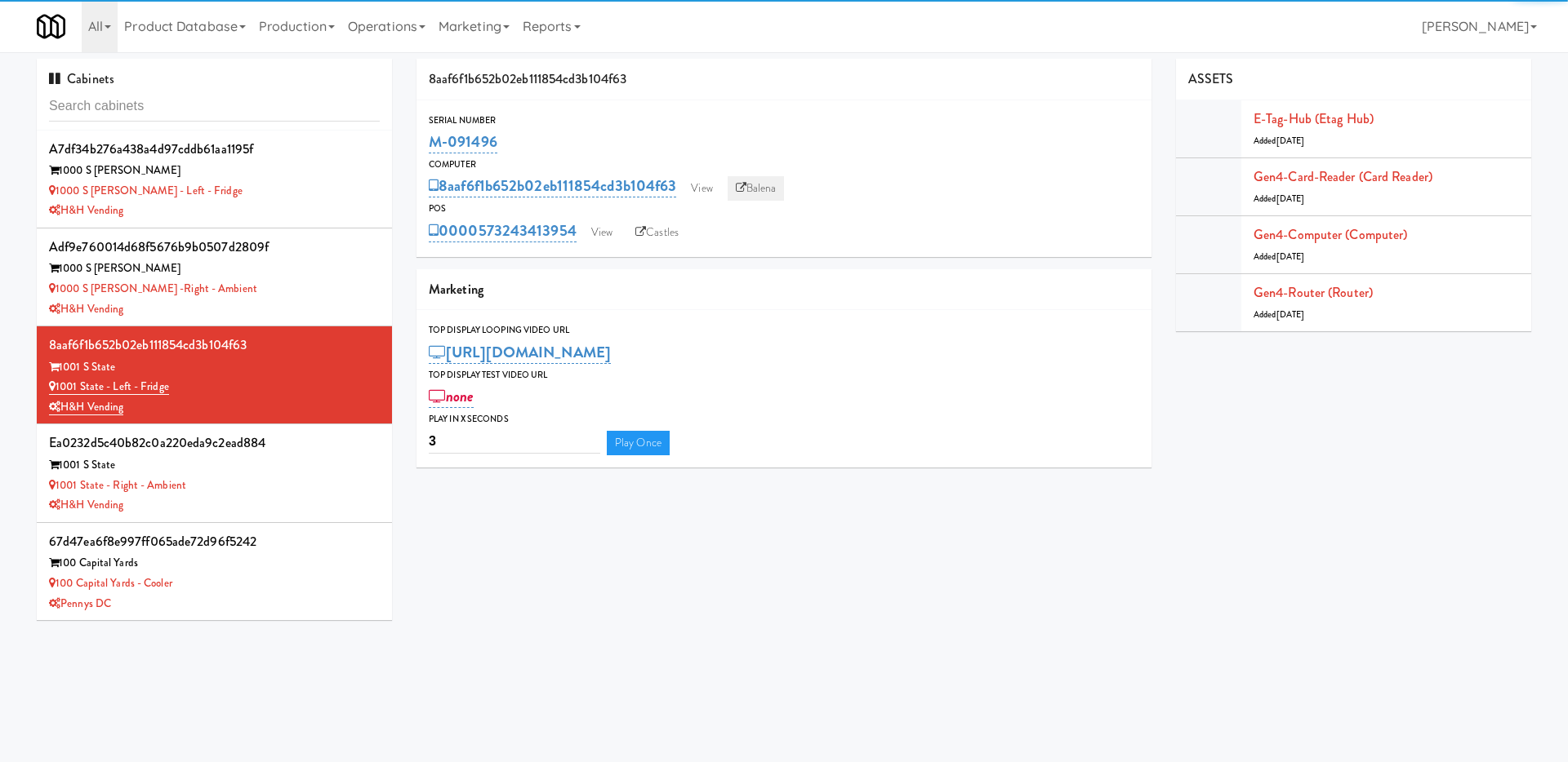
click at [767, 192] on link "Balena" at bounding box center [756, 188] width 57 height 24
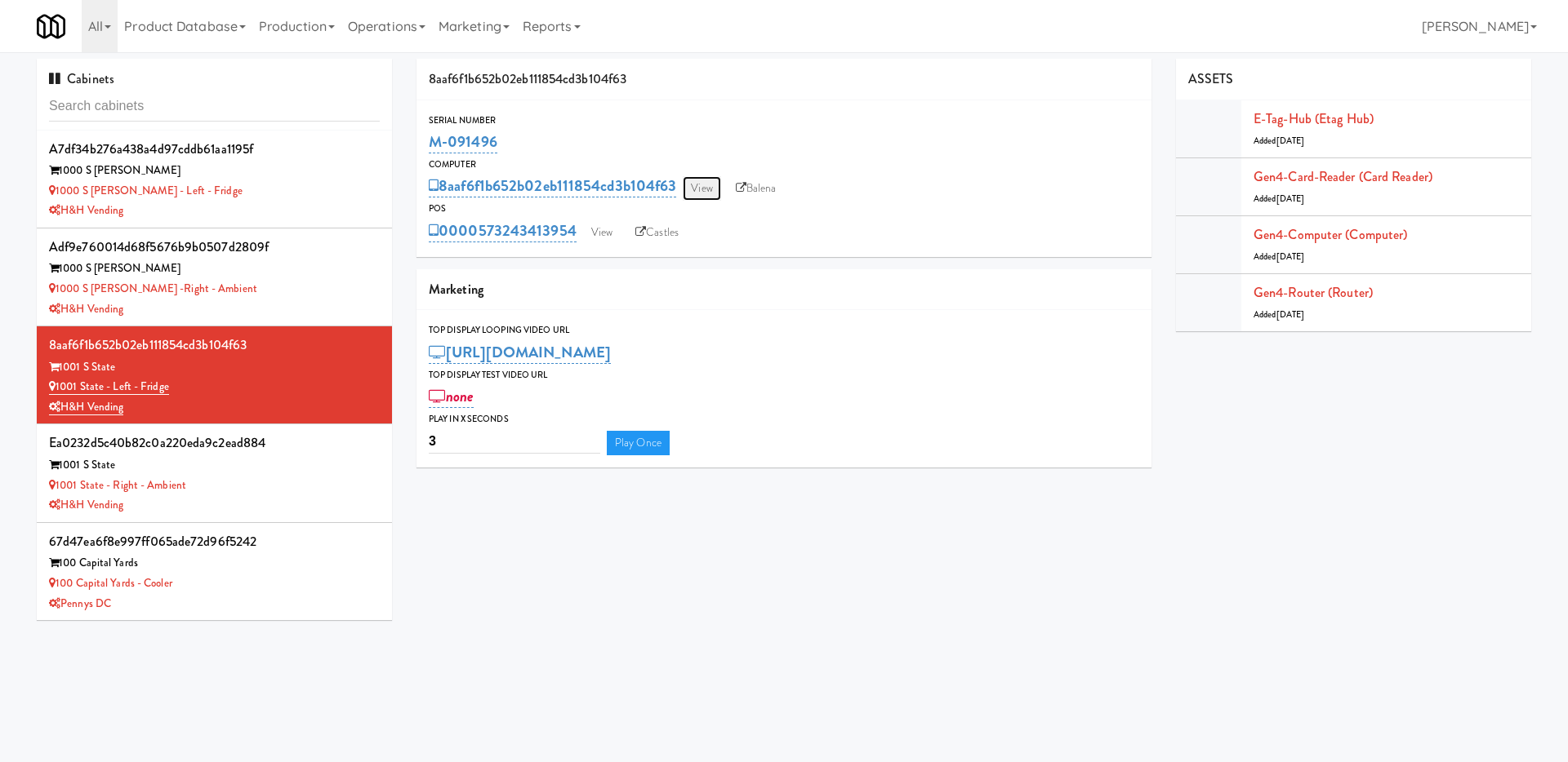
click at [709, 187] on link "View" at bounding box center [701, 188] width 37 height 24
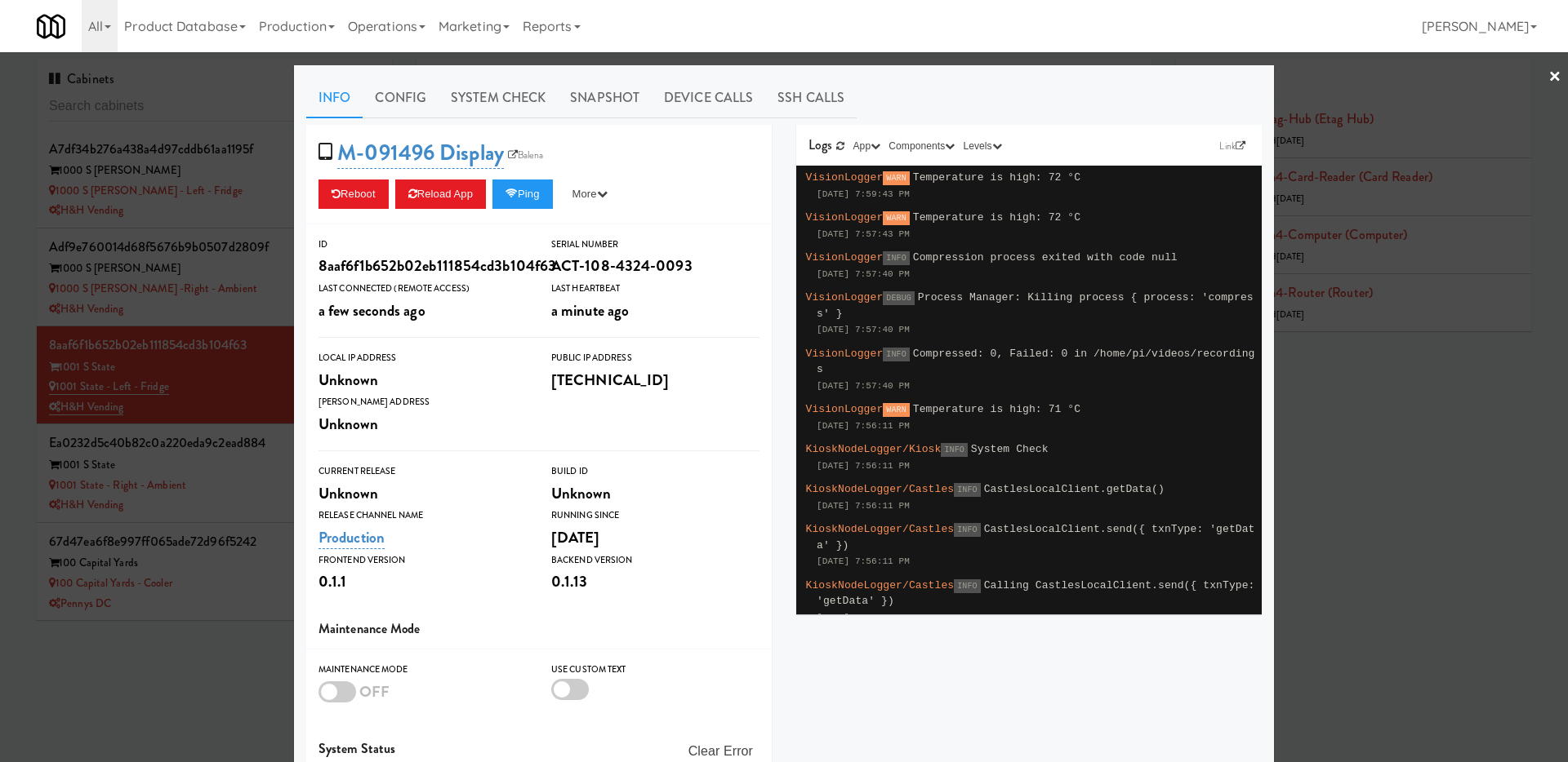
click at [216, 312] on div at bounding box center [784, 381] width 1568 height 762
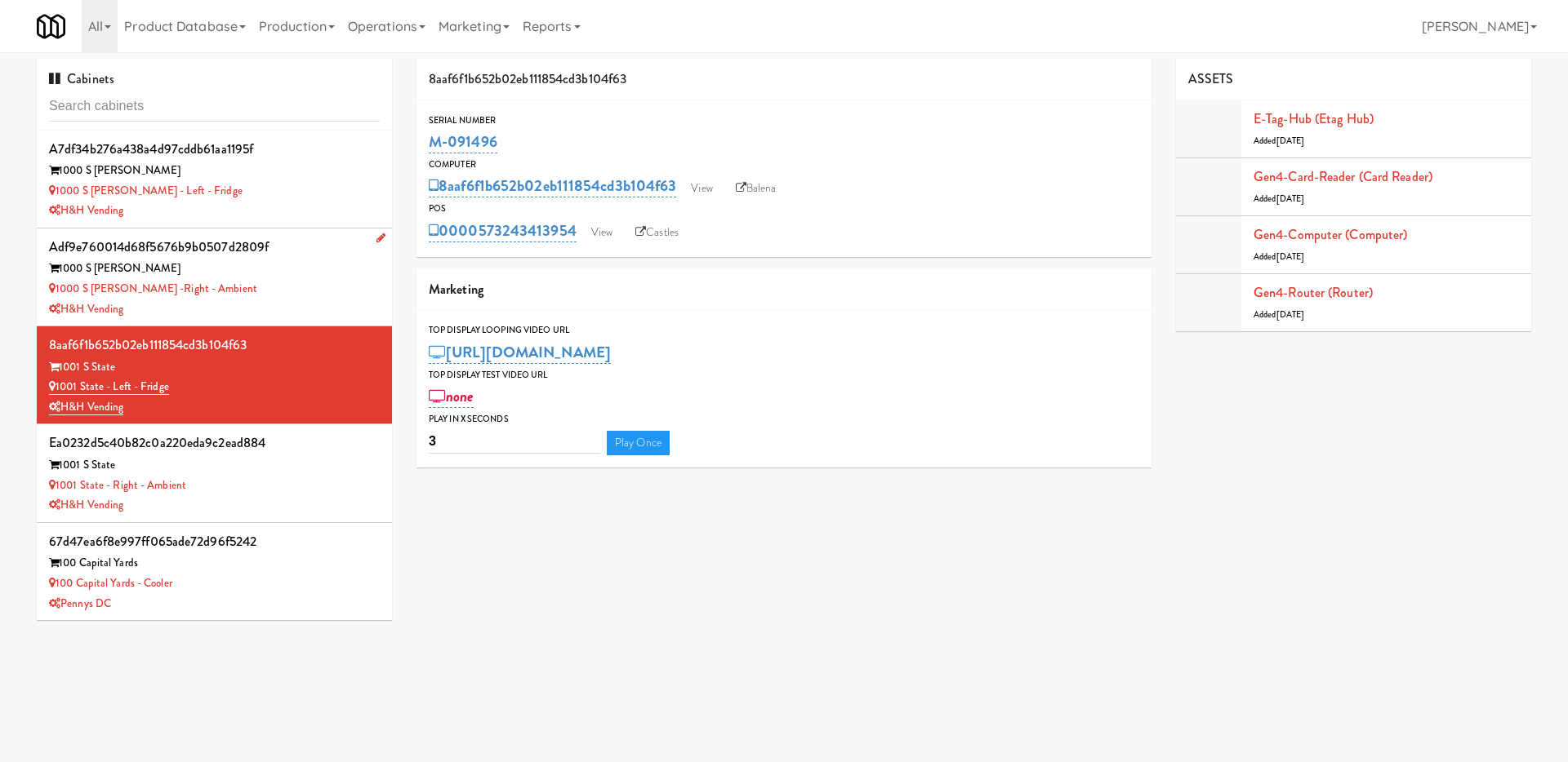
click at [297, 287] on div "1000 S [PERSON_NAME] -Right - Ambient" at bounding box center [214, 289] width 331 height 21
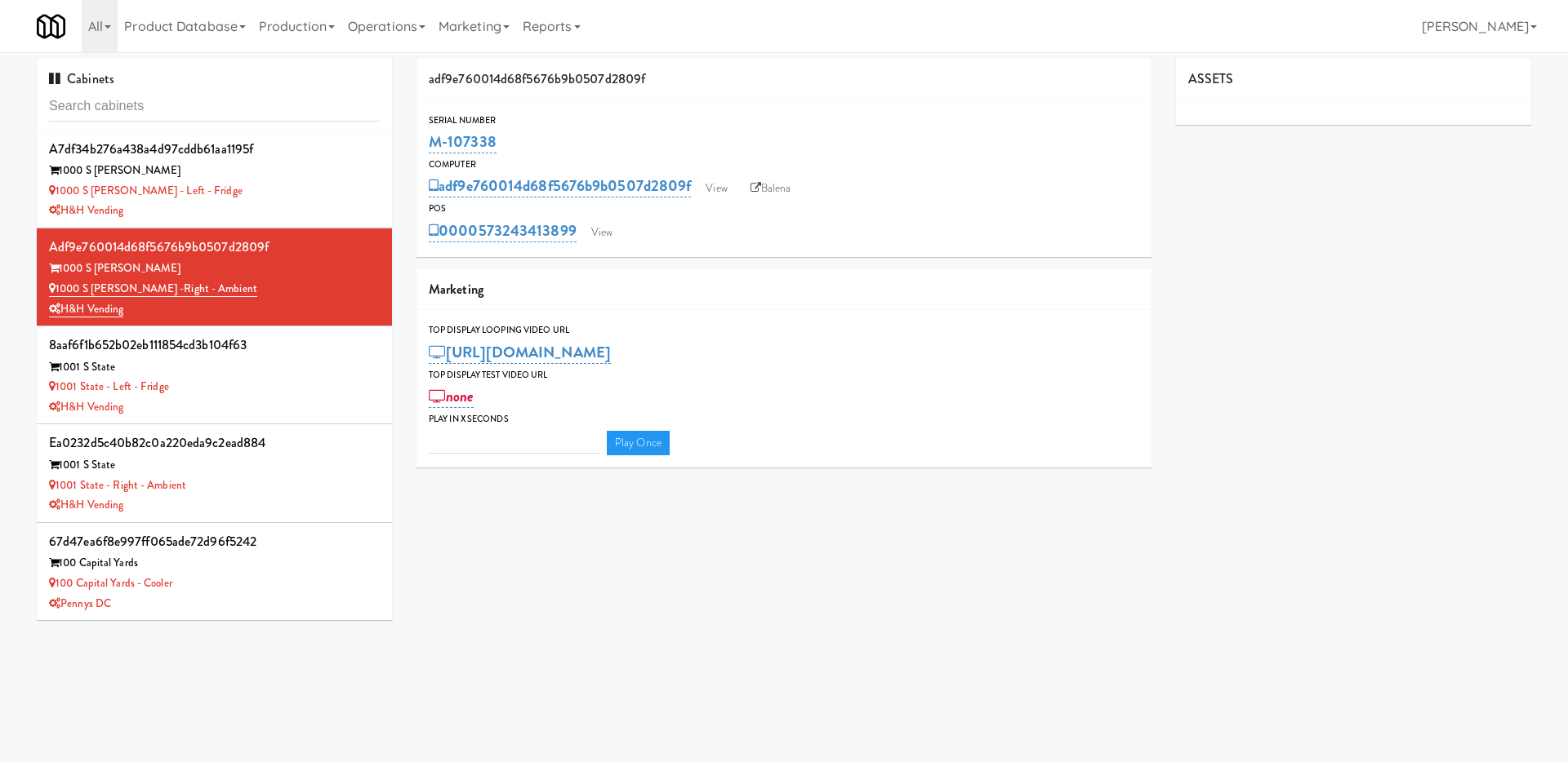
type input "3"
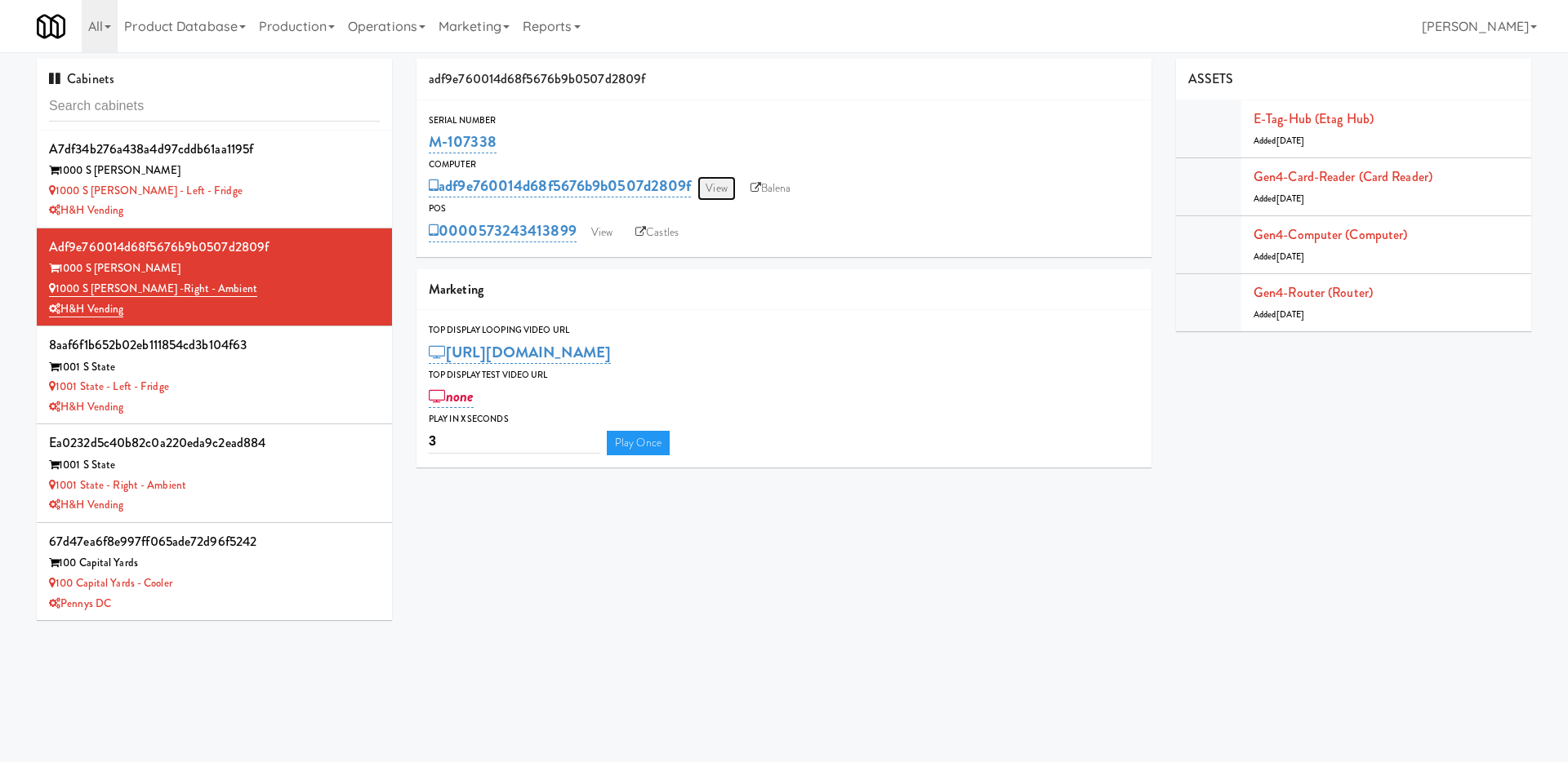
click at [722, 185] on link "View" at bounding box center [715, 188] width 37 height 24
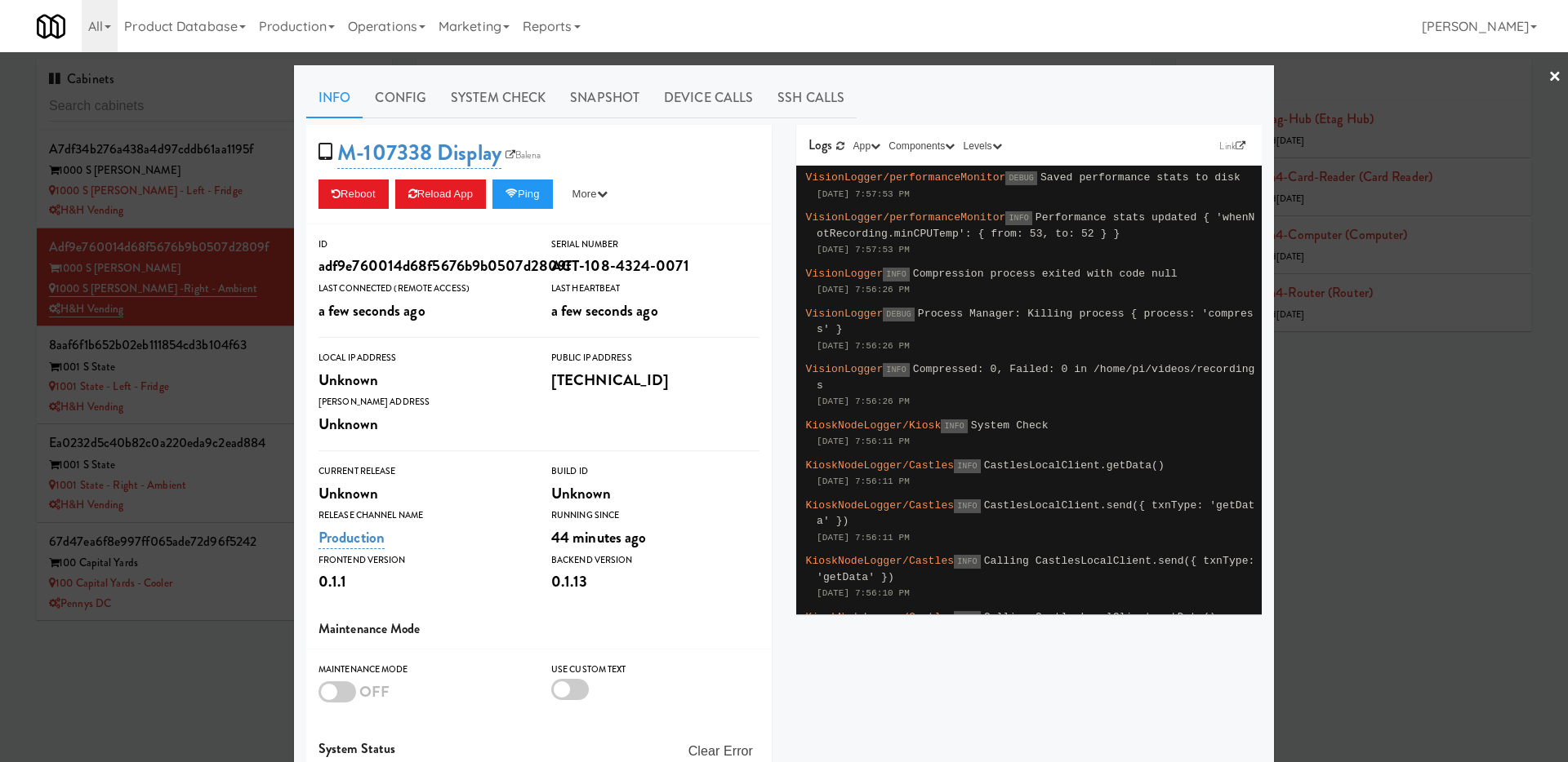
click at [1323, 548] on div at bounding box center [784, 381] width 1568 height 762
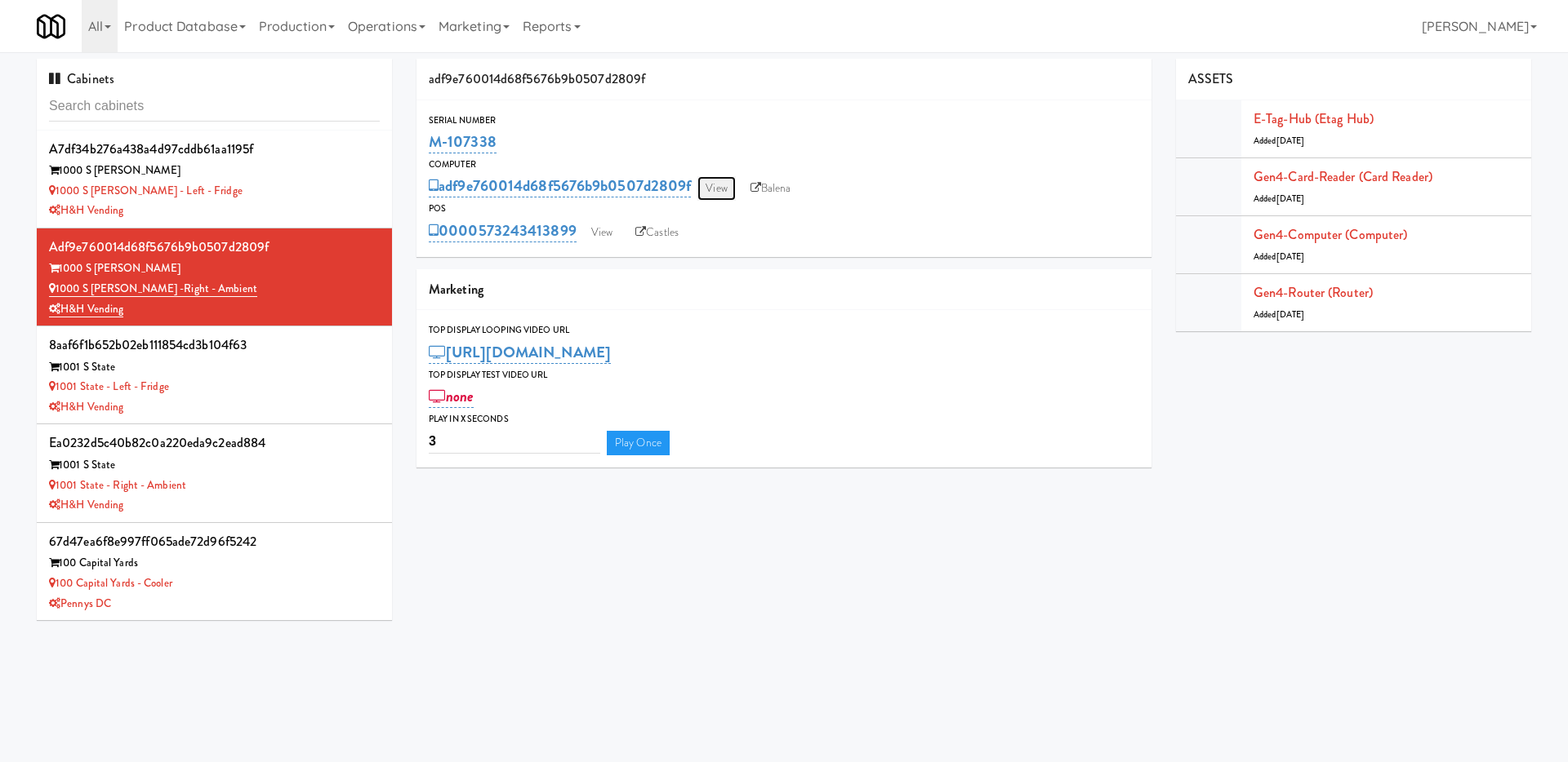
click at [720, 196] on link "View" at bounding box center [715, 188] width 37 height 24
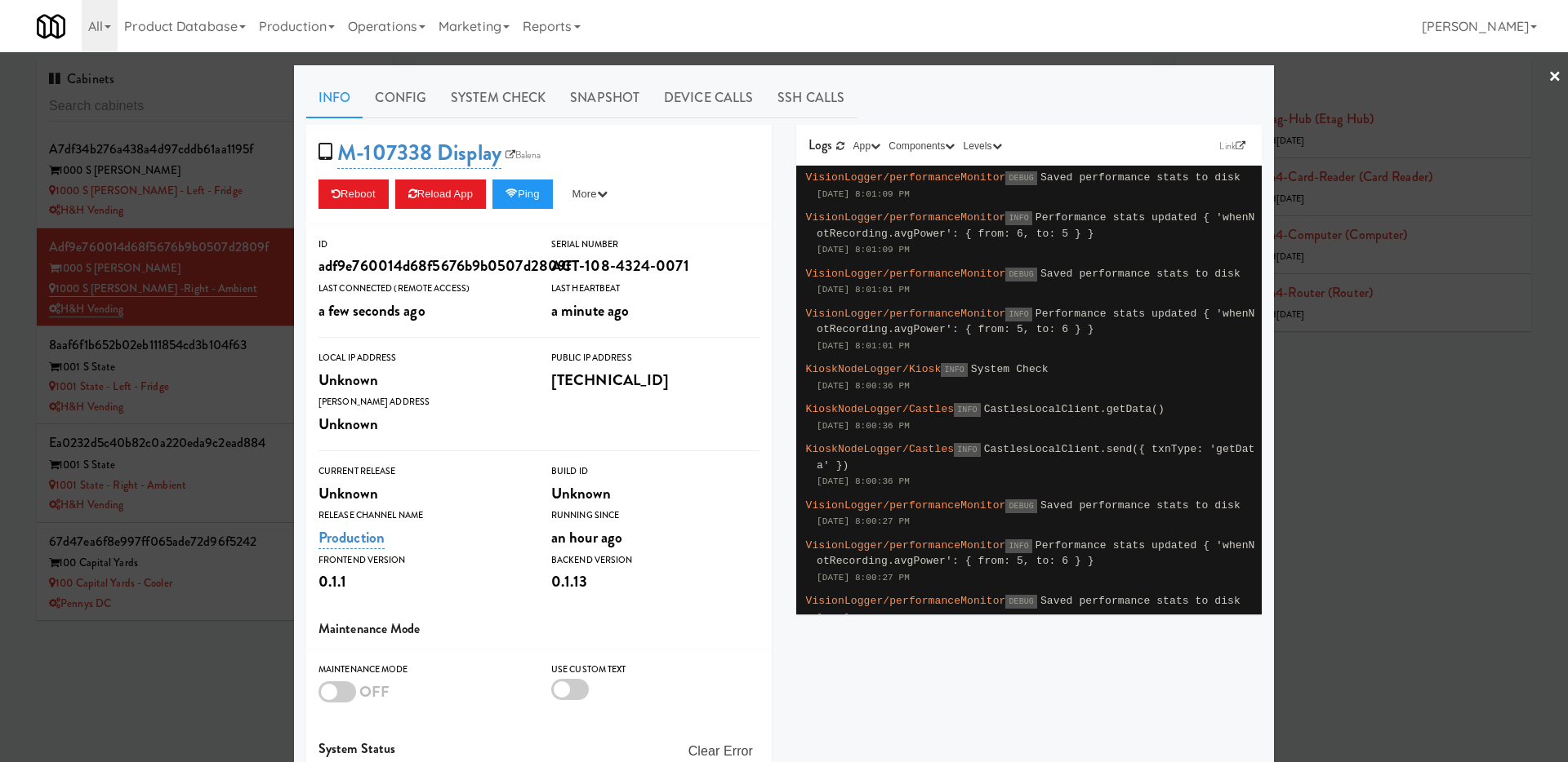
click at [1358, 434] on div at bounding box center [784, 381] width 1568 height 762
